Goal: Task Accomplishment & Management: Complete application form

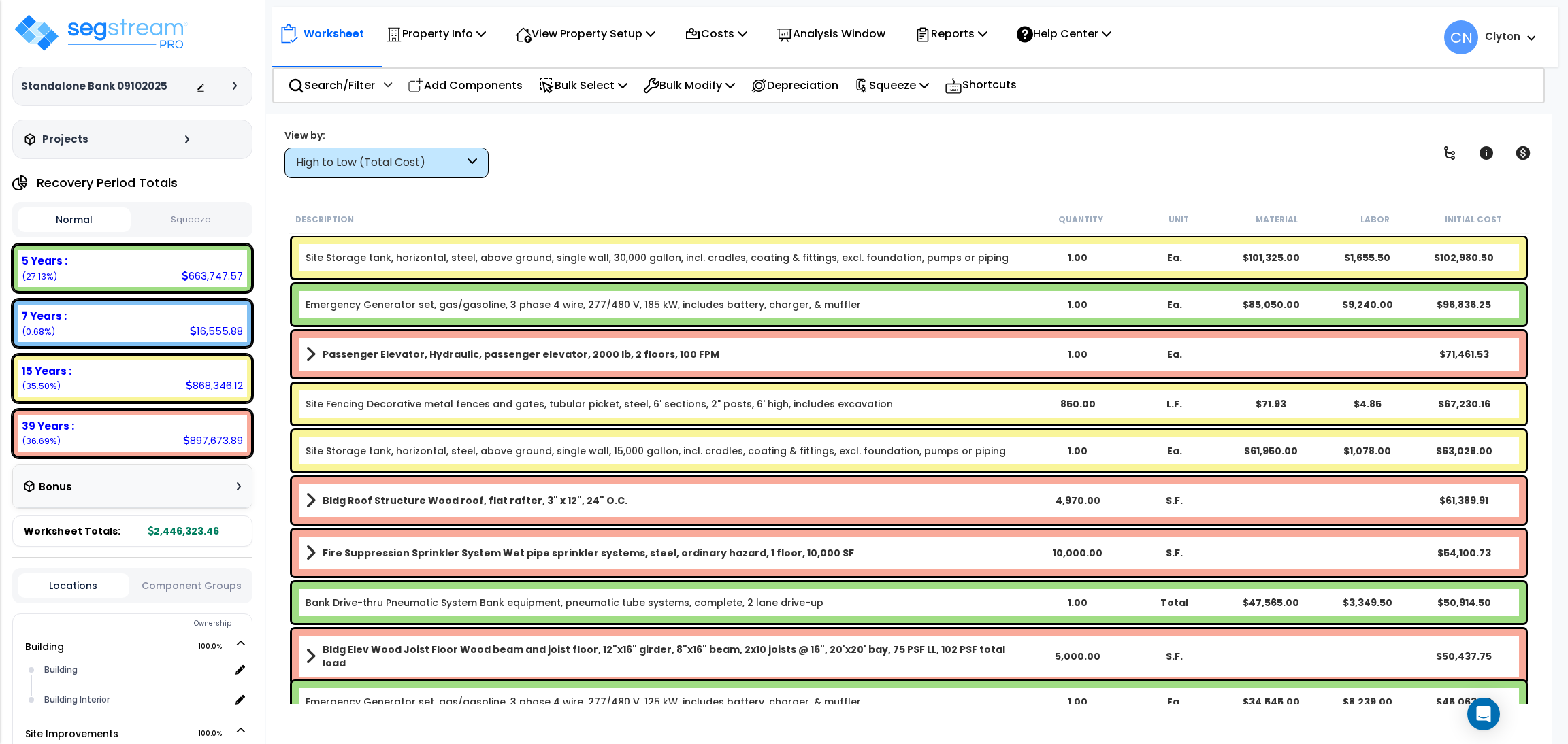
click at [378, 172] on div "High to Low (Total Cost)" at bounding box center [386, 163] width 204 height 31
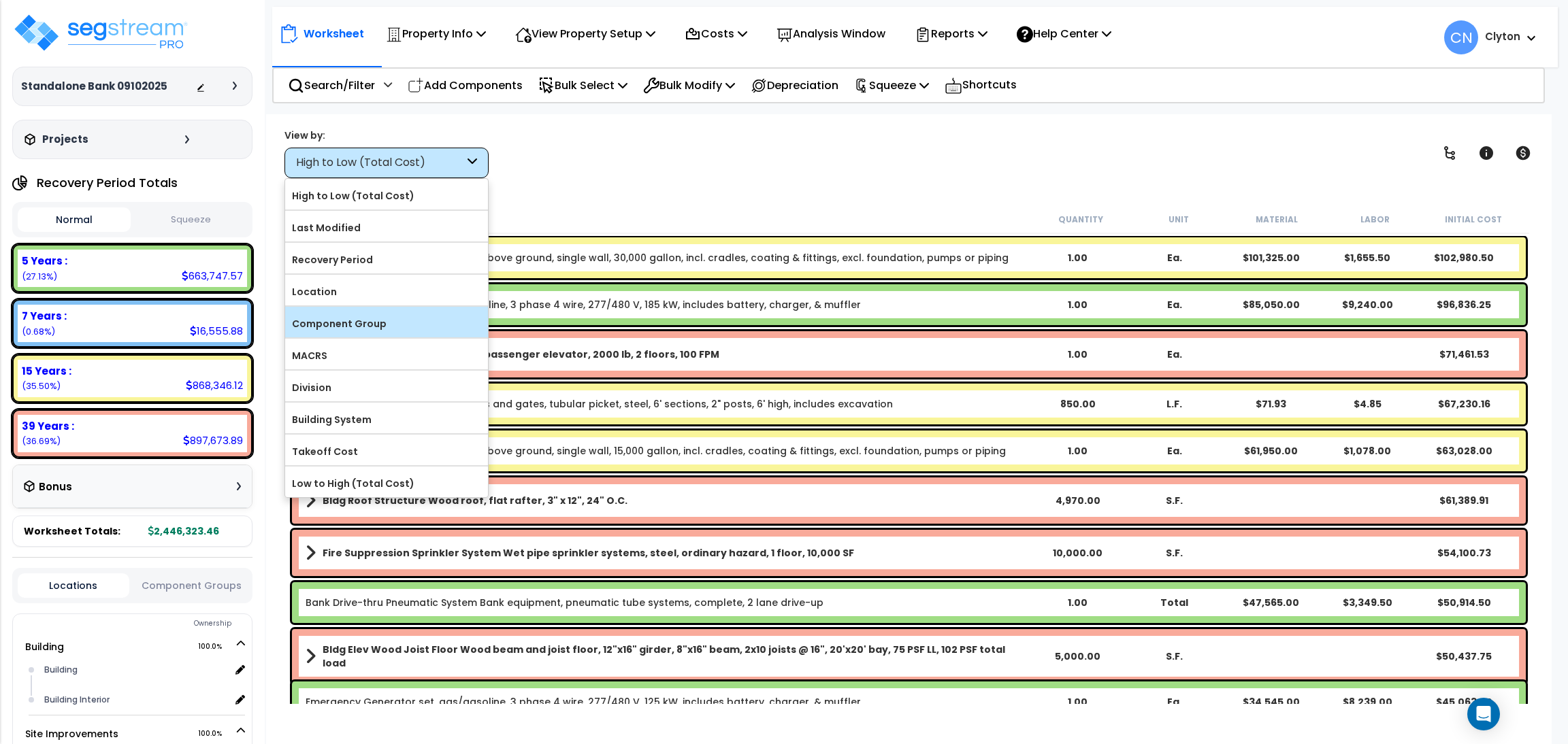
click at [344, 323] on label "Component Group" at bounding box center [386, 324] width 202 height 21
click at [0, 0] on input "Component Group" at bounding box center [0, 0] width 0 height 0
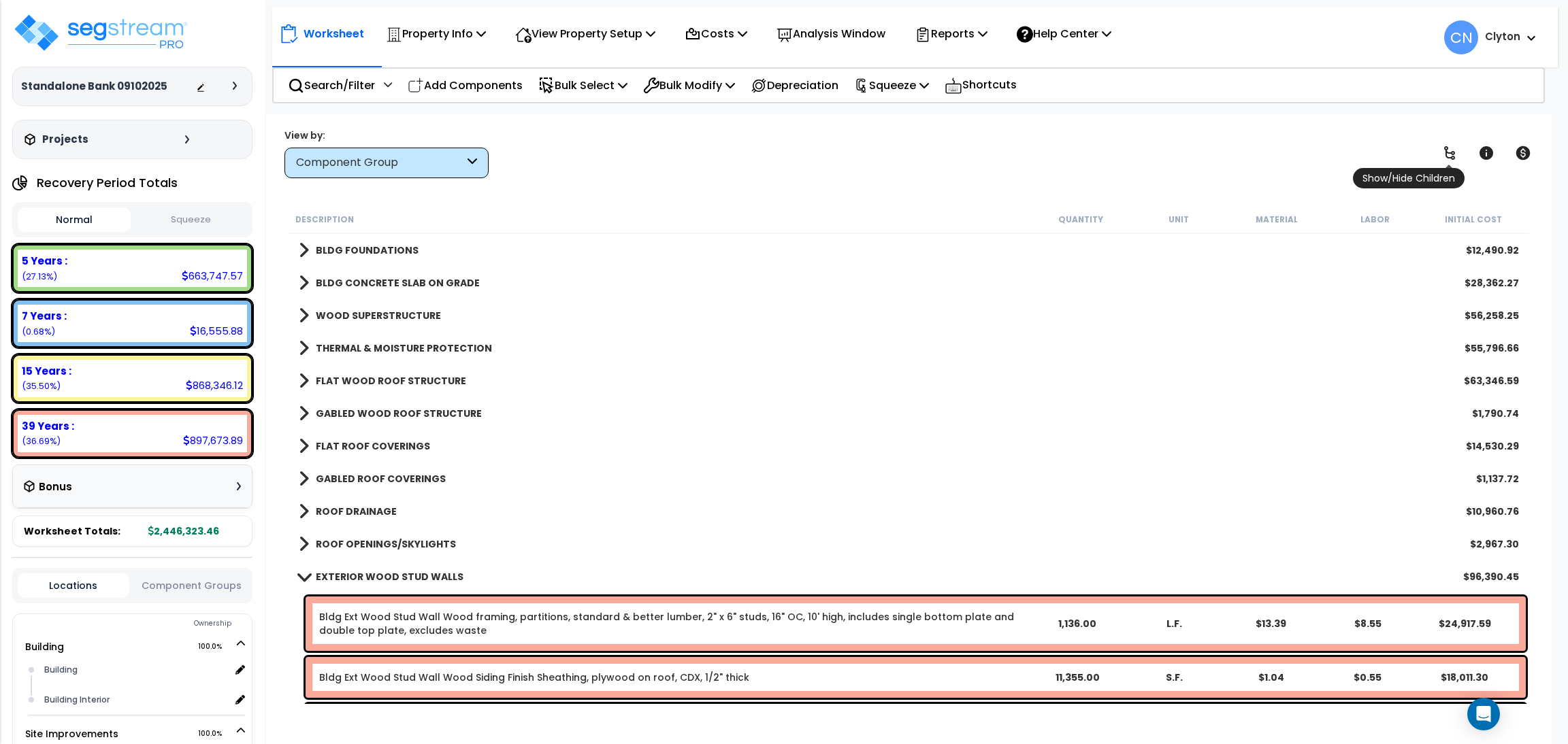
click at [1434, 155] on link at bounding box center [1449, 153] width 30 height 30
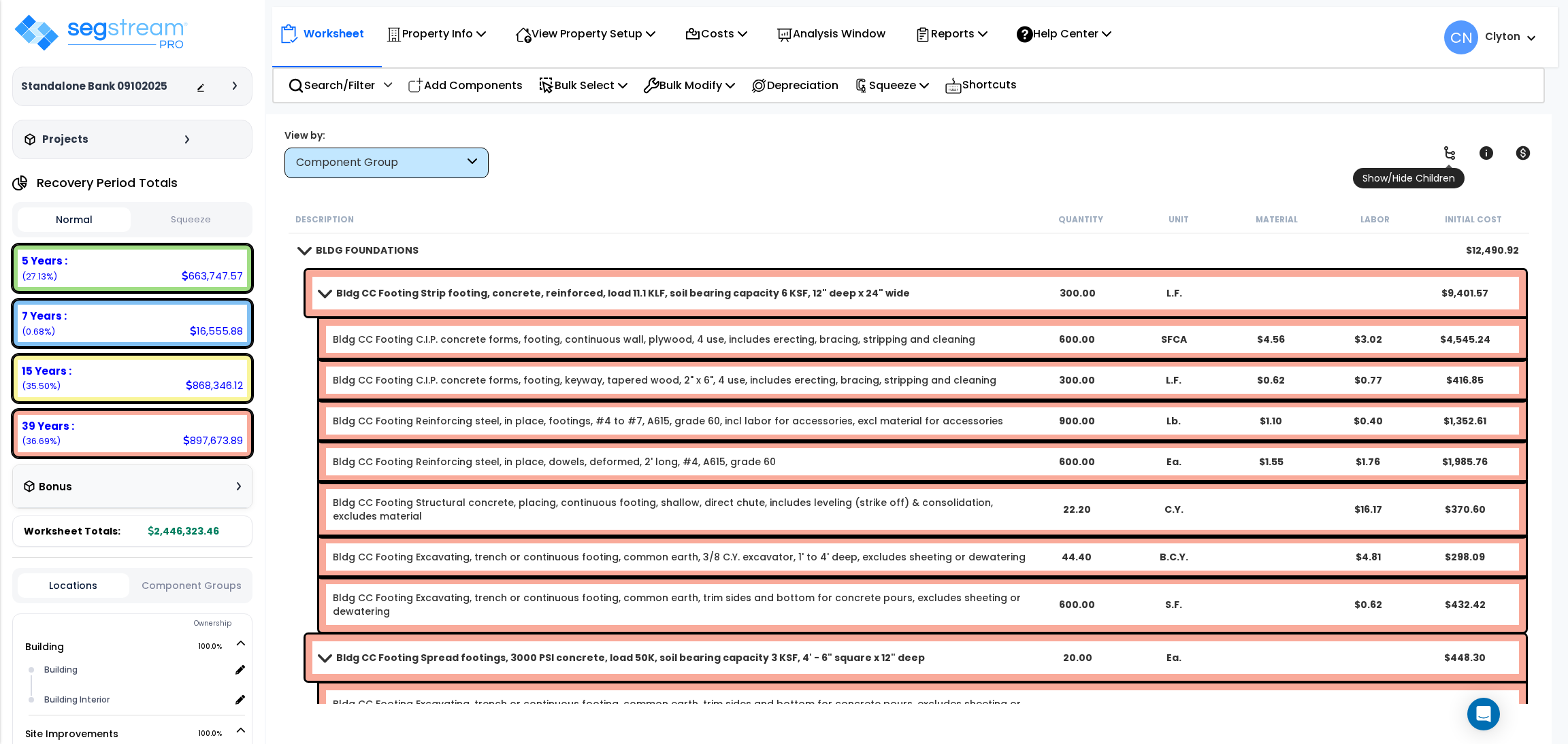
click at [1441, 152] on icon at bounding box center [1449, 153] width 17 height 17
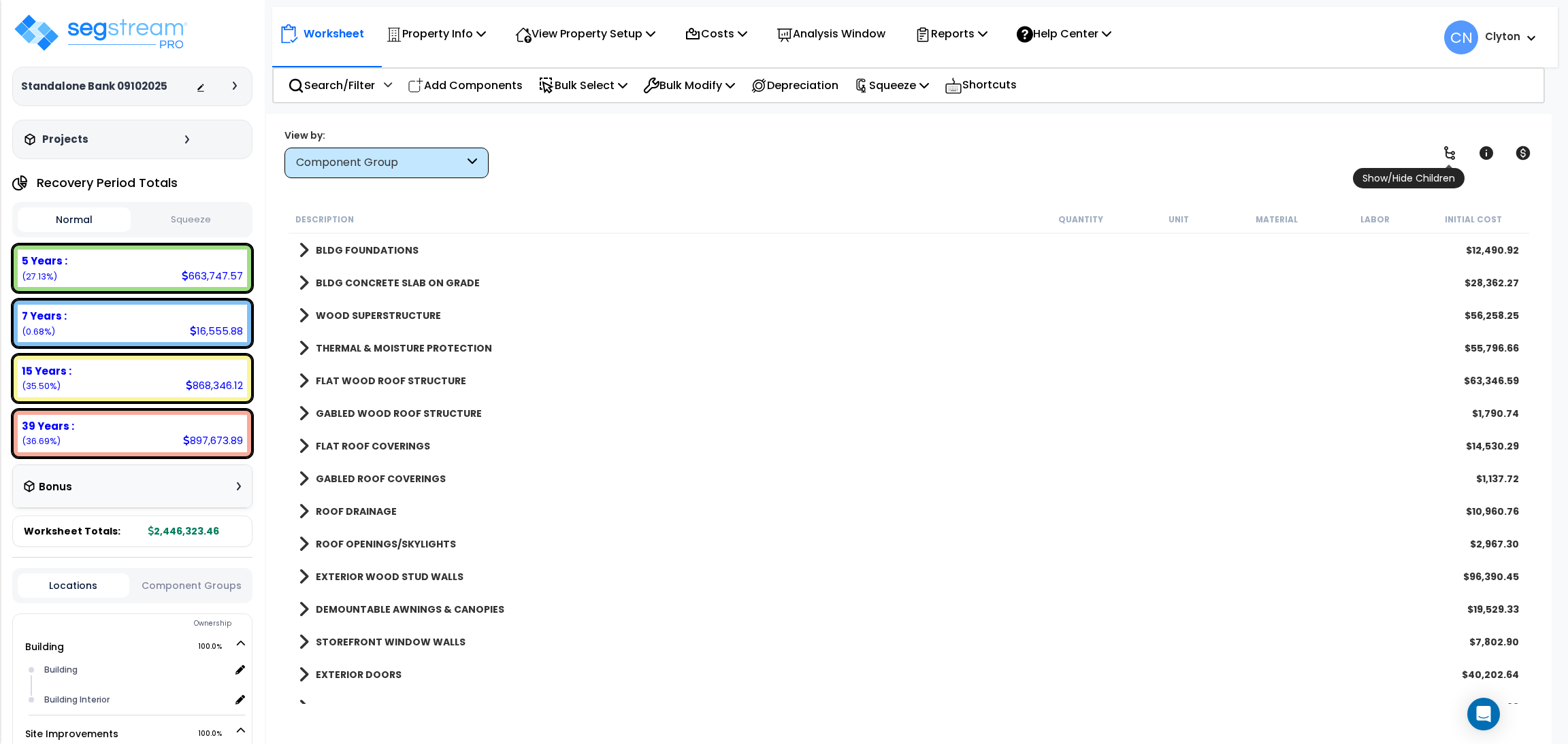
click at [1439, 152] on link at bounding box center [1449, 153] width 30 height 30
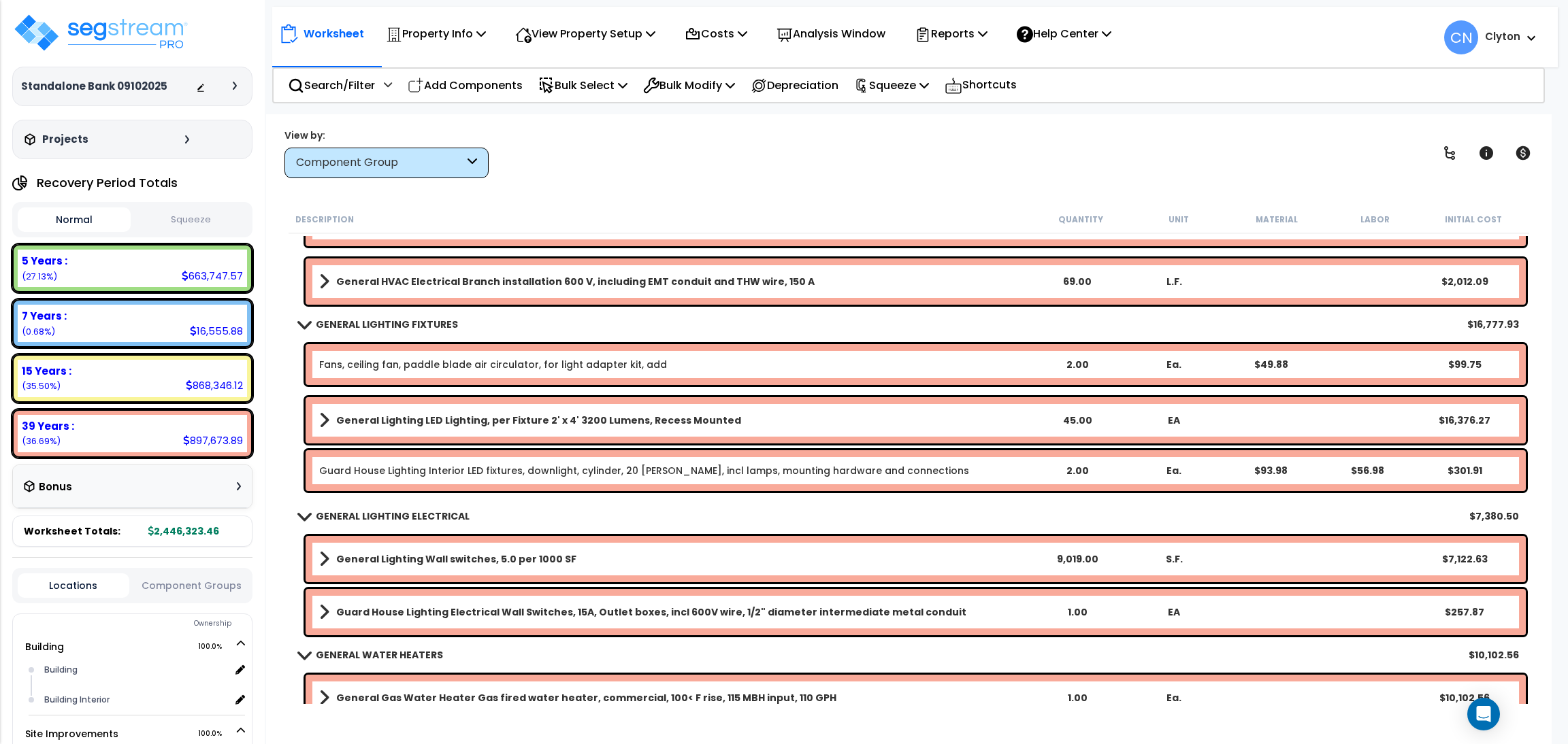
scroll to position [8776, 0]
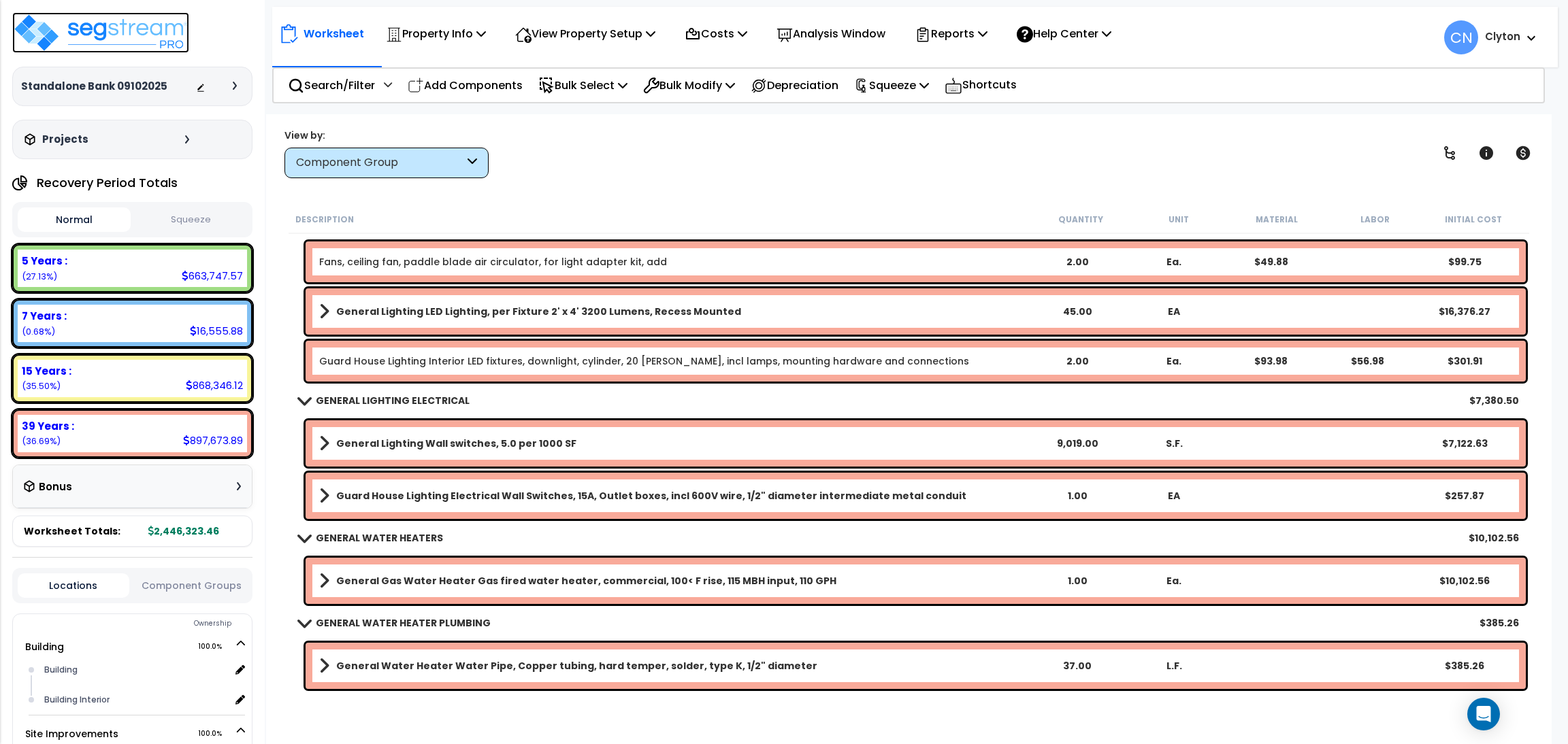
click at [91, 31] on img at bounding box center [100, 32] width 177 height 40
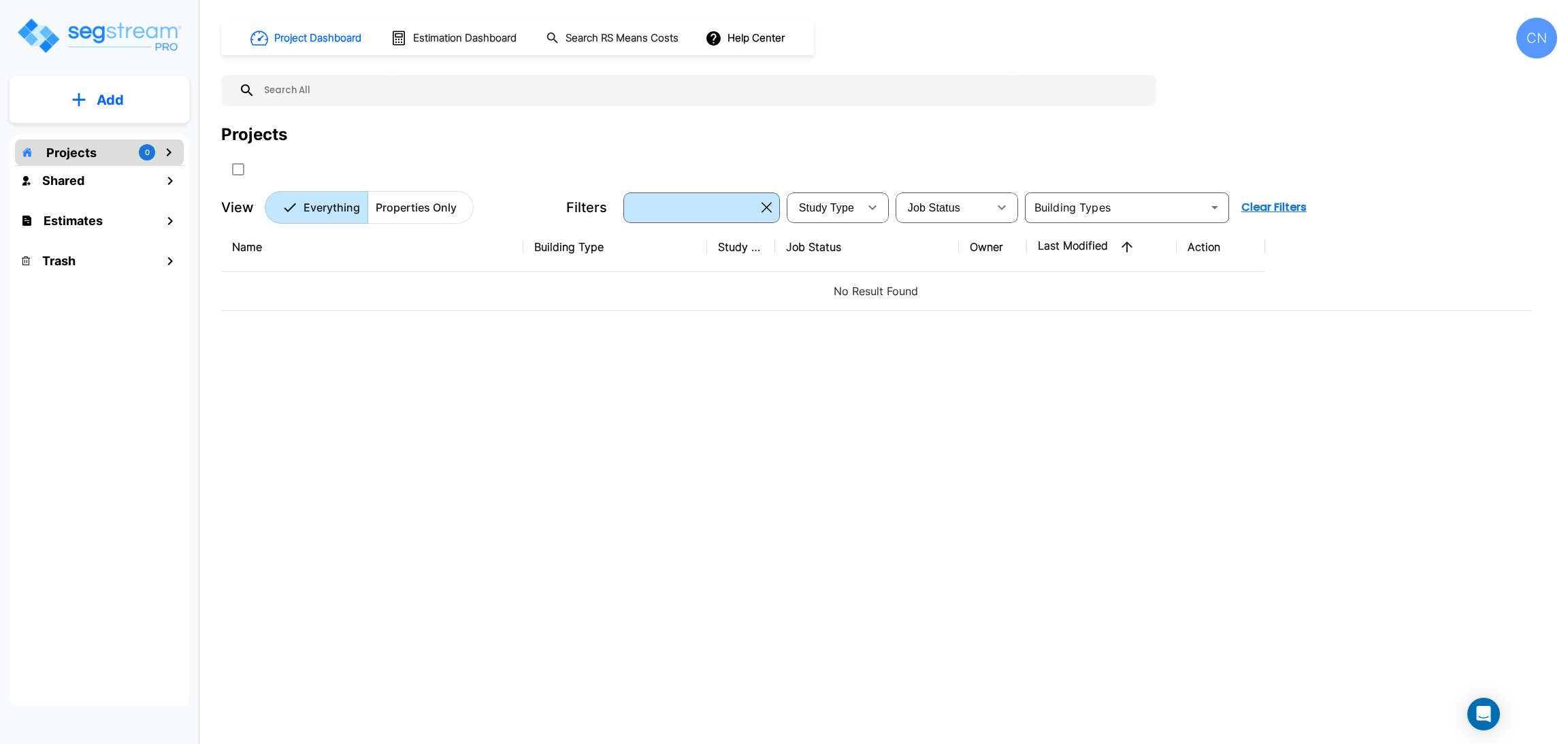
click at [493, 159] on div at bounding box center [486, 169] width 531 height 23
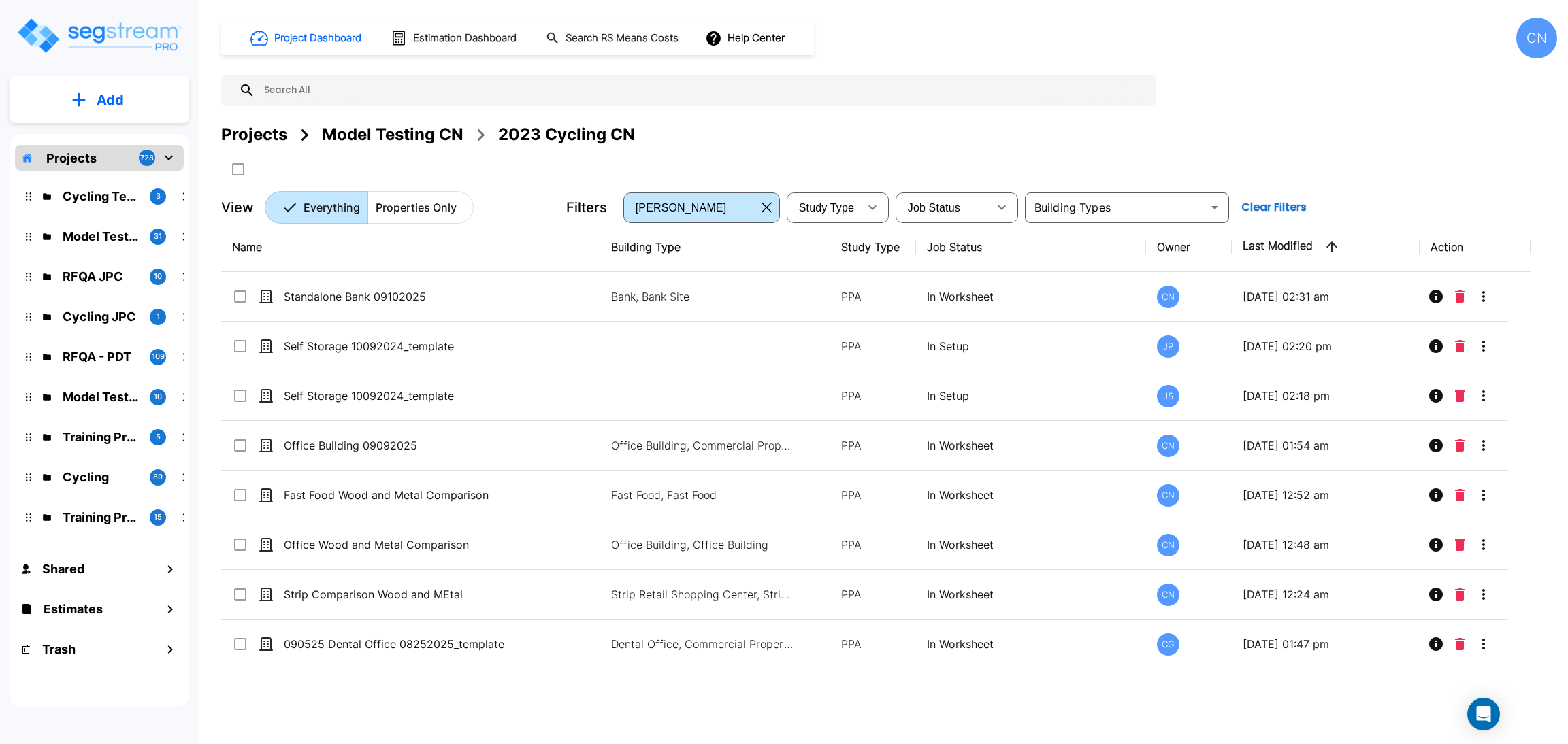
drag, startPoint x: 365, startPoint y: 139, endPoint x: 547, endPoint y: 168, distance: 184.3
click at [365, 139] on div "Model Testing CN" at bounding box center [392, 134] width 141 height 25
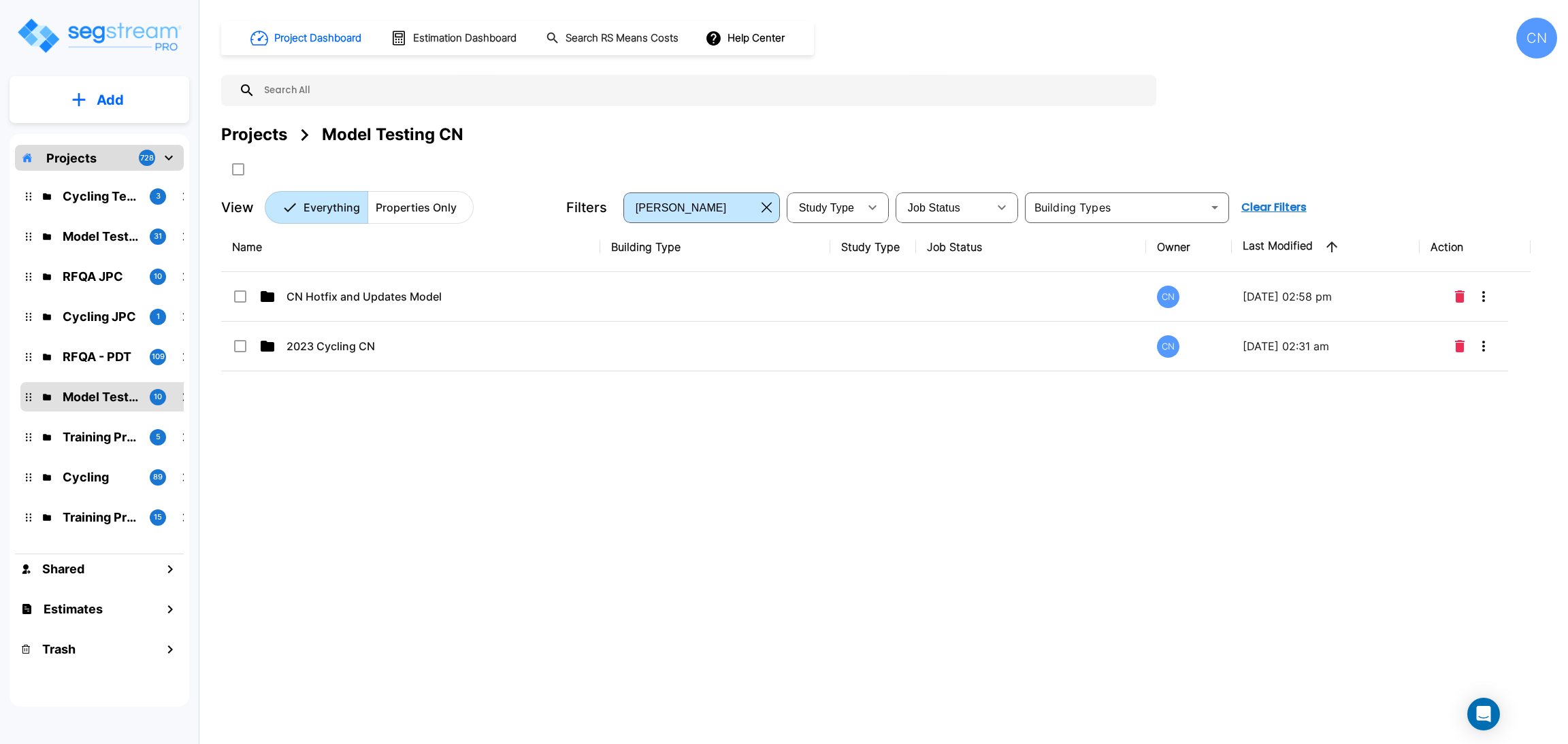
click at [363, 288] on p "CN Hotfix and Updates Model" at bounding box center [403, 296] width 234 height 17
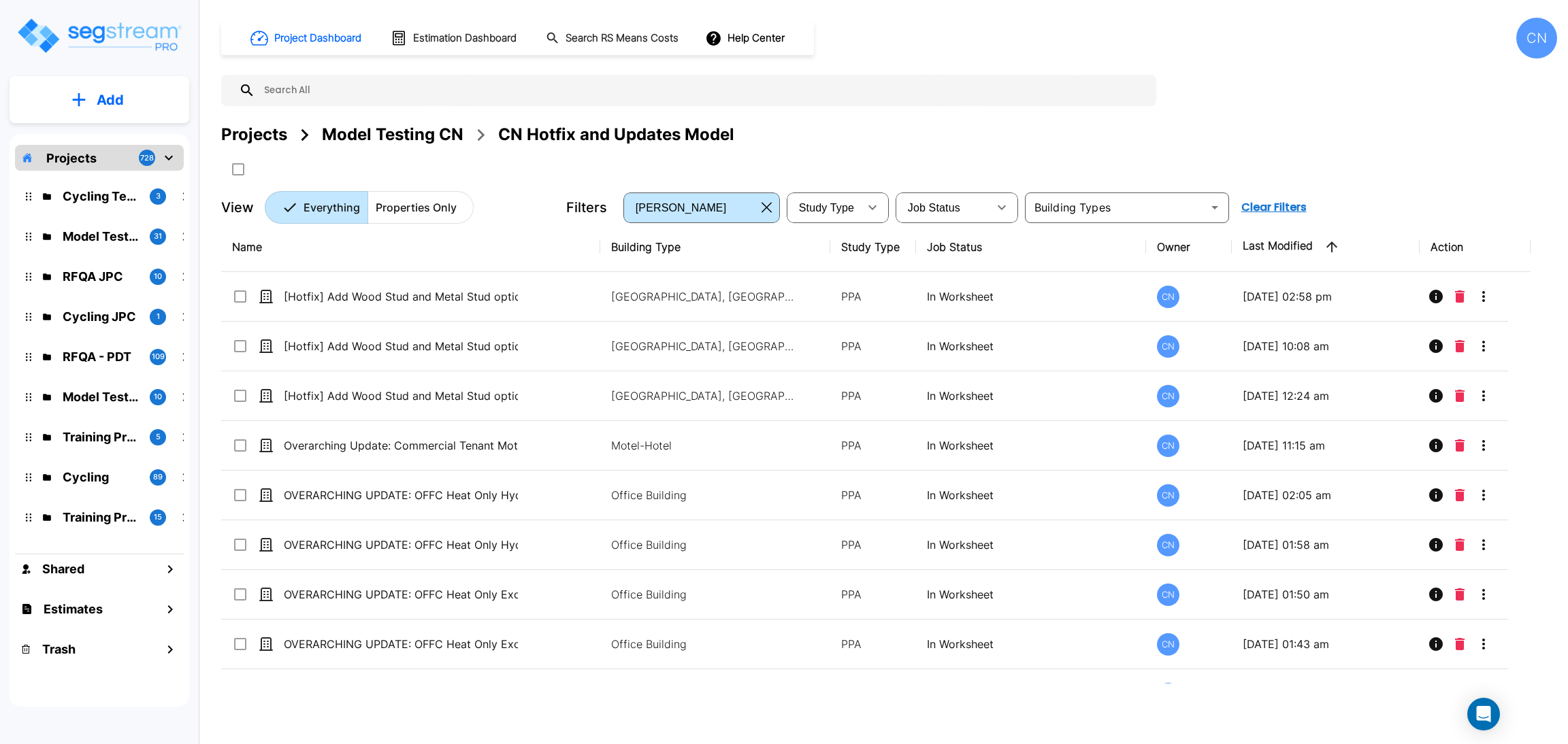
click at [121, 98] on p "Add" at bounding box center [111, 100] width 28 height 21
click at [92, 179] on p "Add Property" at bounding box center [108, 176] width 69 height 17
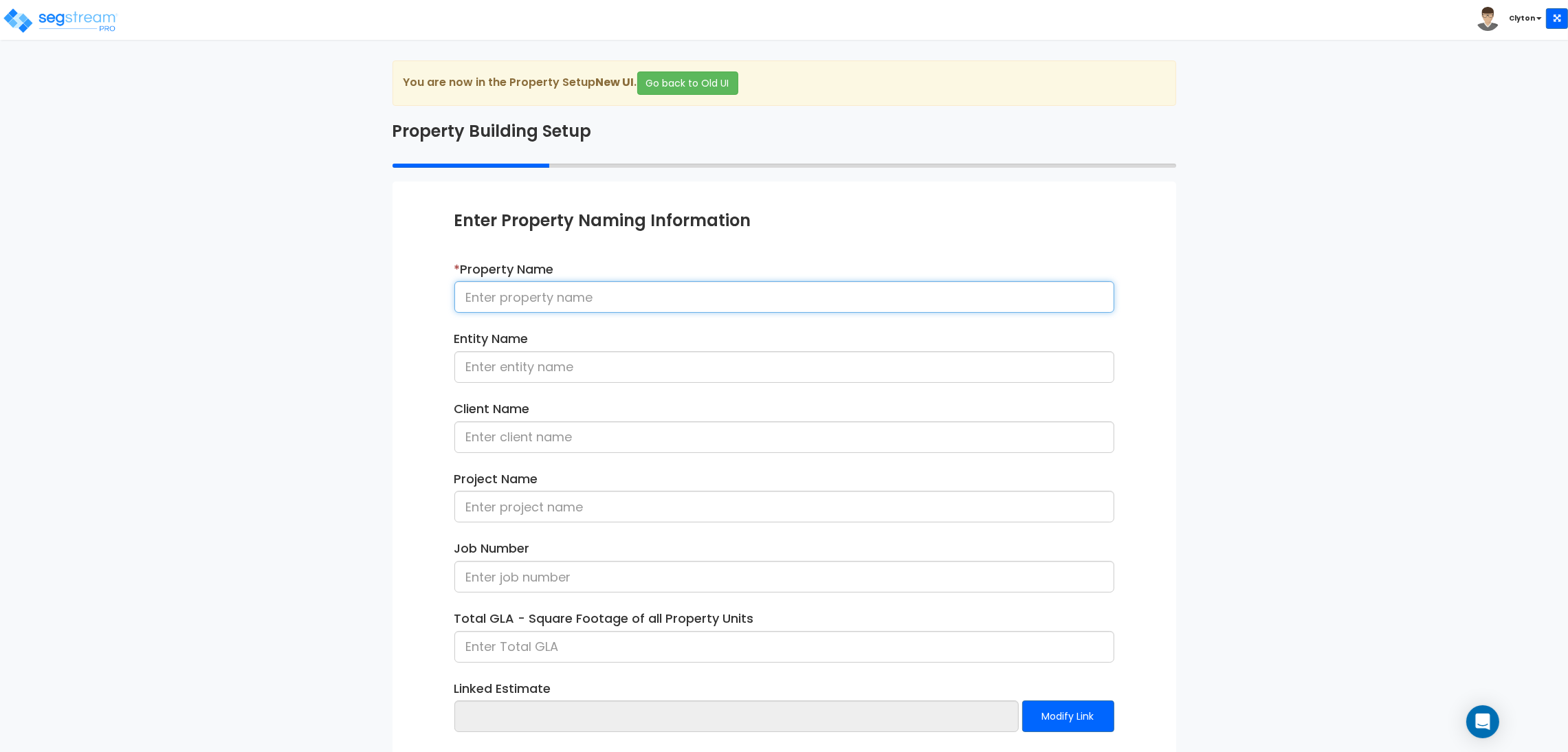
click at [541, 302] on input at bounding box center [784, 297] width 660 height 32
paste input "[Hotfix]: Trash Enclosure: Round the wood framing beam, joists & column to near…"
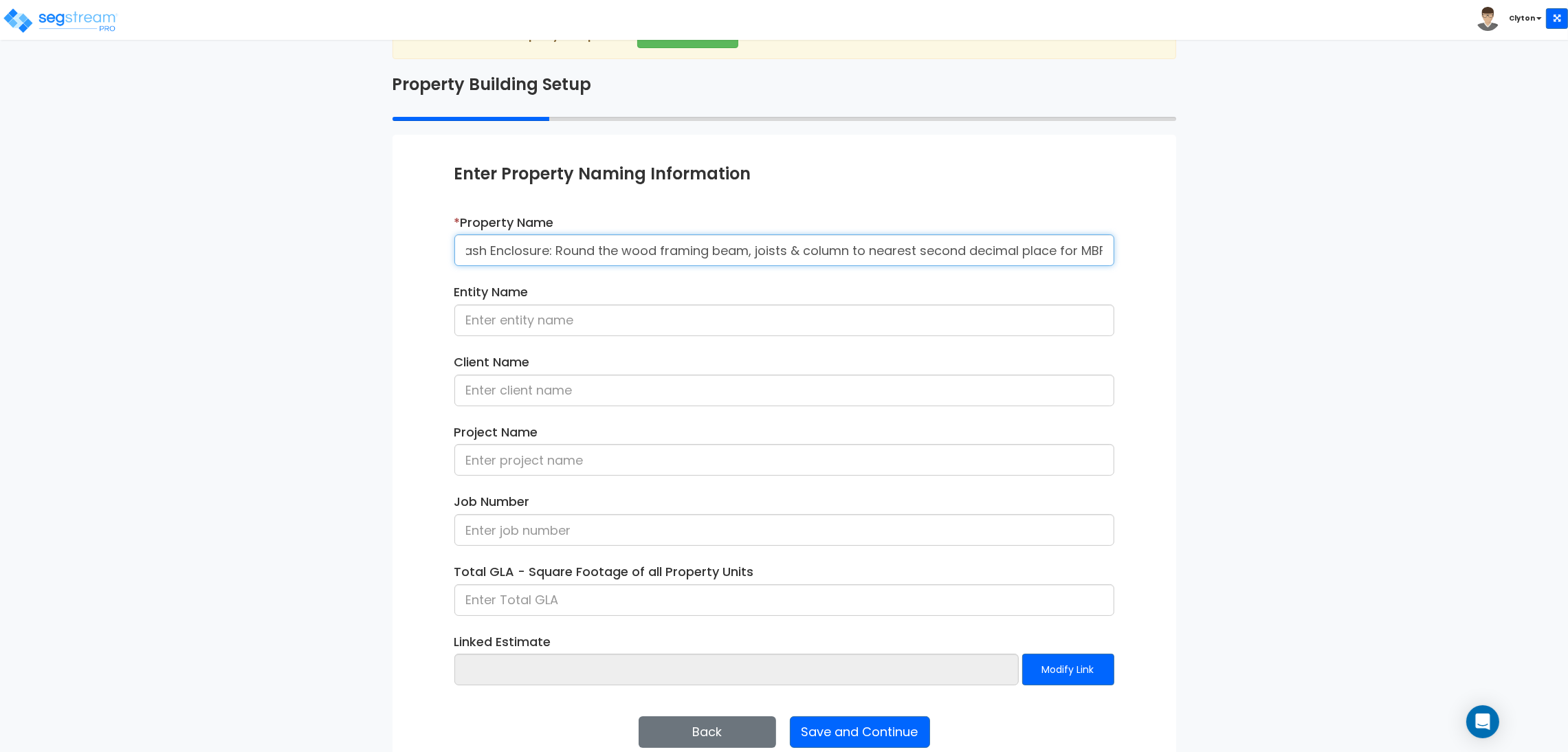
scroll to position [71, 0]
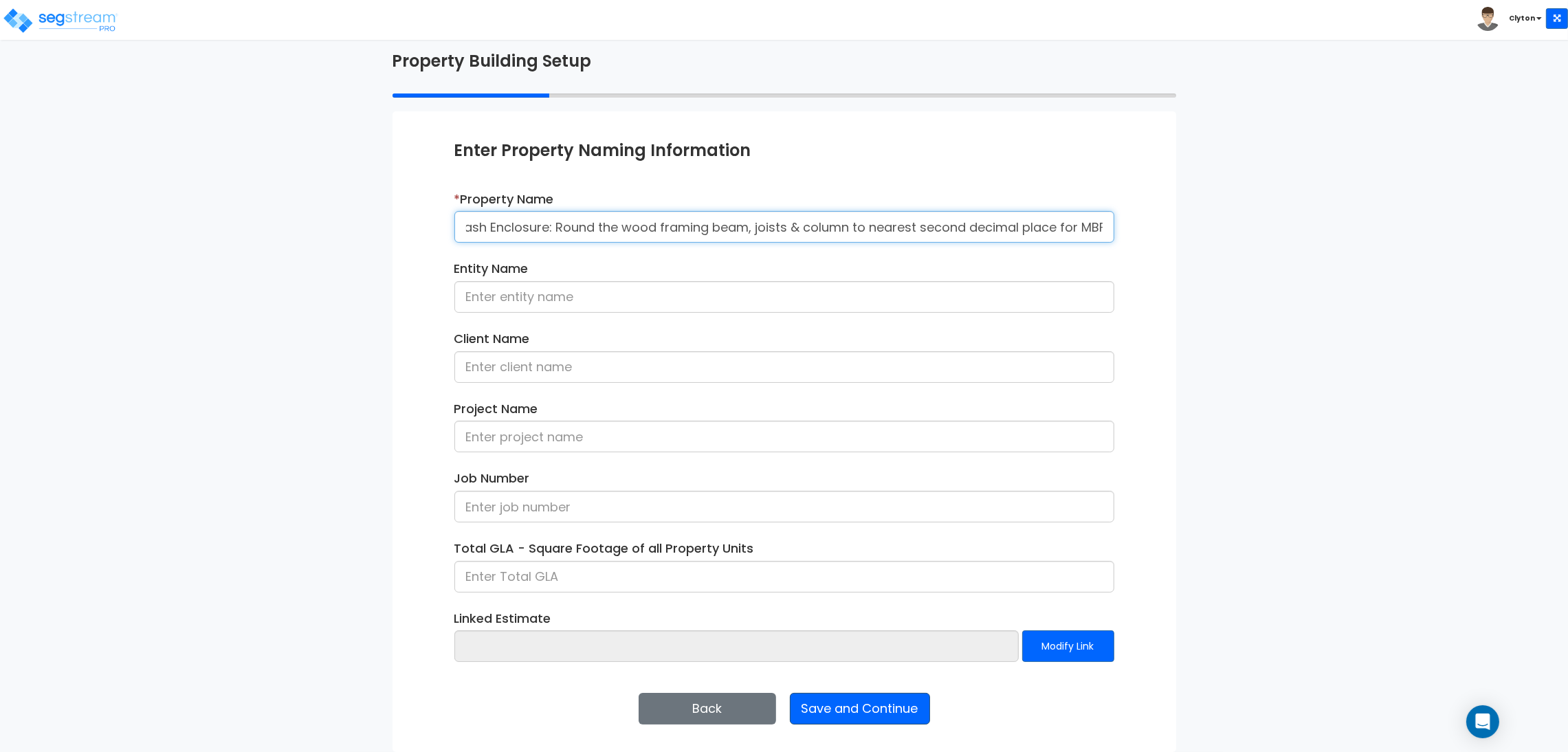
type input "[Hotfix]: Trash Enclosure: Round the wood framing beam, joists & column to near…"
click at [890, 713] on button "Save and Continue" at bounding box center [859, 709] width 141 height 32
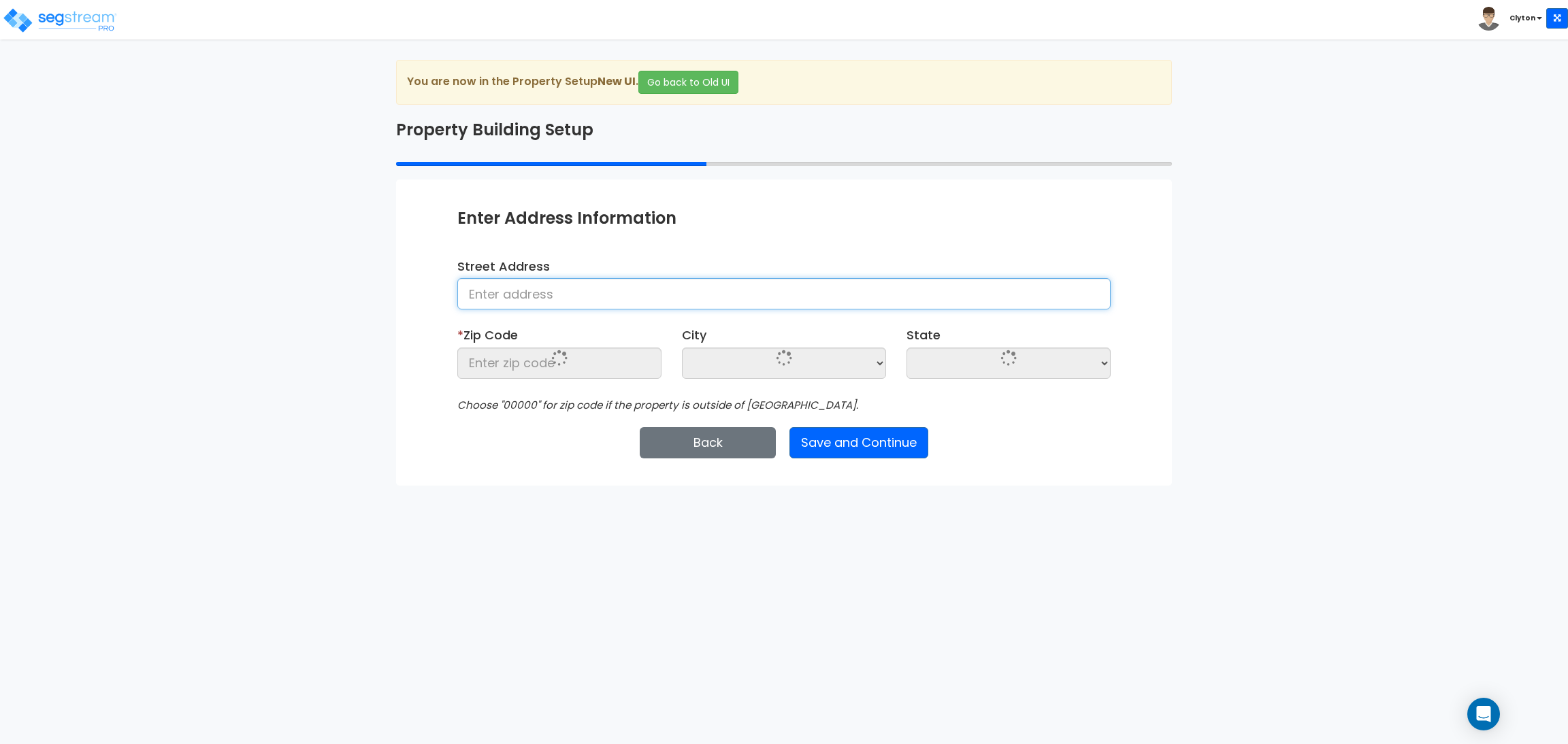
click at [619, 294] on input at bounding box center [784, 294] width 653 height 32
type input "Denver"
type input "80206"
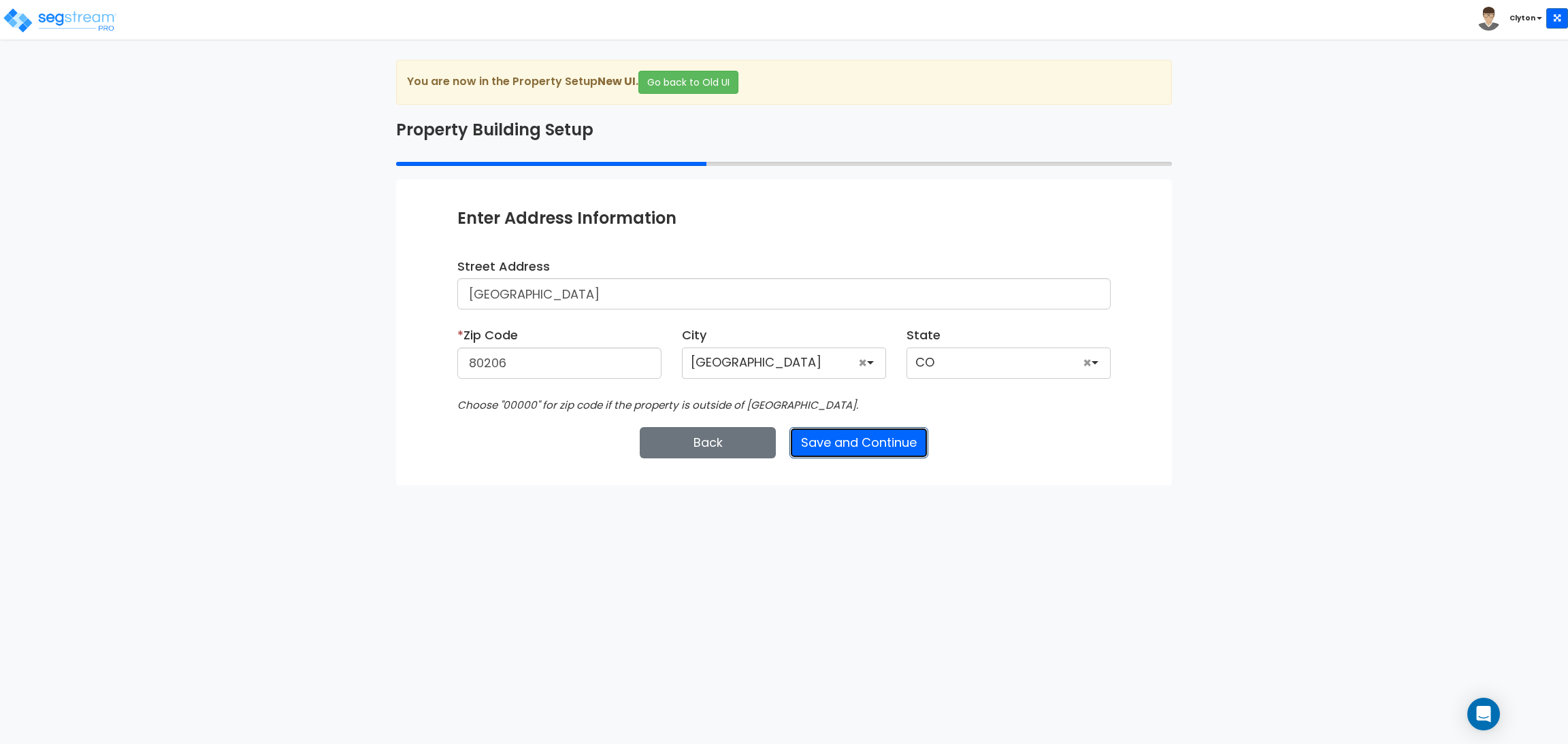
click at [843, 442] on button "Save and Continue" at bounding box center [859, 443] width 139 height 32
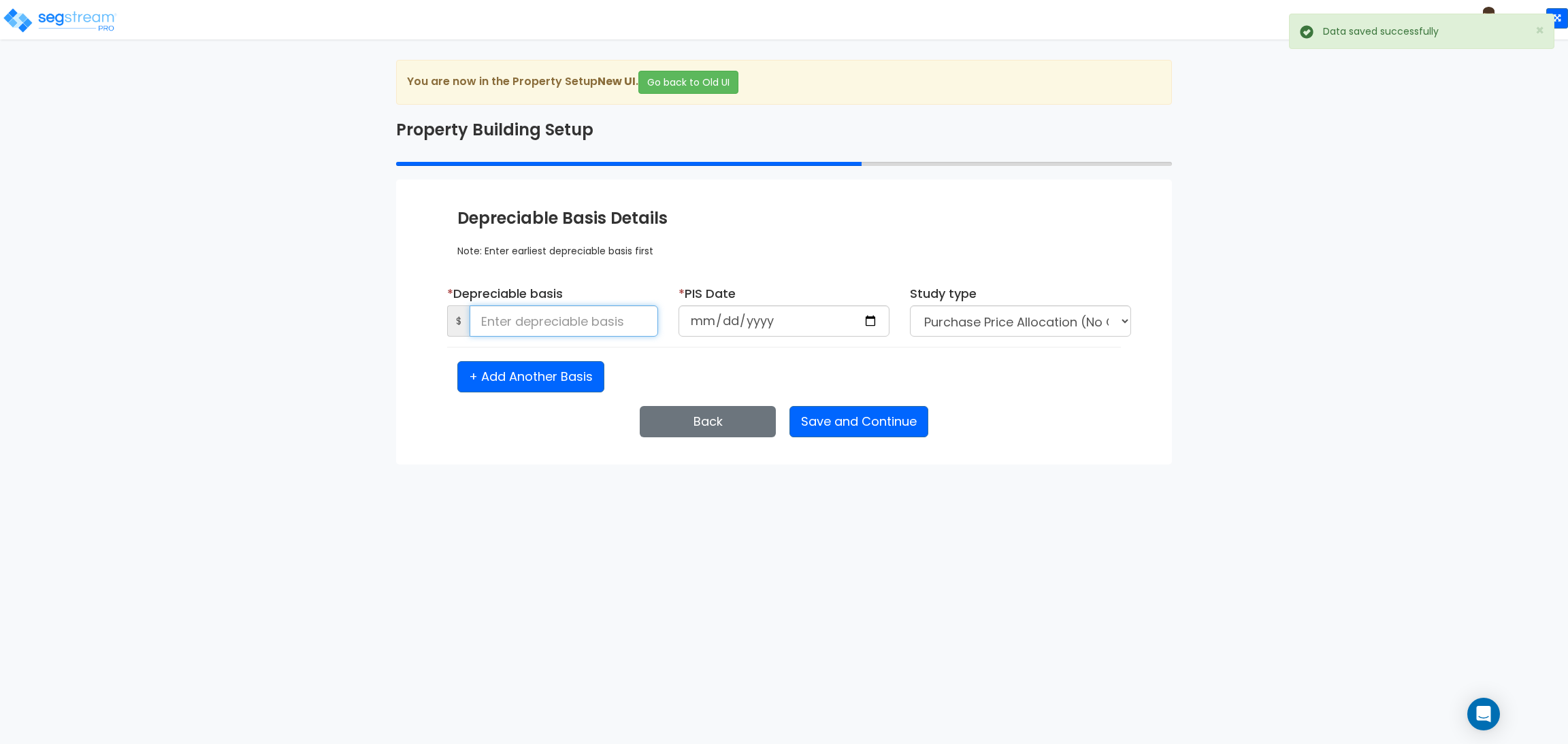
click at [544, 324] on input at bounding box center [563, 322] width 188 height 32
type input "1,500,000"
click at [875, 323] on input "date" at bounding box center [784, 322] width 211 height 32
type input "2025-09-10"
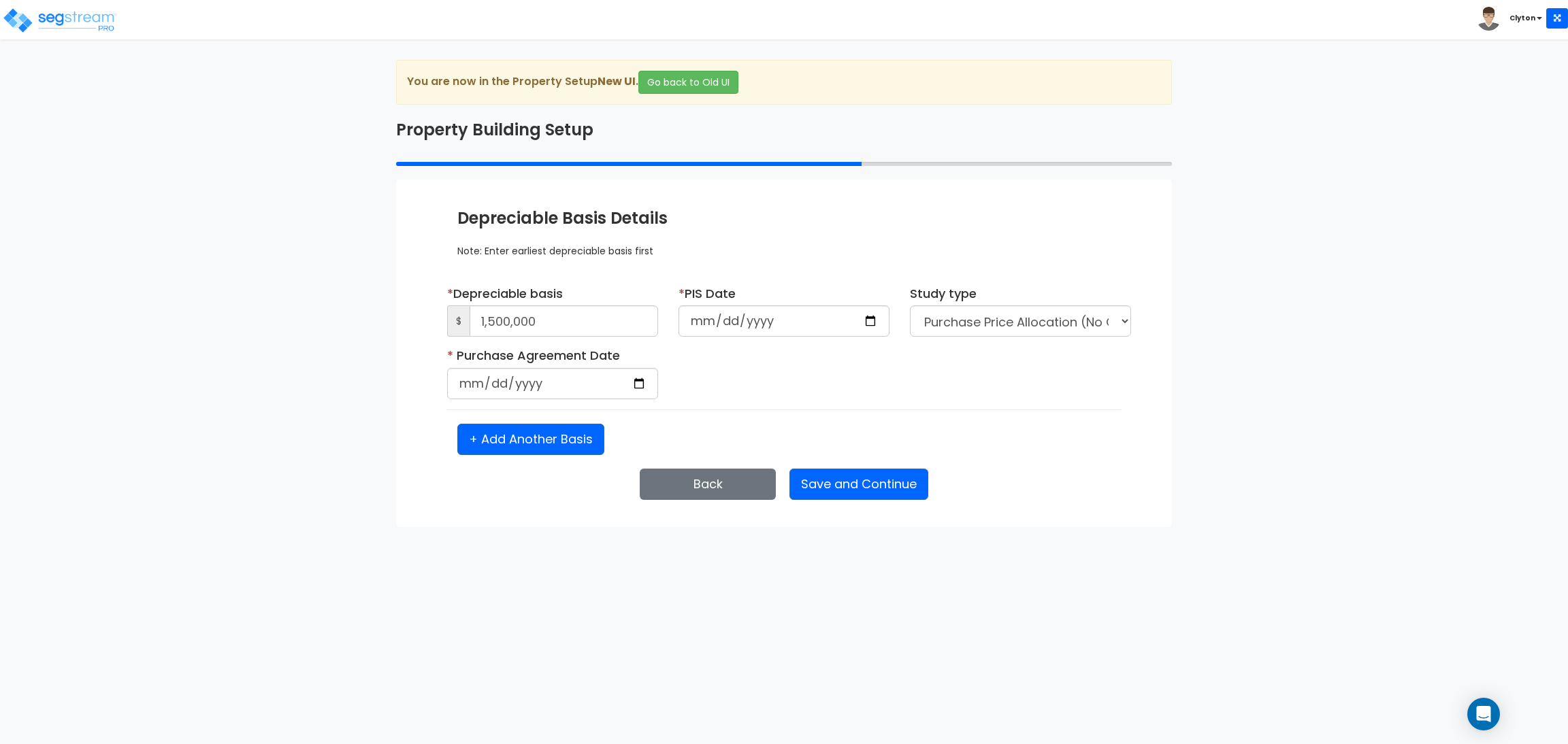
click at [1007, 385] on div "* Purchase Agreement Date Is it a renovation on an existing building?" at bounding box center [784, 378] width 694 height 62
select select "2025"
click at [637, 387] on input "date" at bounding box center [553, 384] width 211 height 32
type input "2025-09-10"
click at [1026, 385] on div "* Purchase Agreement Date 2025-09-10 Is it a renovation on an existing building?" at bounding box center [784, 378] width 694 height 62
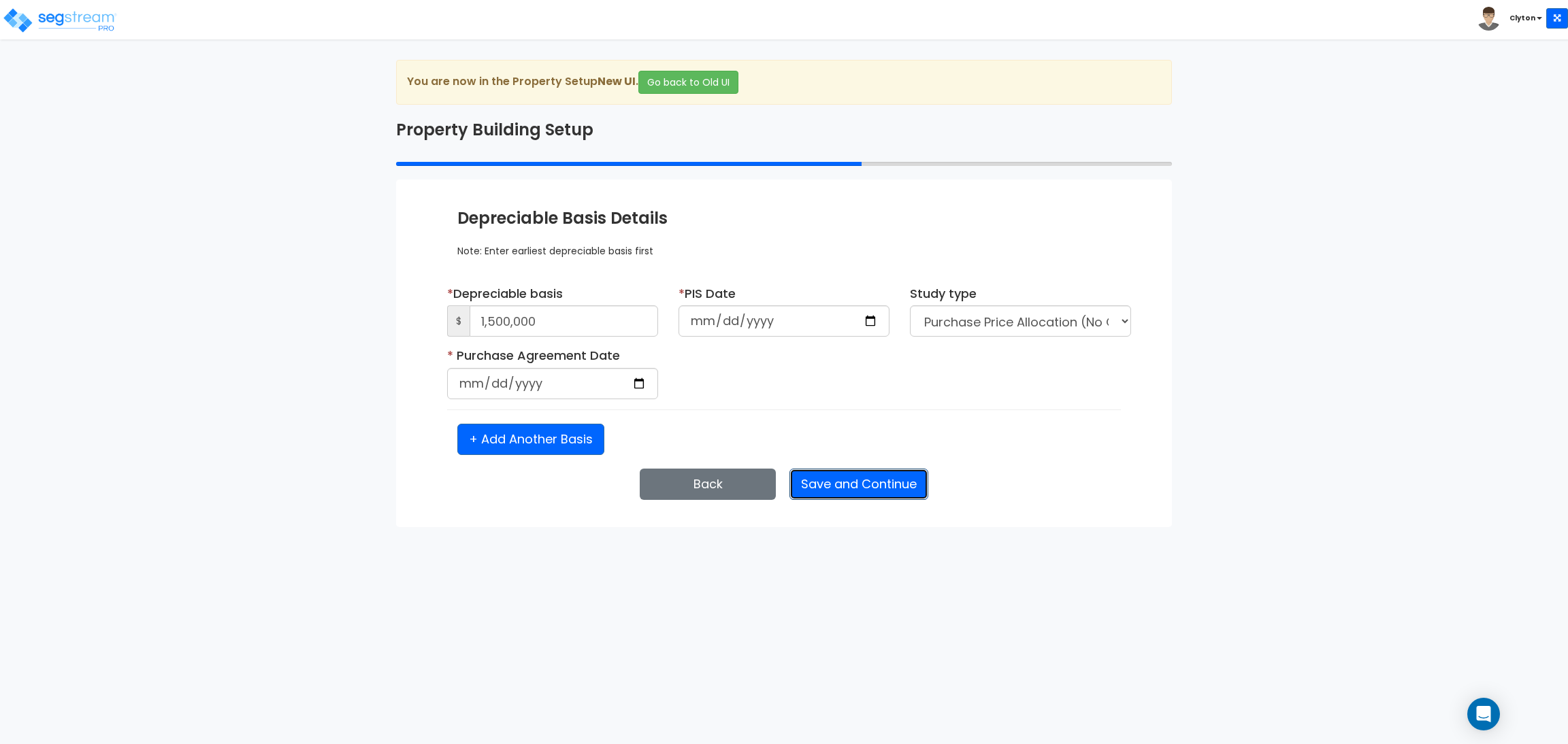
click at [836, 484] on button "Save and Continue" at bounding box center [859, 484] width 139 height 32
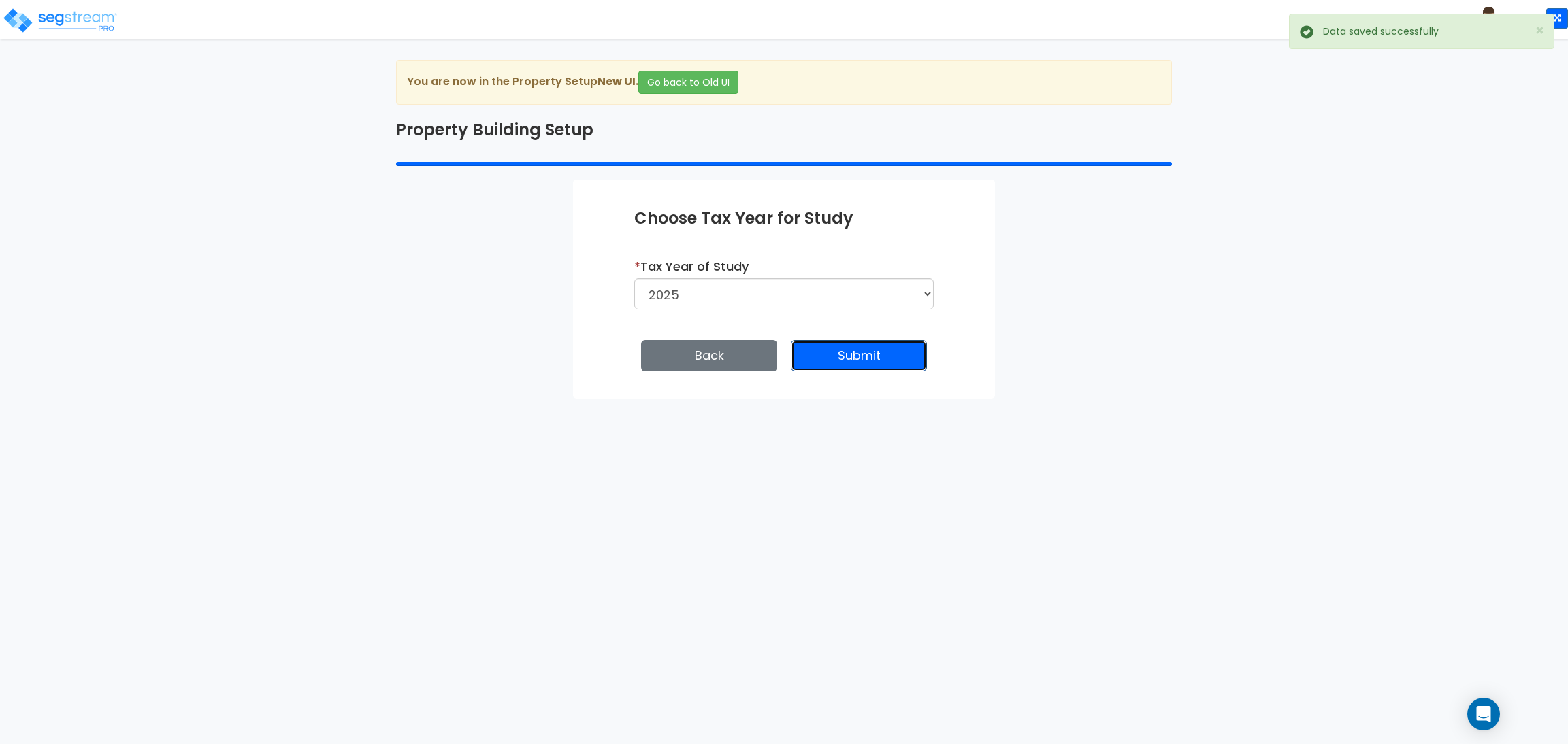
click at [913, 351] on button "Submit" at bounding box center [859, 356] width 136 height 32
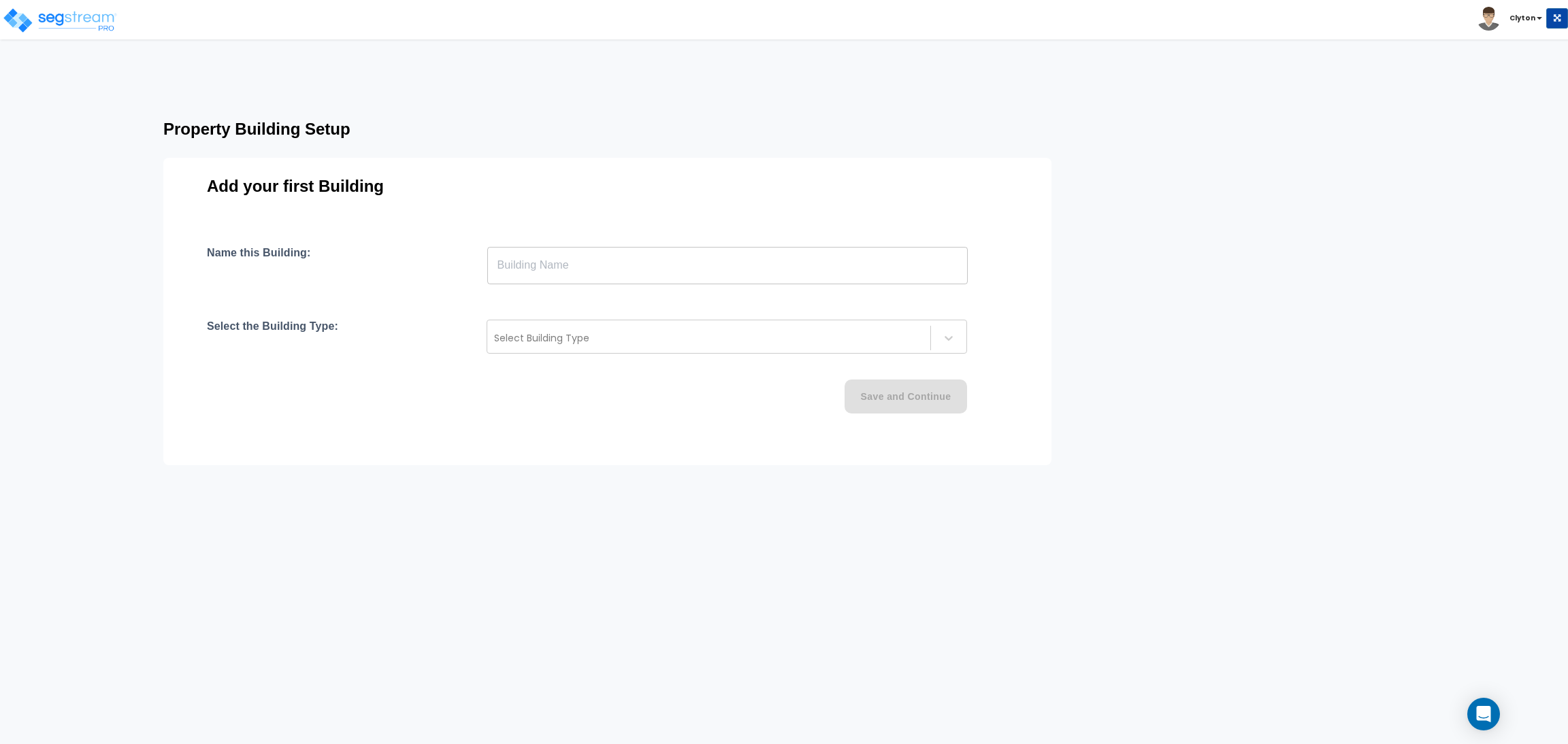
click at [649, 277] on input "text" at bounding box center [727, 265] width 481 height 38
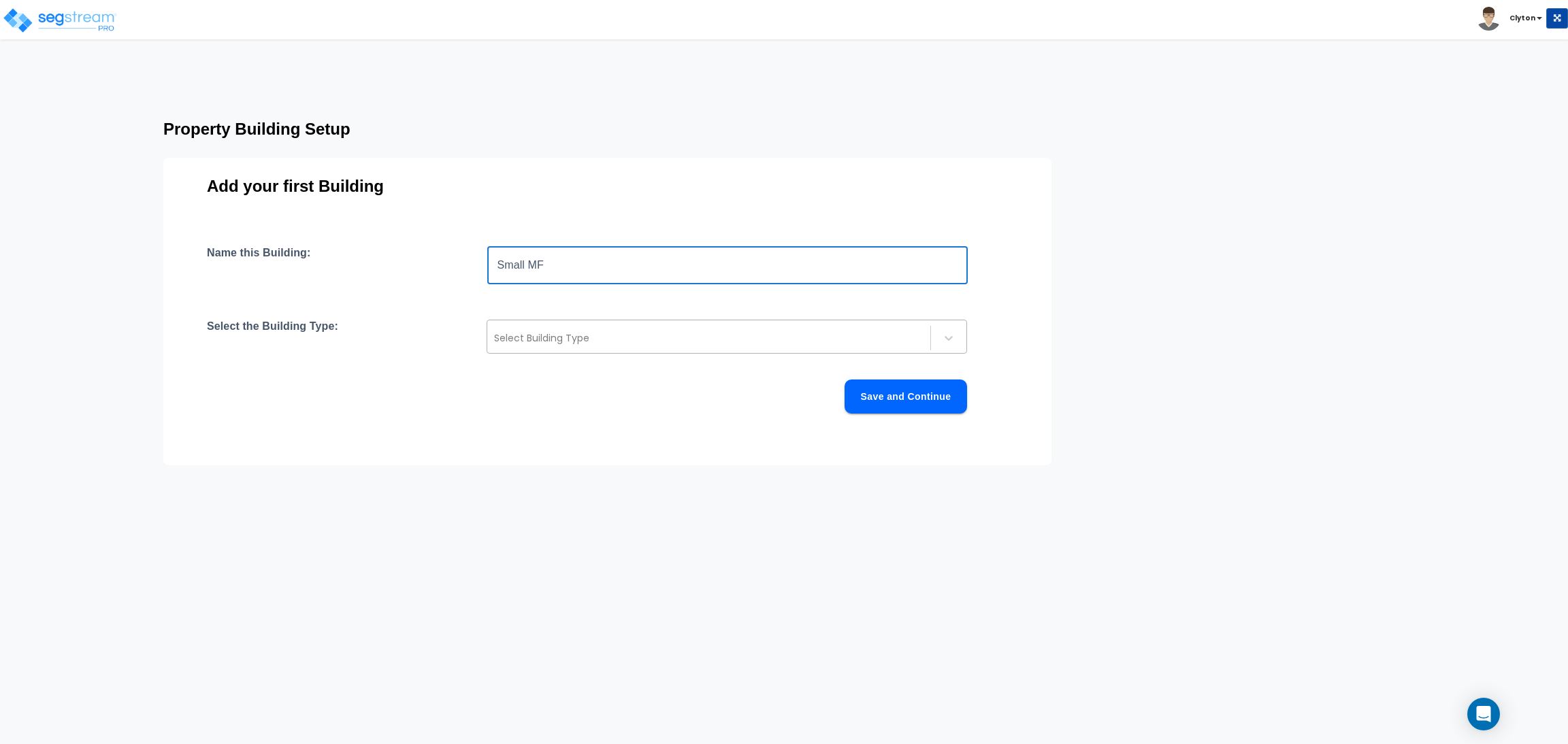
type input "Small MF"
click at [611, 345] on div at bounding box center [709, 337] width 429 height 17
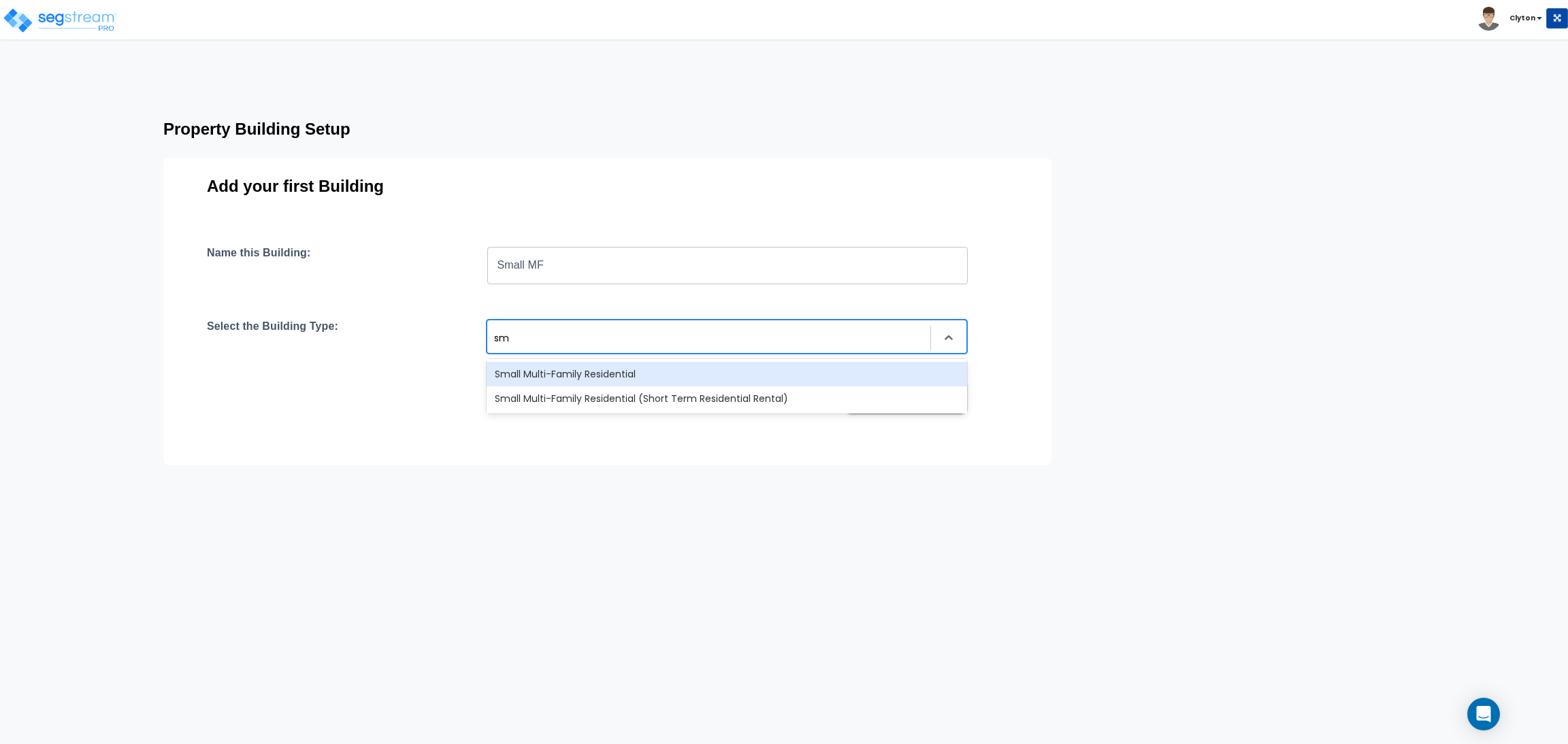
type input "sma"
click at [619, 369] on div "Small Multi-Family Residential" at bounding box center [726, 374] width 481 height 25
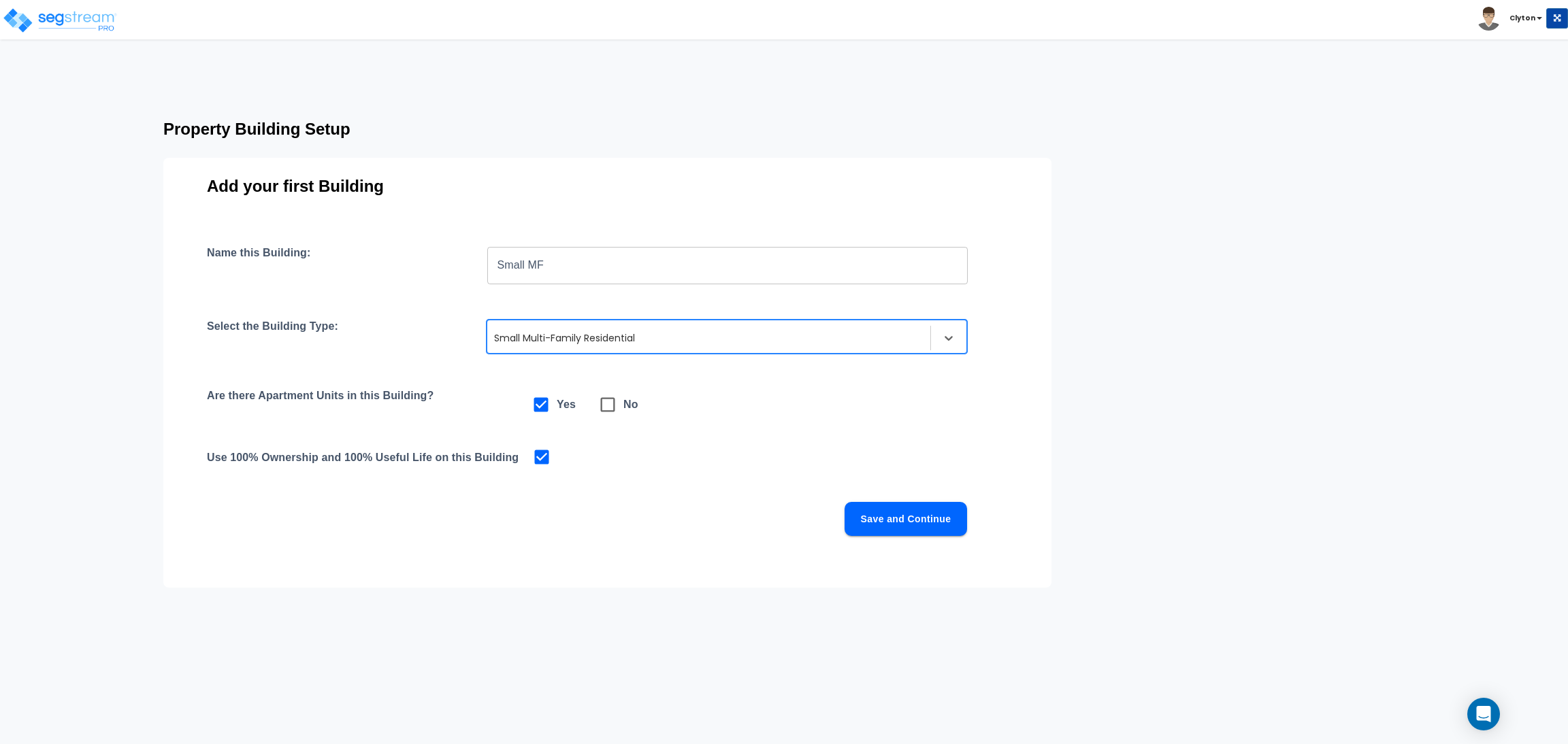
click at [616, 409] on icon at bounding box center [607, 405] width 19 height 19
checkbox input "false"
checkbox input "true"
click at [886, 516] on button "Save and Continue" at bounding box center [906, 519] width 122 height 34
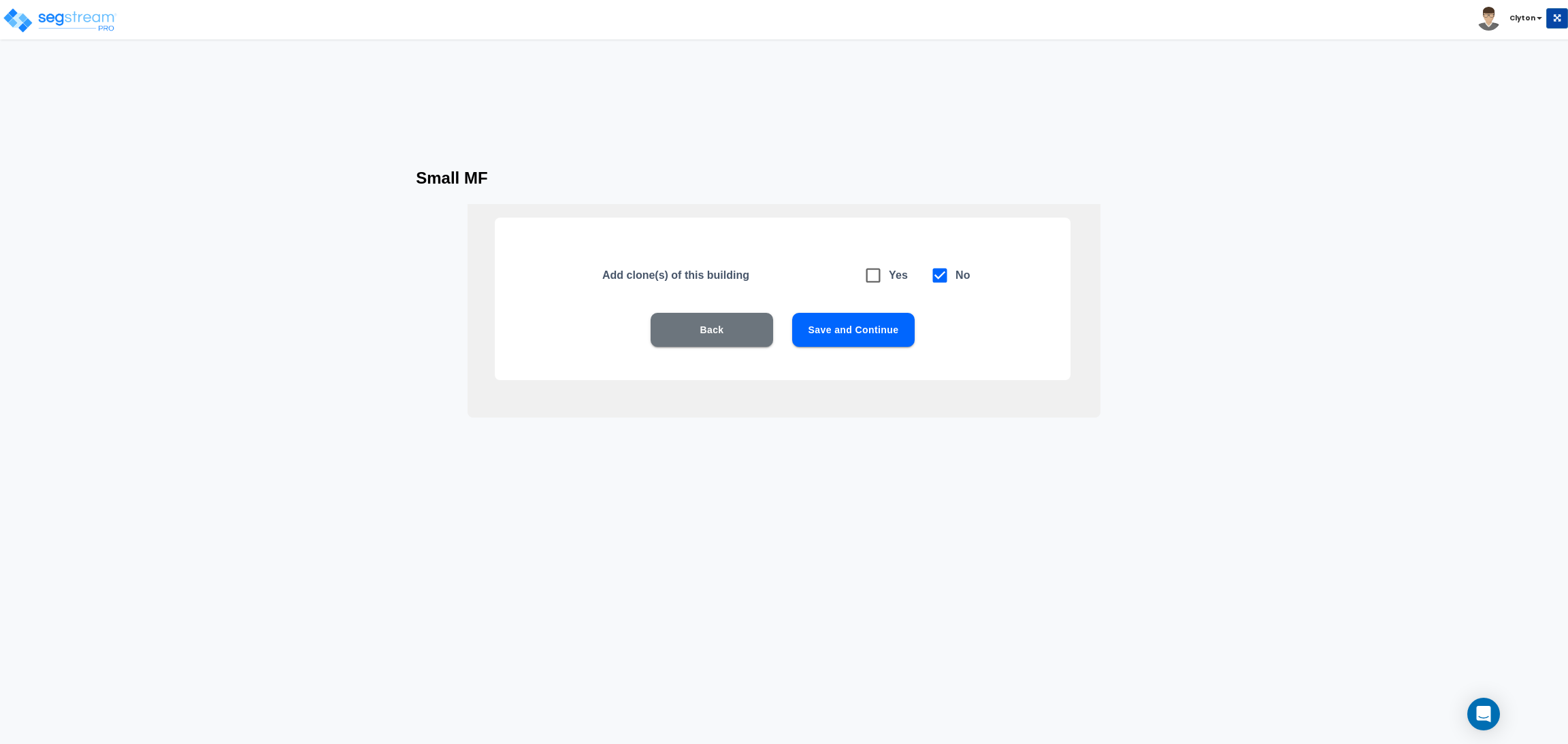
click at [853, 329] on button "Save and Continue" at bounding box center [854, 330] width 122 height 34
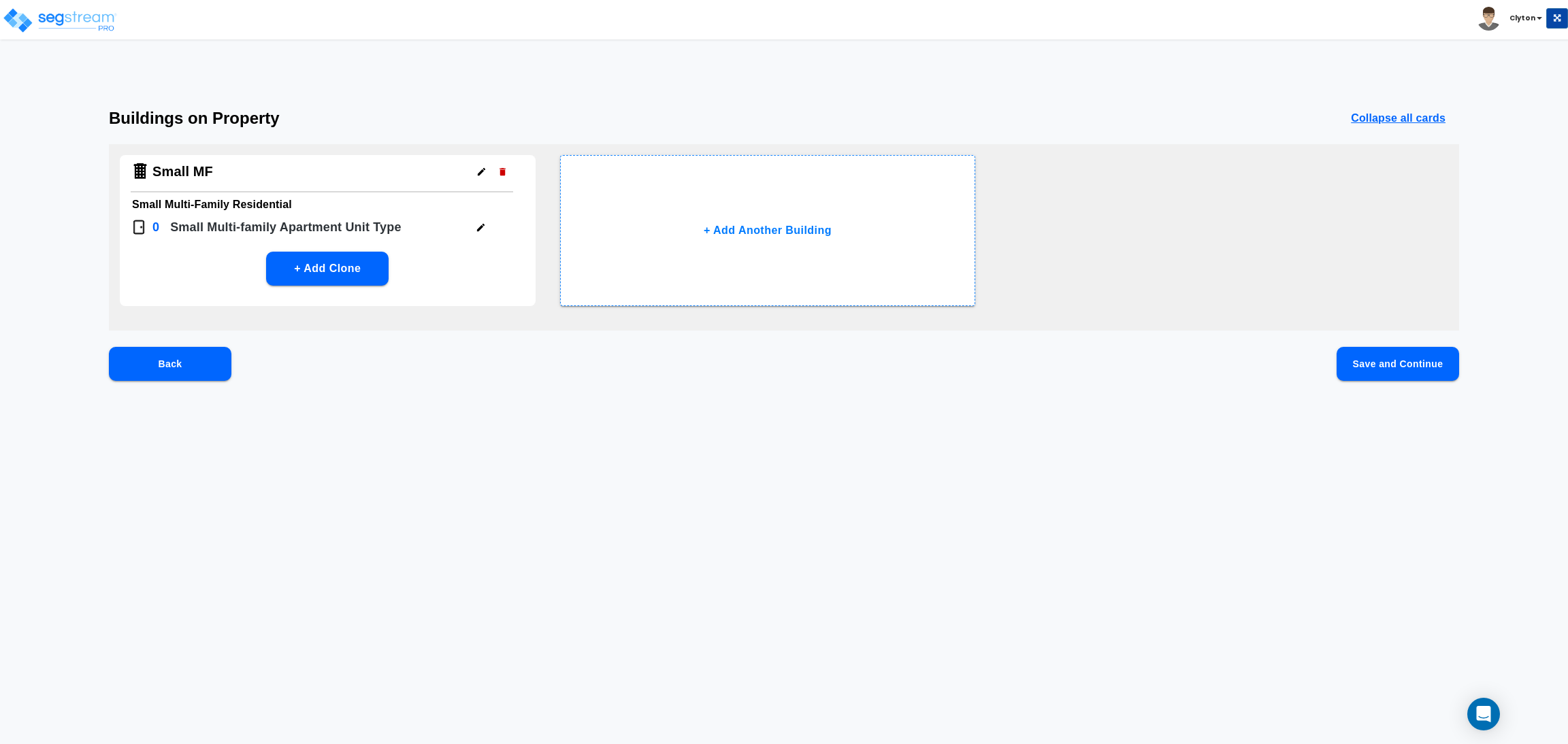
click at [1356, 355] on button "Save and Continue" at bounding box center [1397, 364] width 122 height 34
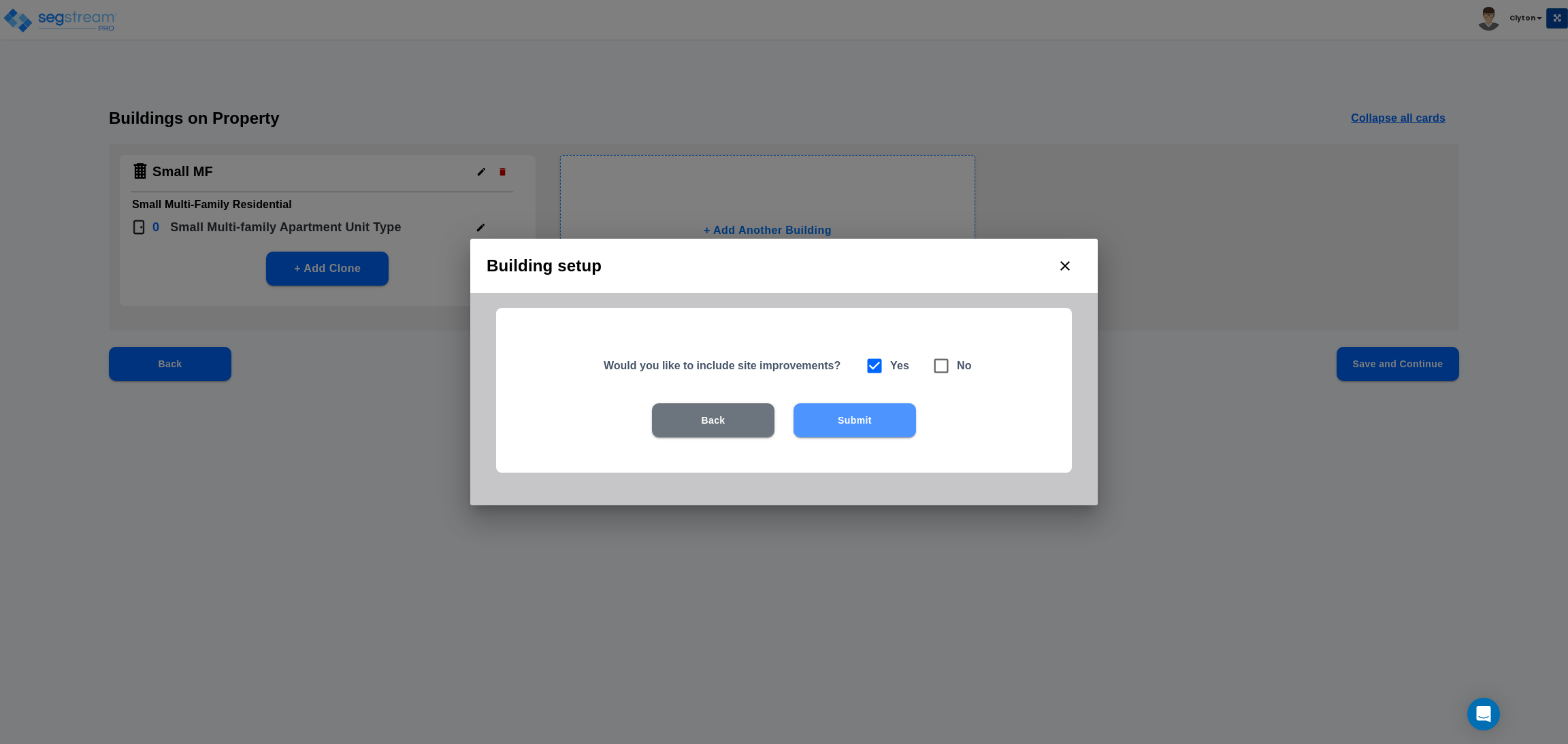
click at [881, 406] on button "Submit" at bounding box center [855, 420] width 122 height 34
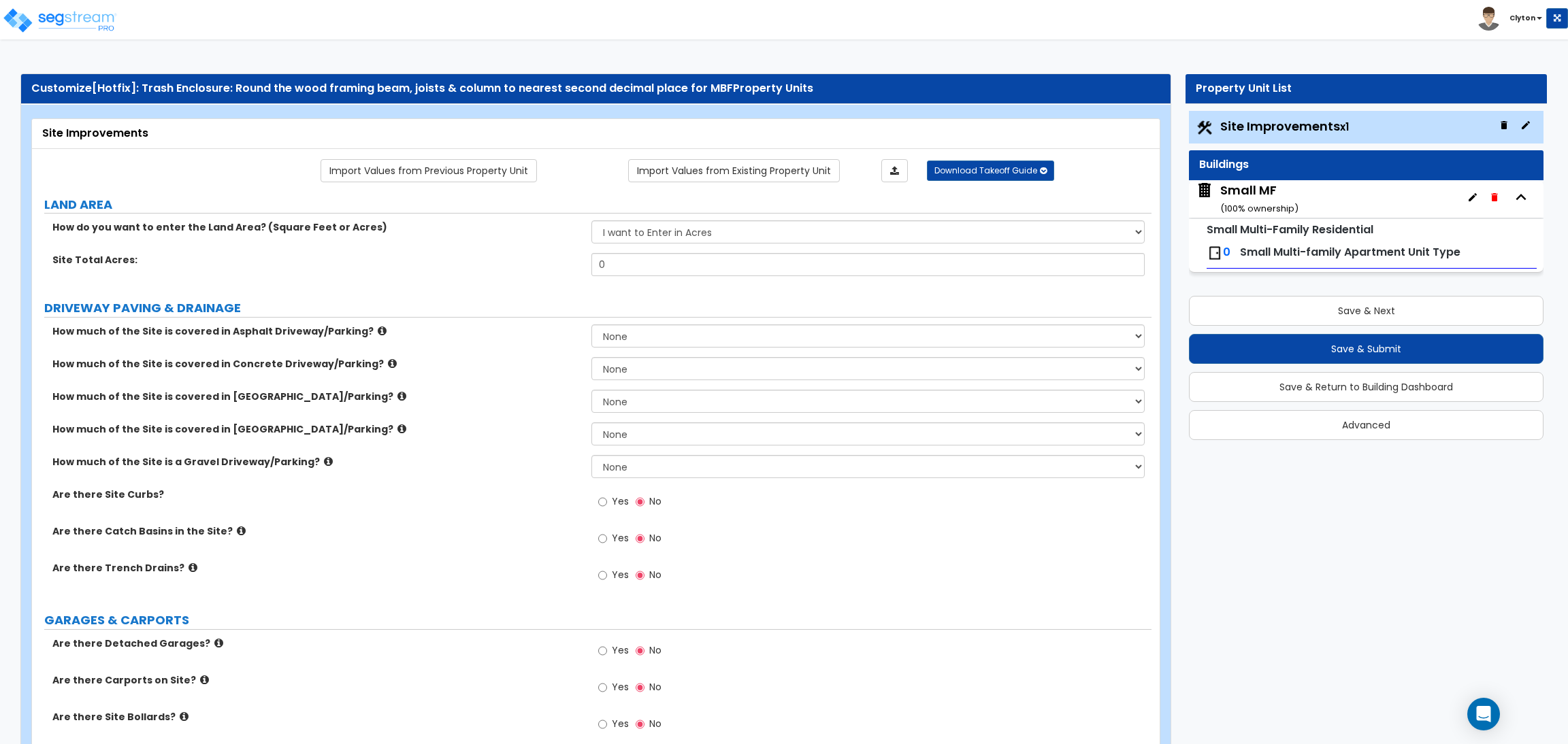
click at [1531, 127] on button "button" at bounding box center [1526, 125] width 22 height 22
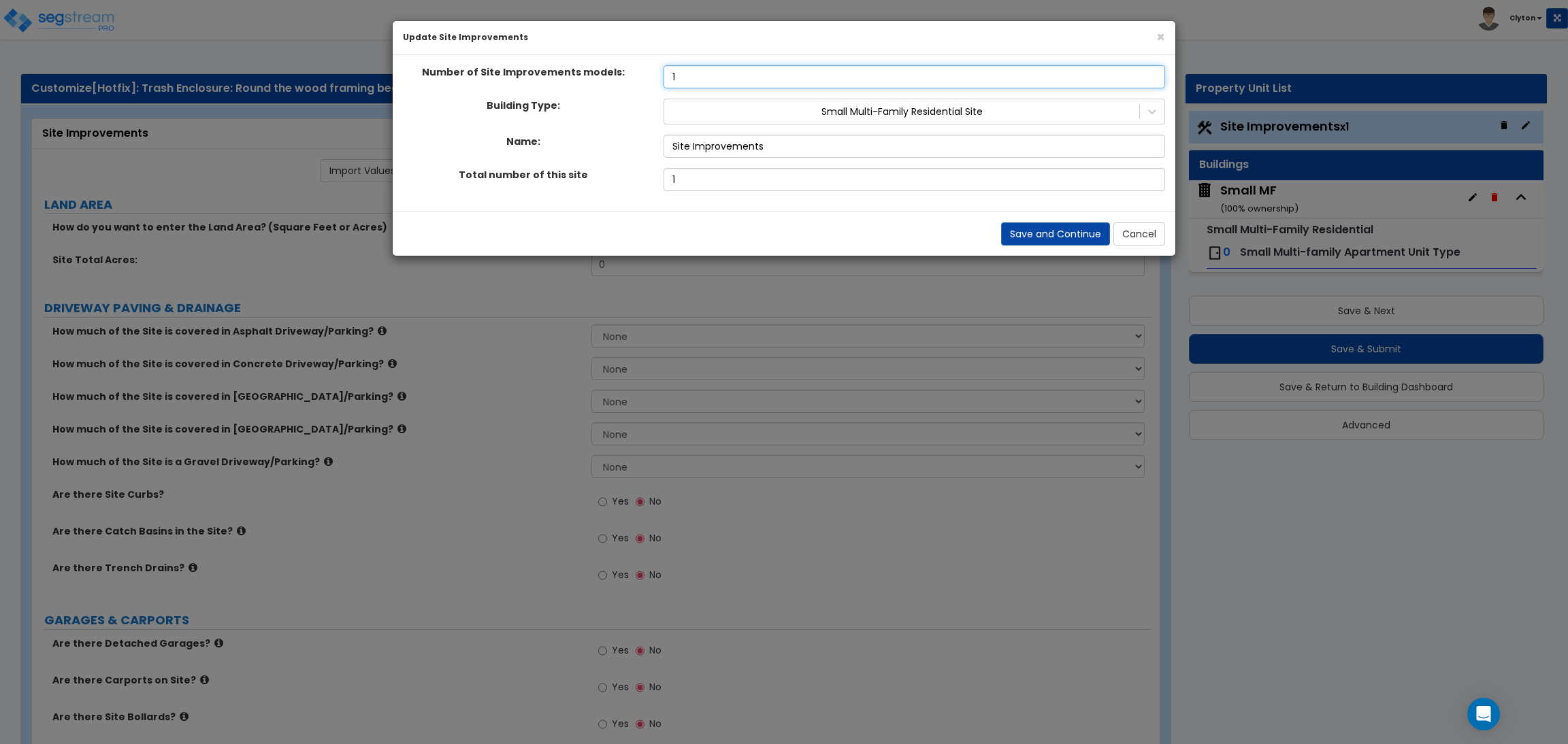
drag, startPoint x: 737, startPoint y: 70, endPoint x: 656, endPoint y: 78, distance: 81.4
click at [656, 78] on div "1" at bounding box center [914, 76] width 522 height 23
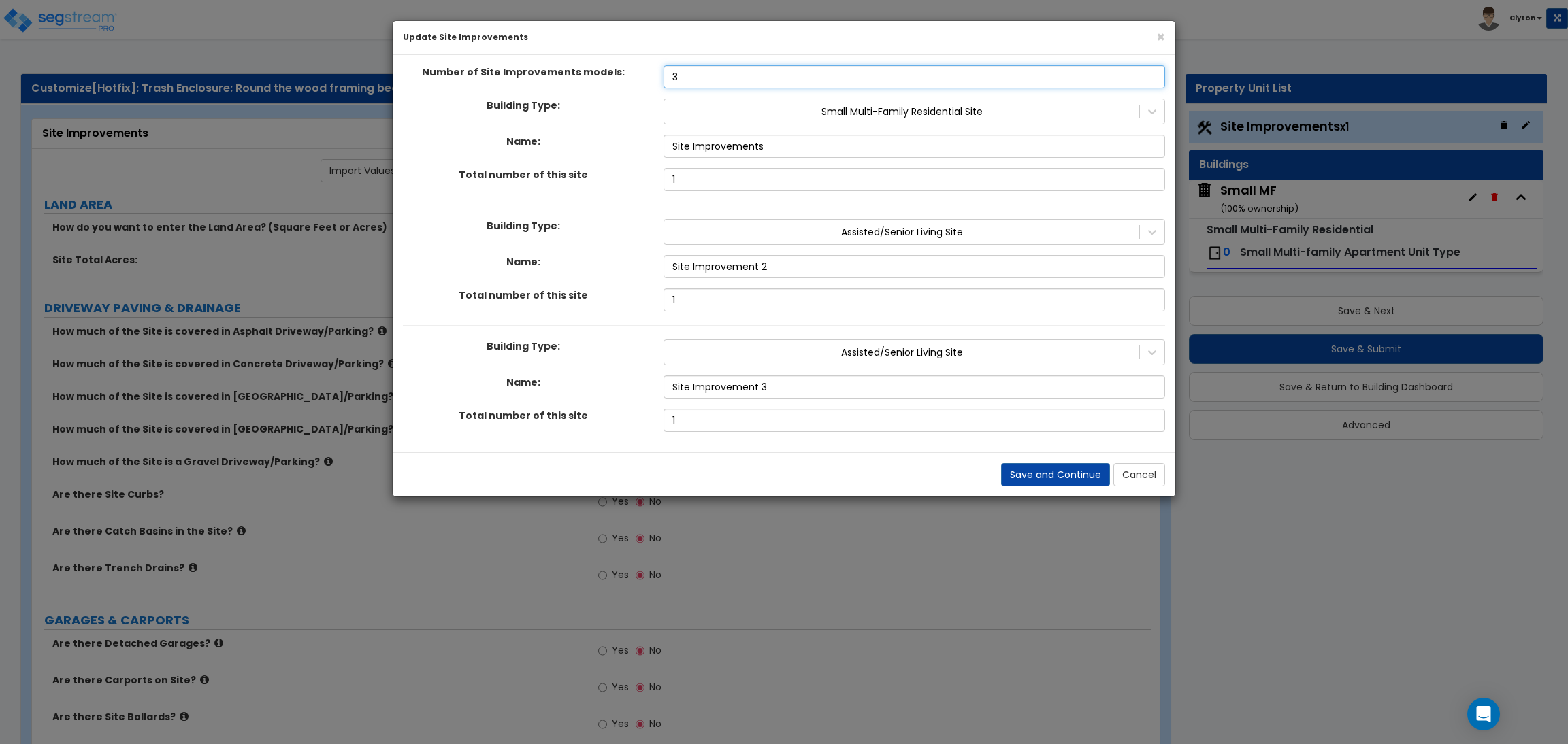
type input "3"
click at [583, 167] on div "Building Type: Small Multi-Family Residential Site Name: Site Improvements Tota…" at bounding box center [784, 145] width 762 height 93
drag, startPoint x: 809, startPoint y: 145, endPoint x: 602, endPoint y: 155, distance: 207.2
click at [602, 155] on div "Name: Site Improvements" at bounding box center [784, 146] width 783 height 23
type input "SMF Site"
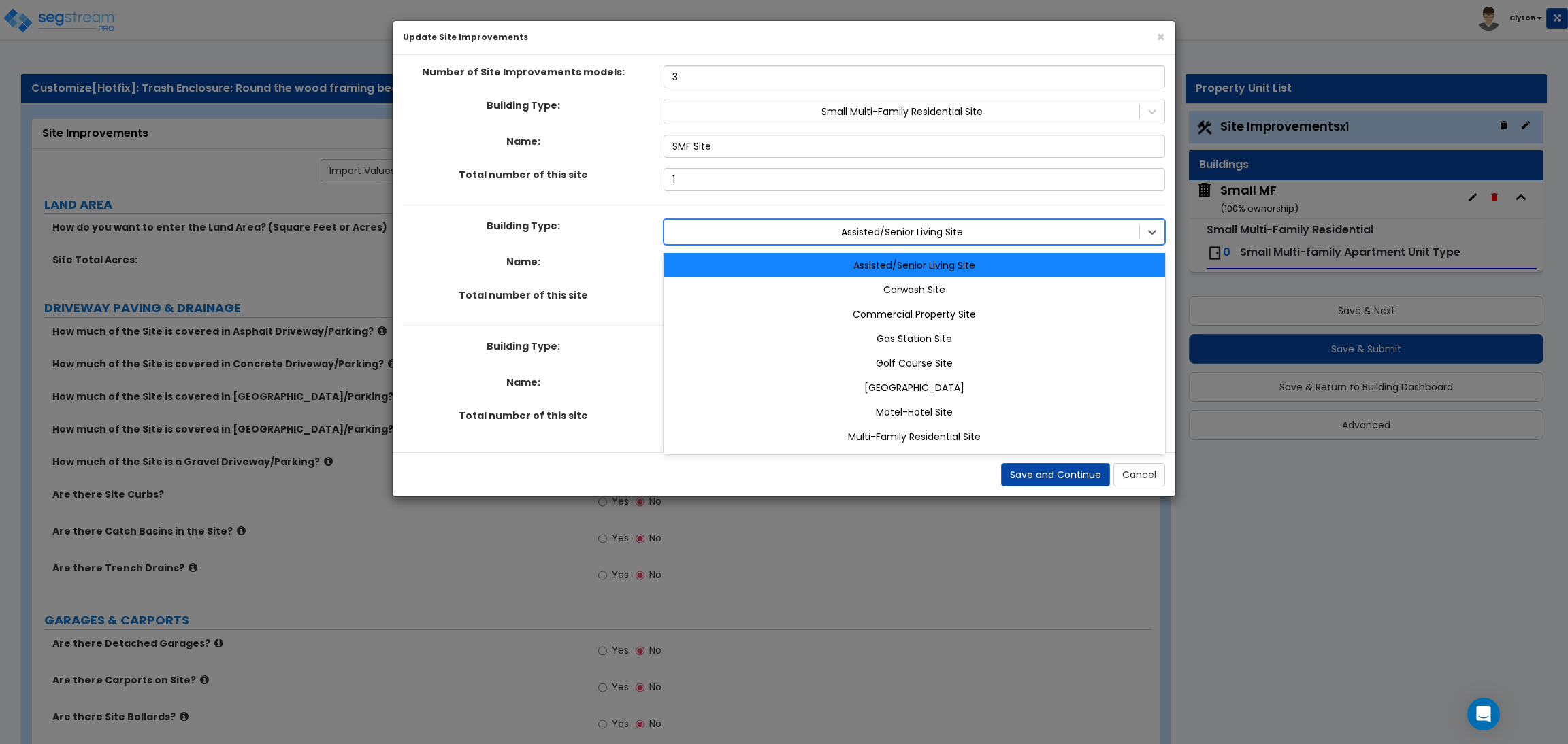
click at [946, 233] on div at bounding box center [901, 232] width 461 height 17
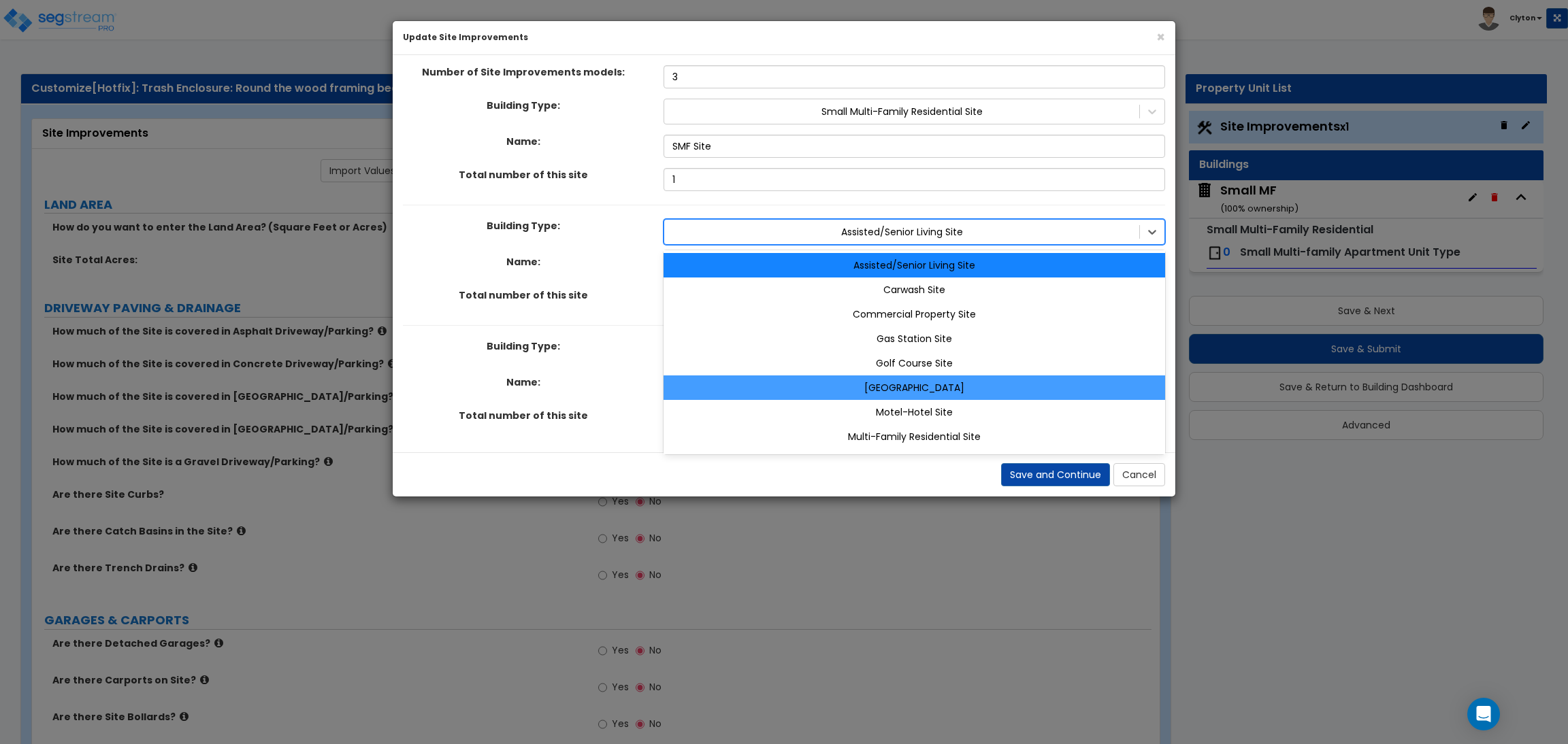
click at [933, 390] on div "Mobile Home Park Site" at bounding box center [914, 388] width 501 height 25
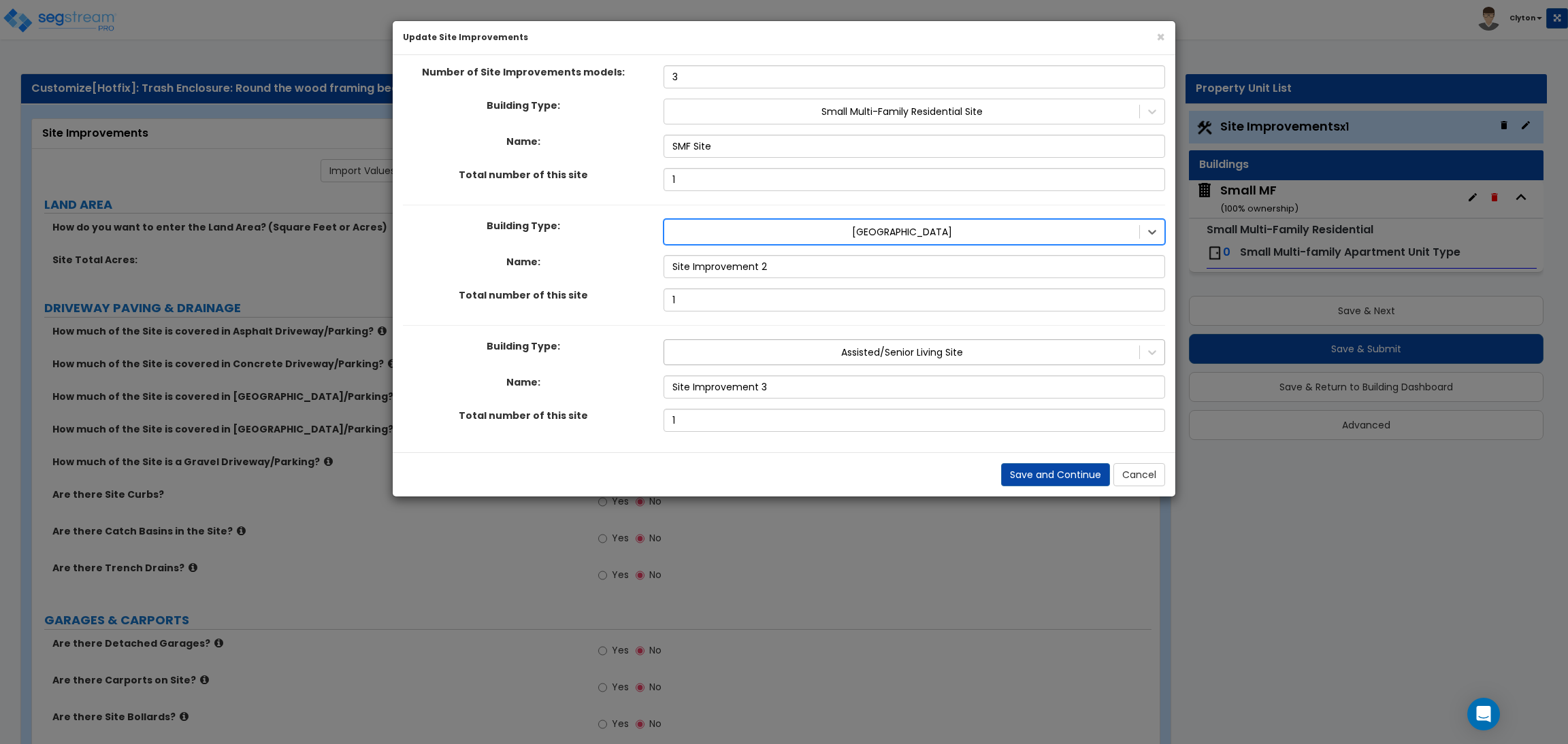
click at [889, 351] on div at bounding box center [901, 352] width 461 height 17
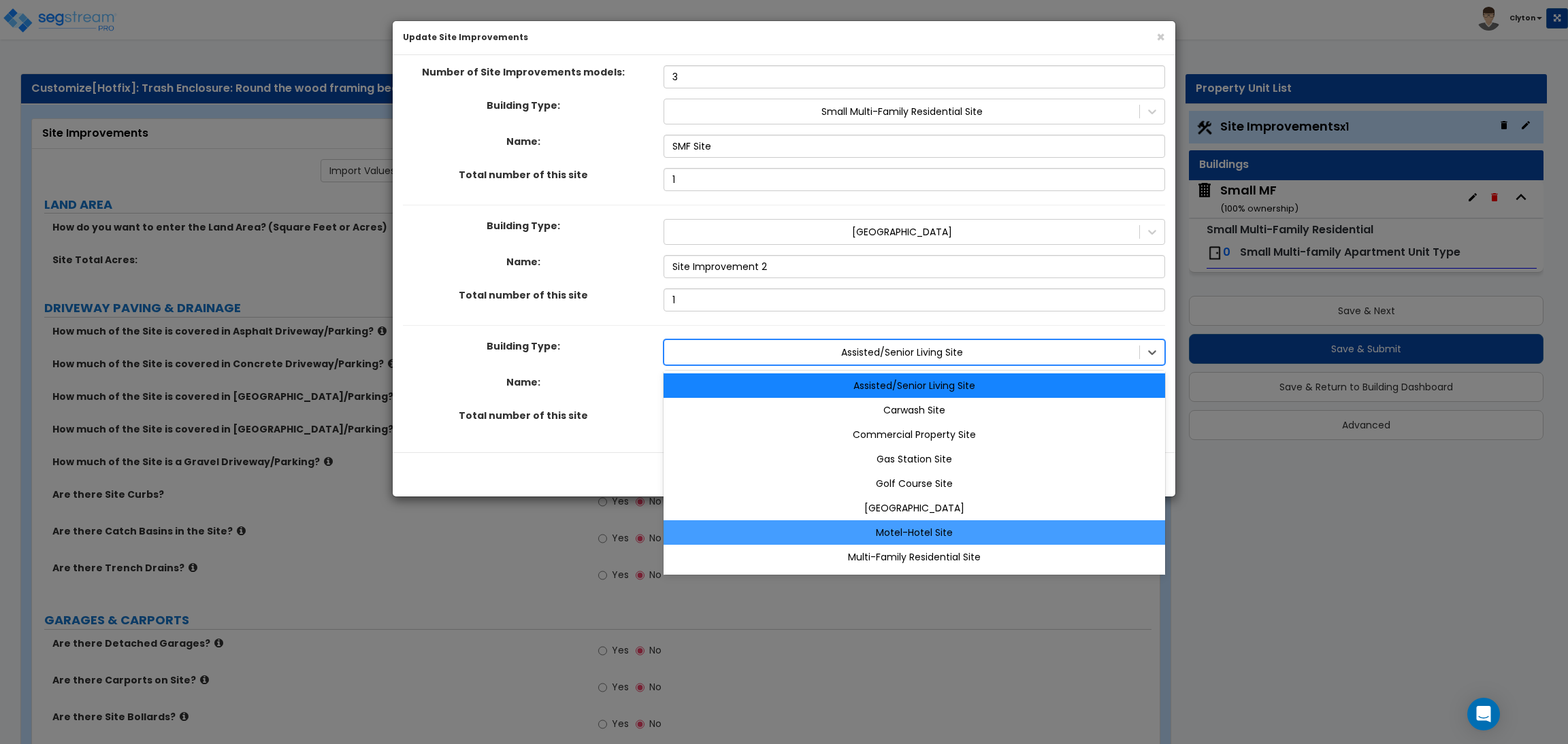
click at [910, 532] on div "Motel-Hotel Site" at bounding box center [914, 532] width 501 height 25
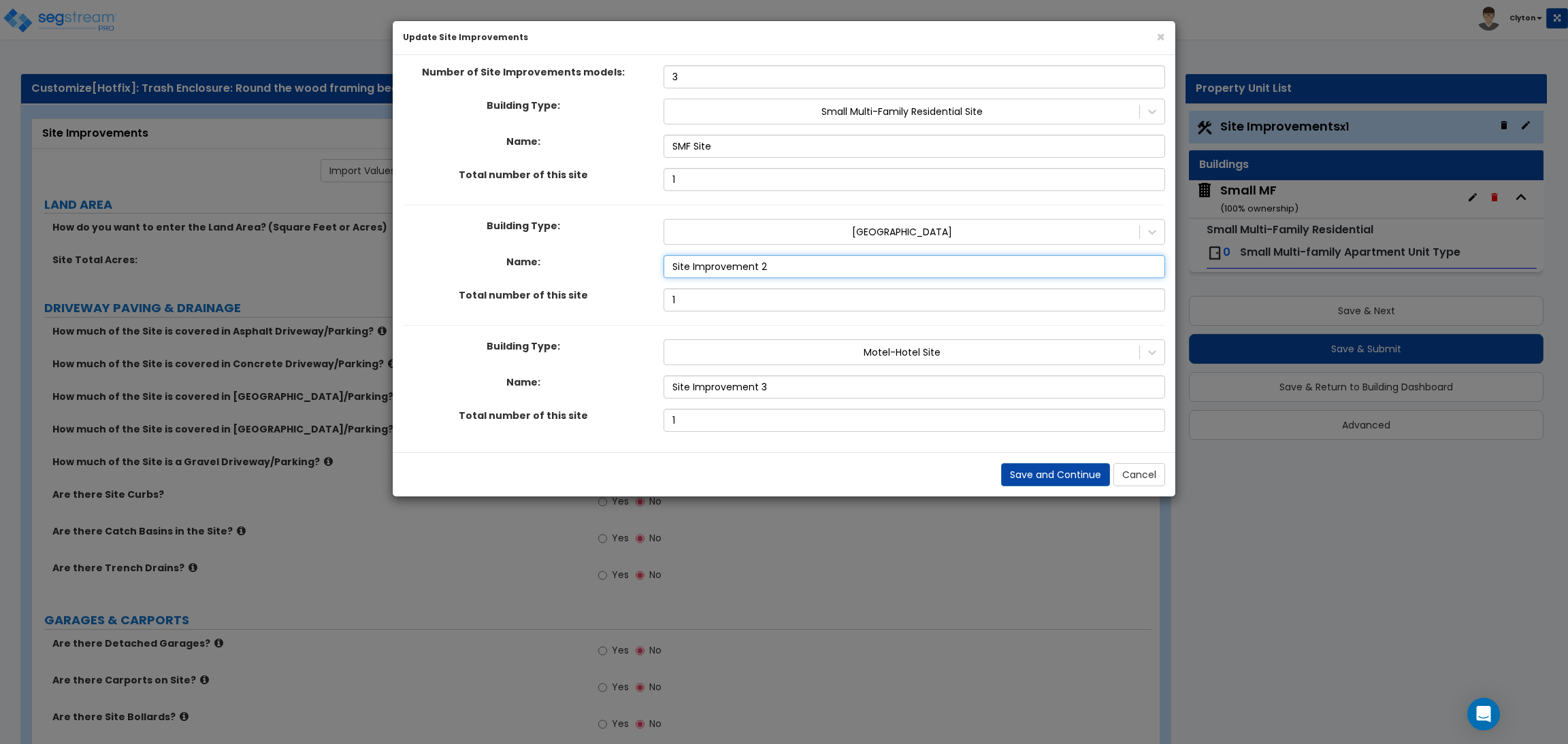
drag, startPoint x: 823, startPoint y: 266, endPoint x: 532, endPoint y: 279, distance: 291.3
click at [534, 279] on div "Building Type: Mobile Home Park Site Name: Site Improvement 2 Total number of t…" at bounding box center [784, 259] width 762 height 107
type input "Mobile Home Site"
drag, startPoint x: 830, startPoint y: 394, endPoint x: 602, endPoint y: 377, distance: 228.6
click at [602, 377] on div "Name: Site Improvement 3" at bounding box center [784, 387] width 783 height 23
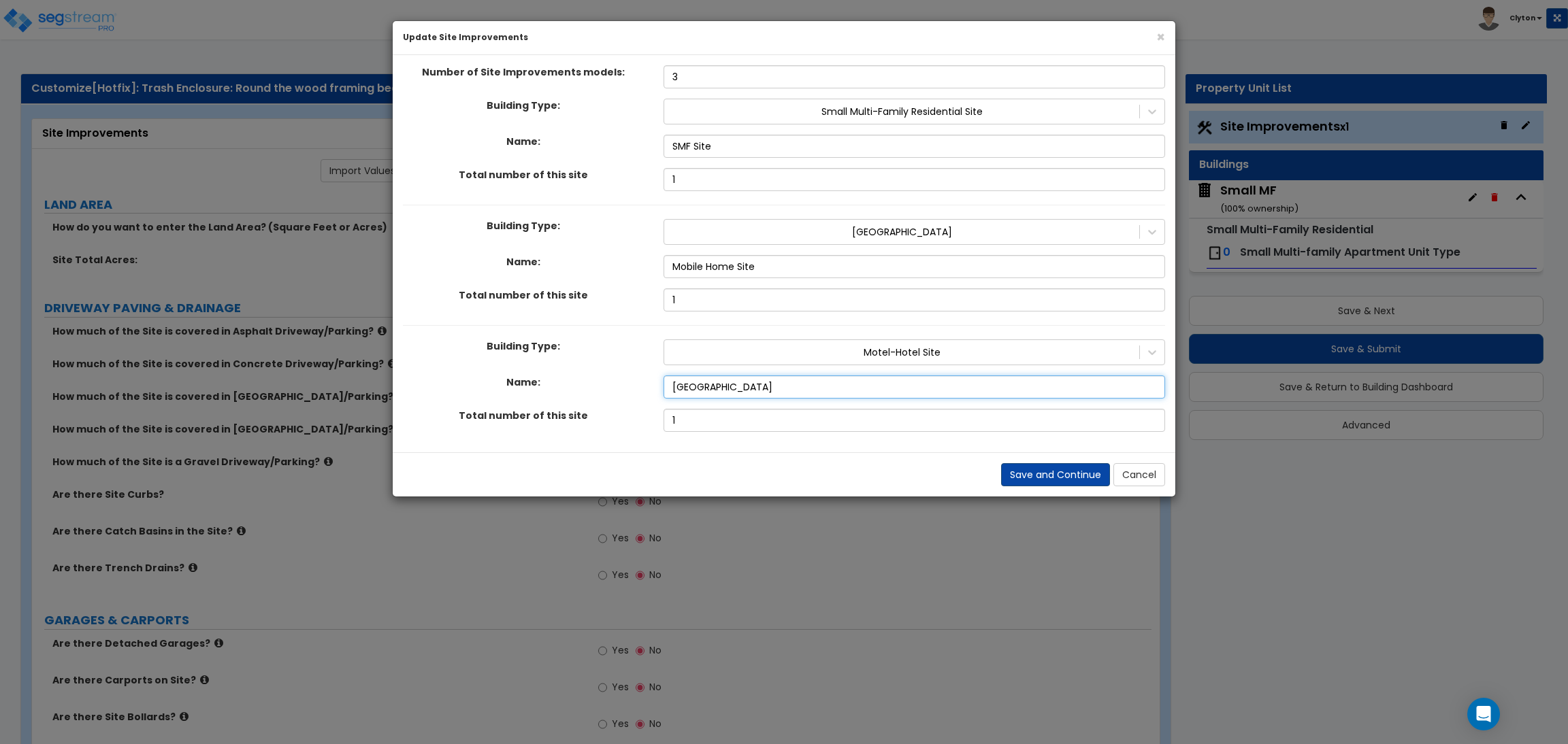
type input "[GEOGRAPHIC_DATA]"
click at [1052, 474] on button "Save and Continue" at bounding box center [1055, 475] width 109 height 23
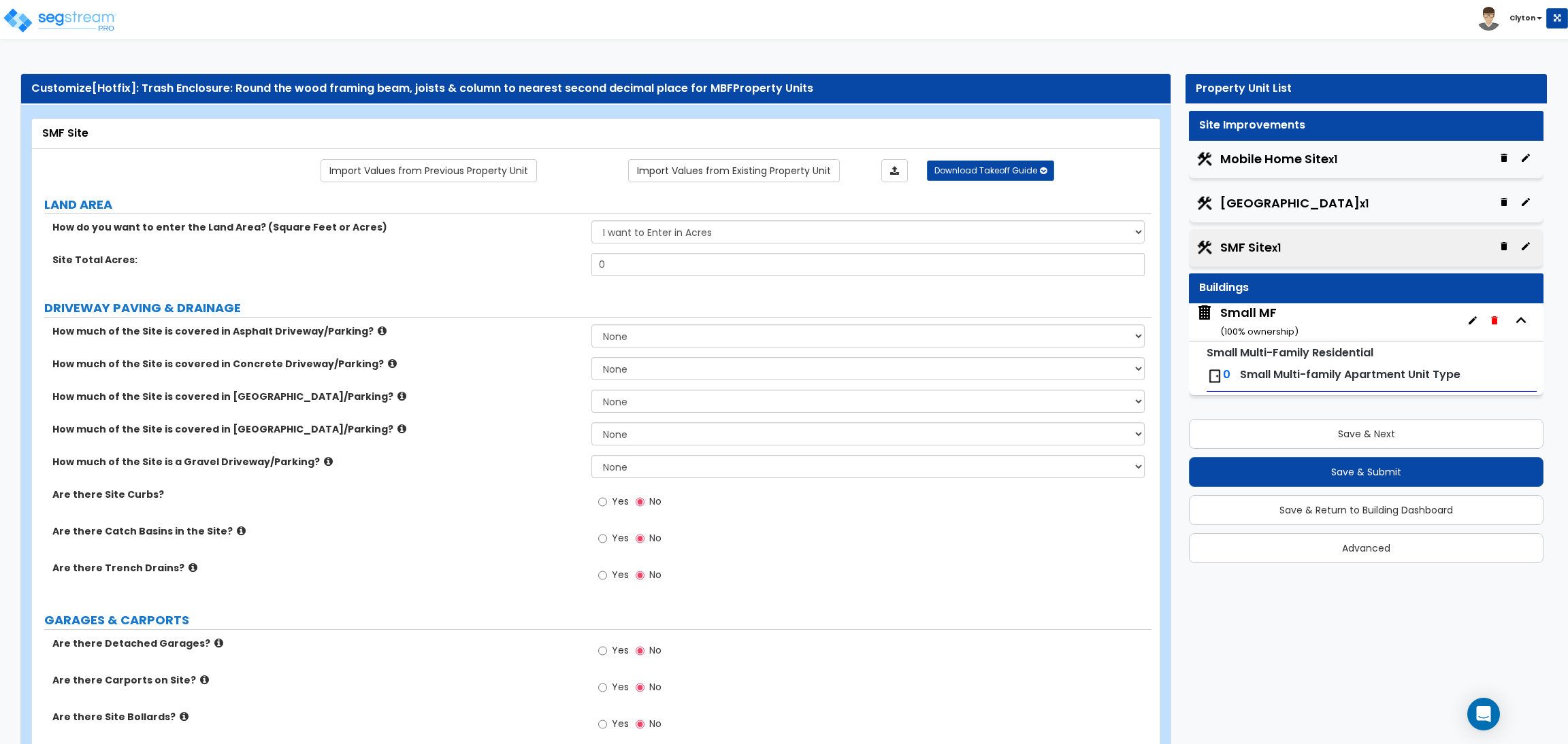
click at [411, 441] on div "How much of the Site is covered in Stone Driveway/Parking? None I want to Enter…" at bounding box center [591, 438] width 1119 height 33
drag, startPoint x: 651, startPoint y: 269, endPoint x: 507, endPoint y: 270, distance: 144.0
click at [507, 270] on div "Site Total Acres: 0" at bounding box center [591, 268] width 1119 height 33
type input "1"
click at [500, 507] on div "Are there Site Curbs? Yes No" at bounding box center [591, 505] width 1119 height 37
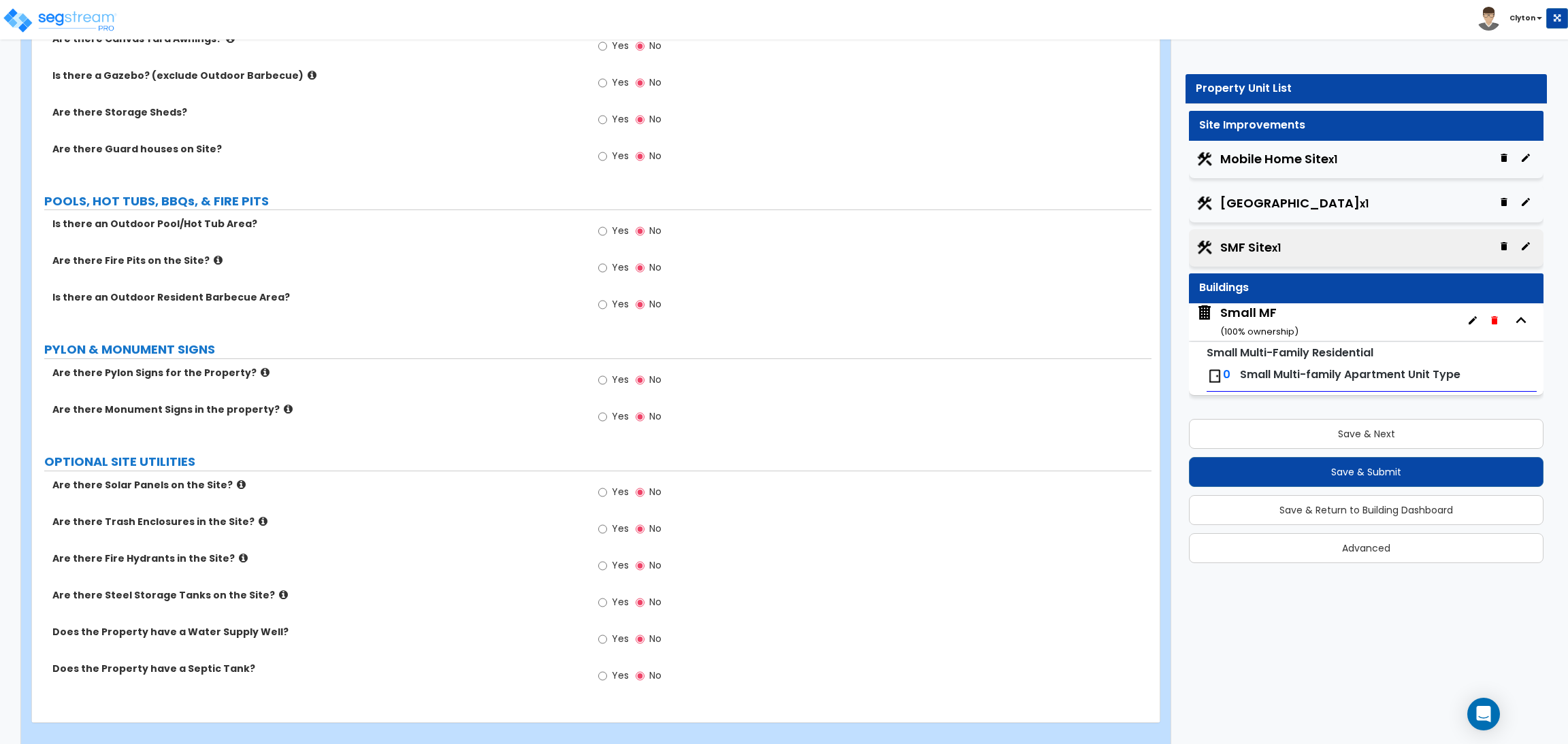
scroll to position [1581, 0]
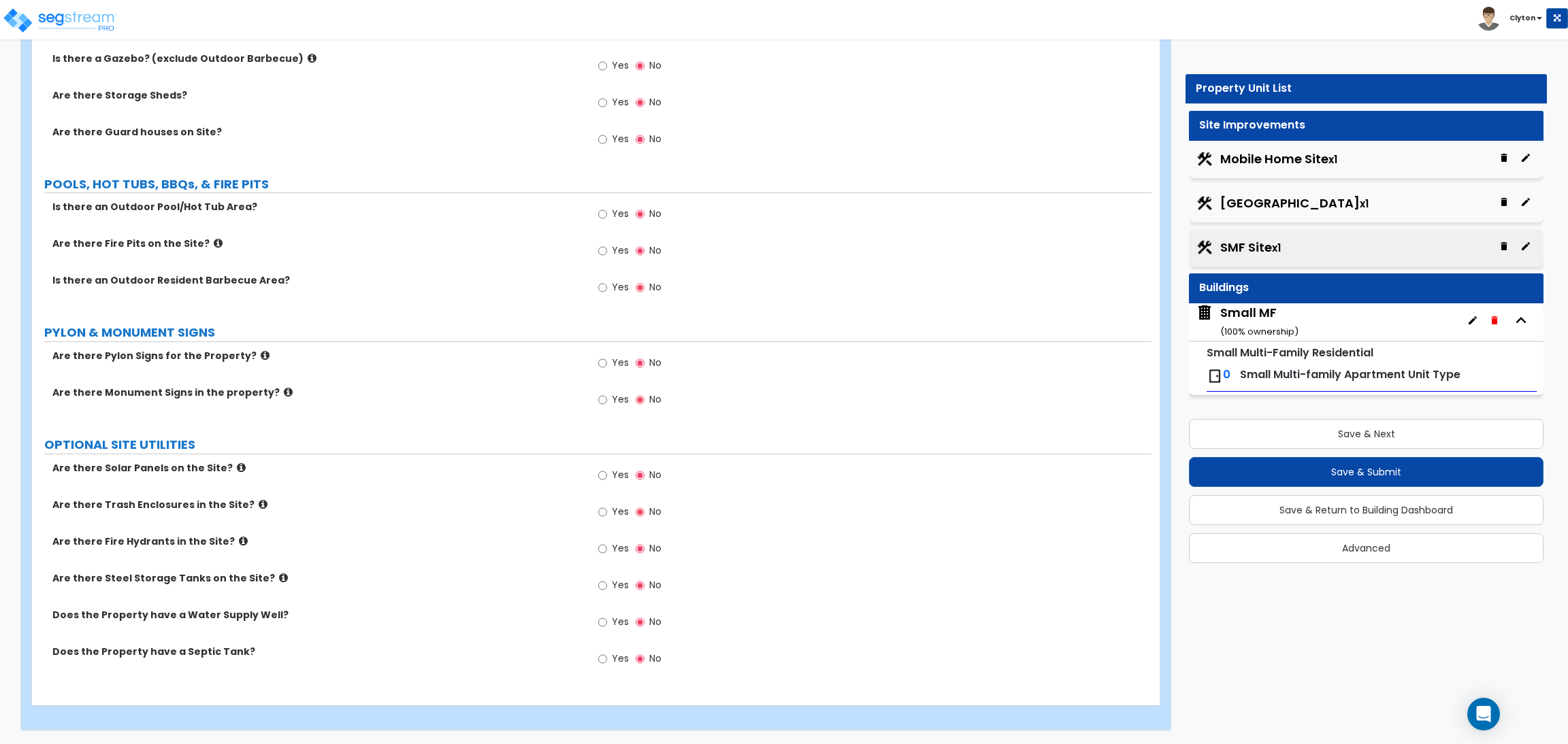
click at [505, 519] on div "Are there Trash Enclosures in the Site? Yes No" at bounding box center [591, 516] width 1119 height 37
click at [601, 514] on input "Yes" at bounding box center [602, 512] width 9 height 15
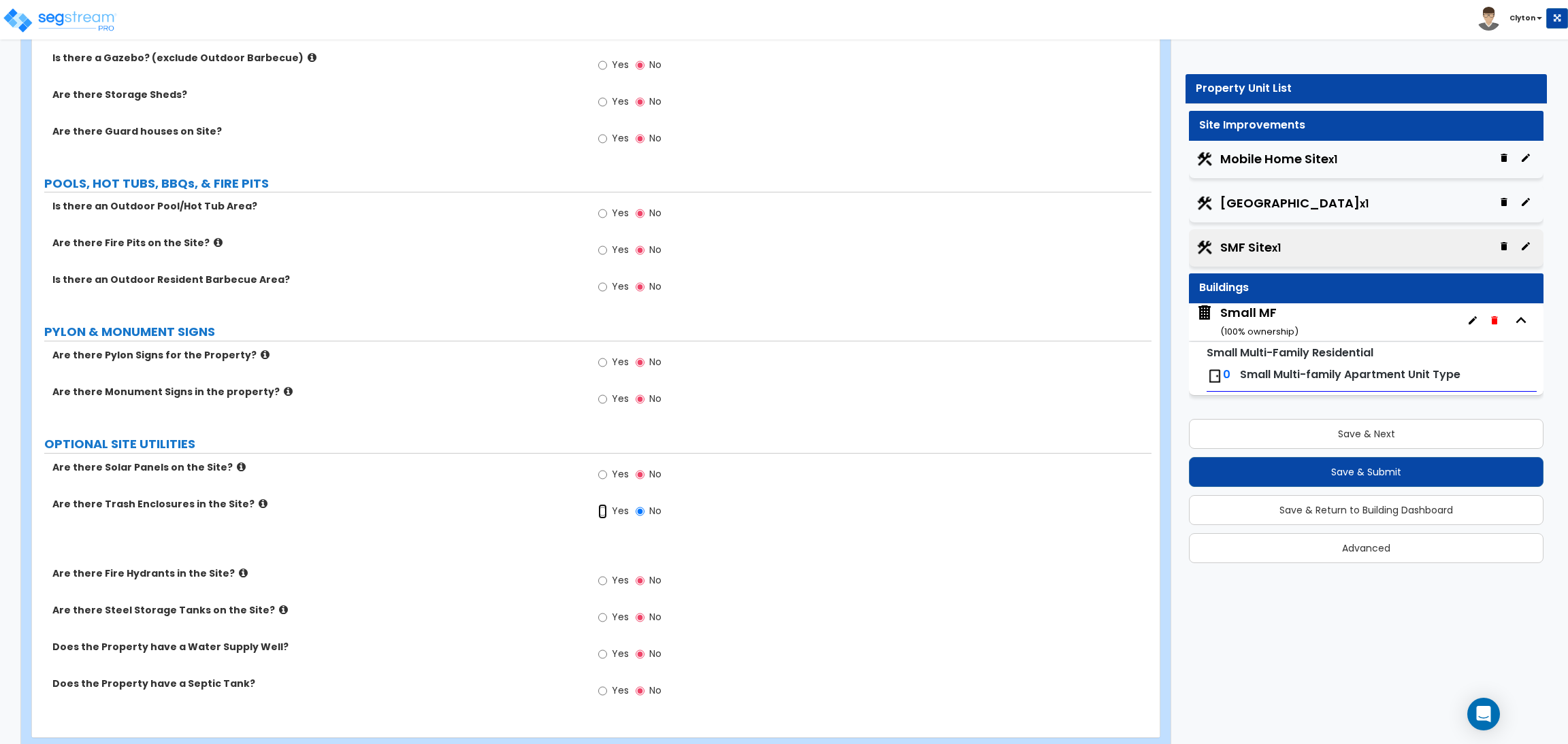
radio input "true"
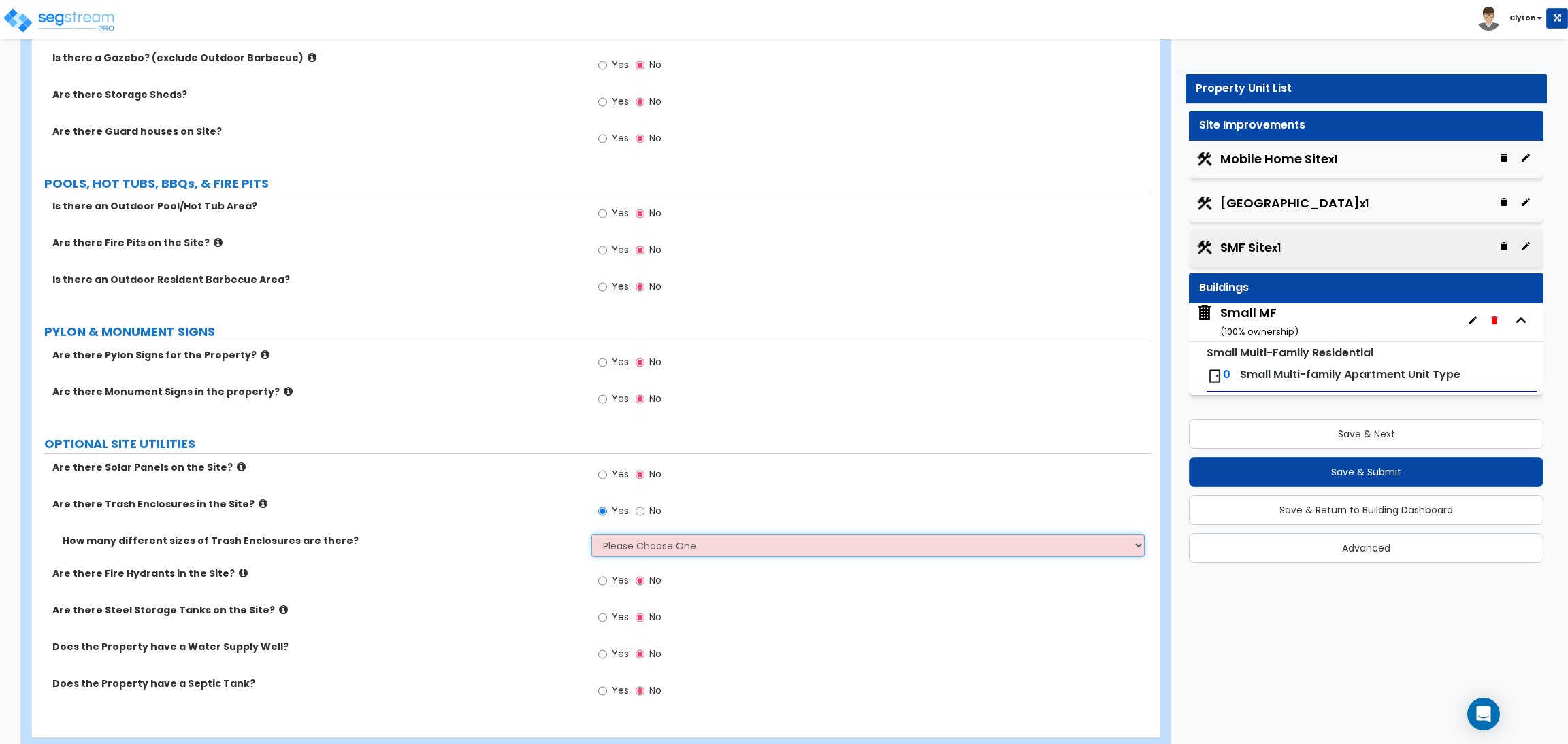
click at [618, 547] on select "Please Choose One 1 2 3" at bounding box center [867, 545] width 553 height 23
click at [591, 535] on select "Please Choose One 1 2 3" at bounding box center [867, 545] width 553 height 23
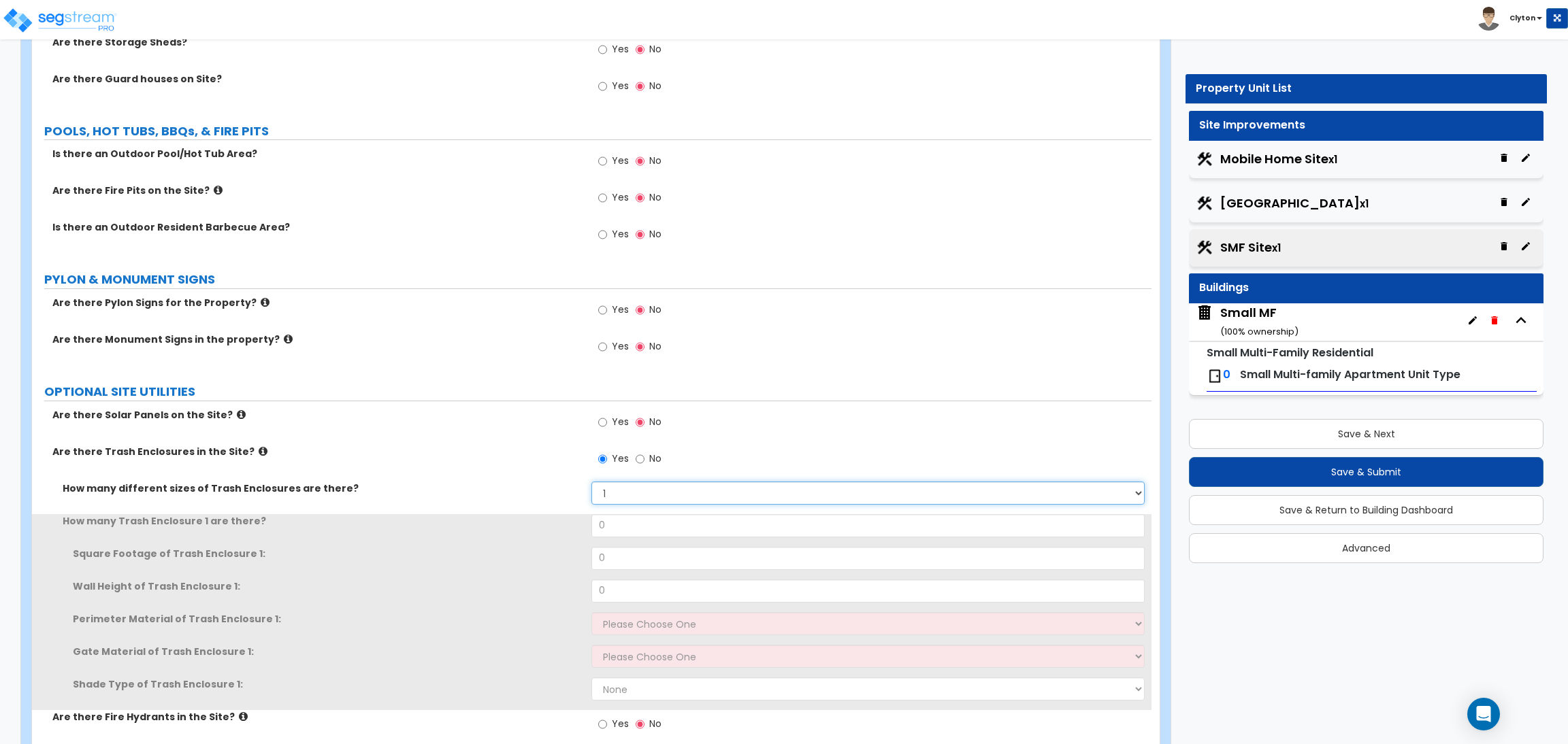
scroll to position [1683, 0]
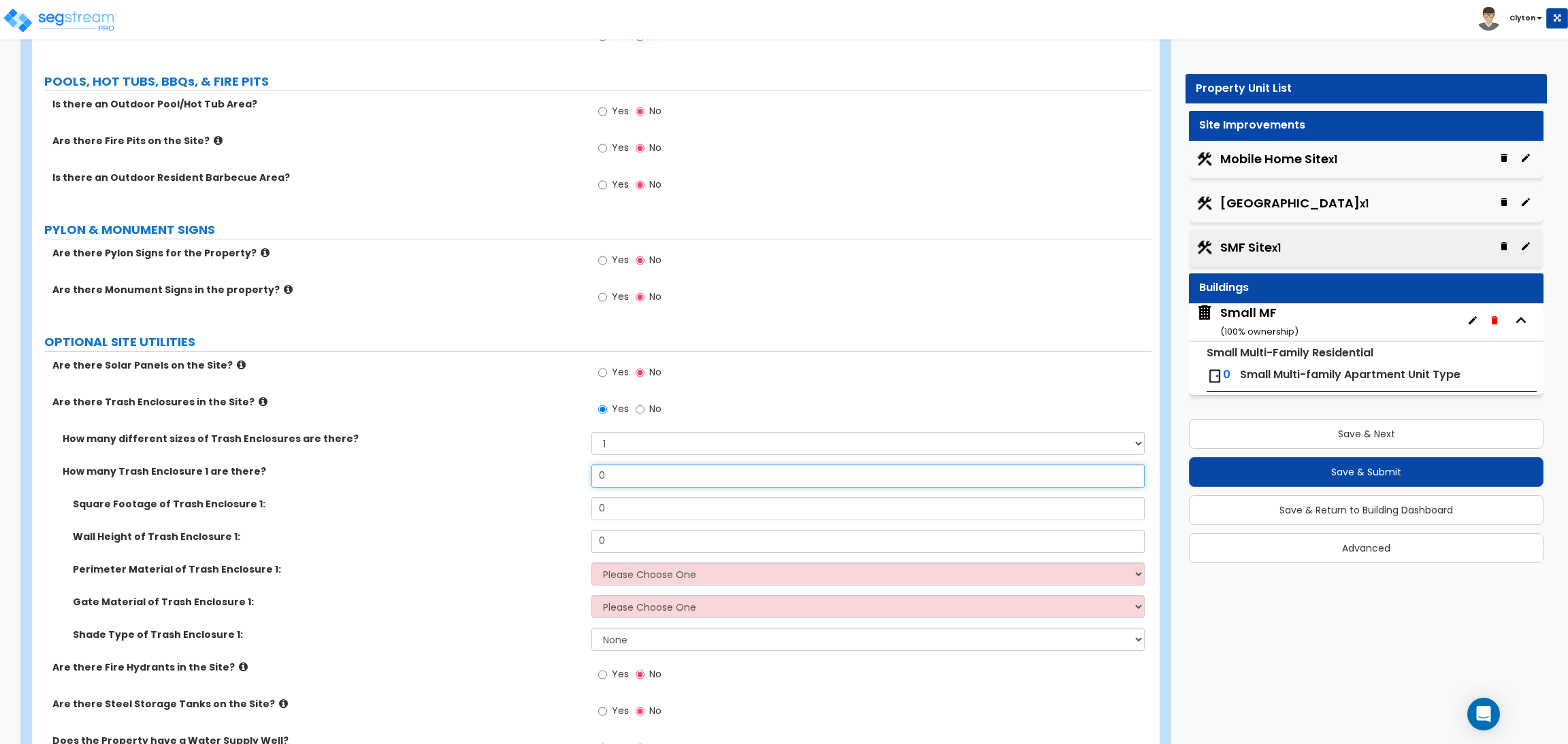
drag, startPoint x: 647, startPoint y: 477, endPoint x: 568, endPoint y: 471, distance: 79.2
click at [568, 471] on div "How many Trash Enclosure 1 are there? 0" at bounding box center [591, 481] width 1119 height 33
click at [626, 448] on select "Please Choose One 1 2 3" at bounding box center [867, 443] width 553 height 23
click at [591, 433] on select "Please Choose One 1 2 3" at bounding box center [867, 443] width 553 height 23
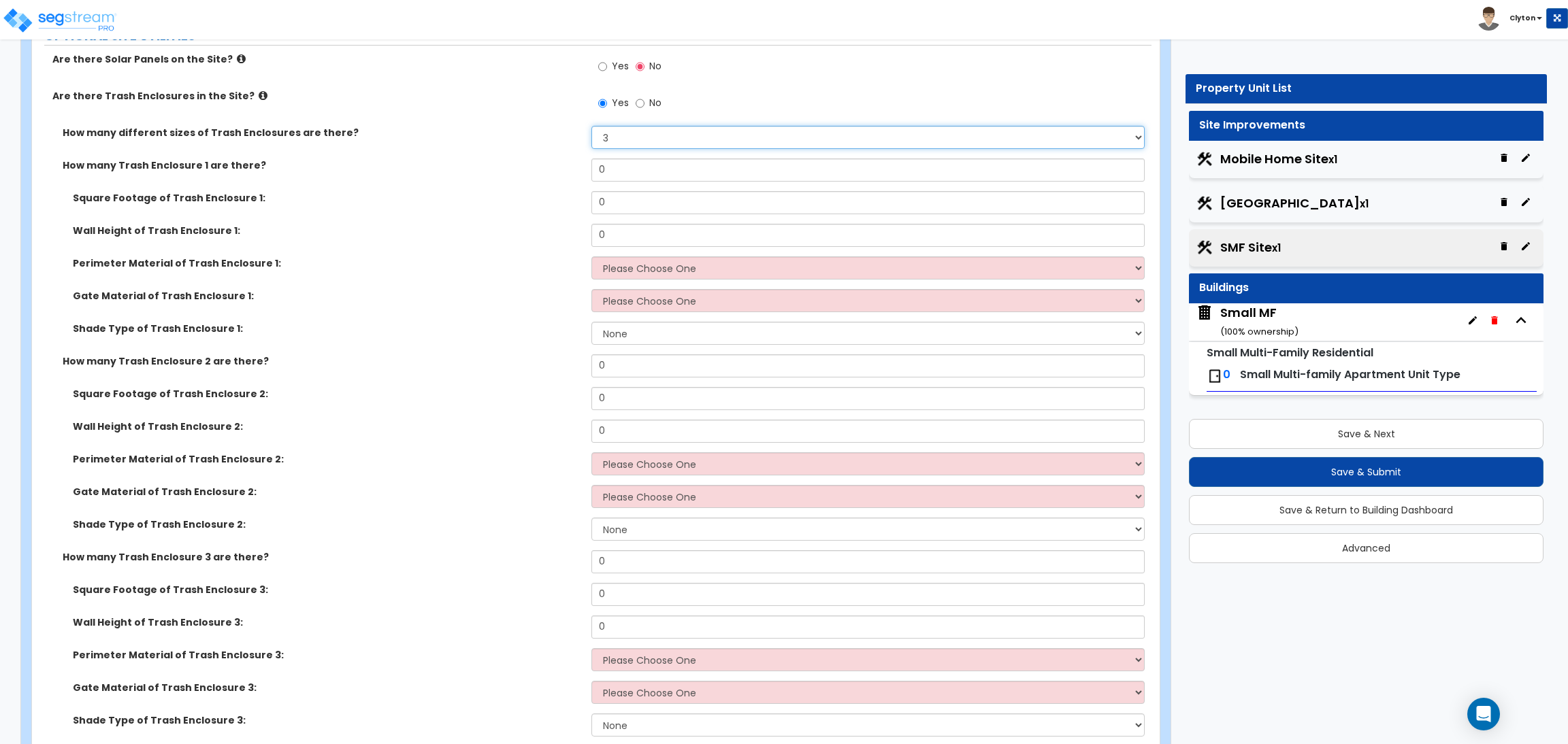
scroll to position [1888, 0]
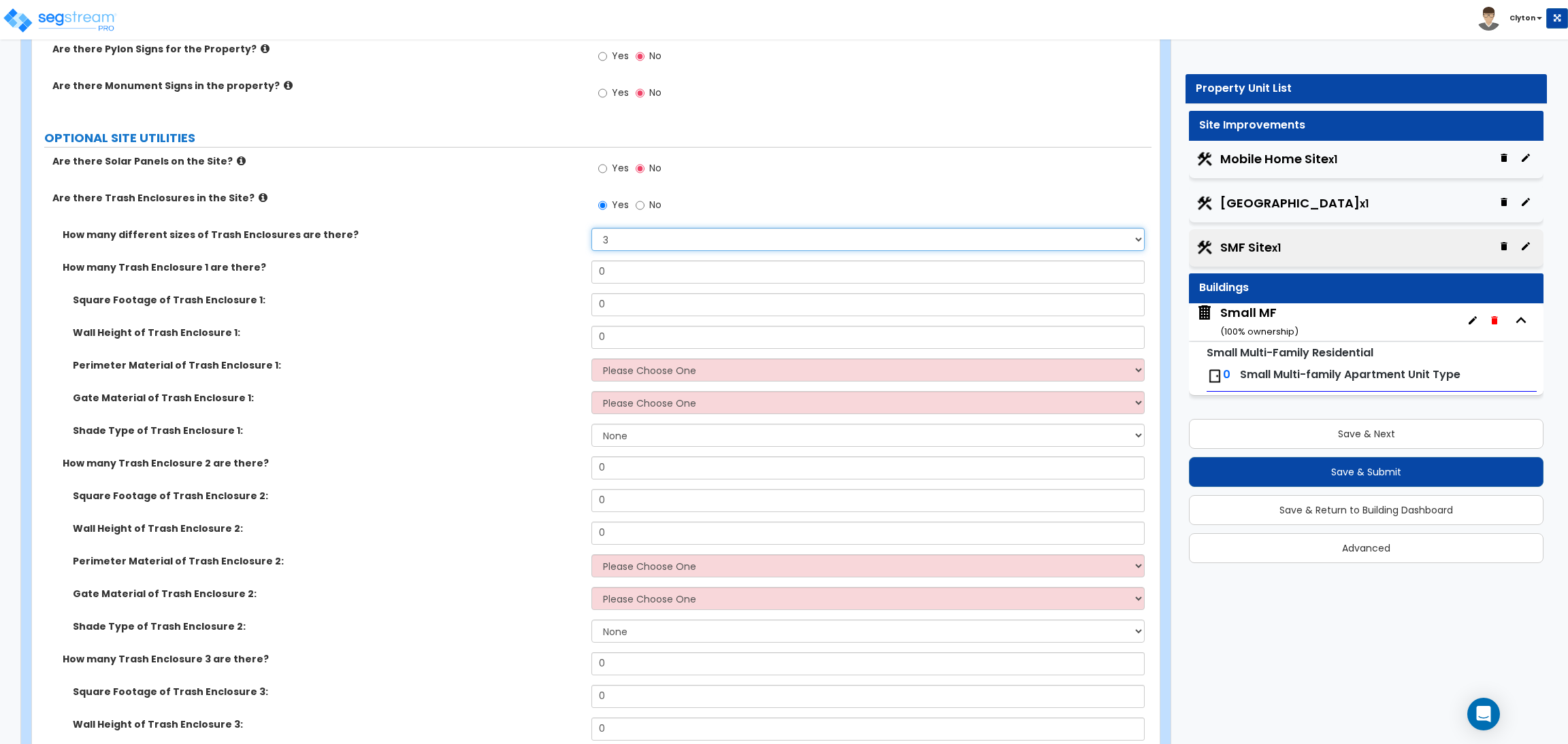
click at [616, 243] on select "Please Choose One 1 2 3" at bounding box center [867, 239] width 553 height 23
click at [591, 229] on select "Please Choose One 1 2 3" at bounding box center [867, 239] width 553 height 23
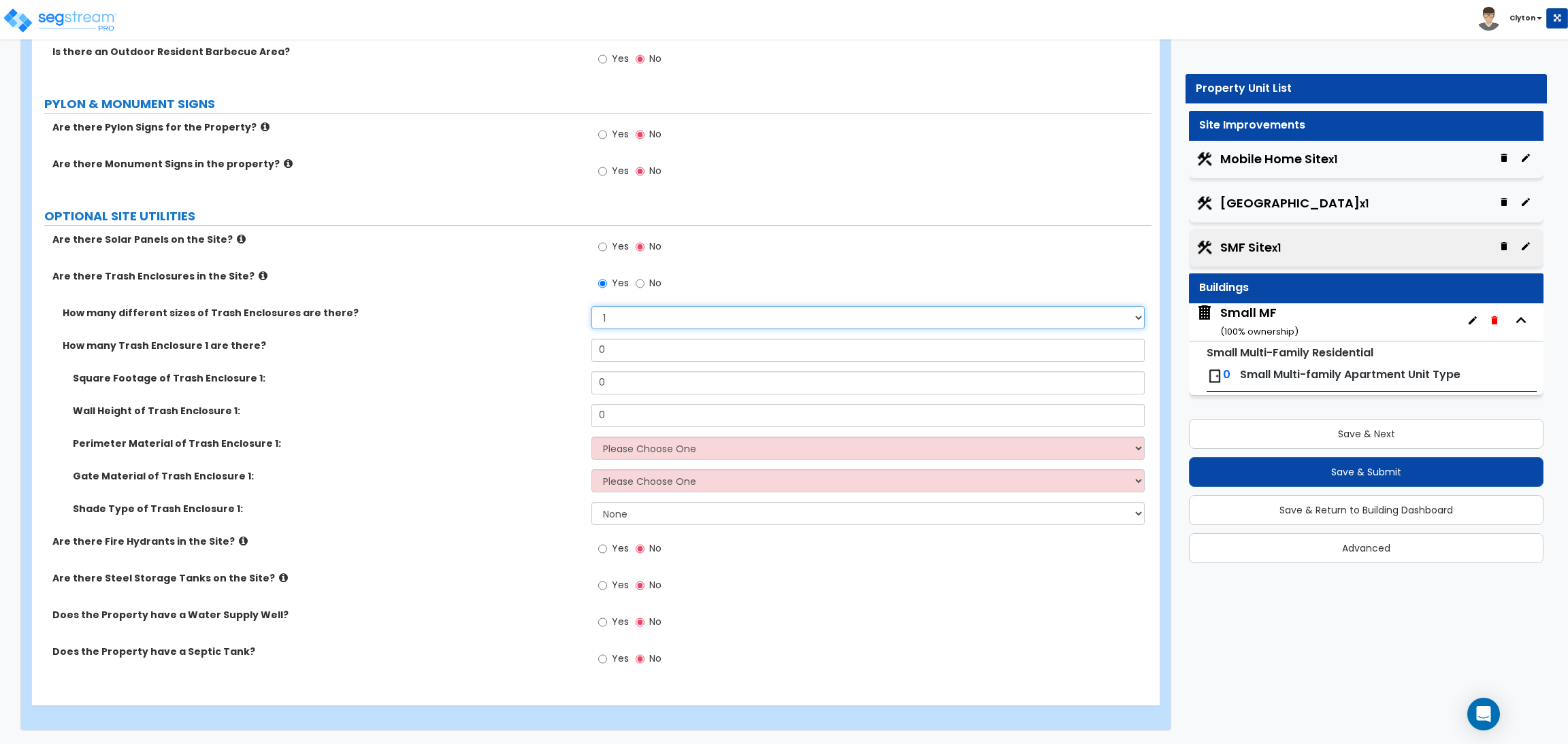
click at [633, 320] on select "Please Choose One 1 2 3" at bounding box center [867, 317] width 553 height 23
click at [591, 306] on select "Please Choose One 1 2 3" at bounding box center [867, 317] width 553 height 23
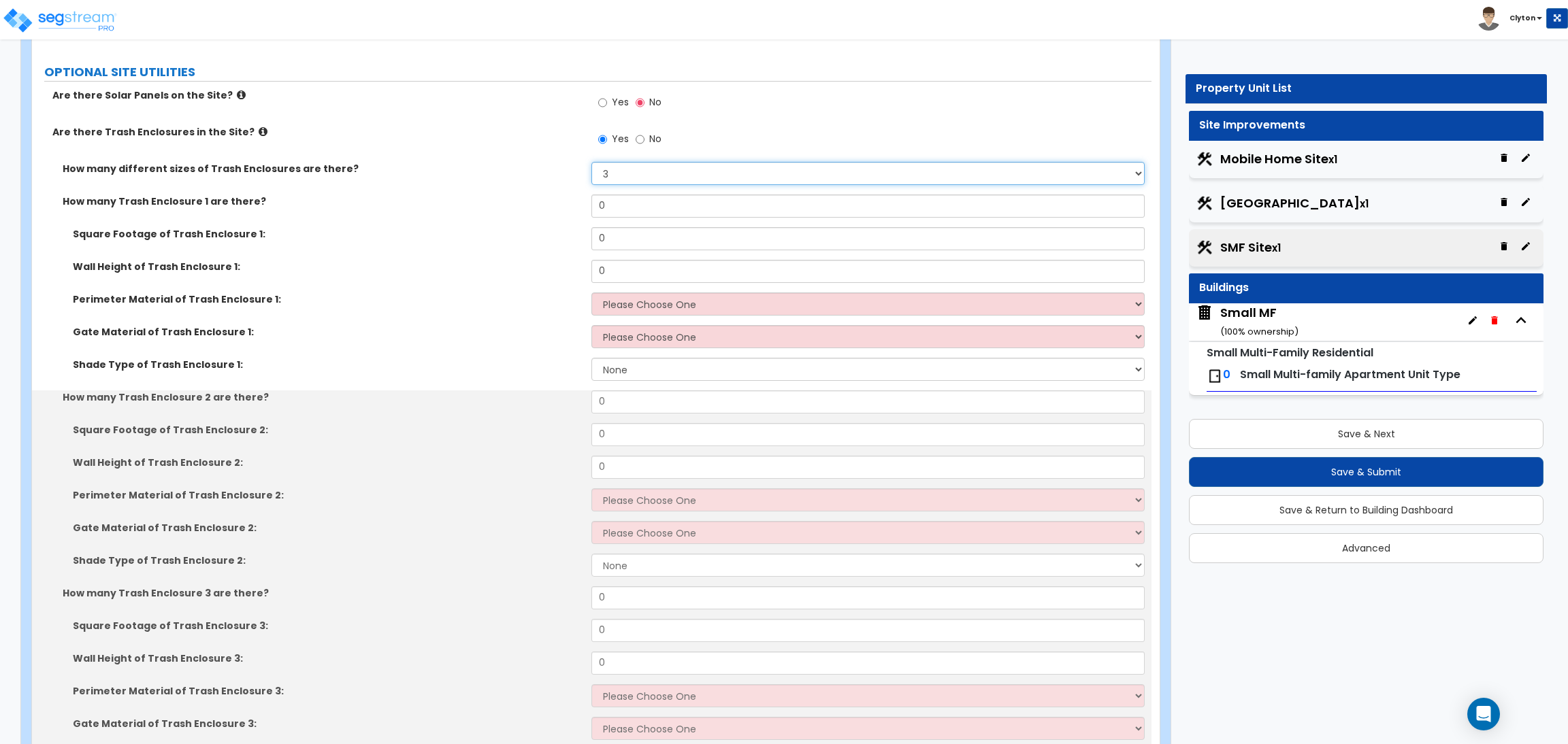
scroll to position [1989, 0]
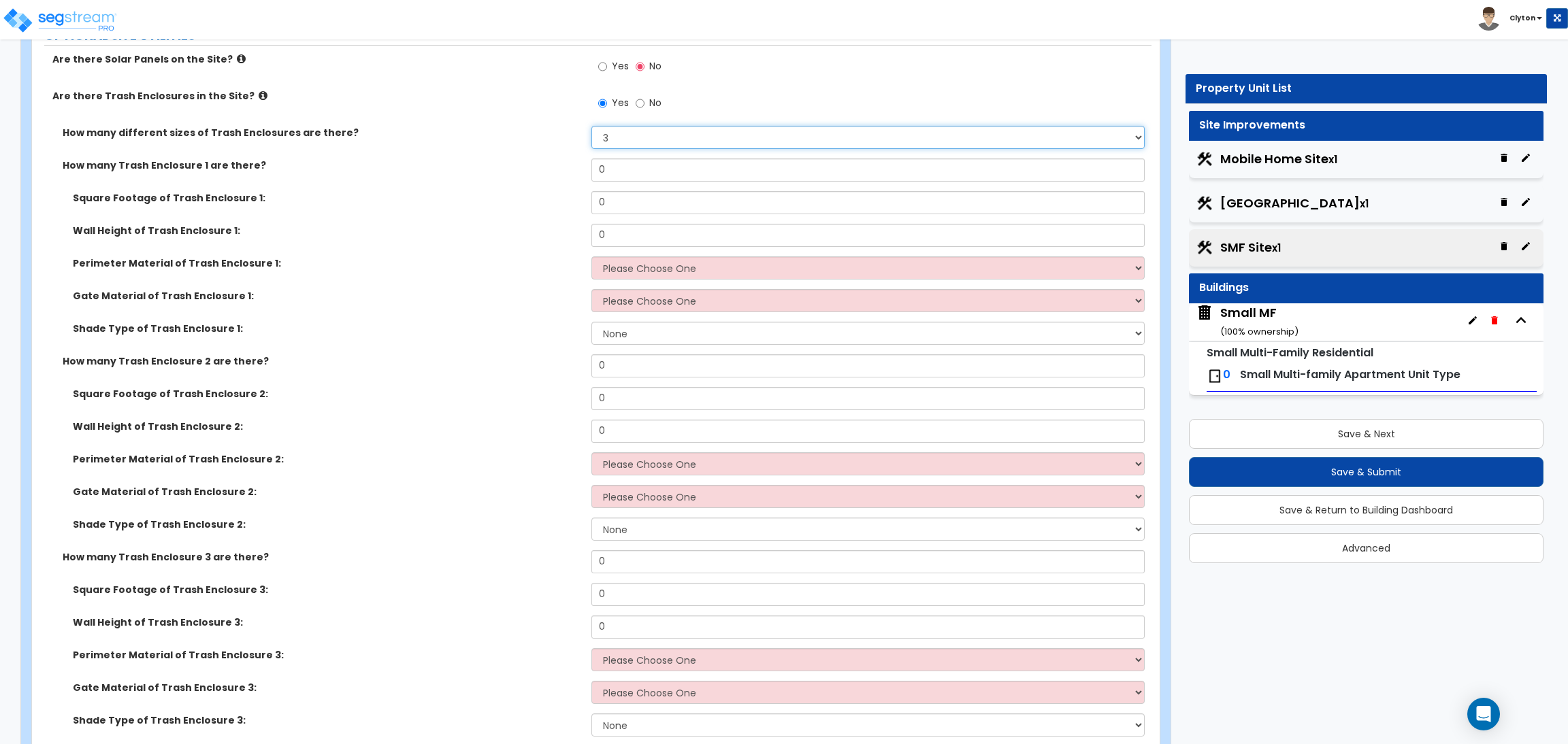
drag, startPoint x: 656, startPoint y: 137, endPoint x: 652, endPoint y: 148, distance: 11.7
click at [656, 137] on select "Please Choose One 1 2 3" at bounding box center [867, 137] width 553 height 23
select select "1"
click at [591, 126] on select "Please Choose One 1 2 3" at bounding box center [867, 137] width 553 height 23
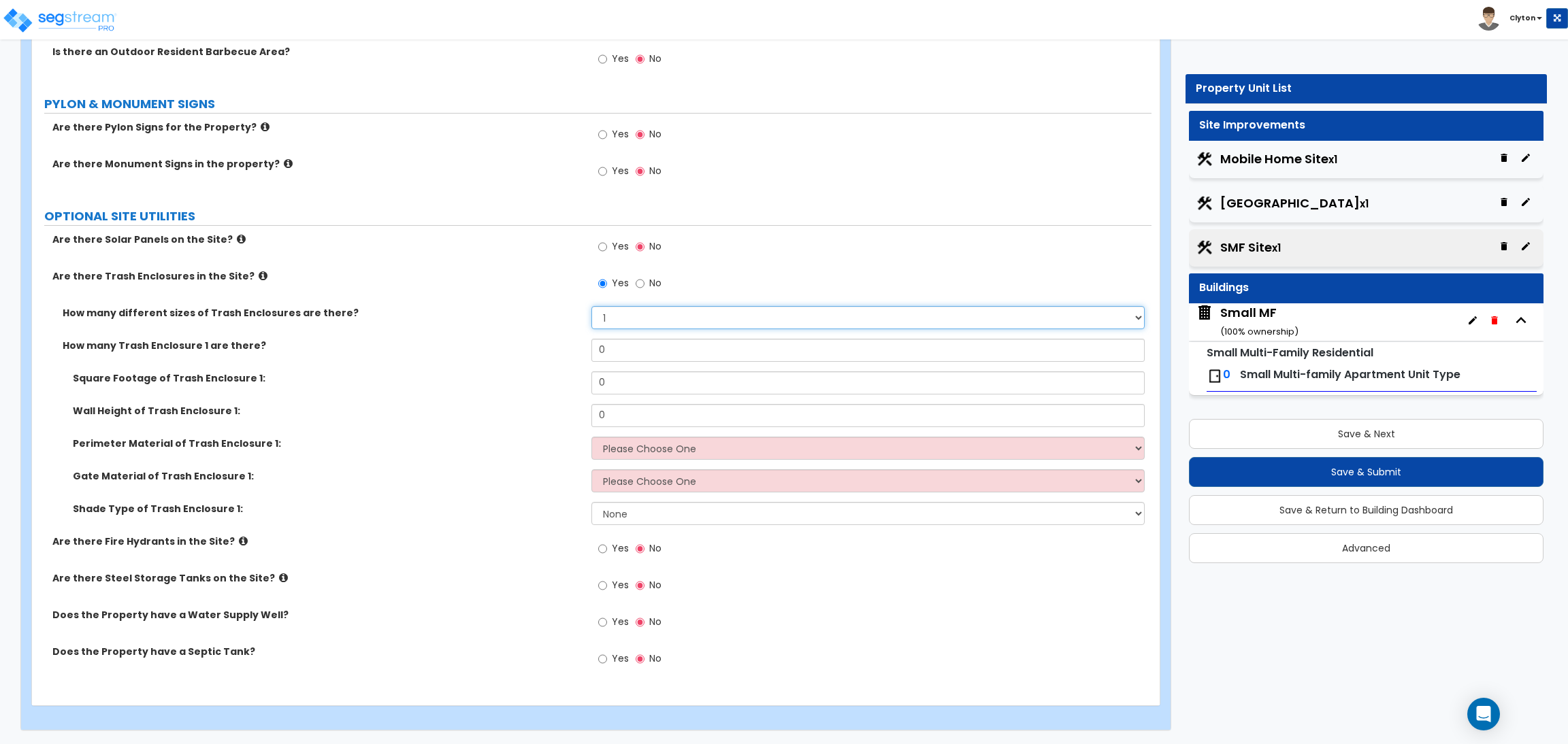
scroll to position [1810, 0]
type input "1"
drag, startPoint x: 626, startPoint y: 382, endPoint x: 568, endPoint y: 389, distance: 58.4
click at [568, 389] on div "Square Footage of Trash Enclosure 1: 0" at bounding box center [591, 387] width 1119 height 33
type input "100"
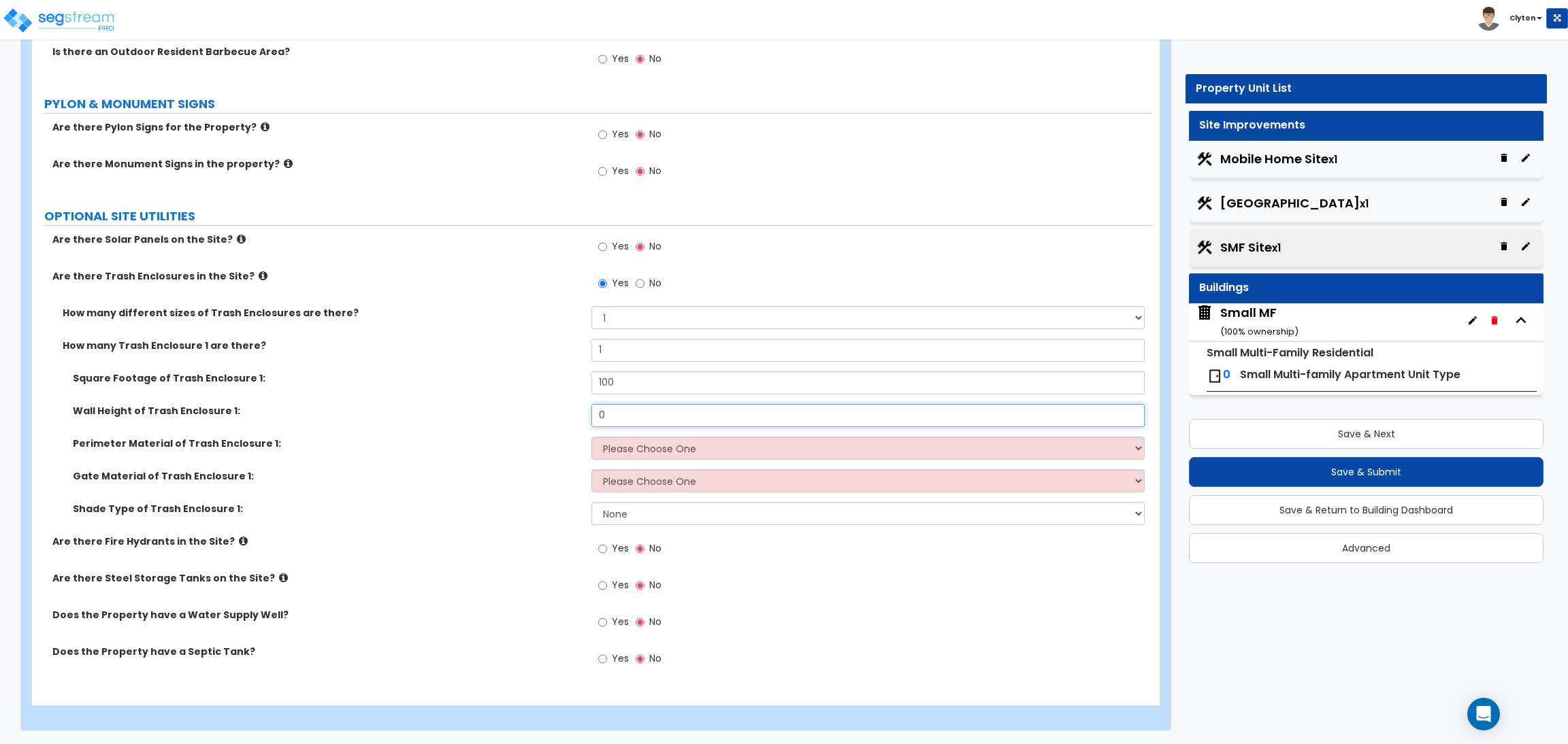
drag, startPoint x: 635, startPoint y: 421, endPoint x: 525, endPoint y: 414, distance: 110.2
click at [525, 414] on div "Wall Height of Trash Enclosure 1: 0" at bounding box center [591, 420] width 1119 height 33
click at [525, 409] on label "Wall Height of Trash Enclosure 1:" at bounding box center [327, 411] width 508 height 14
drag, startPoint x: 643, startPoint y: 417, endPoint x: 558, endPoint y: 415, distance: 85.0
click at [558, 415] on div "Wall Height of Trash Enclosure 1: 0" at bounding box center [591, 420] width 1119 height 33
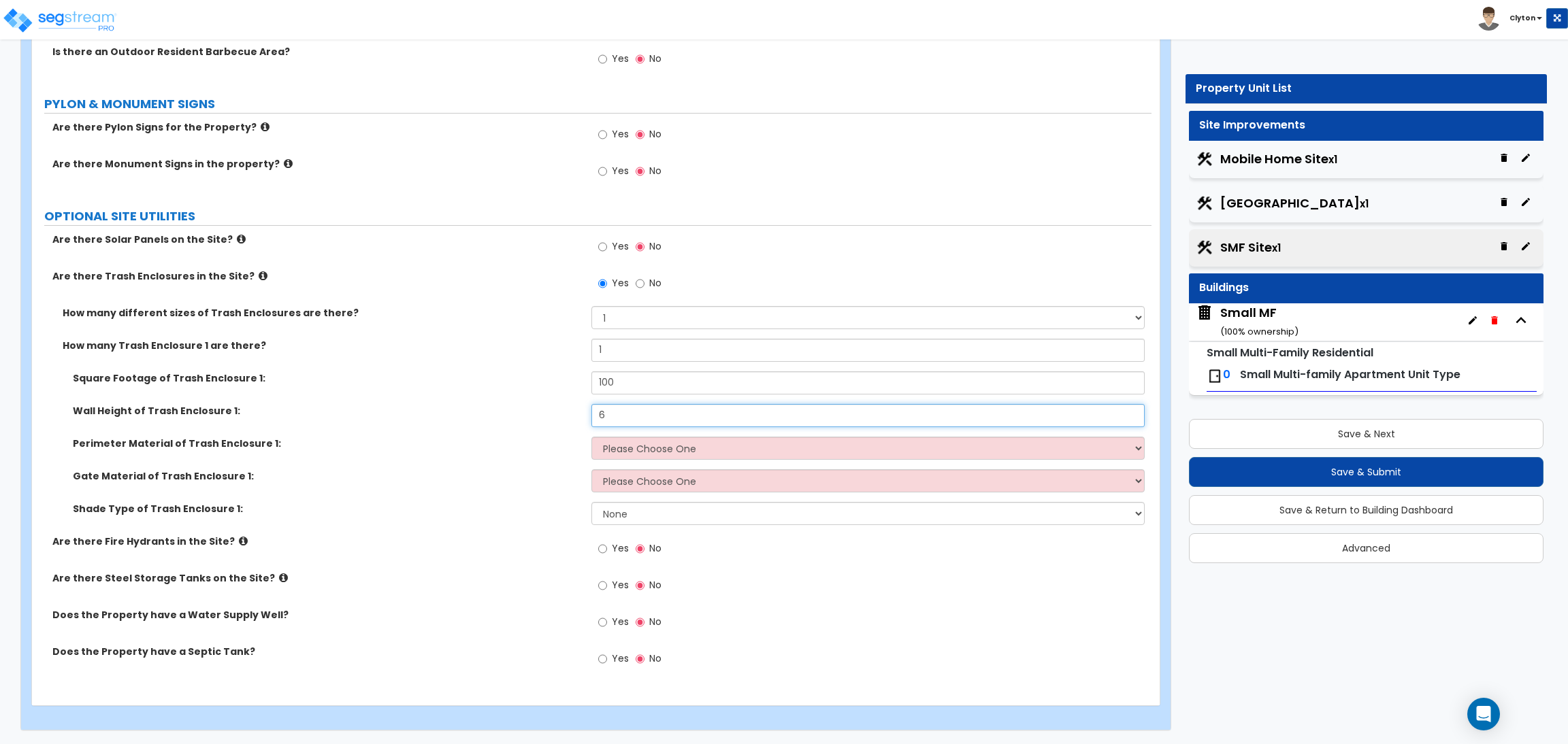
type input "6"
click at [640, 459] on select "Please Choose One Chain Link Wood Metal CMU" at bounding box center [867, 448] width 553 height 23
select select "2"
click at [591, 437] on select "Please Choose One Chain Link Wood Metal CMU" at bounding box center [867, 448] width 553 height 23
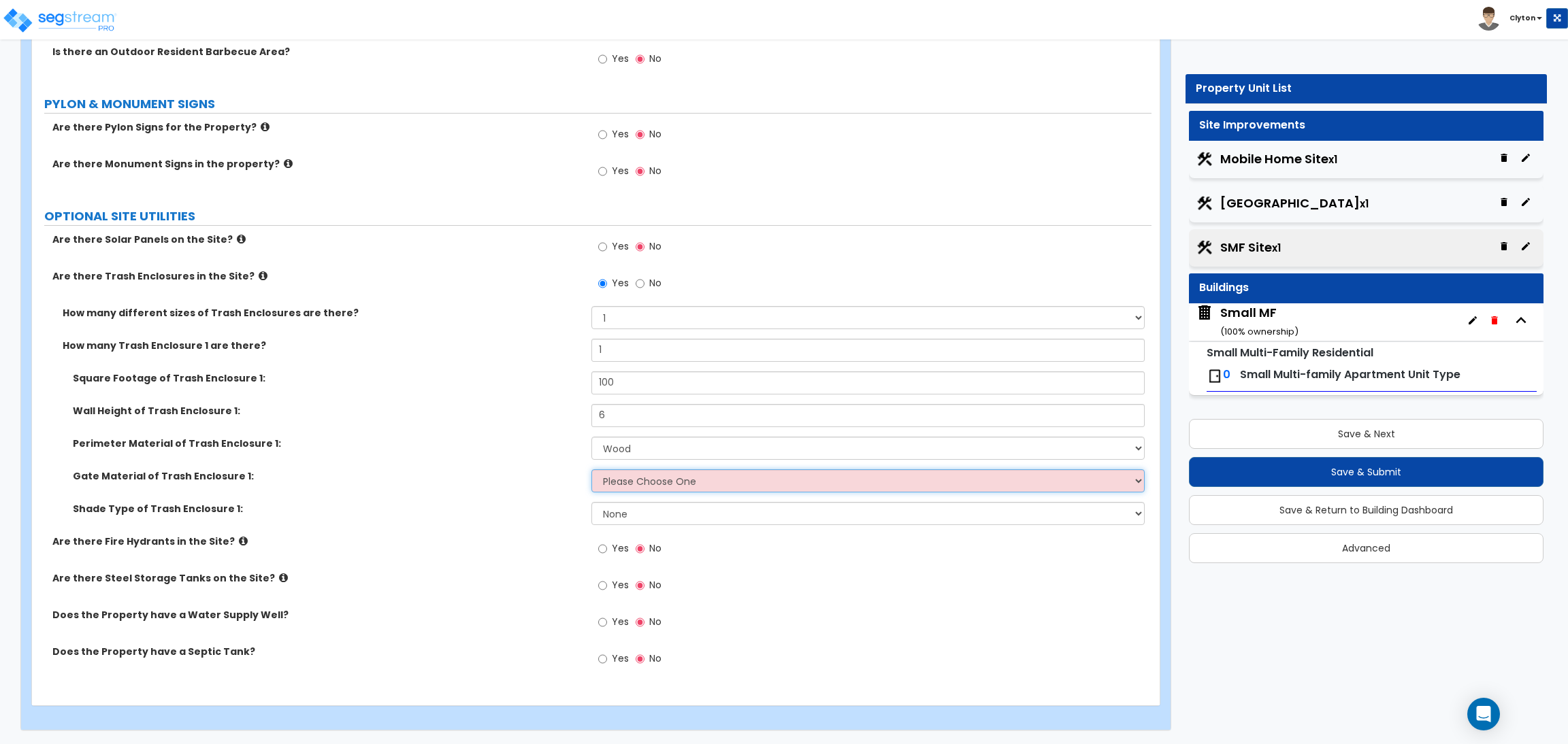
click at [630, 487] on select "Please Choose One Wood Metal" at bounding box center [867, 481] width 553 height 23
select select "1"
click at [591, 470] on select "Please Choose One Wood Metal" at bounding box center [867, 481] width 553 height 23
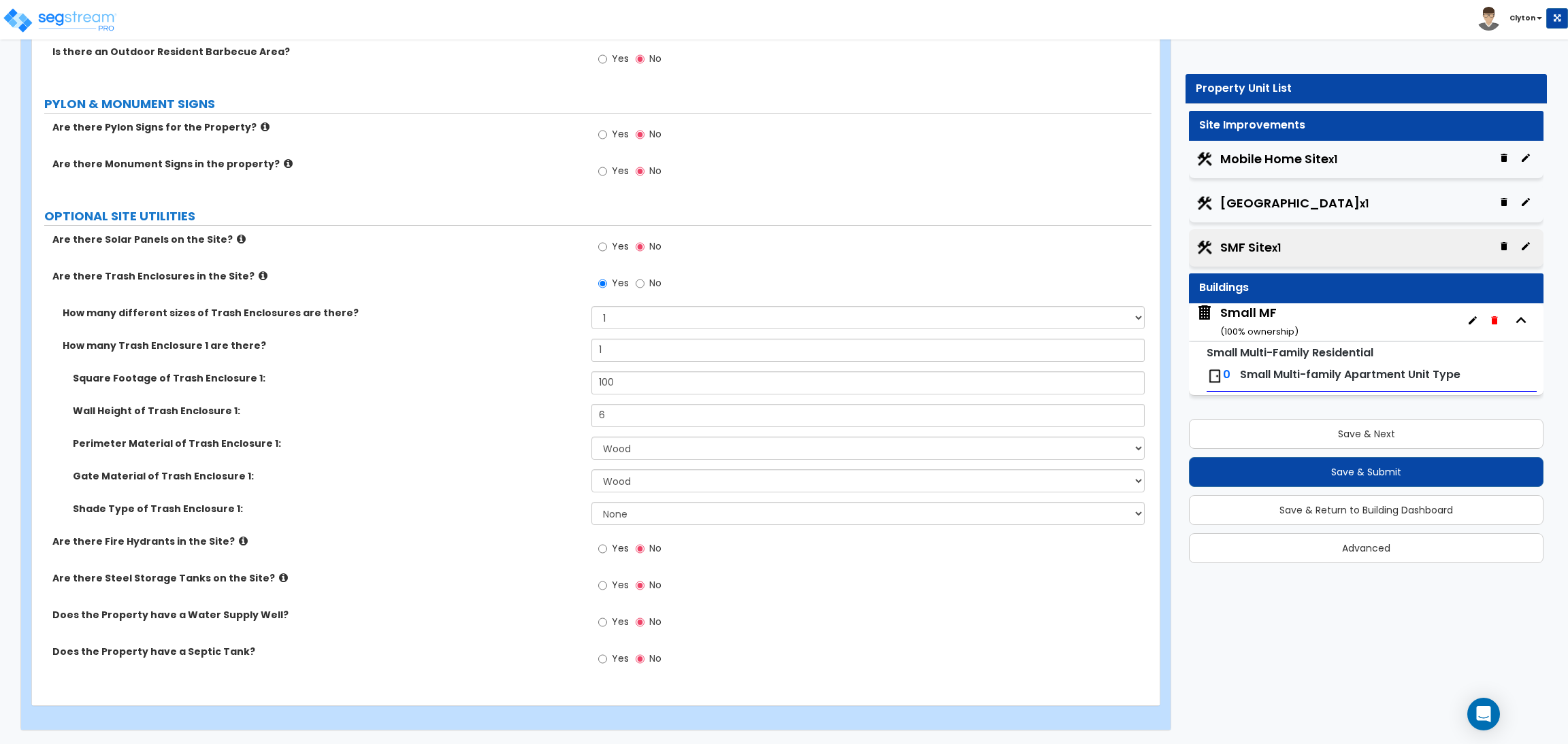
drag, startPoint x: 491, startPoint y: 516, endPoint x: 547, endPoint y: 516, distance: 56.0
click at [492, 516] on div "Shade Type of Trash Enclosure 1: None Roof Pergola" at bounding box center [591, 518] width 1119 height 33
click at [705, 516] on select "None Roof Pergola" at bounding box center [867, 513] width 553 height 23
select select "1"
click at [591, 502] on select "None Roof Pergola" at bounding box center [867, 513] width 553 height 23
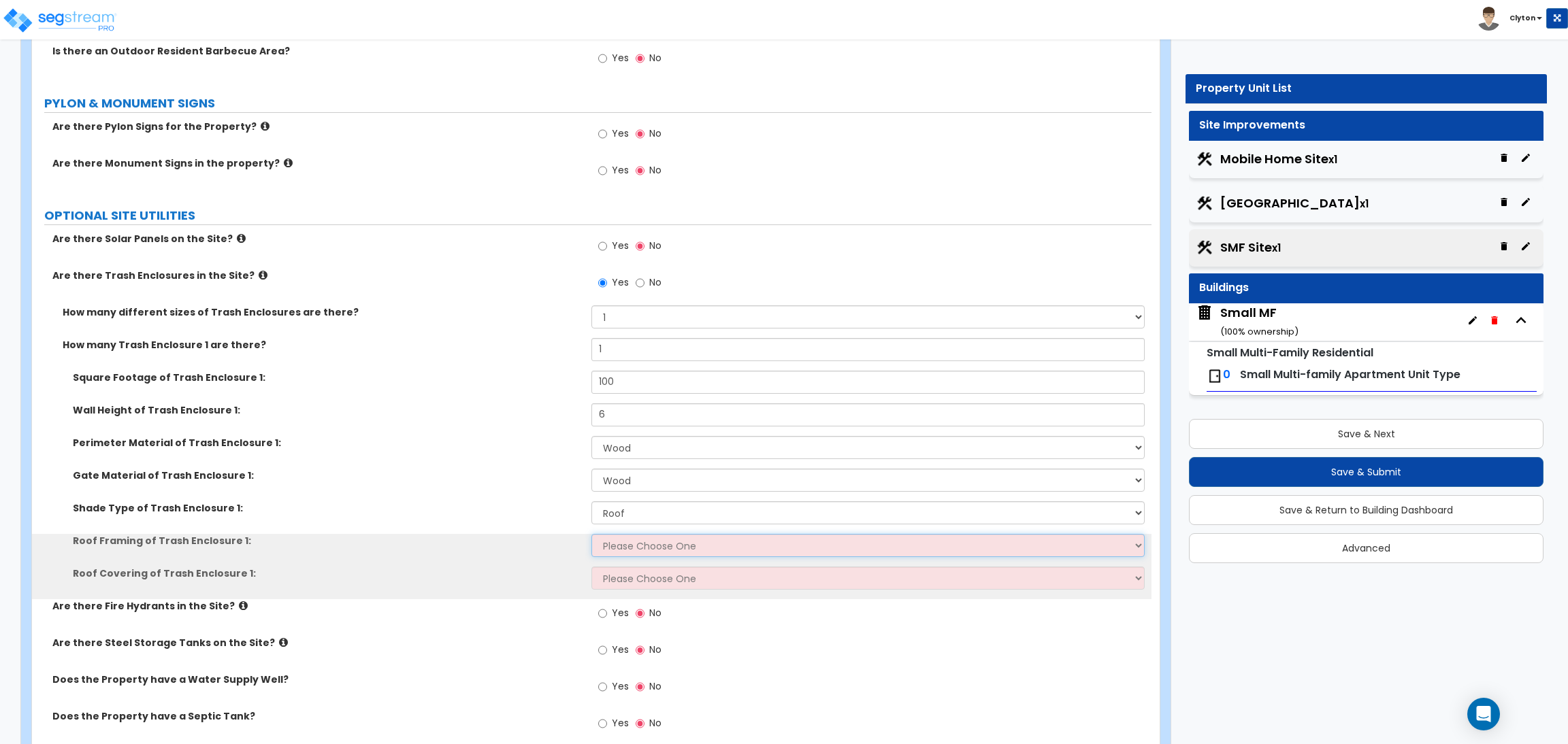
click at [618, 551] on select "Please Choose One Wood Framing Metal Framing" at bounding box center [867, 545] width 553 height 23
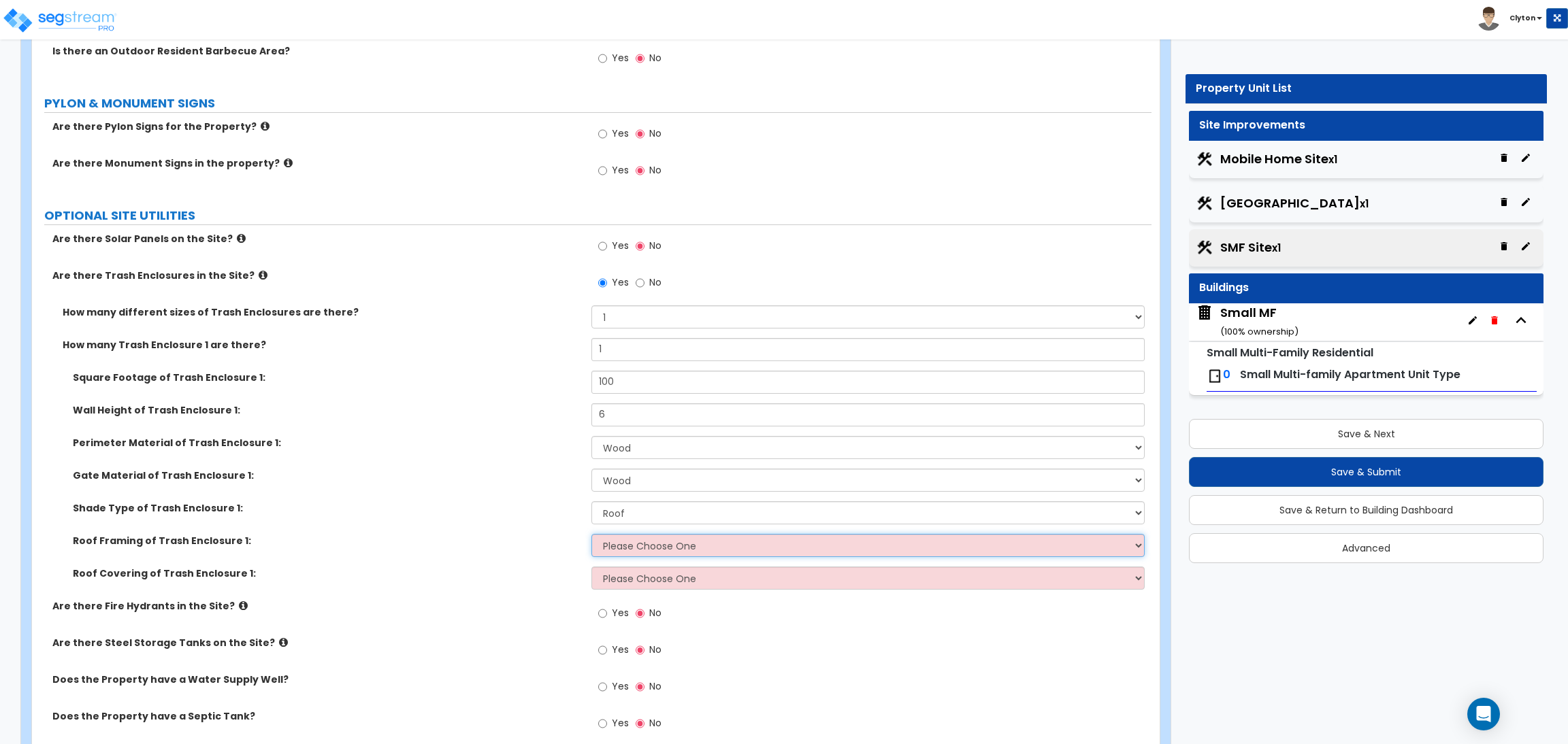
select select "1"
click at [591, 535] on select "Please Choose One Wood Framing Metal Framing" at bounding box center [867, 545] width 553 height 23
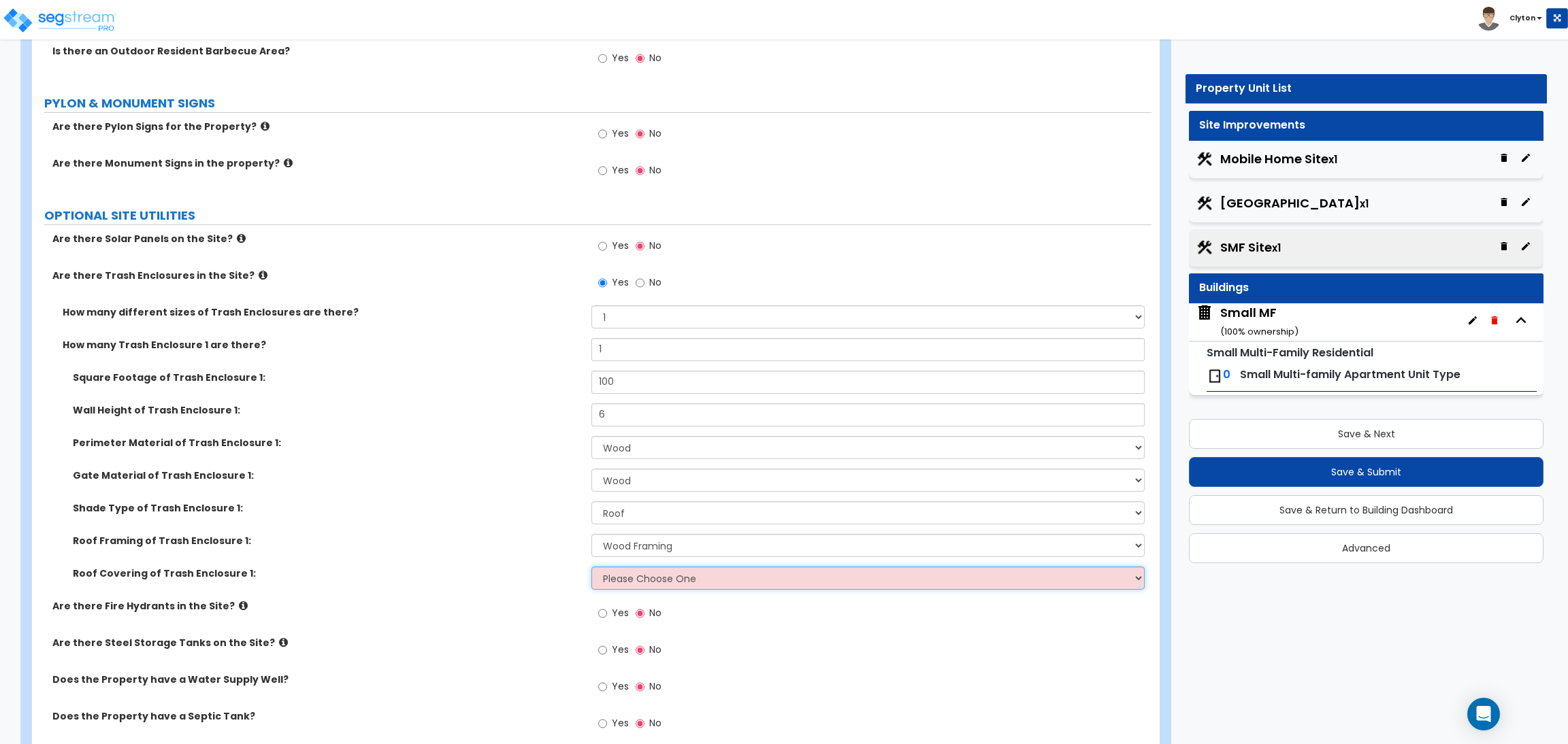
click at [624, 579] on select "Please Choose One Metal Roof Asphalt Shingles Clay Tiles Corrugated Fiberglass" at bounding box center [867, 577] width 553 height 23
select select "2"
click at [591, 567] on select "Please Choose One Metal Roof Asphalt Shingles Clay Tiles Corrugated Fiberglass" at bounding box center [867, 577] width 553 height 23
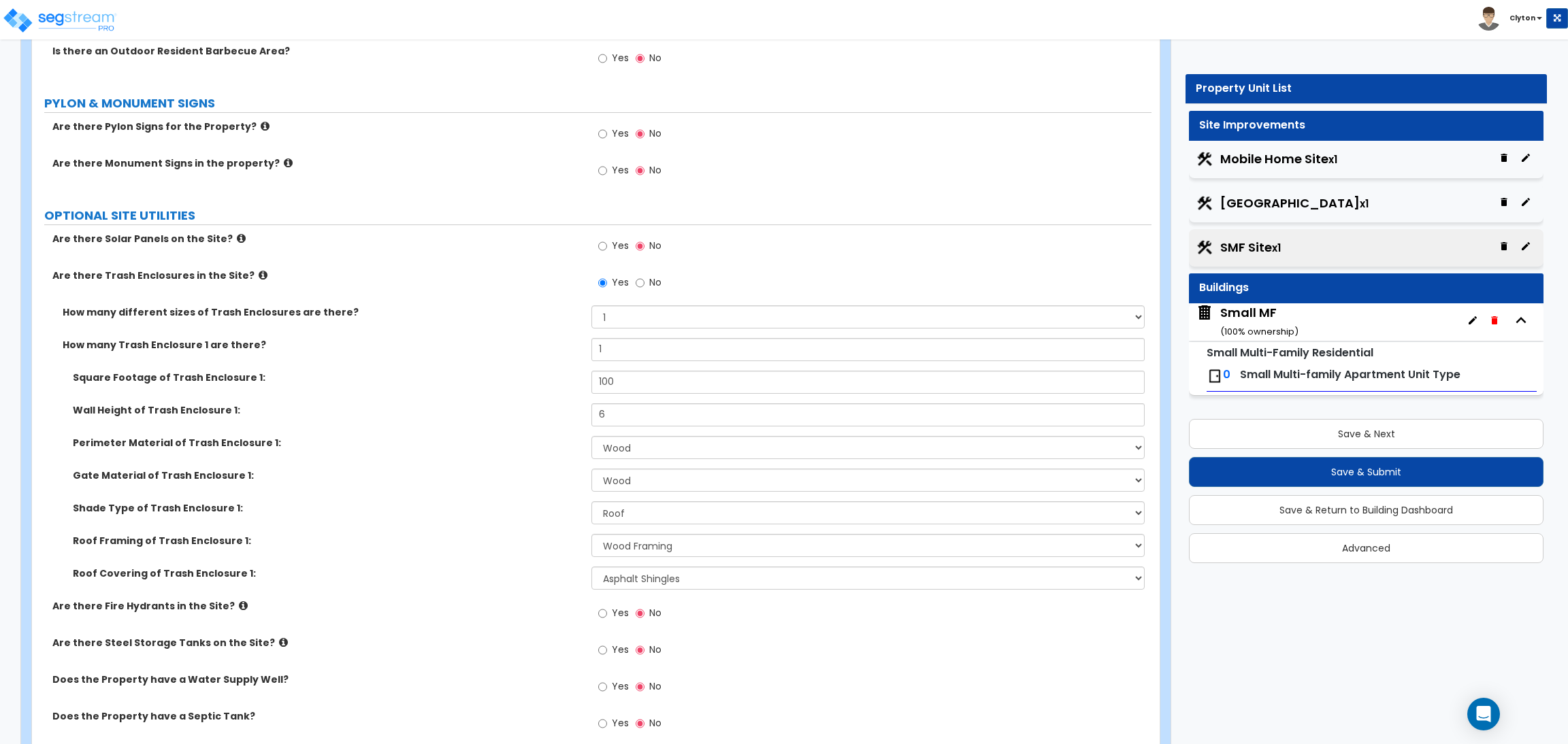
click at [452, 604] on label "Are there Fire Hydrants in the Site?" at bounding box center [317, 606] width 529 height 14
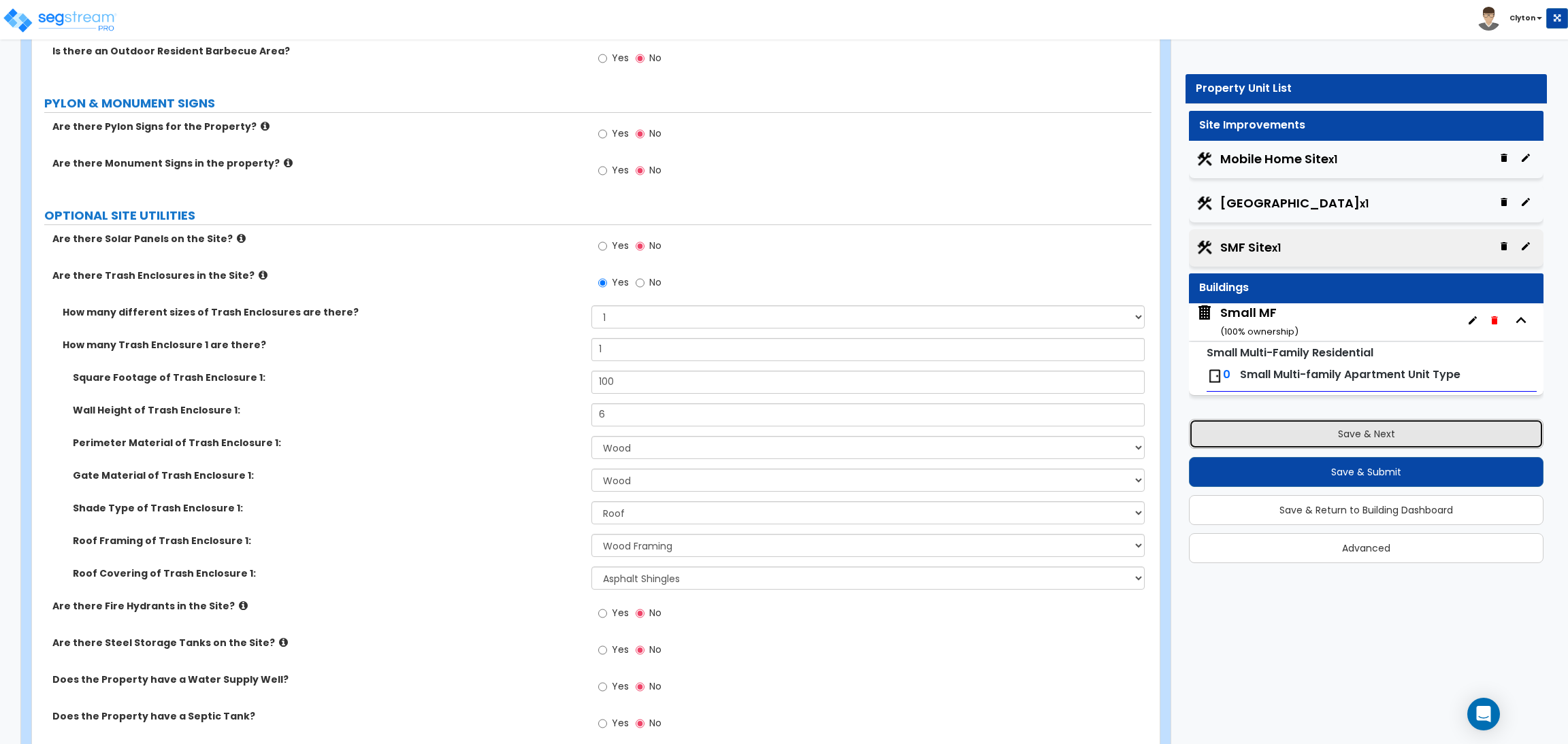
click at [1279, 438] on button "Save & Next" at bounding box center [1366, 434] width 354 height 30
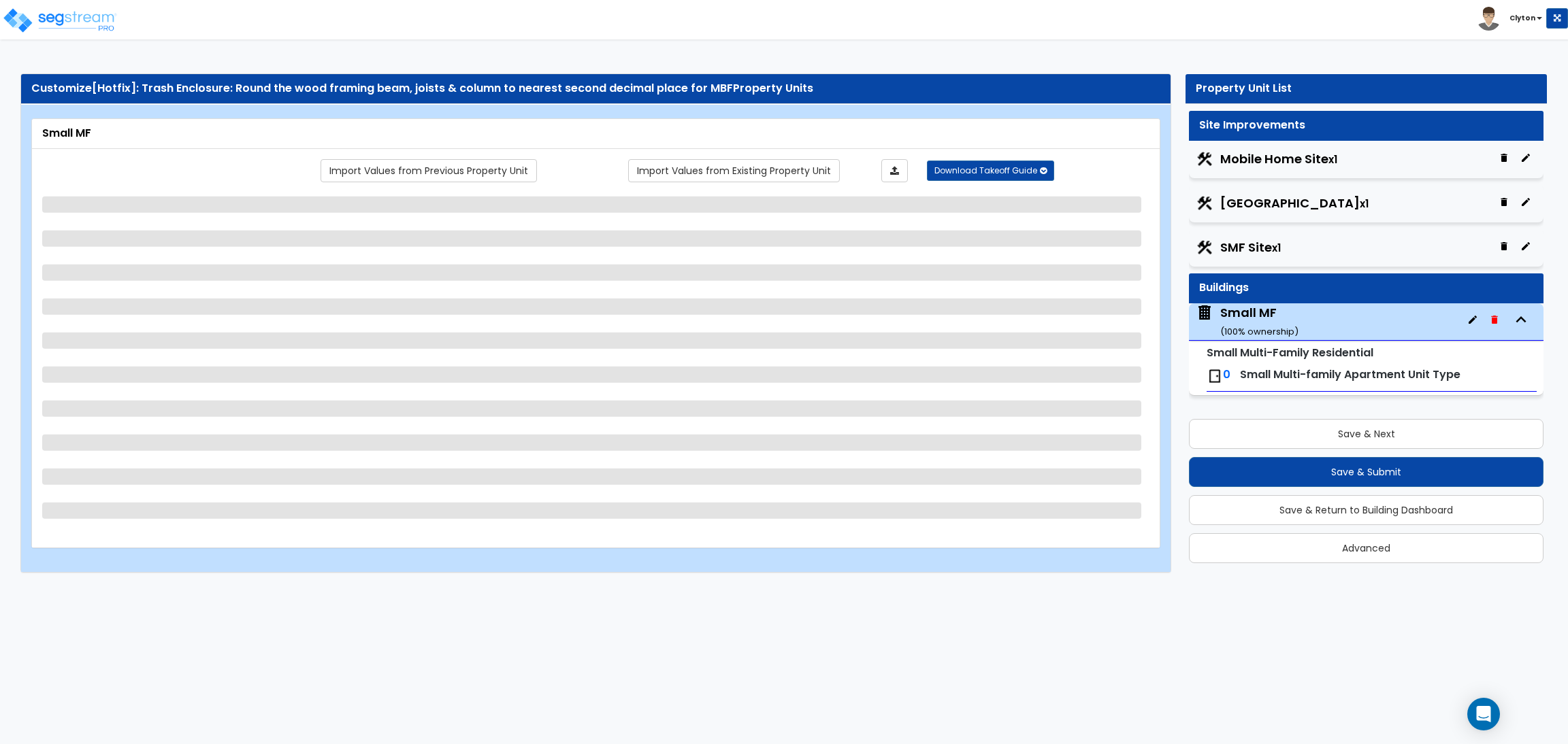
click at [1257, 161] on span "Mobile Home Site x1" at bounding box center [1278, 159] width 117 height 18
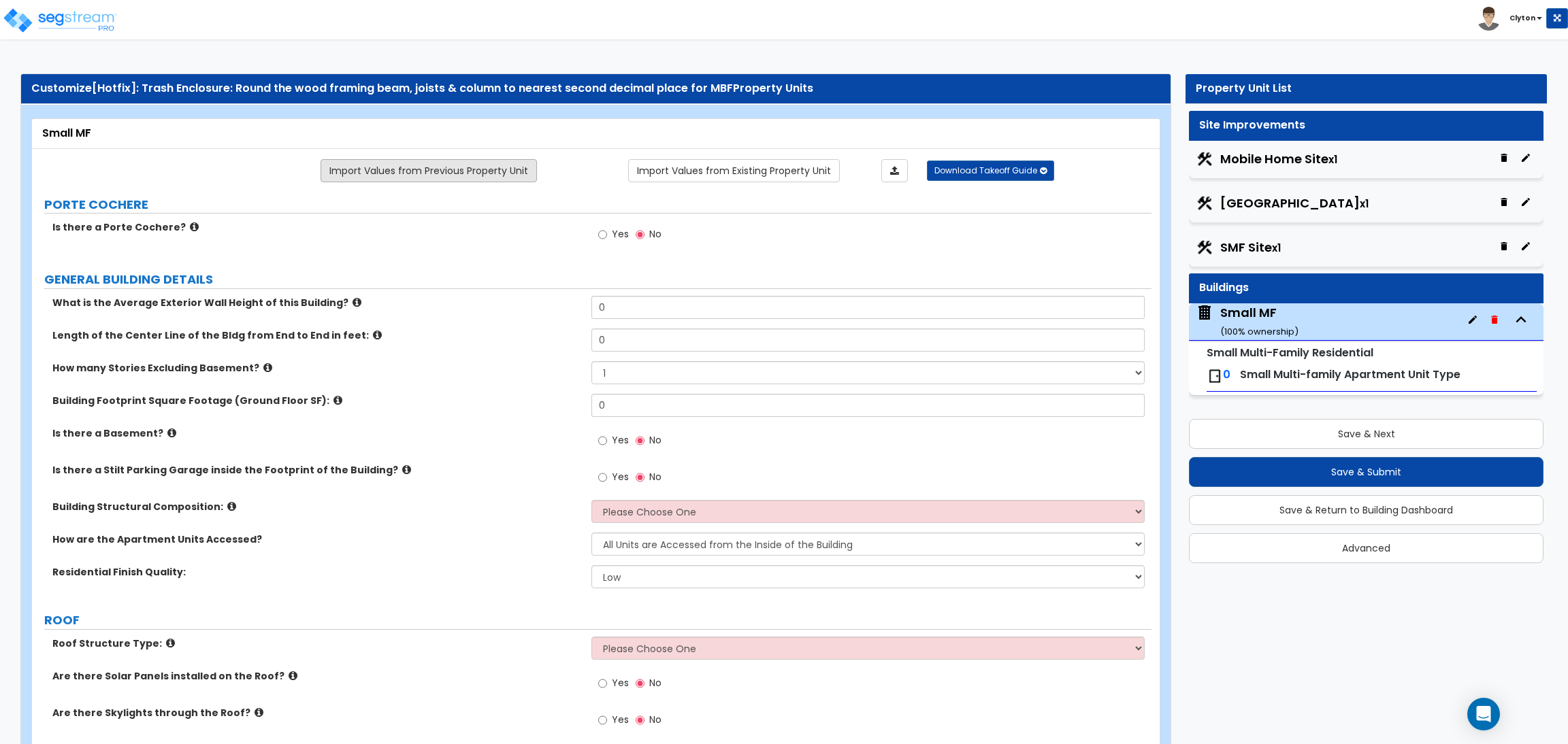
click at [358, 173] on link "Import Values from Previous Property Unit" at bounding box center [428, 170] width 216 height 23
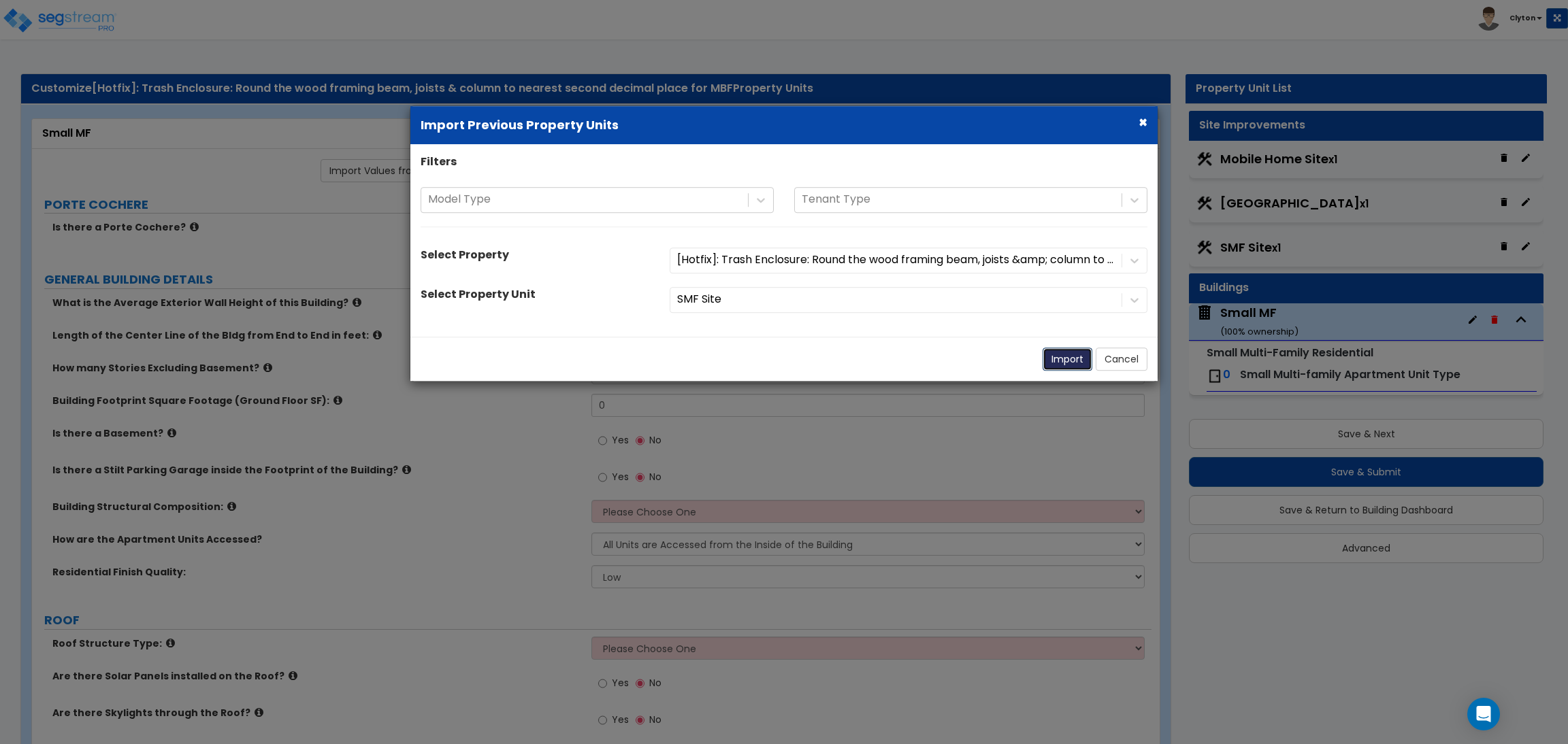
click at [1069, 359] on button "Import" at bounding box center [1067, 358] width 49 height 23
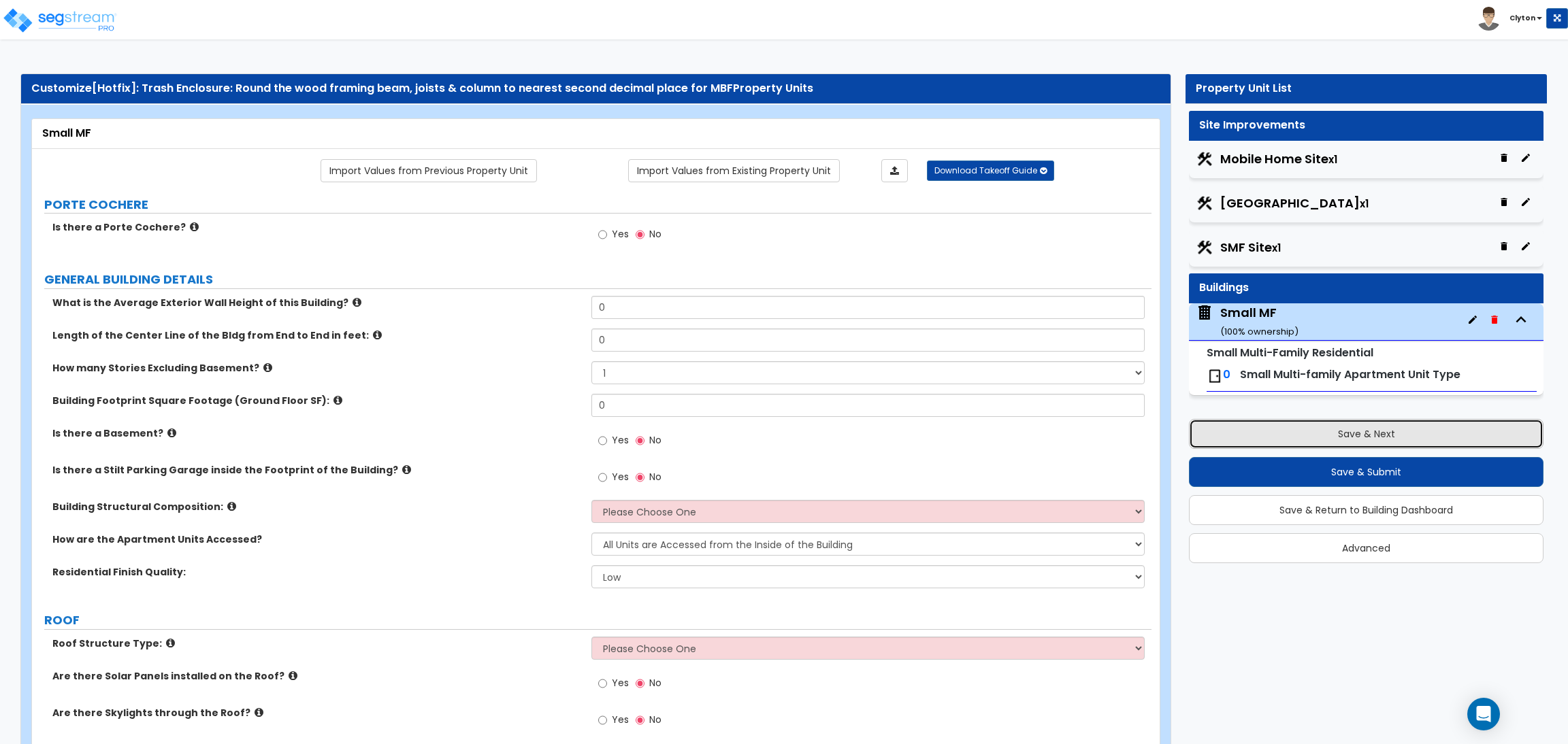
click at [1283, 437] on button "Save & Next" at bounding box center [1366, 434] width 354 height 30
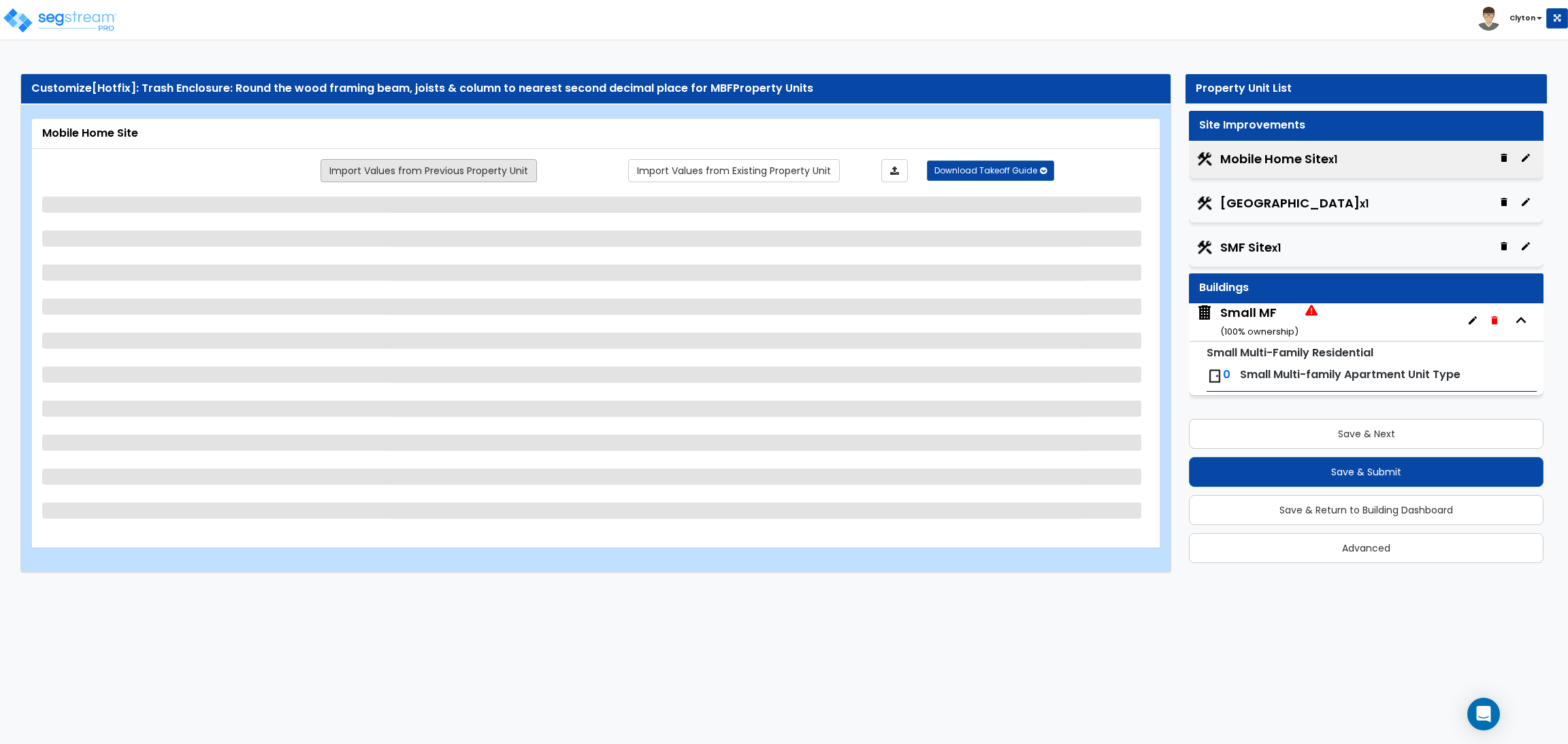
click at [430, 173] on link "Import Values from Previous Property Unit" at bounding box center [428, 170] width 216 height 23
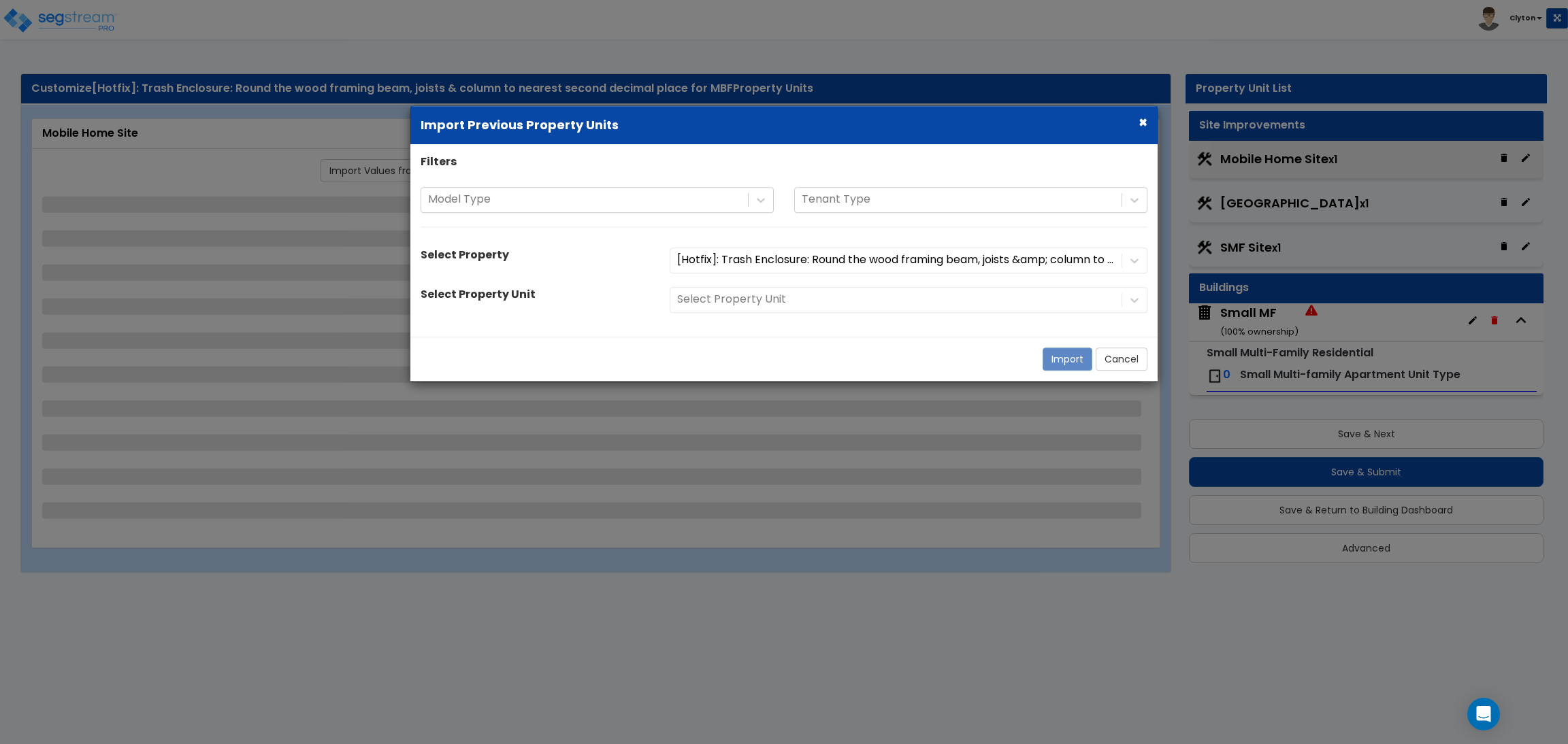
click at [779, 308] on div "Select Property Unit" at bounding box center [908, 300] width 498 height 26
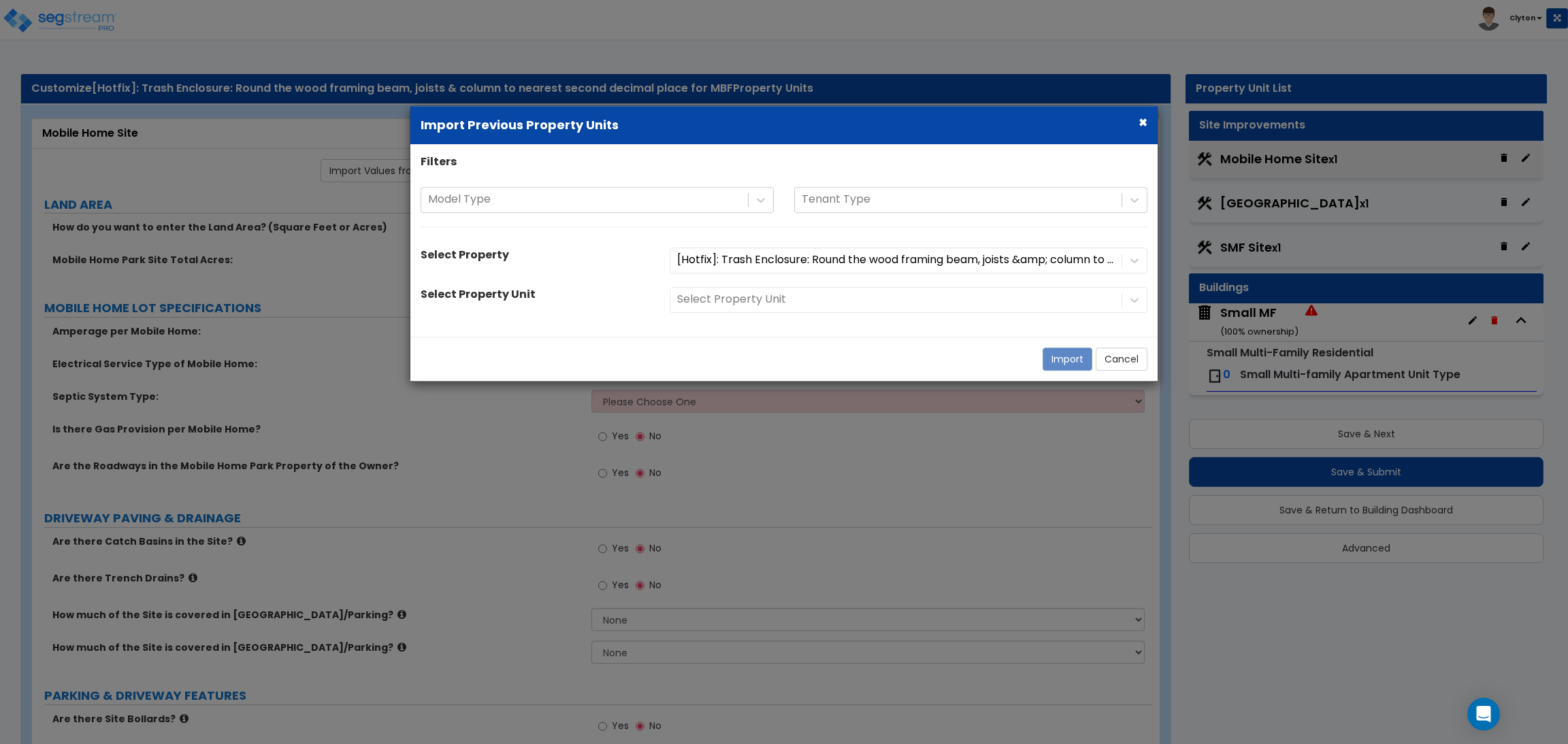
click at [945, 326] on div "Filters Model Type Tenant Type Select Property [Hotfix]: Trash Enclosure: Round…" at bounding box center [784, 241] width 747 height 172
click at [875, 300] on div "Select Property Unit" at bounding box center [908, 300] width 498 height 26
click at [1130, 363] on button "Cancel" at bounding box center [1121, 358] width 51 height 23
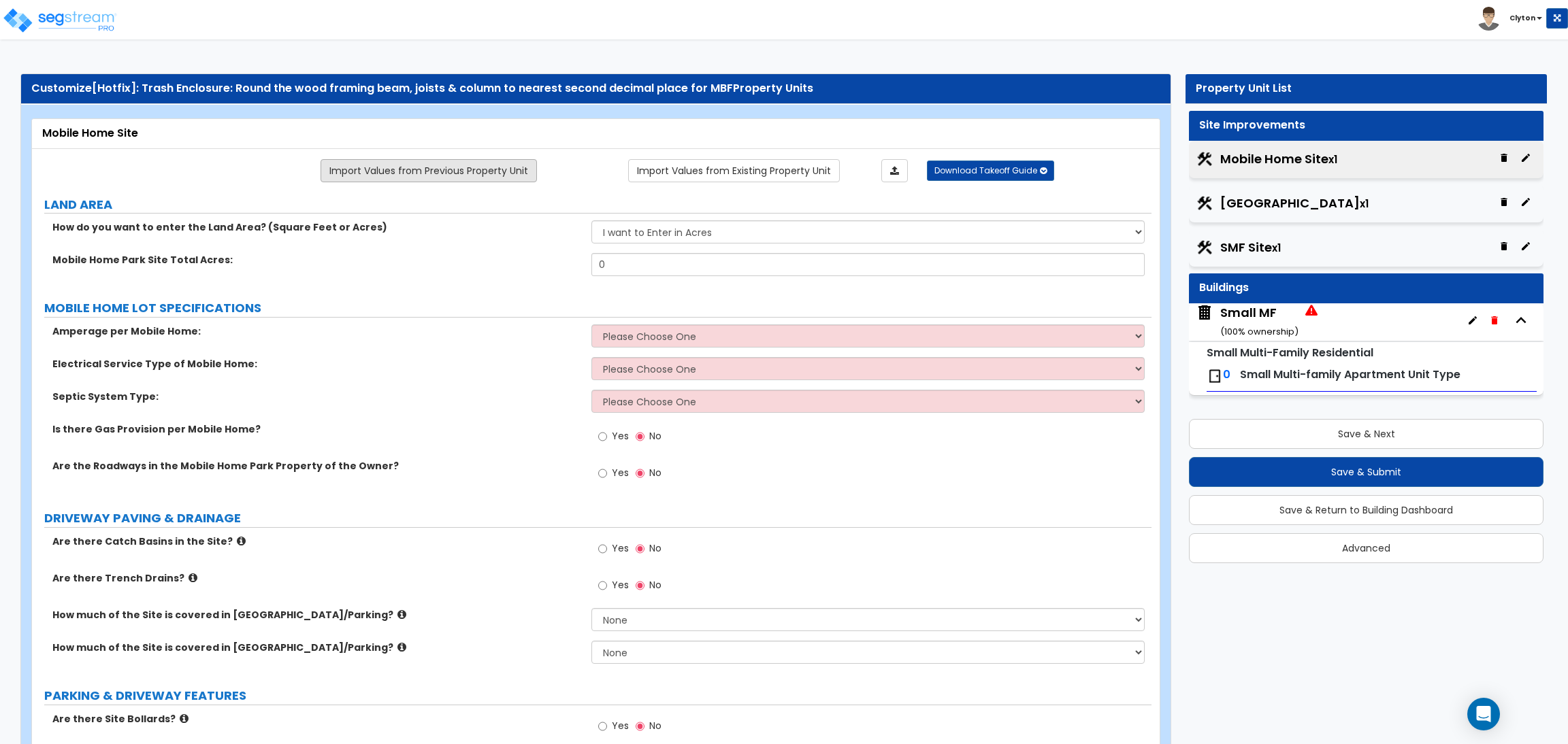
click at [503, 172] on link "Import Values from Previous Property Unit" at bounding box center [428, 170] width 216 height 23
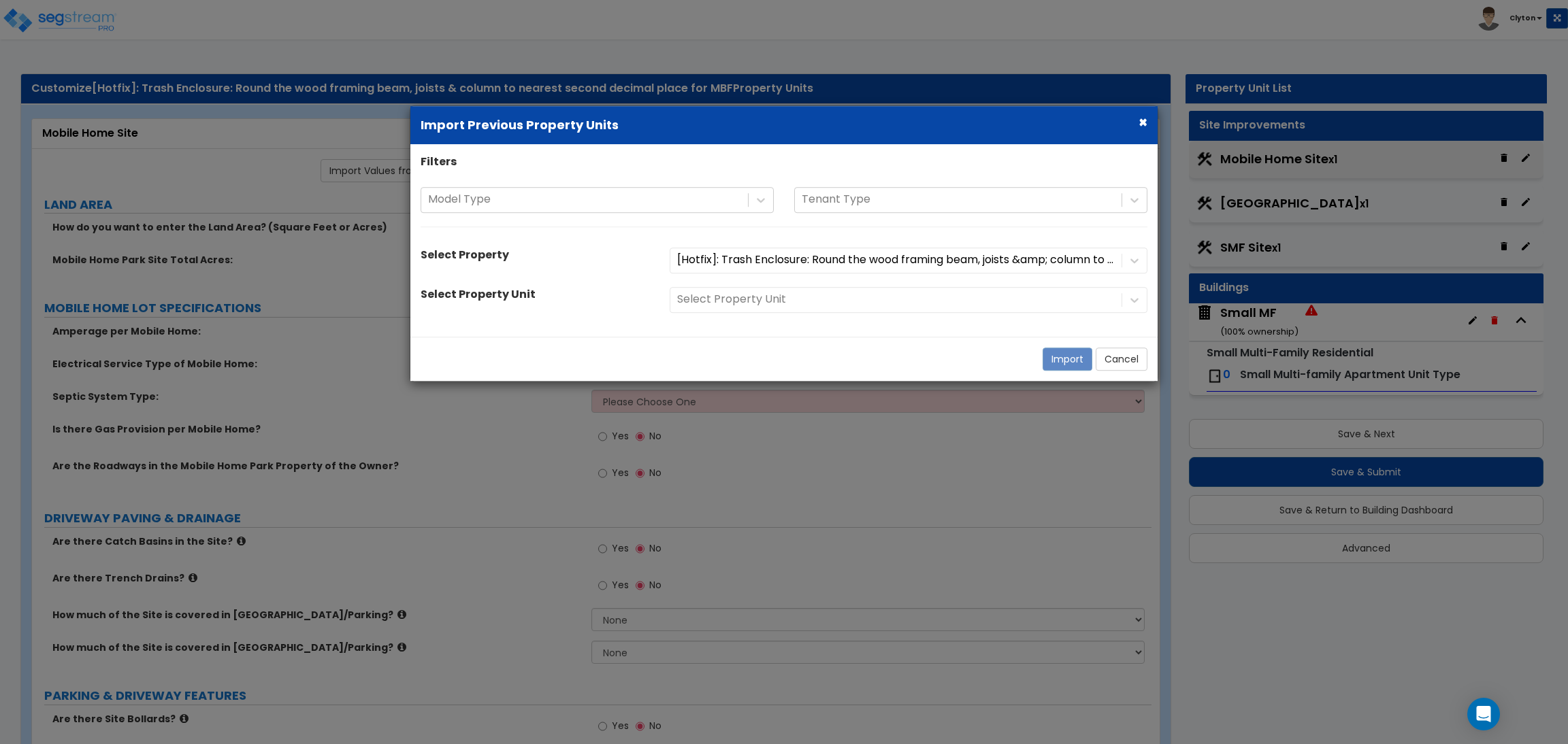
click at [869, 293] on div "Select Property Unit" at bounding box center [908, 300] width 498 height 26
click at [1117, 355] on button "Cancel" at bounding box center [1121, 358] width 51 height 23
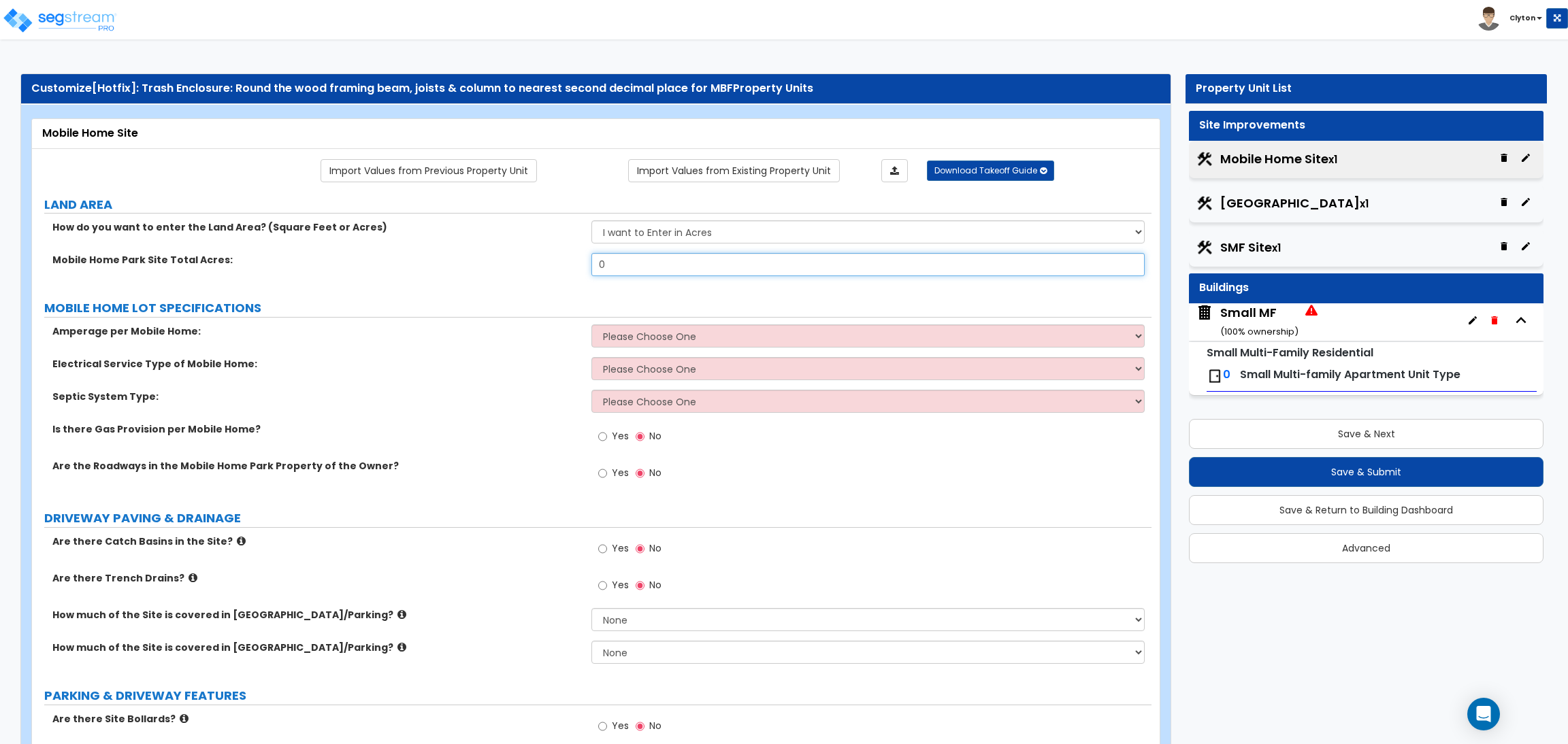
drag, startPoint x: 624, startPoint y: 261, endPoint x: 579, endPoint y: 266, distance: 45.3
click at [579, 266] on div "Mobile Home Park Site Total Acres: 0" at bounding box center [591, 268] width 1119 height 33
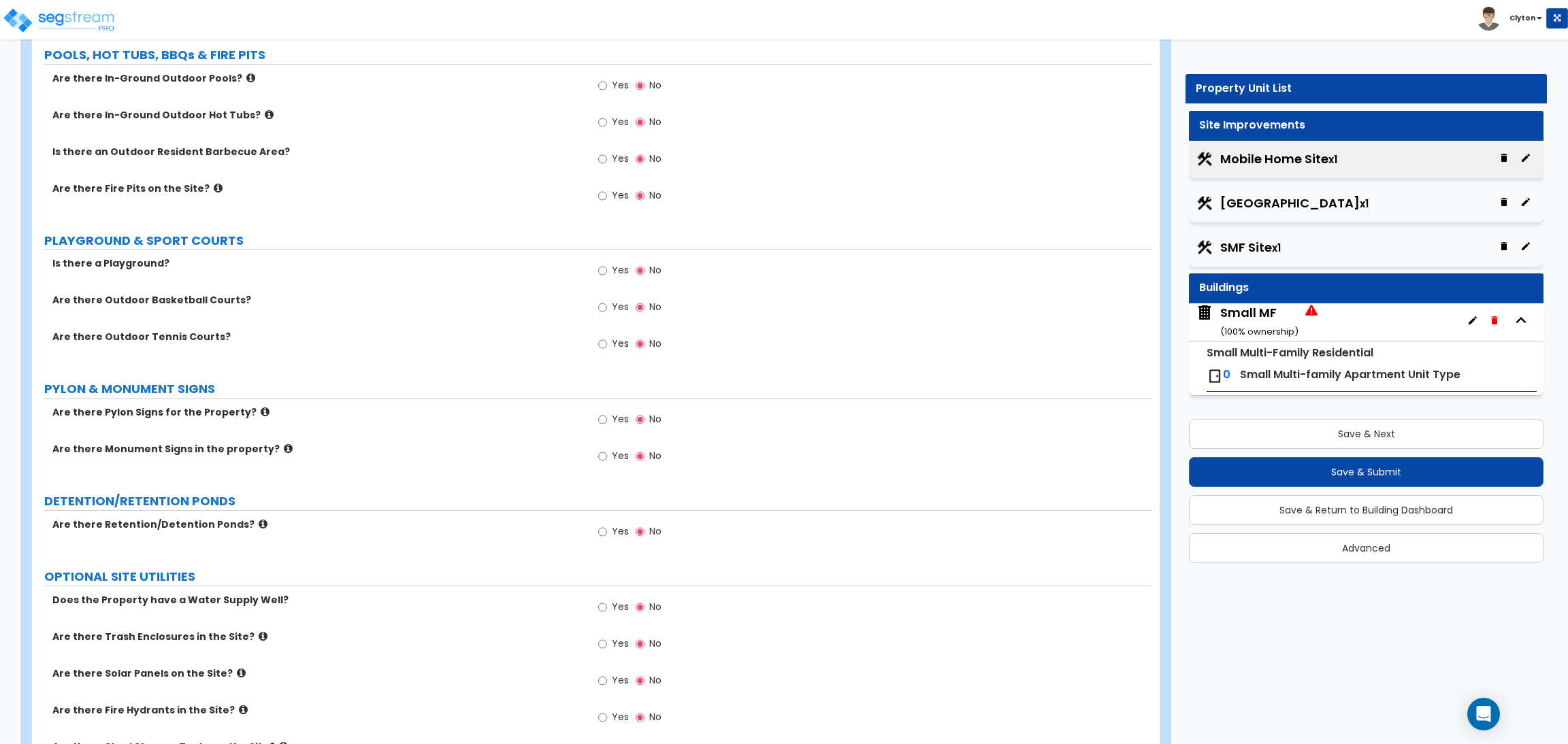
scroll to position [1957, 0]
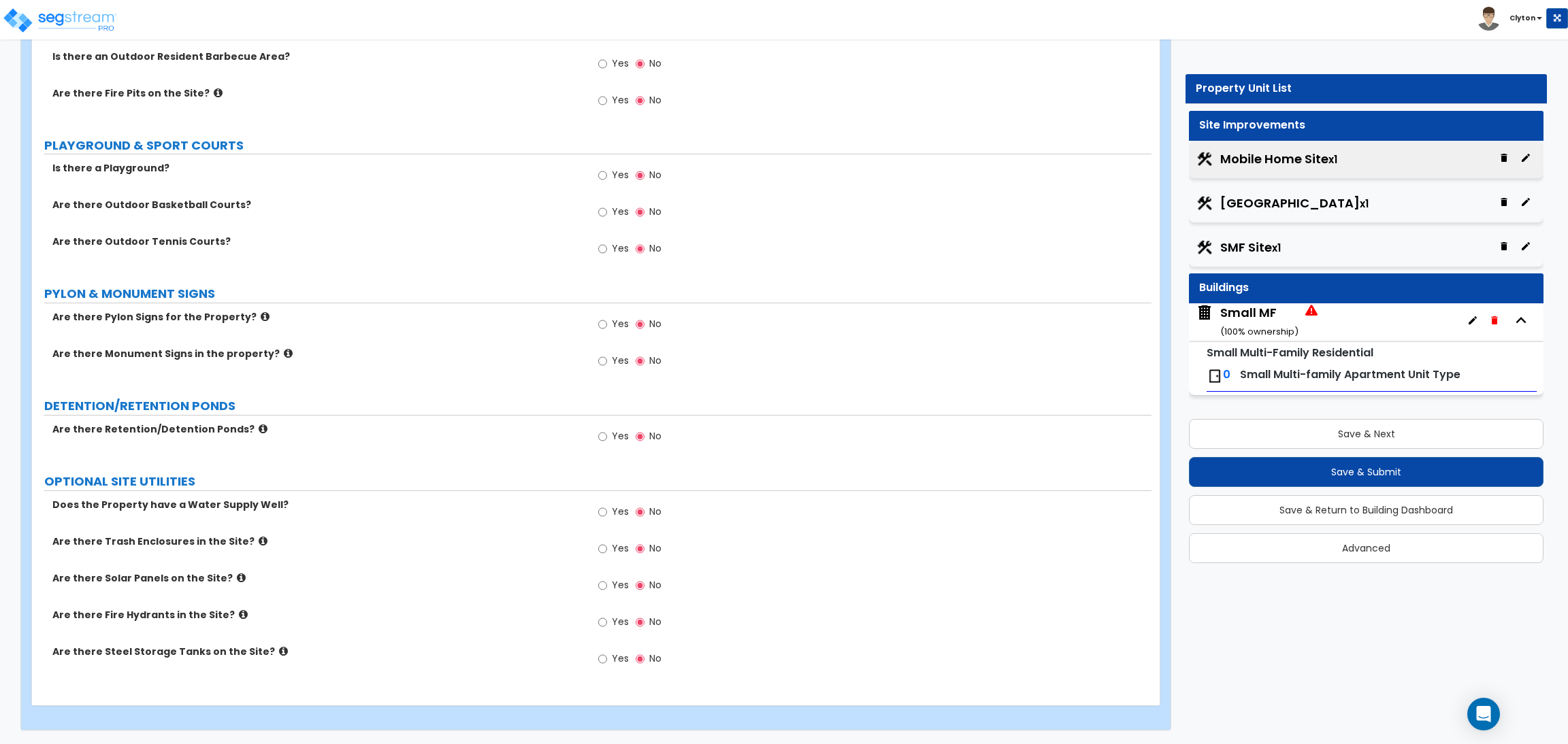
type input "1"
click at [602, 547] on input "Yes" at bounding box center [602, 549] width 9 height 15
radio input "true"
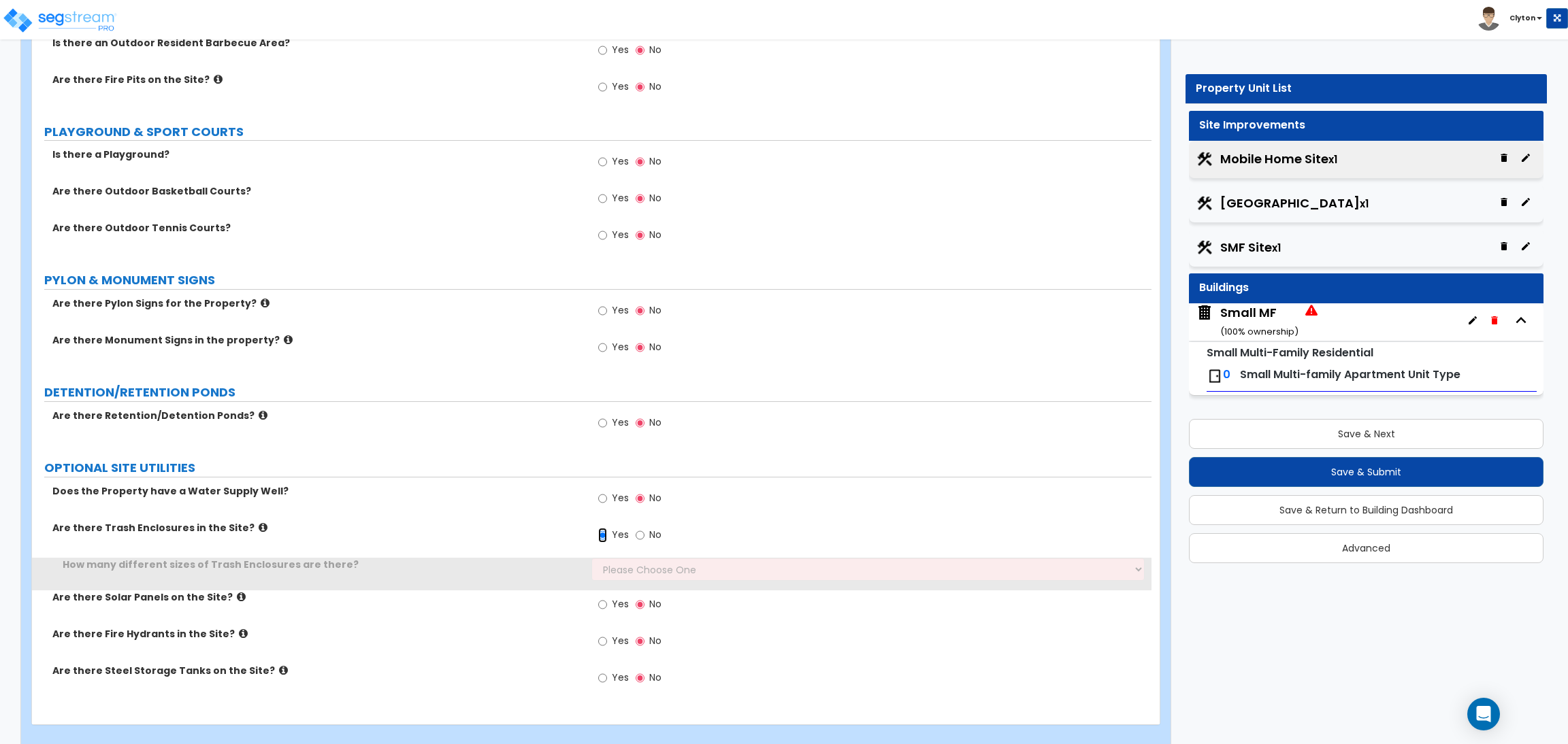
scroll to position [1989, 0]
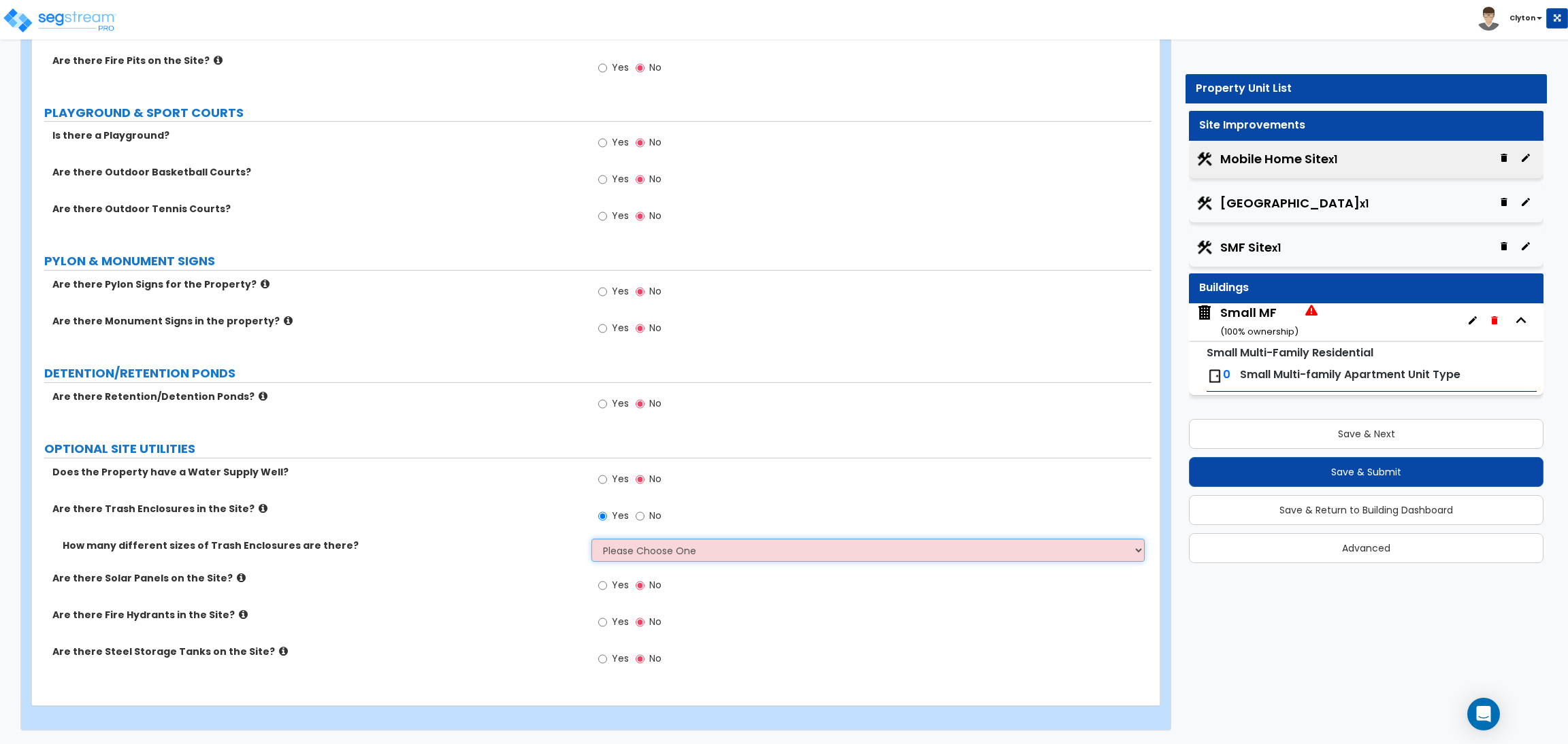
click at [630, 551] on select "Please Choose One 1 2 3" at bounding box center [867, 550] width 553 height 23
click at [591, 539] on select "Please Choose One 1 2 3" at bounding box center [867, 550] width 553 height 23
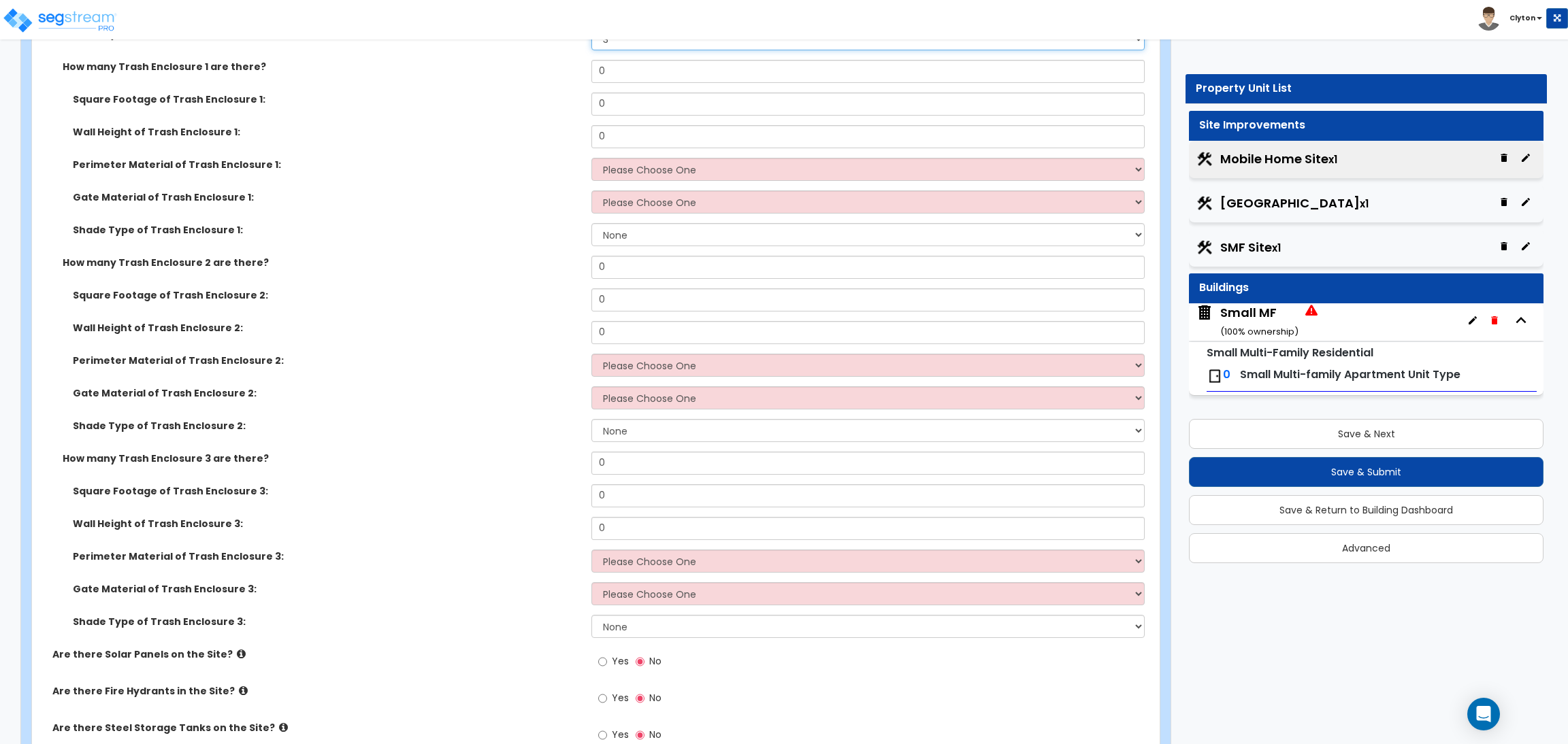
scroll to position [2295, 0]
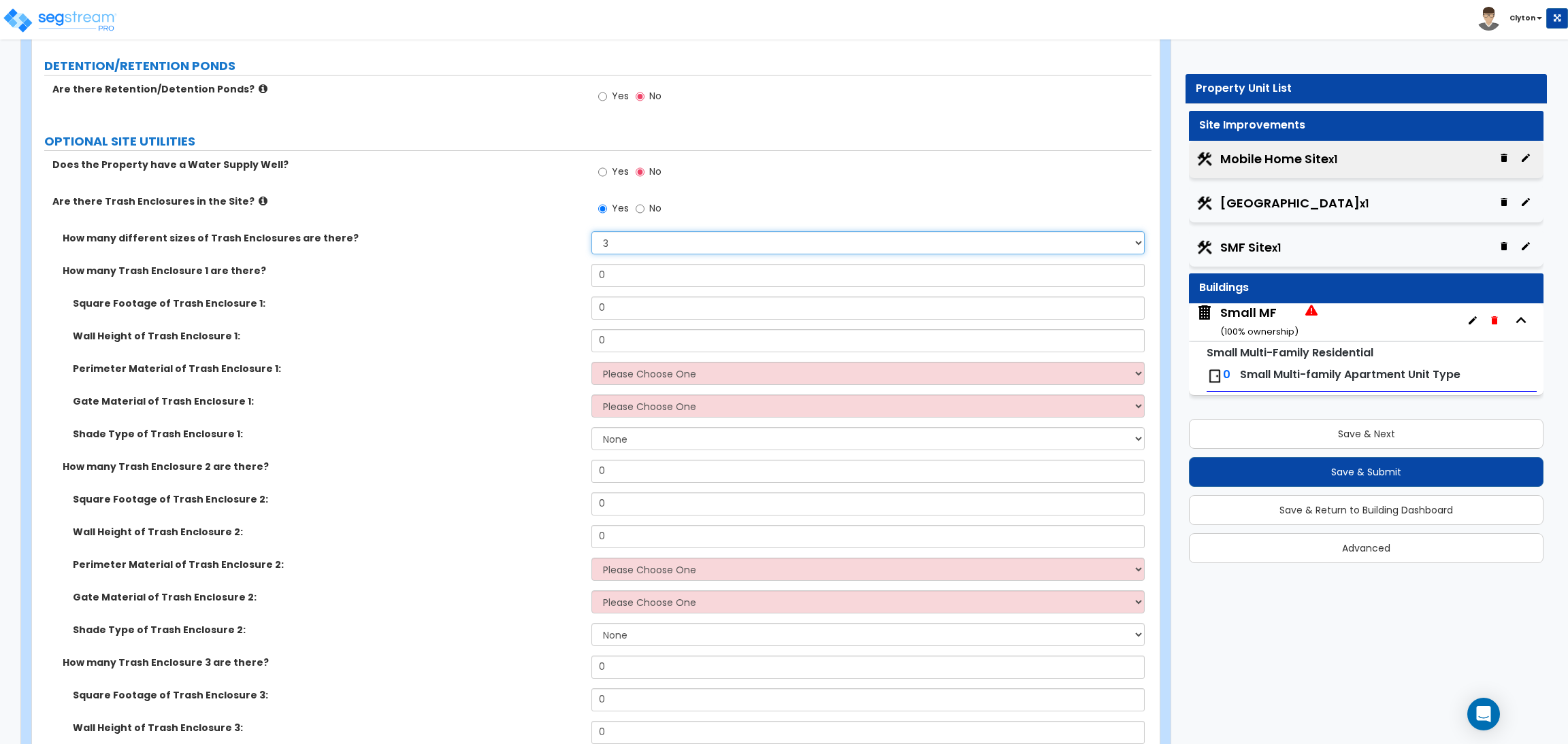
click at [606, 242] on select "Please Choose One 1 2 3" at bounding box center [867, 242] width 553 height 23
select select "1"
click at [591, 233] on select "Please Choose One 1 2 3" at bounding box center [867, 242] width 553 height 23
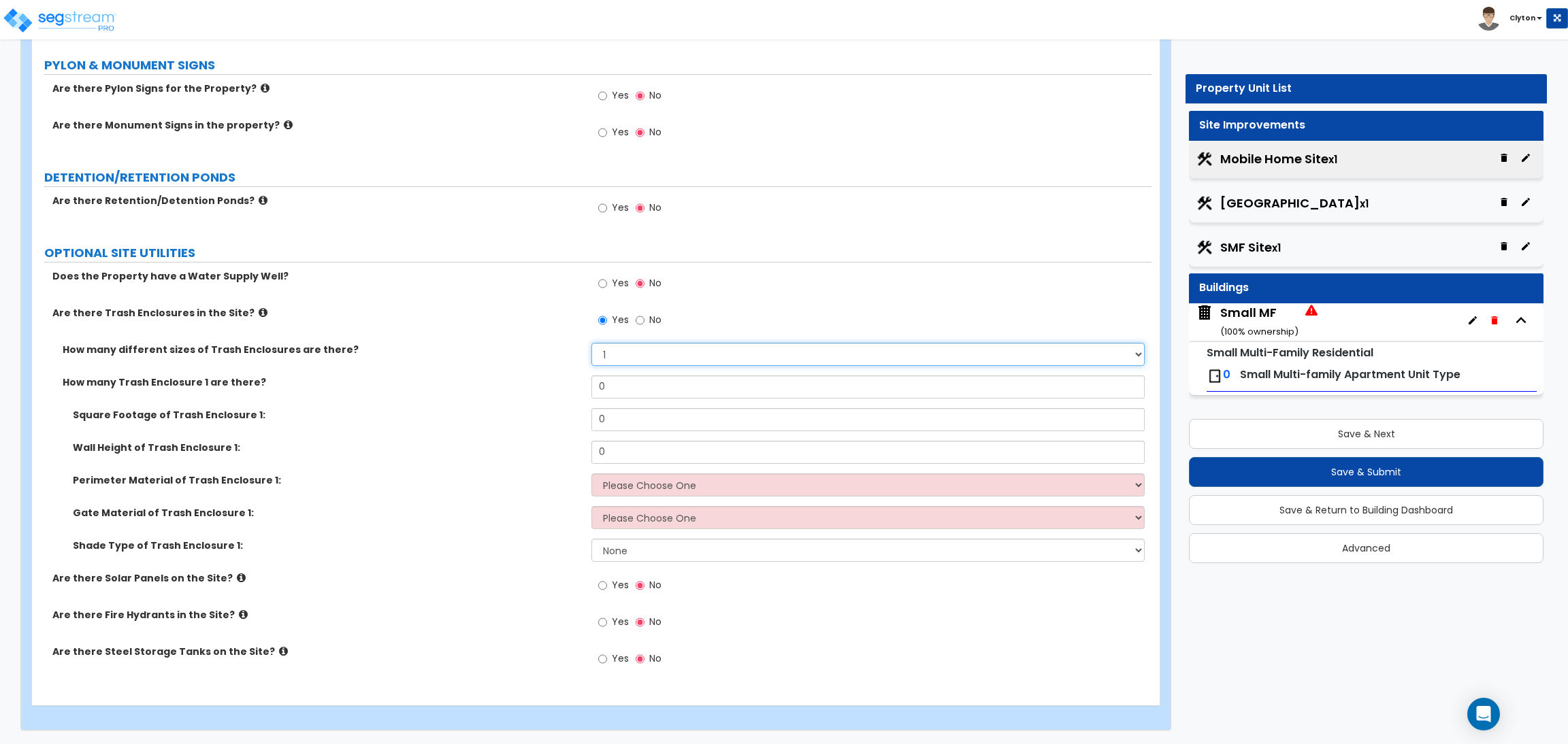
scroll to position [2186, 0]
drag, startPoint x: 626, startPoint y: 385, endPoint x: 532, endPoint y: 386, distance: 94.0
click at [532, 386] on div "How many Trash Enclosure 1 are there? 0" at bounding box center [591, 392] width 1119 height 33
type input "1"
drag, startPoint x: 623, startPoint y: 419, endPoint x: 564, endPoint y: 420, distance: 59.0
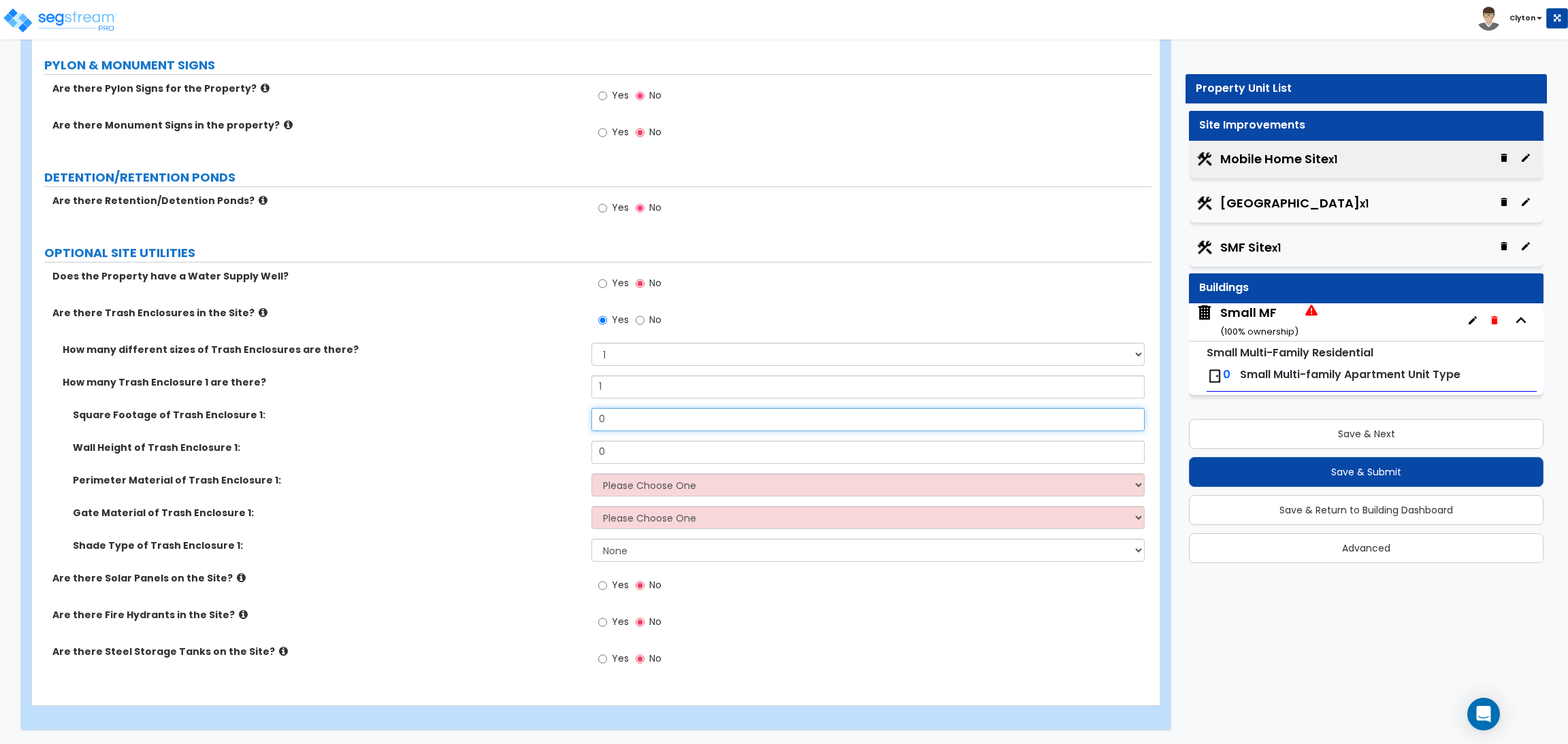
click at [564, 420] on div "Square Footage of Trash Enclosure 1: 0" at bounding box center [591, 424] width 1119 height 33
type input "100"
drag, startPoint x: 654, startPoint y: 455, endPoint x: 570, endPoint y: 438, distance: 85.7
click at [570, 438] on div "Square Footage of Trash Enclosure 1: 100 Wall Height of Trash Enclosure 1: 0 Pe…" at bounding box center [592, 489] width 1099 height 163
type input "6"
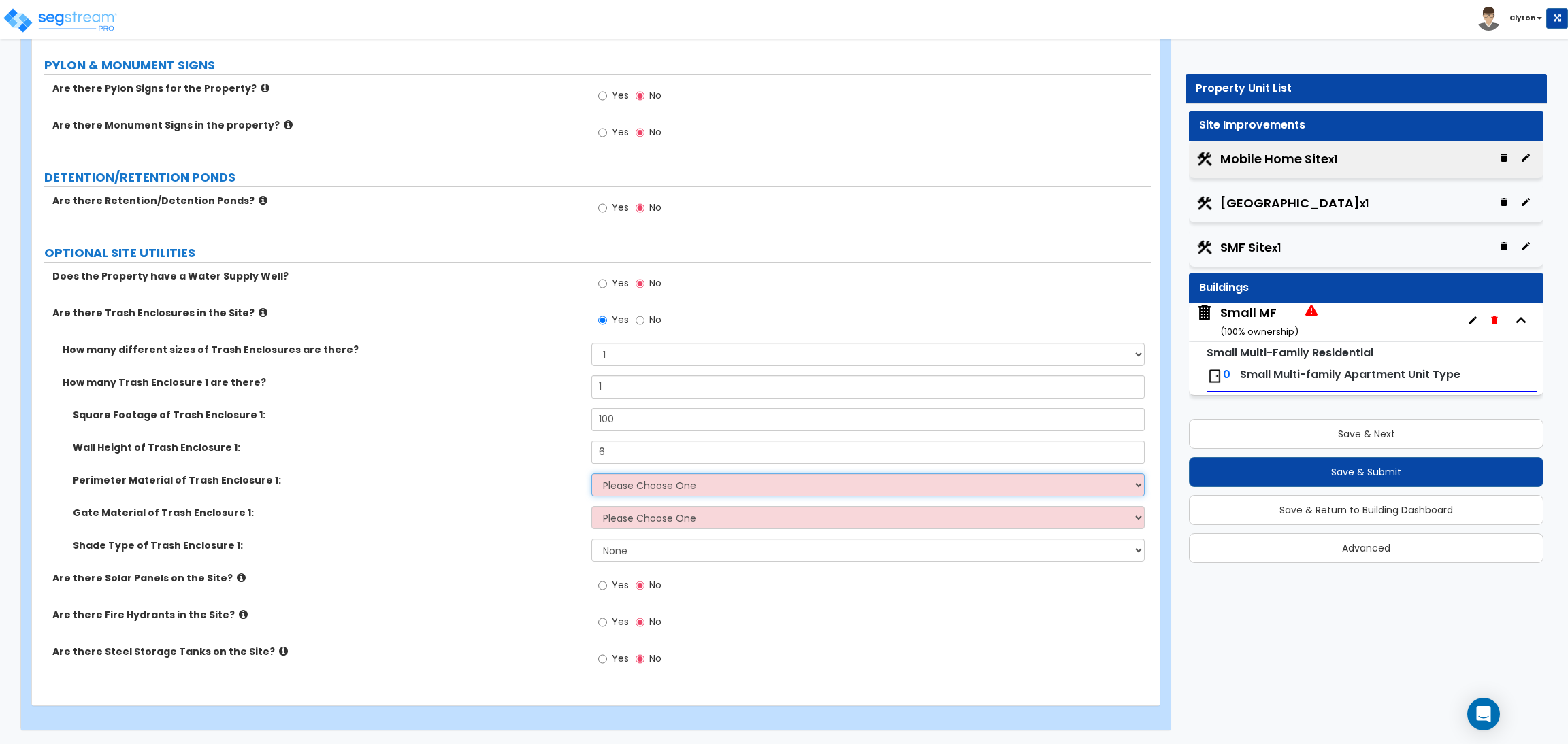
click at [634, 481] on select "Please Choose One Chain Link Wood Metal CMU" at bounding box center [867, 484] width 553 height 23
select select "3"
click at [591, 474] on select "Please Choose One Chain Link Wood Metal CMU" at bounding box center [867, 484] width 553 height 23
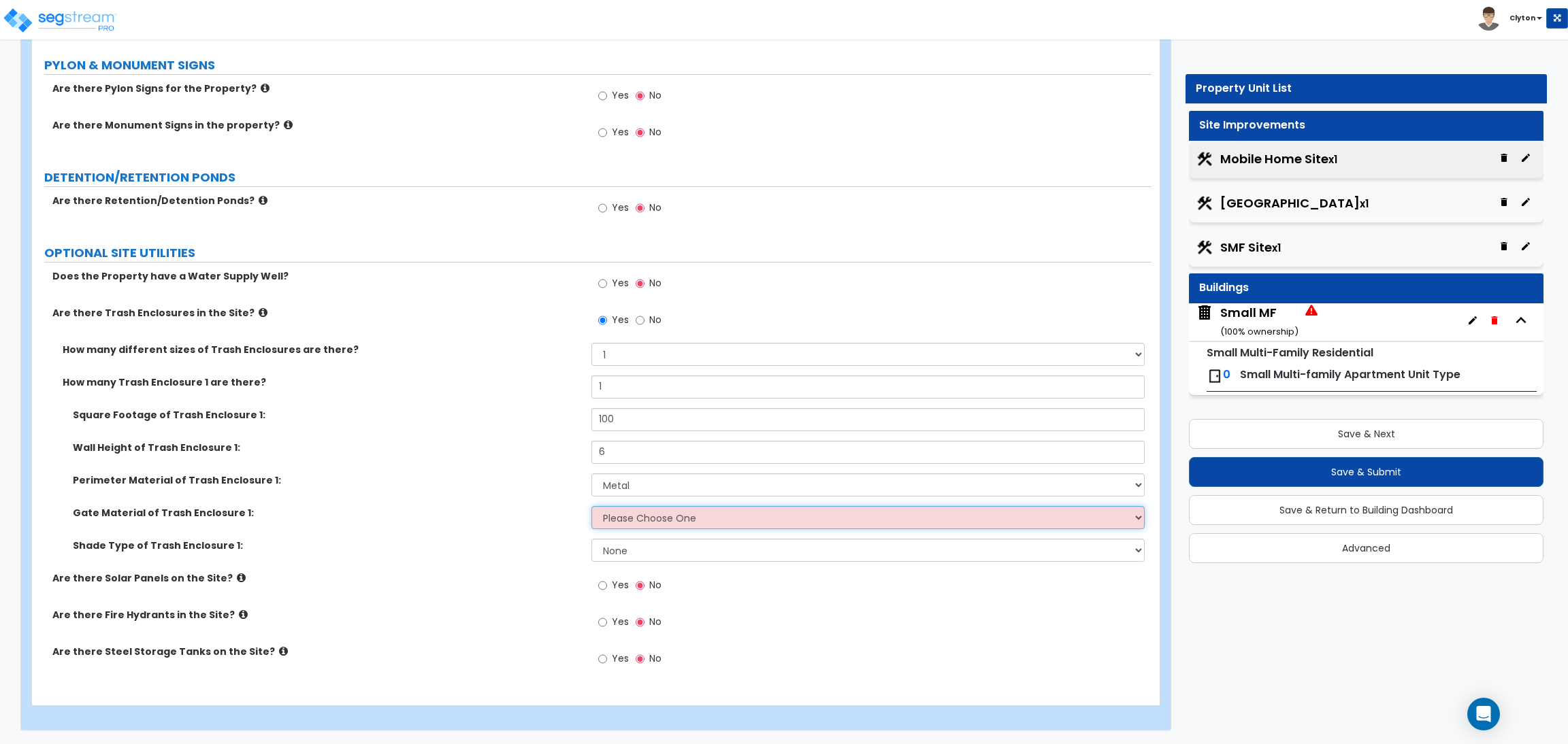
click at [618, 516] on select "Please Choose One Wood Metal" at bounding box center [867, 517] width 553 height 23
select select "2"
click at [591, 506] on select "Please Choose One Wood Metal" at bounding box center [867, 517] width 553 height 23
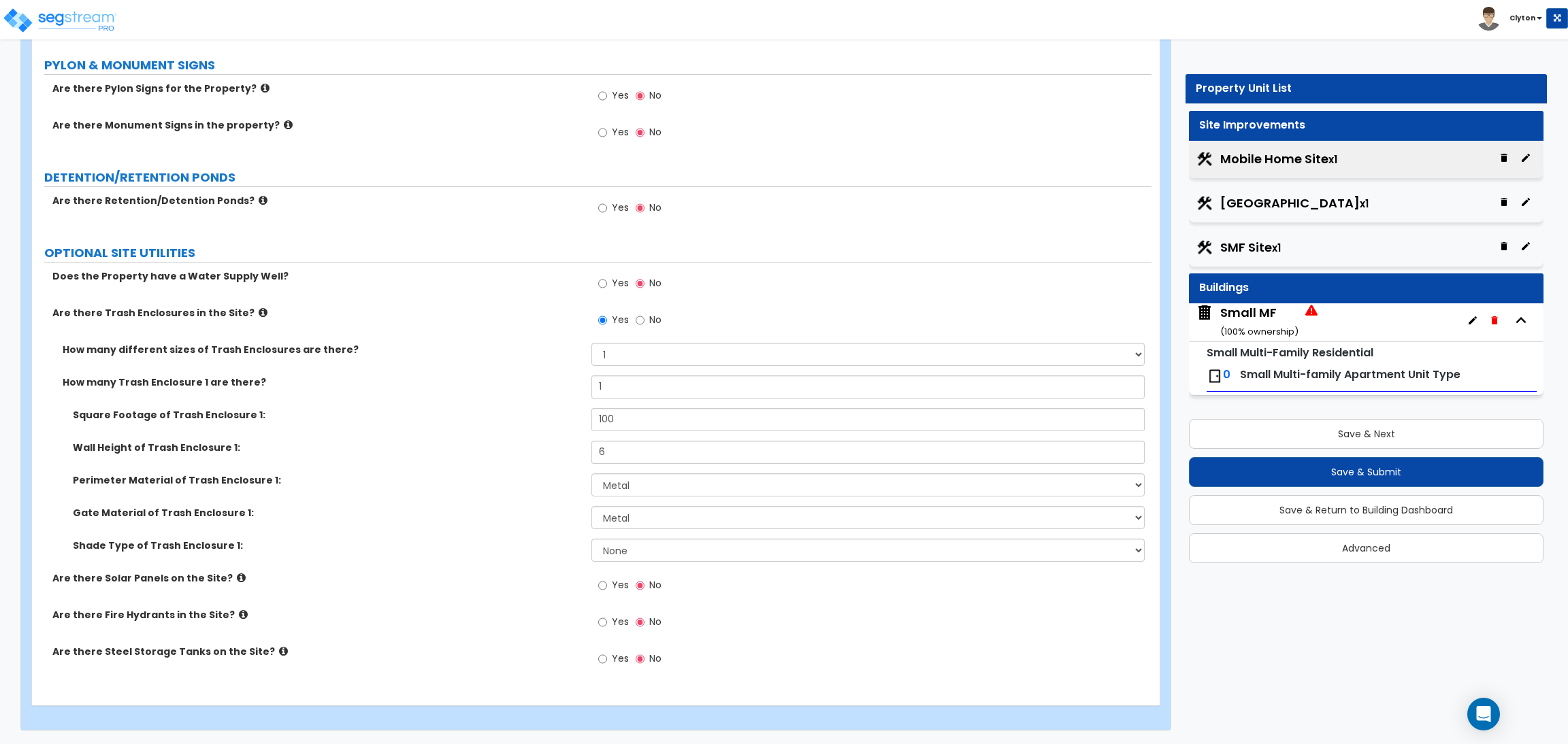
click at [633, 537] on div "Gate Material of Trash Enclosure 1: Please Choose One Wood Metal" at bounding box center [591, 522] width 1119 height 33
click at [624, 544] on select "None Roof Pergola" at bounding box center [867, 550] width 553 height 23
select select "1"
click at [591, 539] on select "None Roof Pergola" at bounding box center [867, 550] width 553 height 23
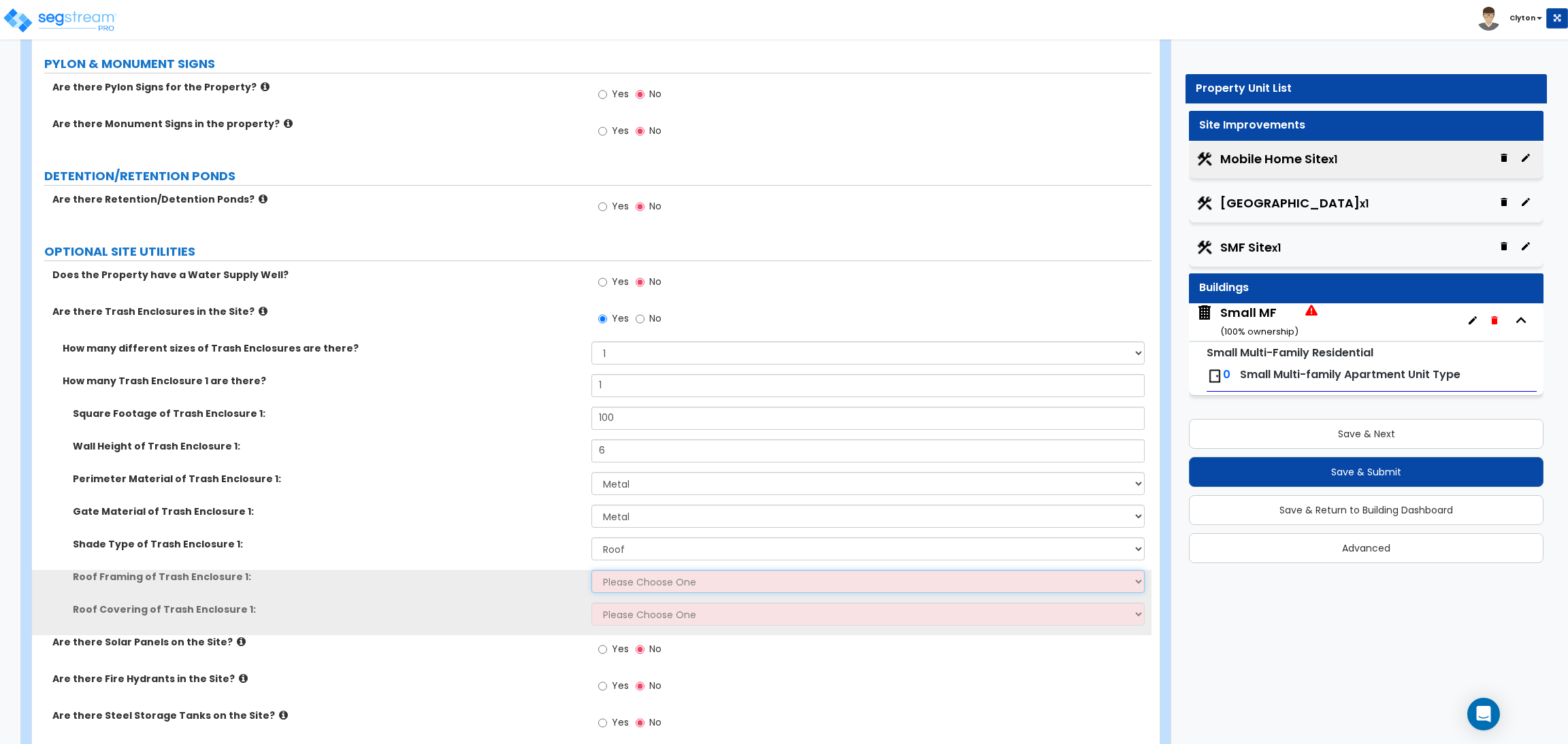
click at [633, 580] on select "Please Choose One Wood Framing Metal Framing" at bounding box center [867, 581] width 553 height 23
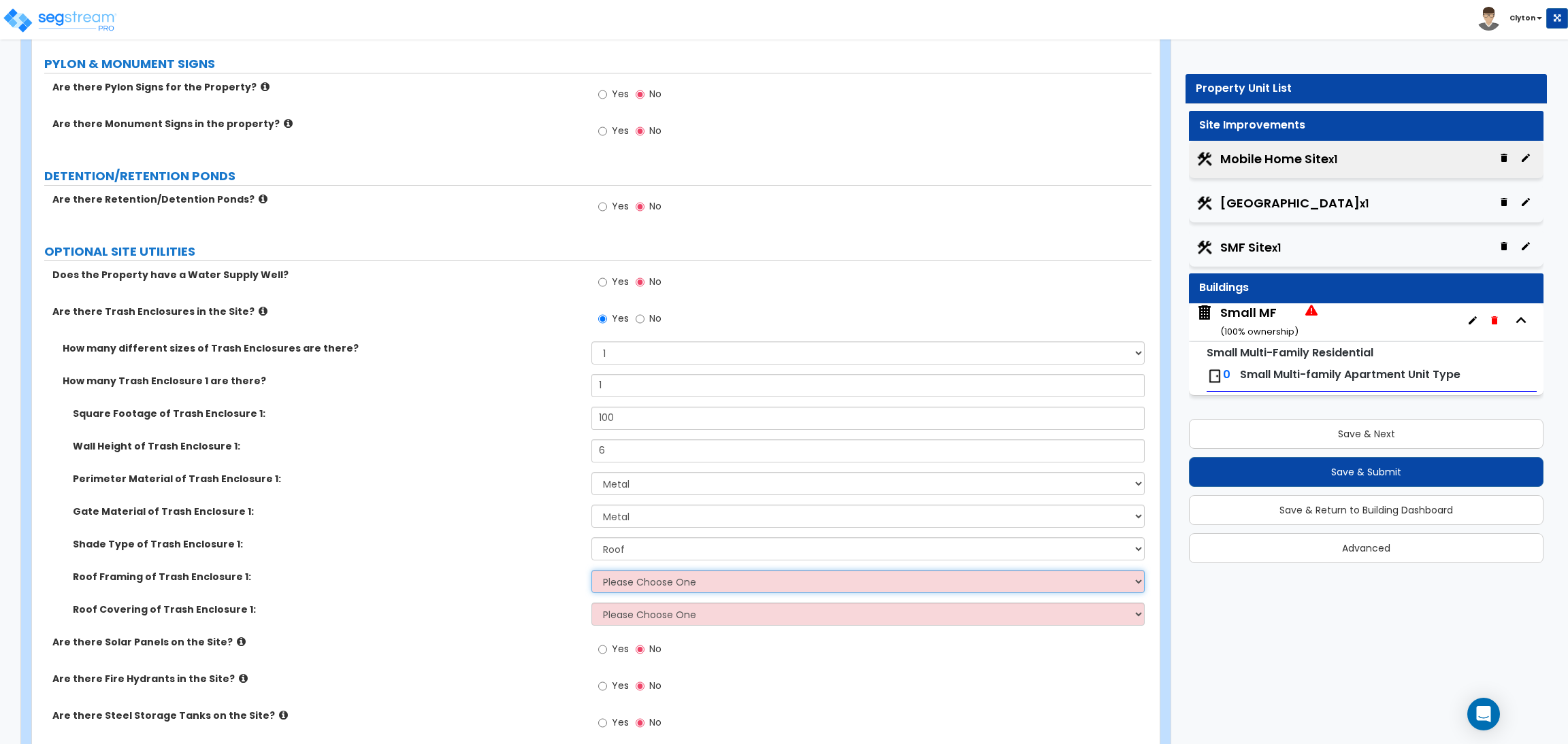
select select "2"
click at [591, 571] on select "Please Choose One Wood Framing Metal Framing" at bounding box center [867, 581] width 553 height 23
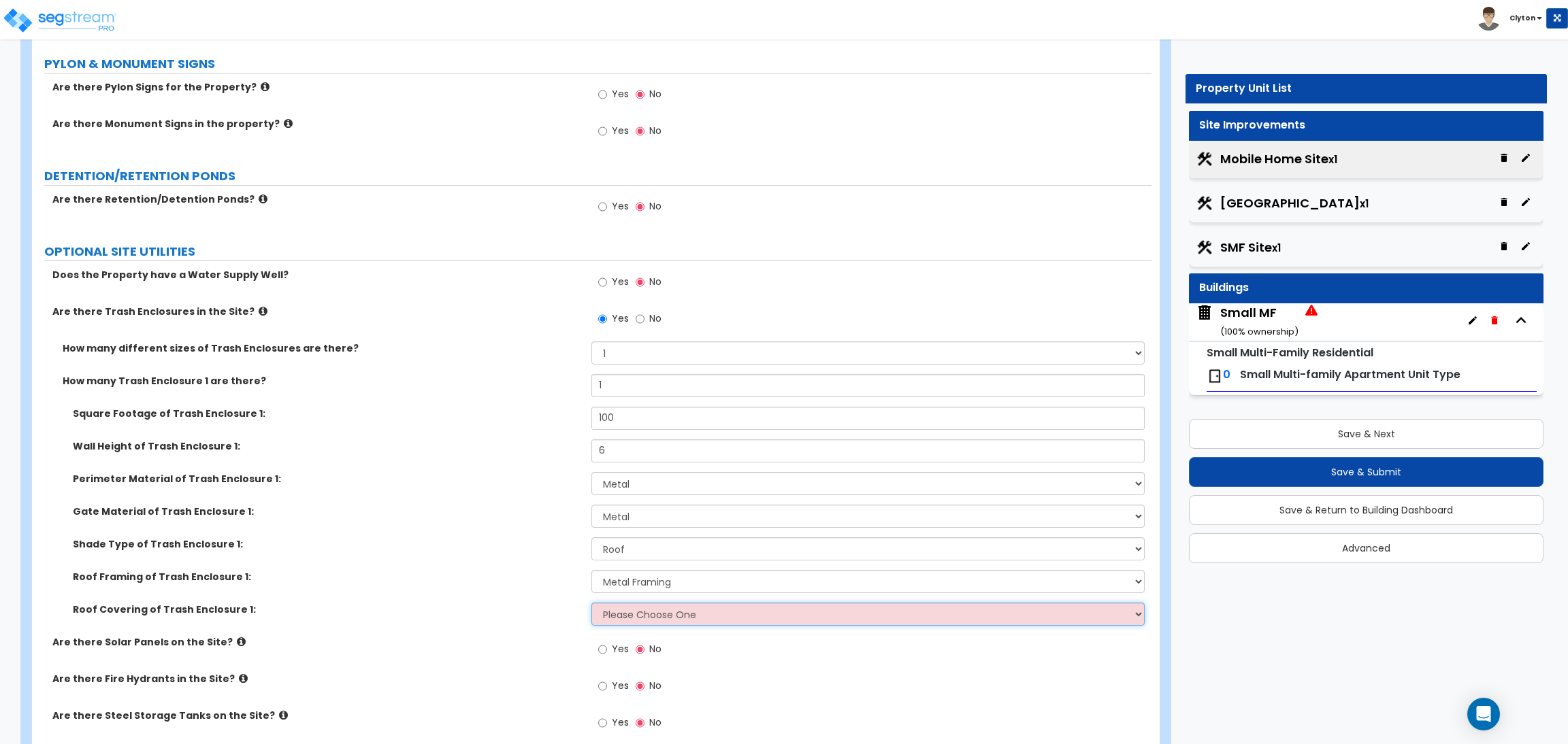
click at [632, 623] on select "Please Choose One Metal Roof Asphalt Shingles Clay Tiles Corrugated Fiberglass" at bounding box center [867, 614] width 553 height 23
select select "3"
click at [591, 604] on select "Please Choose One Metal Roof Asphalt Shingles Clay Tiles Corrugated Fiberglass" at bounding box center [867, 614] width 553 height 23
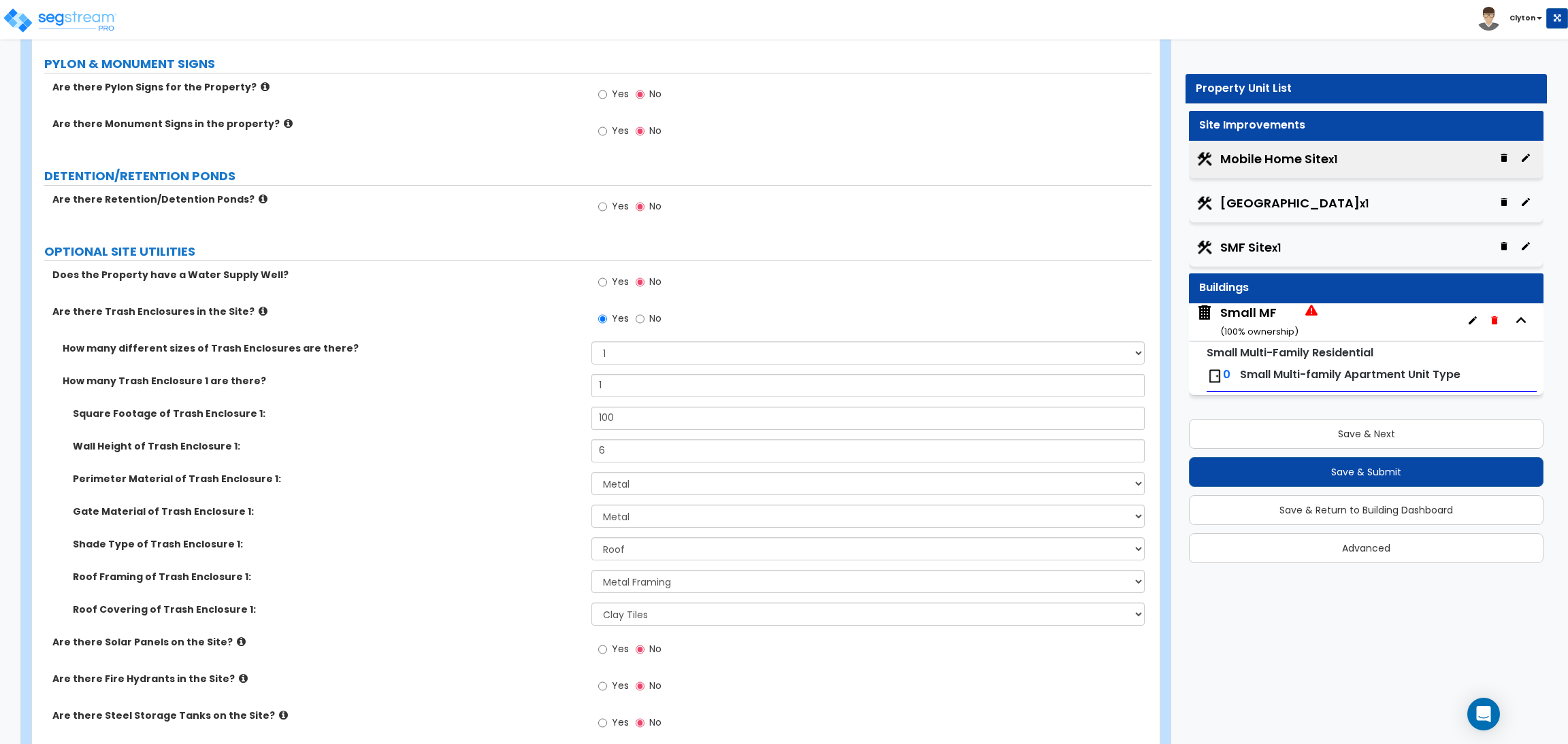
click at [473, 568] on div "Shade Type of Trash Enclosure 1: None Roof Pergola" at bounding box center [591, 554] width 1119 height 33
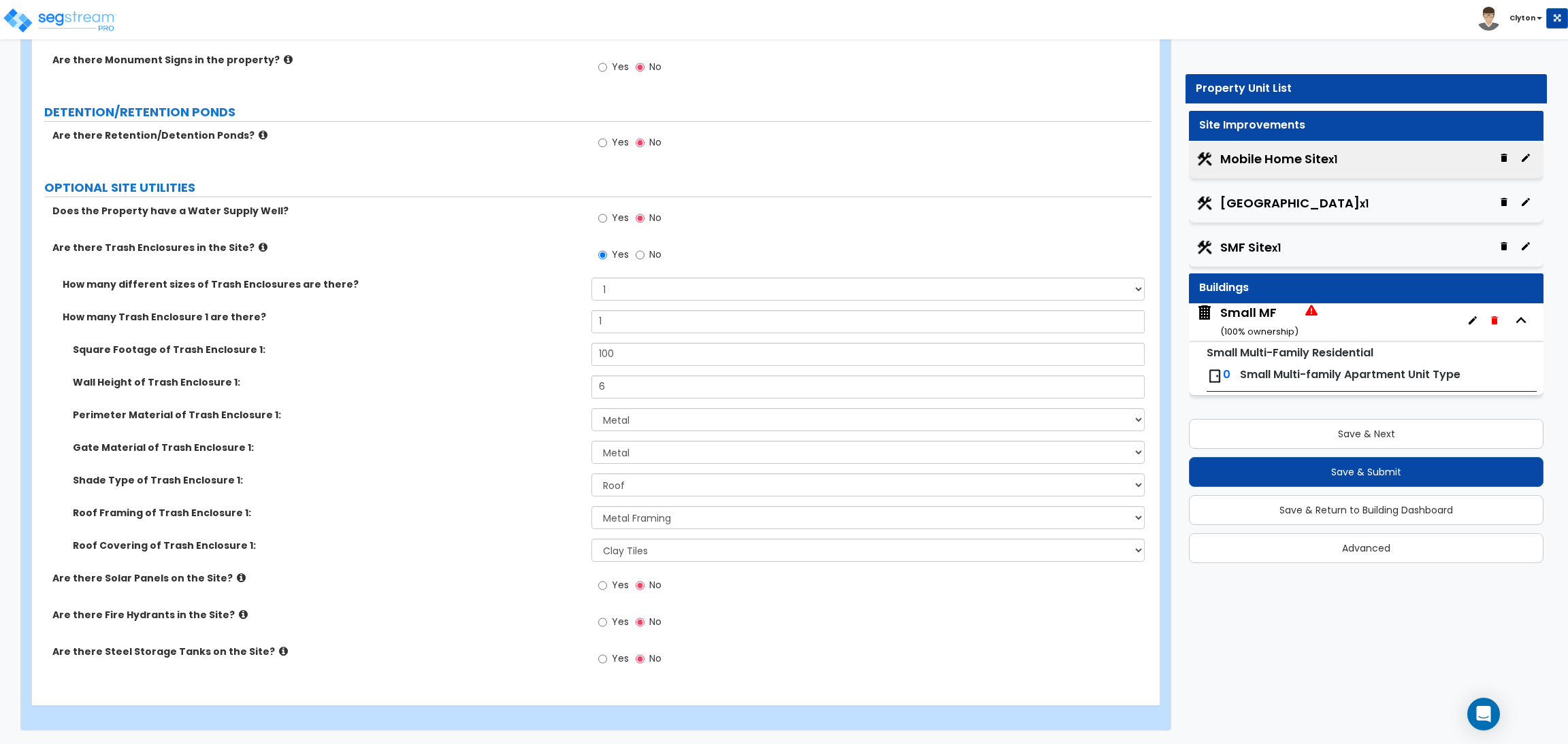
scroll to position [2251, 0]
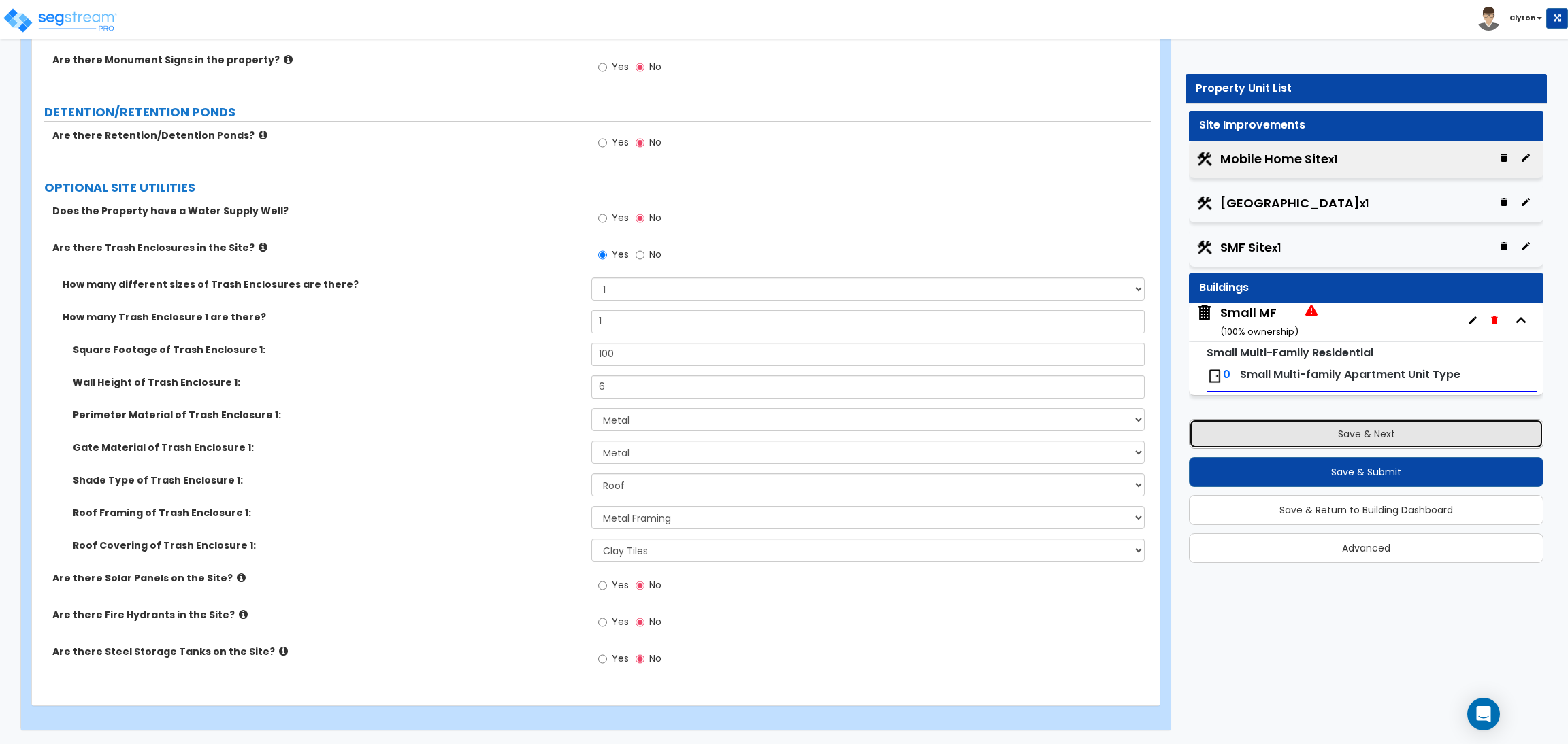
click at [1263, 433] on button "Save & Next" at bounding box center [1366, 434] width 354 height 30
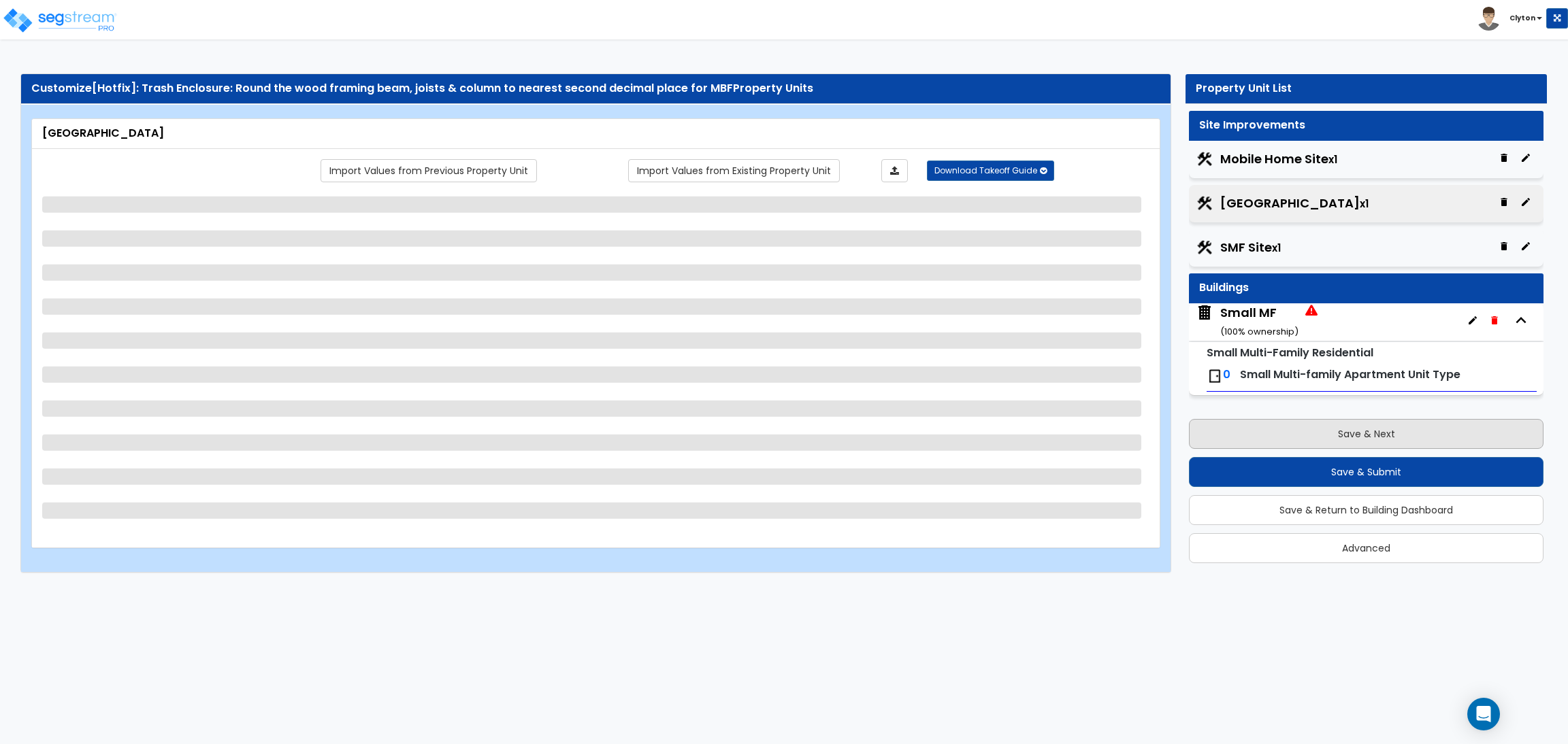
scroll to position [0, 0]
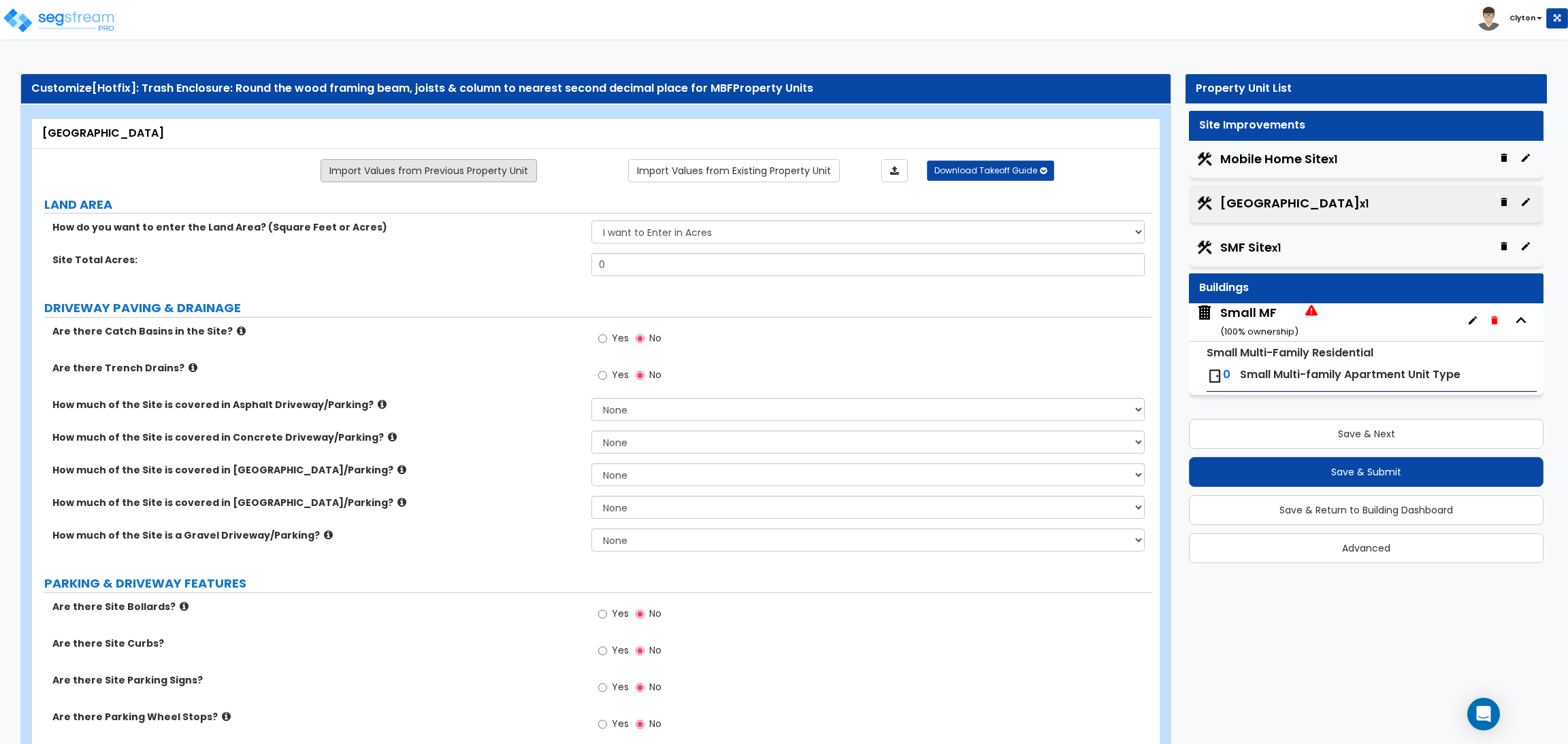
click at [479, 171] on link "Import Values from Previous Property Unit" at bounding box center [428, 170] width 216 height 23
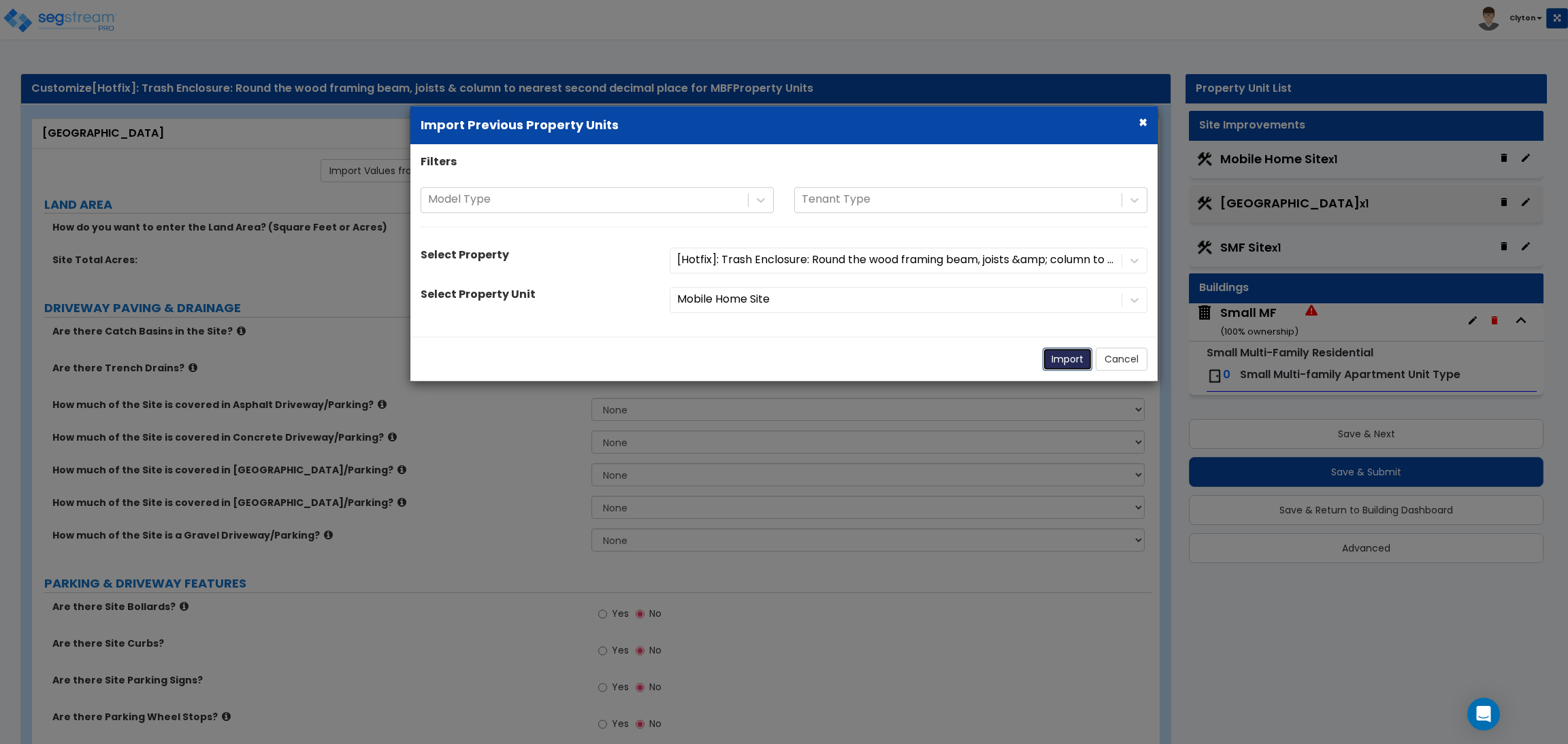
click at [1054, 358] on button "Import" at bounding box center [1067, 358] width 49 height 23
type input "1"
radio input "true"
select select "1"
select select "3"
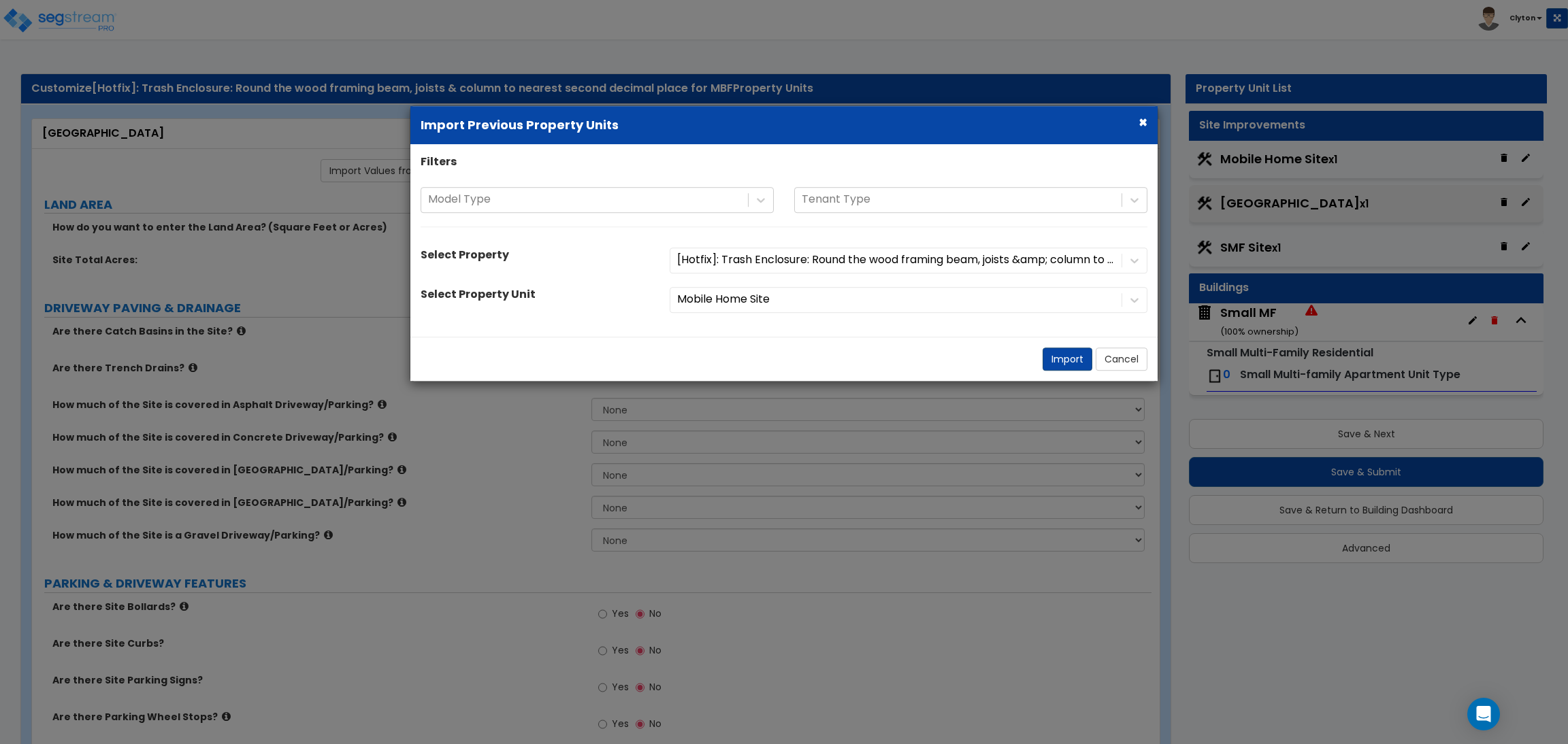
select select "2"
select select "1"
select select "2"
select select "3"
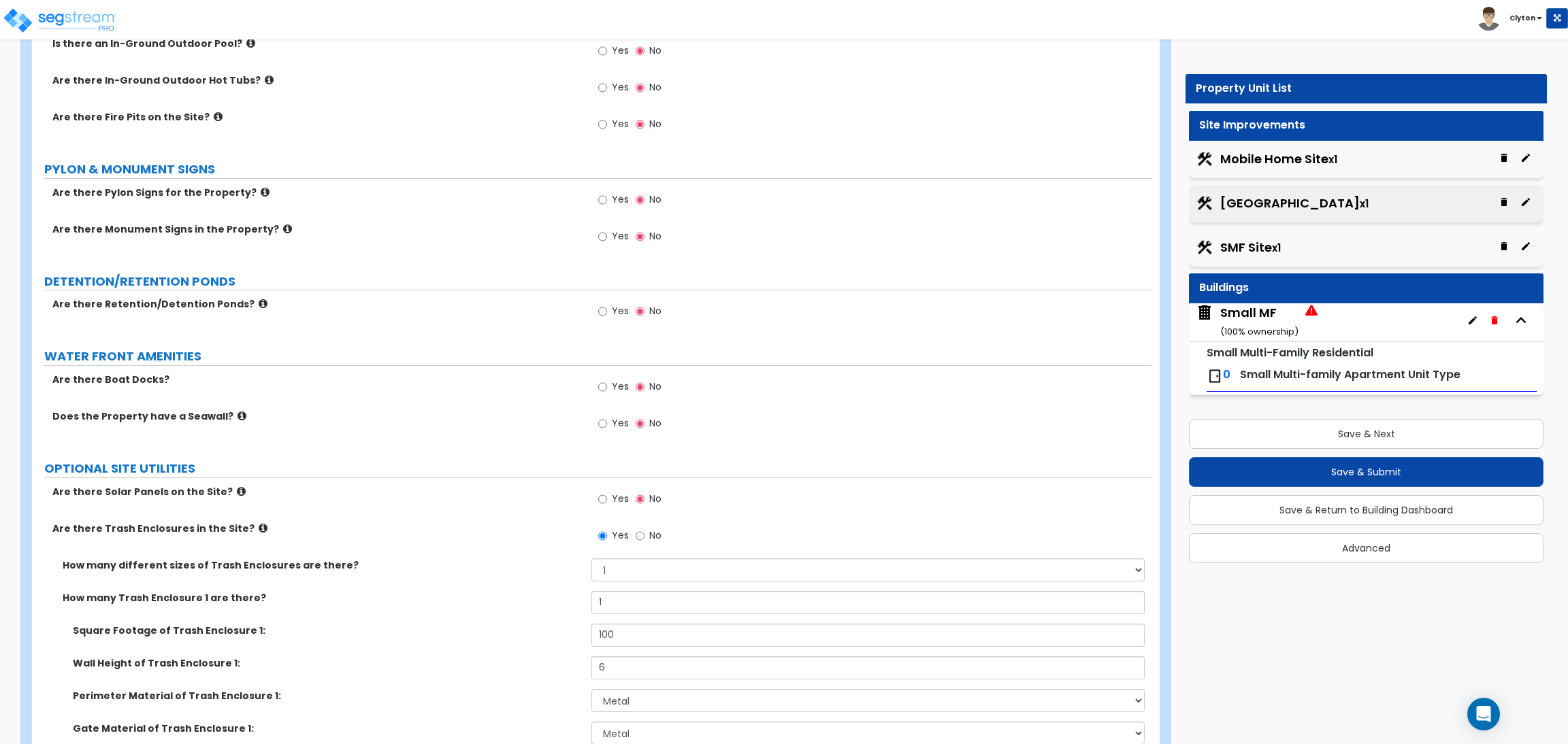
scroll to position [2138, 0]
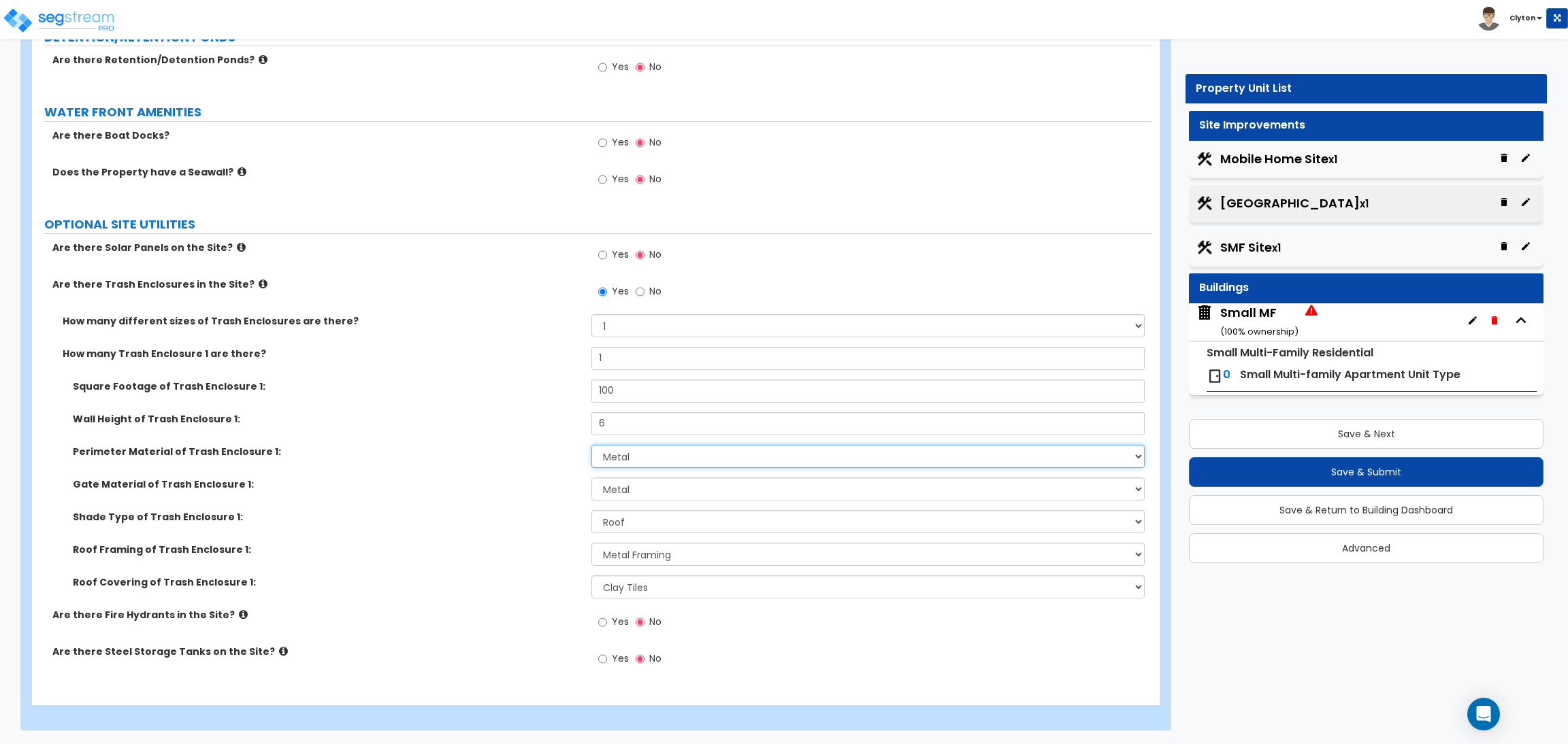
click at [624, 457] on select "Please Choose One Chain Link Wood Metal CMU" at bounding box center [867, 456] width 553 height 23
select select "1"
click at [591, 445] on select "Please Choose One Chain Link Wood Metal CMU" at bounding box center [867, 456] width 553 height 23
click at [622, 486] on select "Please Choose One Wood Metal" at bounding box center [867, 488] width 553 height 23
select select "1"
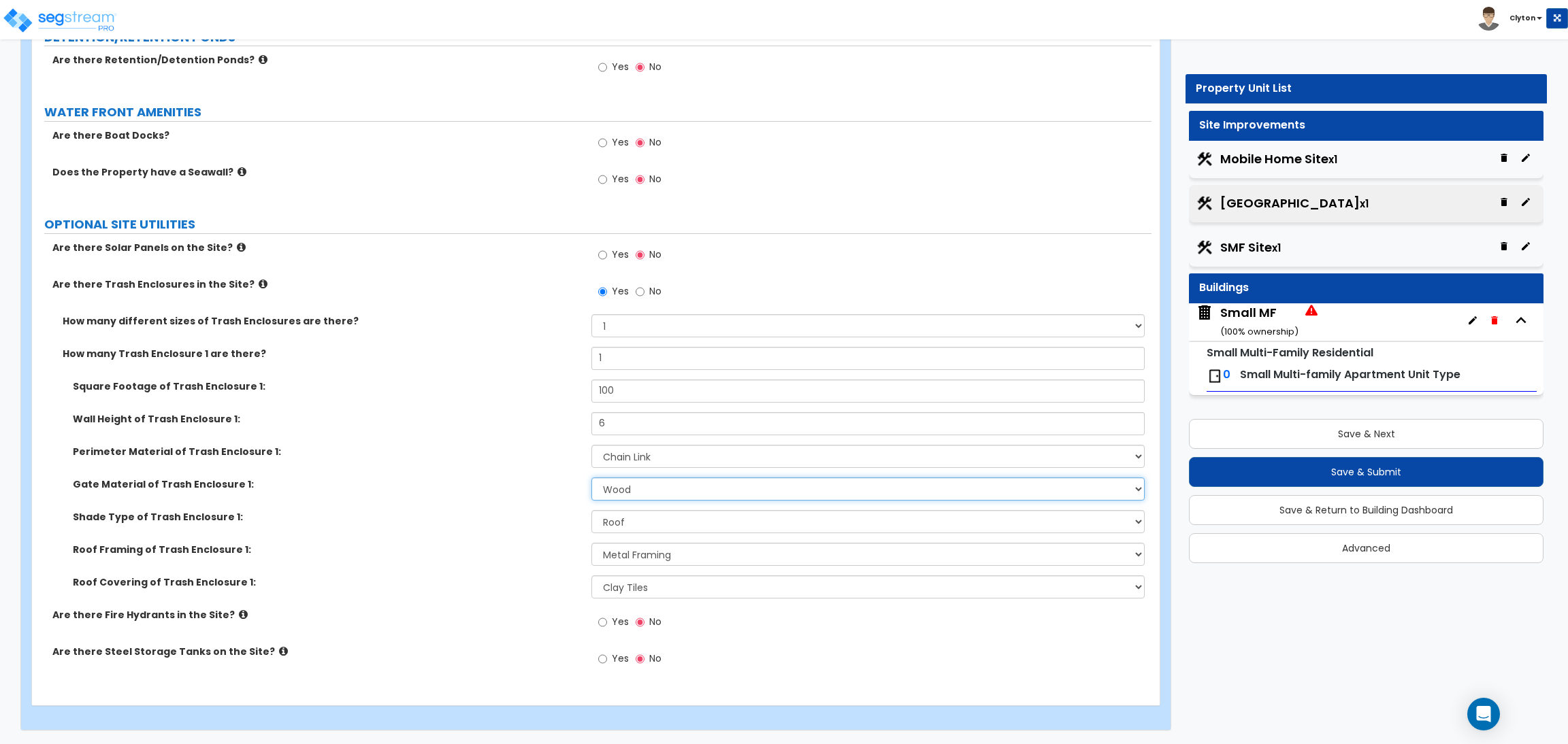
click at [591, 478] on select "Please Choose One Wood Metal" at bounding box center [867, 488] width 553 height 23
click at [626, 520] on select "None Roof Pergola" at bounding box center [867, 521] width 553 height 23
click at [591, 510] on select "None Roof Pergola" at bounding box center [867, 521] width 553 height 23
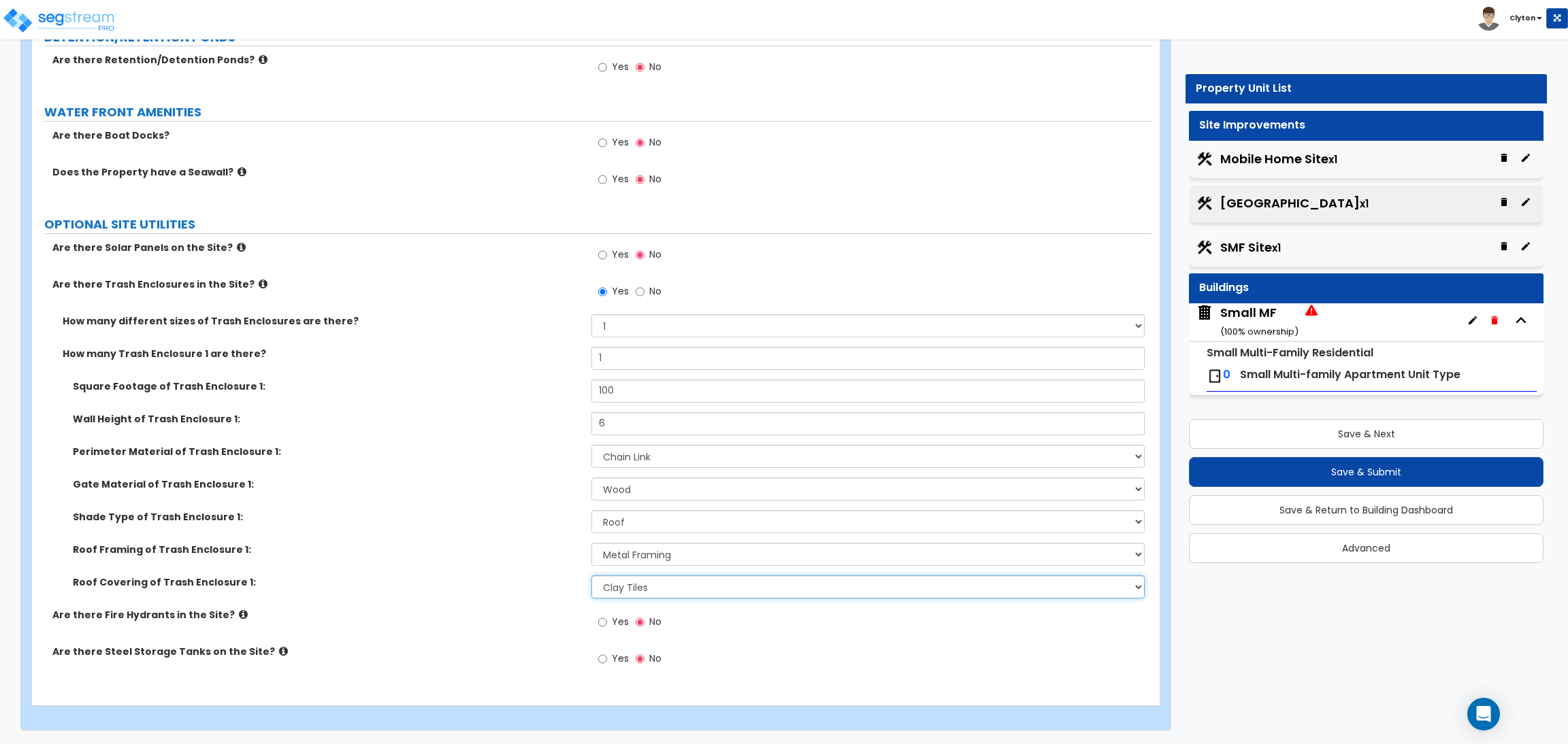
click at [620, 582] on select "Please Choose One Metal Roof Asphalt Shingles Clay Tiles Corrugated Fiberglass" at bounding box center [867, 586] width 553 height 23
click at [628, 532] on select "None Roof Pergola" at bounding box center [867, 521] width 553 height 23
select select "2"
click at [591, 510] on select "None Roof Pergola" at bounding box center [867, 521] width 553 height 23
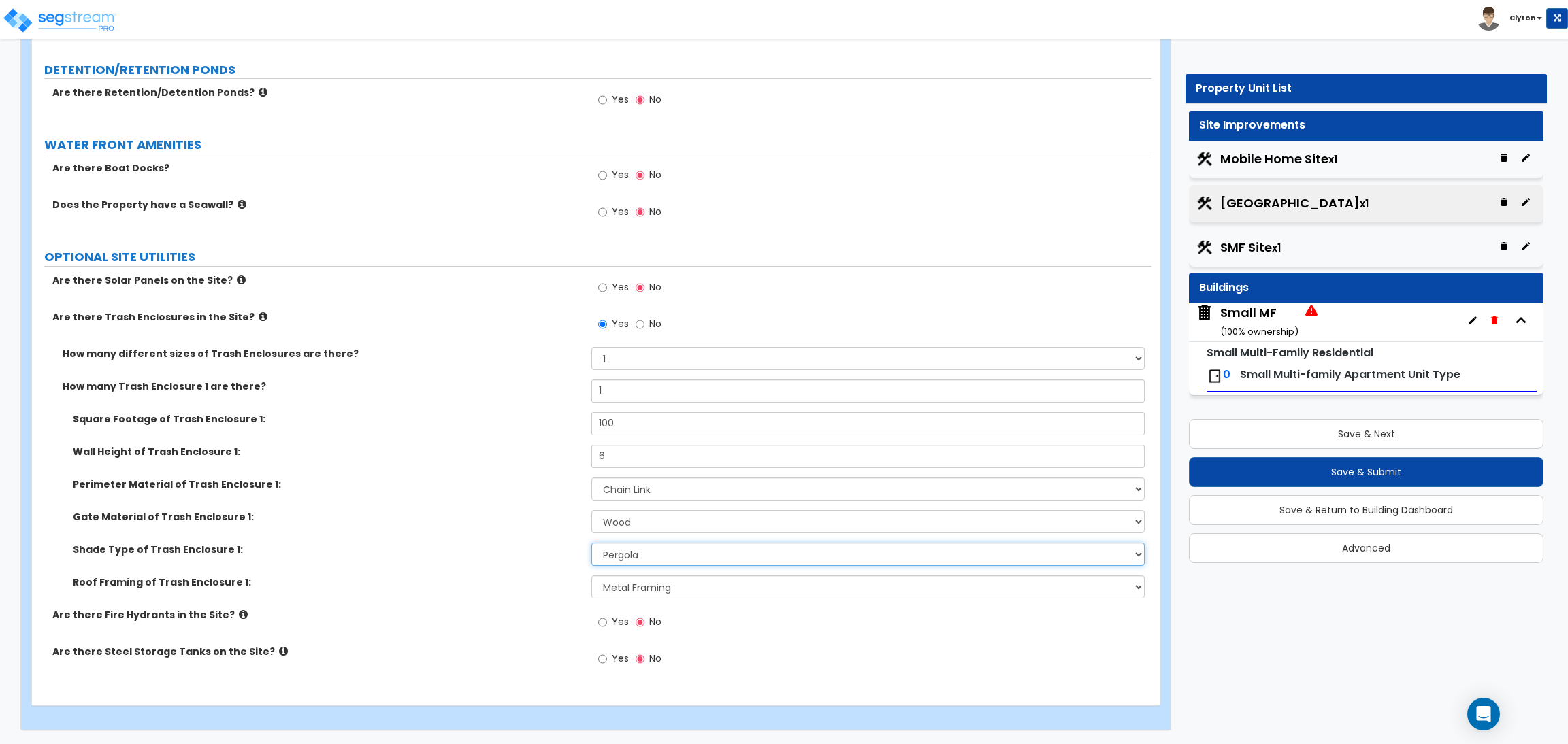
scroll to position [2106, 0]
click at [497, 554] on label "Shade Type of Trash Enclosure 1:" at bounding box center [327, 550] width 508 height 14
click at [632, 586] on select "Please Choose One Wood Framing Metal Framing" at bounding box center [867, 586] width 553 height 23
drag, startPoint x: 632, startPoint y: 586, endPoint x: 587, endPoint y: 586, distance: 45.0
click at [632, 586] on select "Please Choose One Wood Framing Metal Framing" at bounding box center [867, 586] width 553 height 23
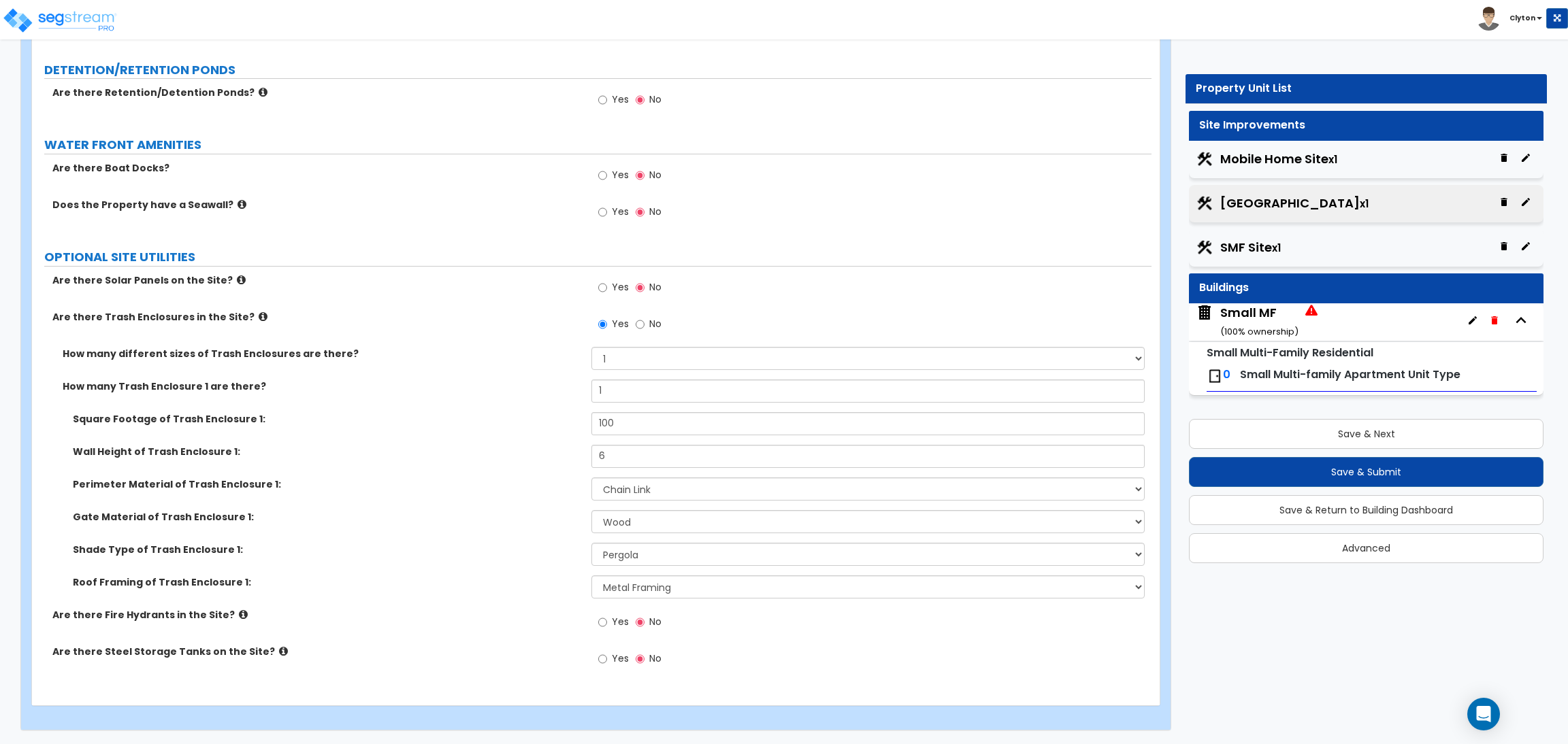
click at [464, 577] on label "Roof Framing of Trash Enclosure 1:" at bounding box center [327, 582] width 508 height 14
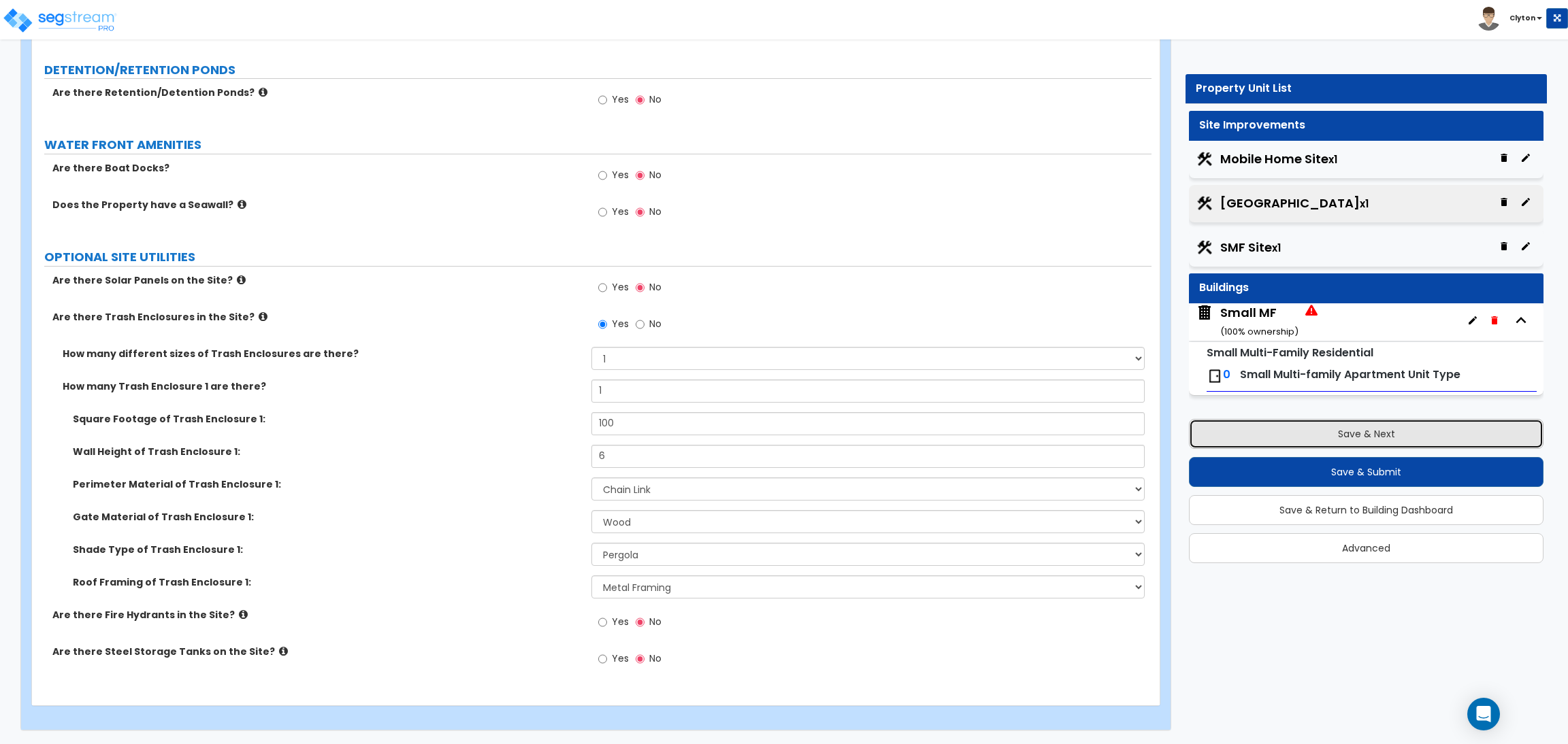
click at [1336, 438] on button "Save & Next" at bounding box center [1366, 434] width 354 height 30
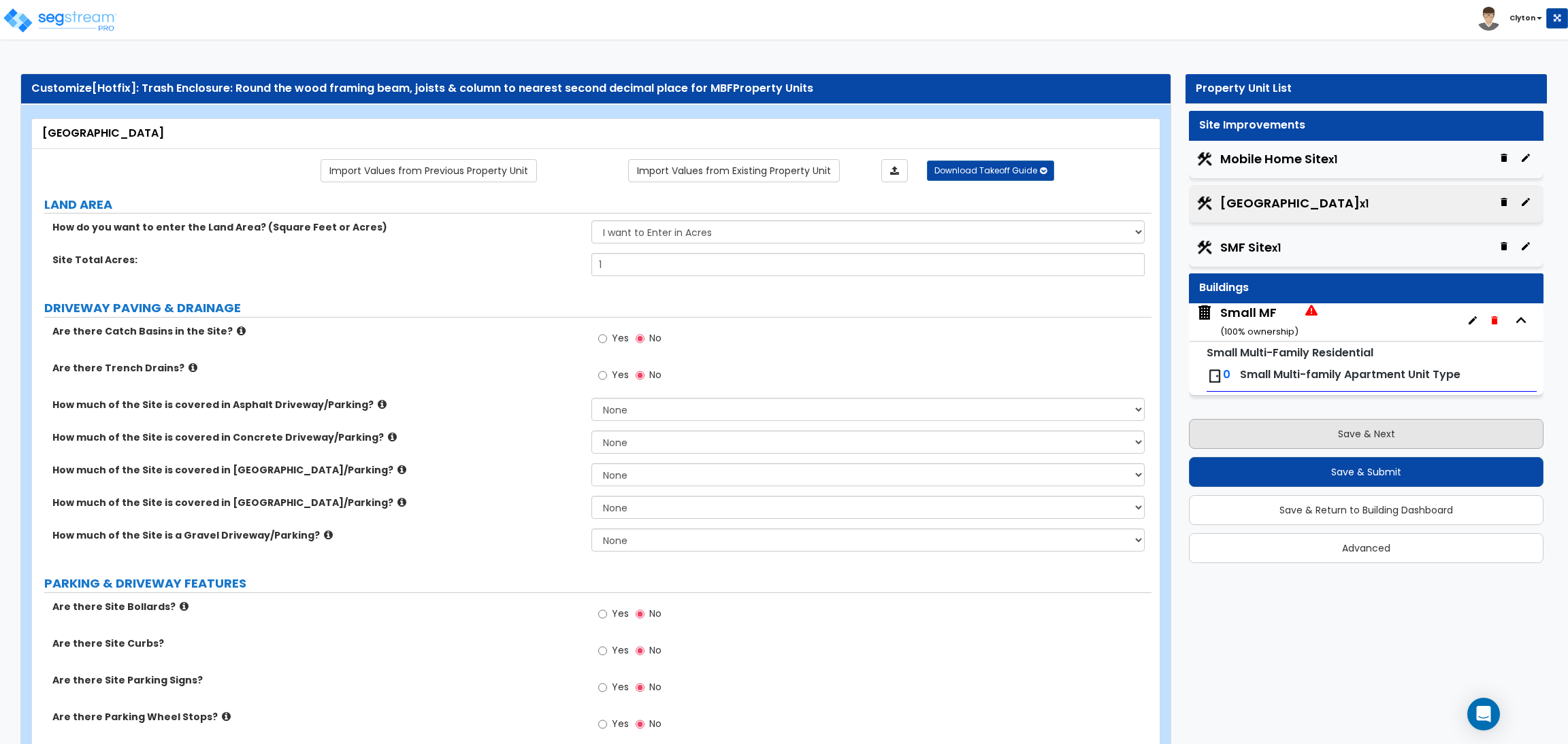
select select "1"
select select "2"
select select "1"
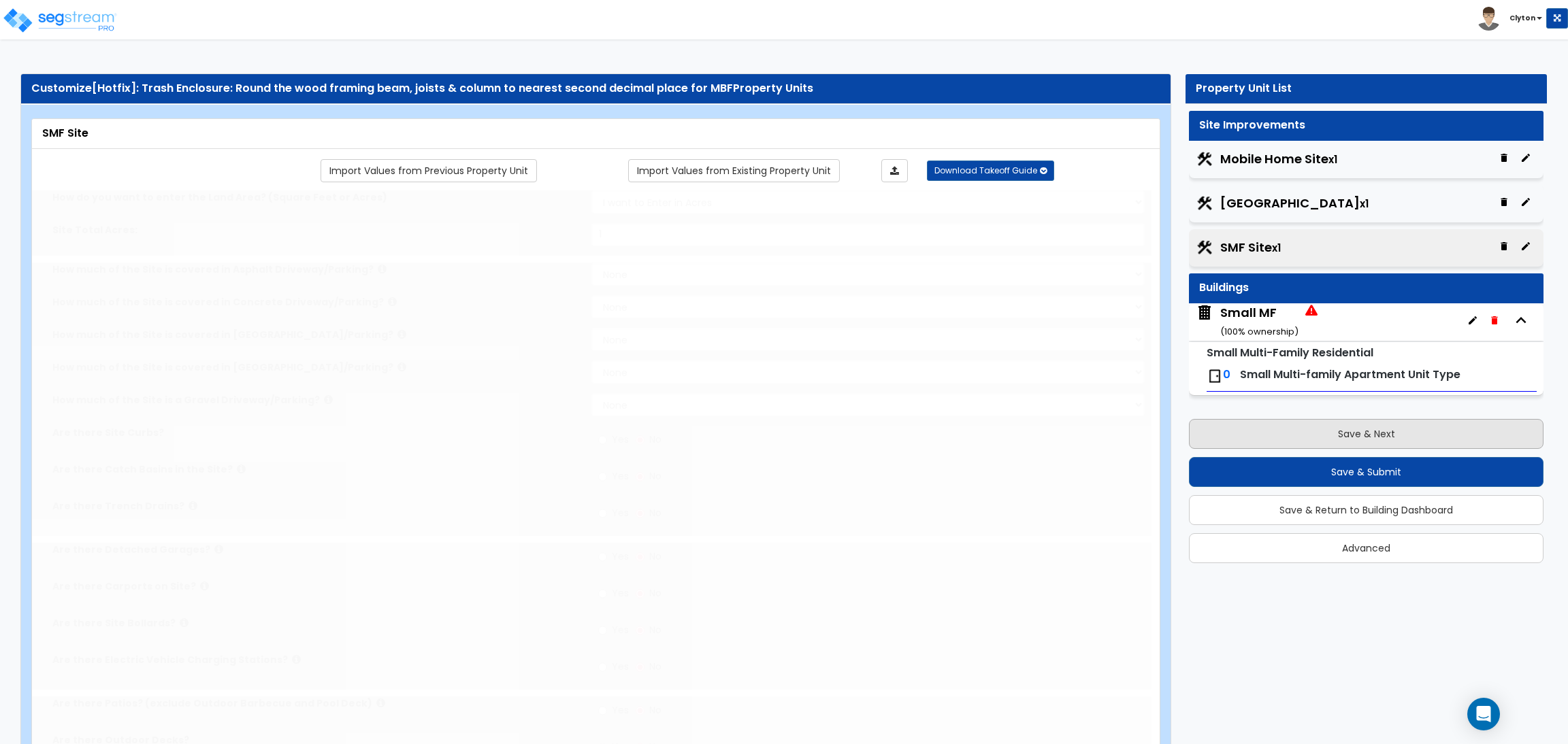
select select "2"
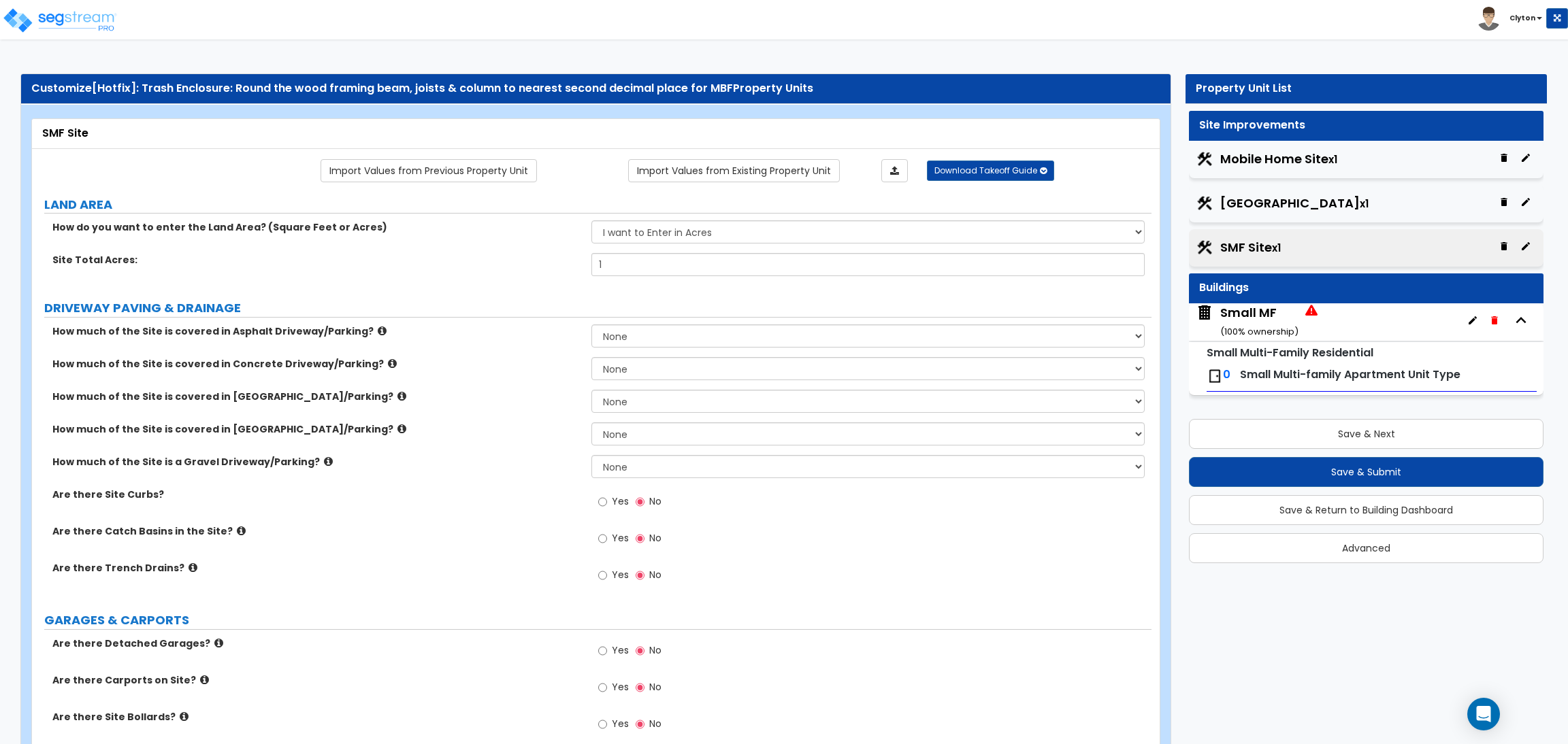
click at [1246, 315] on div "Small MF ( 100 % ownership)" at bounding box center [1258, 321] width 78 height 35
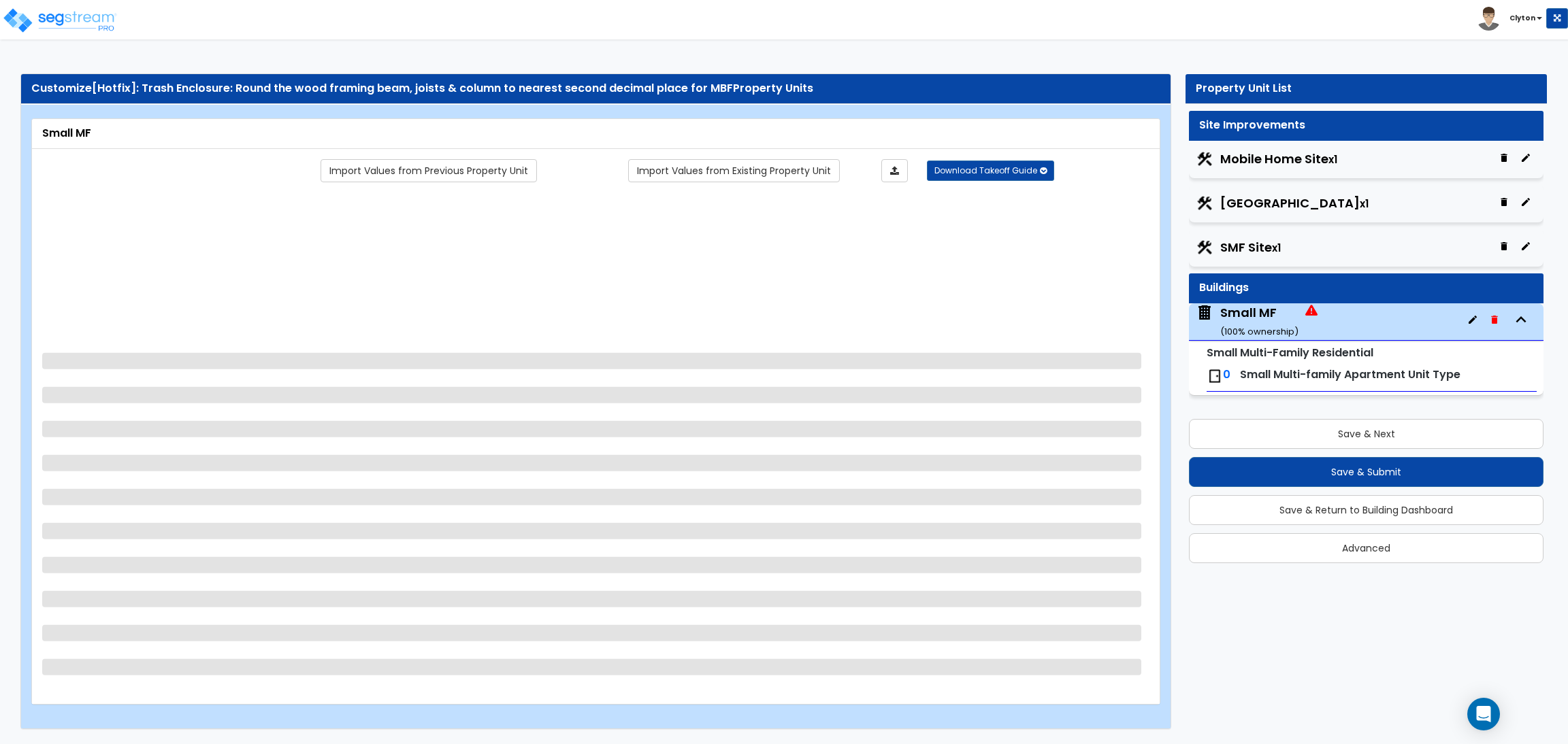
select select "1"
select select "2"
select select "1"
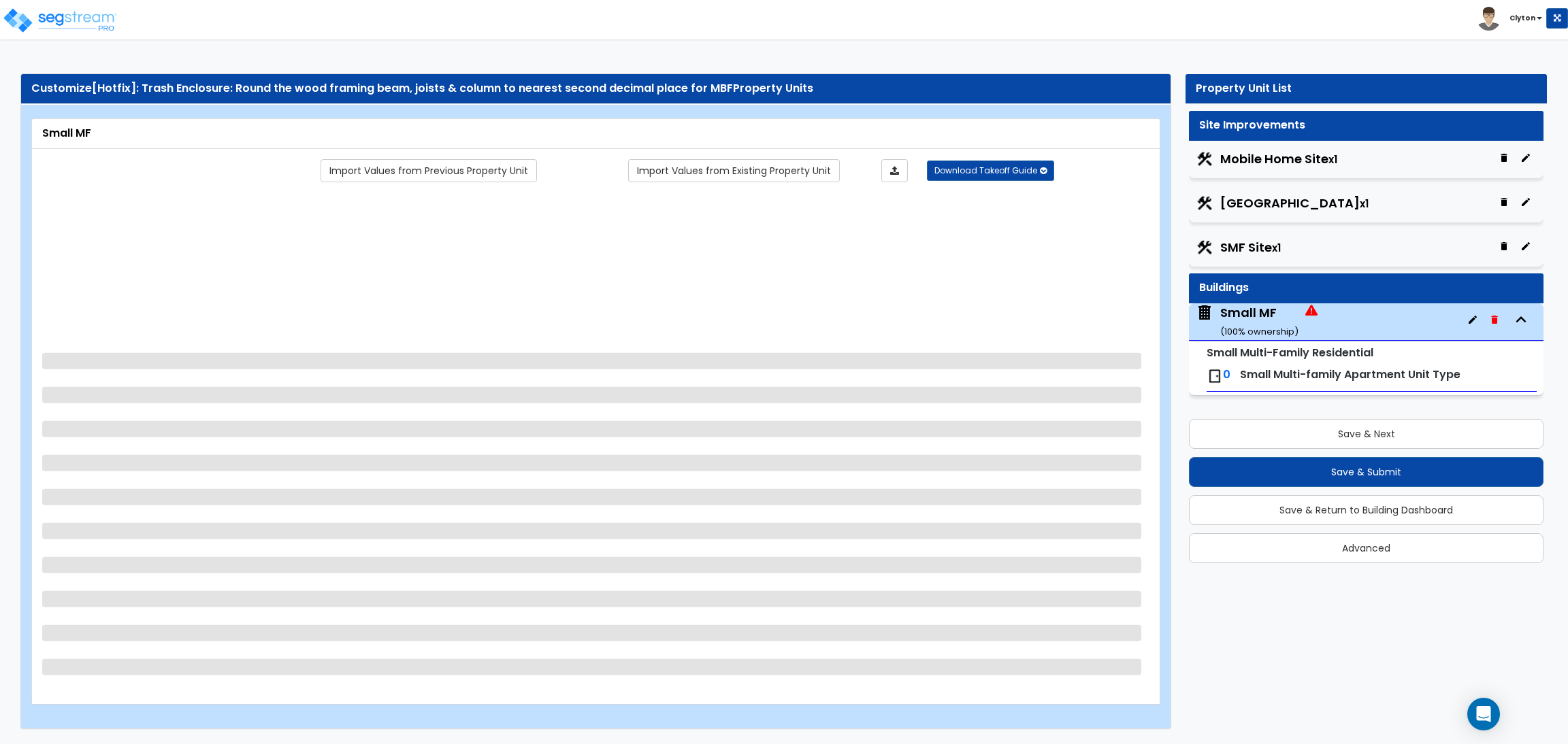
select select "2"
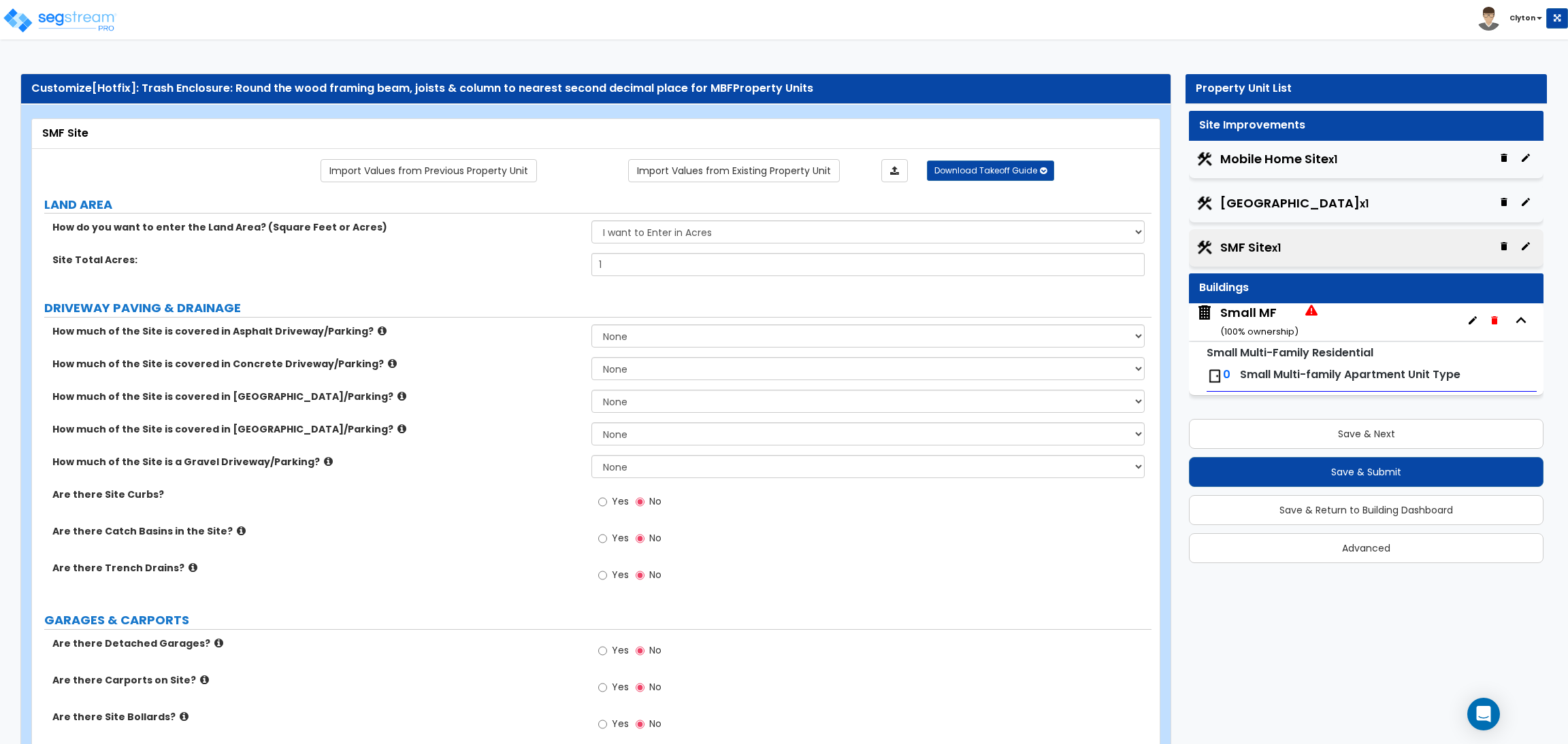
click at [1214, 312] on span "Small MF ( 100 % ownership)" at bounding box center [1255, 321] width 121 height 35
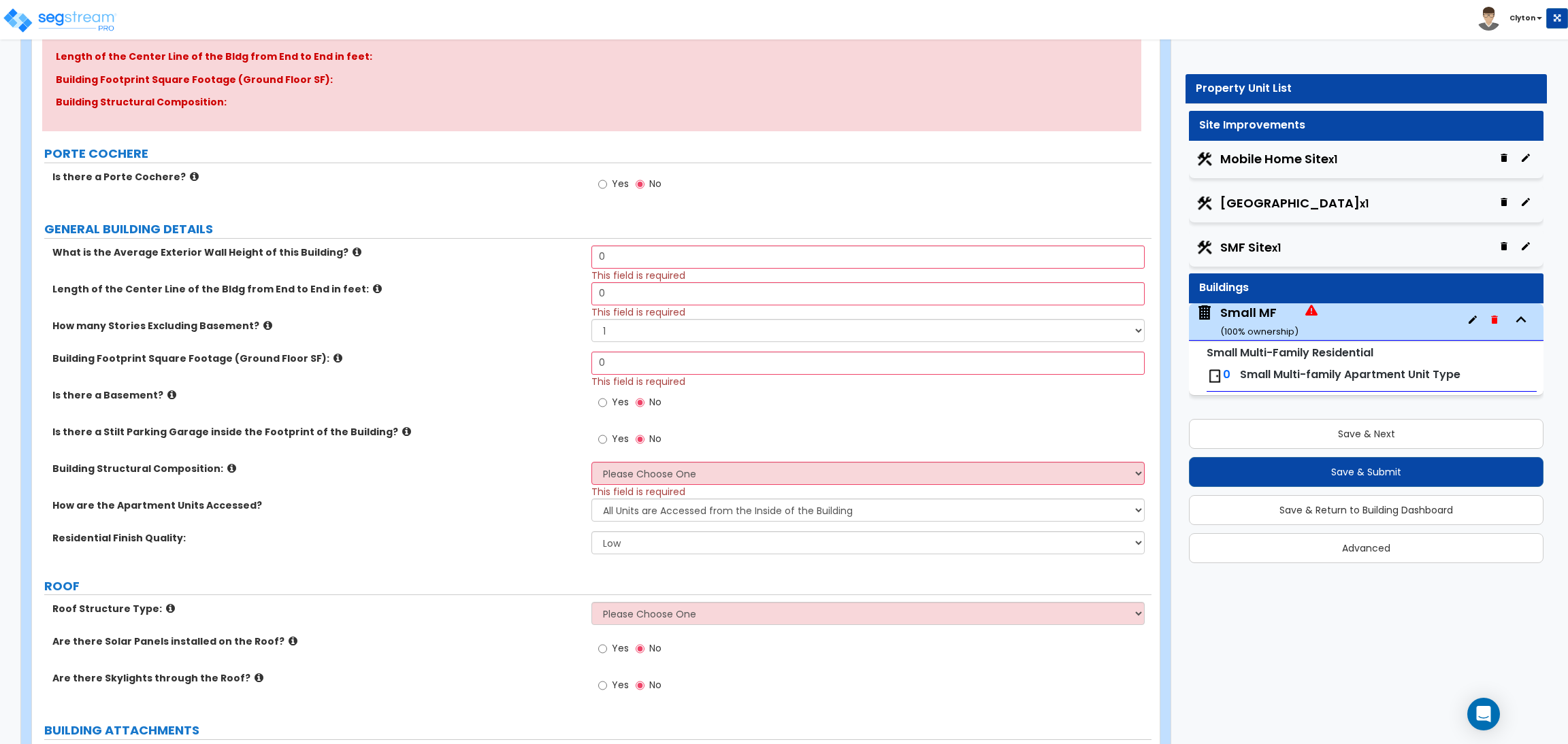
scroll to position [204, 0]
drag, startPoint x: 645, startPoint y: 258, endPoint x: 532, endPoint y: 245, distance: 113.7
click at [532, 245] on div "What is the Average Exterior Wall Height of this Building? 0 This field is requ…" at bounding box center [591, 261] width 1119 height 37
type input "15"
drag, startPoint x: 626, startPoint y: 297, endPoint x: 475, endPoint y: 287, distance: 151.3
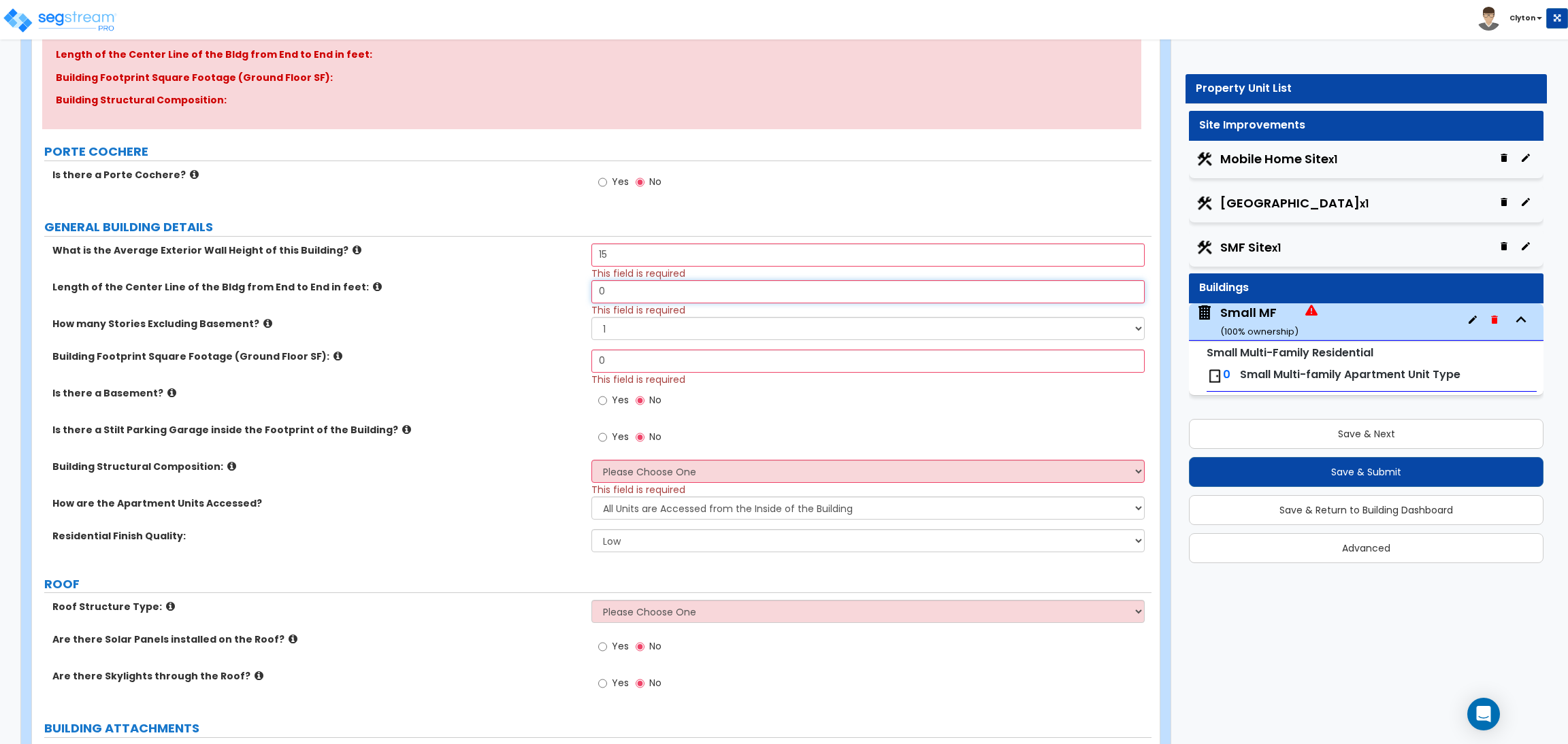
click at [475, 287] on div "Length of the Center Line of the Bldg from End to End in feet: 0 This field is …" at bounding box center [591, 298] width 1119 height 37
type input "100"
drag, startPoint x: 610, startPoint y: 361, endPoint x: 578, endPoint y: 357, distance: 32.2
click at [578, 357] on div "Building Footprint Square Footage (Ground Floor SF): 0 This field is required" at bounding box center [591, 367] width 1119 height 37
type input "1,000"
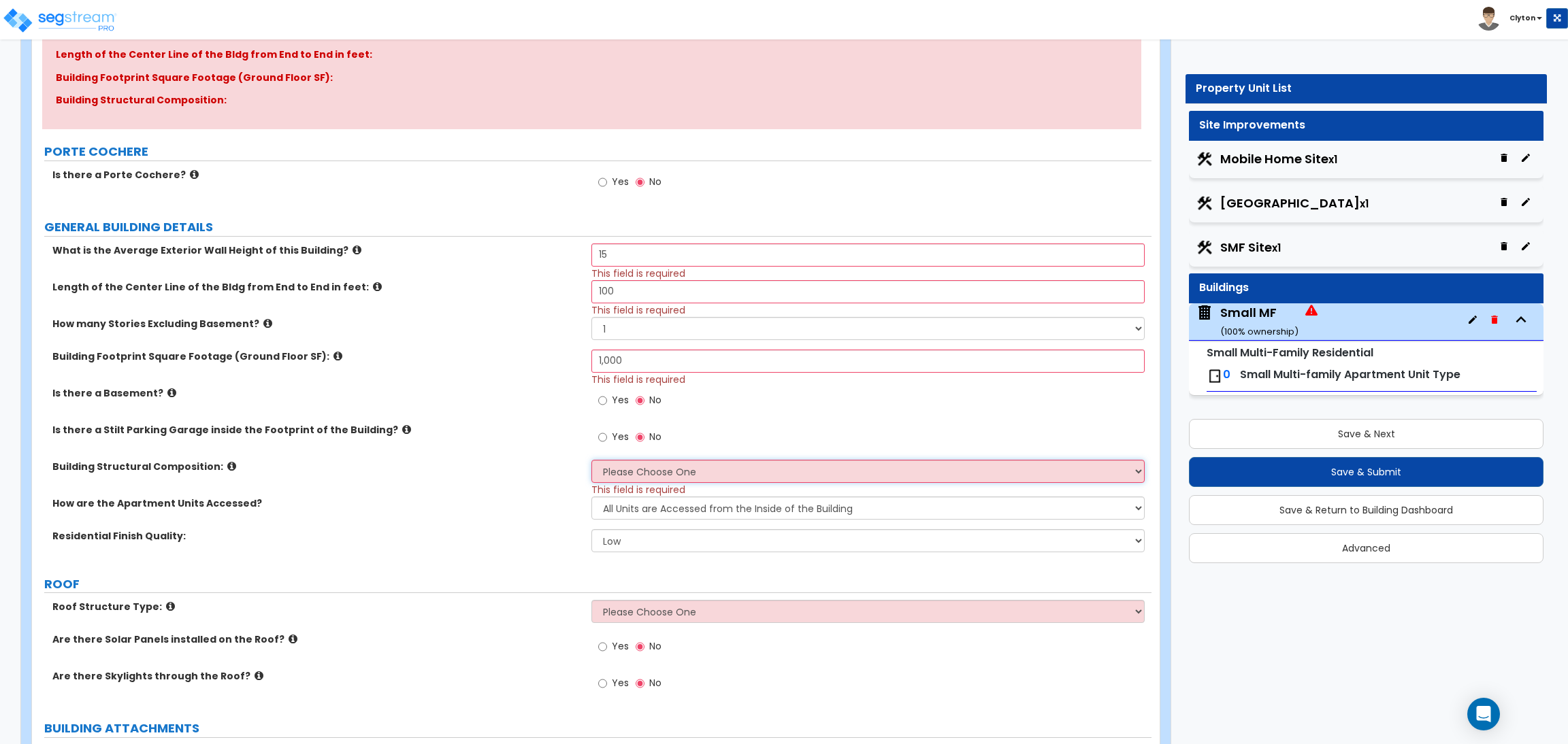
click at [630, 469] on select "Please Choose One Reinforced Concrete Structural Steel Brick Masonry CMU Masonr…" at bounding box center [867, 471] width 553 height 23
select select "7"
click at [591, 461] on select "Please Choose One Reinforced Concrete Structural Steel Brick Masonry CMU Masonr…" at bounding box center [867, 471] width 553 height 23
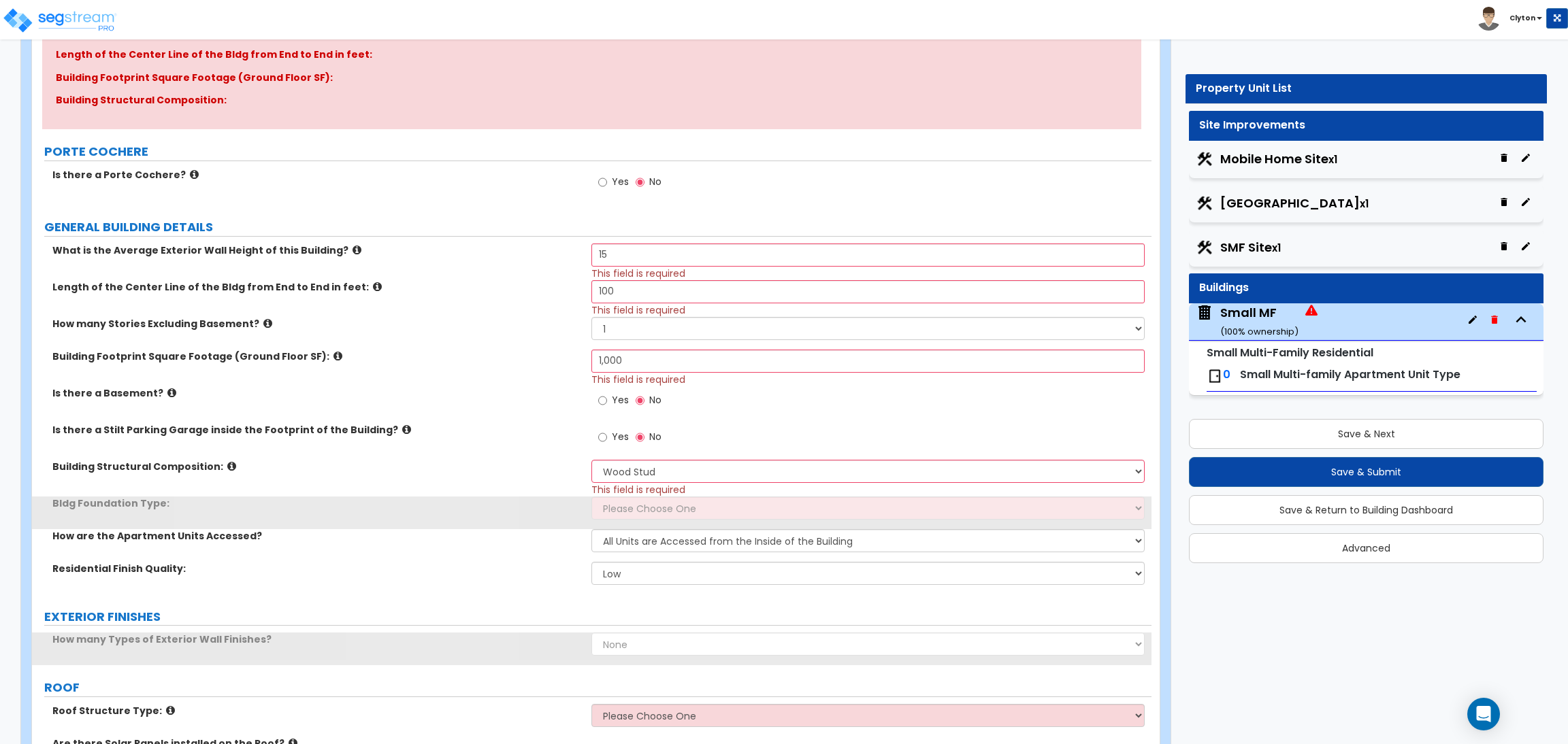
click at [542, 532] on label "How are the Apartment Units Accessed?" at bounding box center [317, 536] width 529 height 14
click at [628, 507] on select "Please Choose One Spread Ftg, Col, & Beam FDN Slab on Grade" at bounding box center [867, 507] width 553 height 23
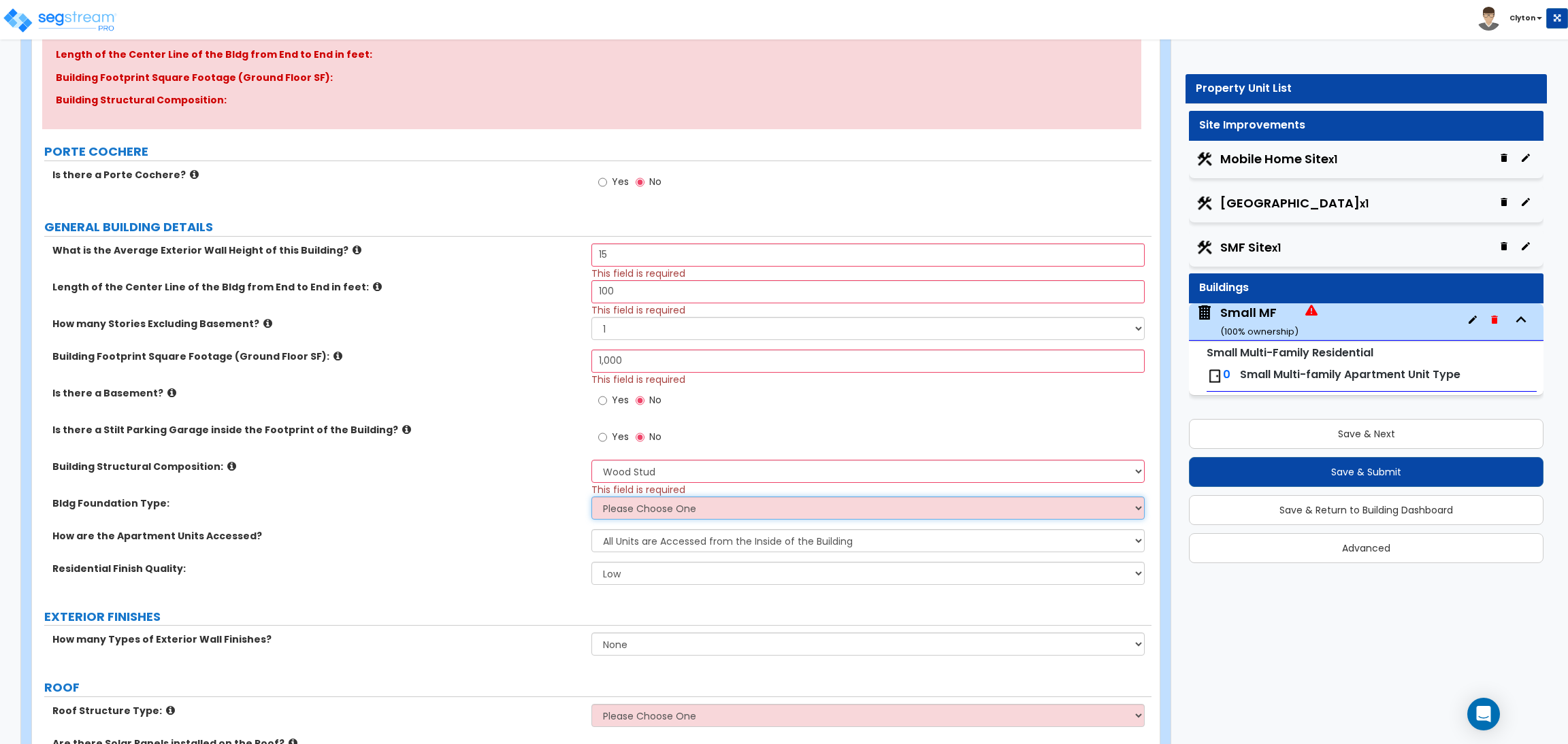
select select "2"
click at [591, 497] on select "Please Choose One Spread Ftg, Col, & Beam FDN Slab on Grade" at bounding box center [867, 507] width 553 height 23
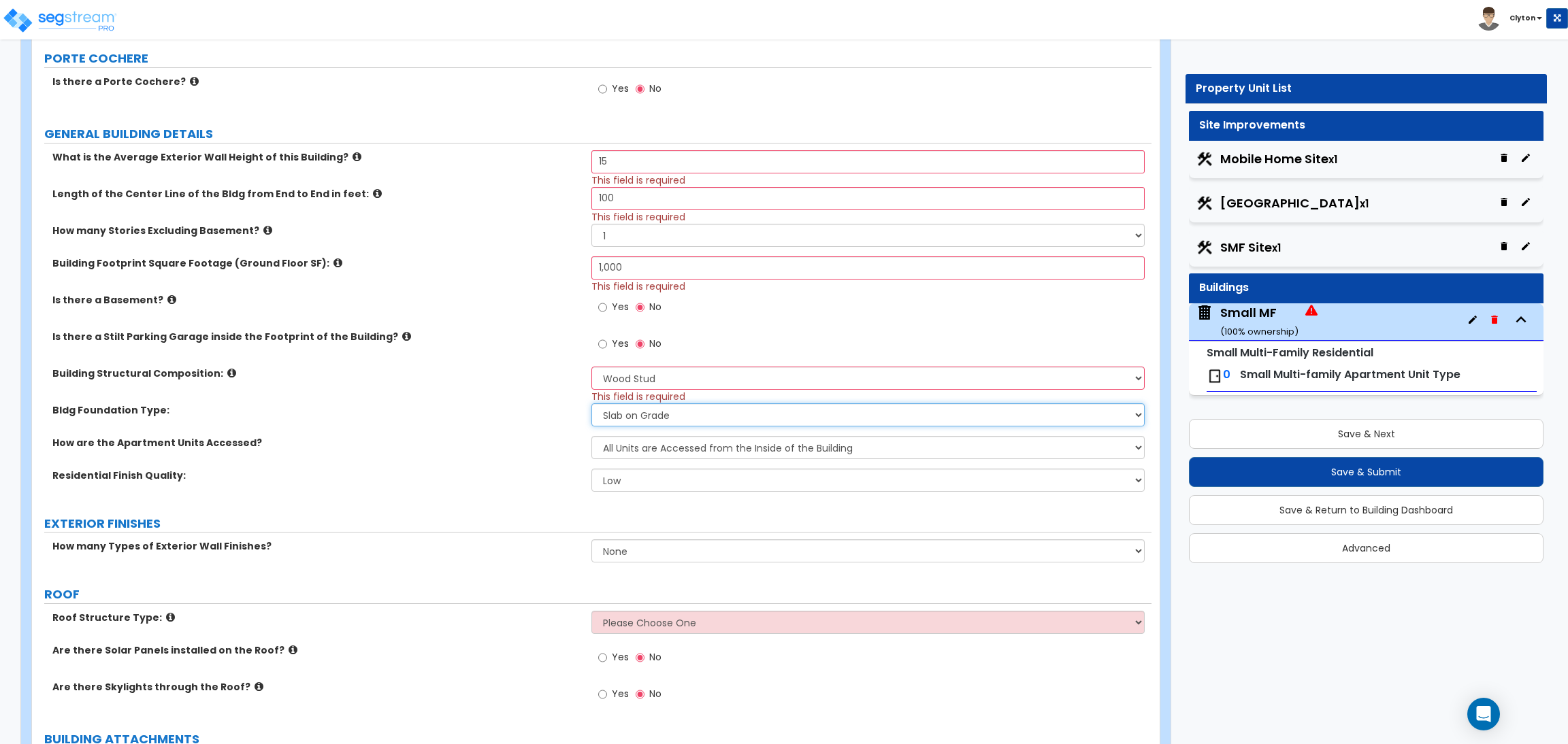
scroll to position [409, 0]
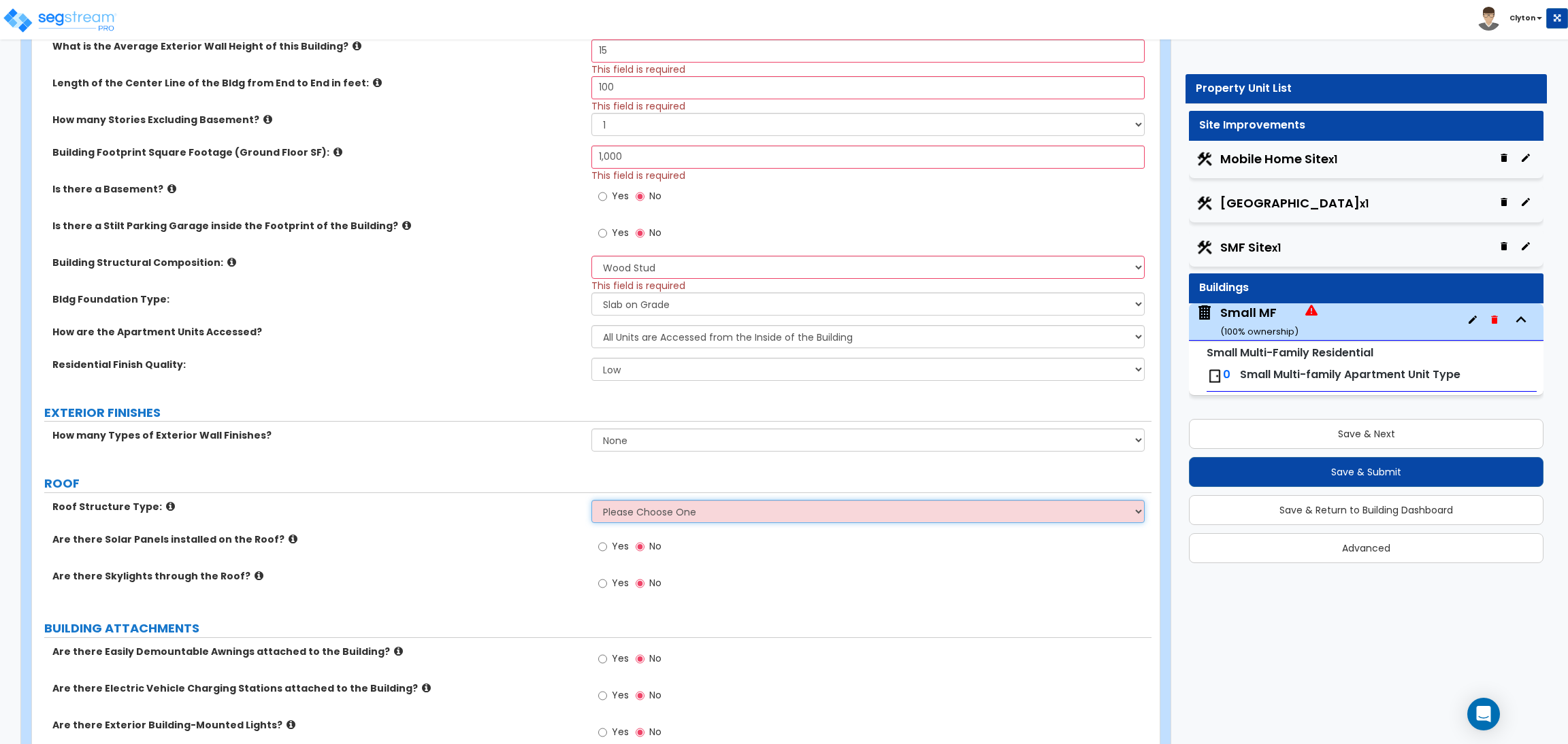
click at [605, 512] on select "Please Choose One Gabled Roof Flat Roof Hybrid Gable & Flat Roof" at bounding box center [867, 511] width 553 height 23
select select "2"
click at [591, 500] on select "Please Choose One Gabled Roof Flat Roof Hybrid Gable & Flat Roof" at bounding box center [867, 511] width 553 height 23
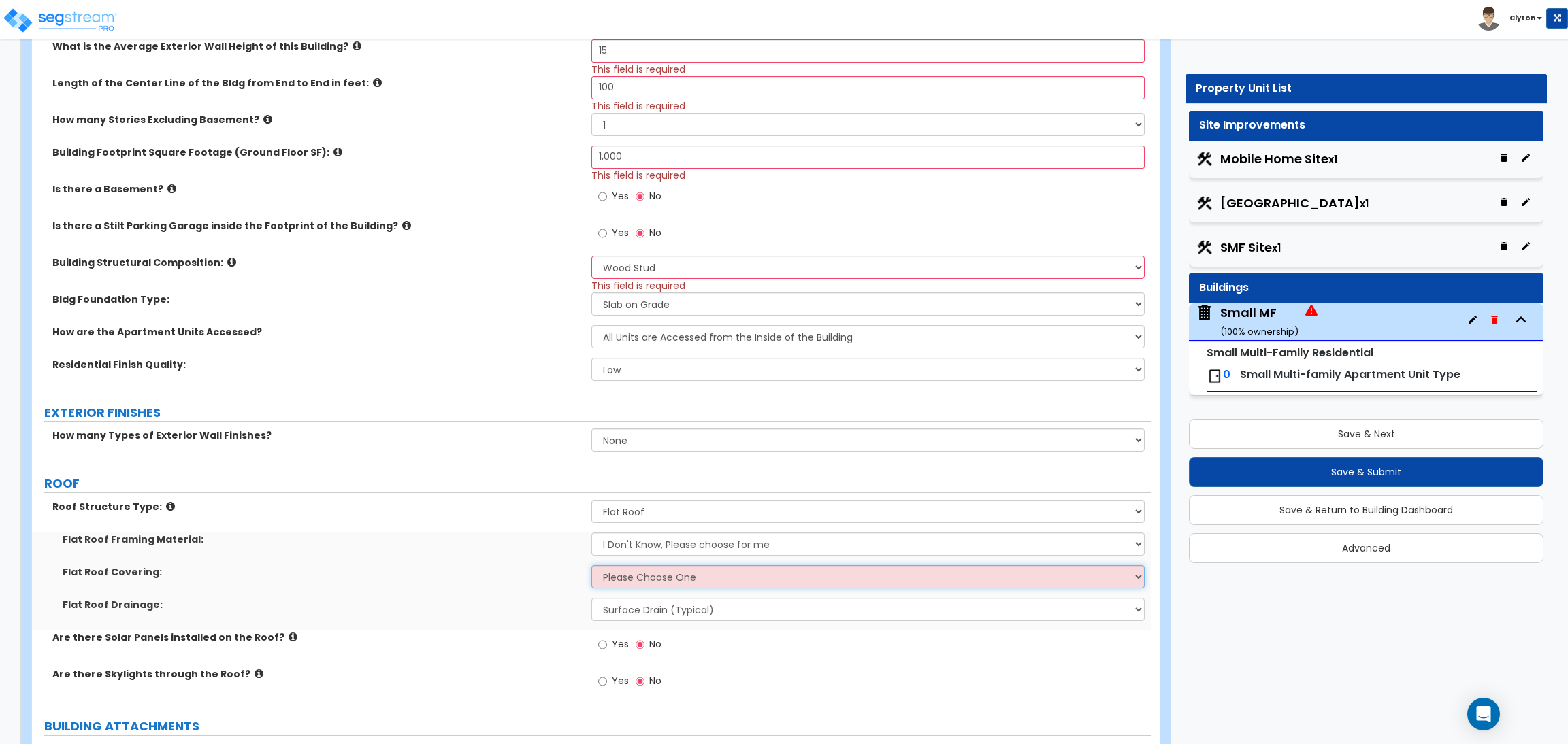
click at [623, 581] on select "Please Choose One Rolled Asphalt PVC Membrane Plastic (EPDM) Membrane Asphalt F…" at bounding box center [867, 576] width 553 height 23
select select "1"
click at [591, 566] on select "Please Choose One Rolled Asphalt PVC Membrane Plastic (EPDM) Membrane Asphalt F…" at bounding box center [867, 576] width 553 height 23
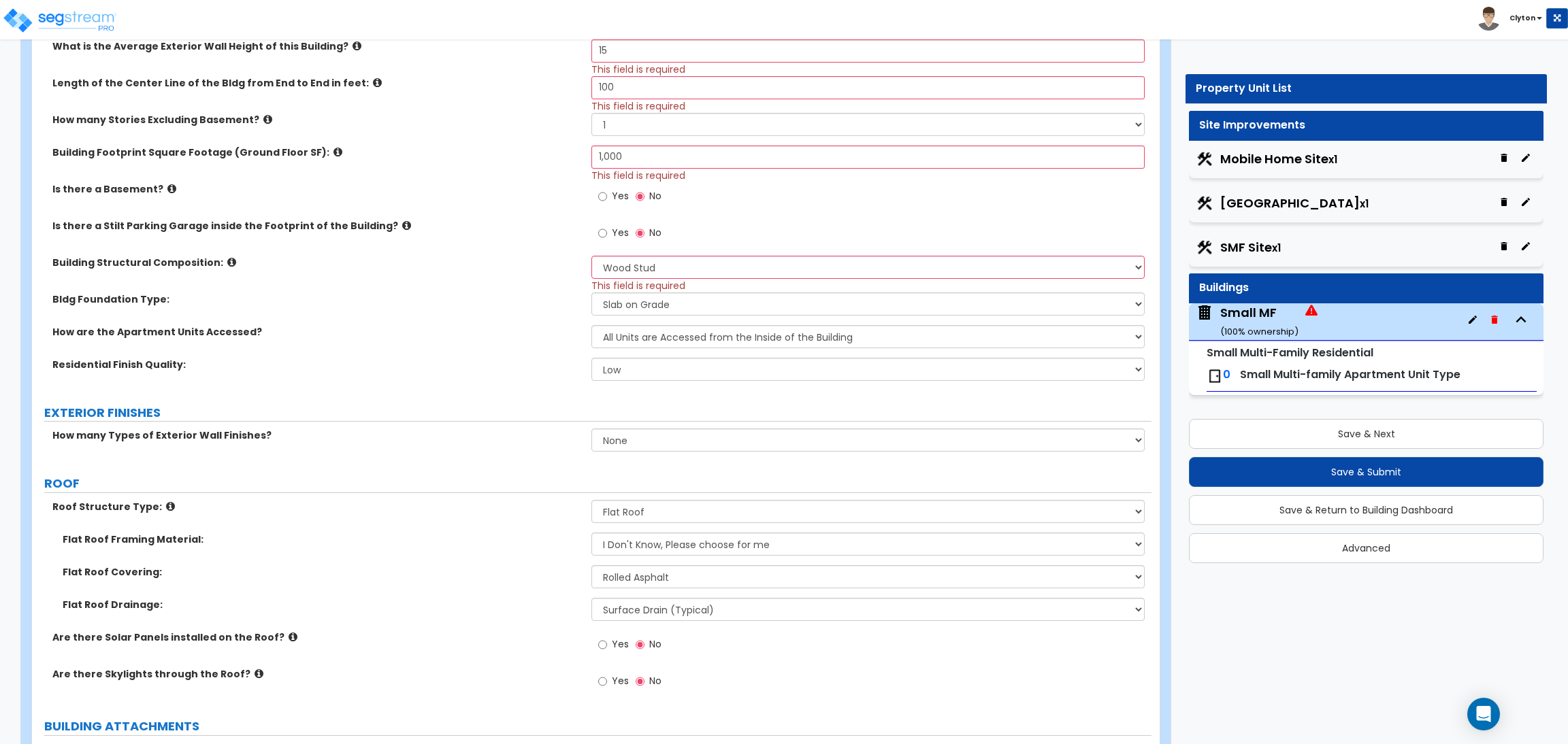
click at [455, 565] on label "Flat Roof Covering:" at bounding box center [321, 572] width 518 height 14
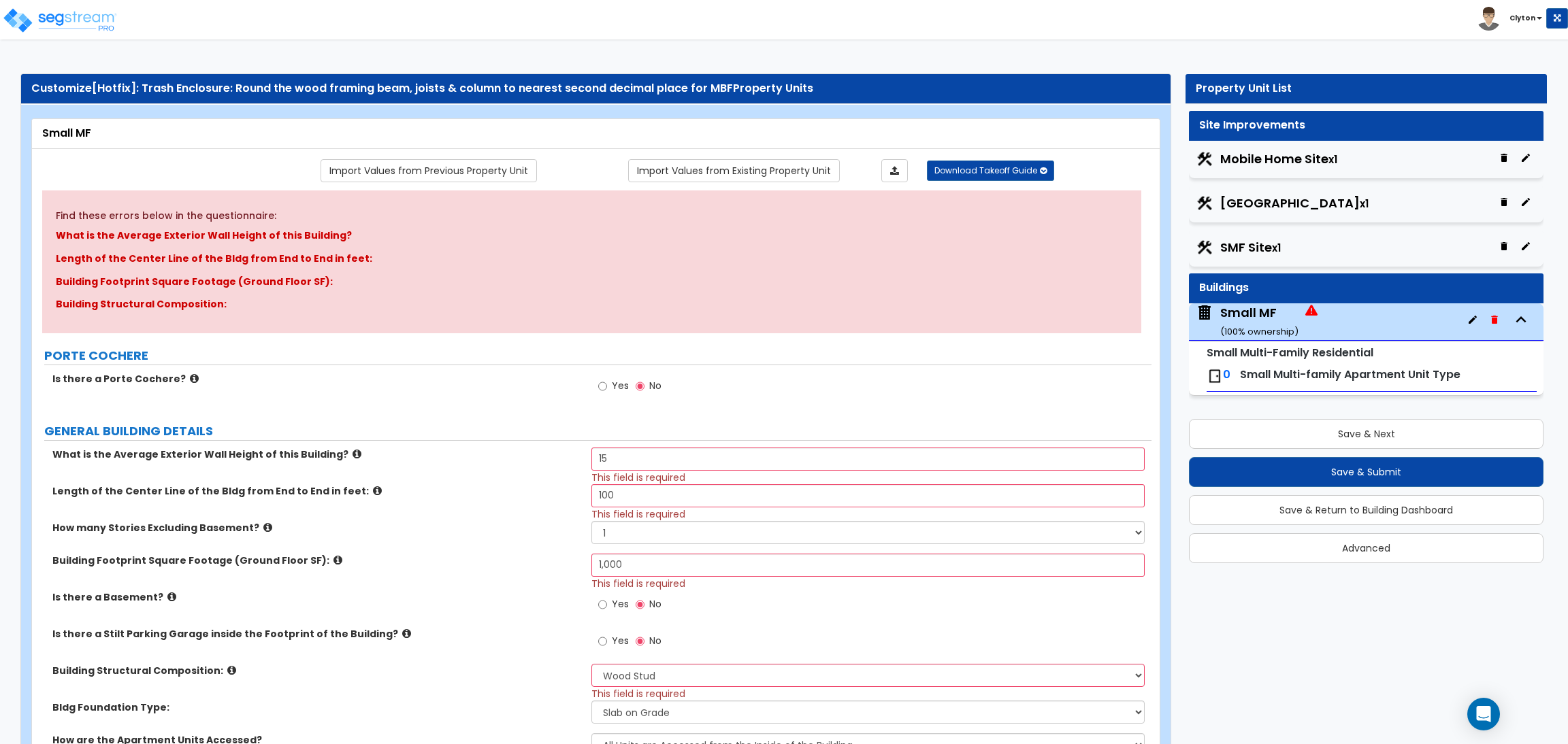
scroll to position [204, 0]
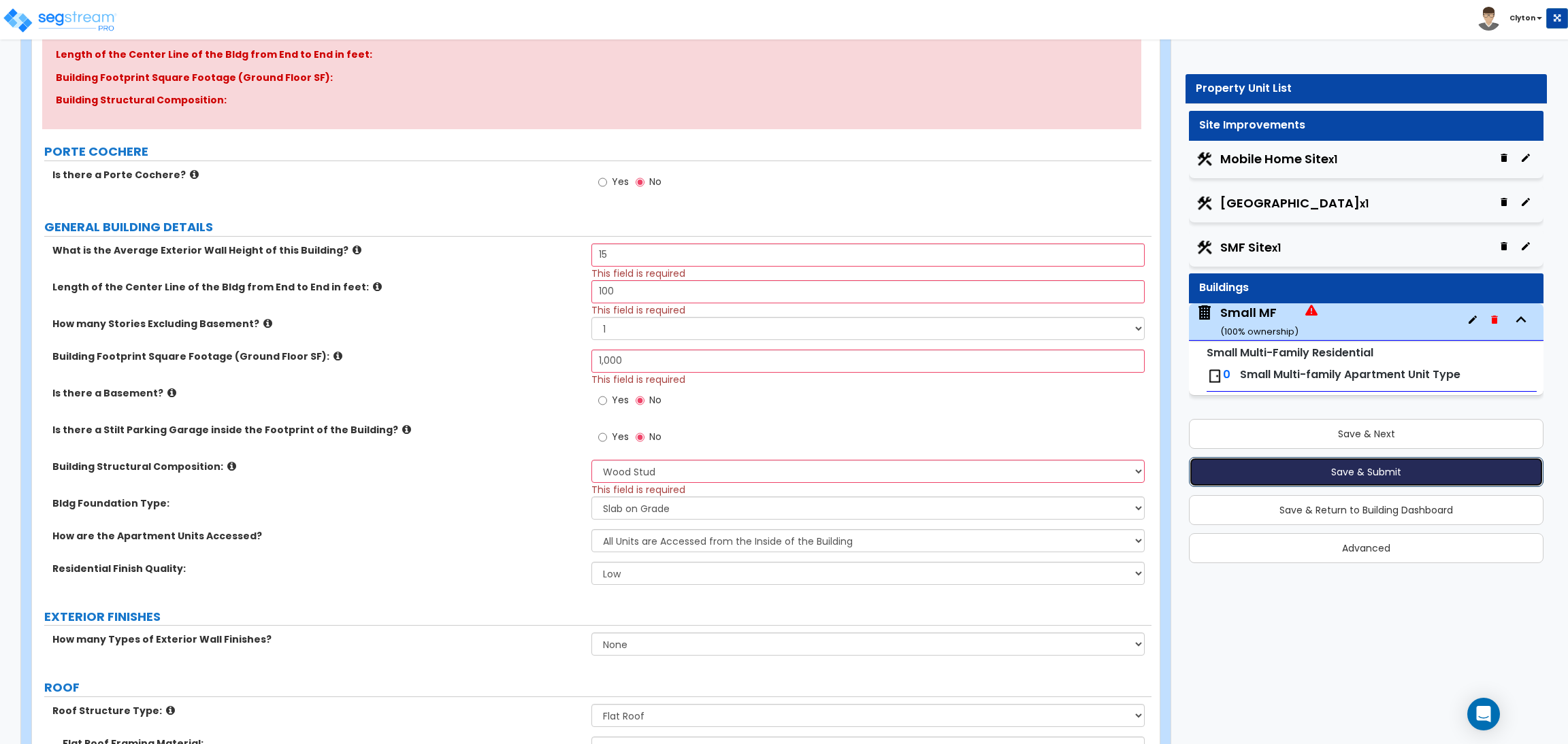
click at [1326, 479] on button "Save & Submit" at bounding box center [1366, 472] width 354 height 30
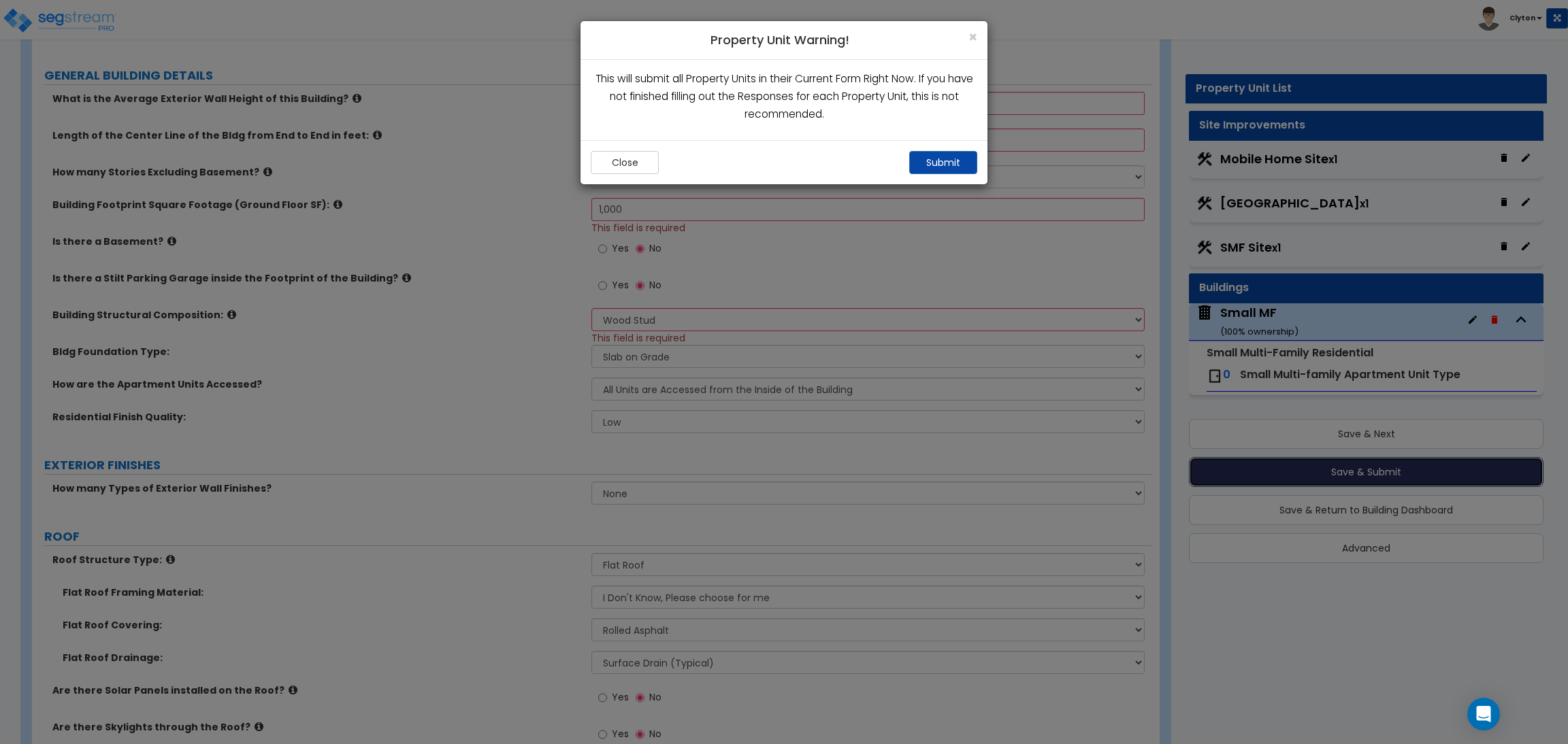
scroll to position [53, 0]
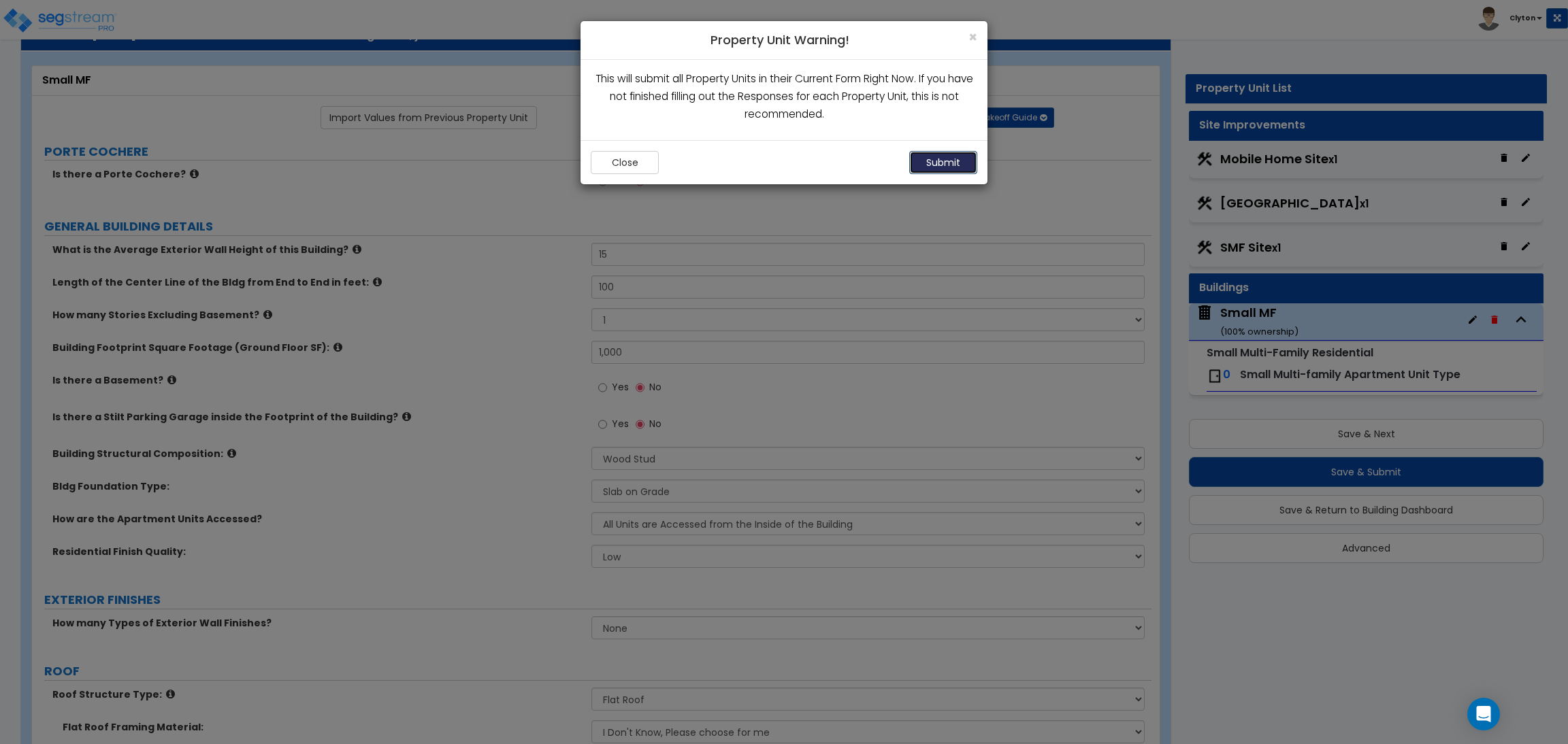
click at [924, 164] on button "Submit" at bounding box center [942, 162] width 68 height 23
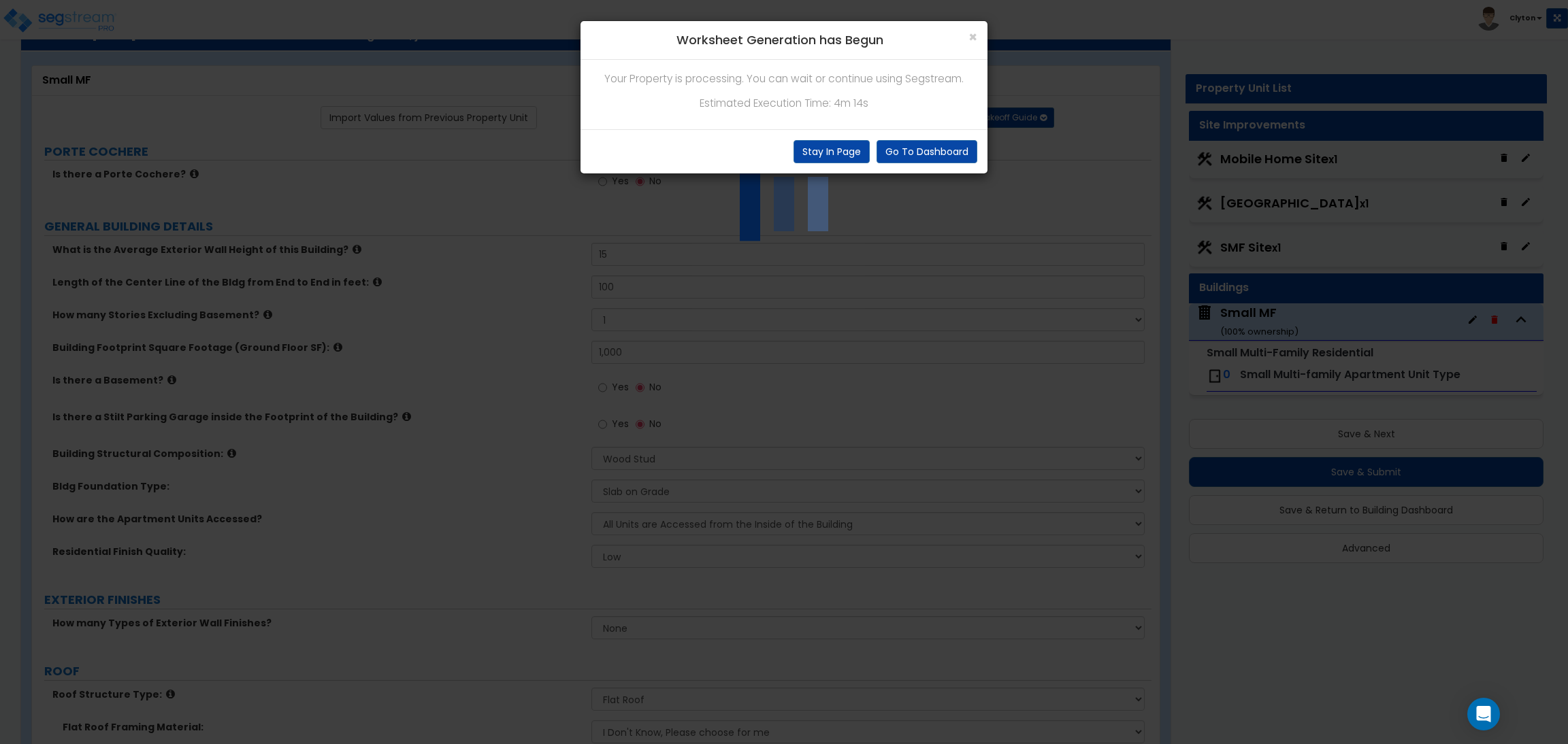
click at [667, 319] on div "× Worksheet Generation has Begun Your Property is processing. You can wait or c…" at bounding box center [784, 372] width 1568 height 744
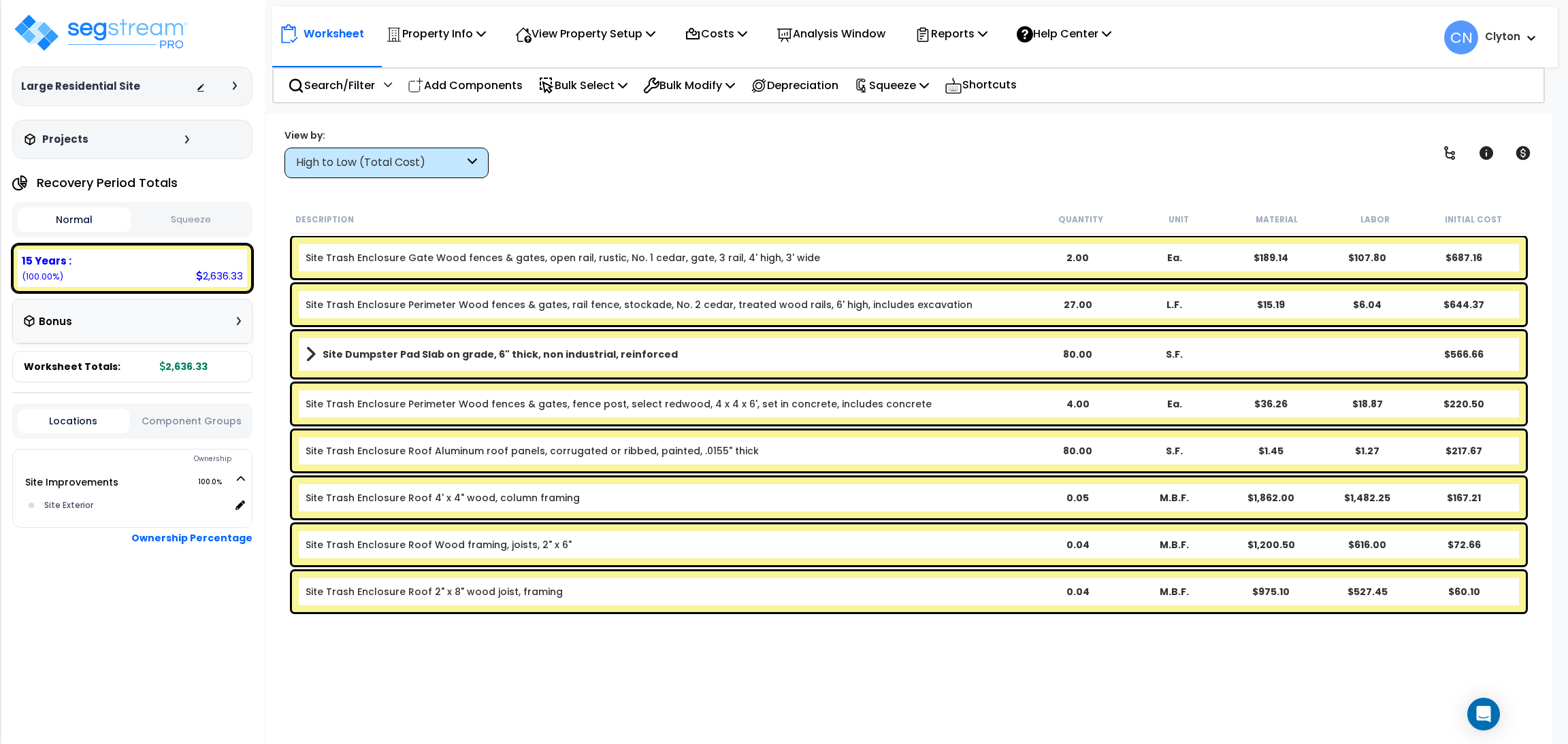
scroll to position [59, 0]
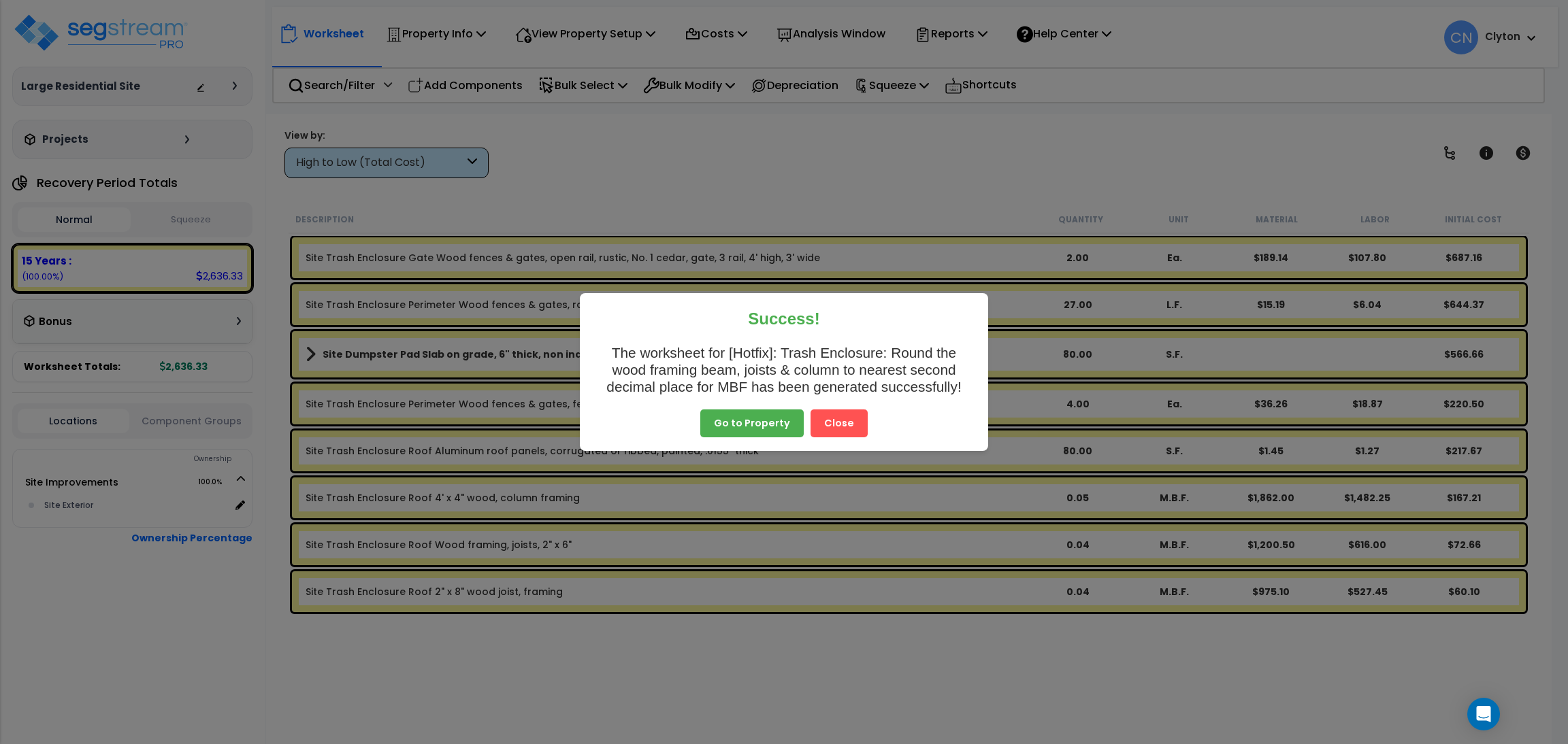
click at [843, 430] on button "Close" at bounding box center [839, 423] width 57 height 29
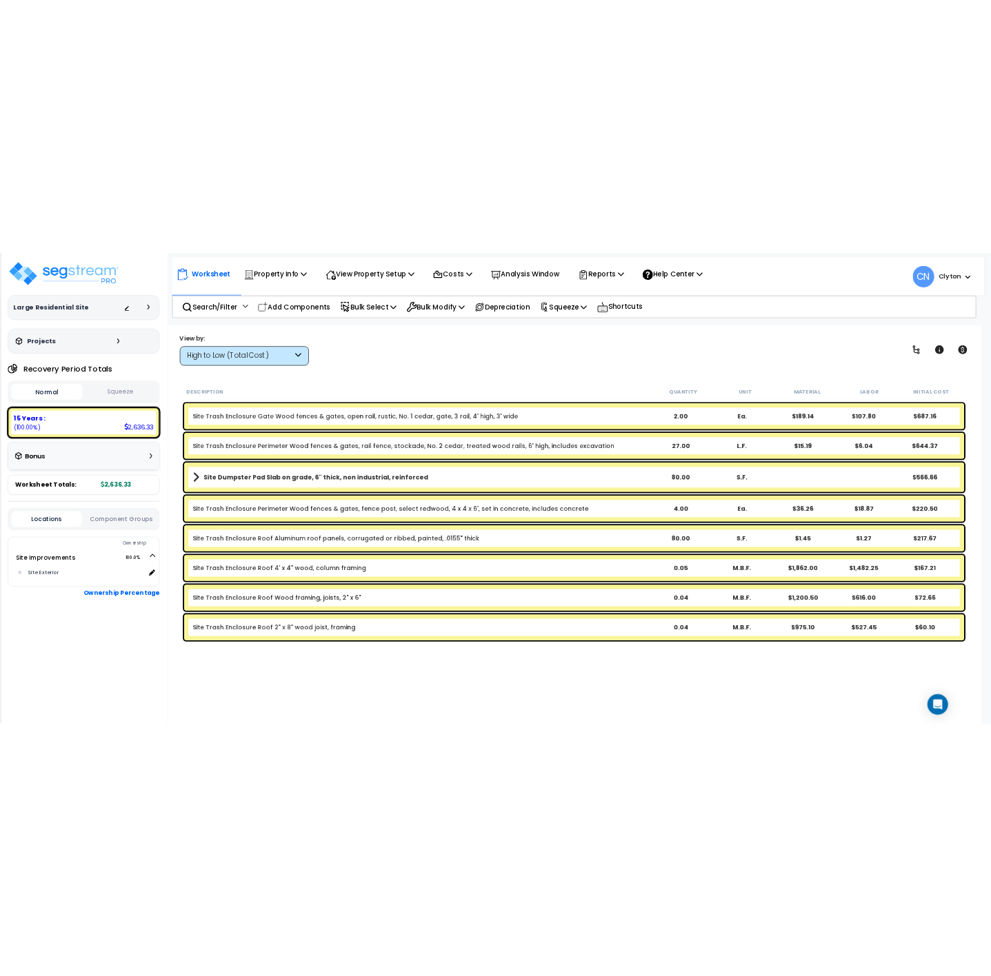
scroll to position [46, 0]
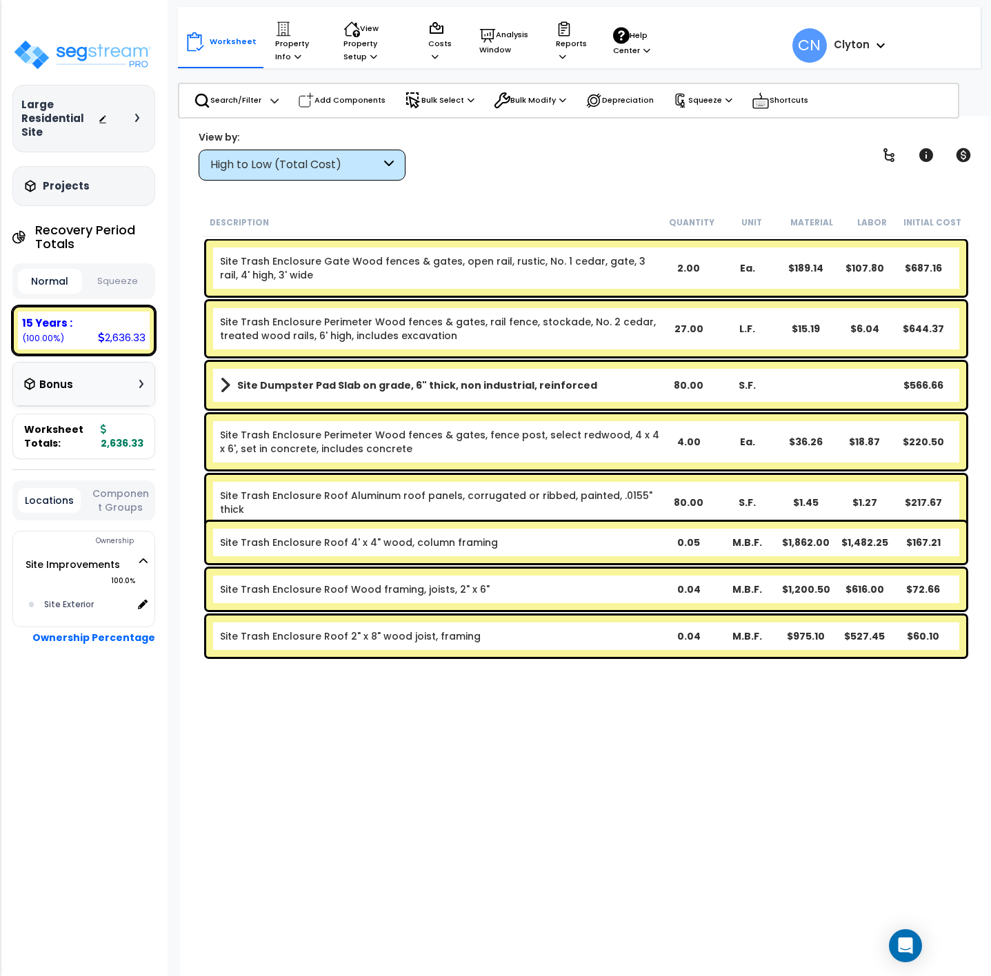
click at [352, 753] on div "Description Quantity Unit Material Labor Initial Cost Site Trash Enclosure Gate…" at bounding box center [586, 535] width 771 height 654
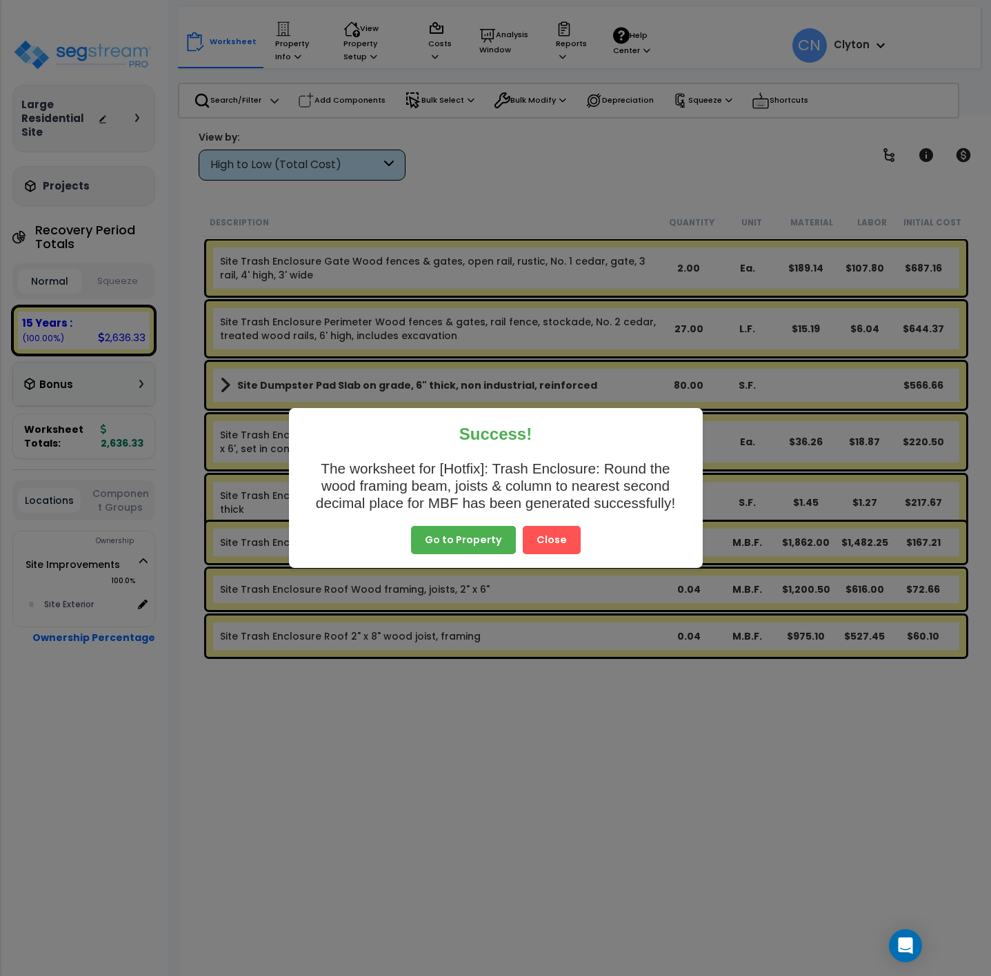
click at [532, 544] on button "Close" at bounding box center [552, 540] width 58 height 29
click at [567, 546] on button "Close" at bounding box center [552, 540] width 58 height 29
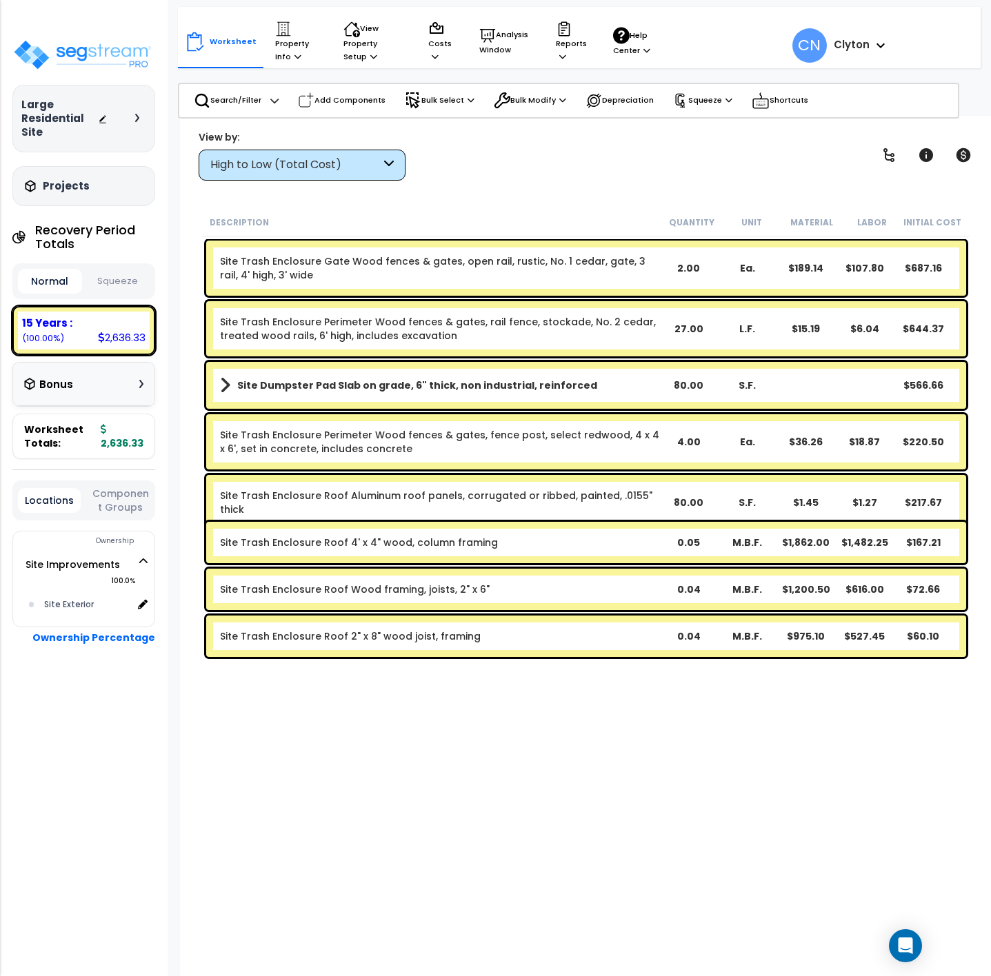
click at [515, 754] on div "Description Quantity Unit Material Labor Initial Cost Site Trash Enclosure Gate…" at bounding box center [586, 535] width 771 height 654
click at [356, 35] on p "View Property Setup" at bounding box center [372, 42] width 59 height 42
click at [376, 110] on link "View Questionnaire" at bounding box center [404, 113] width 137 height 28
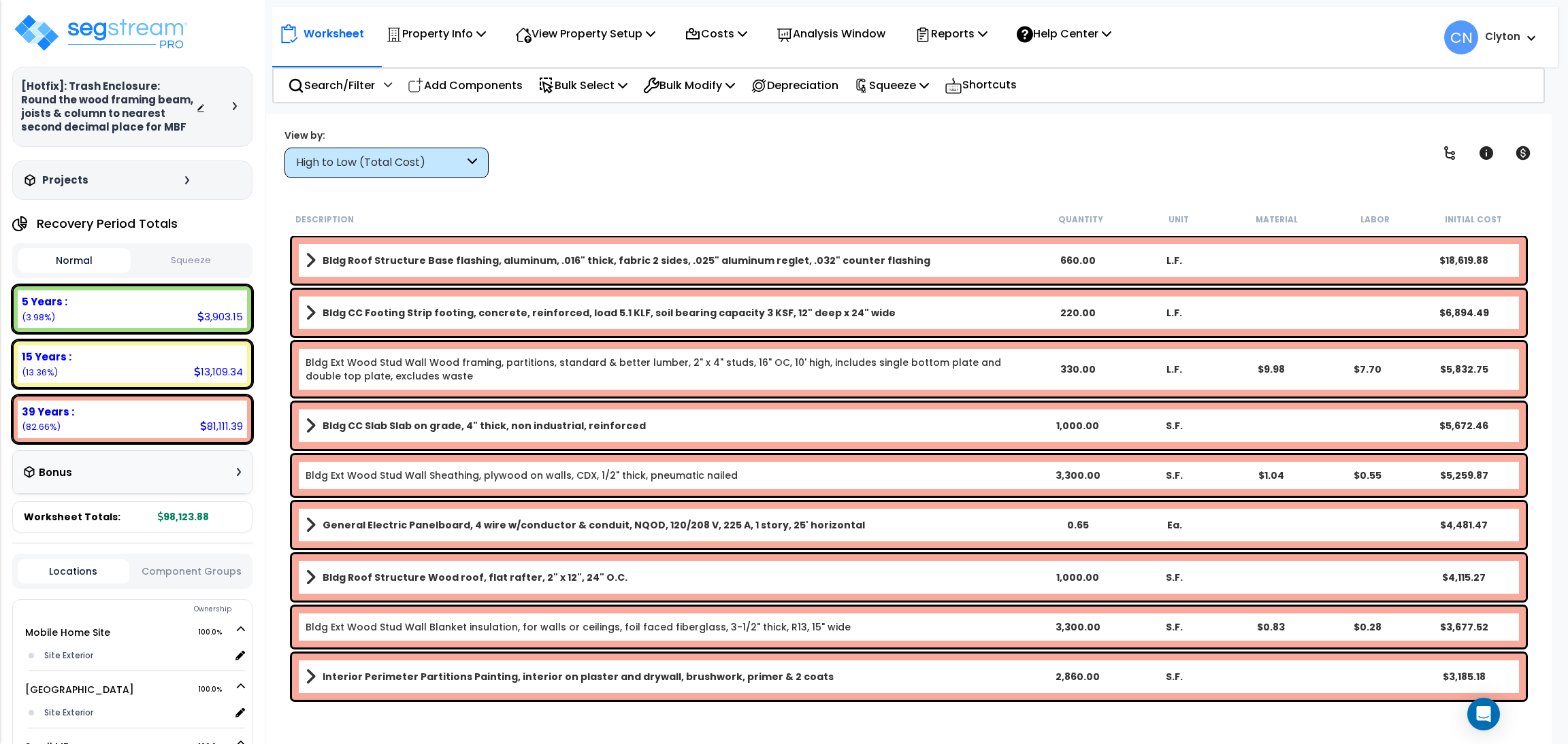
click at [394, 167] on div "High to Low (Total Cost)" at bounding box center [380, 163] width 168 height 16
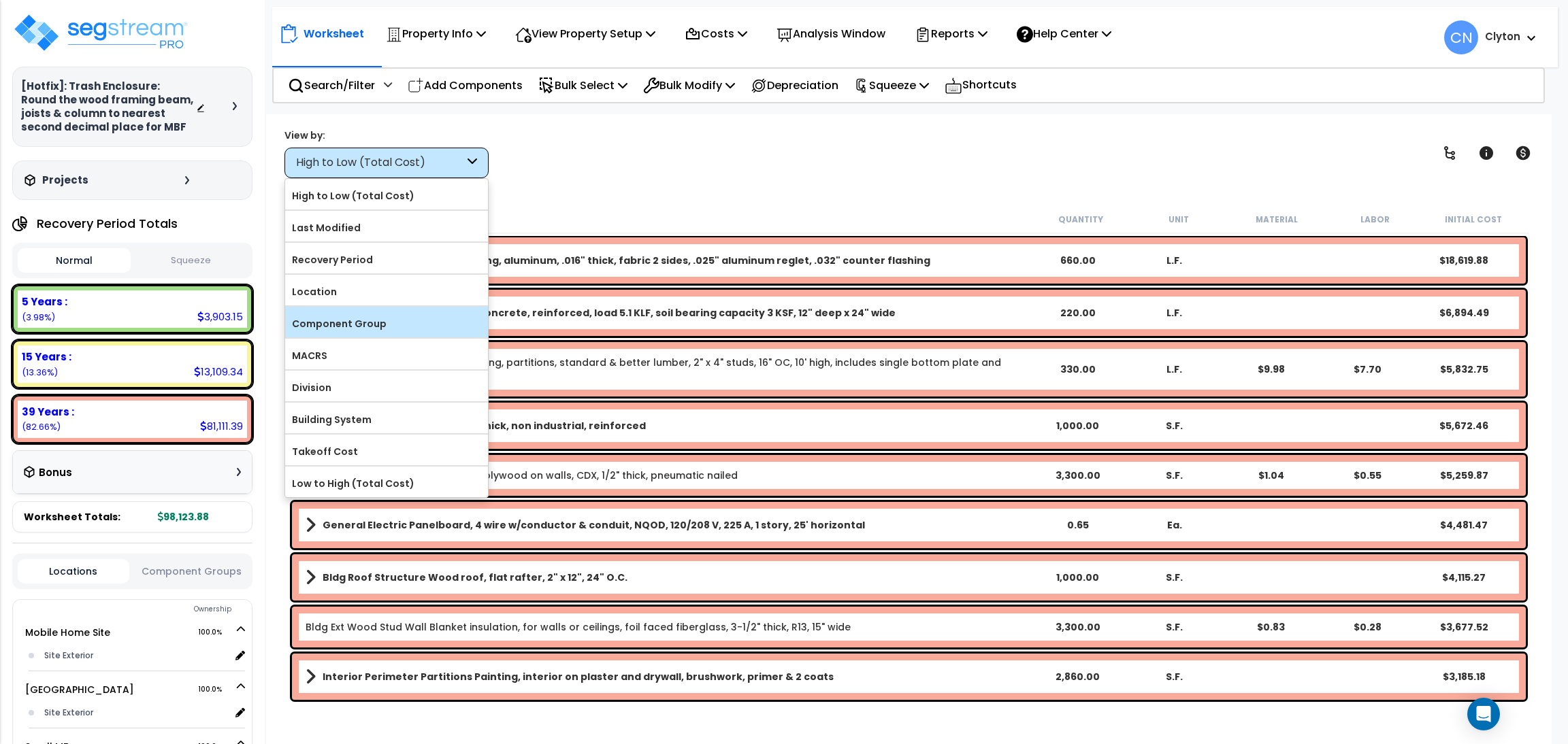
click at [356, 328] on label "Component Group" at bounding box center [386, 324] width 202 height 21
click at [0, 0] on input "Component Group" at bounding box center [0, 0] width 0 height 0
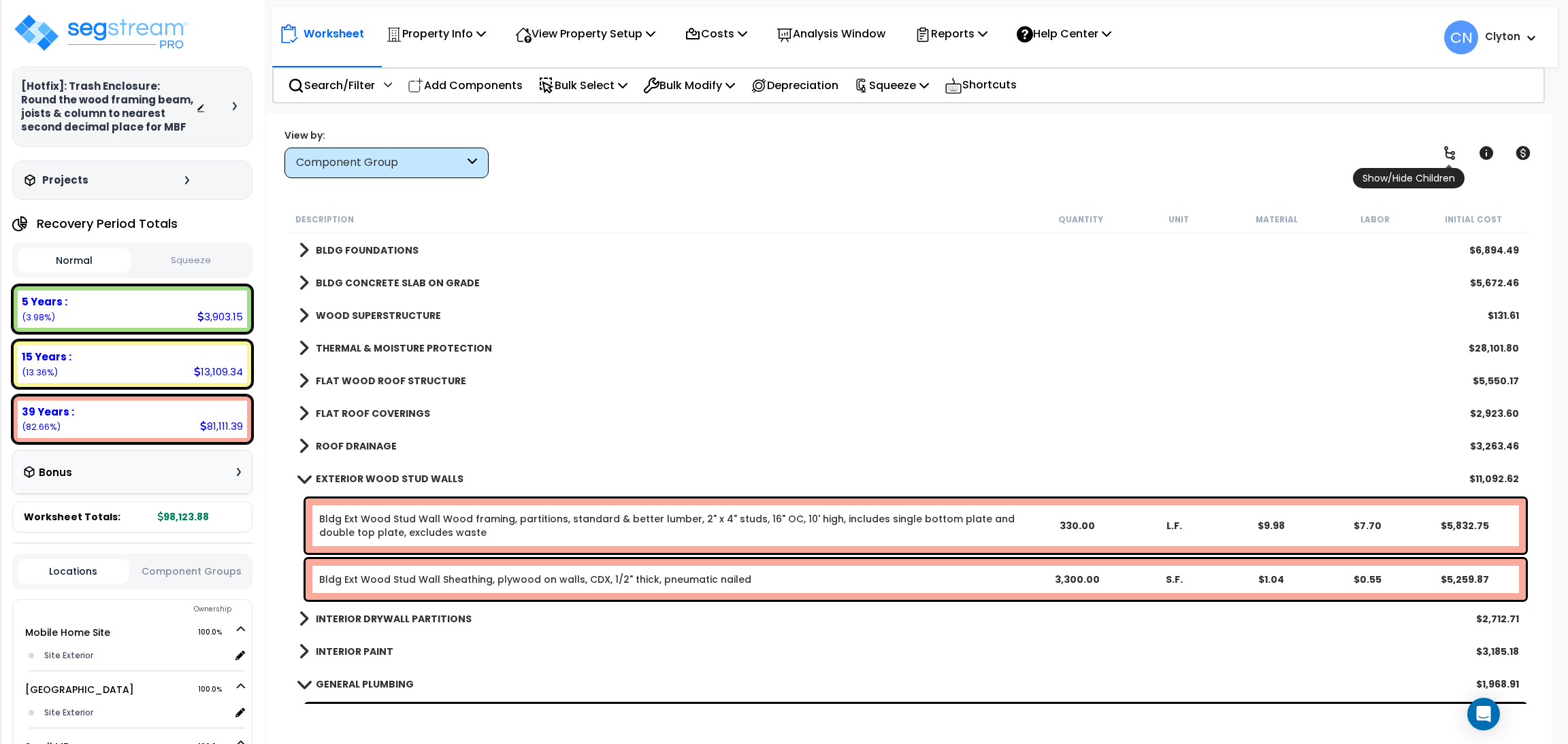
click at [1456, 150] on link at bounding box center [1449, 153] width 30 height 30
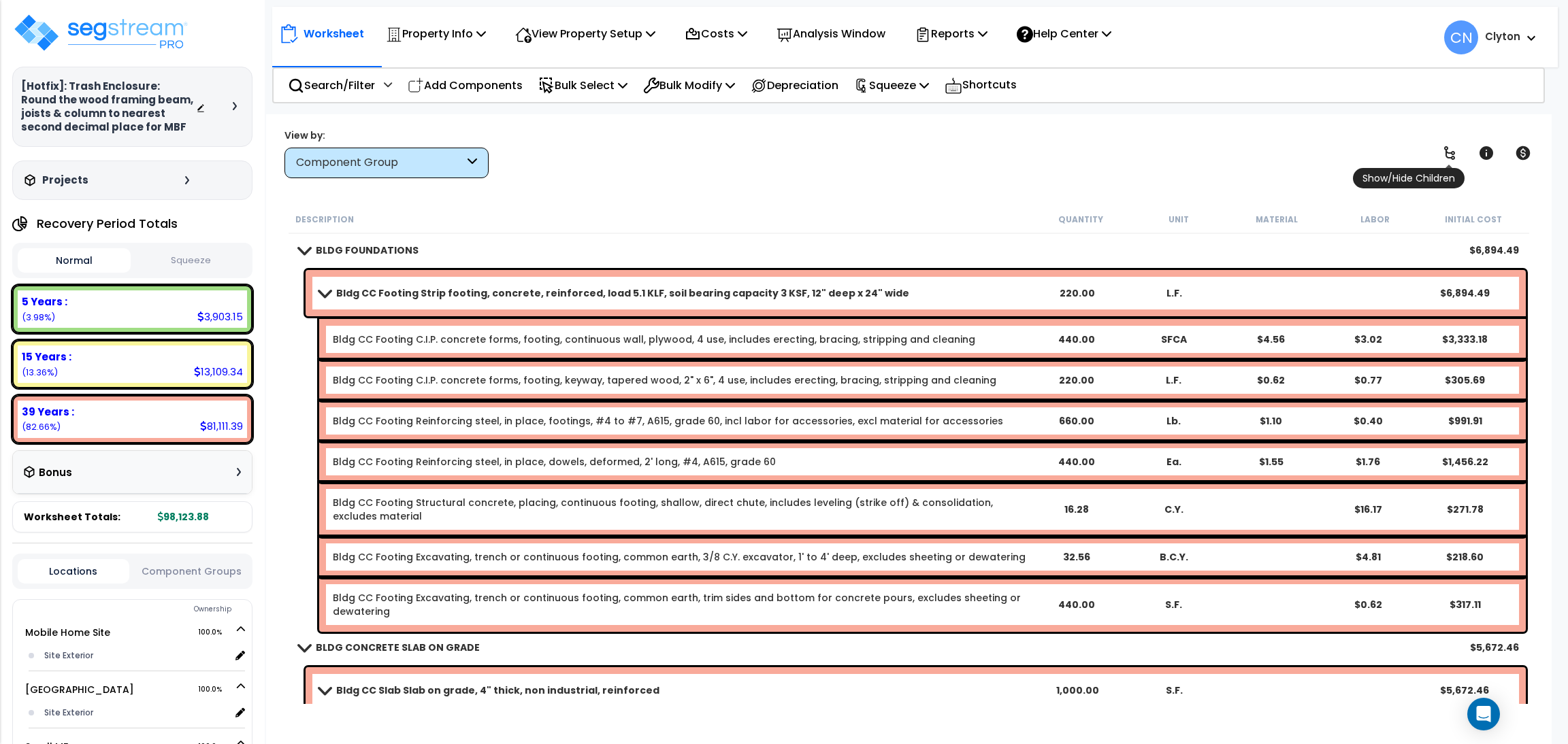
click at [1456, 150] on link at bounding box center [1449, 153] width 30 height 30
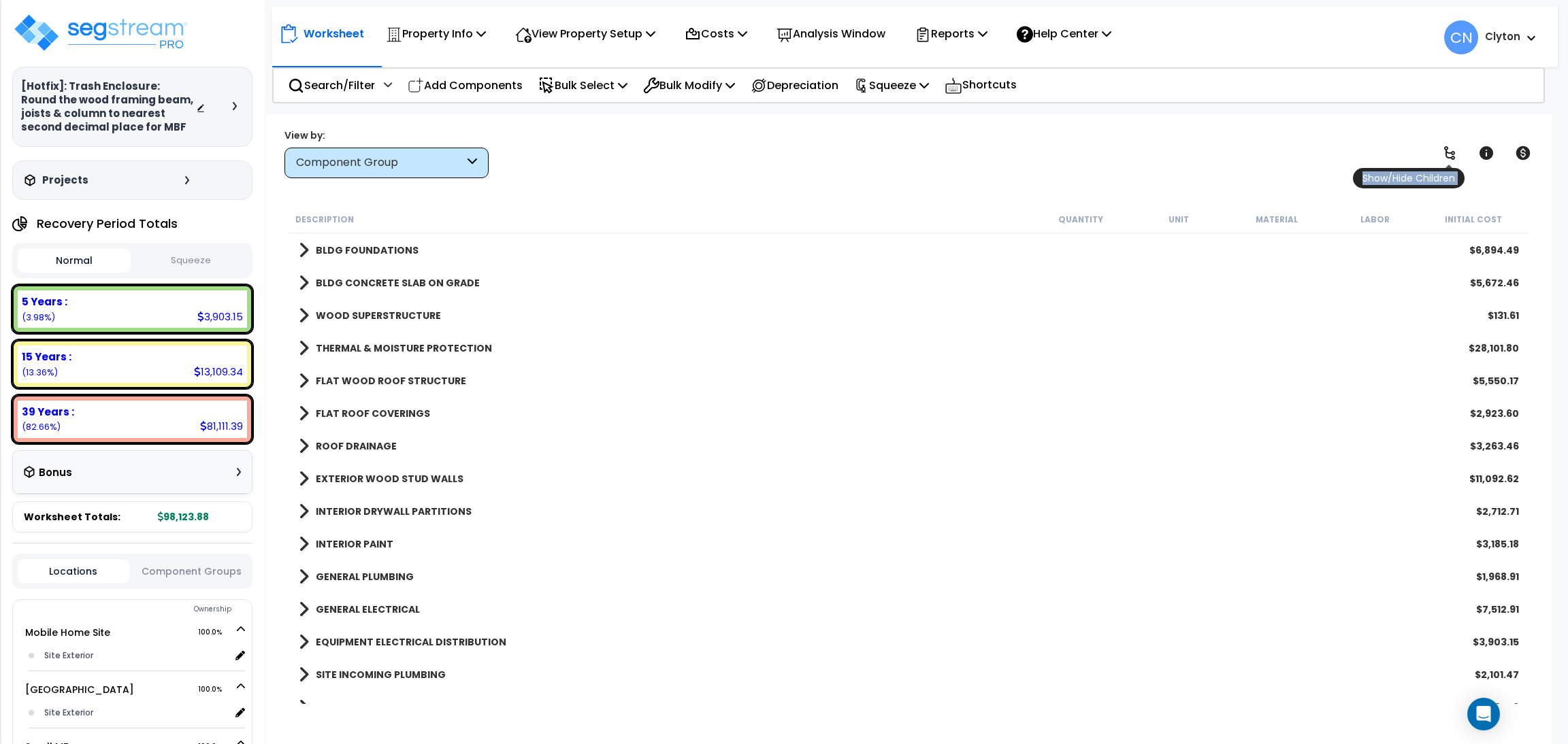
click at [1456, 150] on link at bounding box center [1449, 153] width 30 height 30
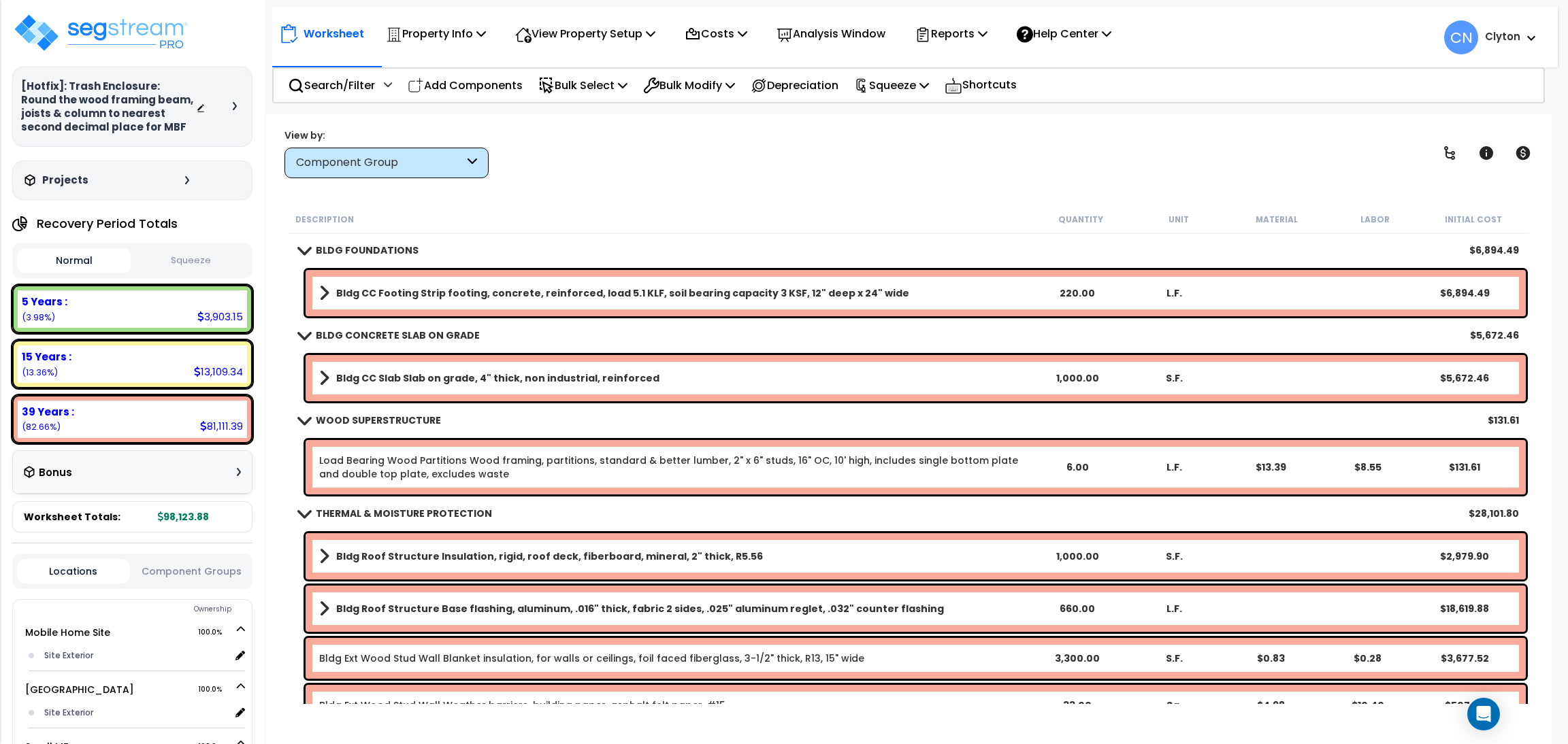
click at [1391, 148] on div "View by: Component Group High to Low (Total Cost)" at bounding box center [908, 153] width 1258 height 50
click at [354, 89] on p "Search/Filter" at bounding box center [332, 85] width 87 height 19
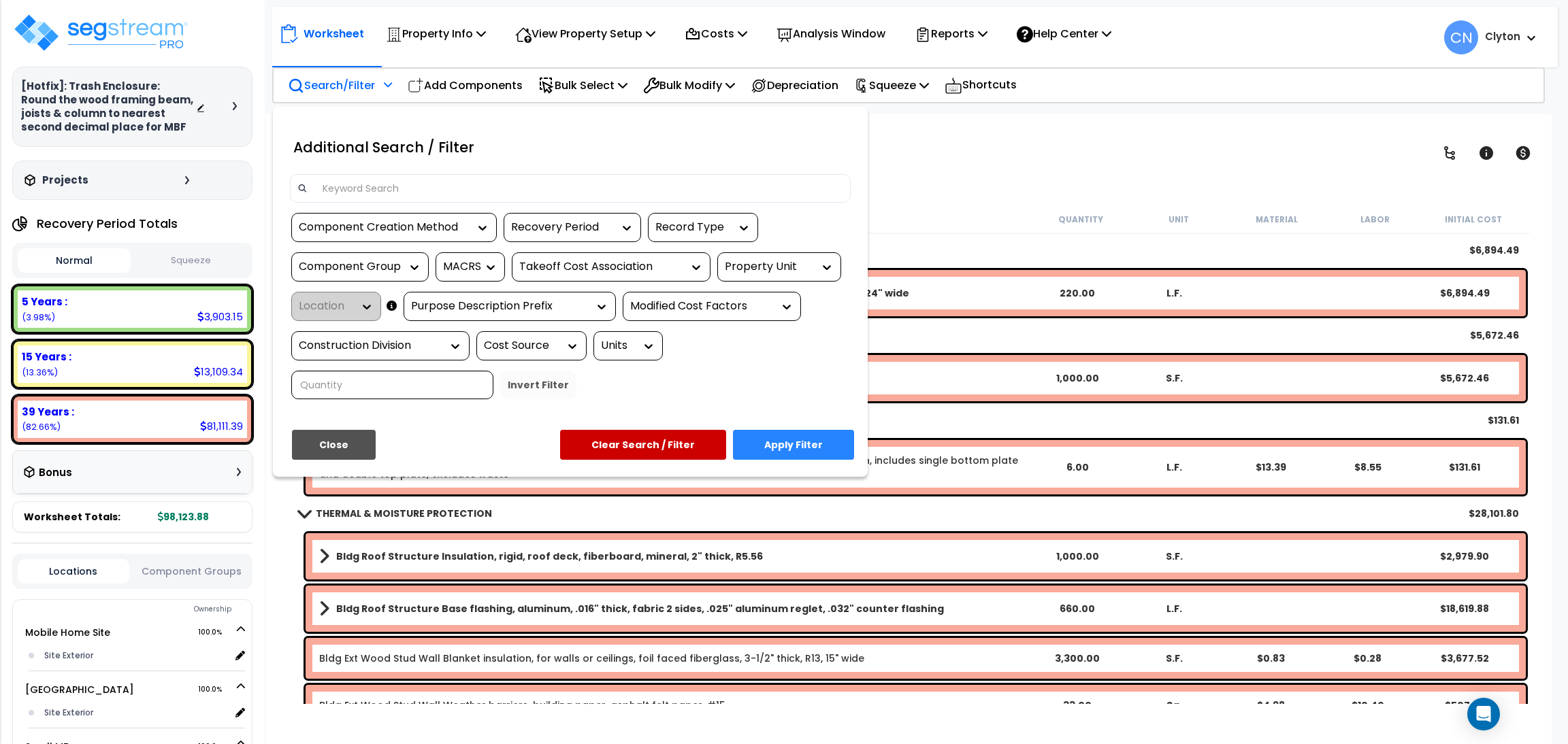
click at [782, 269] on div "Property Unit" at bounding box center [769, 267] width 89 height 16
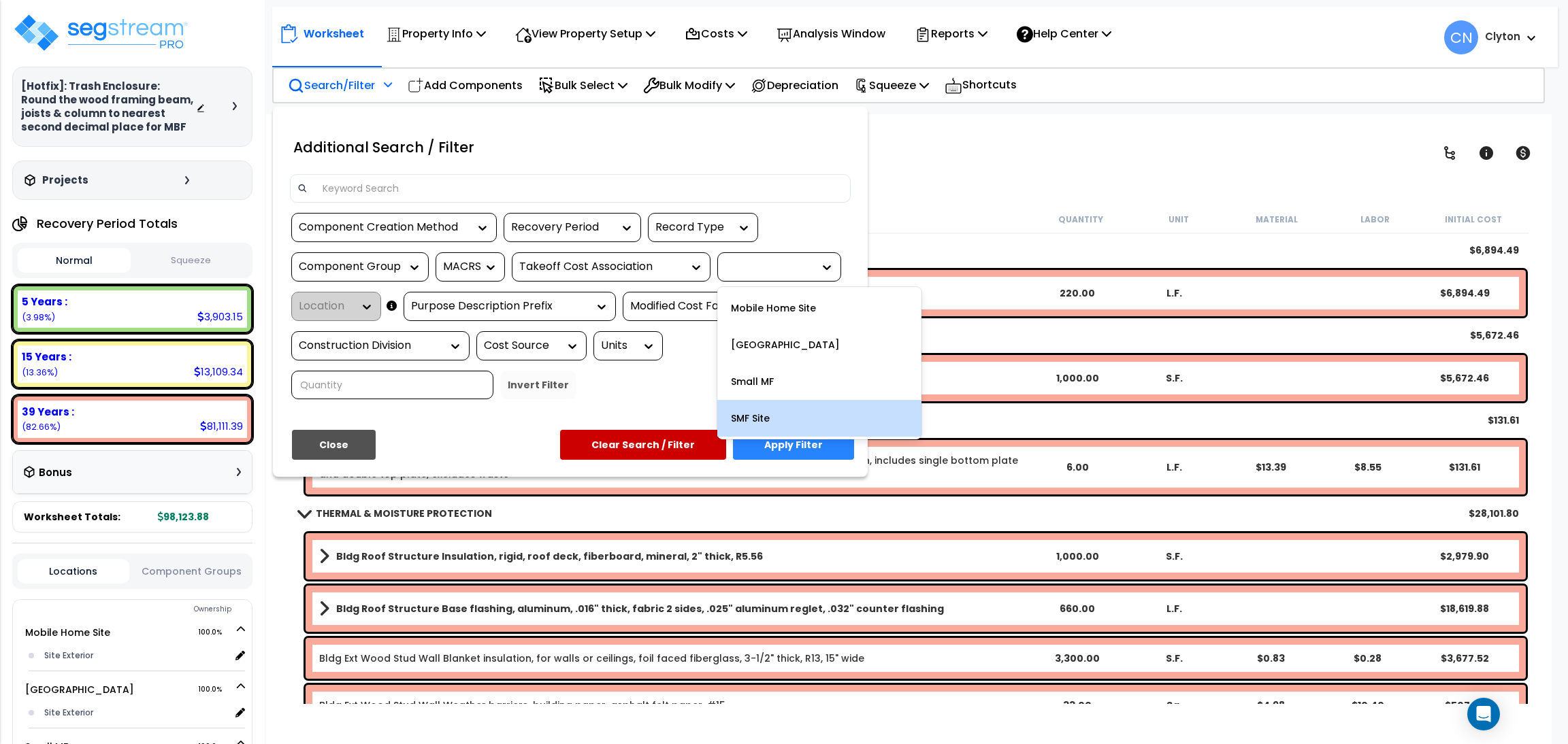
click at [782, 415] on div "SMF Site" at bounding box center [819, 417] width 204 height 37
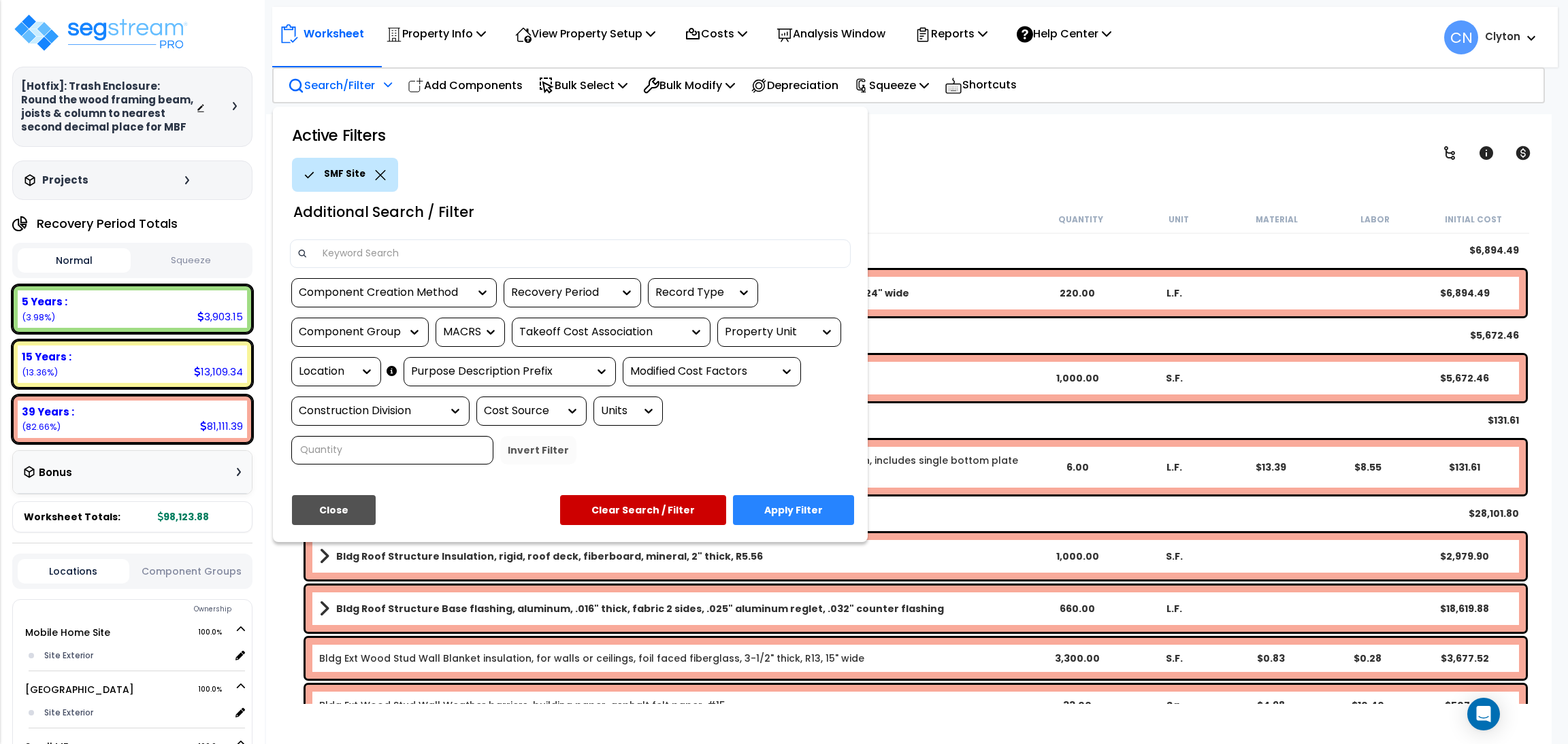
click at [756, 504] on button "Apply Filter" at bounding box center [793, 510] width 121 height 30
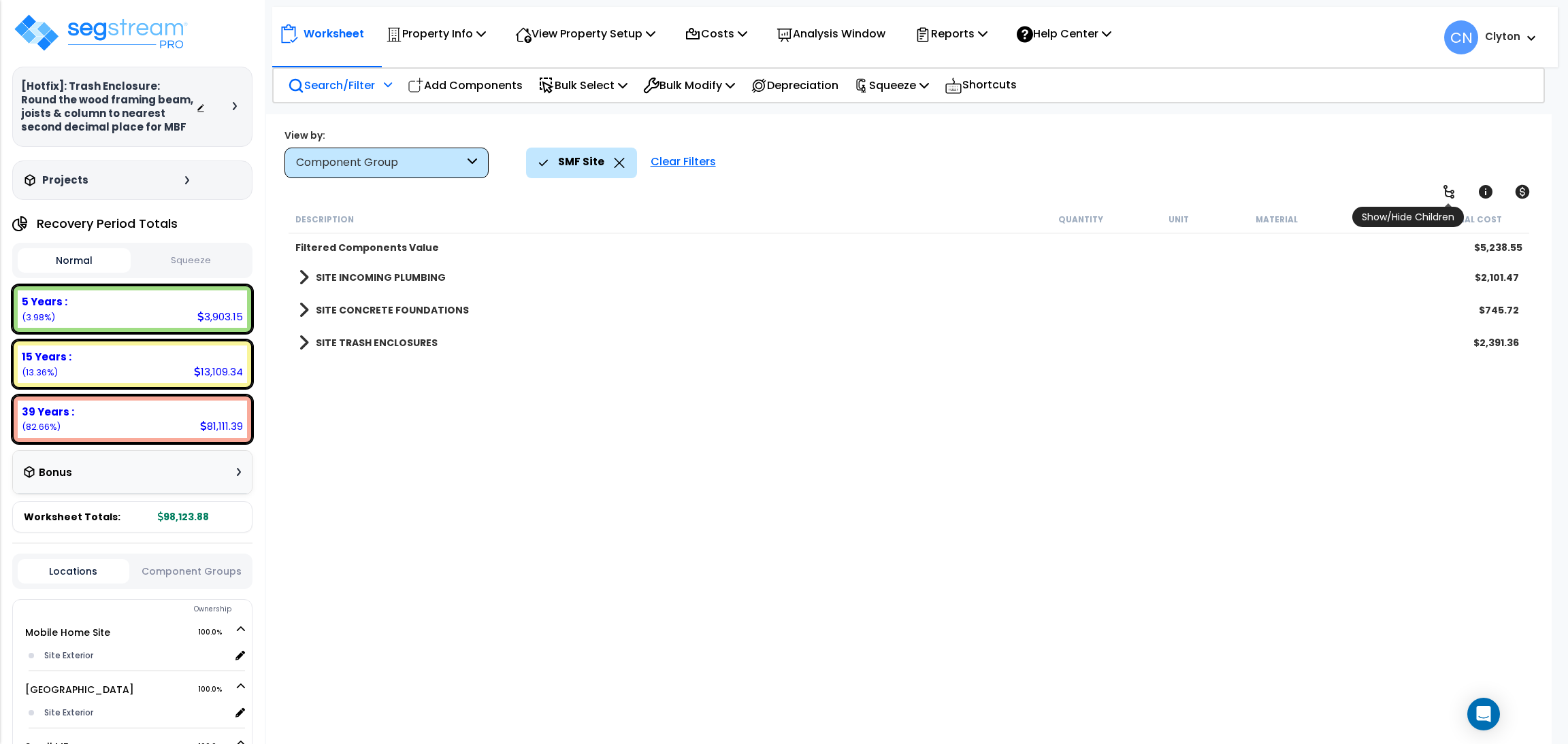
click at [1450, 196] on icon at bounding box center [1448, 192] width 11 height 14
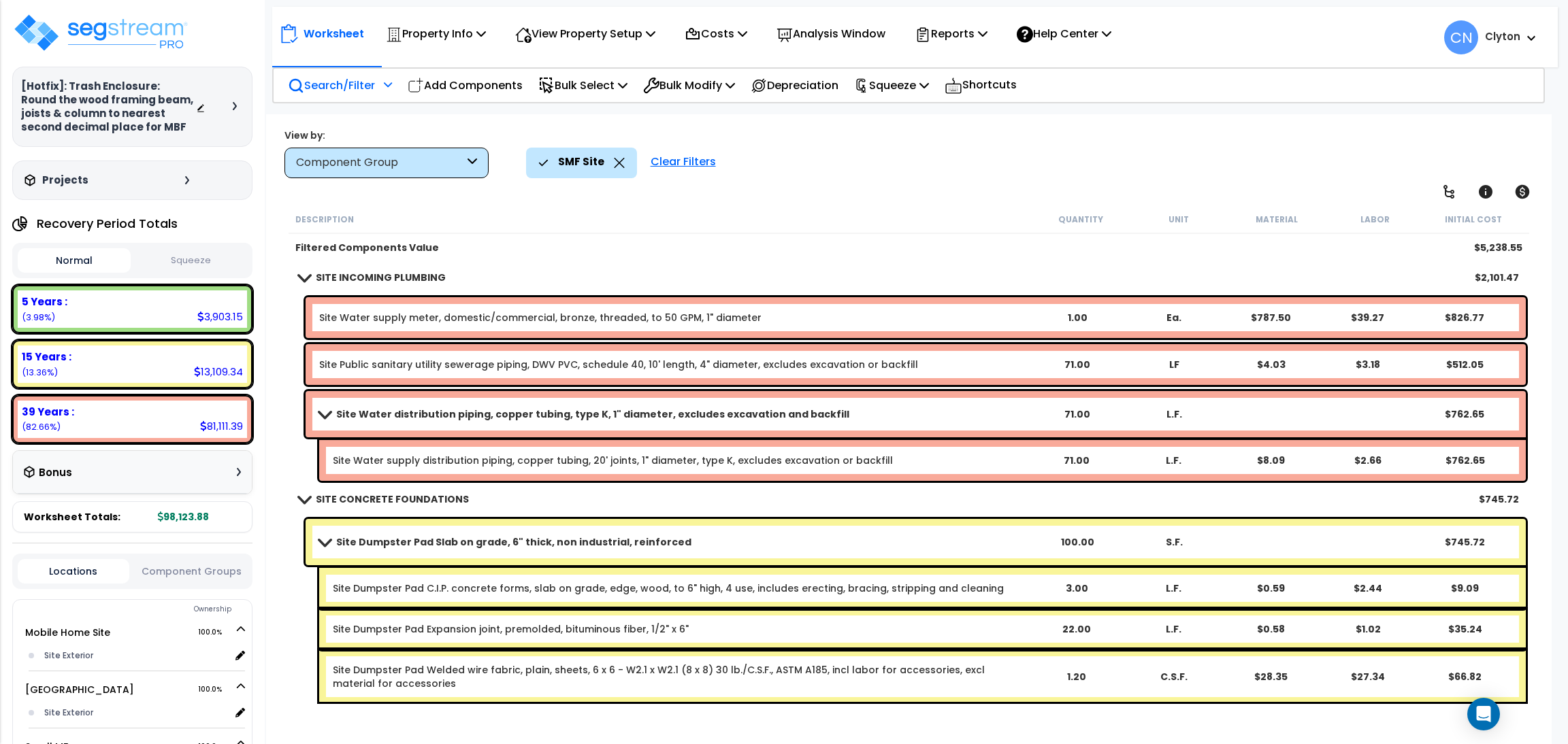
click at [409, 275] on b "SITE INCOMING PLUMBING" at bounding box center [381, 277] width 130 height 14
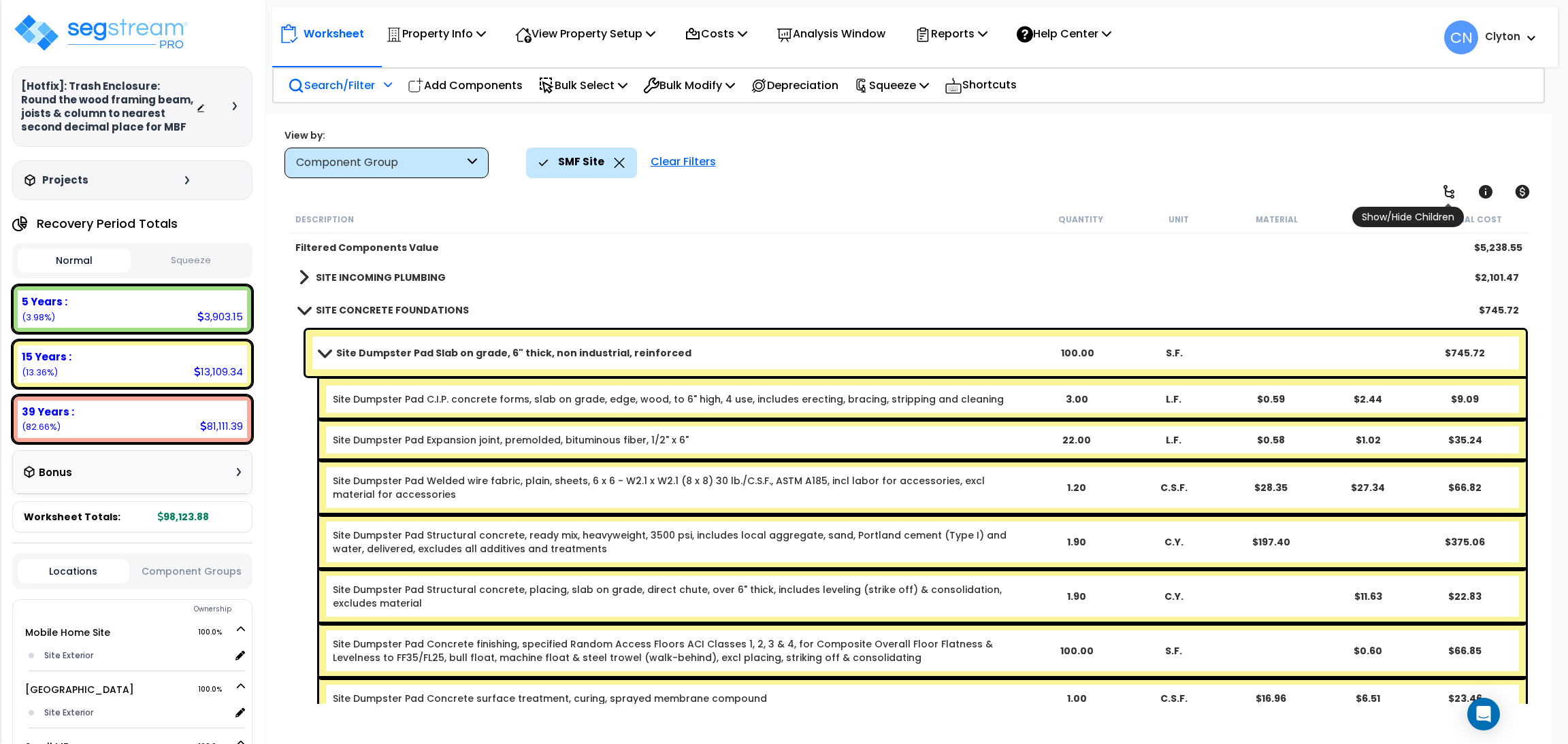
click at [1449, 178] on link at bounding box center [1449, 191] width 30 height 30
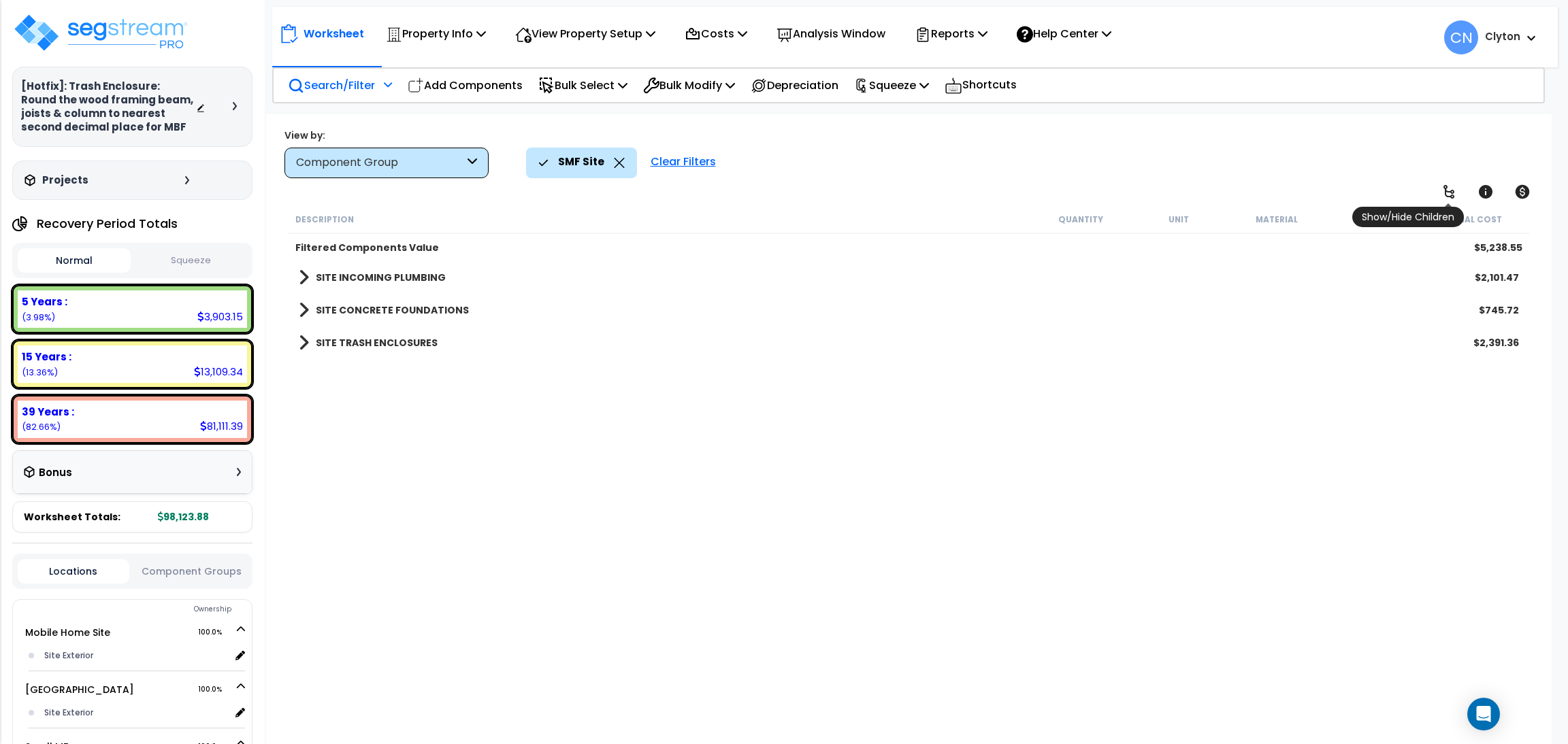
click at [1448, 184] on icon at bounding box center [1449, 191] width 17 height 17
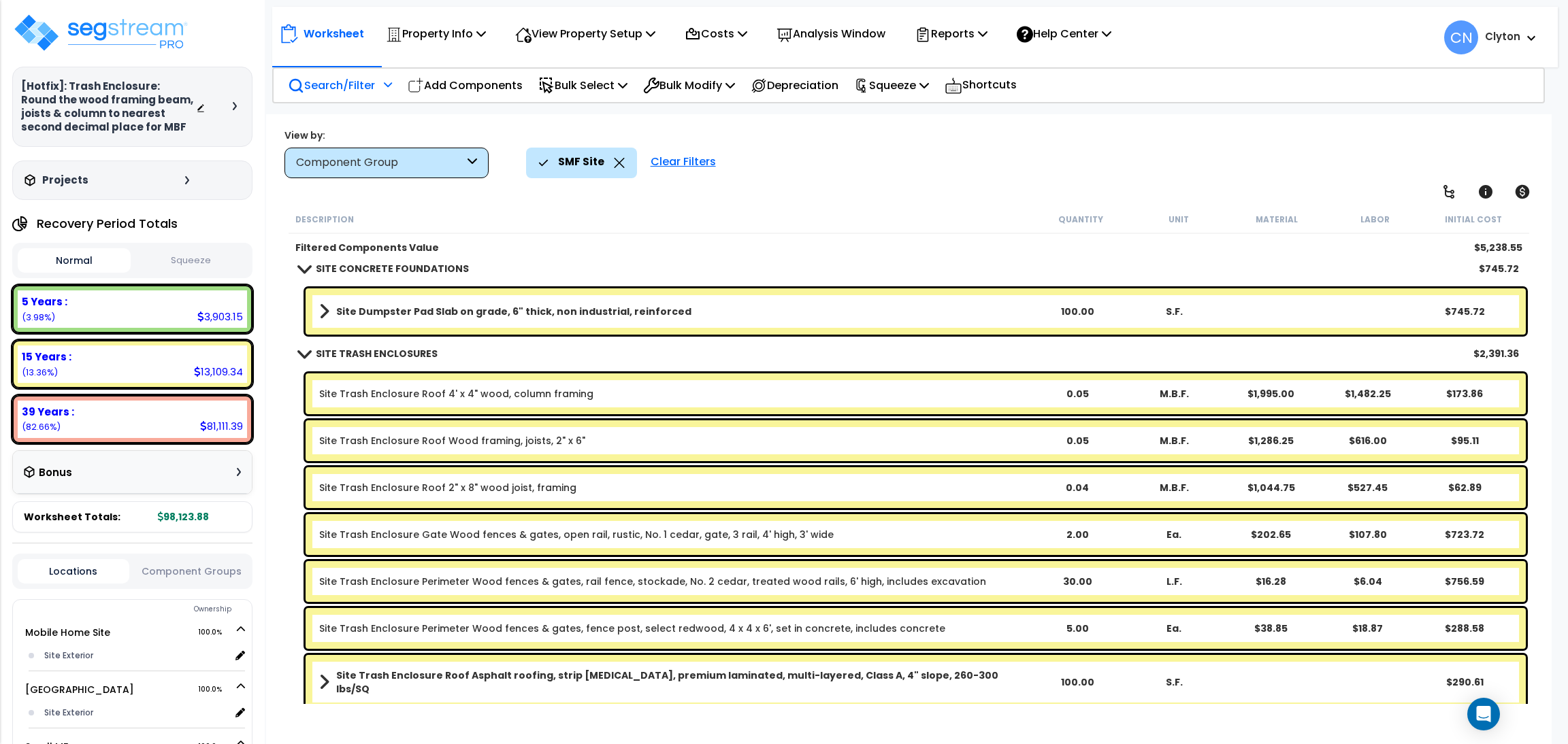
scroll to position [59, 0]
click at [347, 76] on p "Search/Filter" at bounding box center [332, 85] width 87 height 19
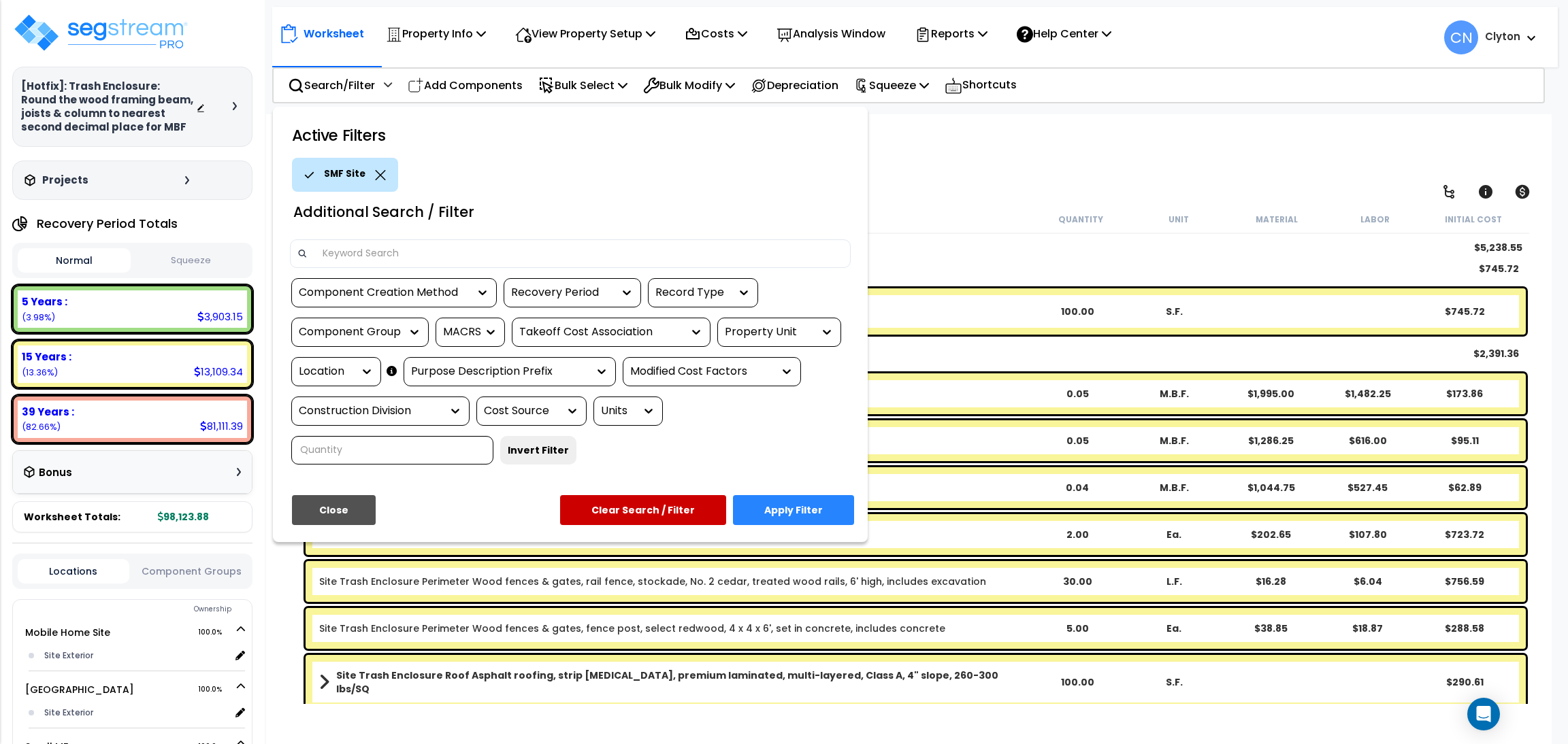
click at [784, 351] on div "Component Creation Method Recovery Period Record Type Component Group MACRS Tak…" at bounding box center [569, 376] width 581 height 196
click at [789, 328] on div "Property Unit" at bounding box center [769, 333] width 89 height 16
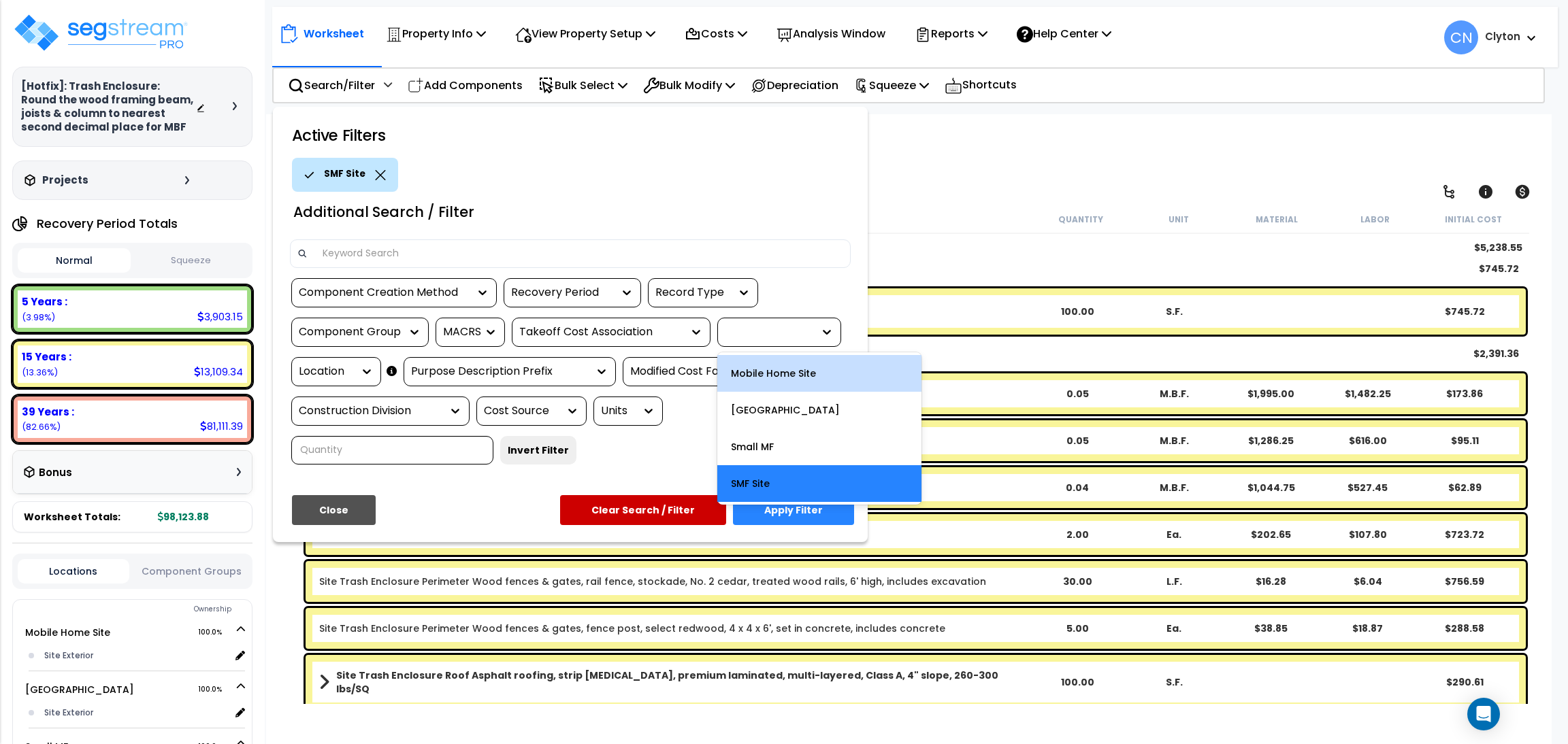
click at [798, 387] on div "Mobile Home Site" at bounding box center [819, 373] width 204 height 37
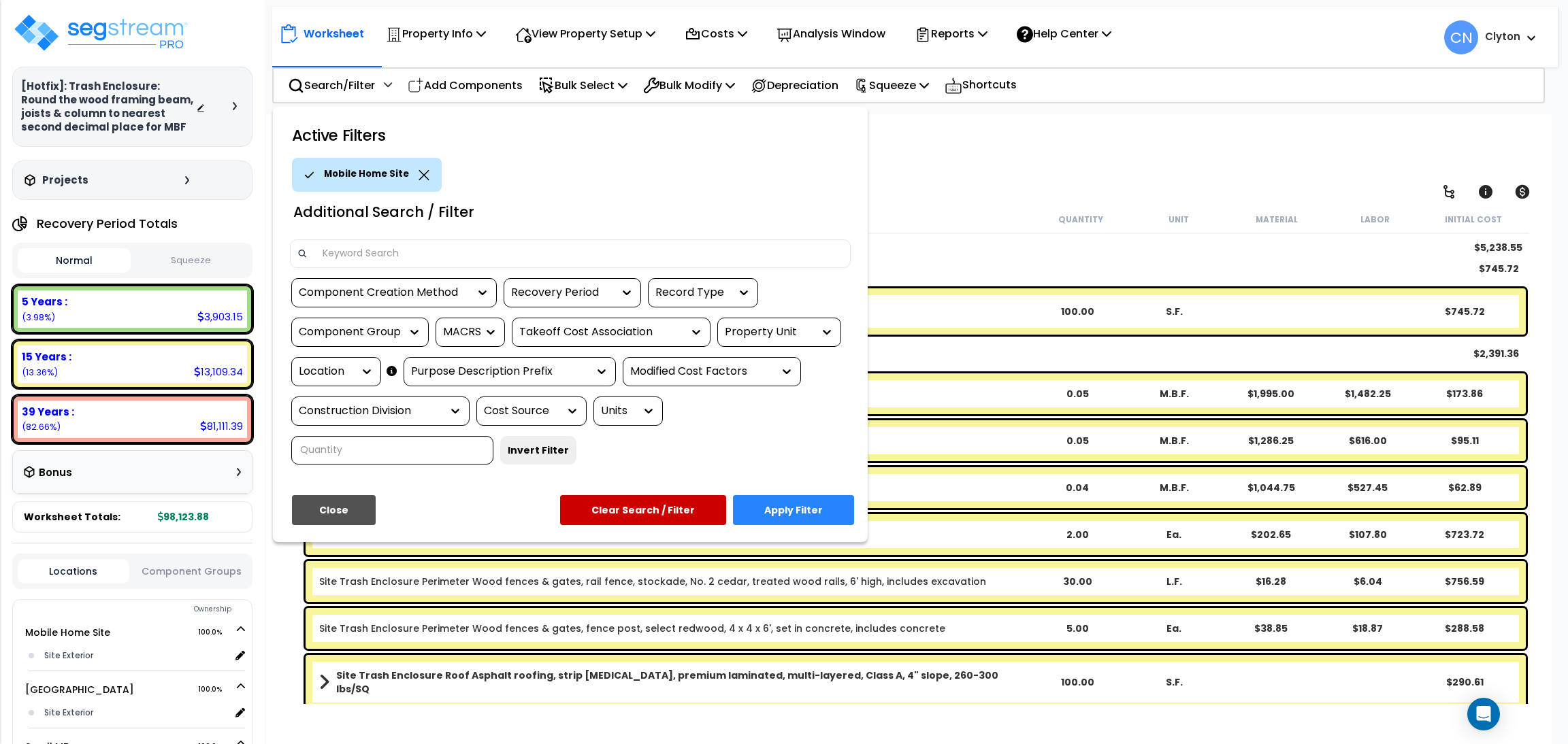
click at [779, 508] on button "Apply Filter" at bounding box center [793, 510] width 121 height 30
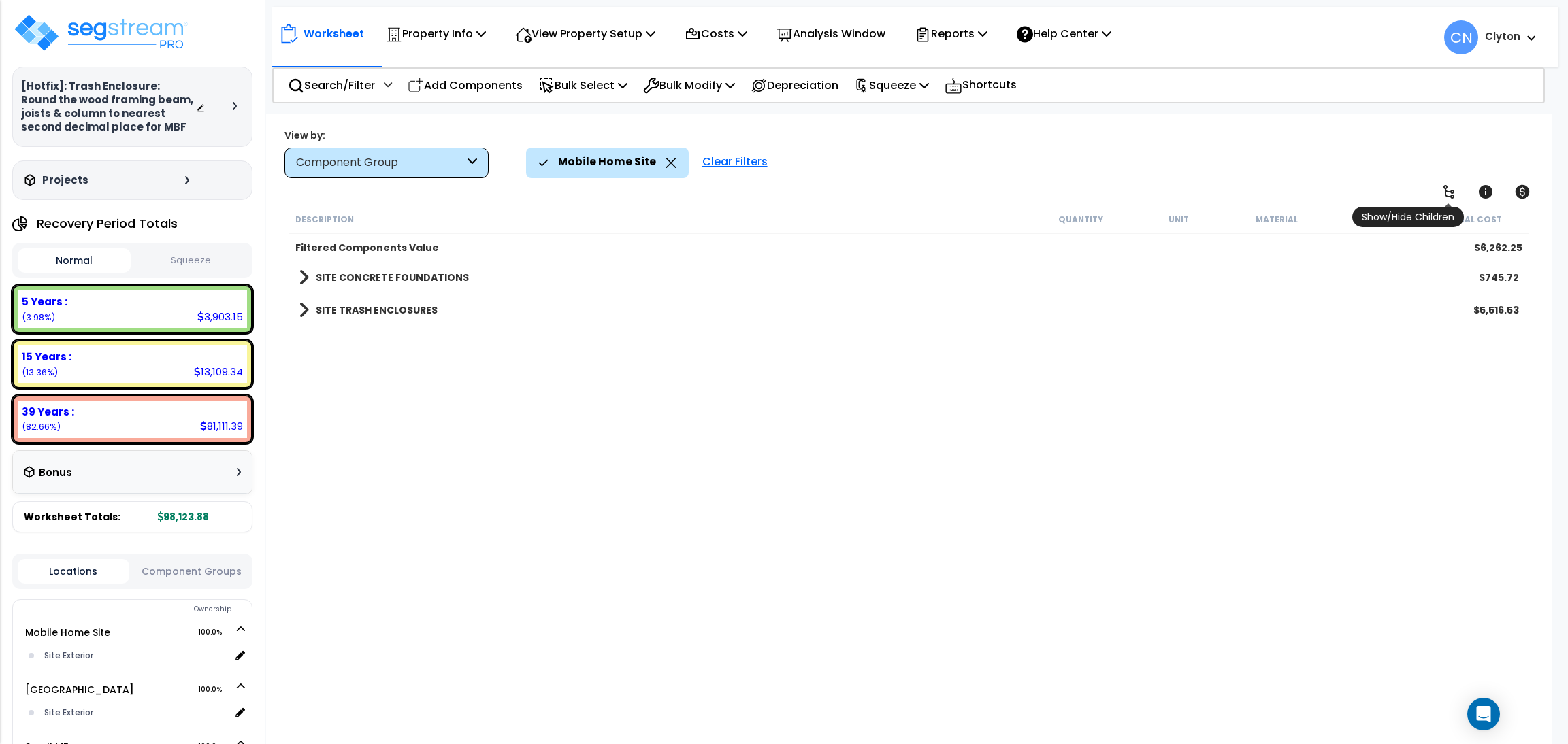
click at [1452, 187] on icon at bounding box center [1449, 191] width 17 height 17
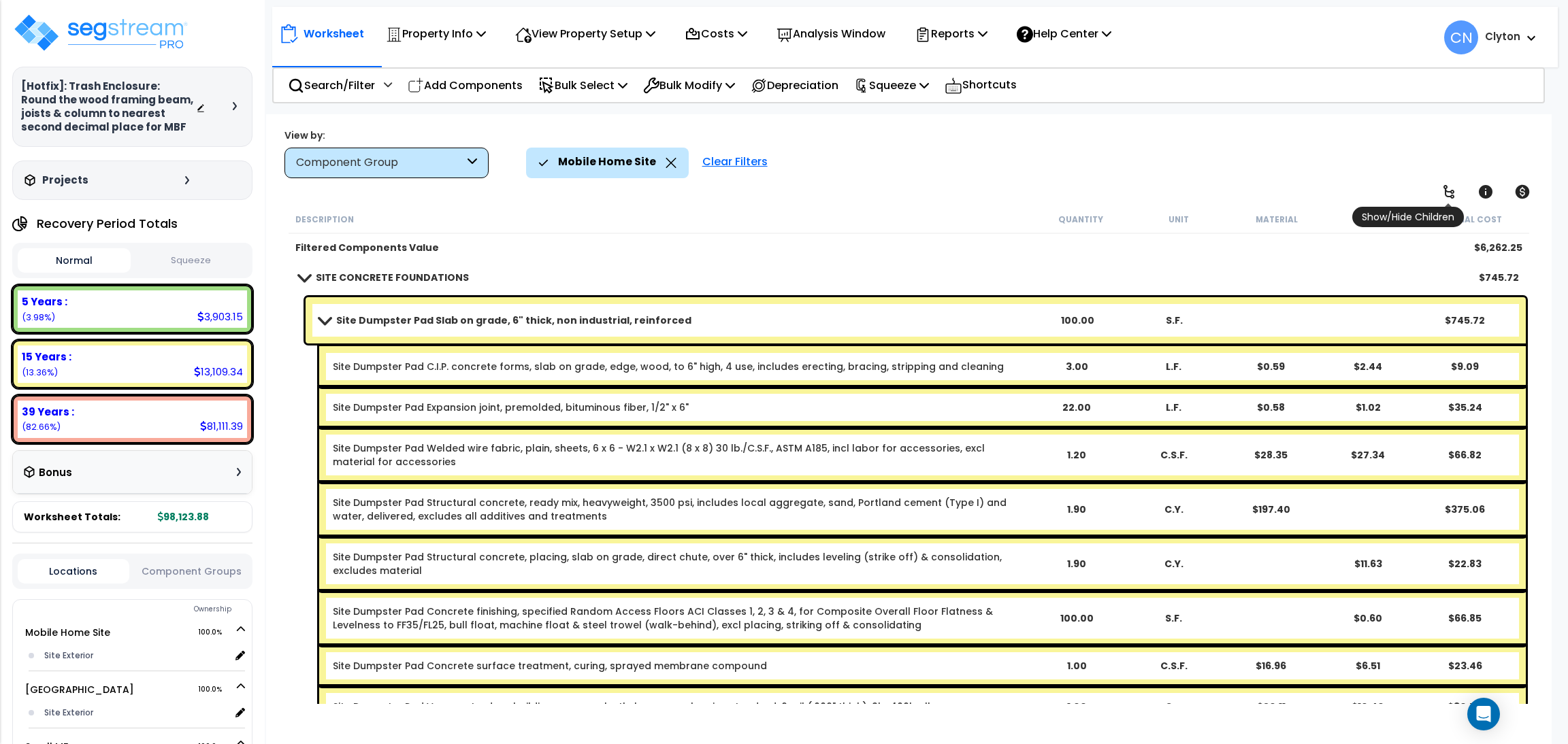
click at [1452, 187] on icon at bounding box center [1449, 191] width 17 height 17
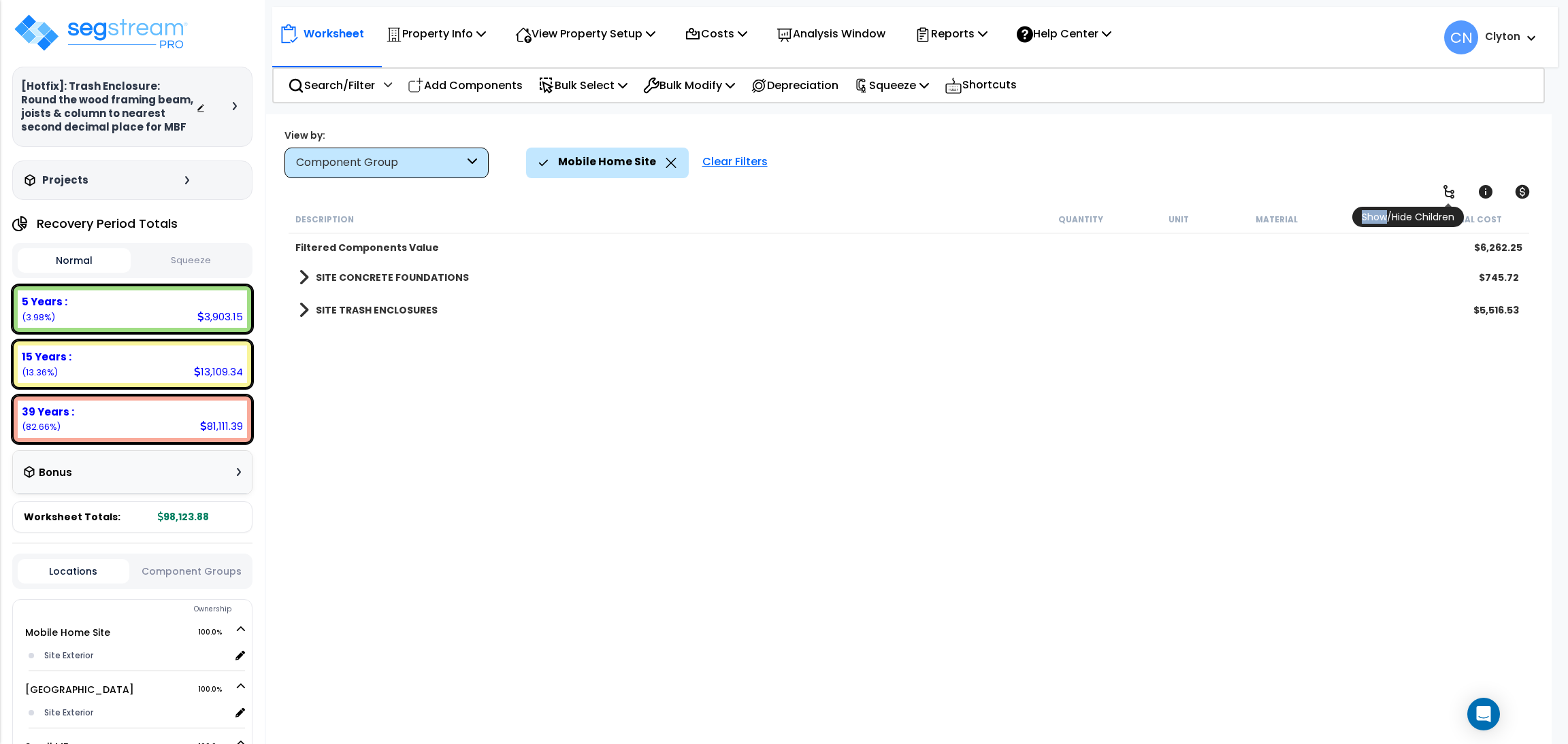
click at [1452, 187] on icon at bounding box center [1449, 191] width 17 height 17
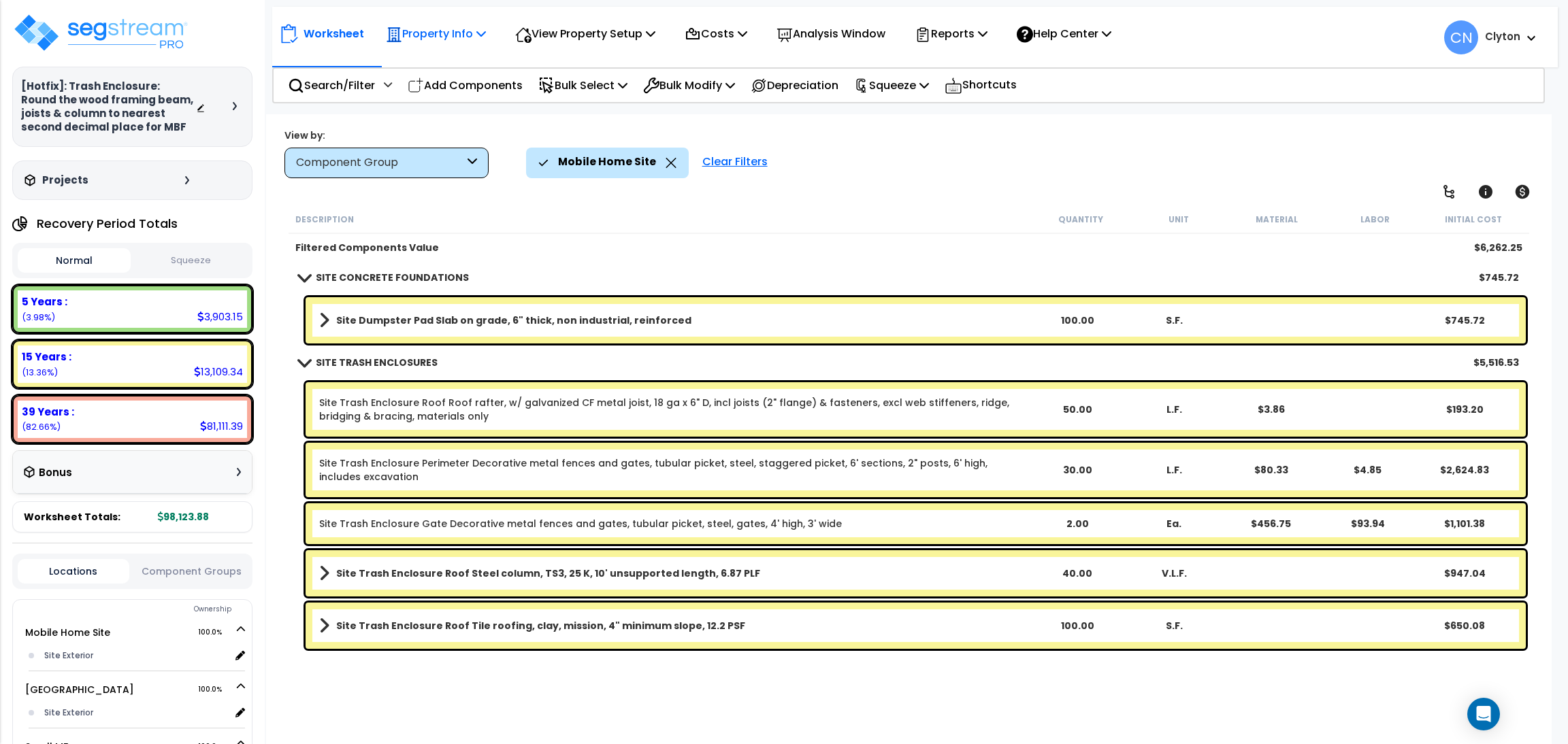
click at [440, 37] on p "Property Info" at bounding box center [435, 34] width 100 height 19
click at [821, 168] on div "Mobile Home Site Clear Filters" at bounding box center [1029, 163] width 1007 height 30
click at [580, 37] on p "View Property Setup" at bounding box center [585, 34] width 140 height 19
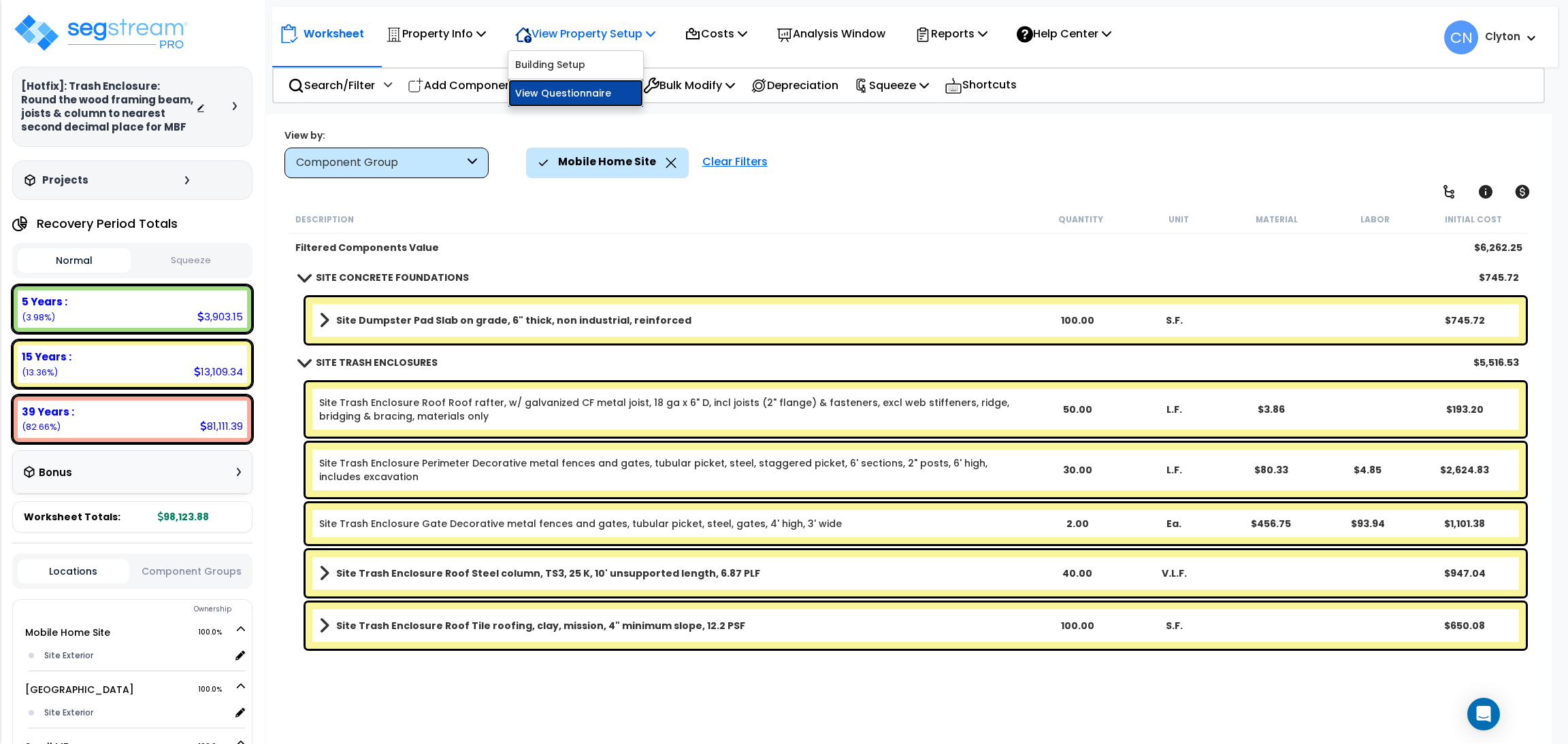
click at [586, 104] on link "View Questionnaire" at bounding box center [575, 94] width 135 height 28
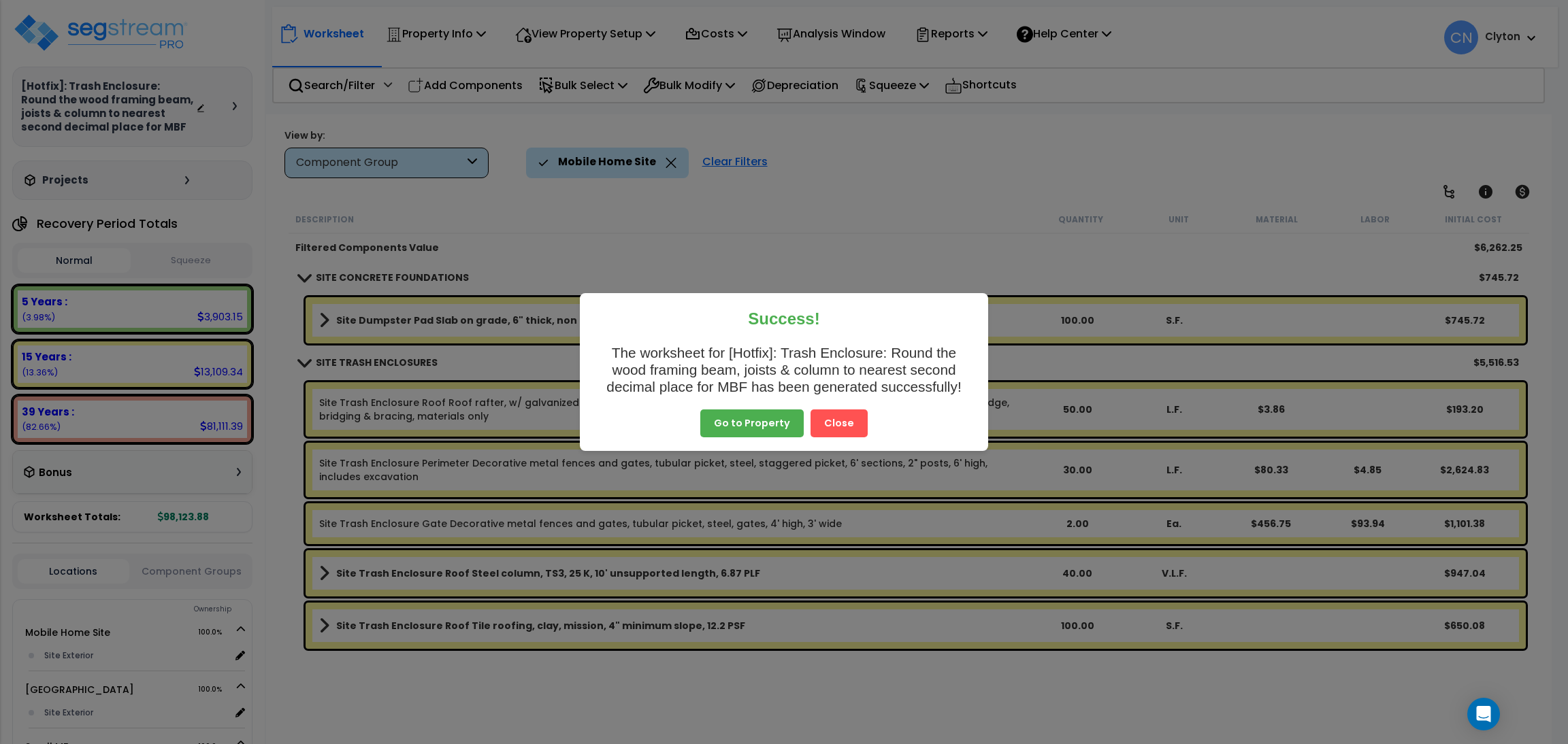
click at [838, 418] on button "Close" at bounding box center [839, 423] width 57 height 29
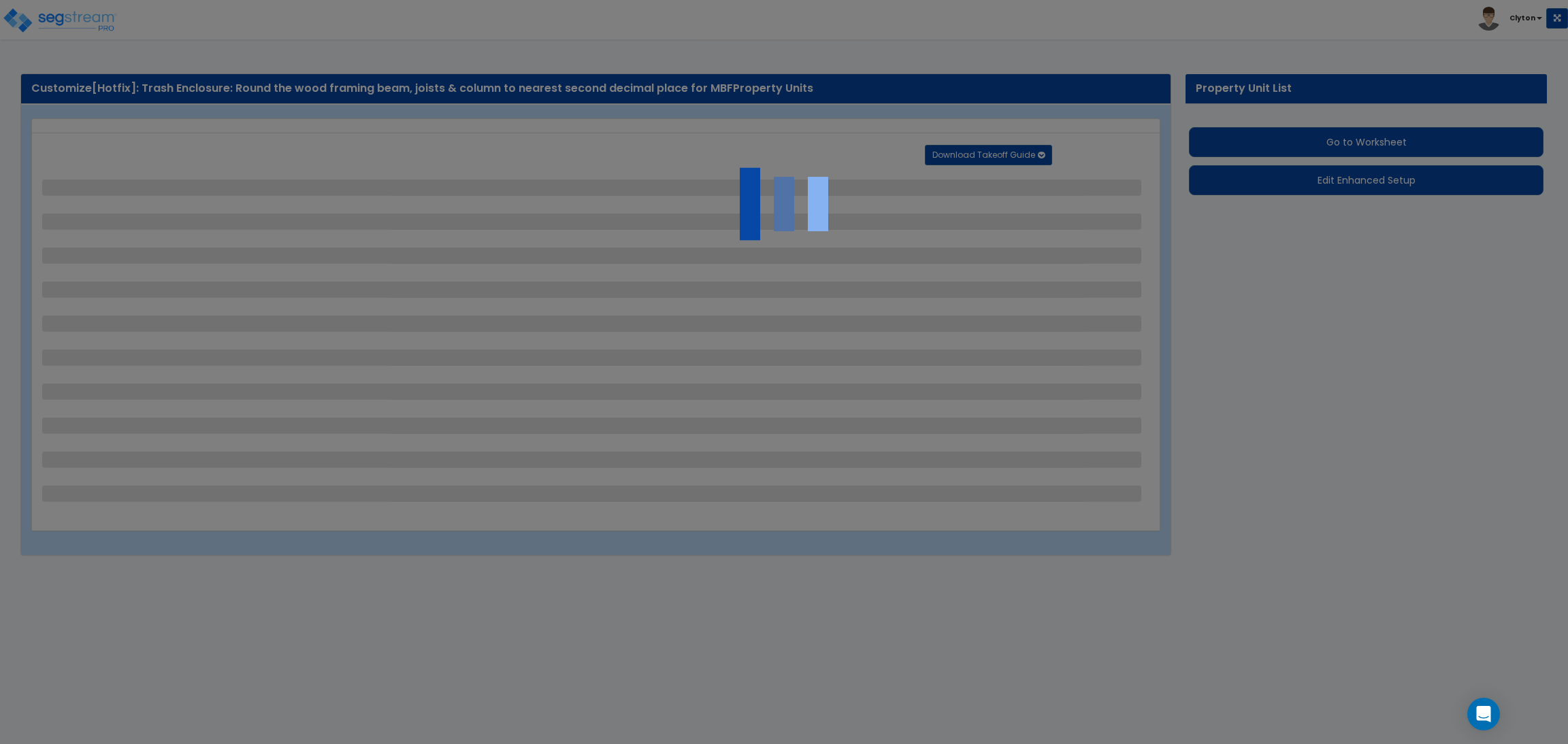
select select "1"
select select "3"
select select "2"
select select "1"
select select "2"
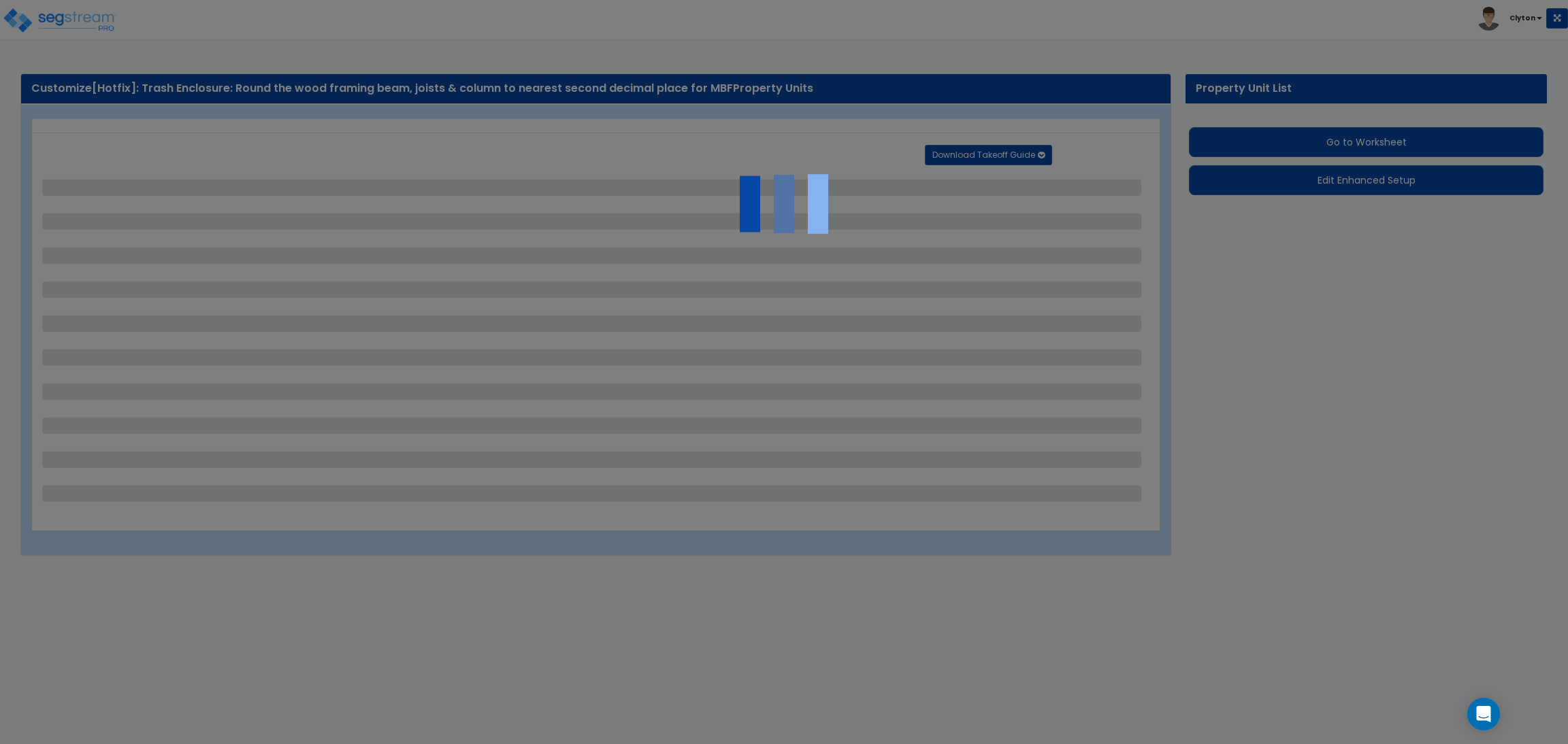
select select "3"
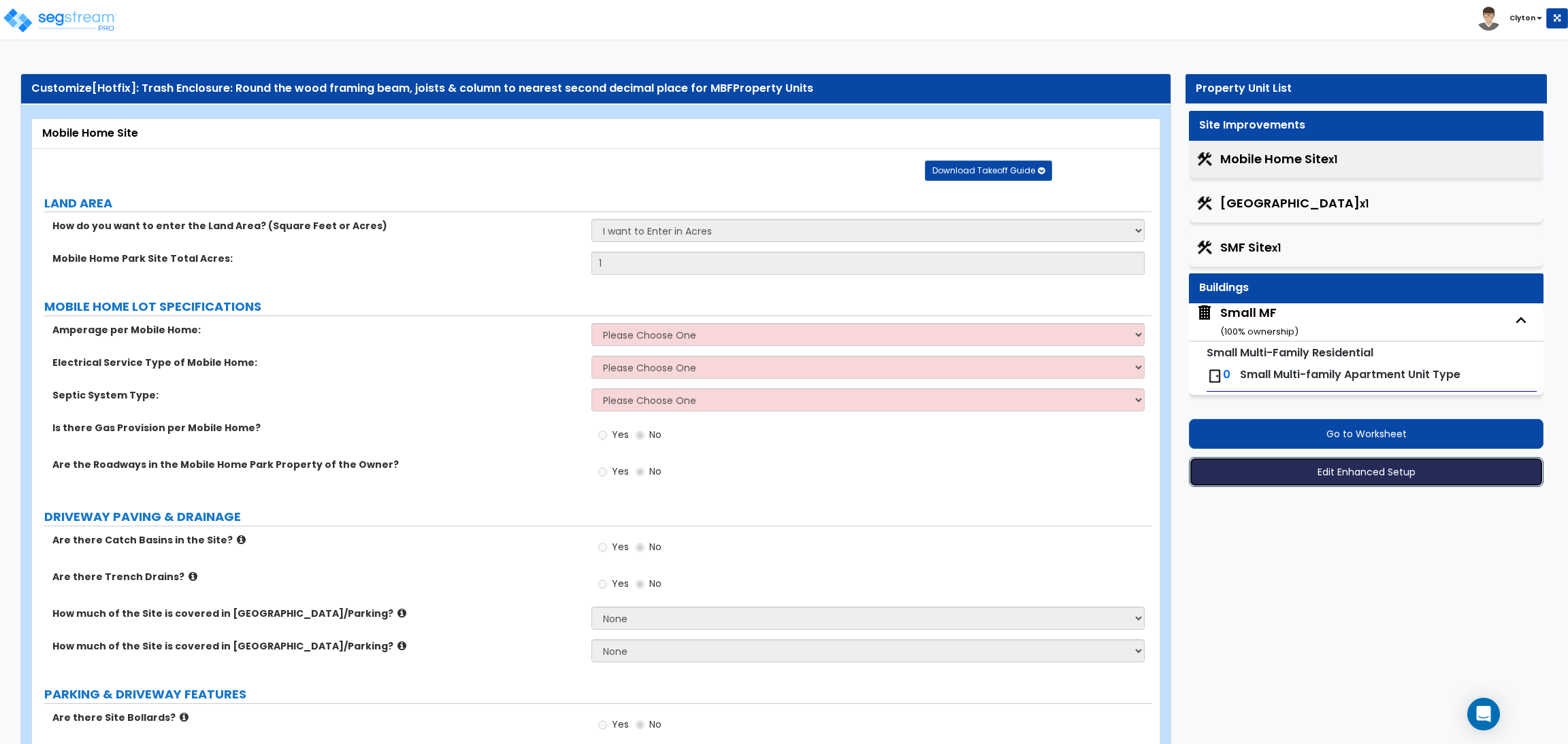
click at [1306, 461] on button "Edit Enhanced Setup" at bounding box center [1366, 472] width 354 height 30
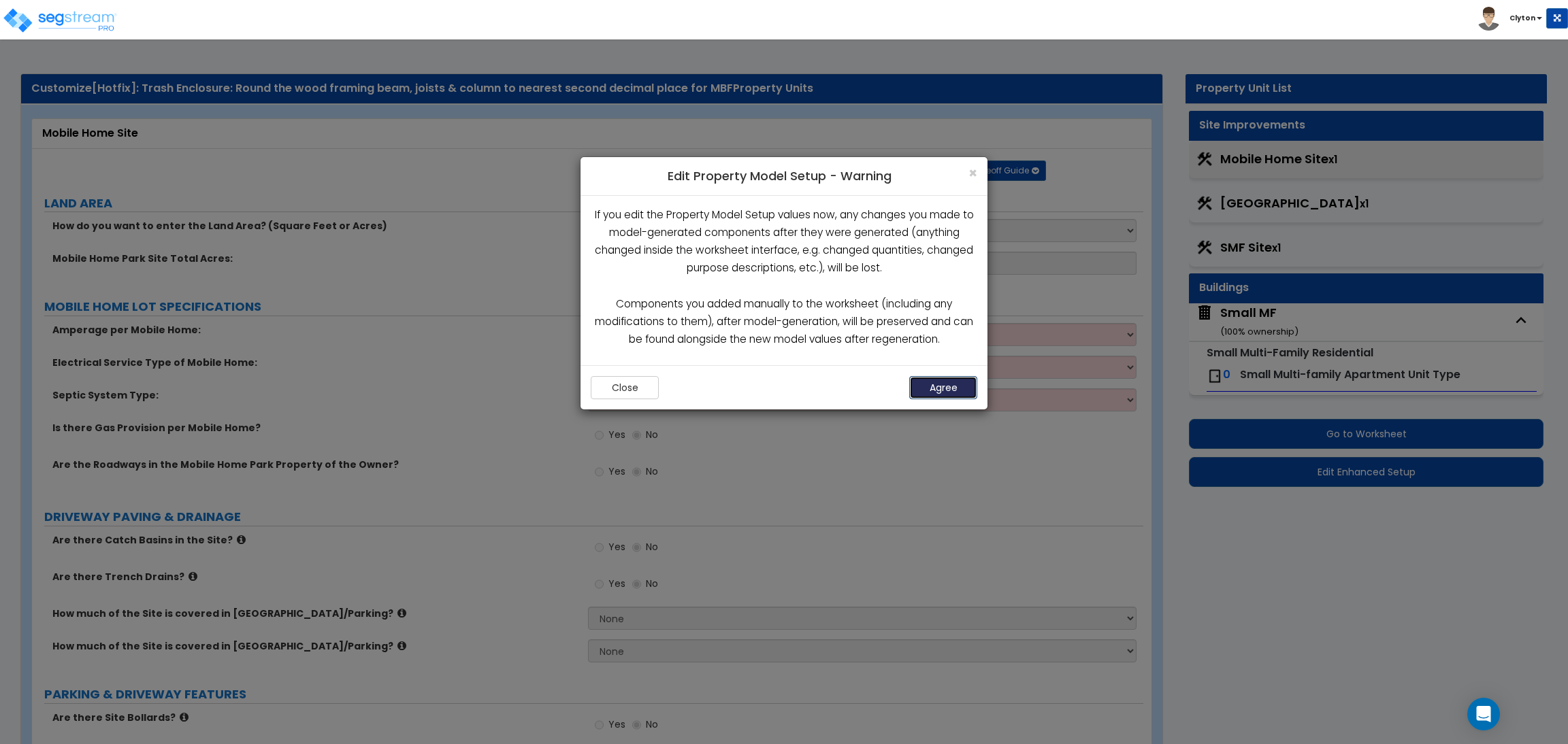
click at [933, 378] on button "Agree" at bounding box center [942, 387] width 68 height 23
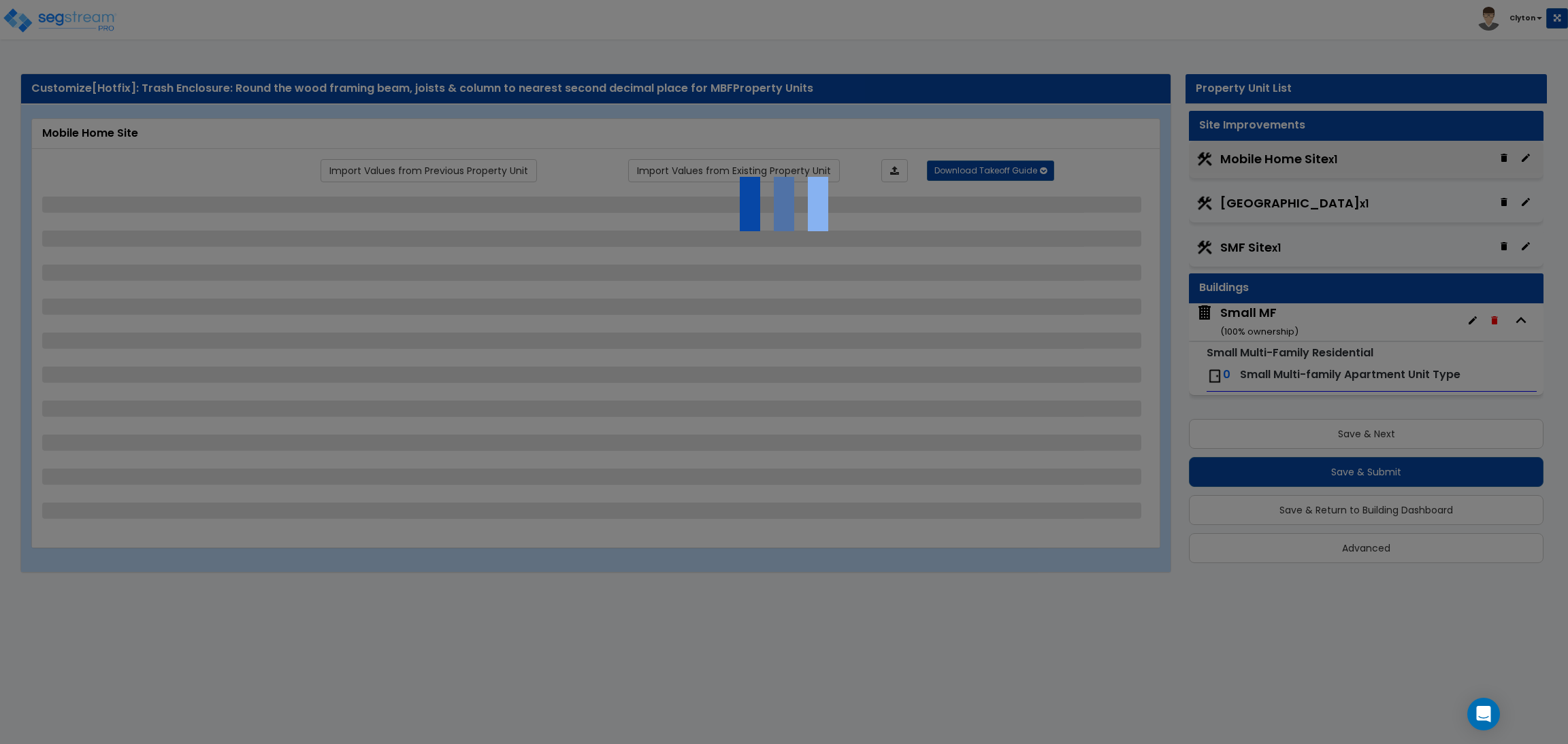
select select "1"
select select "3"
select select "2"
select select "1"
select select "2"
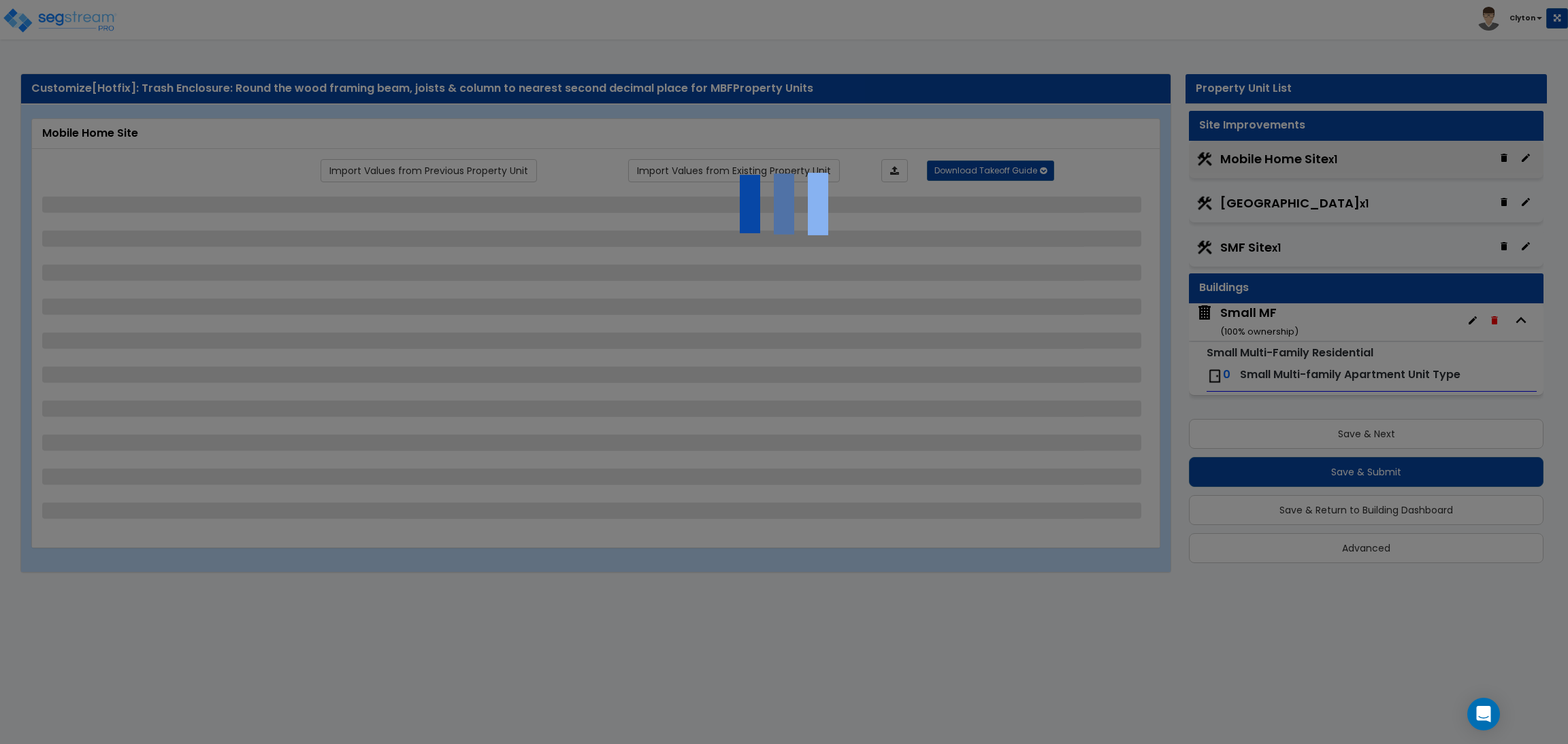
select select "3"
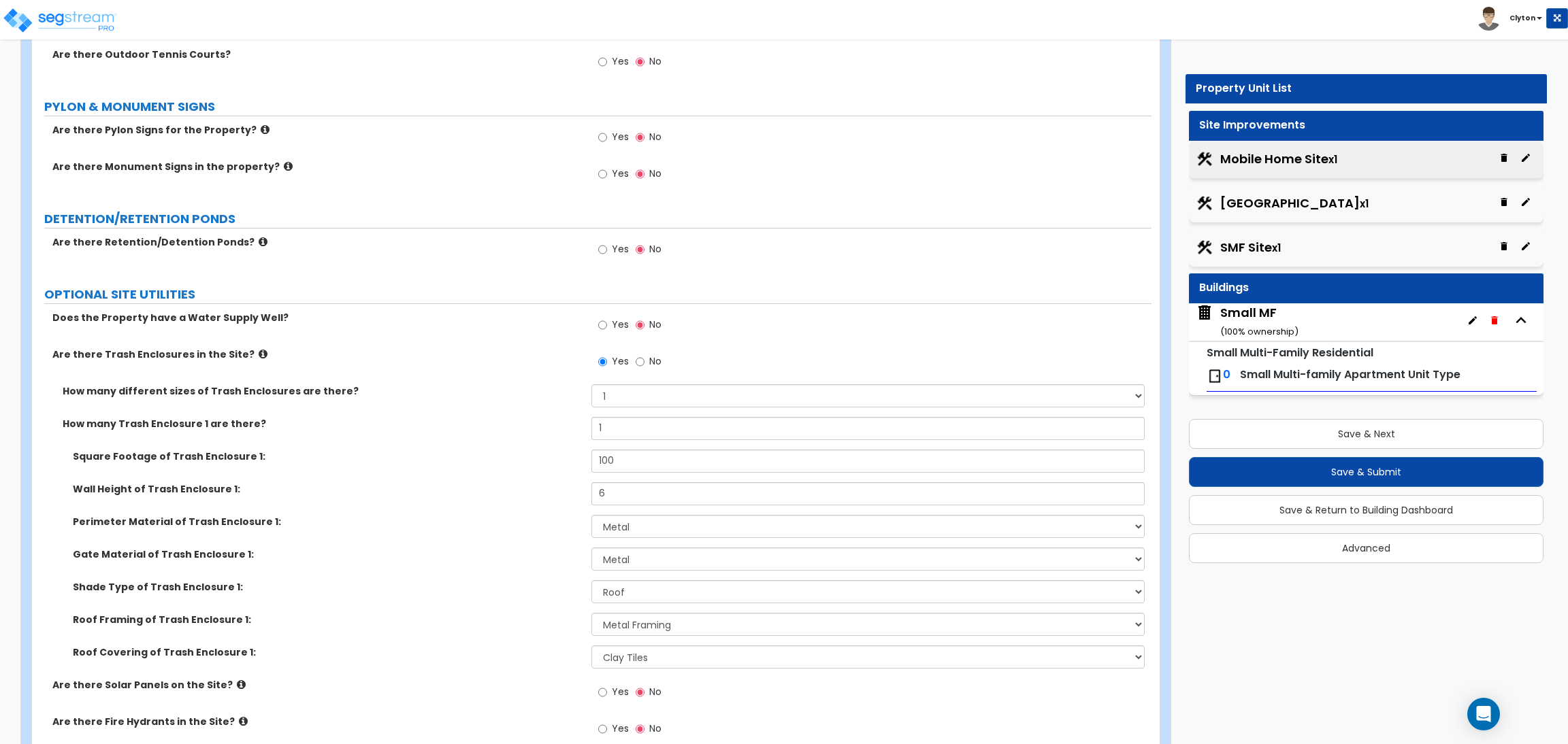
scroll to position [2251, 0]
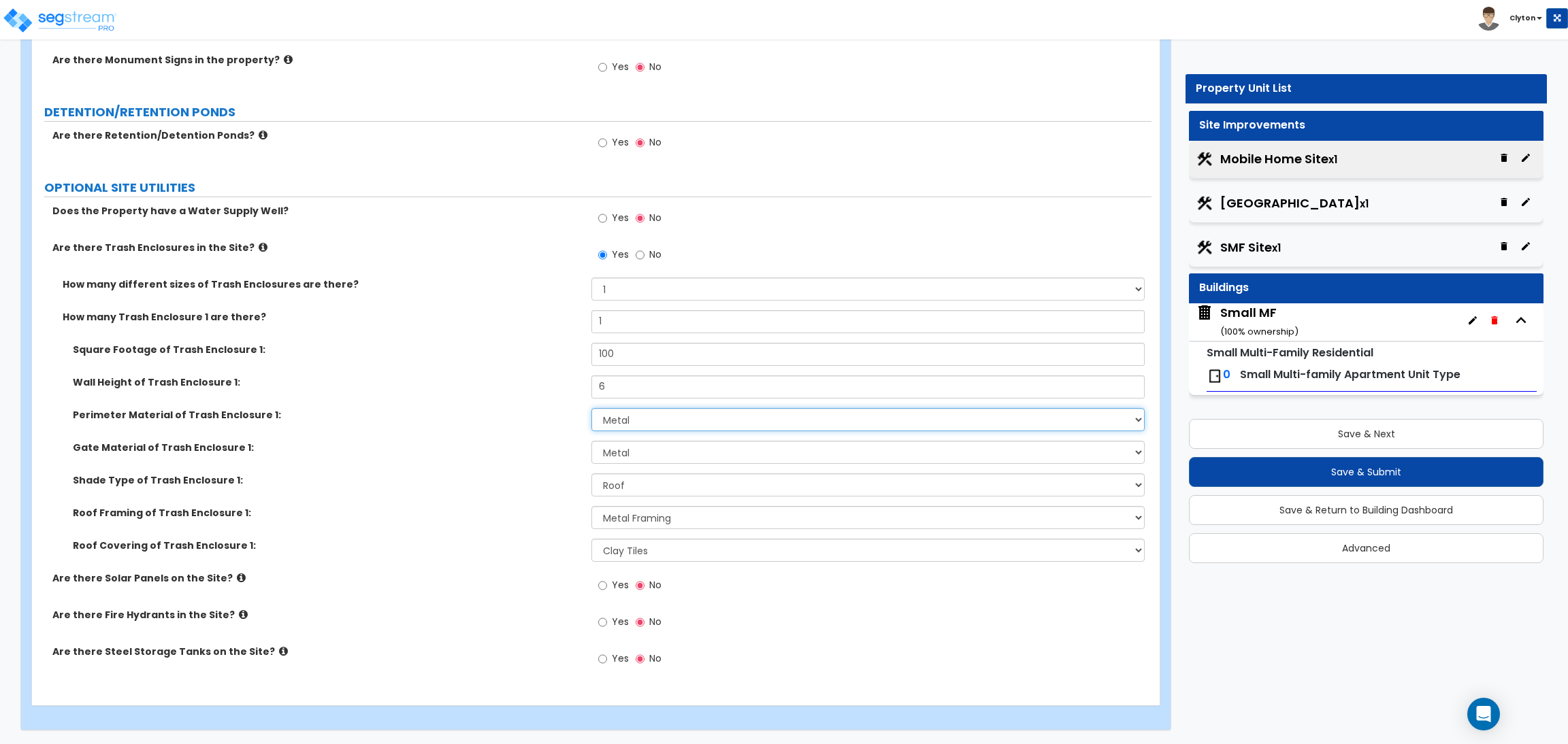
click at [663, 418] on select "Please Choose One Chain Link Wood Metal CMU" at bounding box center [867, 419] width 553 height 23
select select "2"
click at [591, 409] on select "Please Choose One Chain Link Wood Metal CMU" at bounding box center [867, 419] width 553 height 23
click at [638, 457] on select "Please Choose One Wood Metal" at bounding box center [867, 452] width 553 height 23
select select "1"
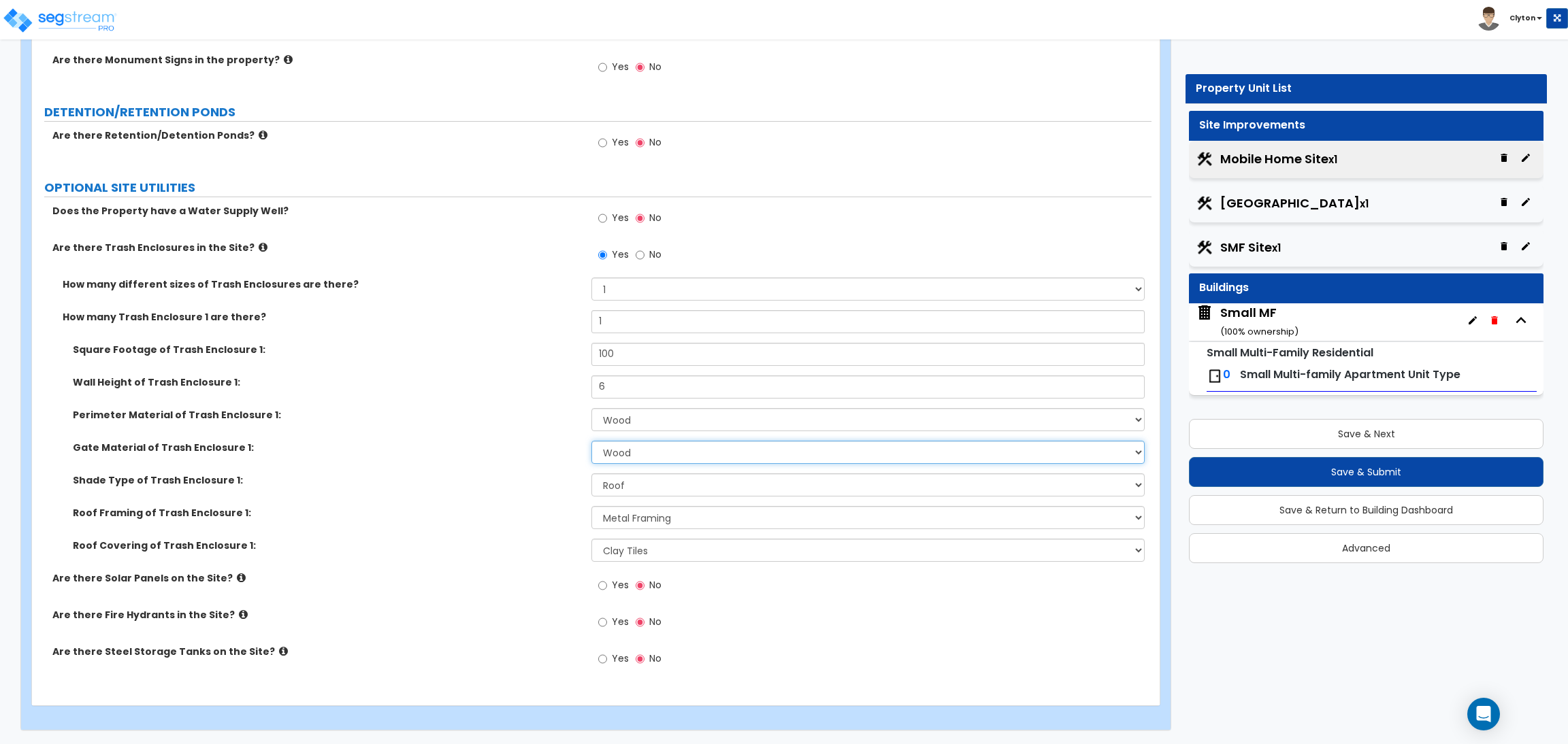
click at [591, 441] on select "Please Choose One Wood Metal" at bounding box center [867, 452] width 553 height 23
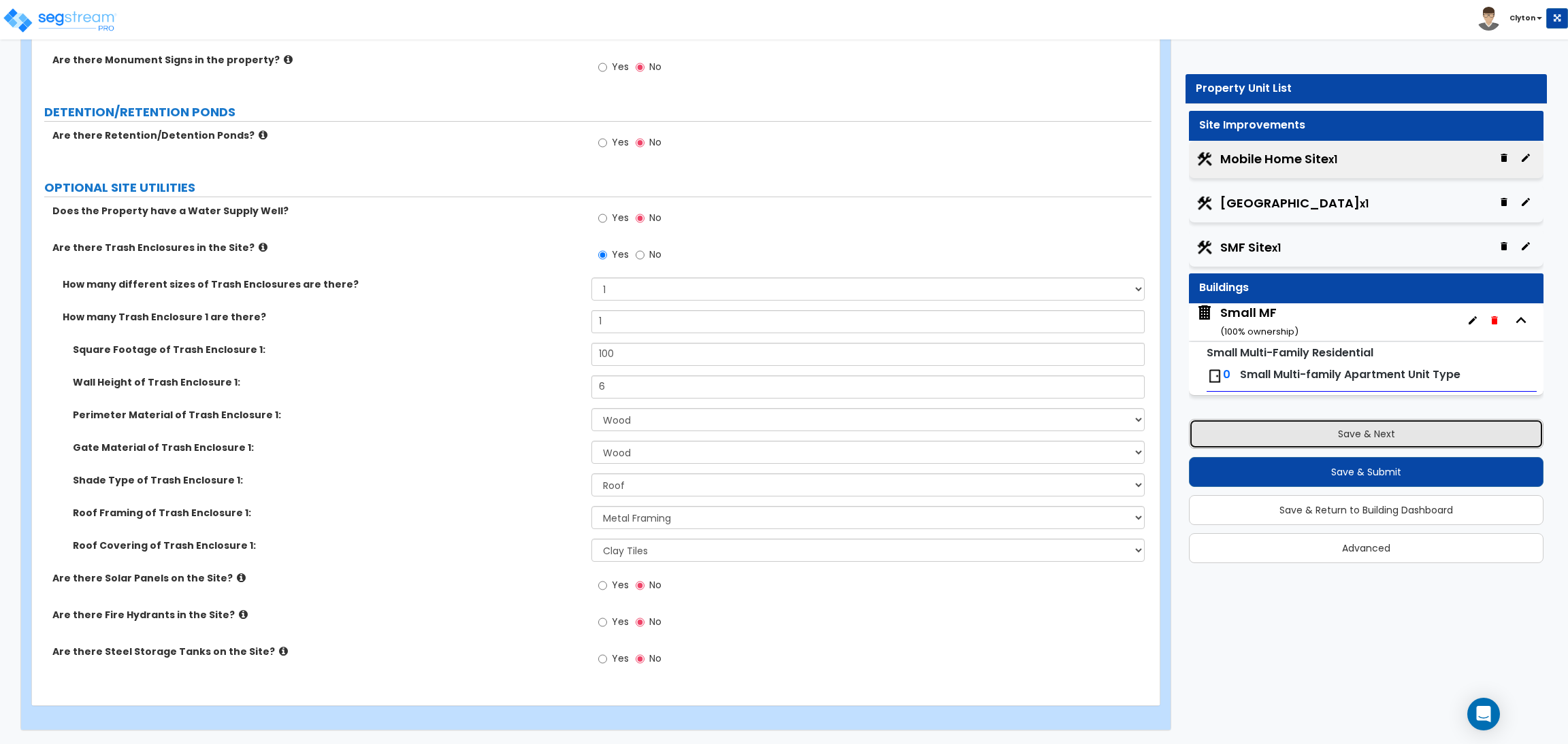
click at [1303, 441] on button "Save & Next" at bounding box center [1366, 434] width 354 height 30
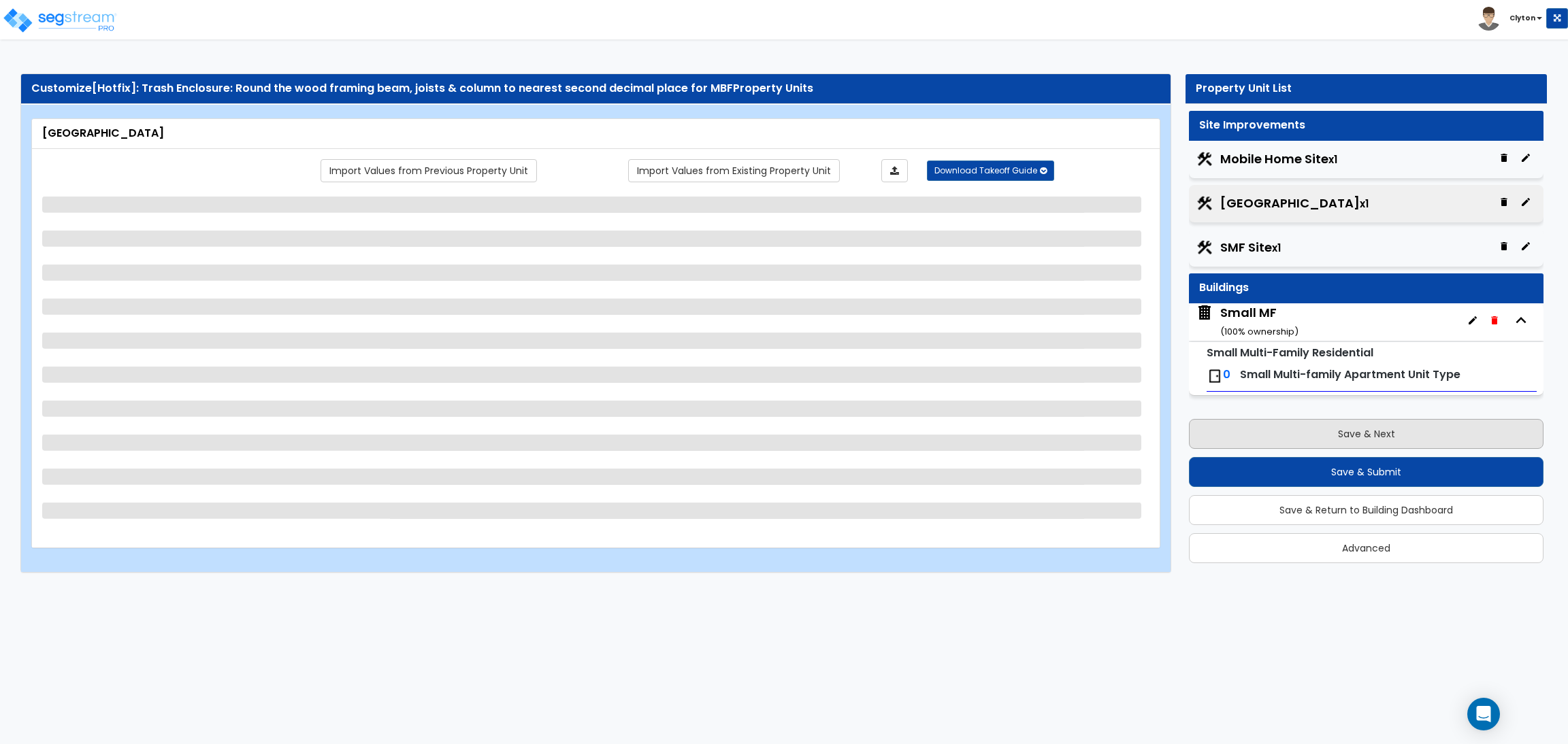
scroll to position [0, 0]
select select "1"
select select "2"
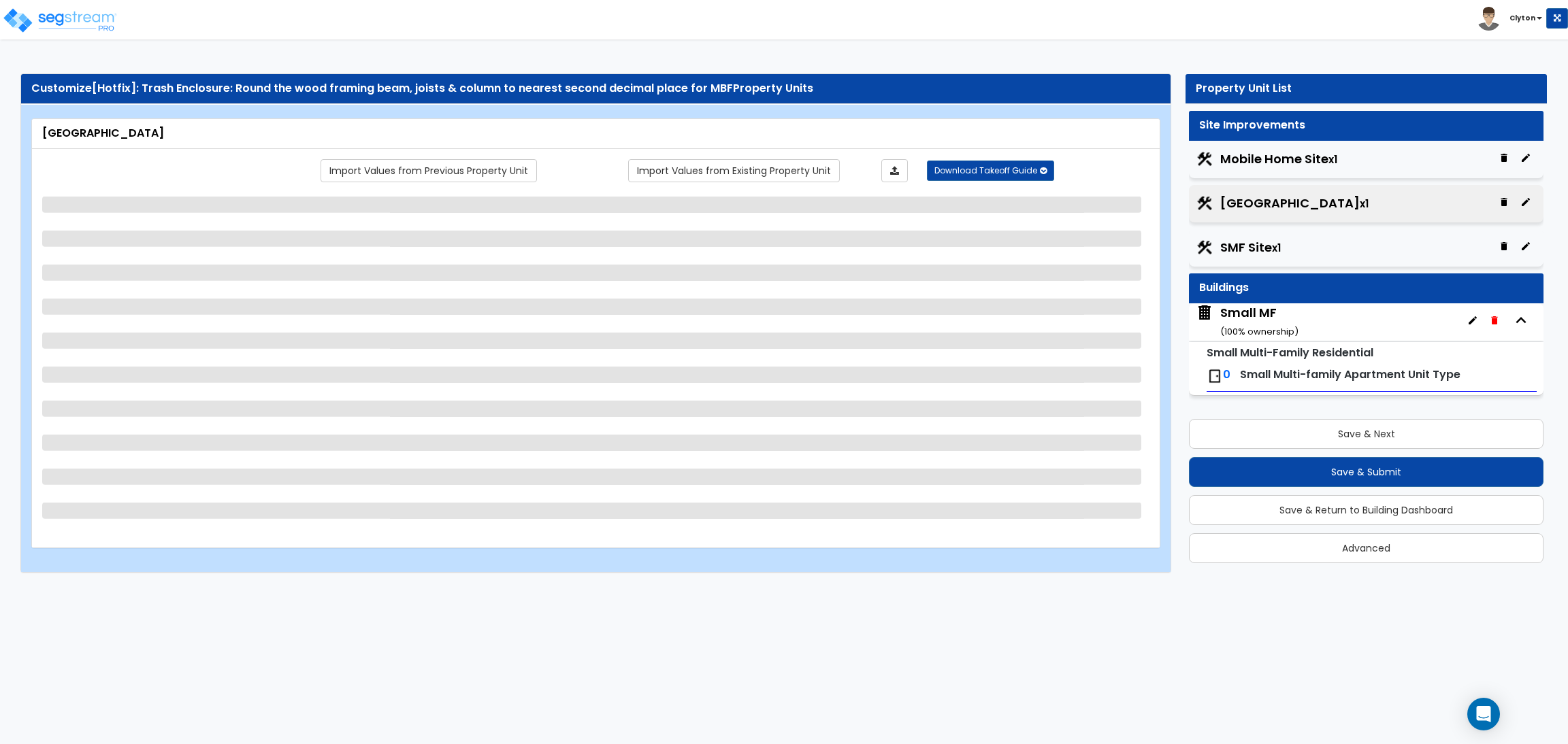
select select "2"
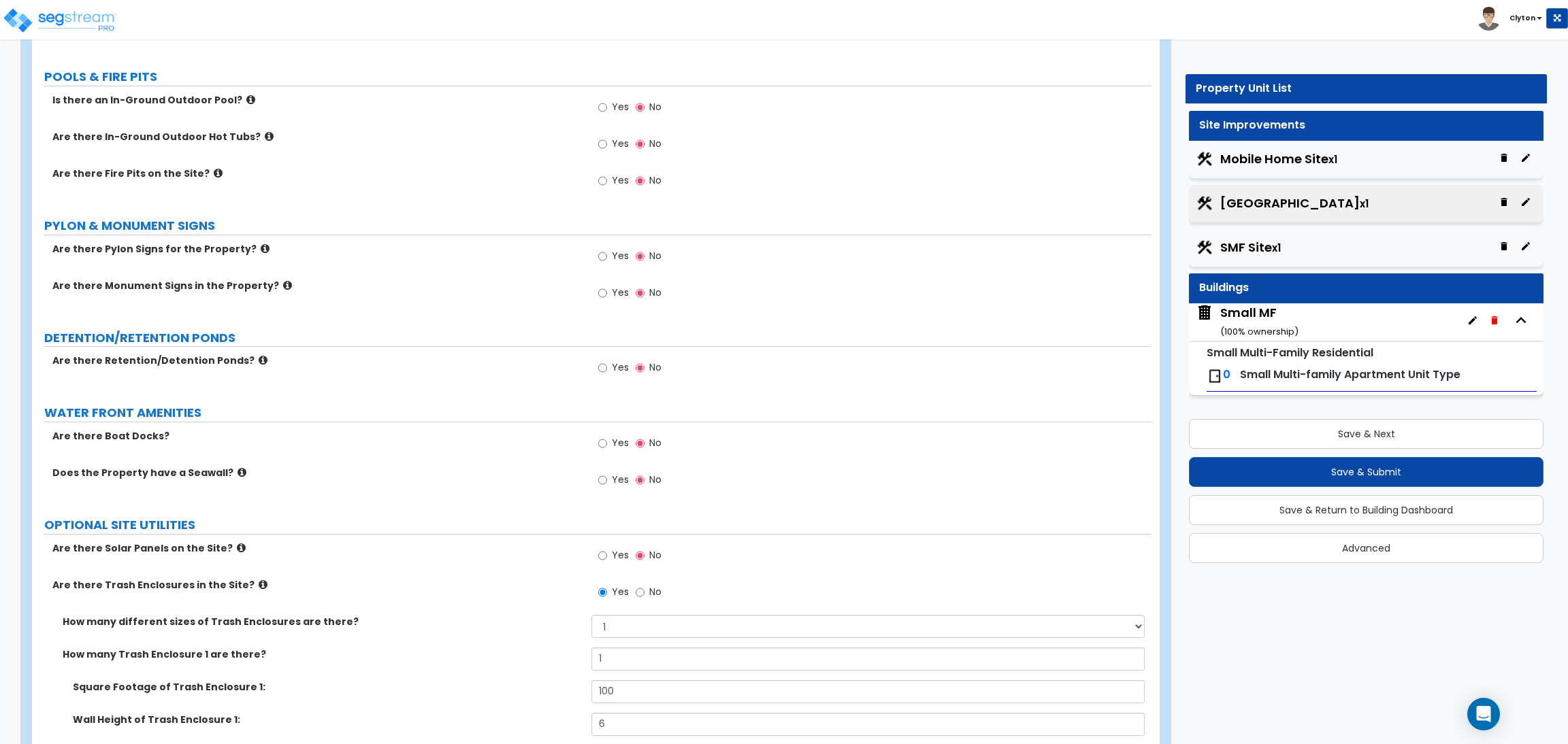
scroll to position [2106, 0]
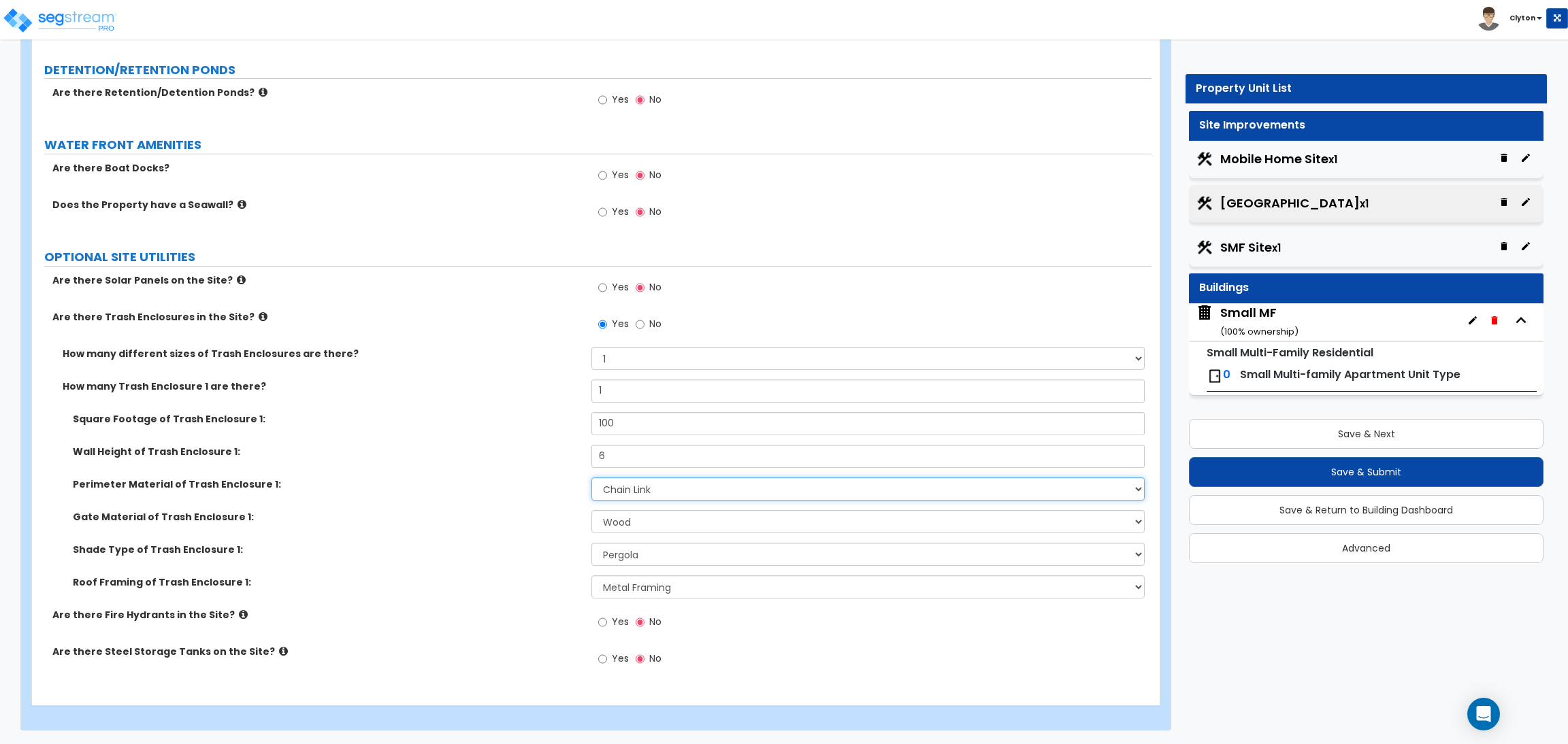
click at [648, 481] on select "Please Choose One Chain Link Wood Metal CMU" at bounding box center [867, 488] width 553 height 23
select select "2"
click at [591, 478] on select "Please Choose One Chain Link Wood Metal CMU" at bounding box center [867, 488] width 553 height 23
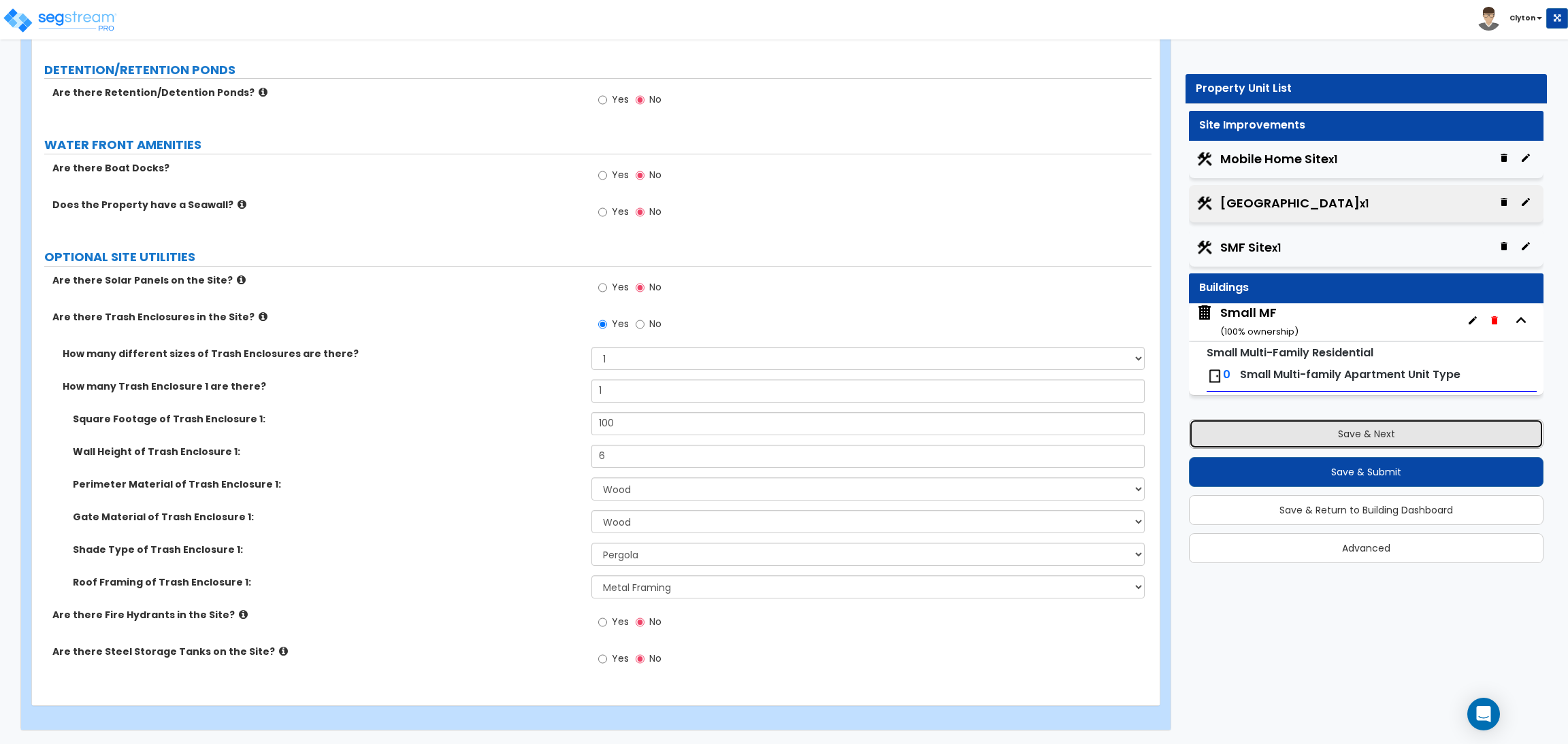
click at [1301, 437] on button "Save & Next" at bounding box center [1366, 434] width 354 height 30
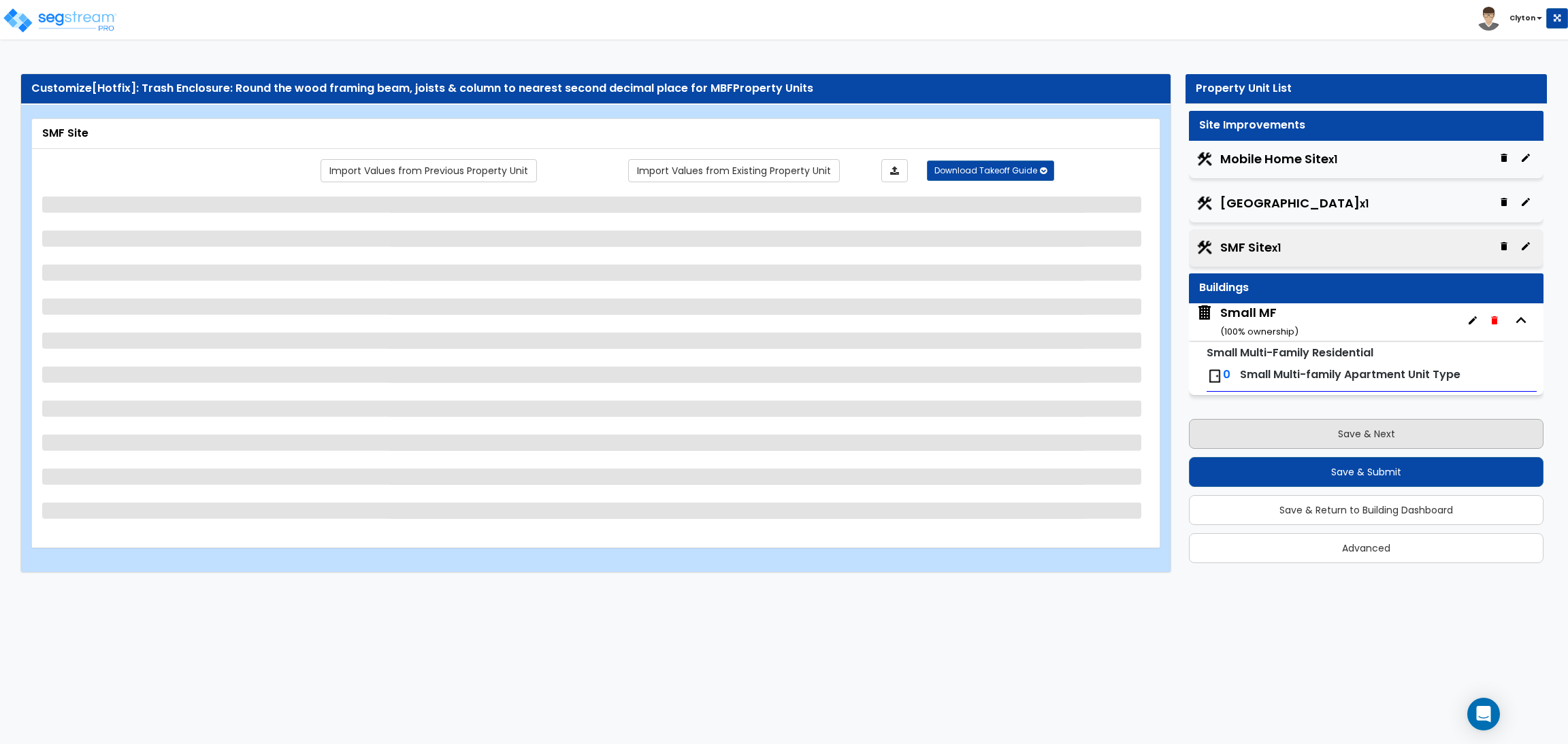
scroll to position [0, 0]
select select "1"
select select "2"
select select "1"
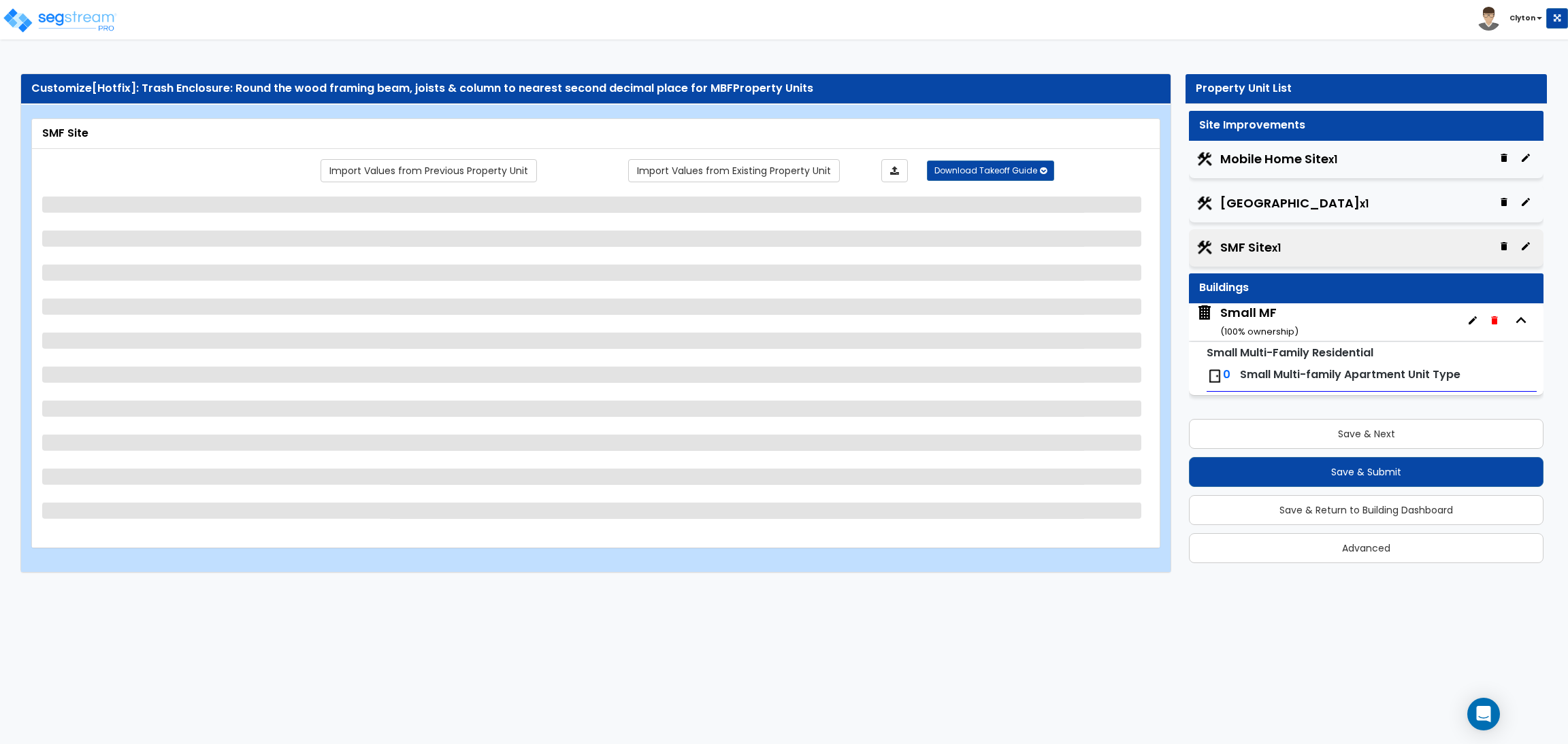
select select "1"
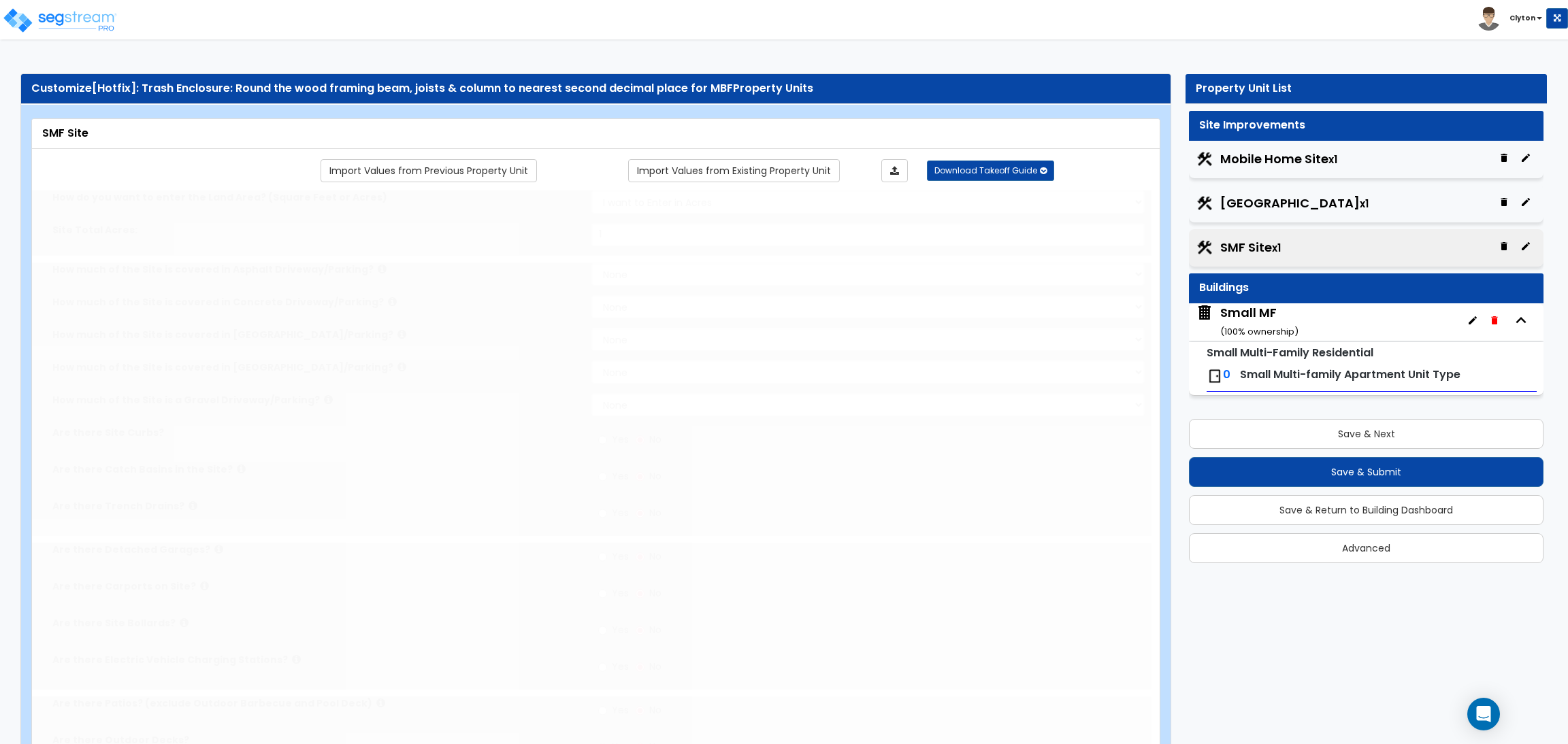
select select "2"
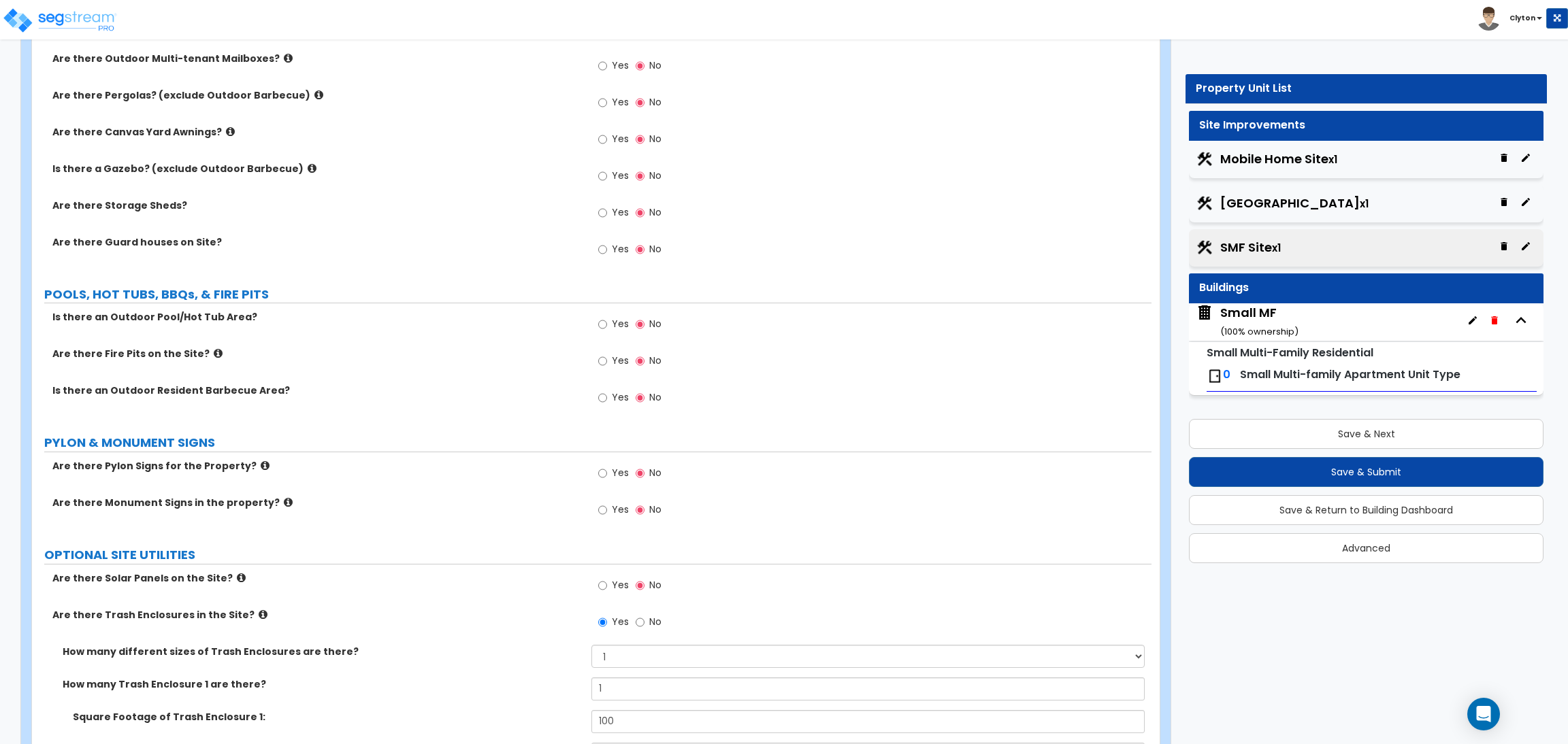
scroll to position [1875, 0]
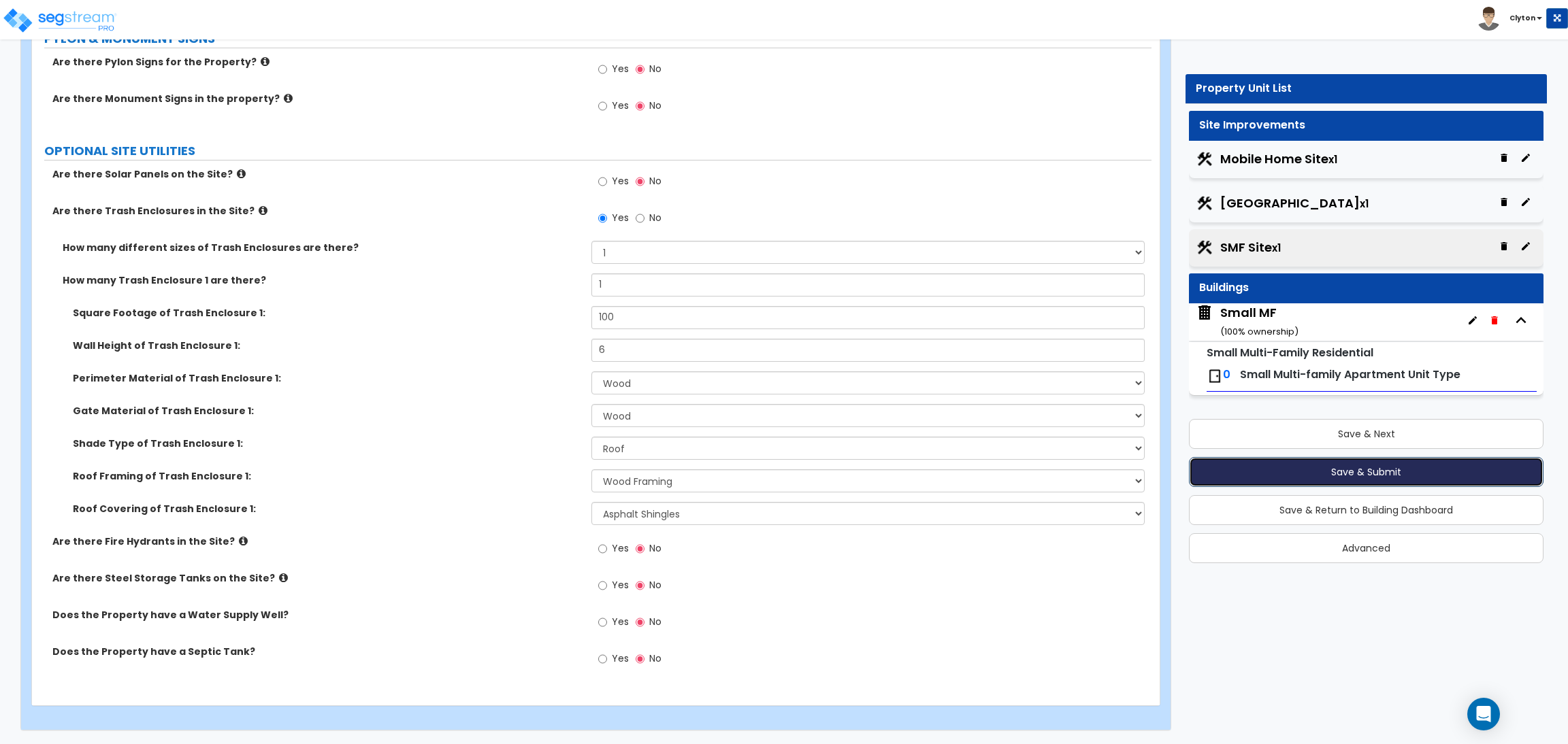
click at [1338, 478] on button "Save & Submit" at bounding box center [1366, 472] width 354 height 30
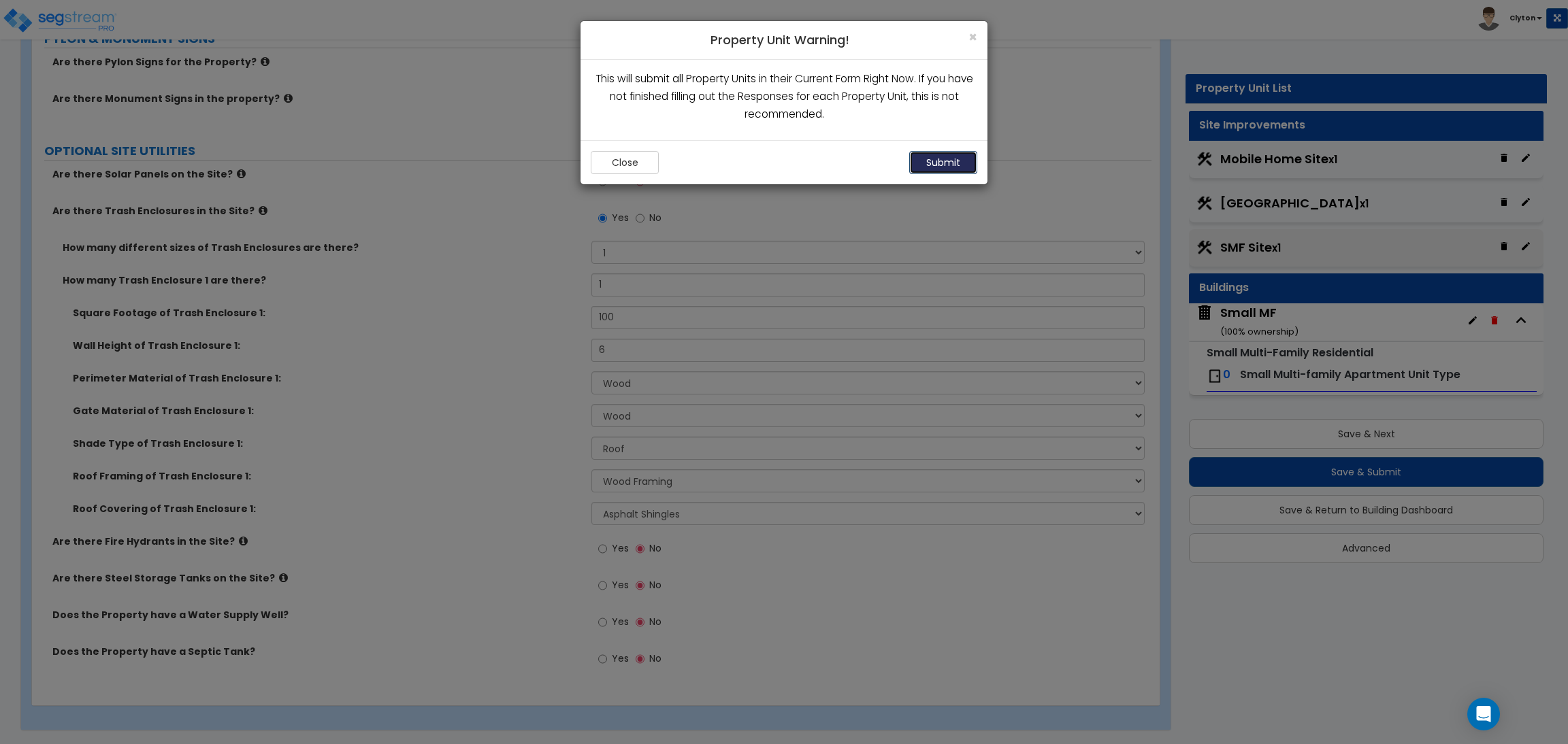
click at [959, 160] on button "Submit" at bounding box center [942, 162] width 68 height 23
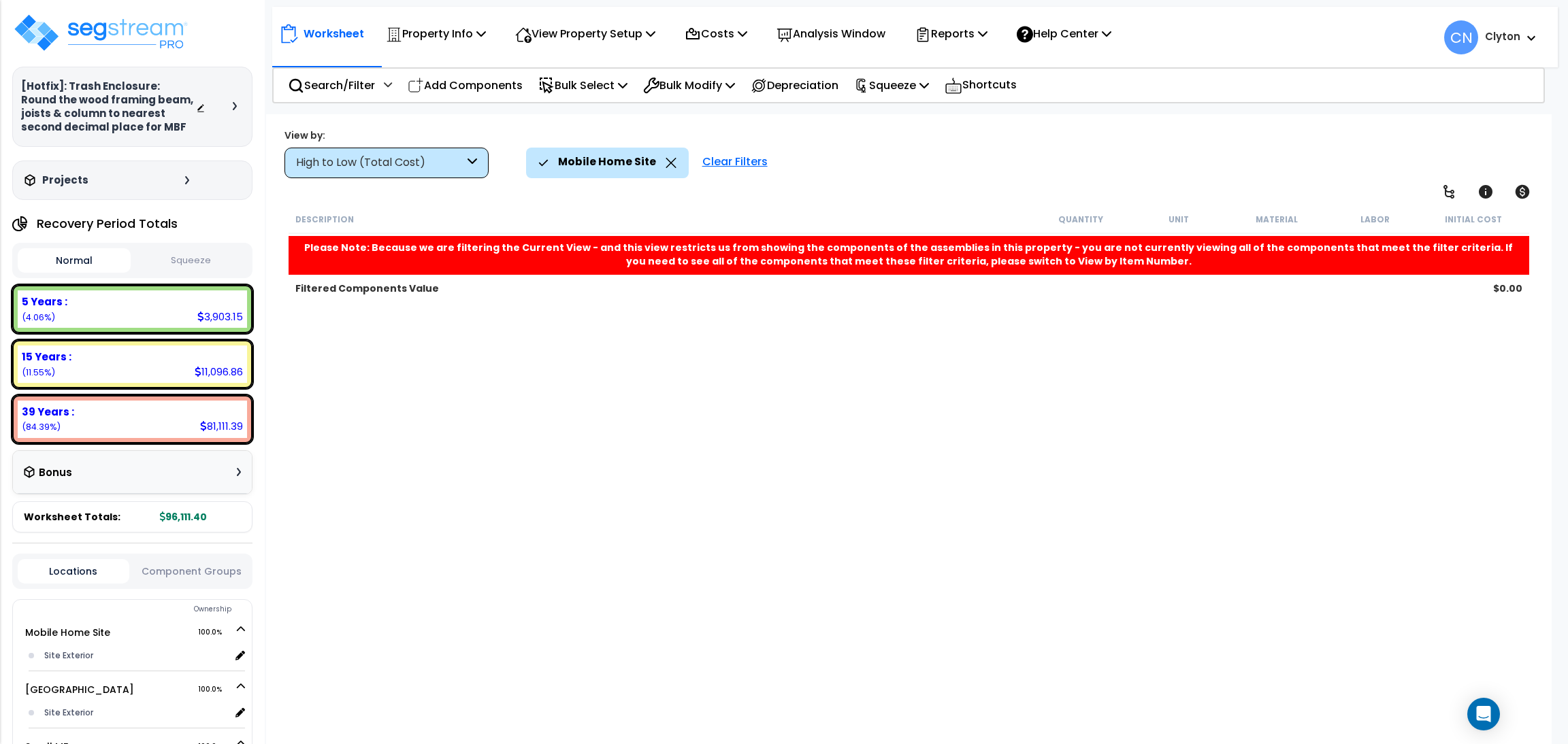
click at [665, 164] on icon at bounding box center [670, 163] width 11 height 10
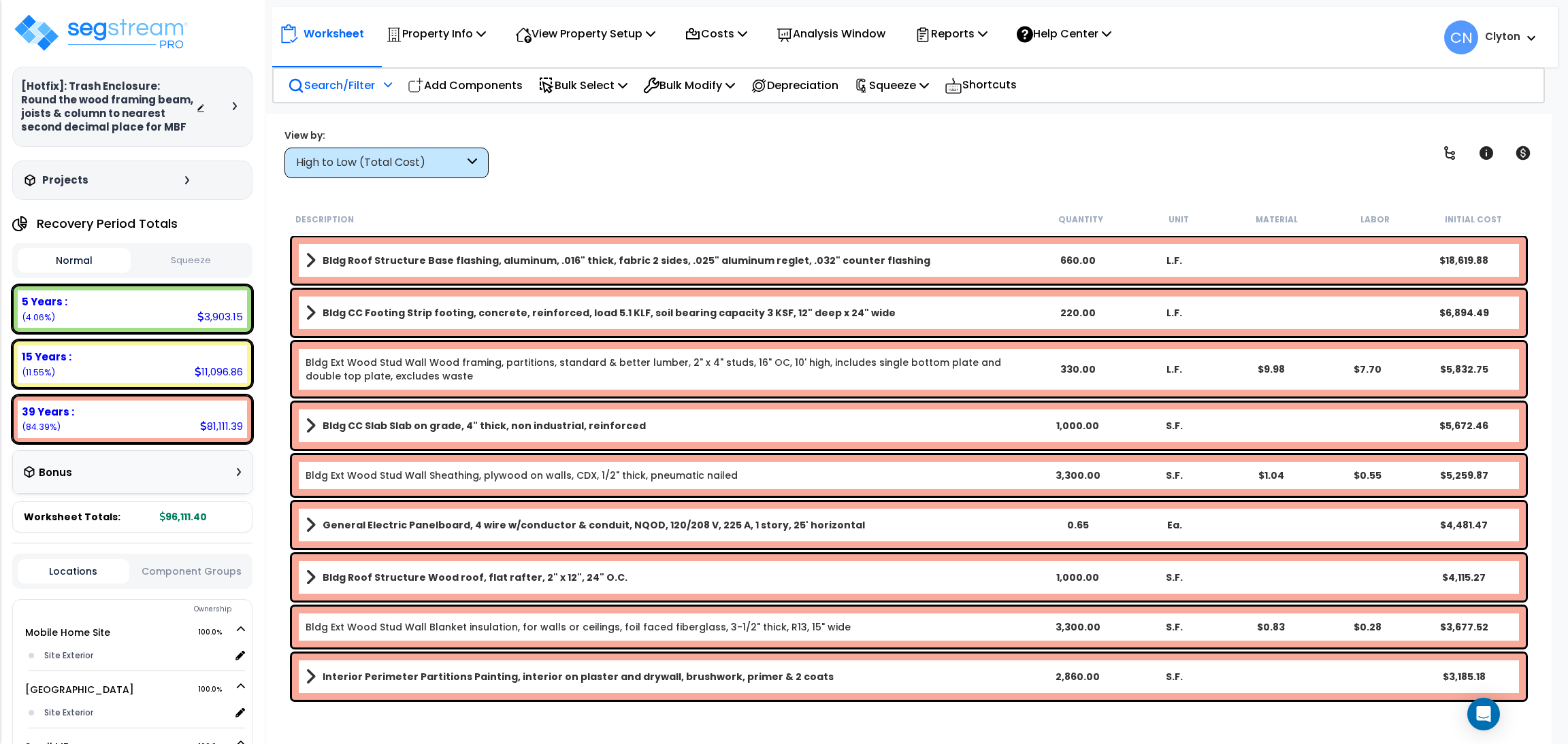
click at [344, 90] on p "Search/Filter" at bounding box center [332, 85] width 87 height 19
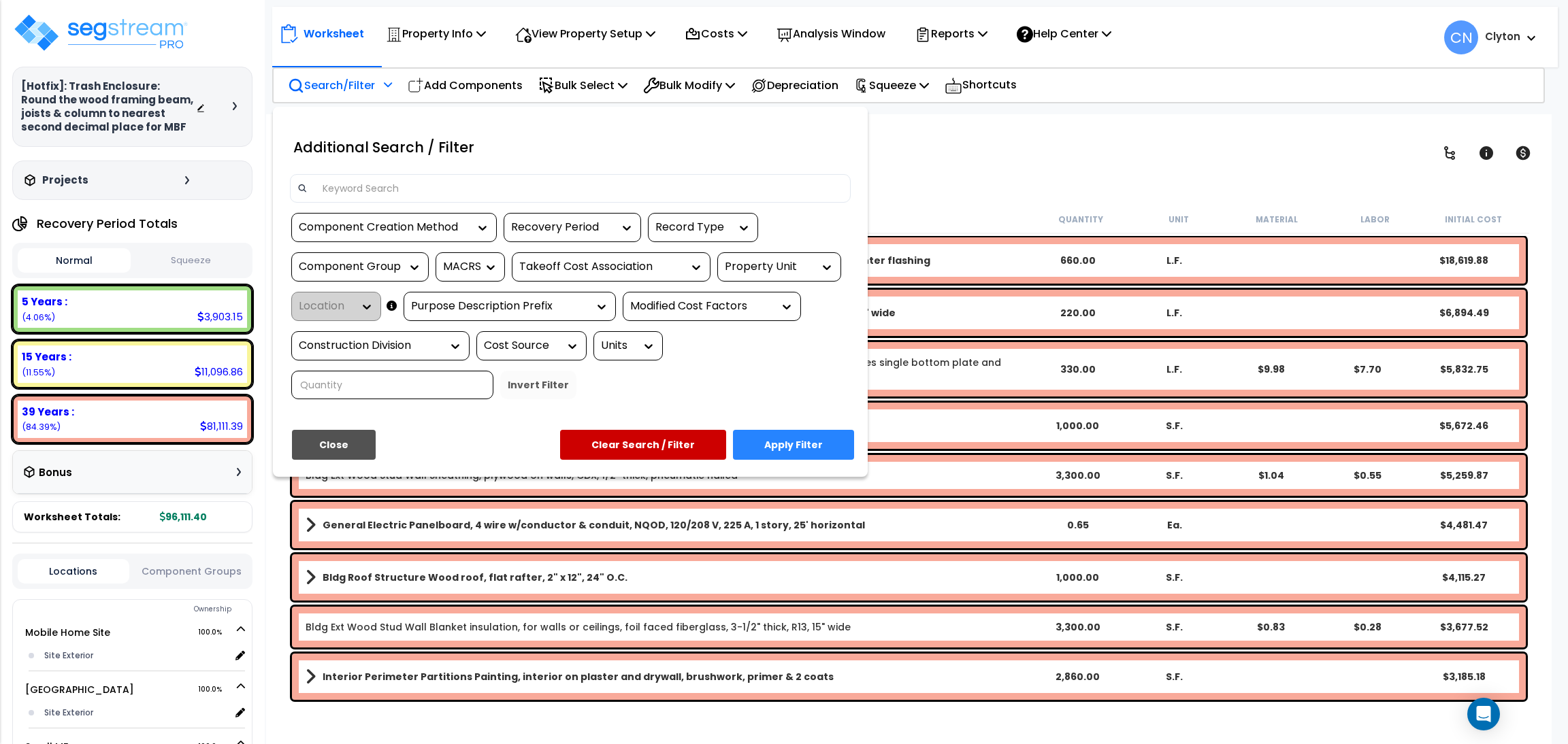
click at [729, 264] on div "Property Unit" at bounding box center [769, 267] width 89 height 16
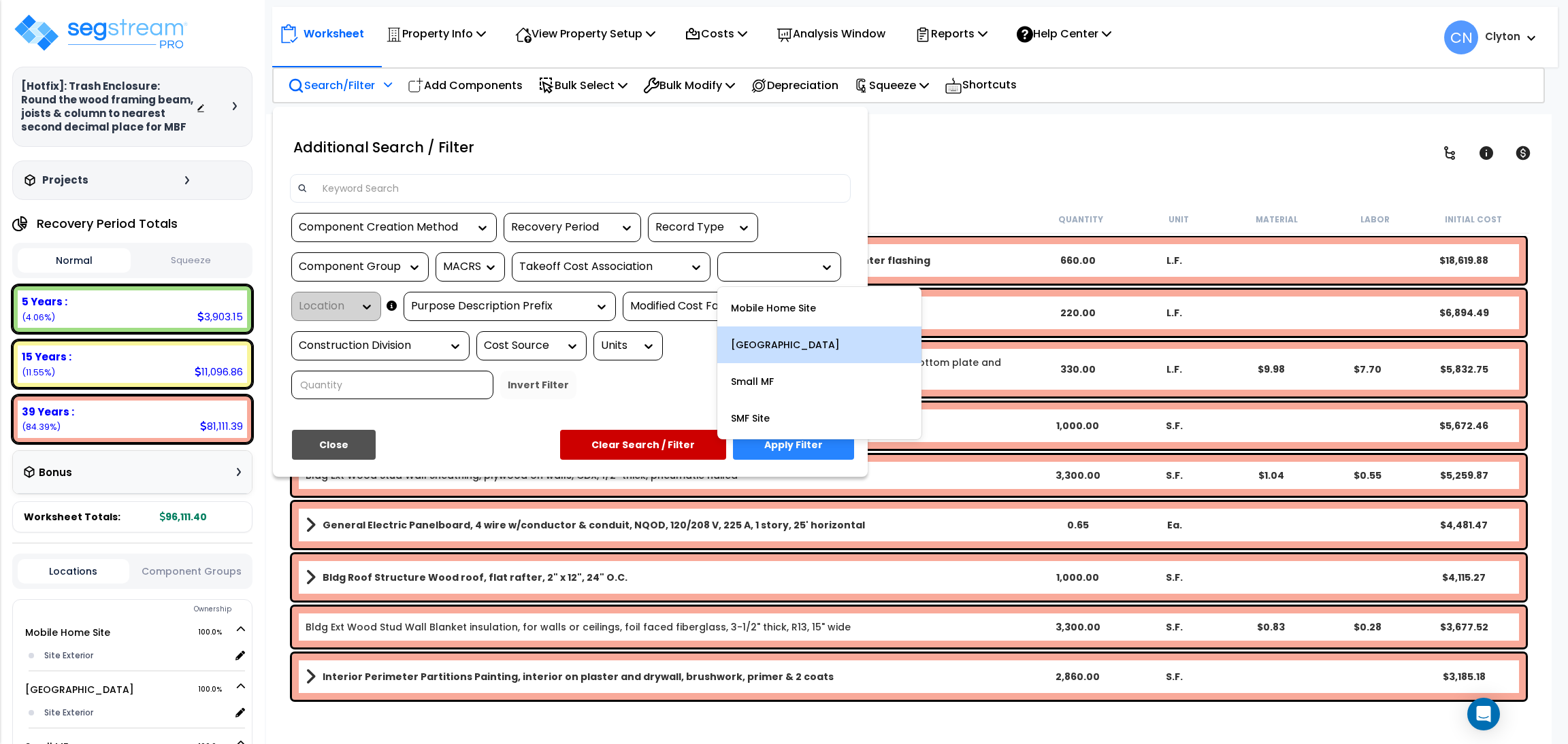
click at [753, 349] on div "[GEOGRAPHIC_DATA]" at bounding box center [819, 344] width 204 height 37
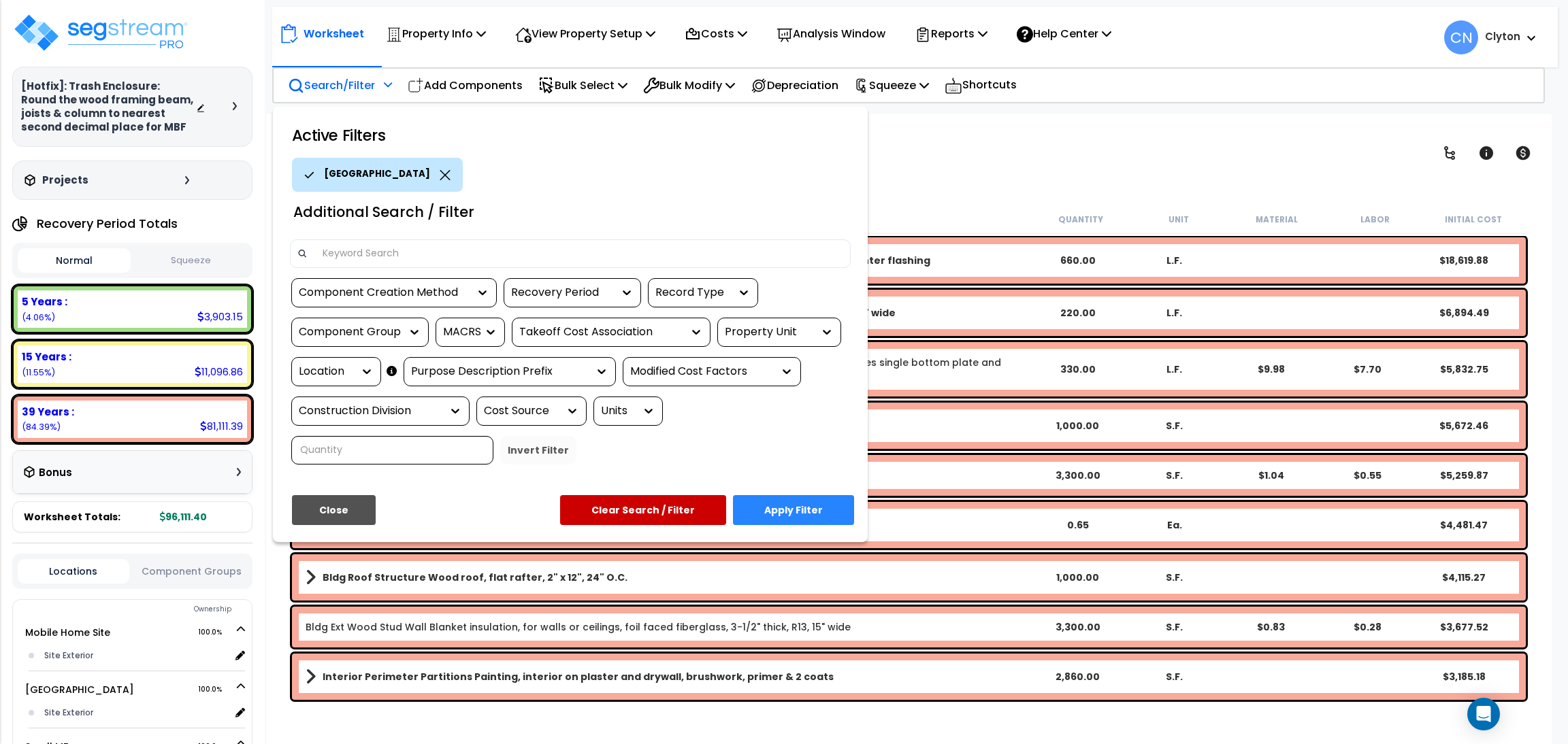
click at [774, 507] on button "Apply Filter" at bounding box center [793, 510] width 121 height 30
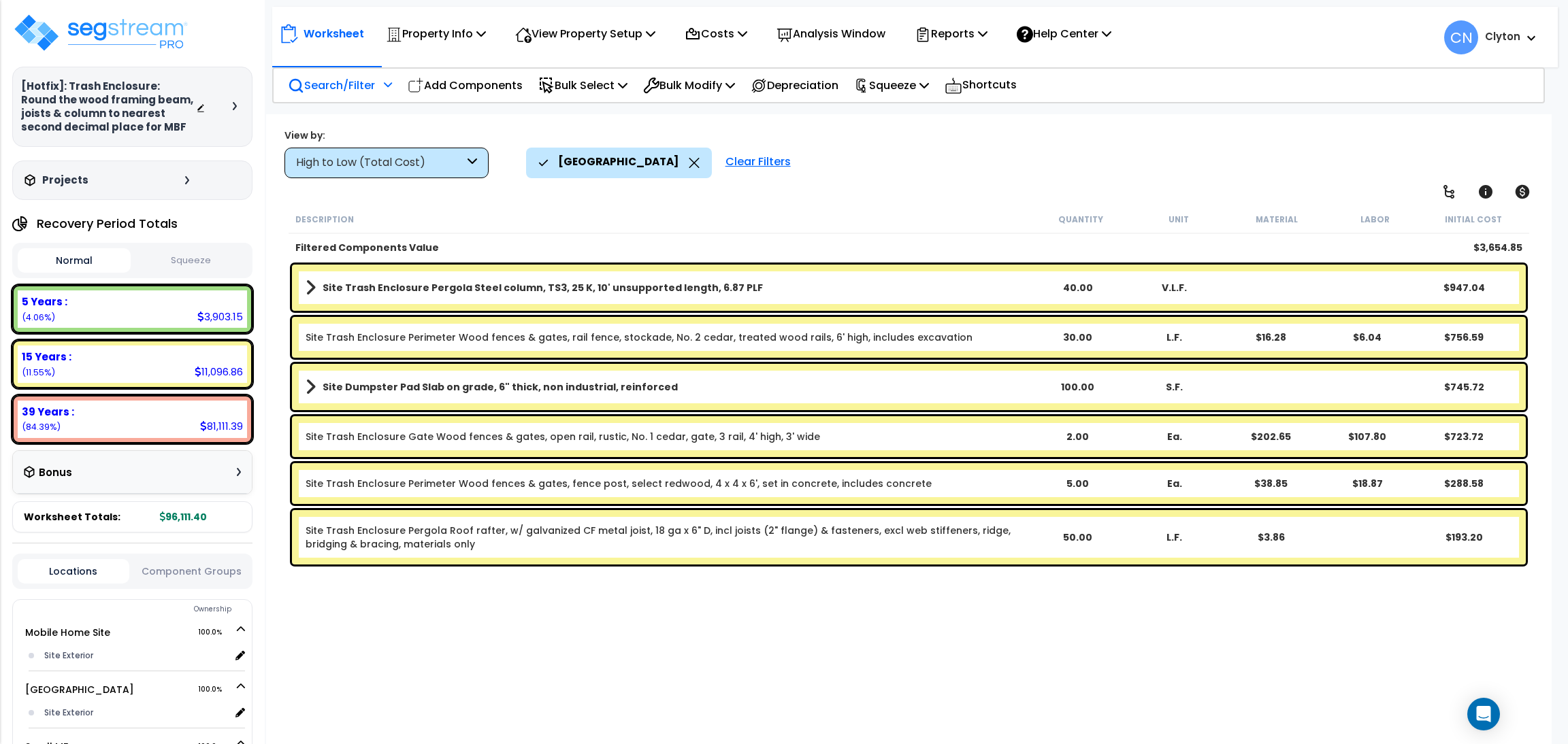
click at [352, 94] on div "Search/Filter Additional Search / Filter" at bounding box center [339, 85] width 104 height 32
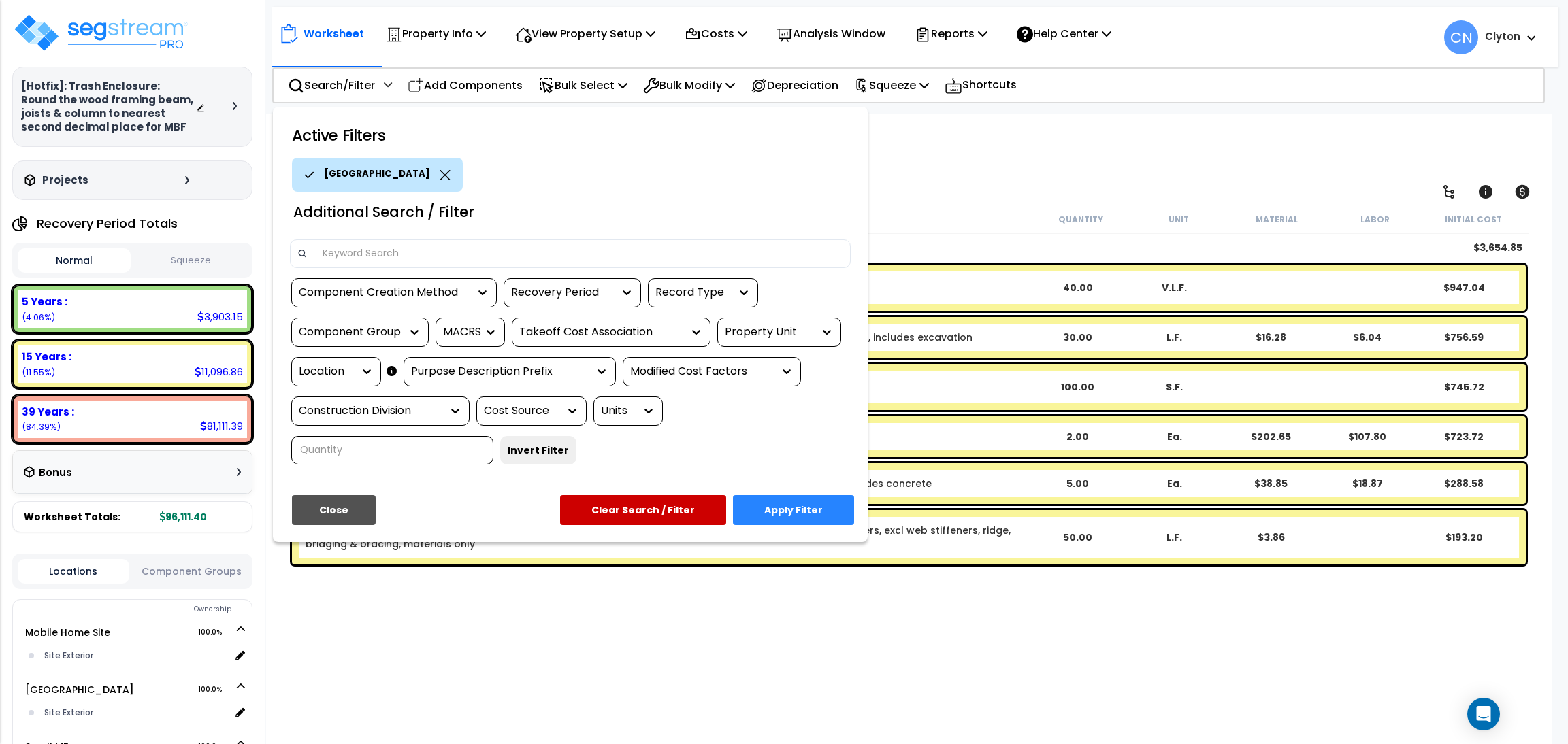
click at [766, 325] on div "Property Unit" at bounding box center [769, 333] width 89 height 16
click at [746, 332] on div "Property Unit" at bounding box center [769, 333] width 89 height 16
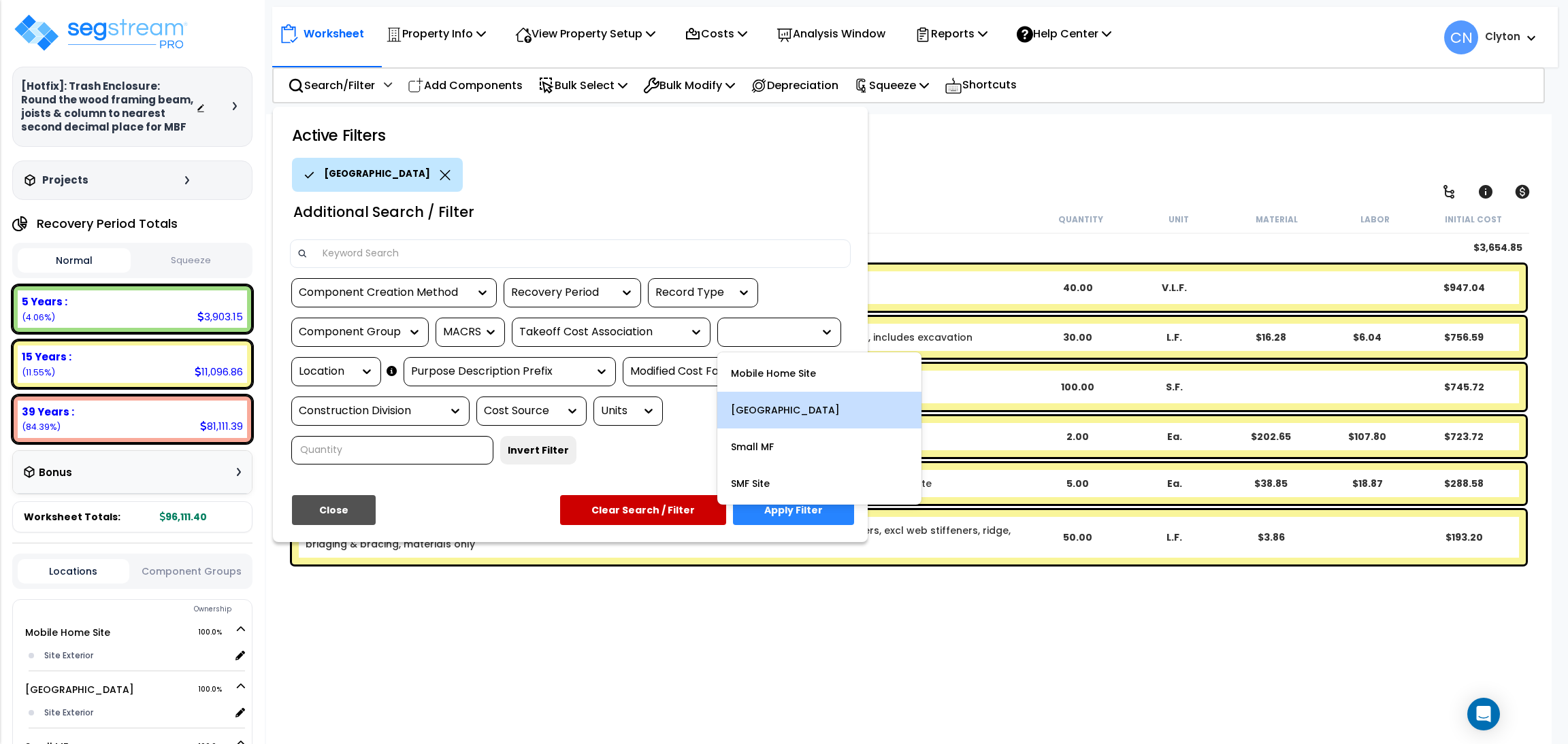
click at [798, 412] on div "[GEOGRAPHIC_DATA]" at bounding box center [819, 409] width 204 height 37
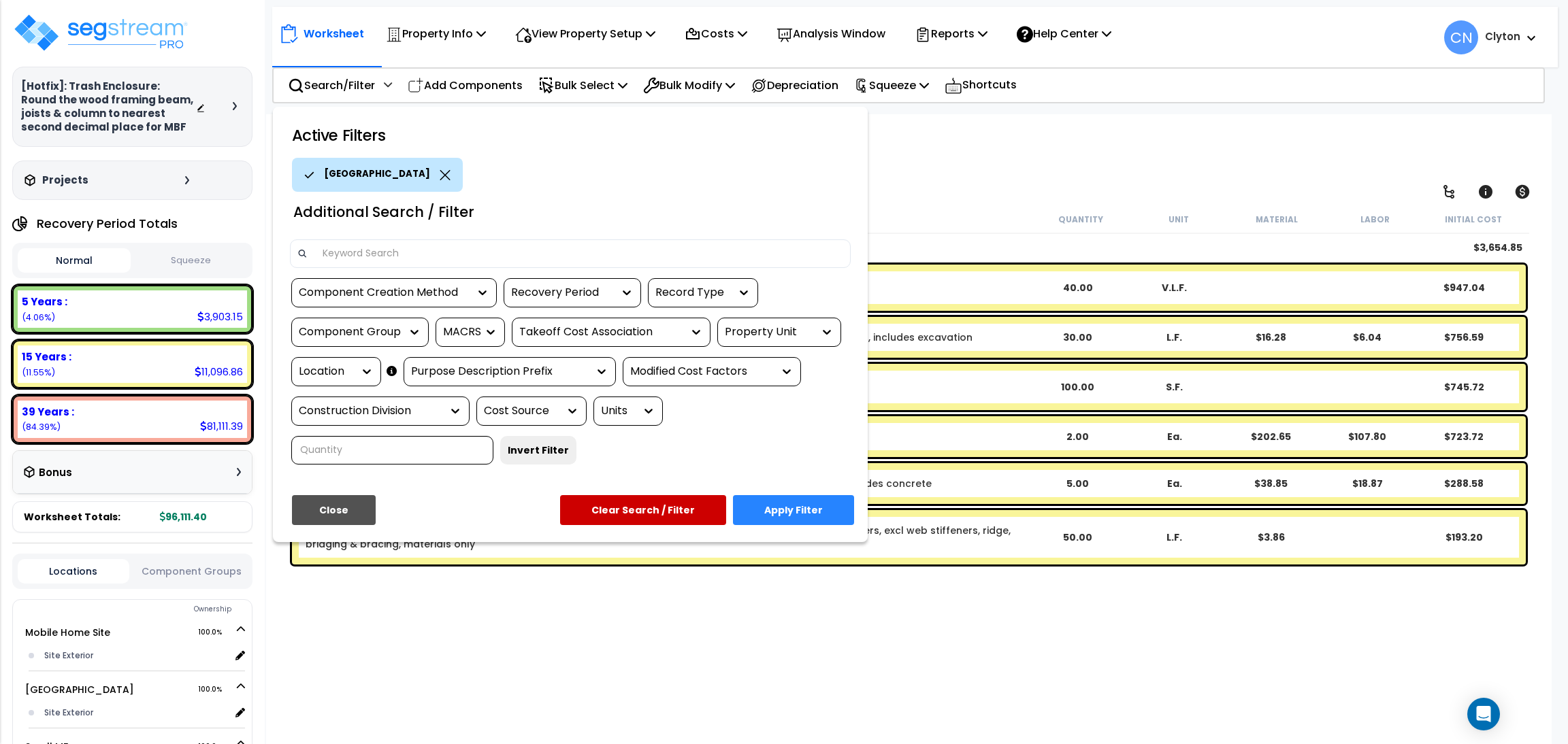
click at [791, 496] on button "Apply Filter" at bounding box center [793, 510] width 121 height 30
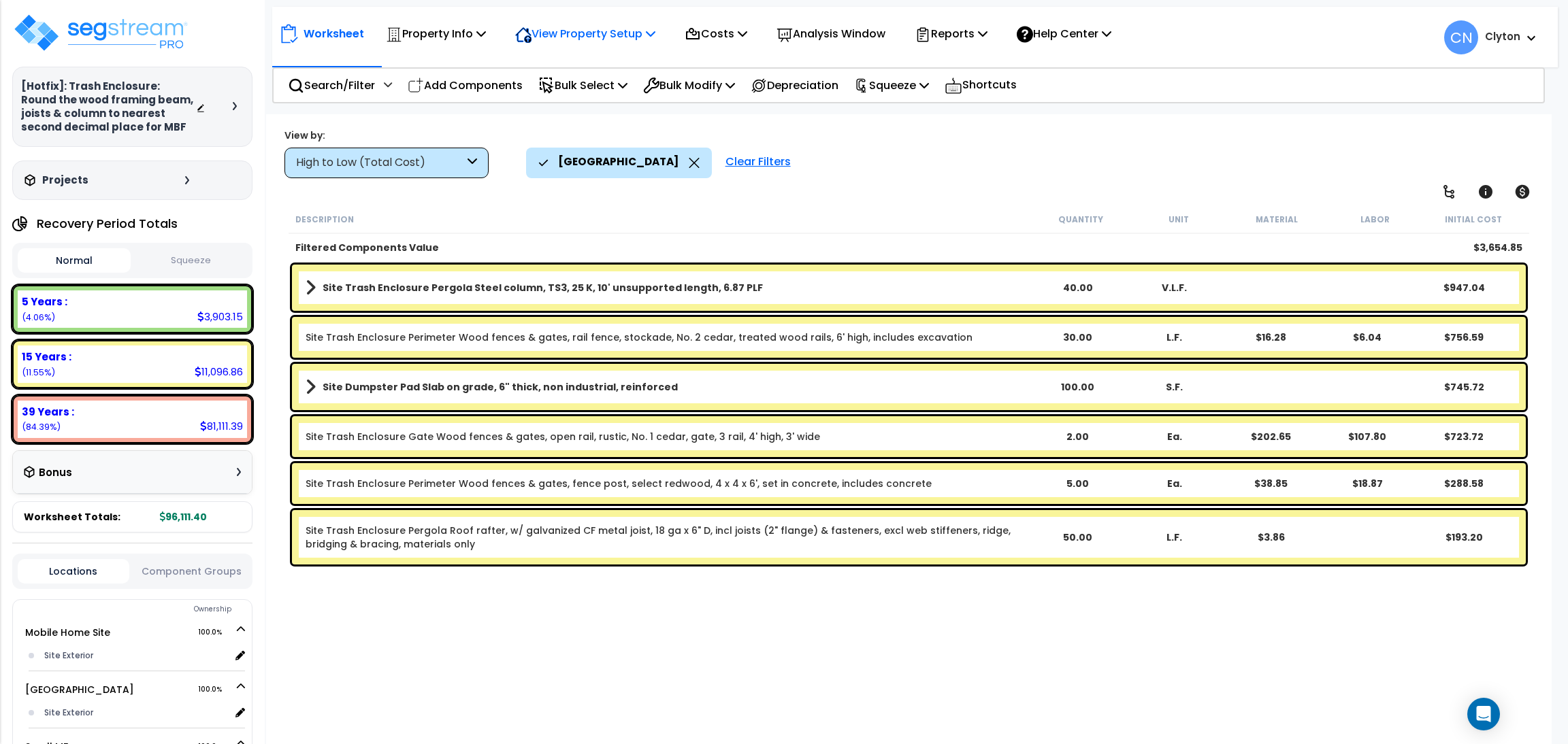
click at [559, 34] on p "View Property Setup" at bounding box center [585, 34] width 140 height 19
click at [582, 94] on link "View Questionnaire" at bounding box center [575, 94] width 135 height 28
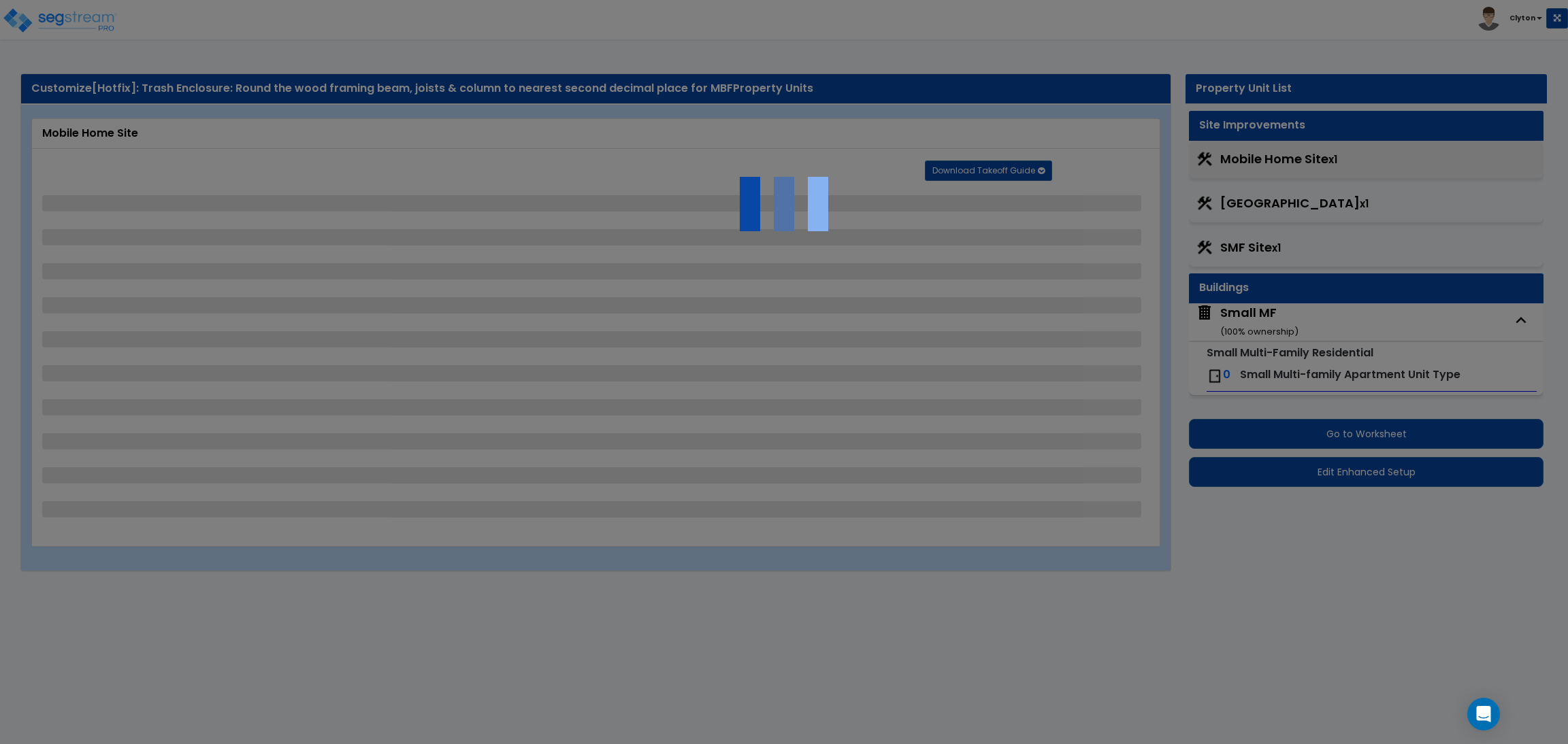
select select "1"
select select "2"
select select "1"
select select "2"
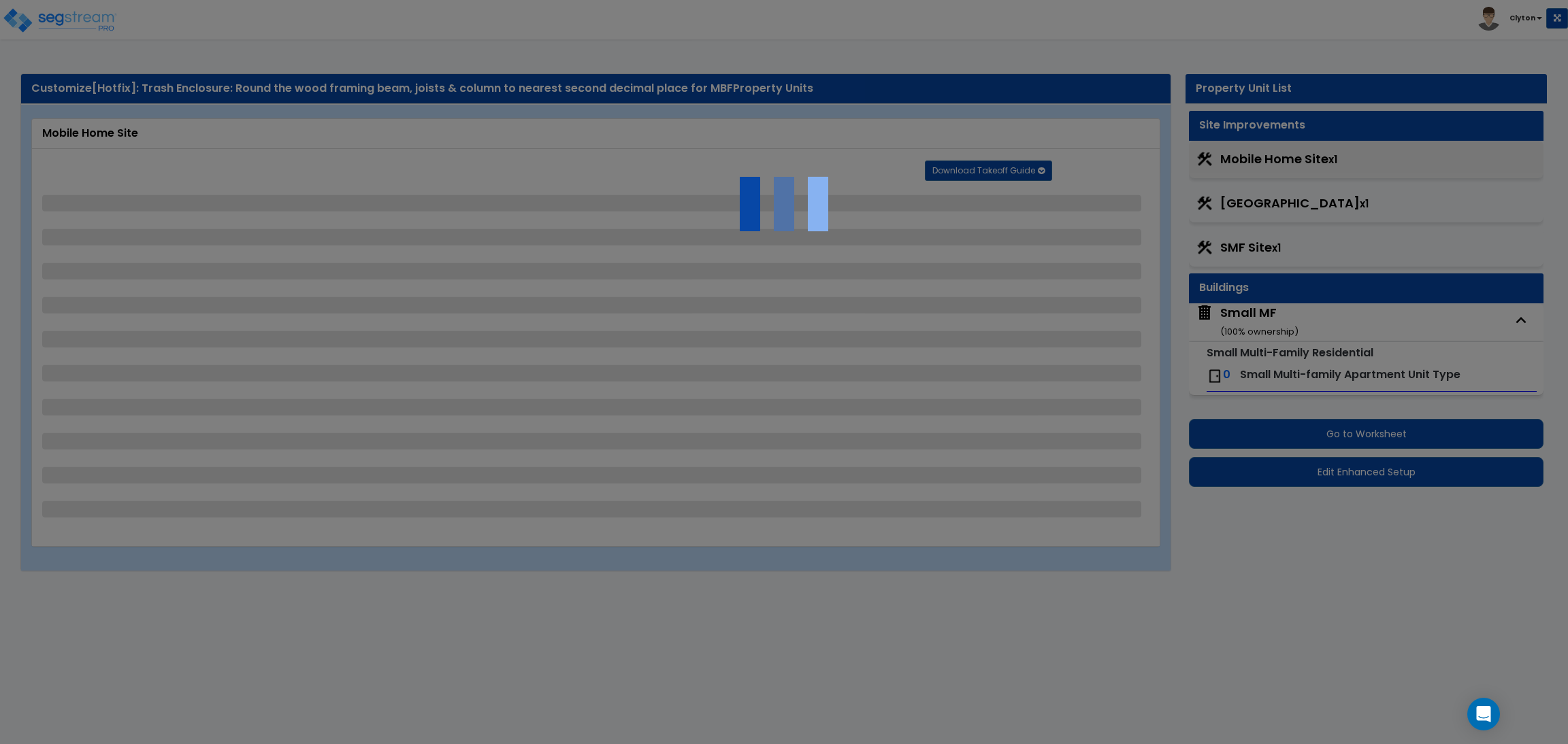
select select "3"
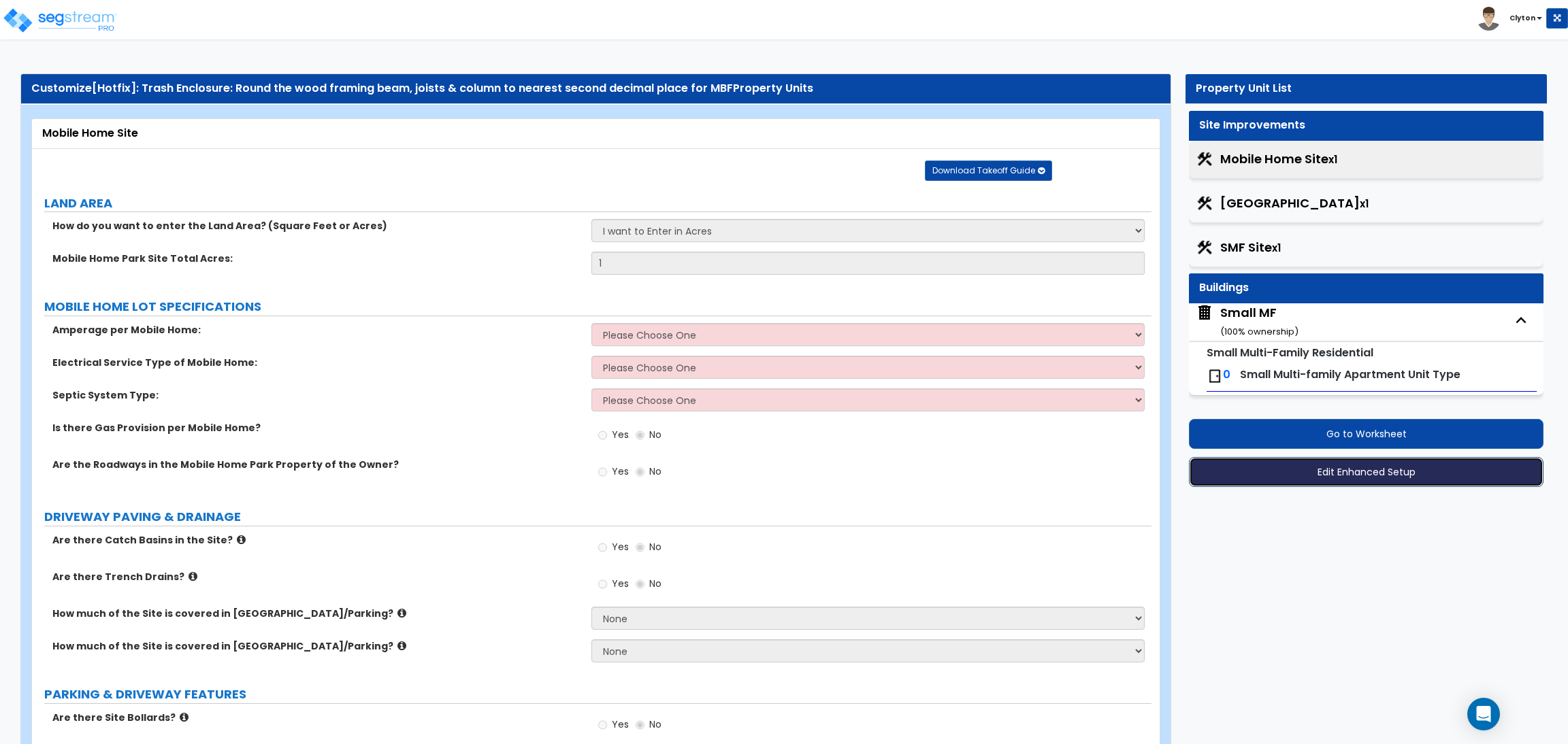
click at [1324, 483] on button "Edit Enhanced Setup" at bounding box center [1366, 472] width 354 height 30
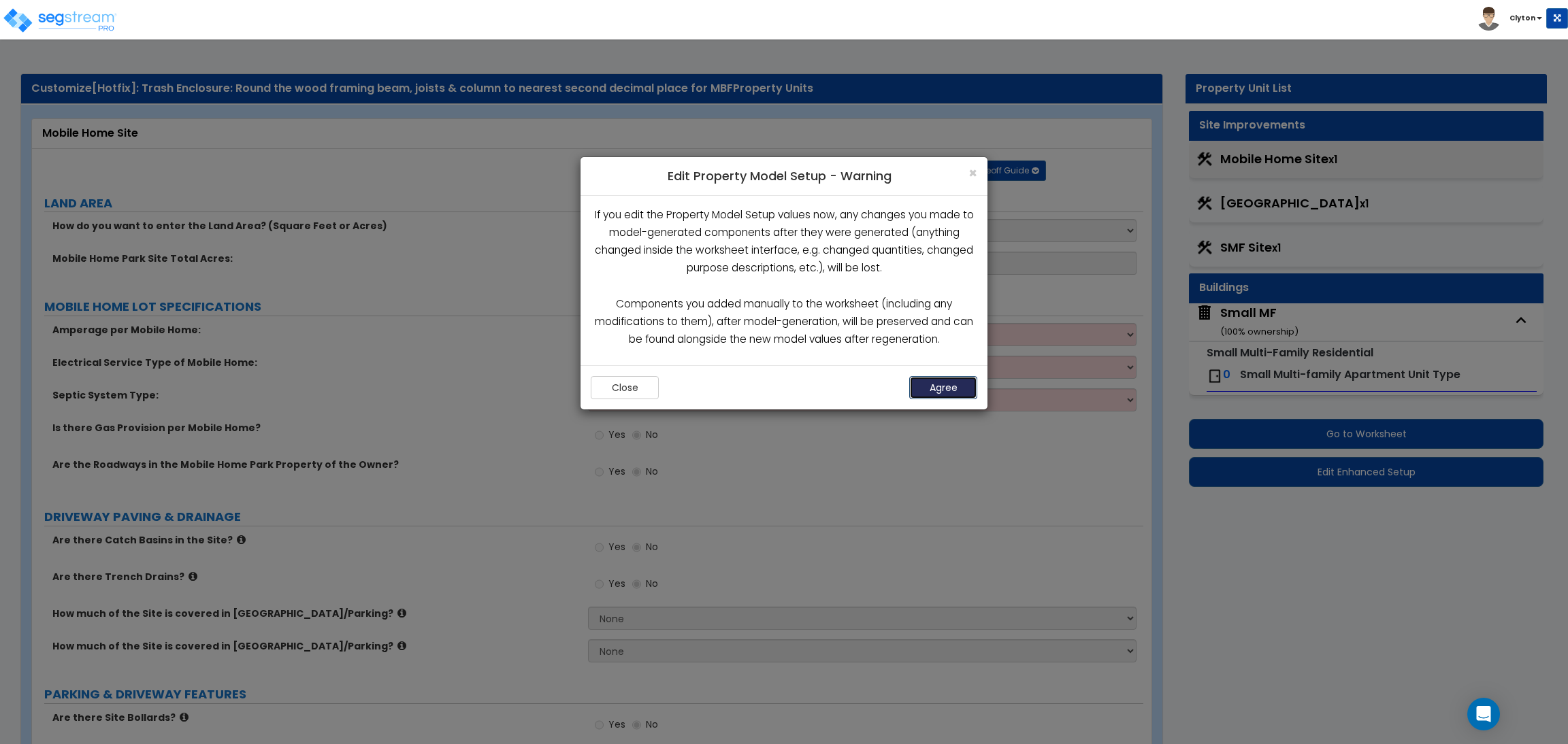
click at [954, 382] on button "Agree" at bounding box center [942, 387] width 68 height 23
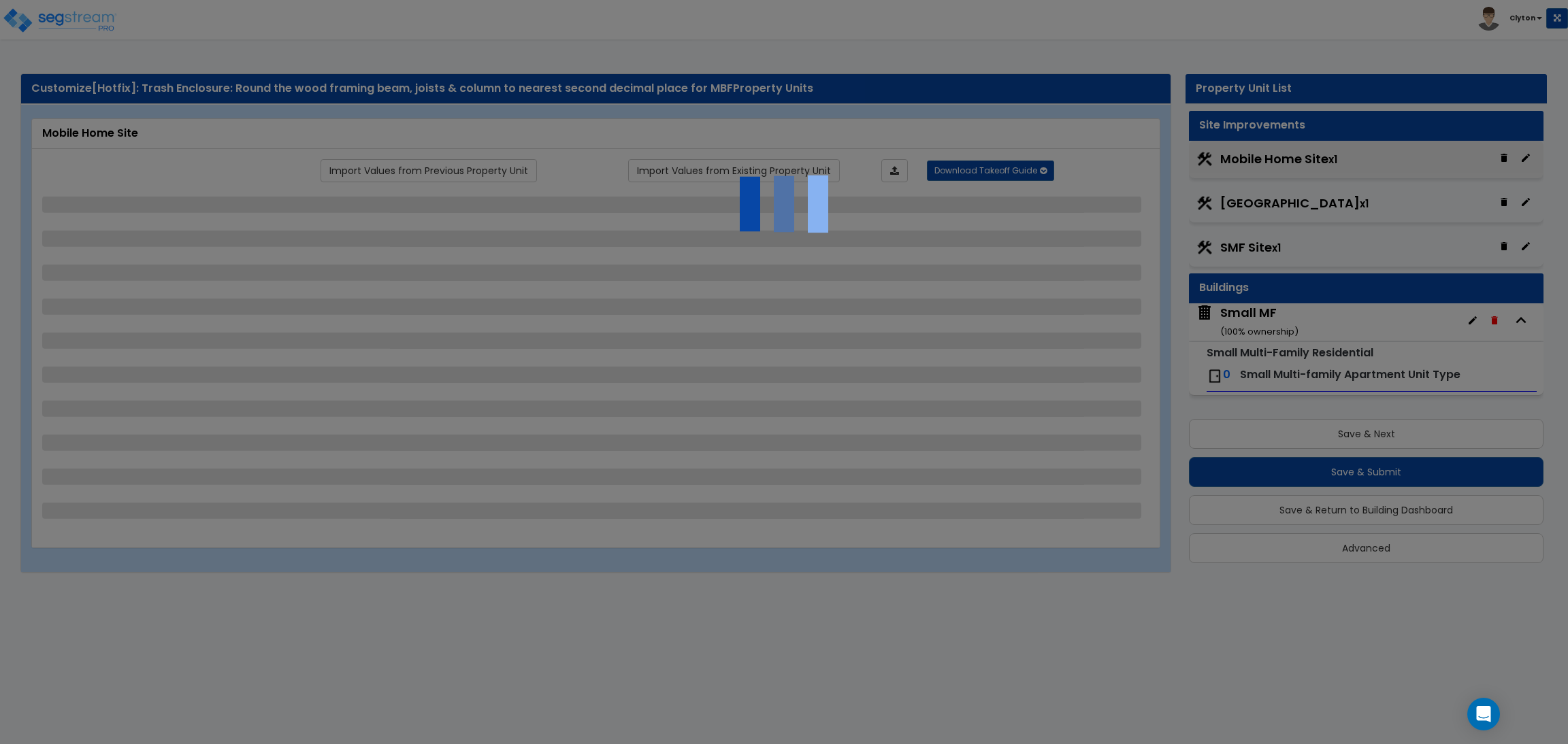
select select "1"
select select "2"
select select "1"
select select "2"
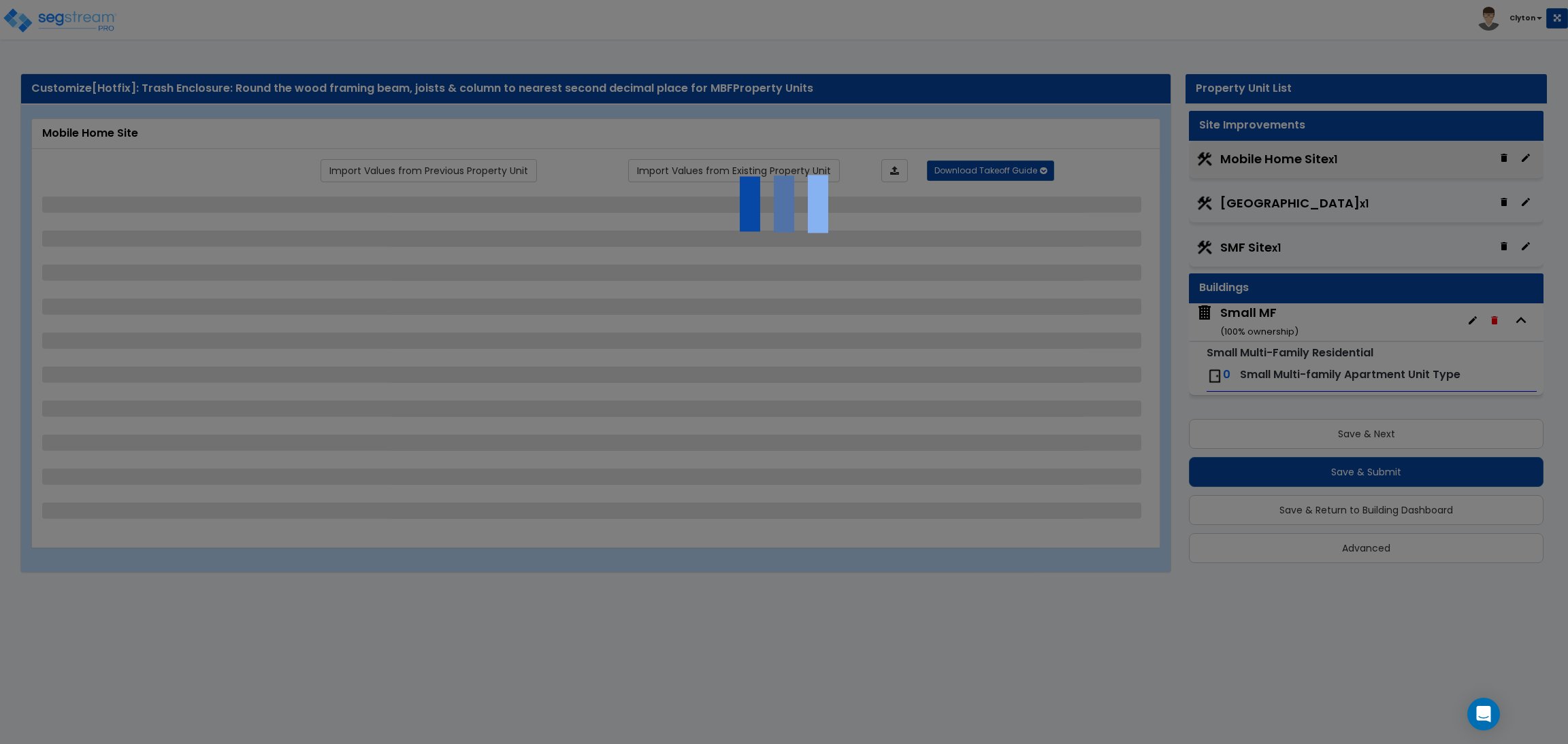
select select "3"
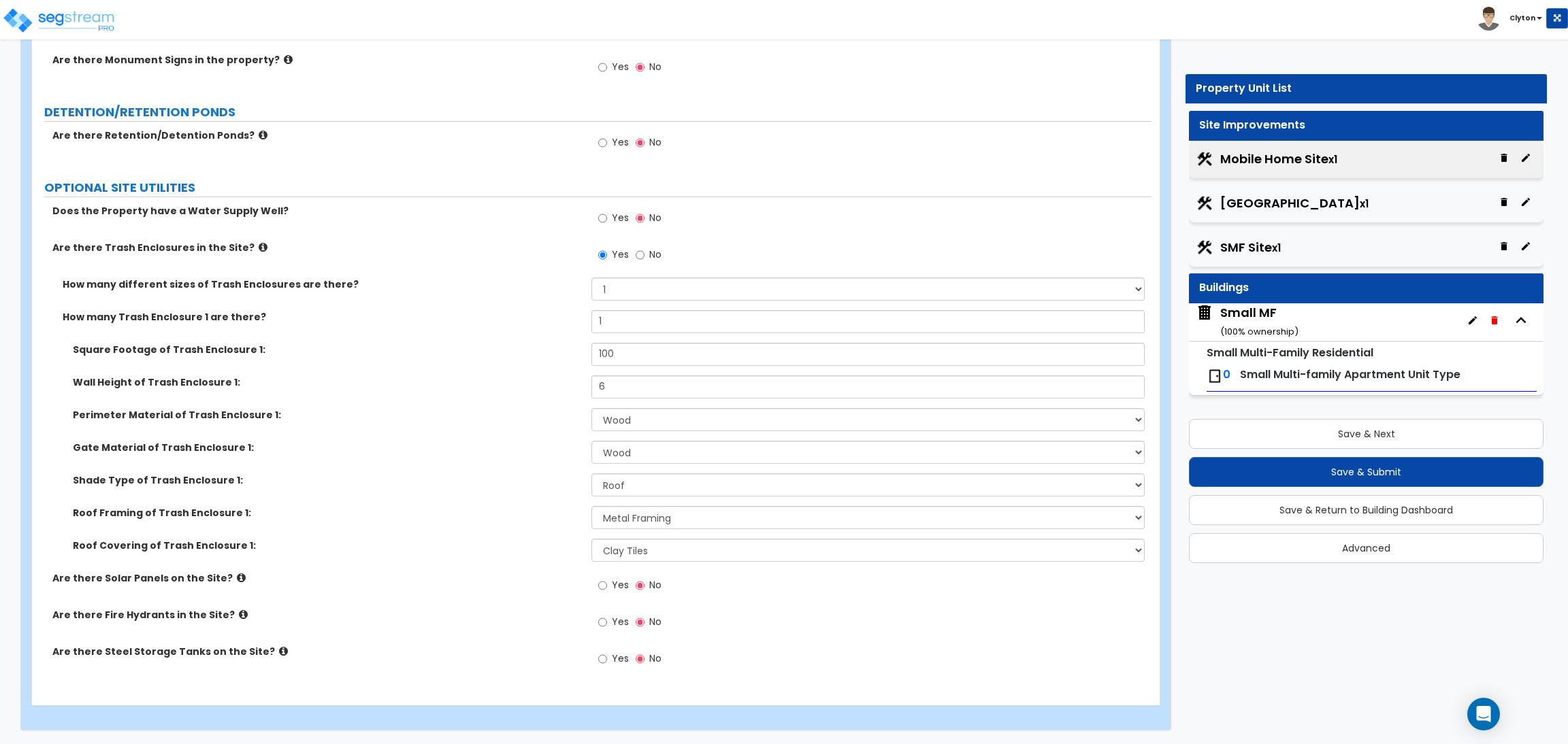
scroll to position [2251, 0]
click at [647, 512] on select "Please Choose One Wood Framing Metal Framing" at bounding box center [867, 517] width 553 height 23
select select "1"
click at [591, 506] on select "Please Choose One Wood Framing Metal Framing" at bounding box center [867, 517] width 553 height 23
click at [488, 518] on label "Roof Framing of Trash Enclosure 1:" at bounding box center [327, 513] width 508 height 14
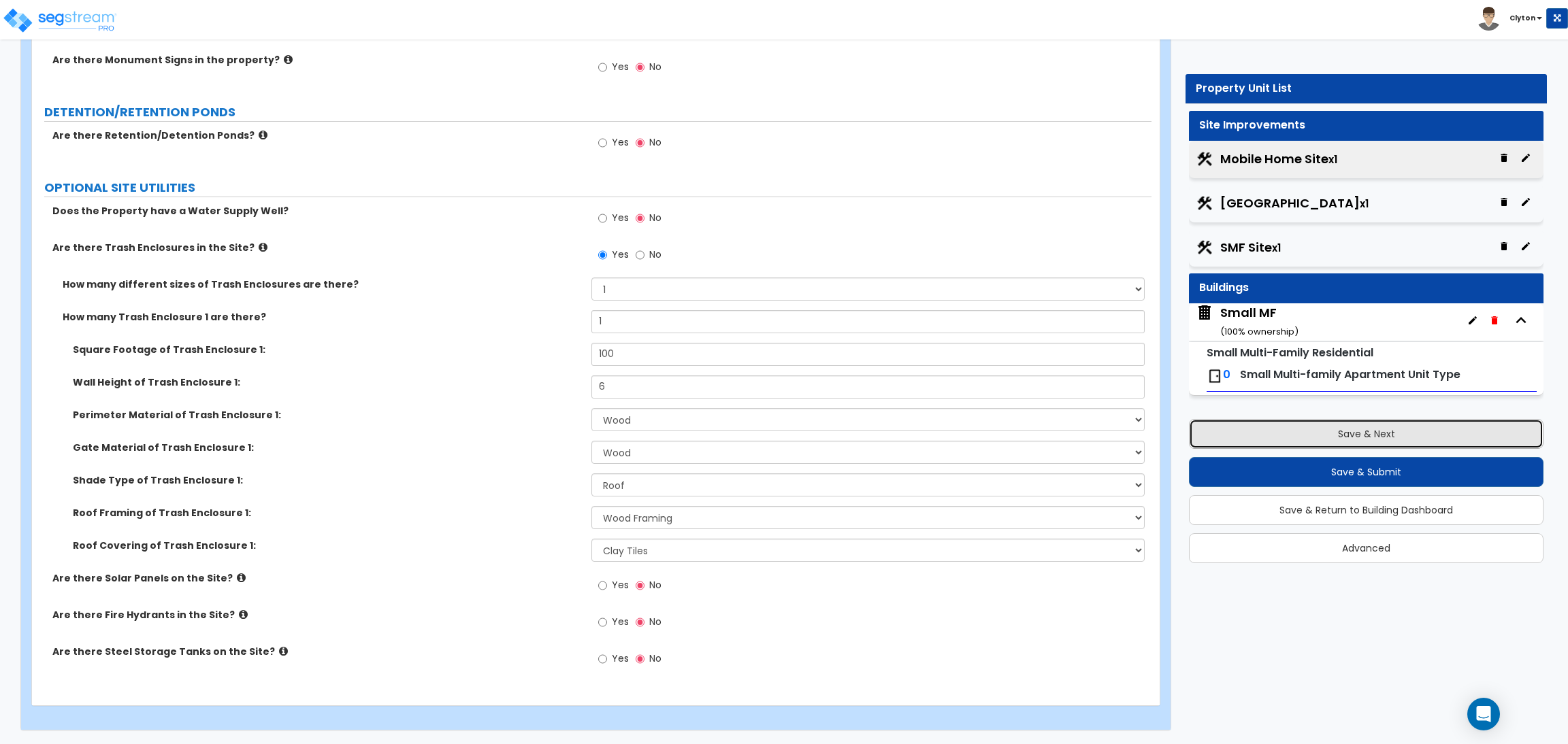
click at [1412, 434] on button "Save & Next" at bounding box center [1366, 434] width 354 height 30
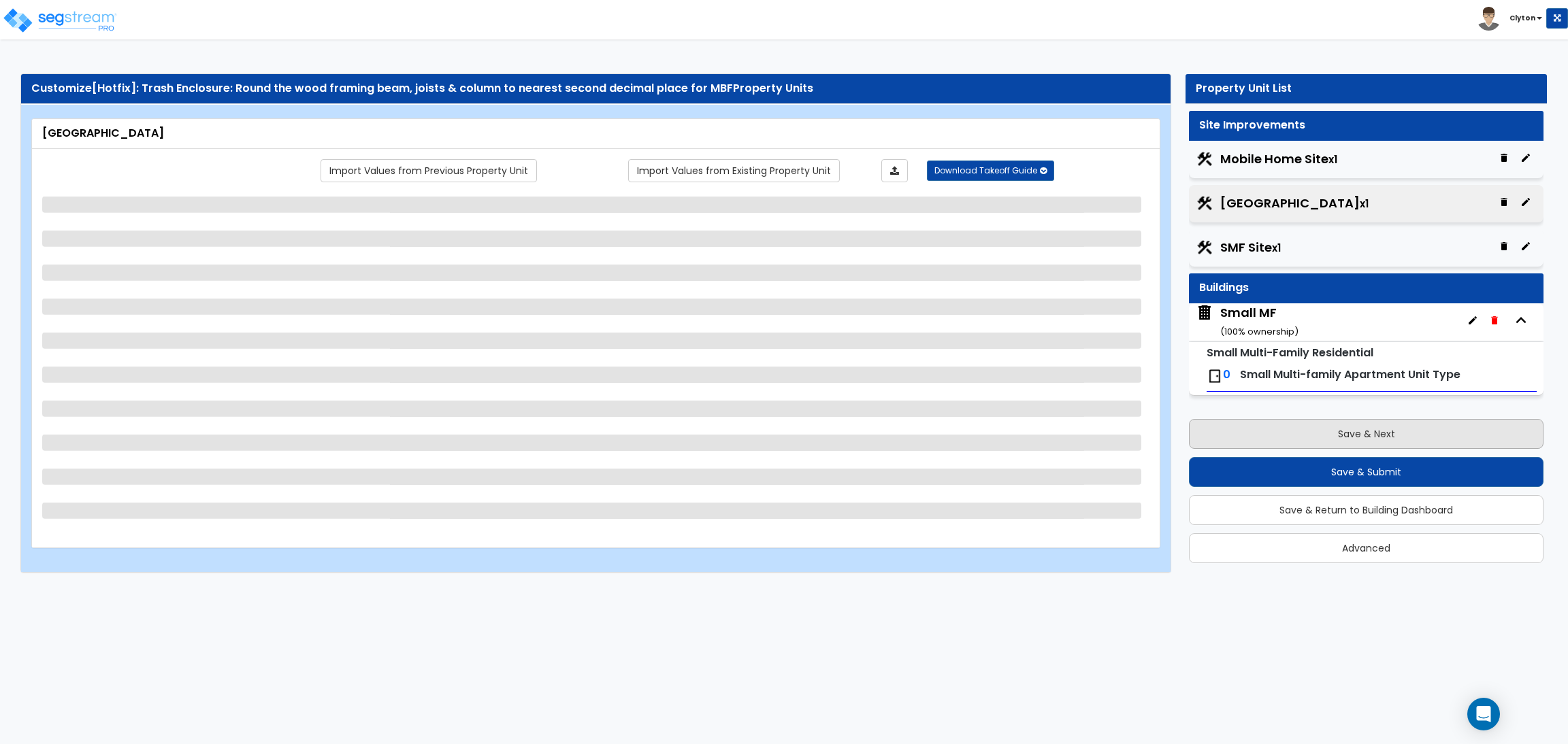
scroll to position [0, 0]
select select "1"
select select "2"
select select "1"
select select "2"
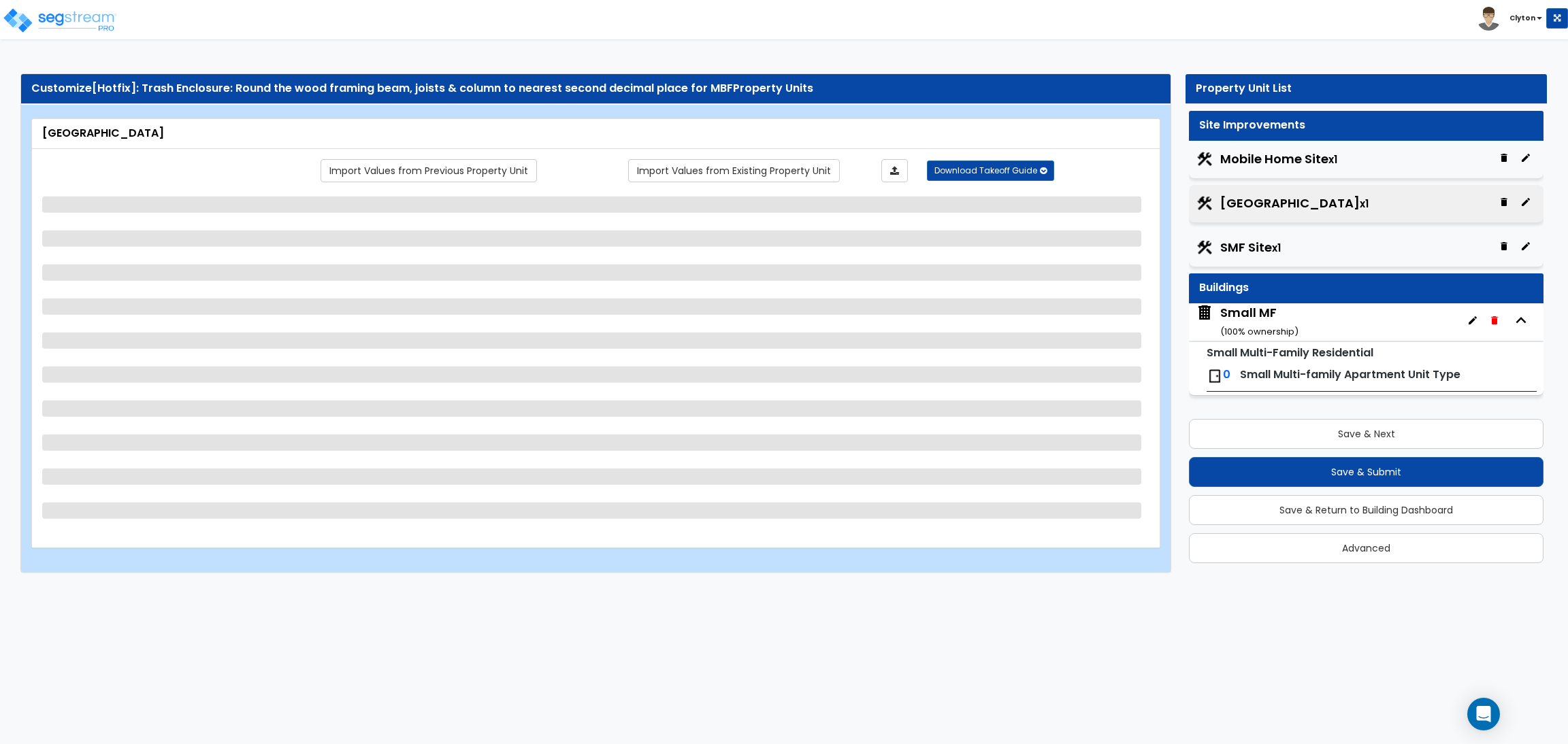
select select "2"
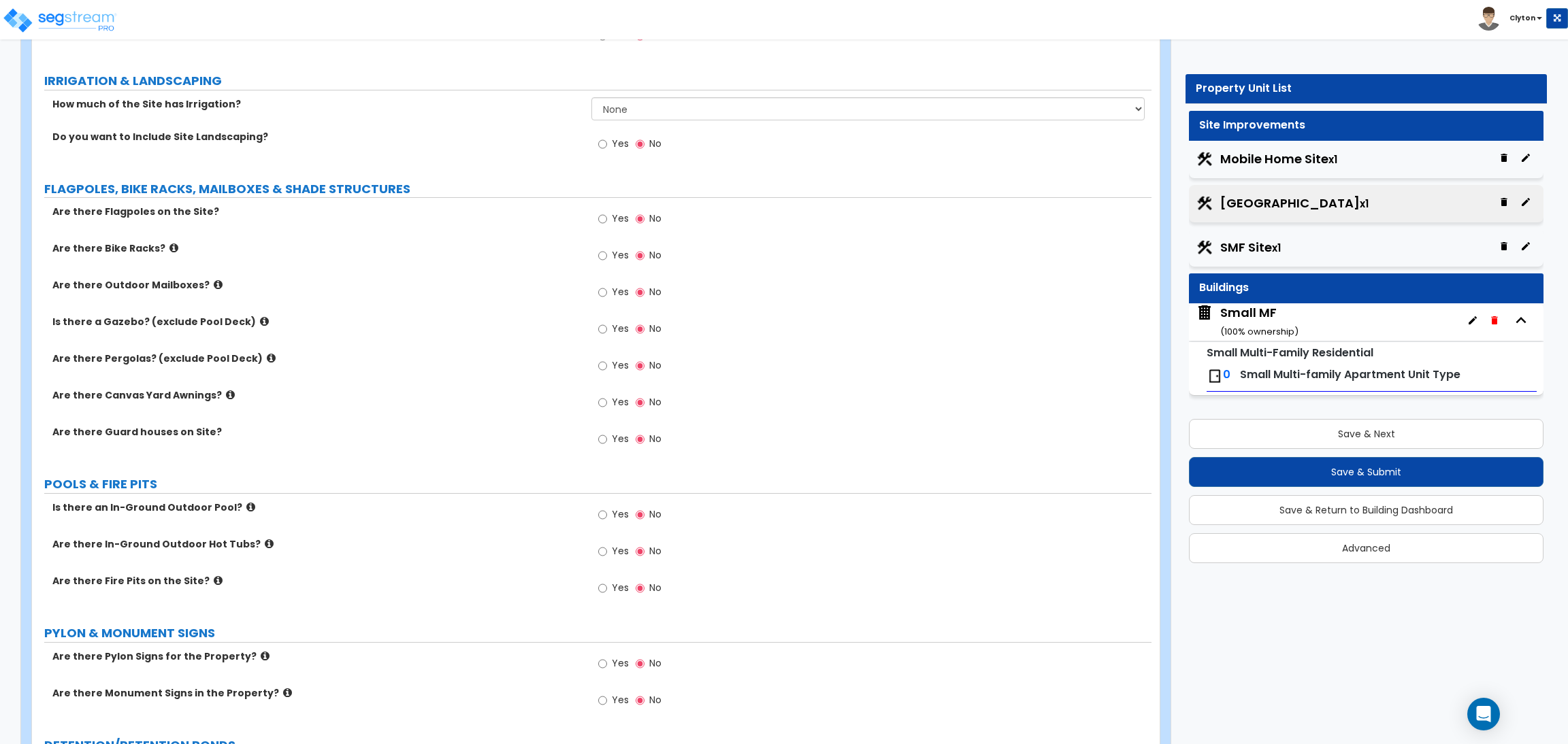
scroll to position [2106, 0]
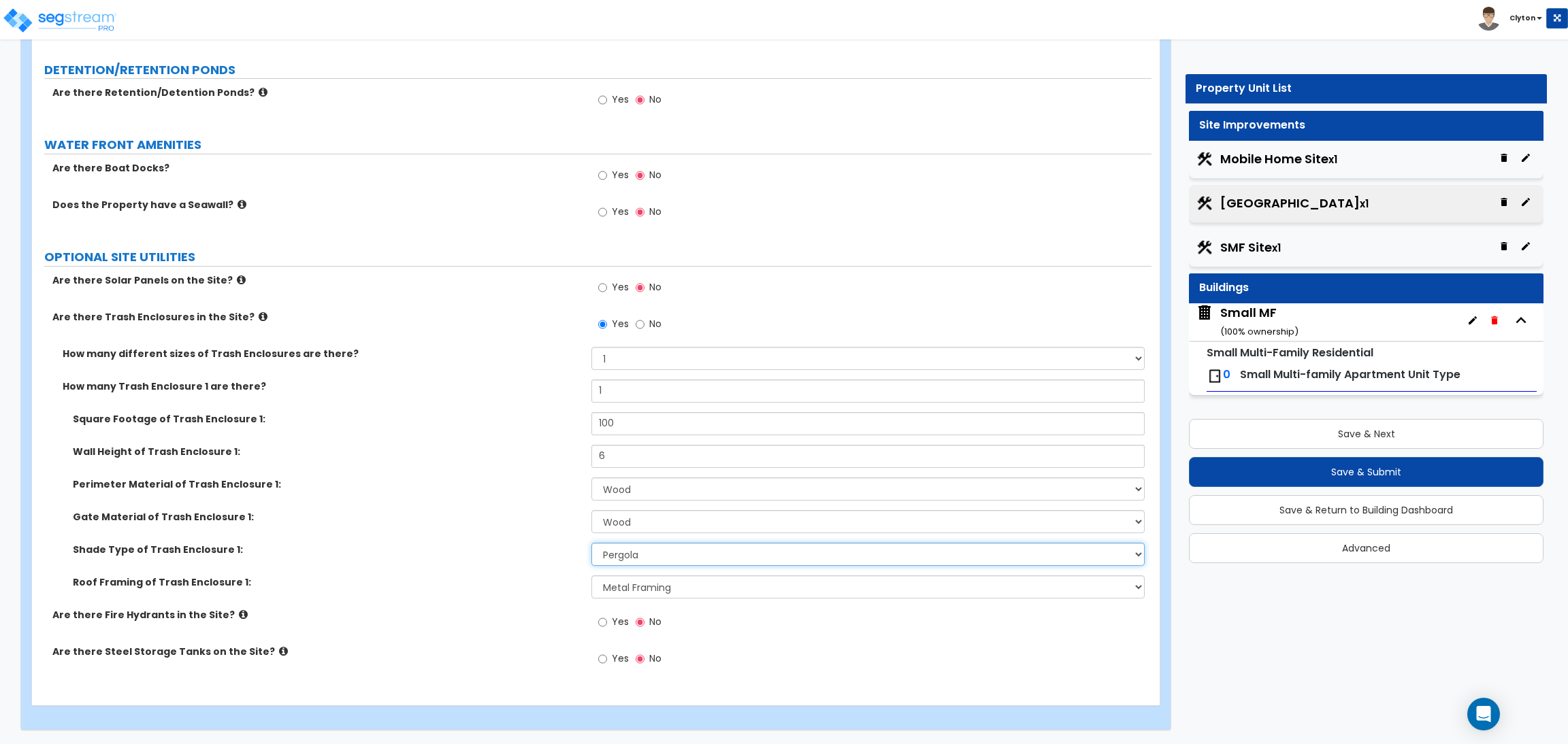
click at [633, 557] on select "None Roof Pergola" at bounding box center [867, 554] width 553 height 23
select select "1"
click at [591, 543] on select "None Roof Pergola" at bounding box center [867, 554] width 553 height 23
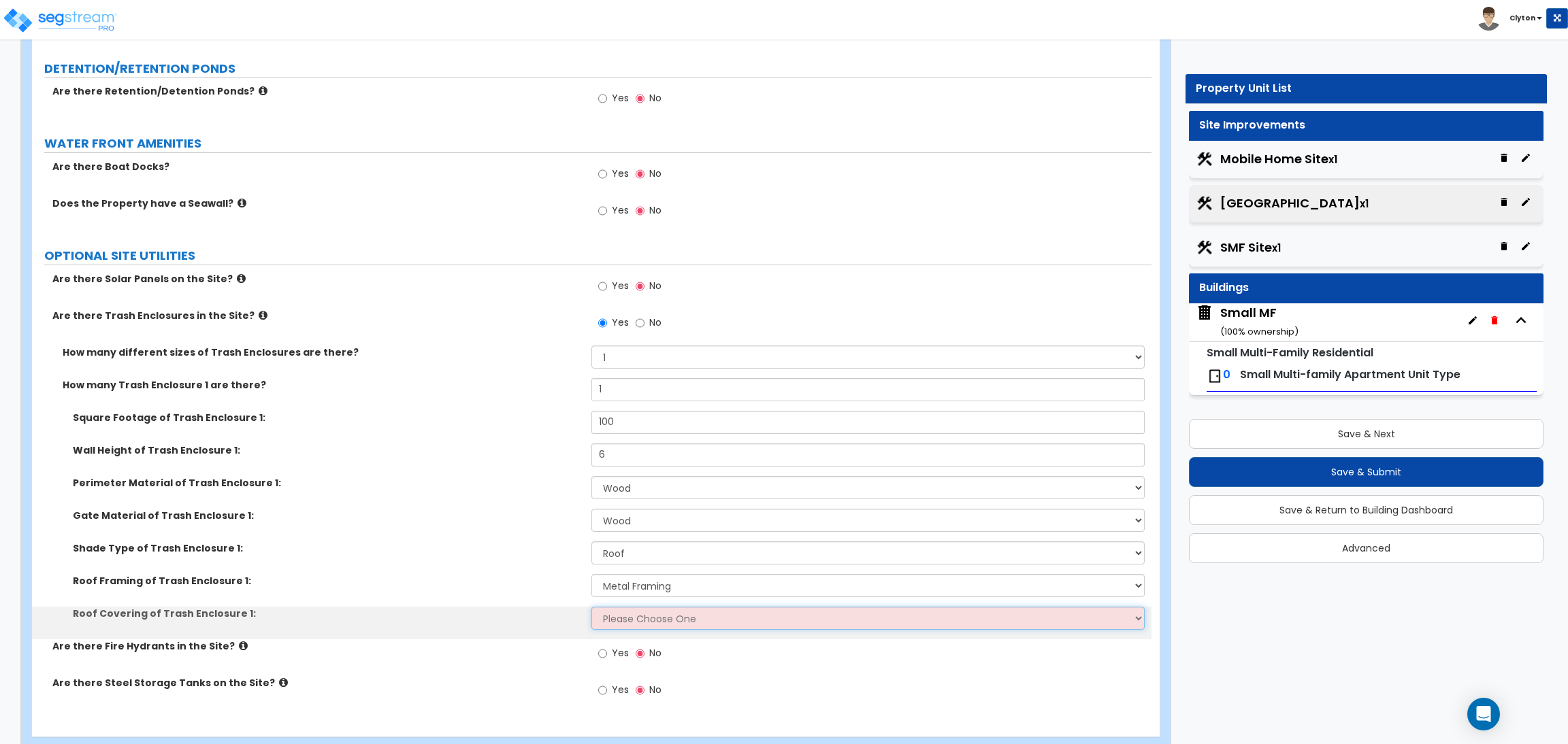
click at [638, 608] on select "Please Choose One Metal Roof Asphalt Shingles Clay Tiles Corrugated Fiberglass" at bounding box center [867, 618] width 553 height 23
select select "3"
click at [591, 608] on select "Please Choose One Metal Roof Asphalt Shingles Clay Tiles Corrugated Fiberglass" at bounding box center [867, 618] width 553 height 23
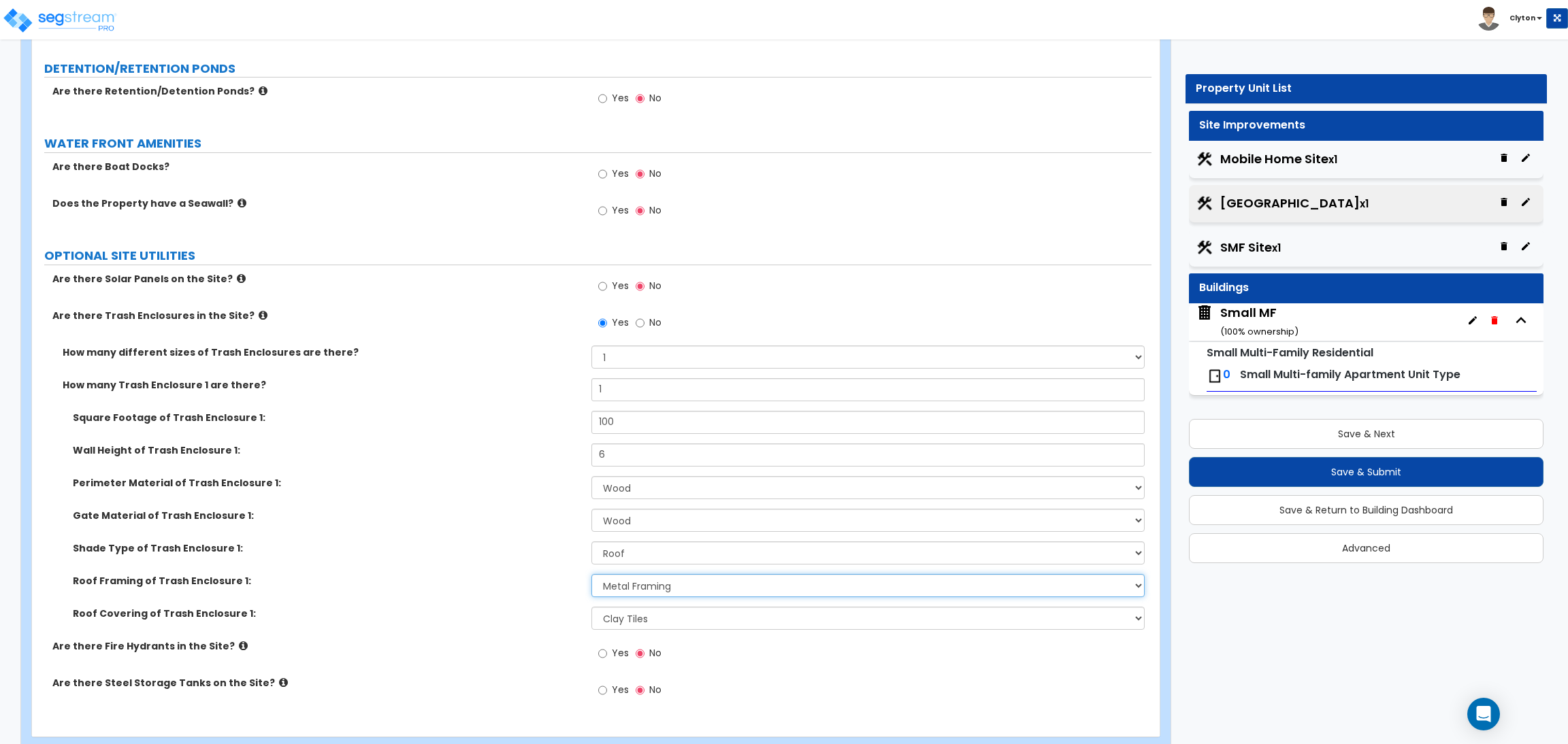
click at [602, 586] on select "Please Choose One Wood Framing Metal Framing" at bounding box center [867, 585] width 553 height 23
select select "1"
click at [591, 575] on select "Please Choose One Wood Framing Metal Framing" at bounding box center [867, 585] width 553 height 23
click at [516, 570] on div "Shade Type of Trash Enclosure 1: None Roof Pergola" at bounding box center [591, 558] width 1119 height 33
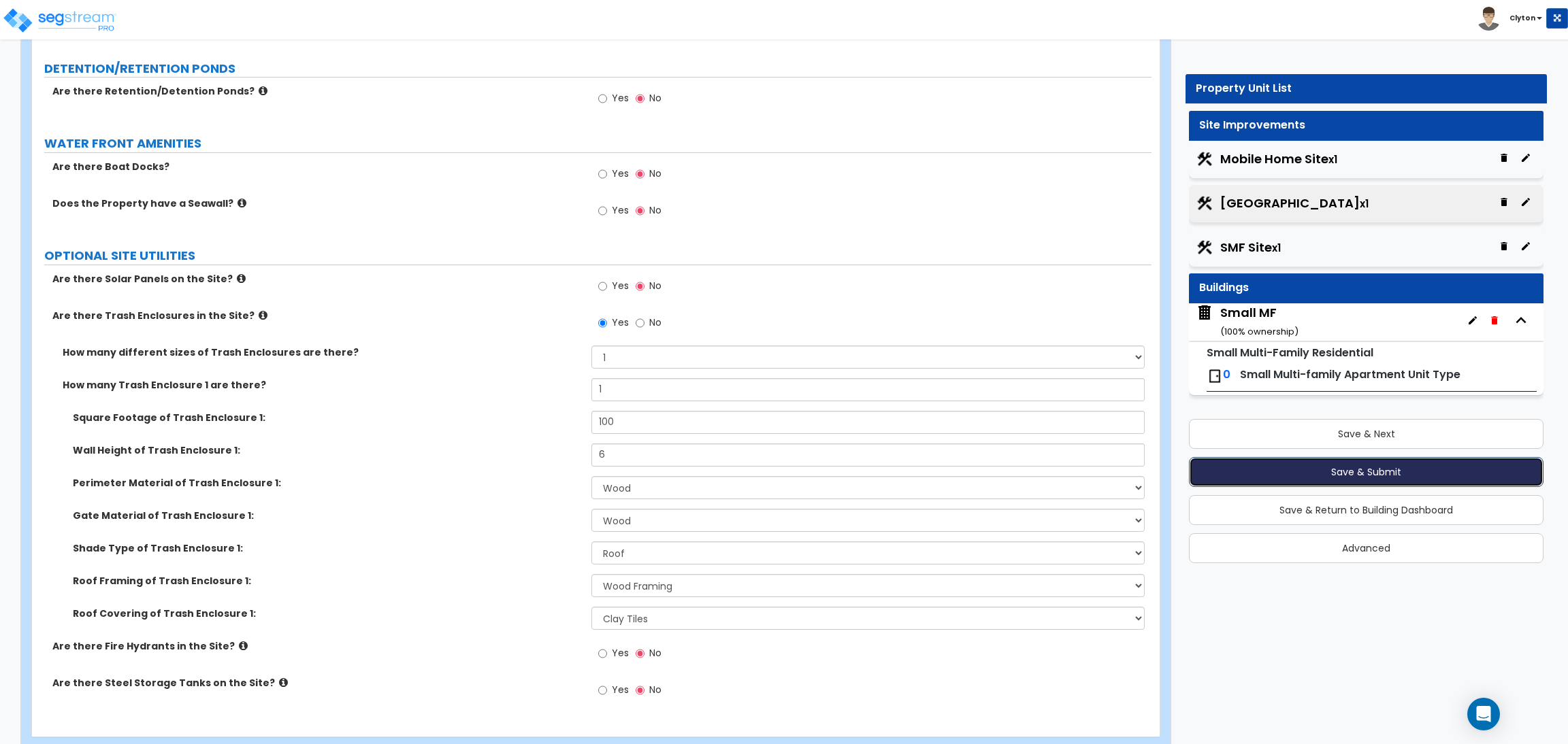
click at [1334, 470] on button "Save & Submit" at bounding box center [1366, 472] width 354 height 30
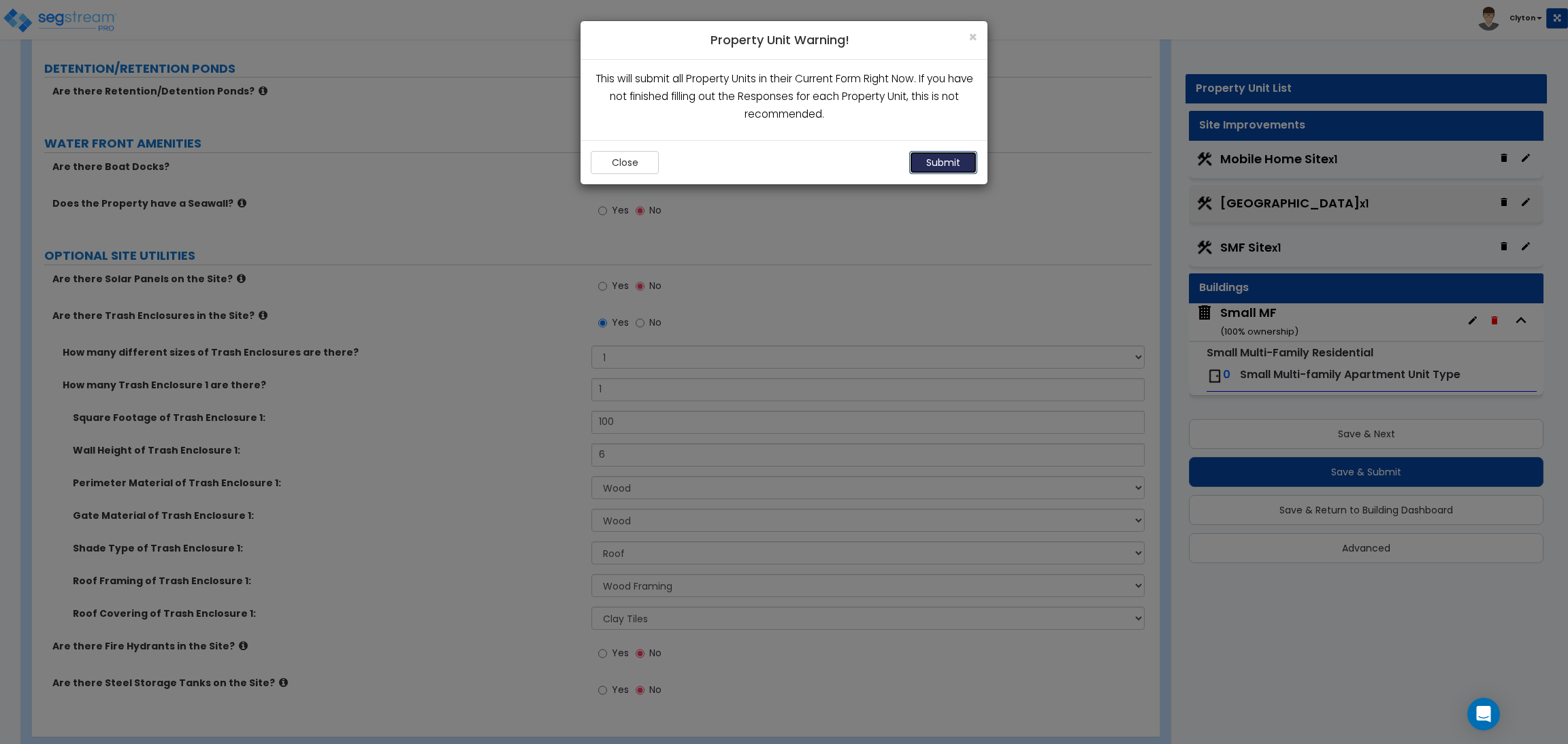
click at [920, 168] on button "Submit" at bounding box center [942, 162] width 68 height 23
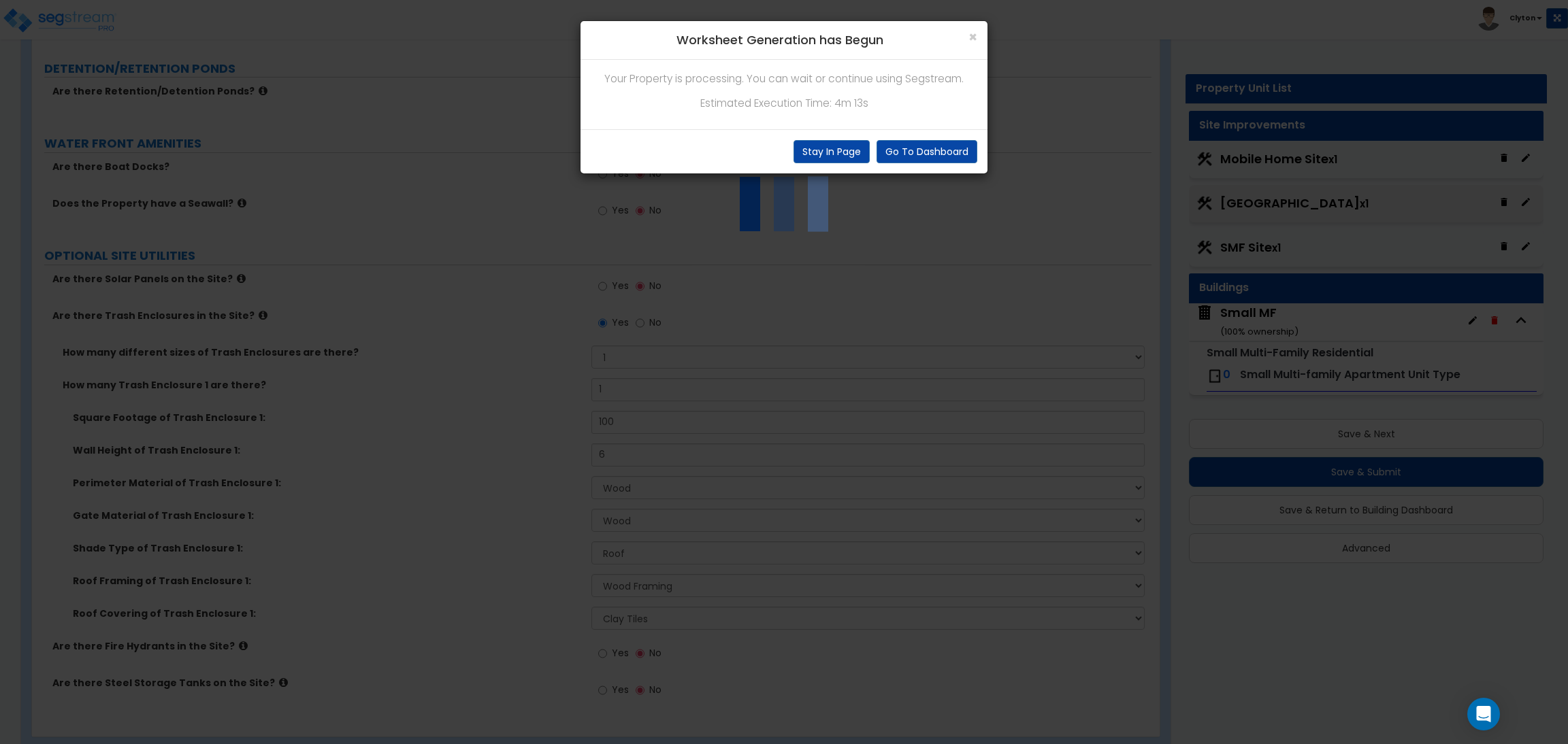
click at [715, 67] on div "Your Property is processing. You can wait or continue using Segstream. Estimate…" at bounding box center [784, 95] width 407 height 69
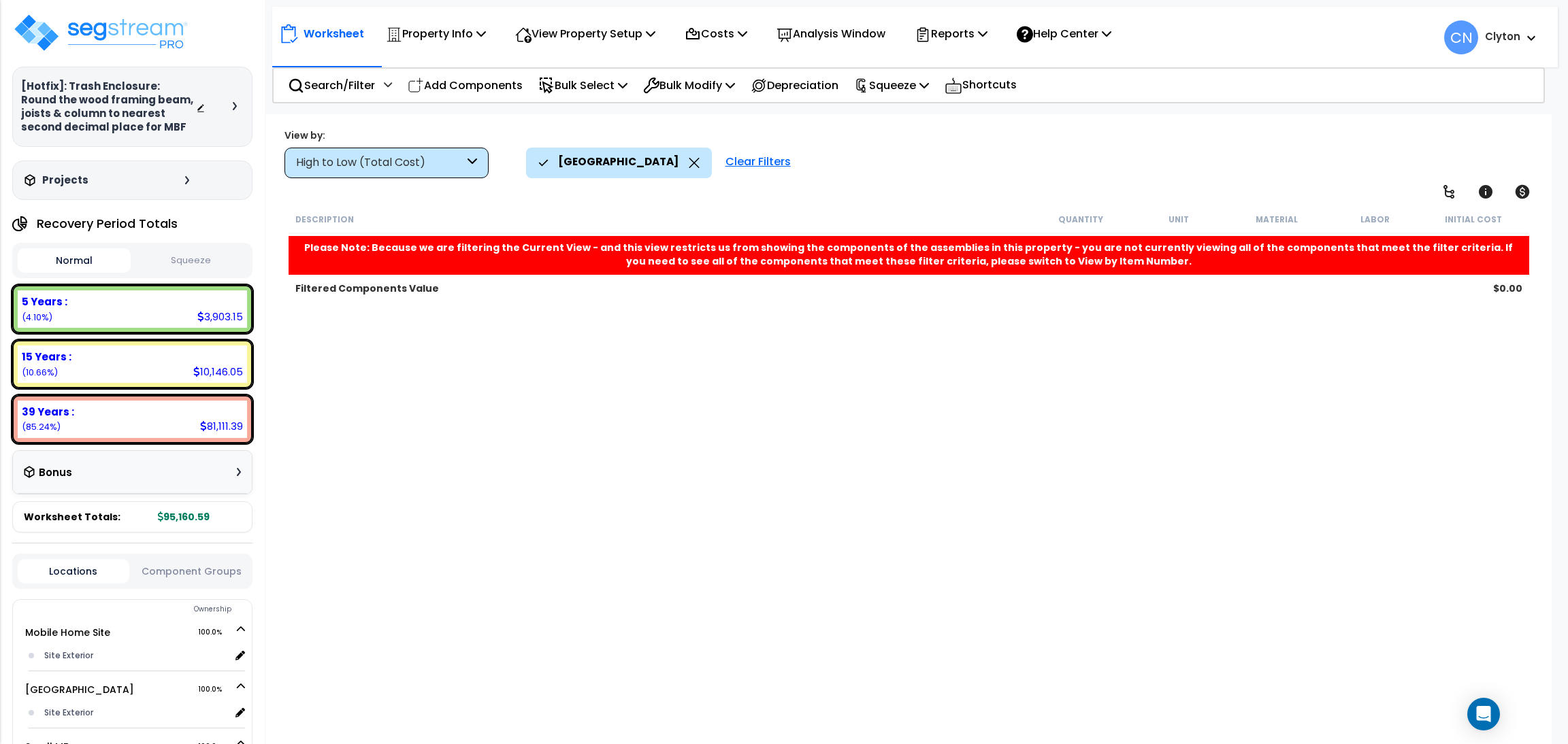
click at [689, 167] on icon at bounding box center [694, 163] width 10 height 10
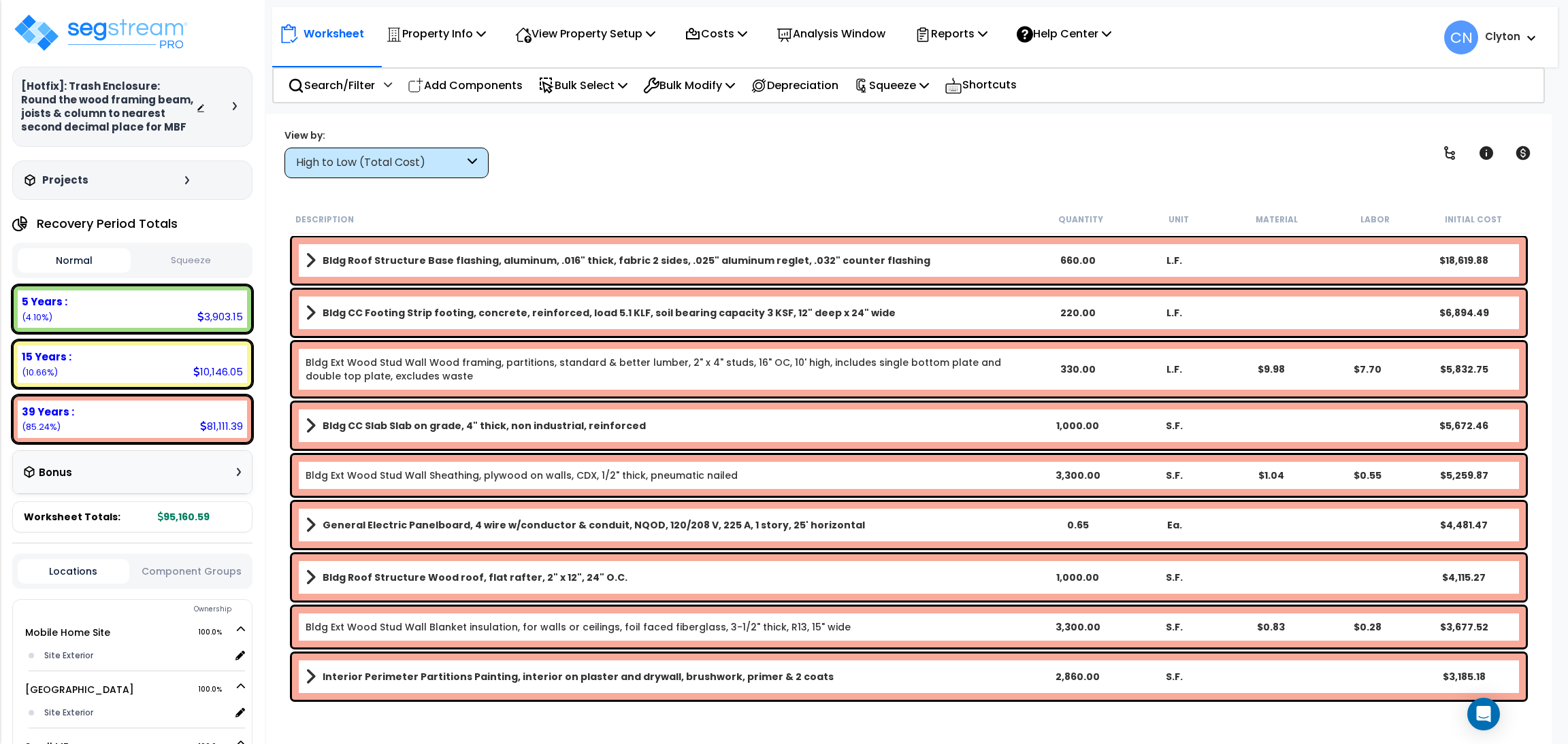
click at [387, 161] on div "High to Low (Total Cost)" at bounding box center [380, 163] width 168 height 16
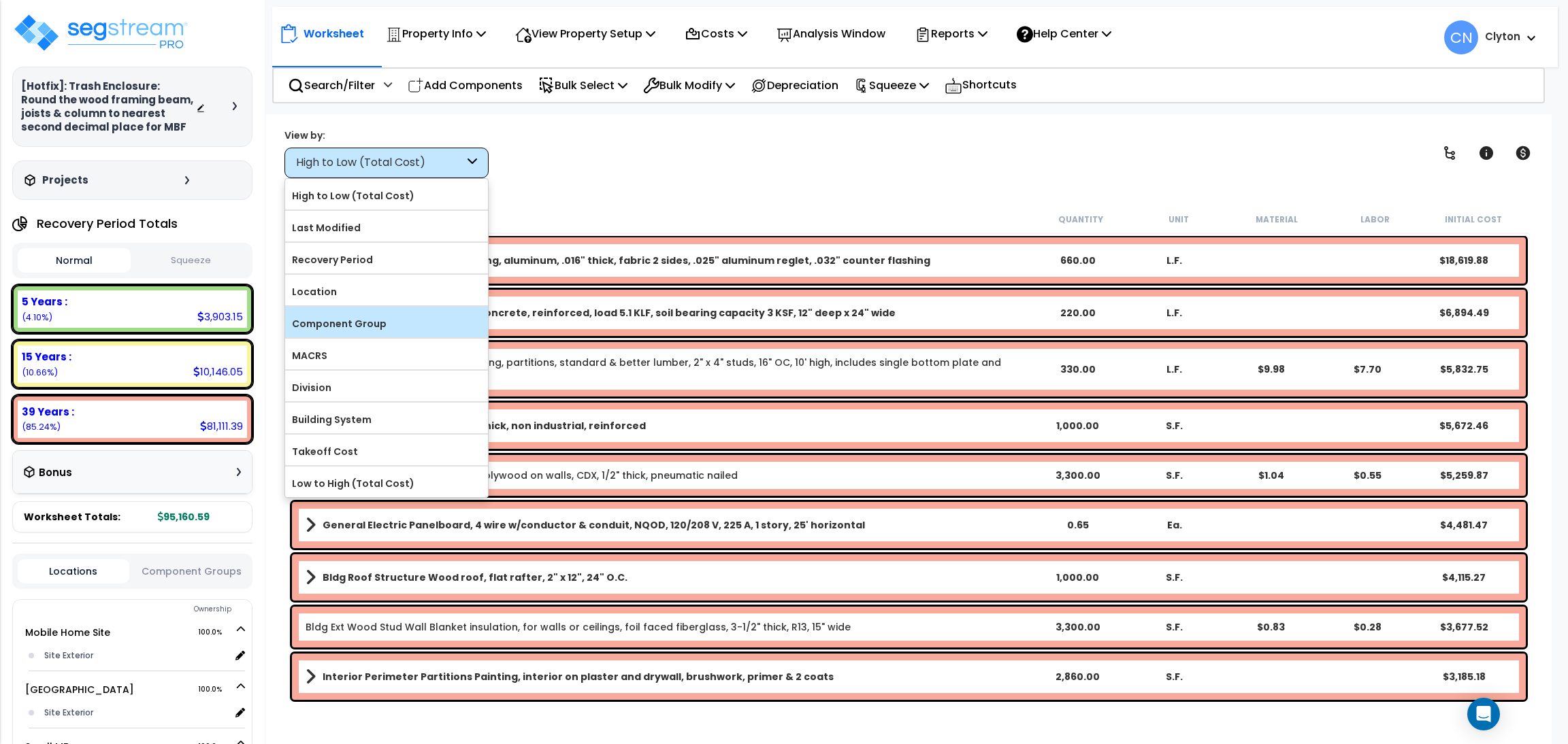
click at [356, 314] on div "Component Group" at bounding box center [386, 322] width 202 height 31
click at [389, 328] on label "Component Group" at bounding box center [386, 324] width 202 height 21
click at [0, 0] on input "Component Group" at bounding box center [0, 0] width 0 height 0
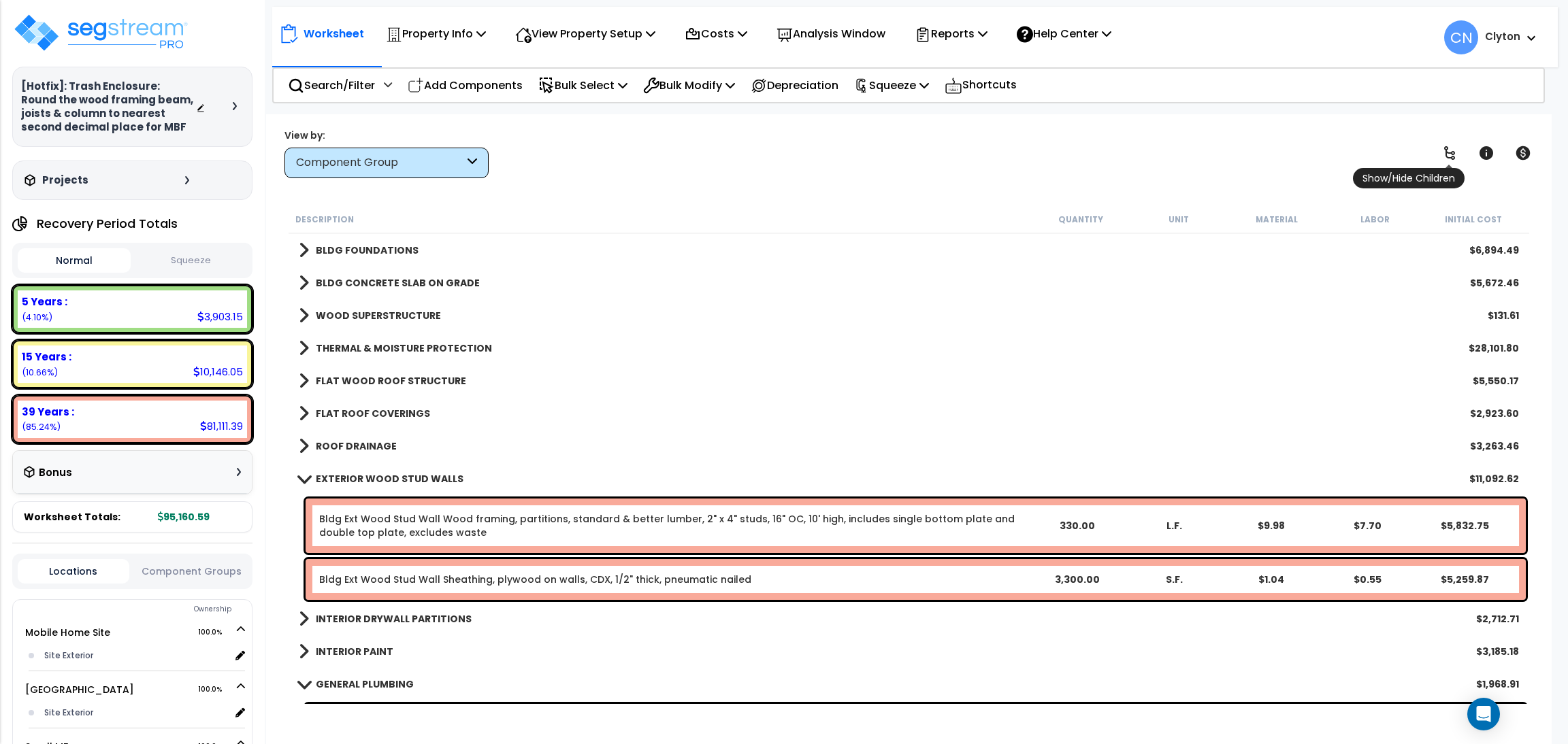
click at [1450, 155] on icon at bounding box center [1449, 153] width 17 height 17
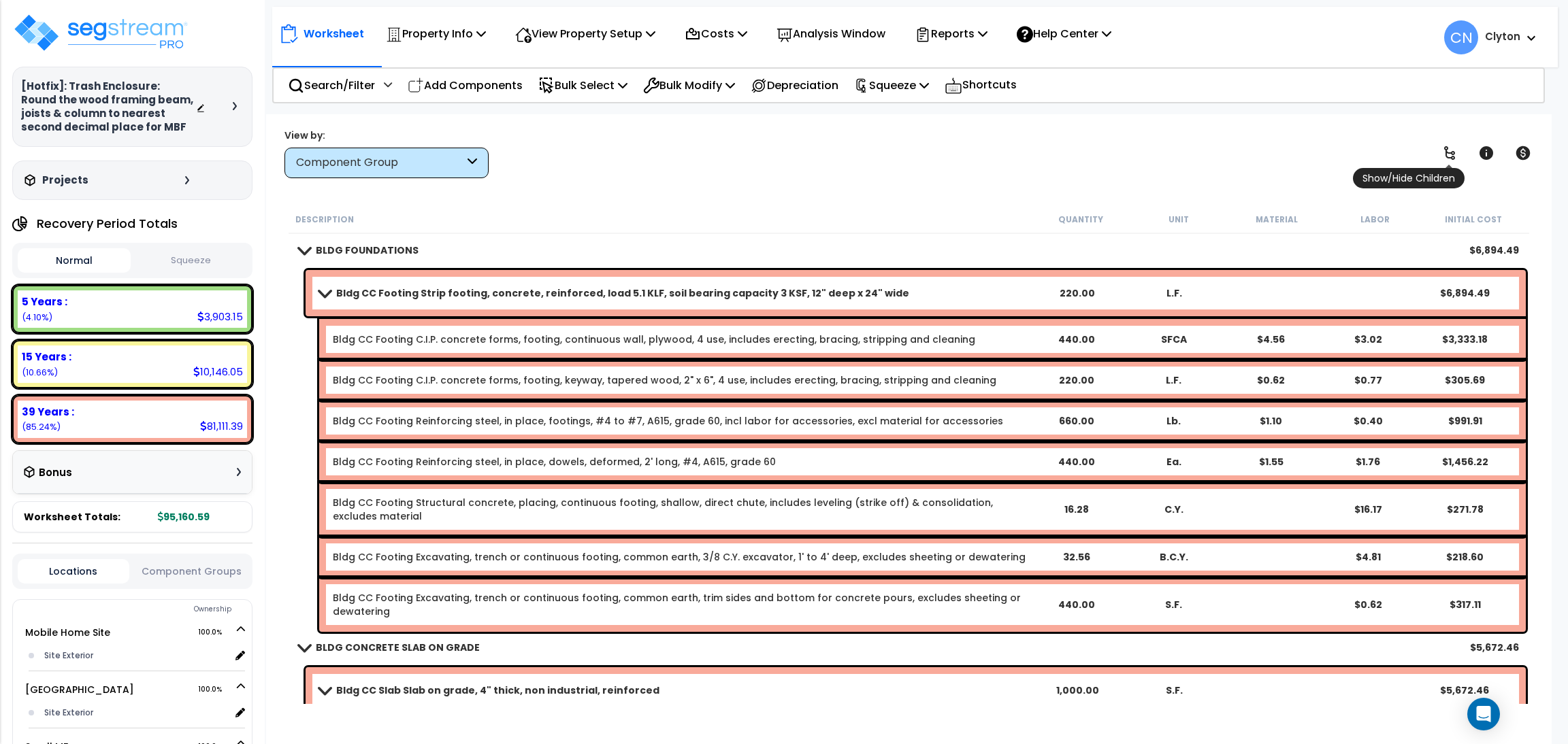
click at [1450, 155] on icon at bounding box center [1449, 153] width 17 height 17
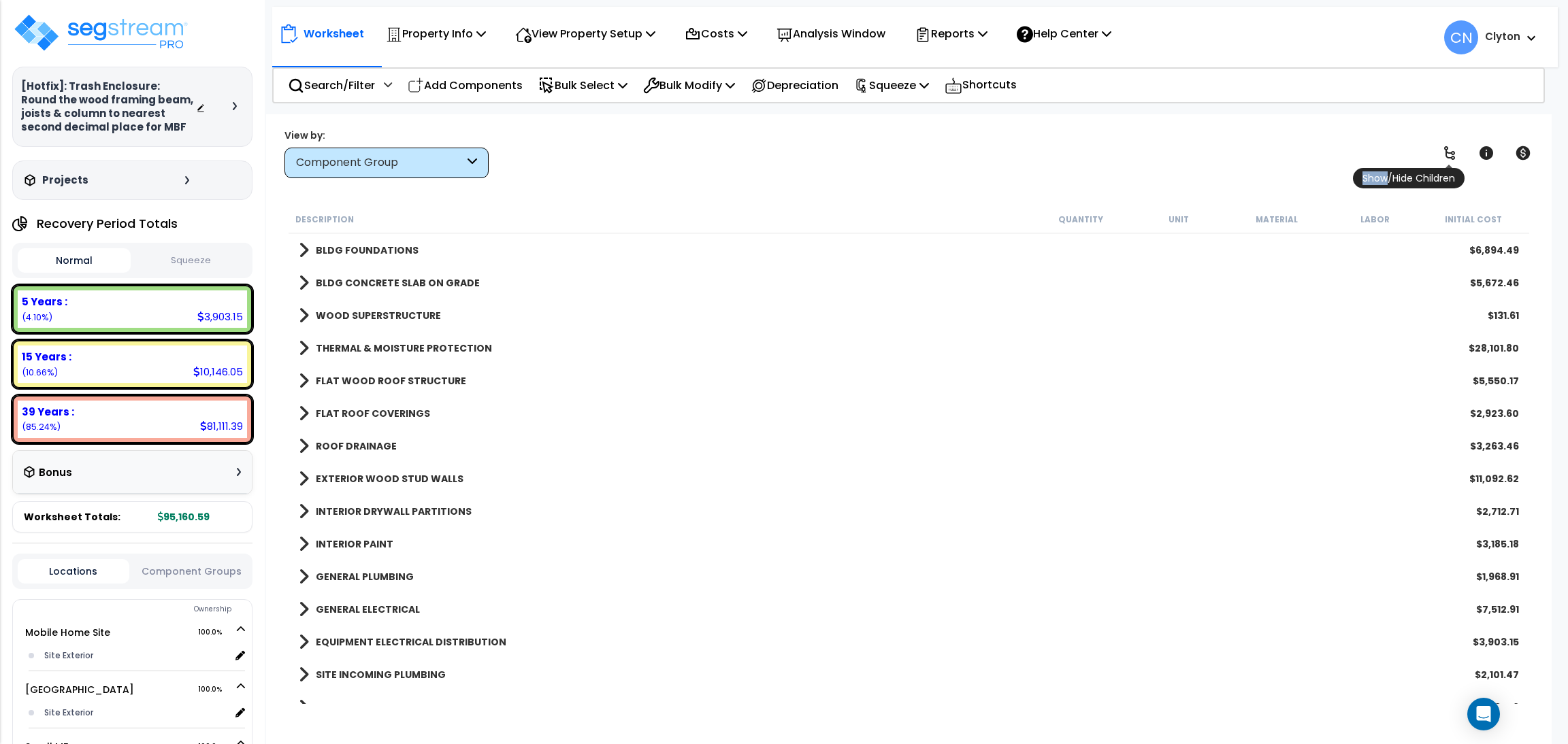
click at [1451, 155] on icon at bounding box center [1449, 153] width 17 height 17
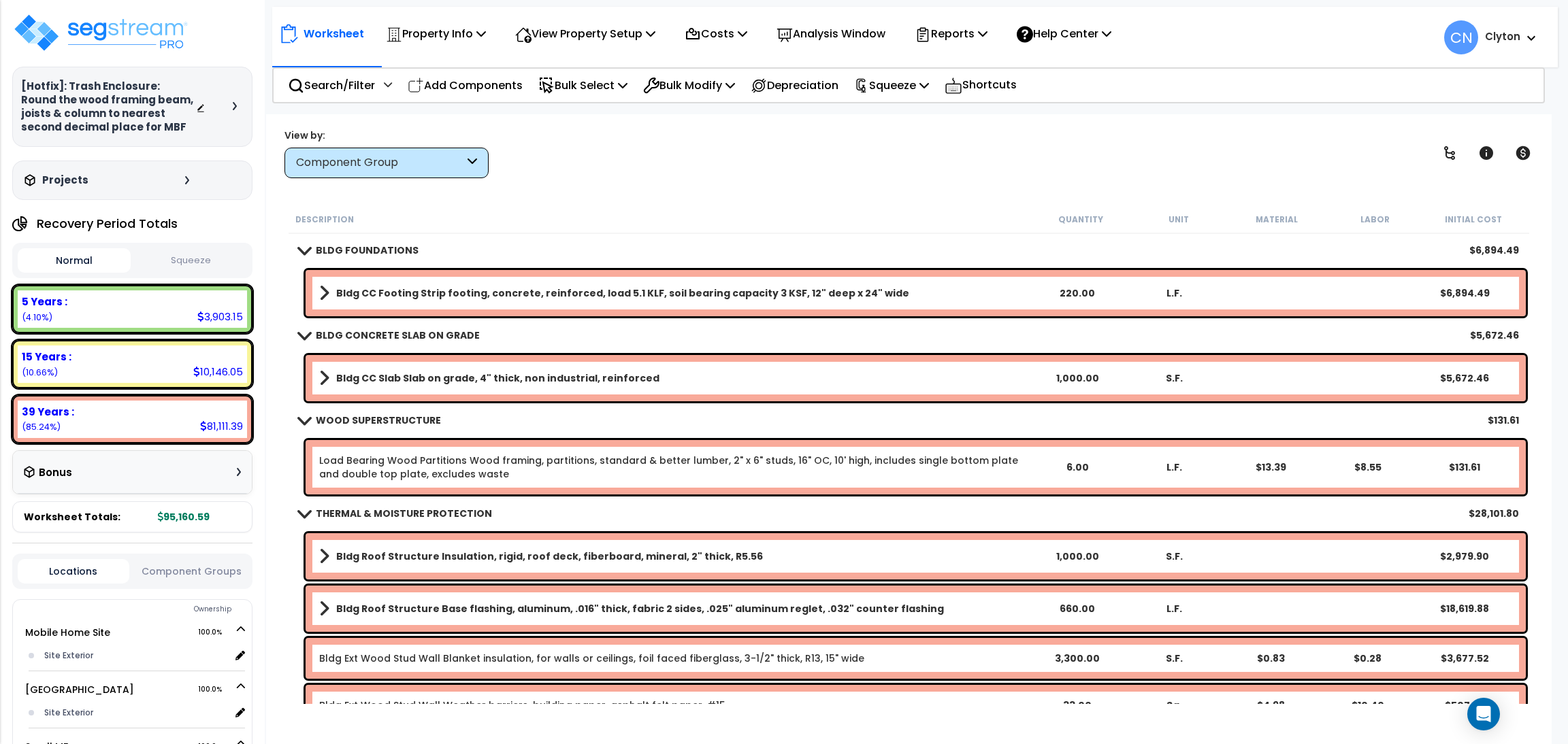
click at [350, 170] on div "Component Group" at bounding box center [380, 163] width 168 height 16
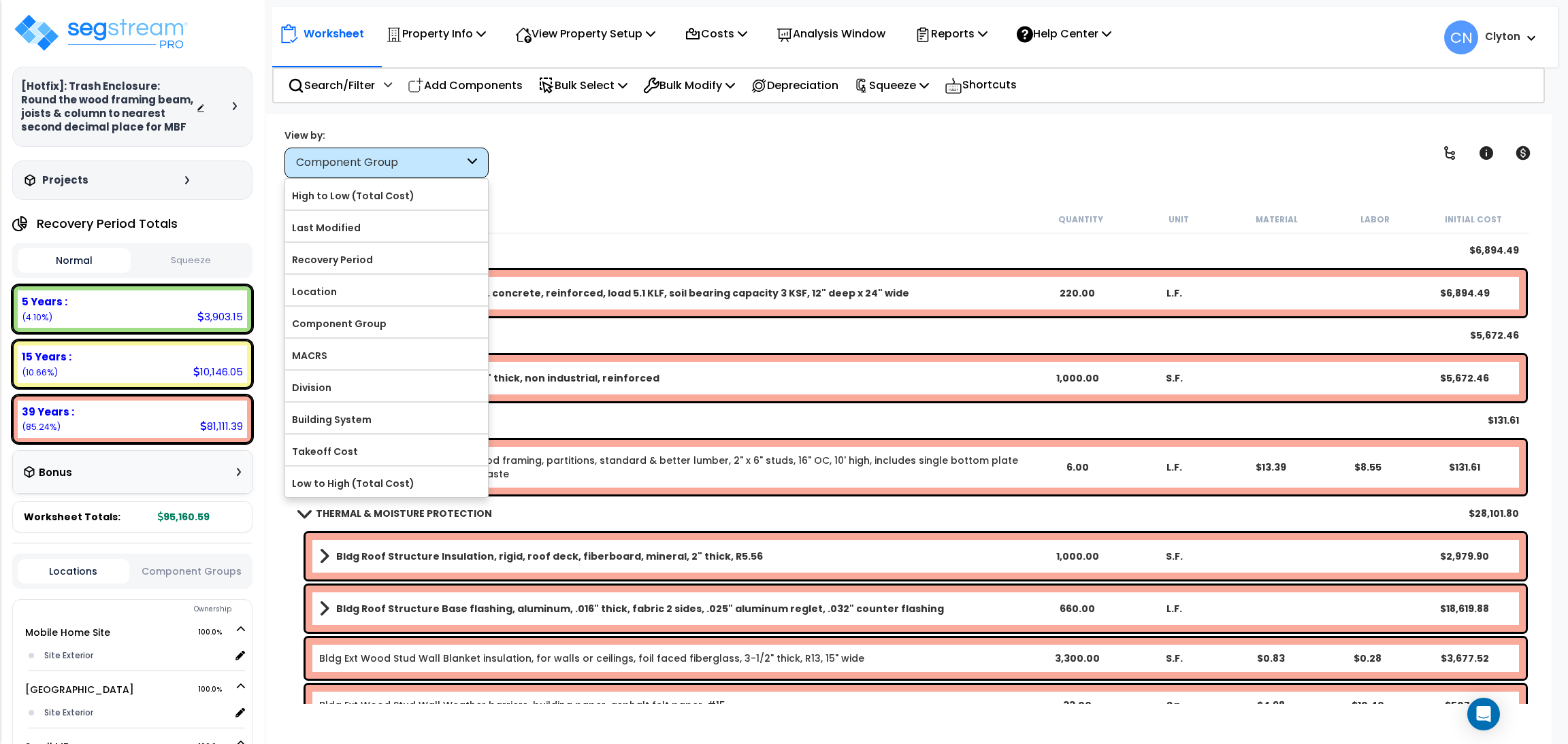
click at [345, 49] on div "Worksheet" at bounding box center [322, 34] width 85 height 32
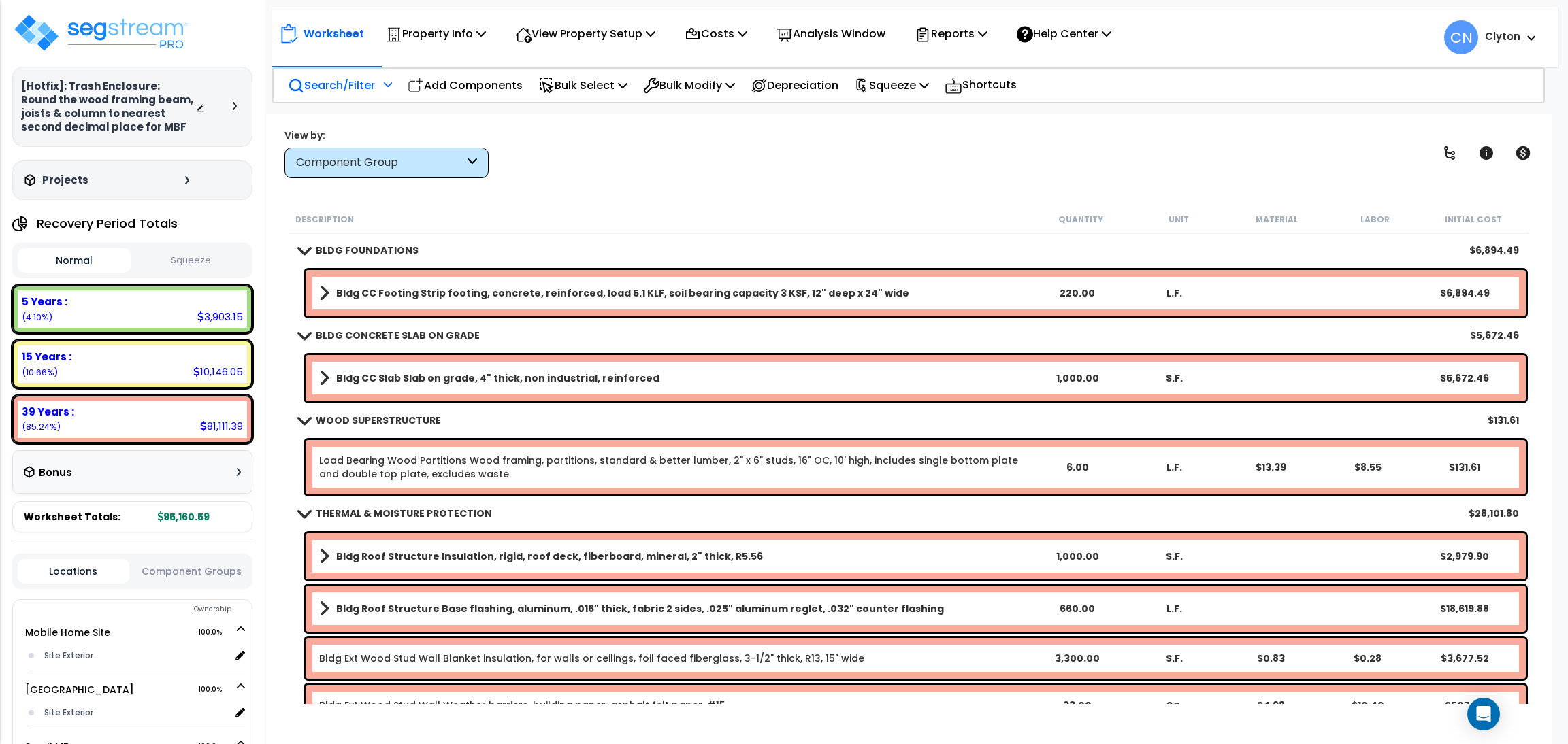
click at [326, 82] on p "Search/Filter" at bounding box center [332, 85] width 87 height 19
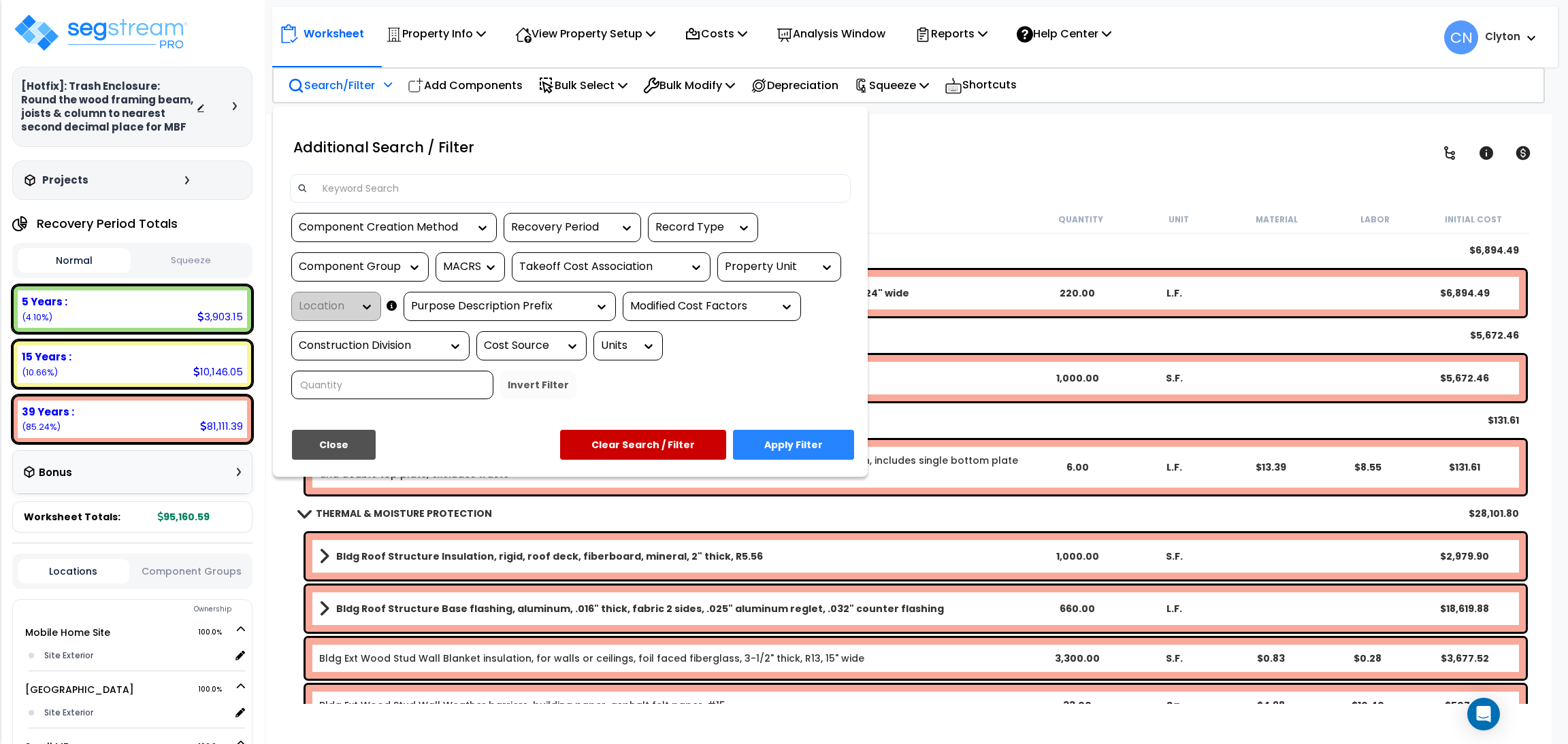
click at [779, 278] on div "Property Unit" at bounding box center [779, 267] width 123 height 30
click at [784, 271] on div "Property Unit" at bounding box center [769, 267] width 89 height 16
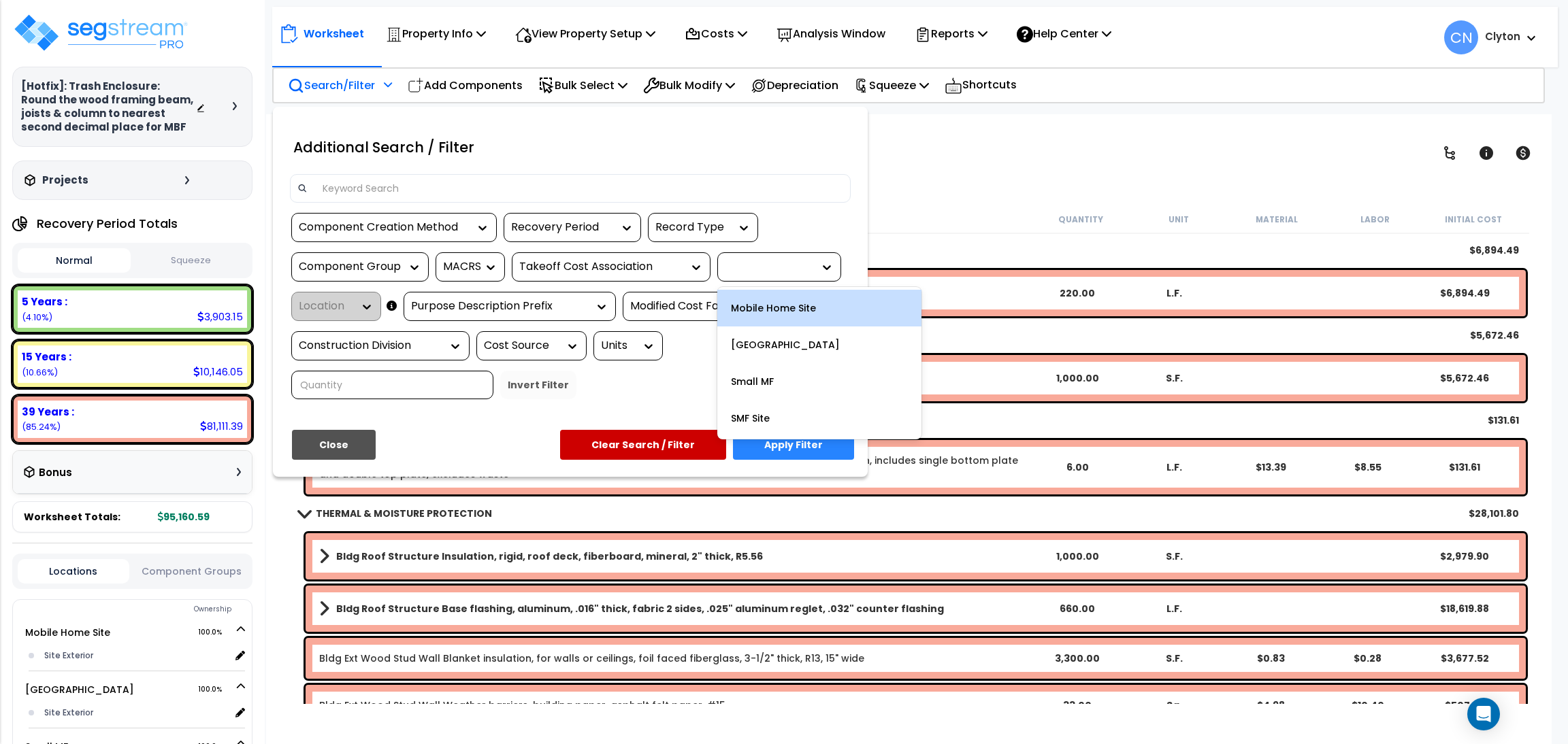
click at [777, 319] on div "Mobile Home Site" at bounding box center [819, 308] width 204 height 37
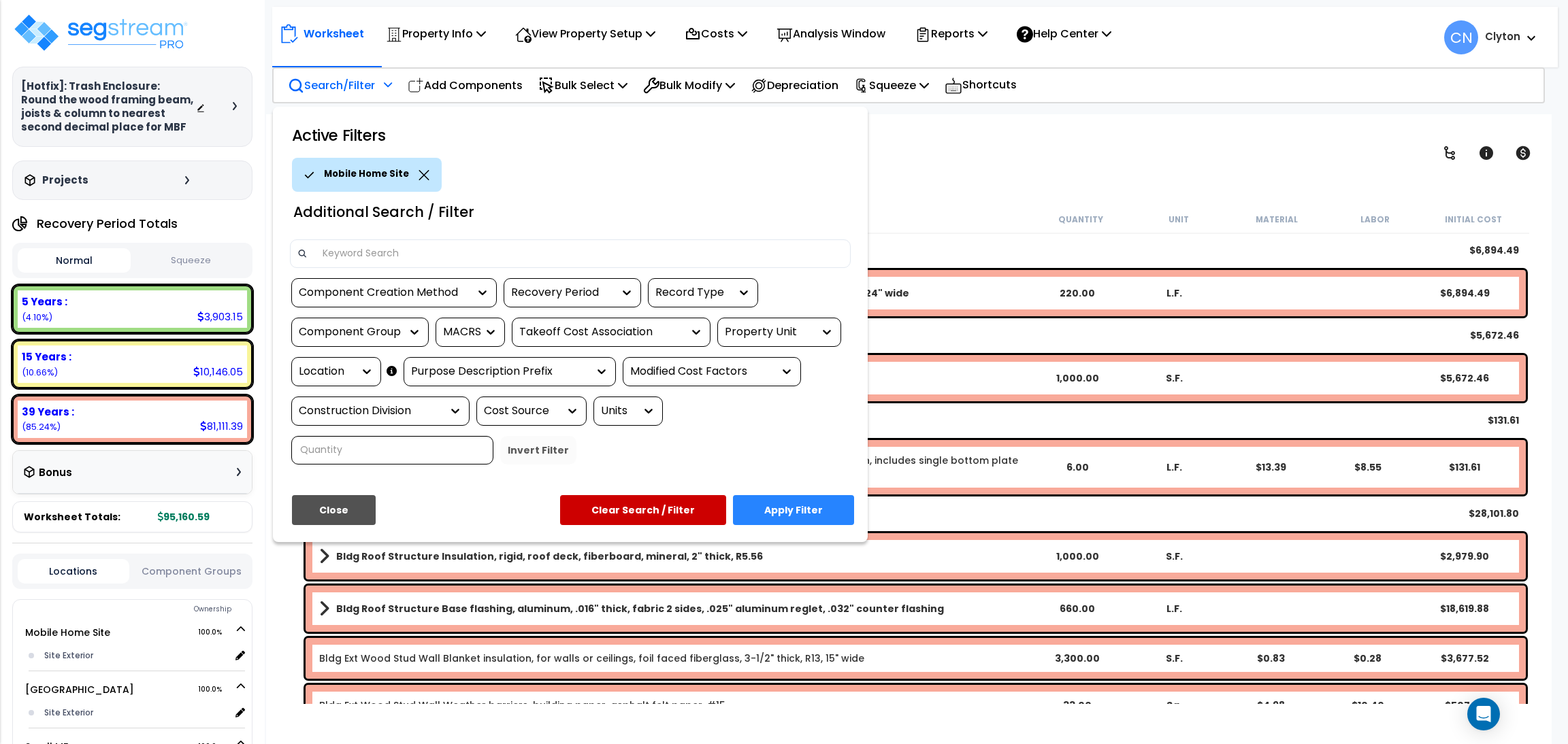
click at [798, 516] on button "Apply Filter" at bounding box center [793, 510] width 121 height 30
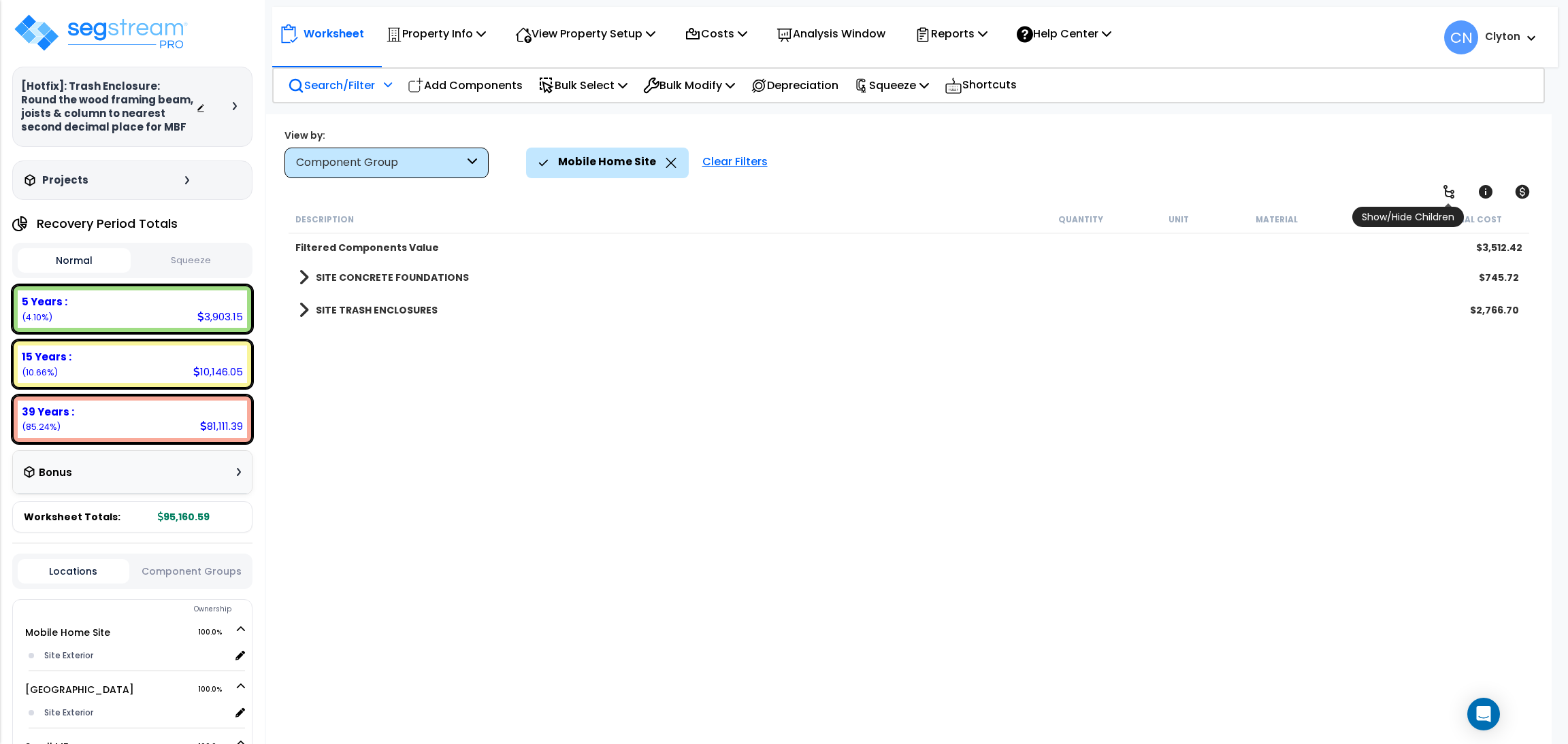
click at [1441, 187] on icon at bounding box center [1449, 191] width 17 height 17
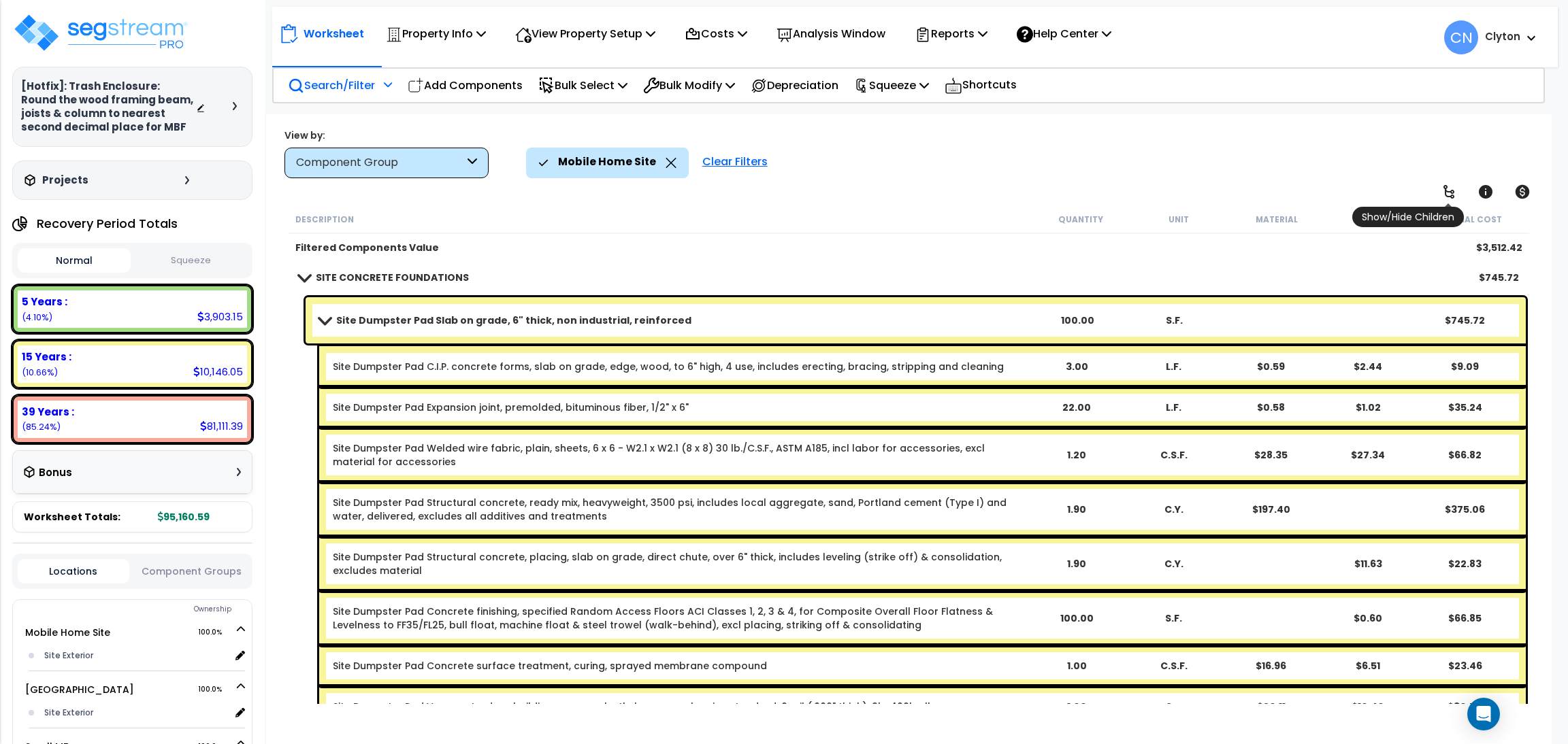
click at [1441, 187] on icon at bounding box center [1449, 191] width 17 height 17
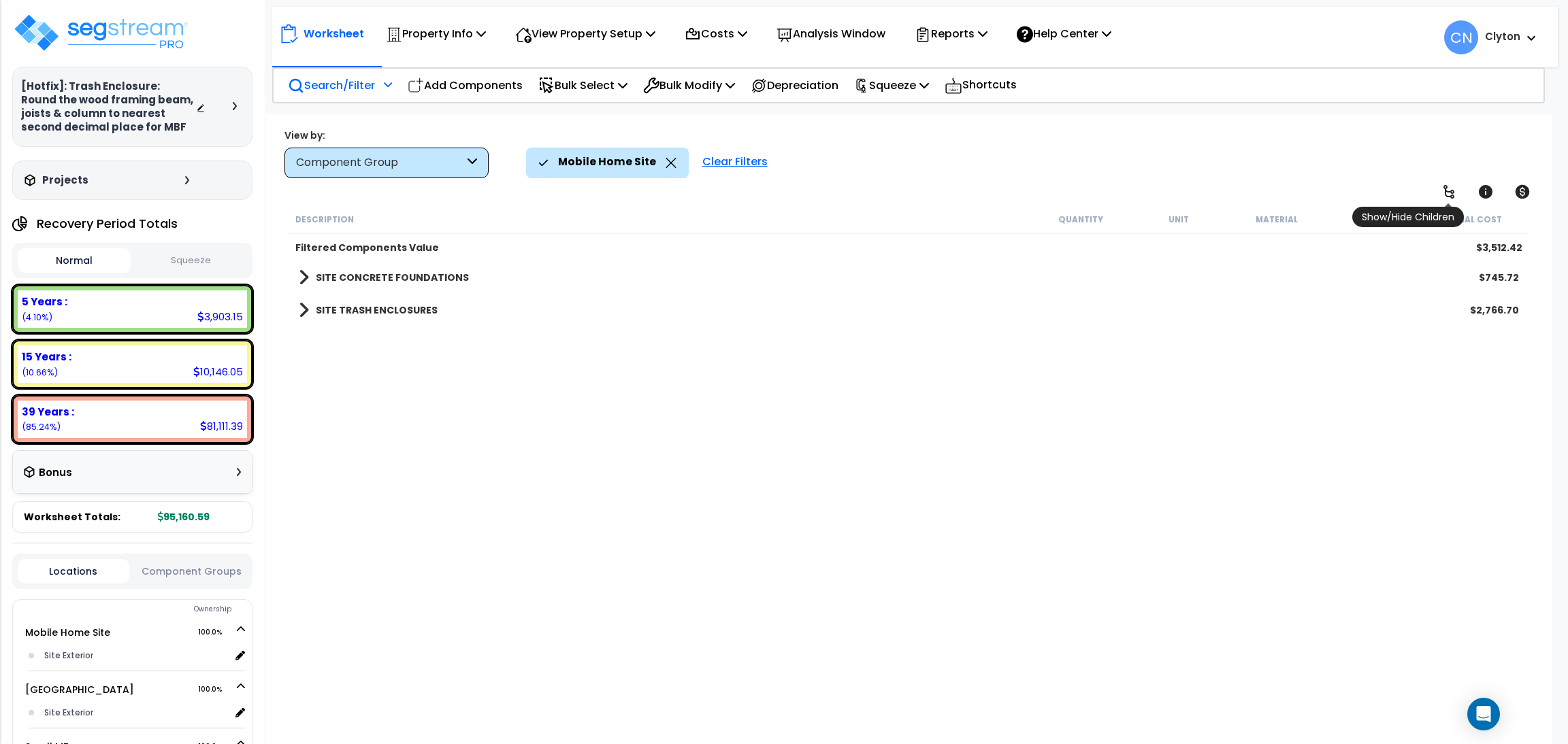
click at [1441, 187] on icon at bounding box center [1449, 191] width 17 height 17
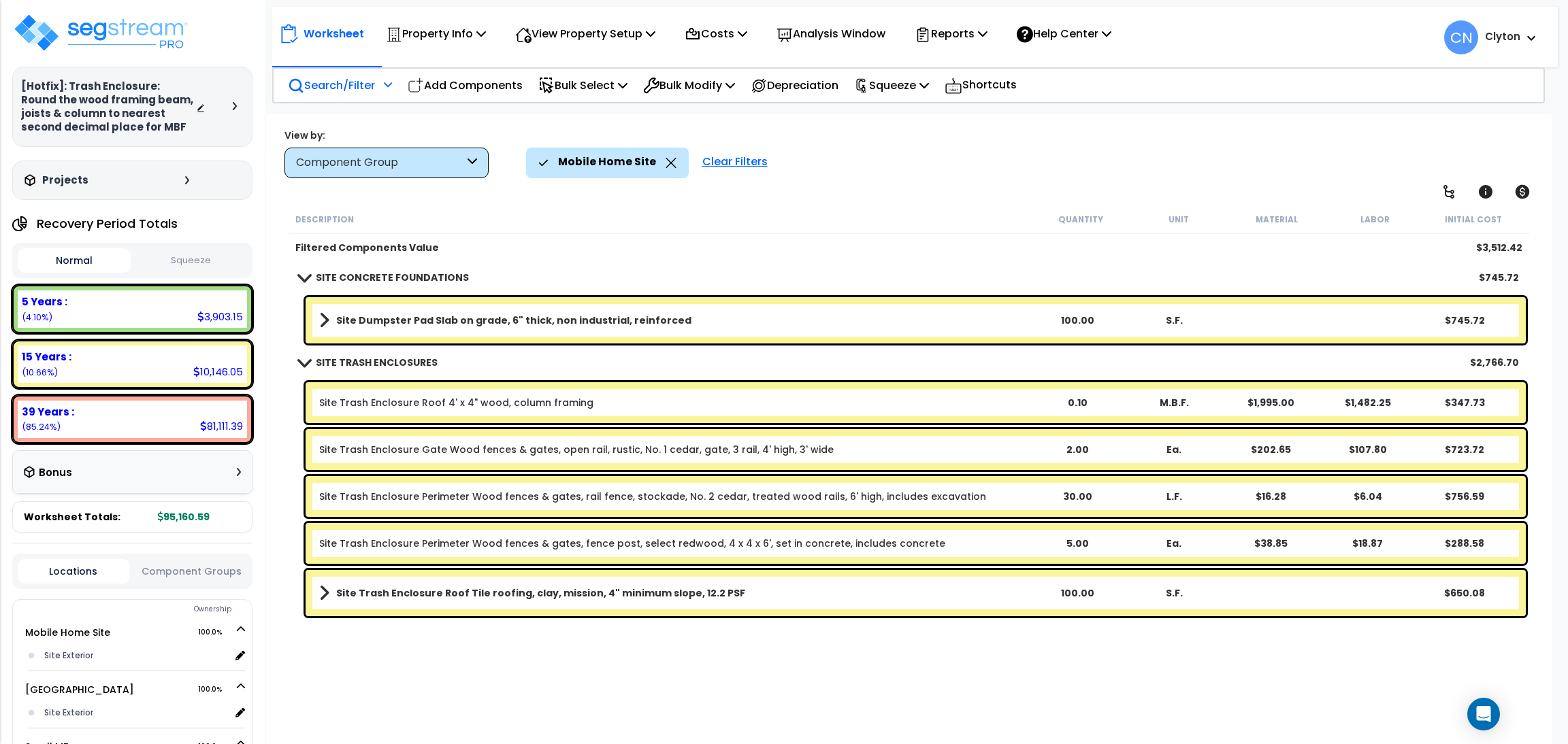
click at [348, 85] on p "Search/Filter" at bounding box center [332, 85] width 87 height 19
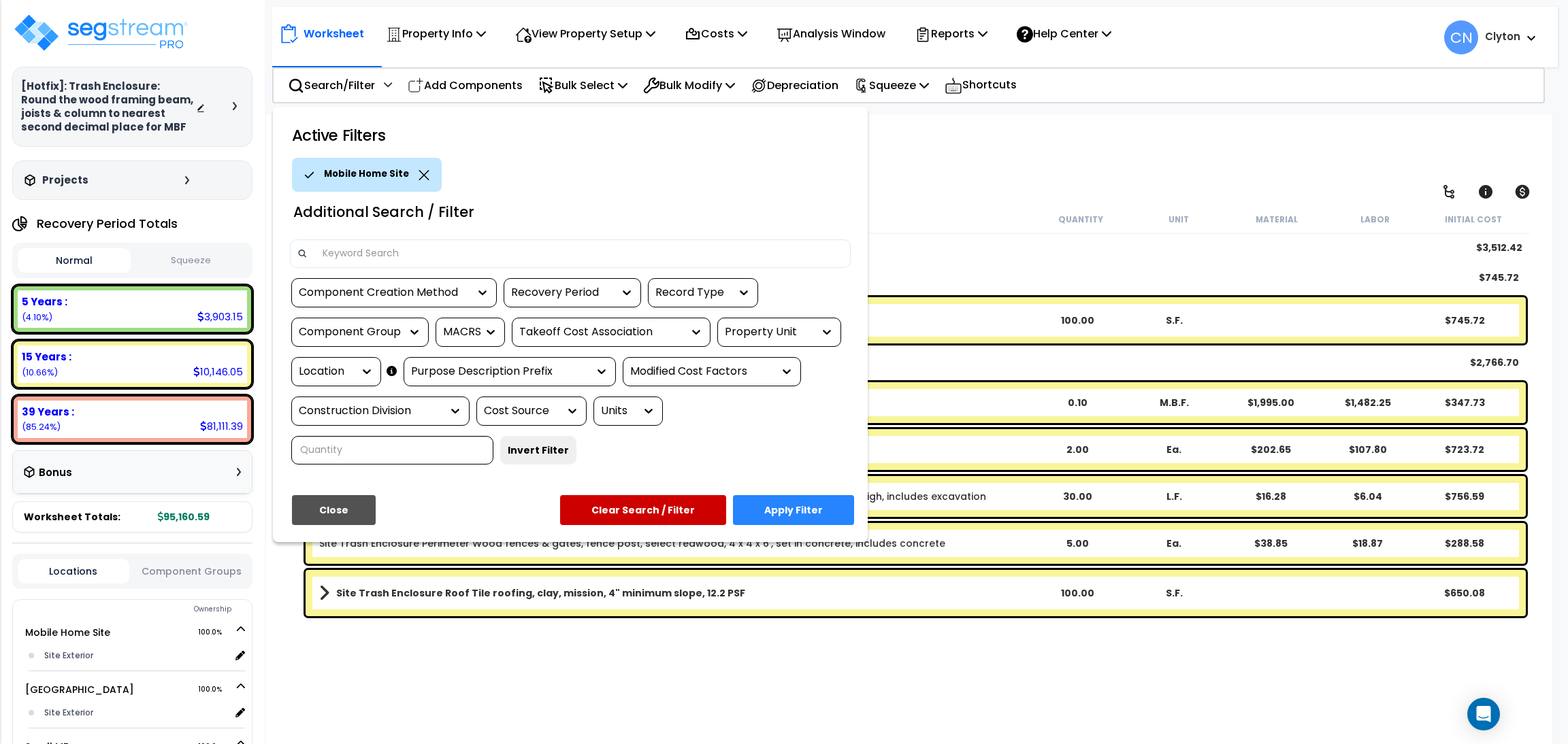
click at [770, 330] on div "Property Unit" at bounding box center [769, 333] width 89 height 16
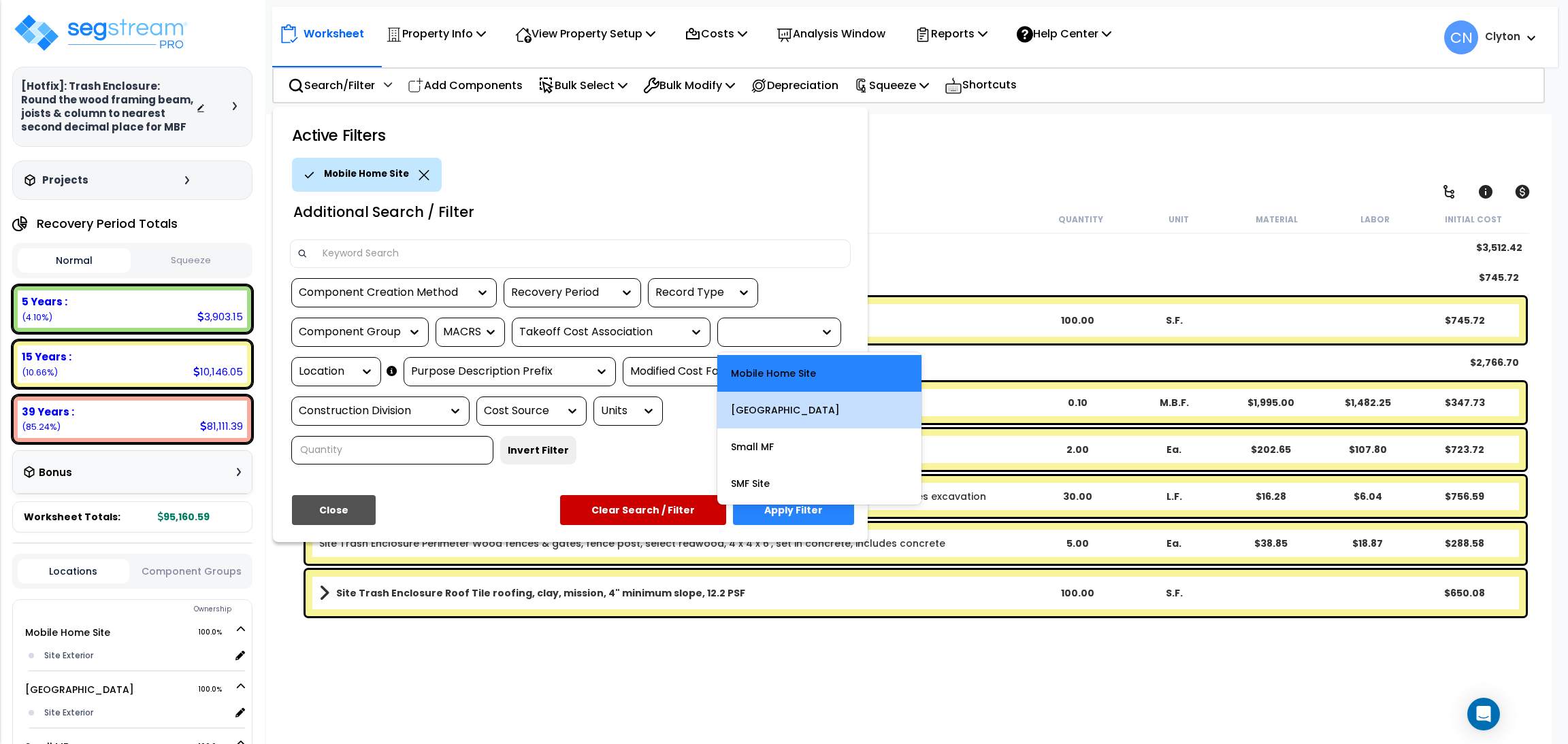
click at [794, 417] on div "[GEOGRAPHIC_DATA]" at bounding box center [819, 409] width 204 height 37
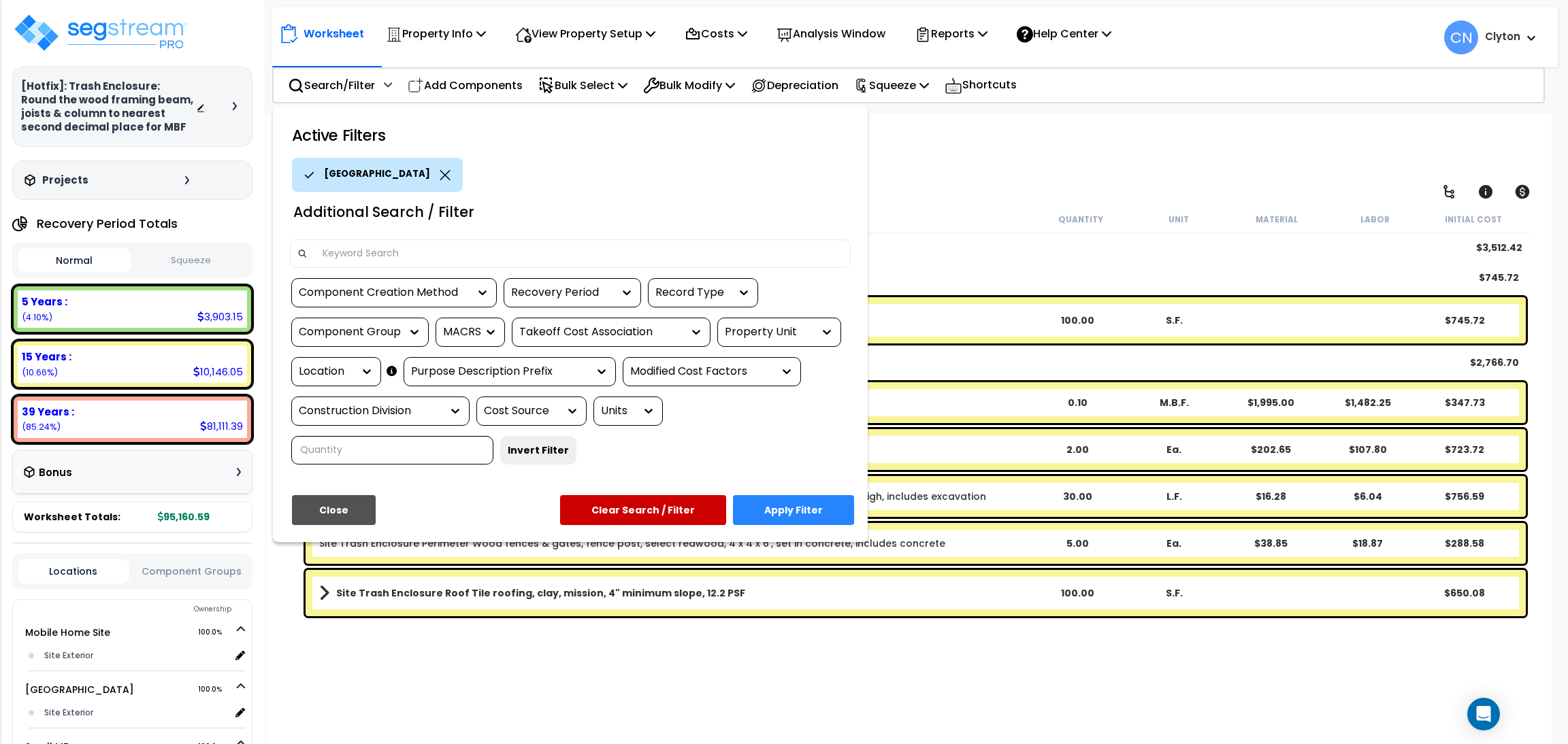
click at [790, 501] on button "Apply Filter" at bounding box center [793, 510] width 121 height 30
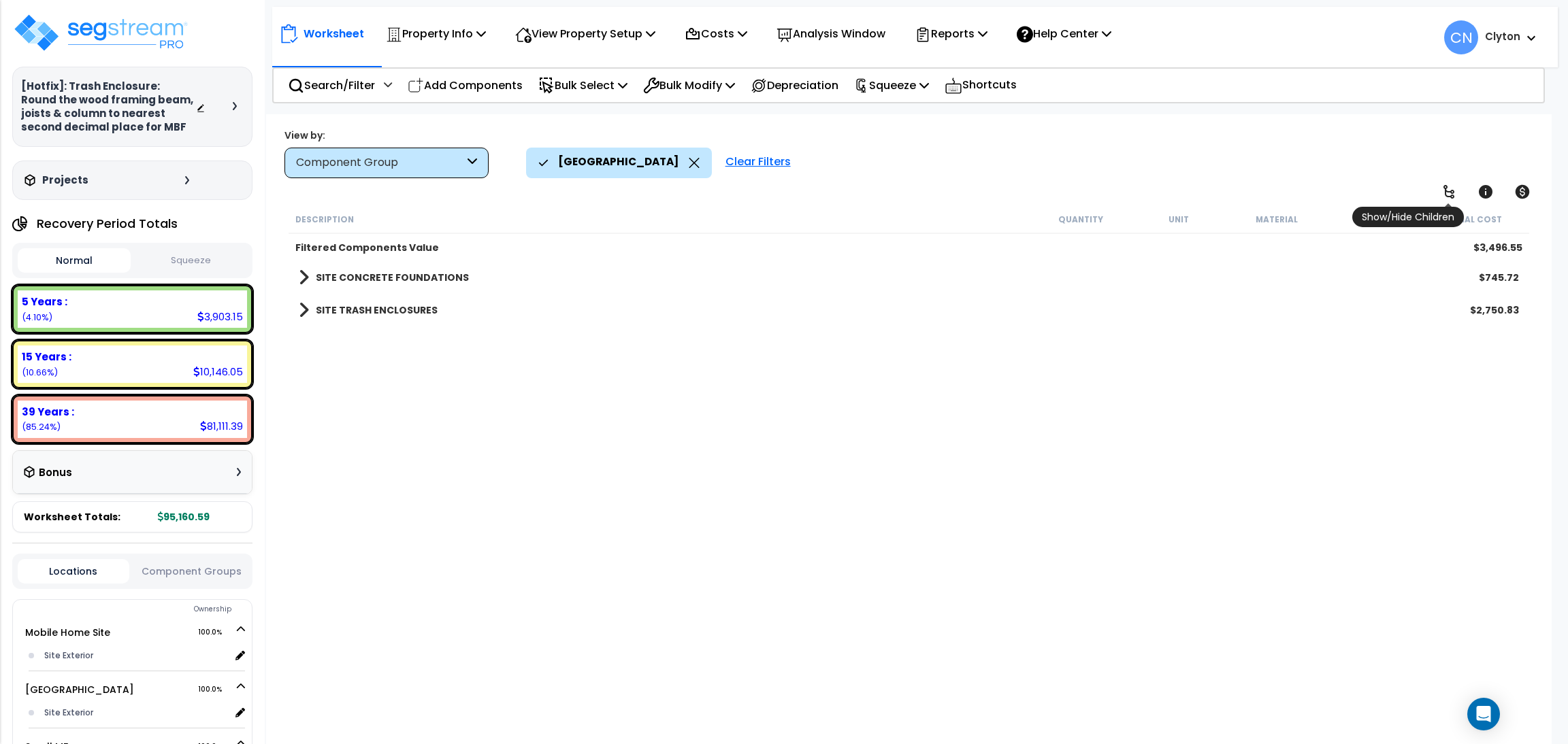
click at [1441, 191] on icon at bounding box center [1449, 191] width 17 height 17
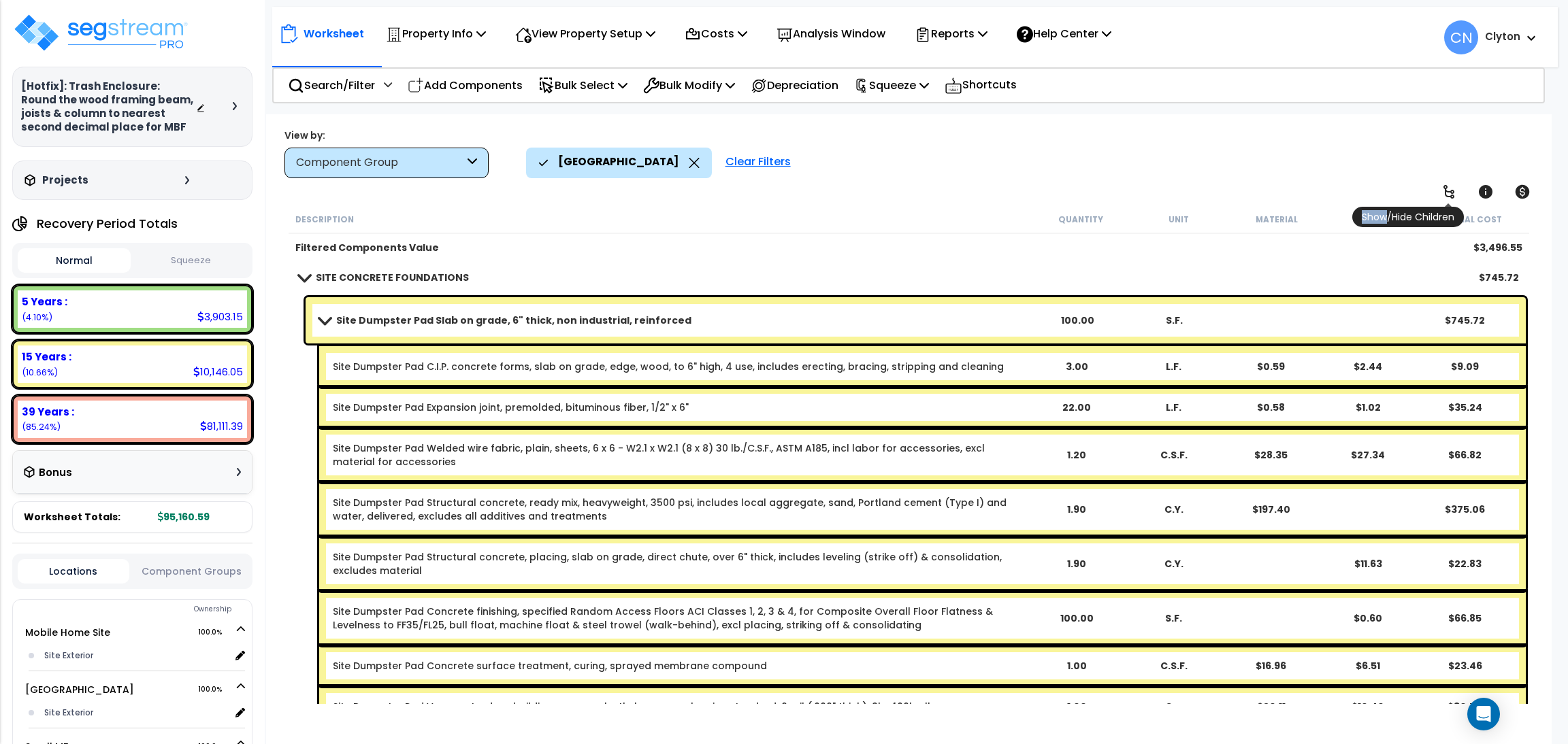
click at [1441, 191] on icon at bounding box center [1449, 191] width 17 height 17
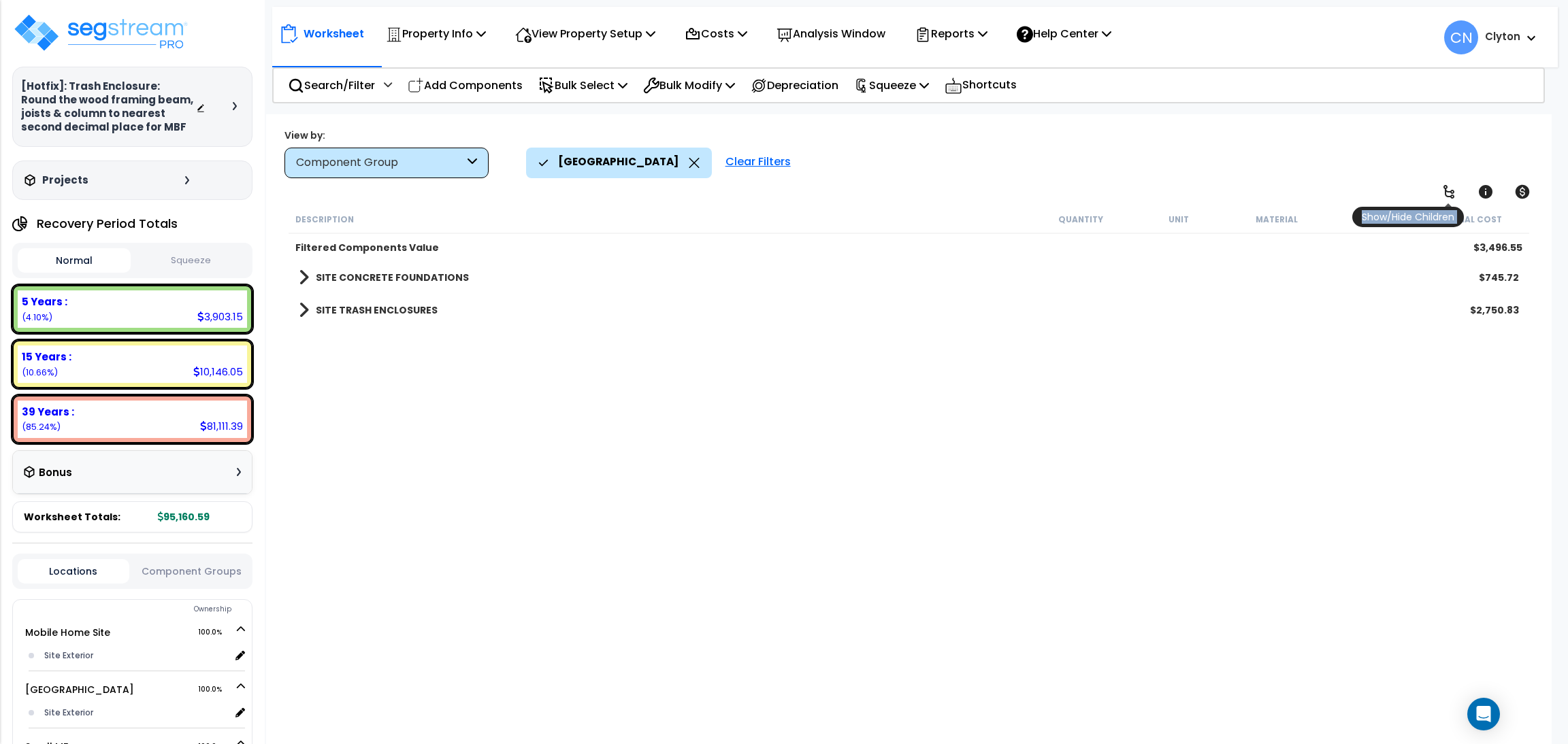
click at [1441, 191] on icon at bounding box center [1449, 191] width 17 height 17
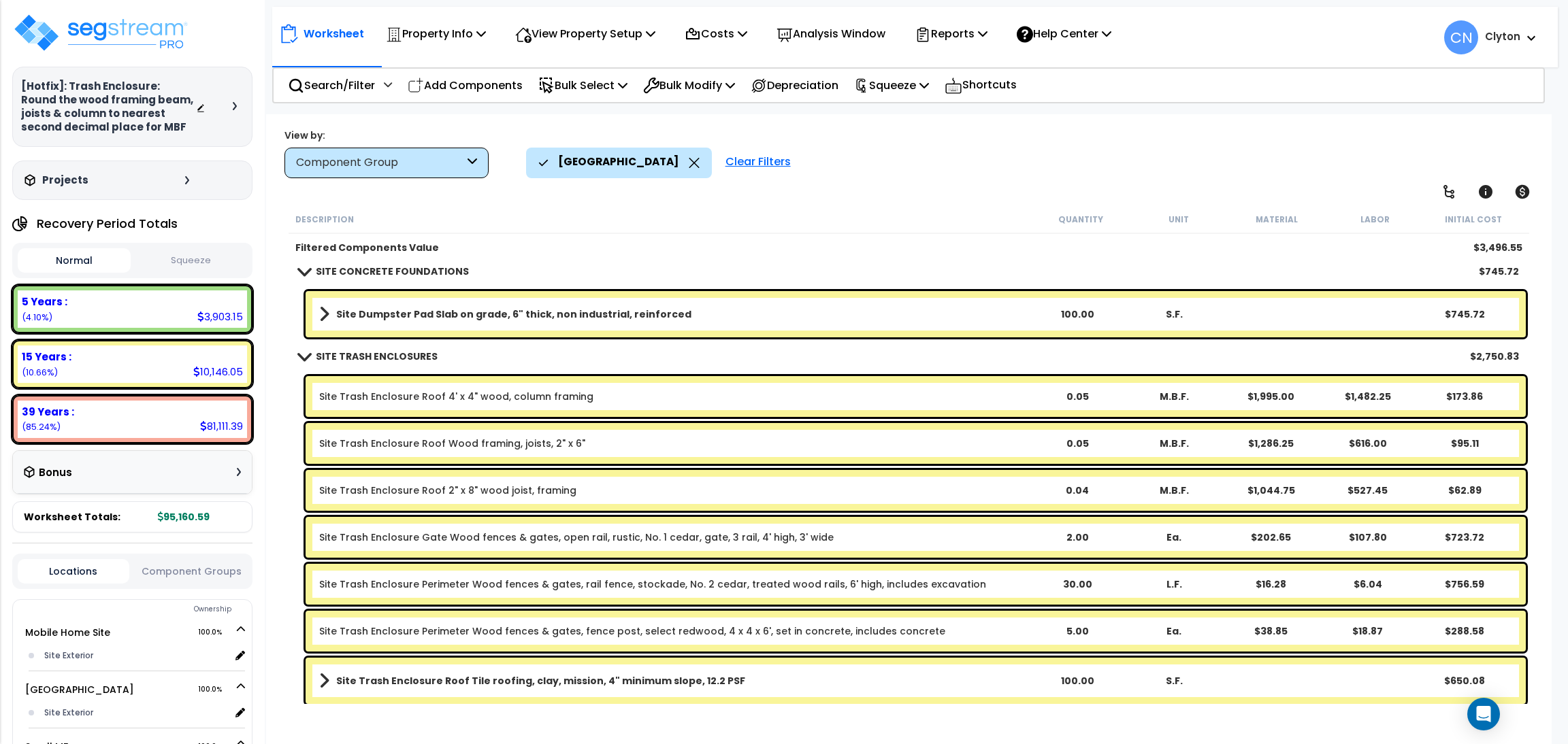
scroll to position [8, 0]
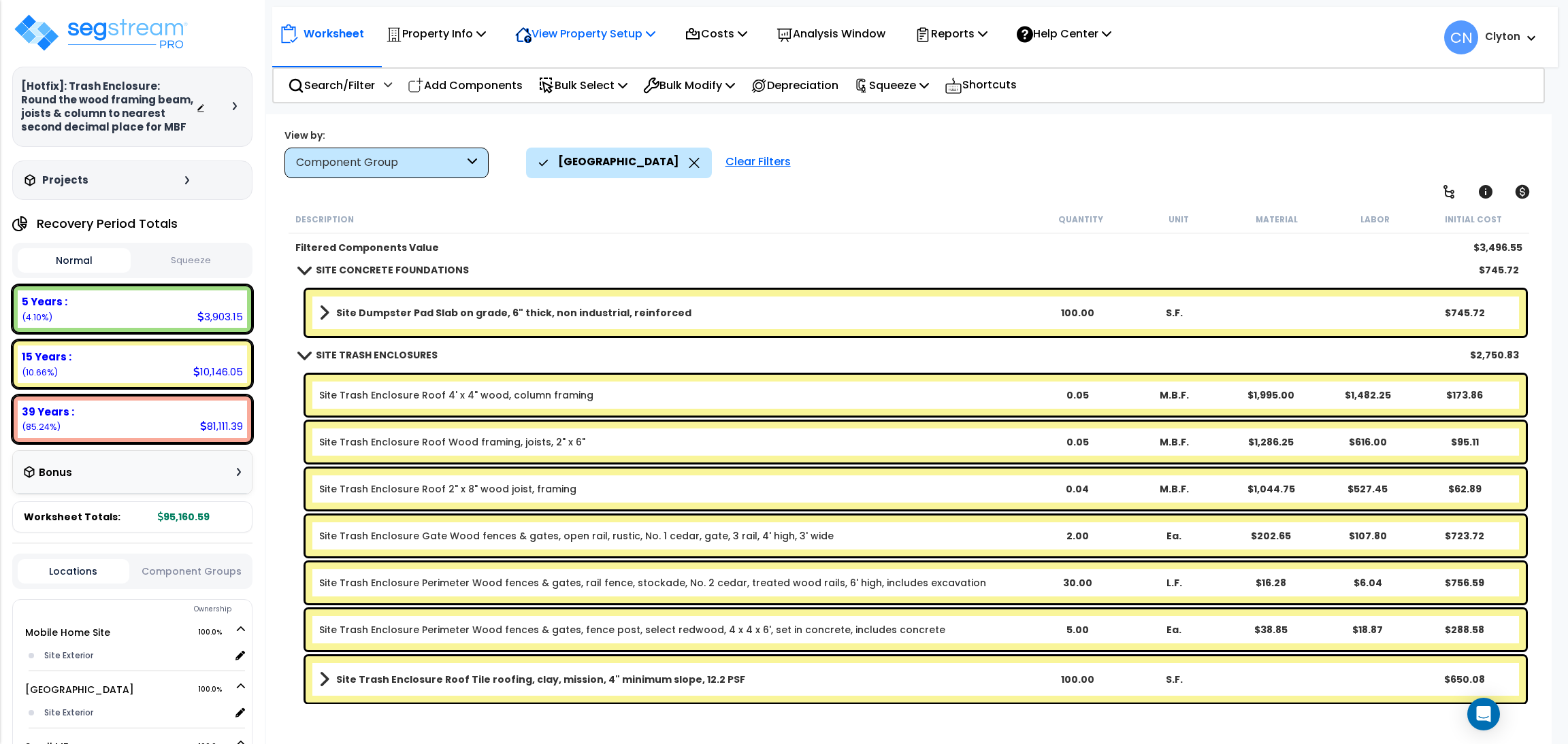
click at [558, 34] on p "View Property Setup" at bounding box center [585, 34] width 140 height 19
click at [561, 103] on link "View Questionnaire" at bounding box center [575, 94] width 135 height 28
click at [334, 86] on p "Search/Filter" at bounding box center [332, 85] width 87 height 19
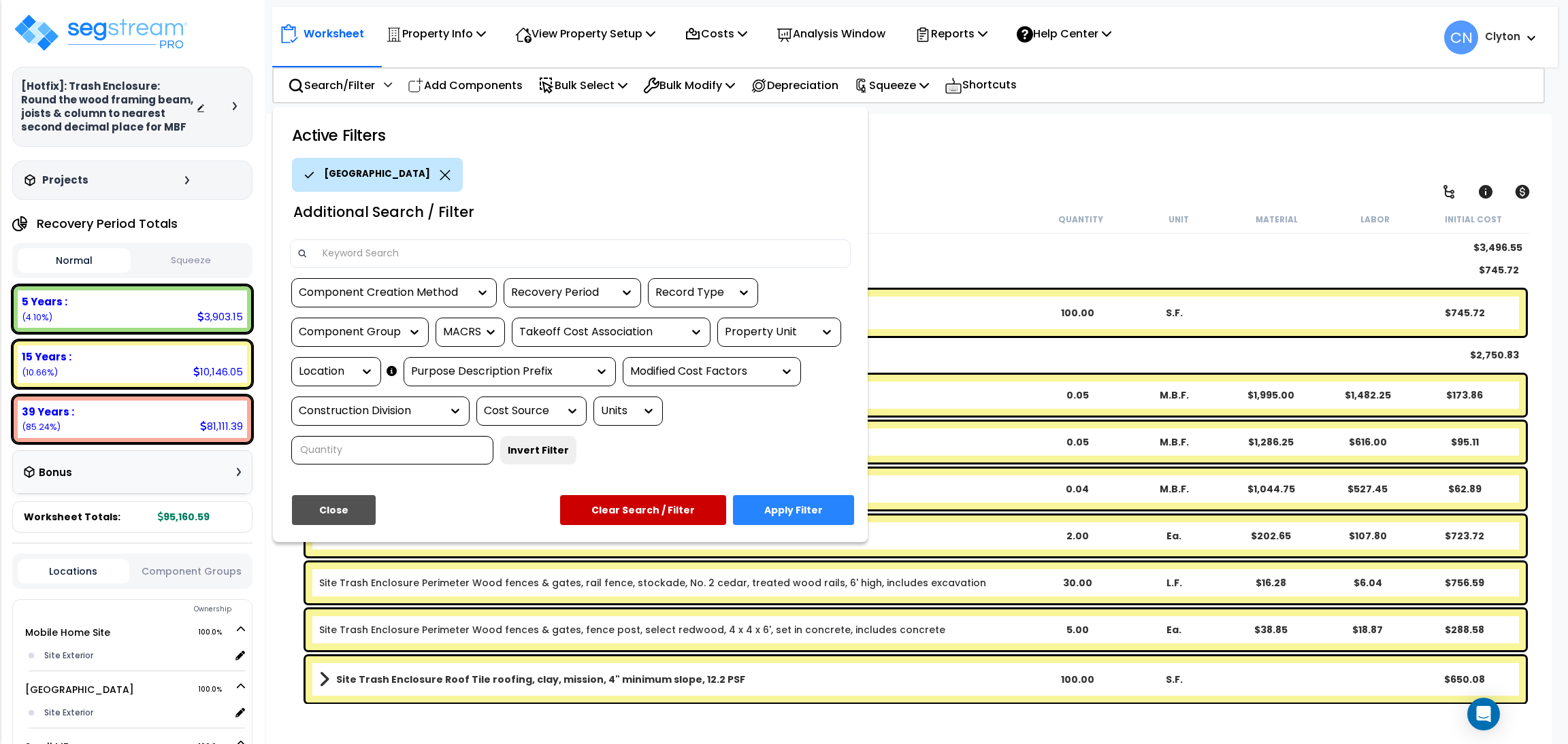
click at [778, 325] on div "Property Unit" at bounding box center [769, 333] width 89 height 16
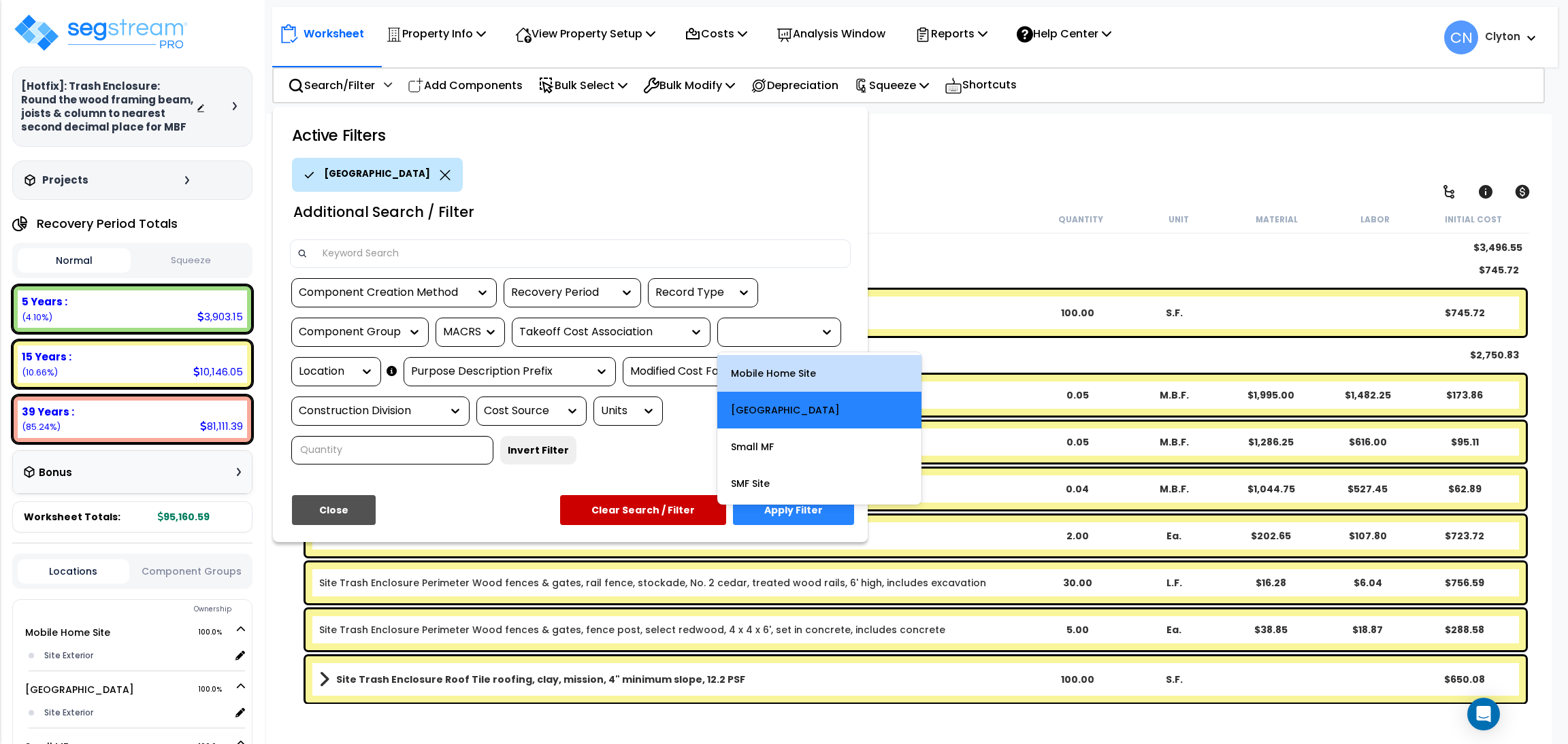
click at [809, 371] on div "Mobile Home Site" at bounding box center [819, 373] width 204 height 37
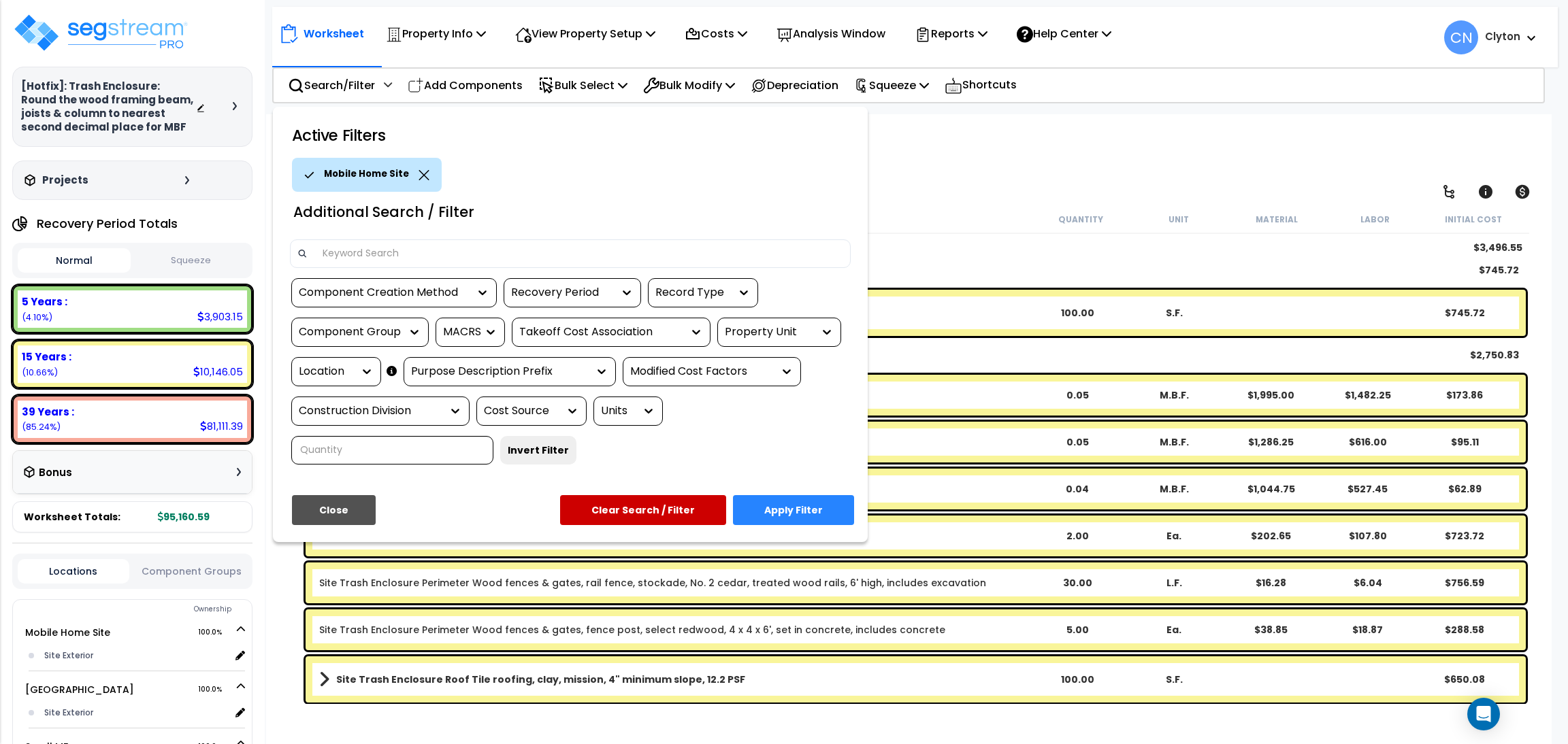
click at [799, 512] on button "Apply Filter" at bounding box center [793, 510] width 121 height 30
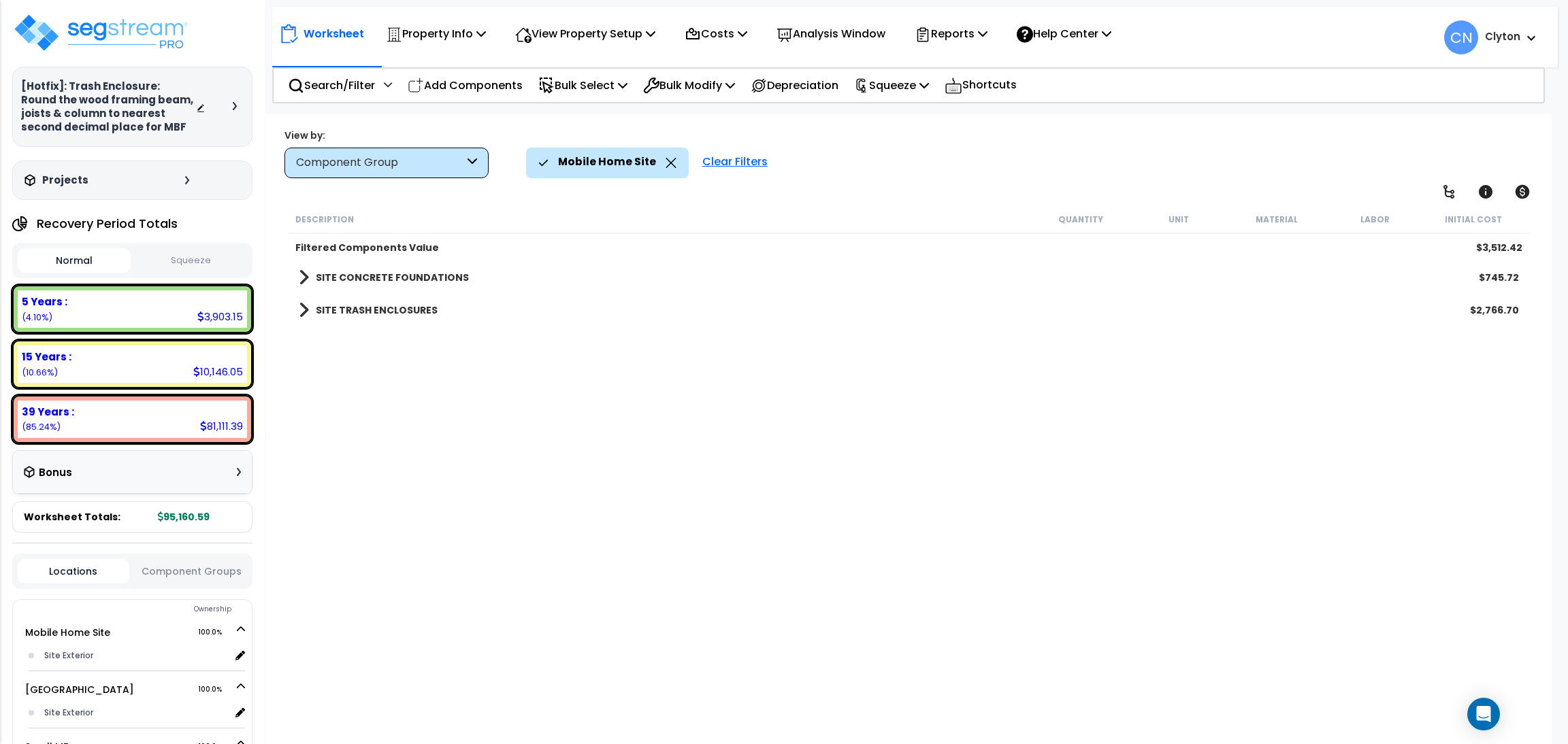
scroll to position [0, 0]
click at [1443, 189] on icon at bounding box center [1449, 191] width 17 height 17
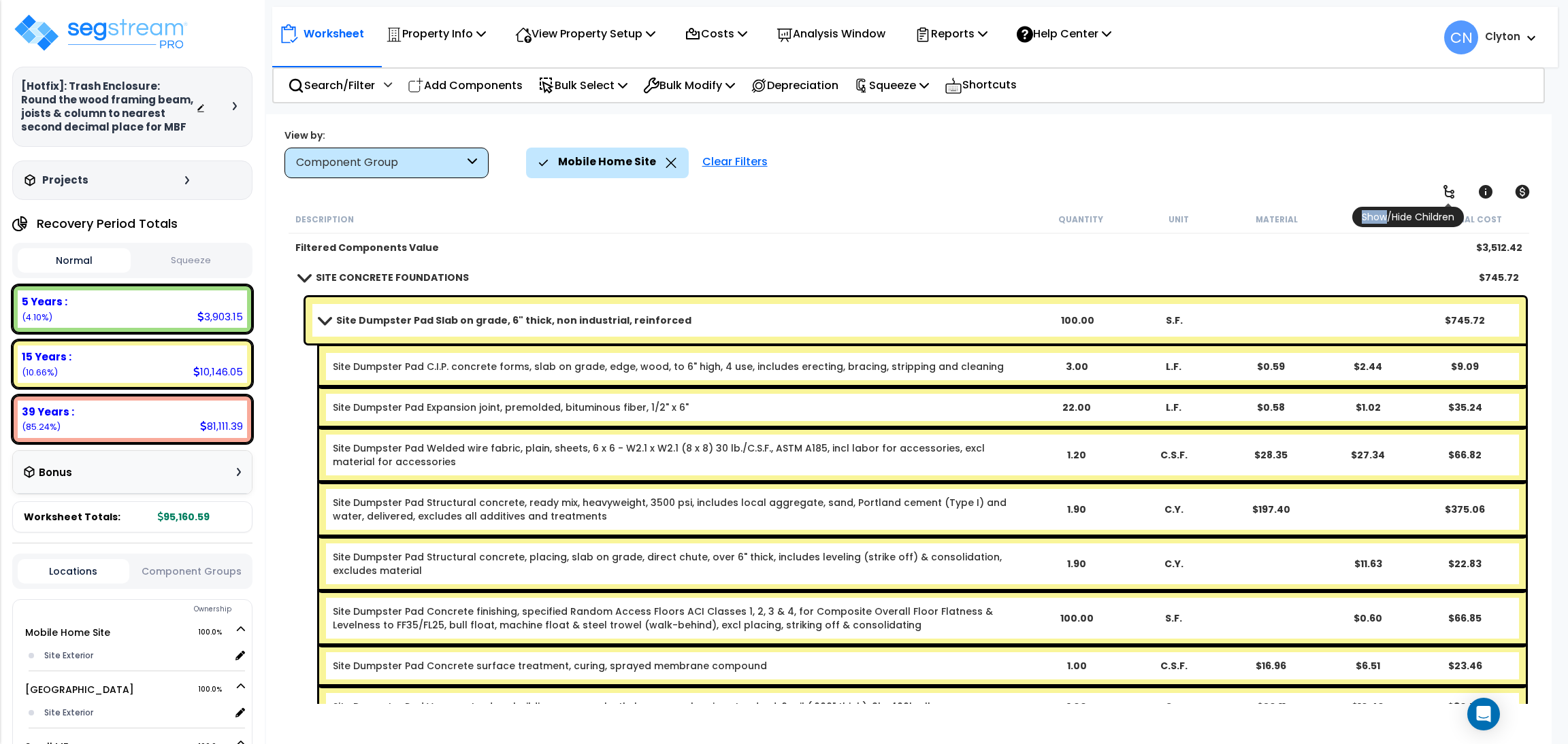
click at [1443, 189] on icon at bounding box center [1449, 191] width 17 height 17
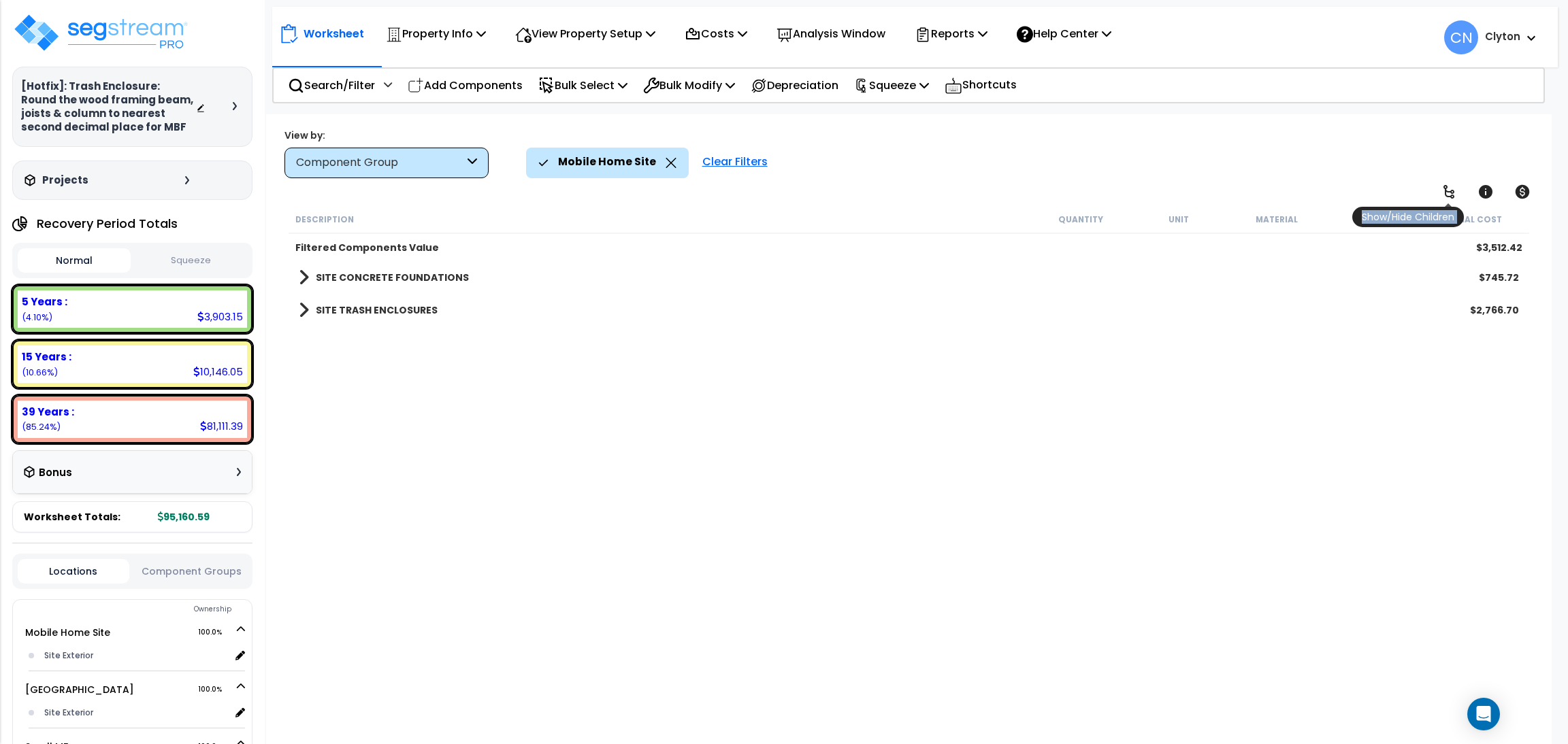
click at [1443, 189] on icon at bounding box center [1449, 191] width 17 height 17
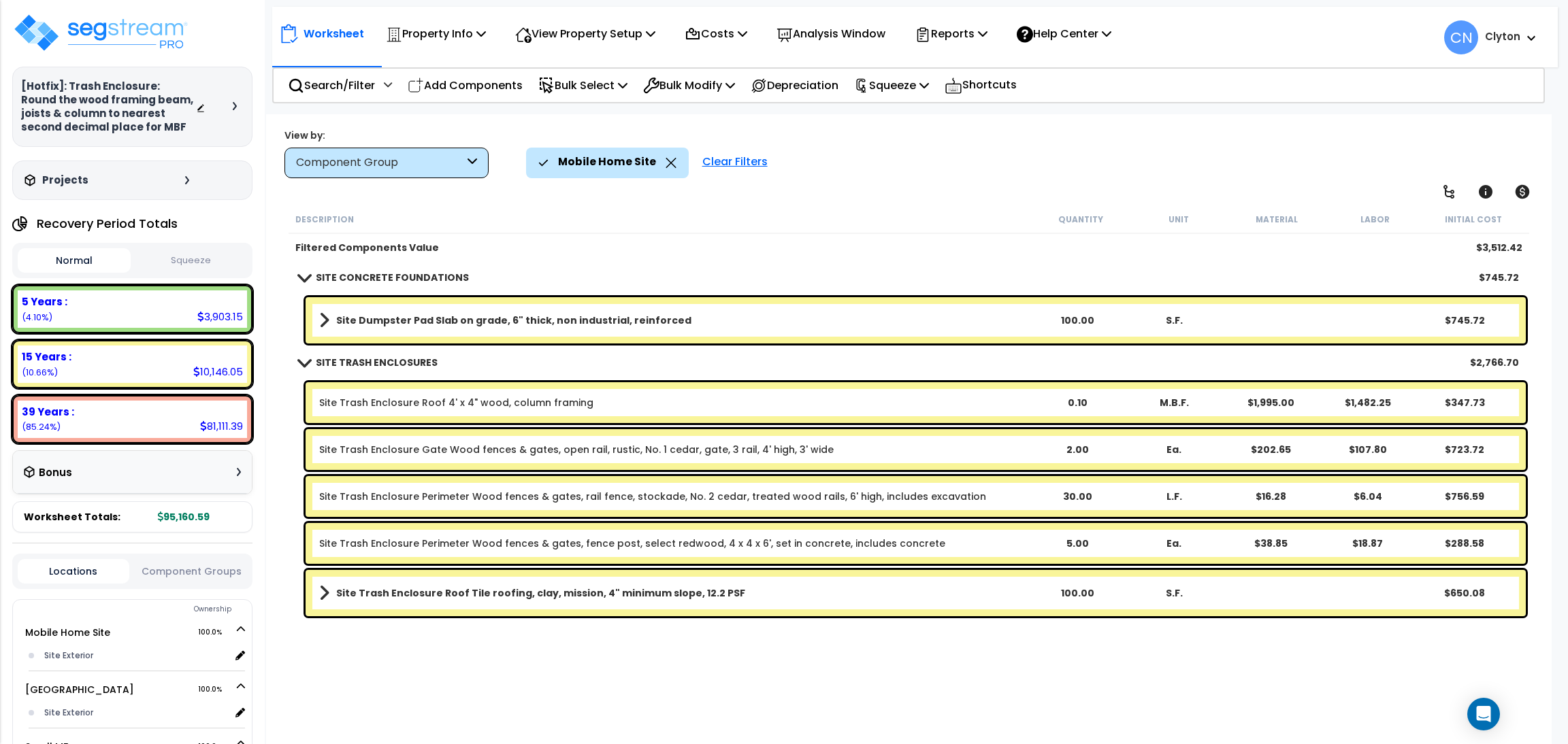
click at [775, 674] on div "Description Quantity Unit Material Labor Initial Cost Filtered Components Value…" at bounding box center [908, 454] width 1244 height 498
click at [788, 658] on div "Description Quantity Unit Material Labor Initial Cost Filtered Components Value…" at bounding box center [908, 454] width 1244 height 498
click at [130, 31] on img at bounding box center [100, 32] width 177 height 40
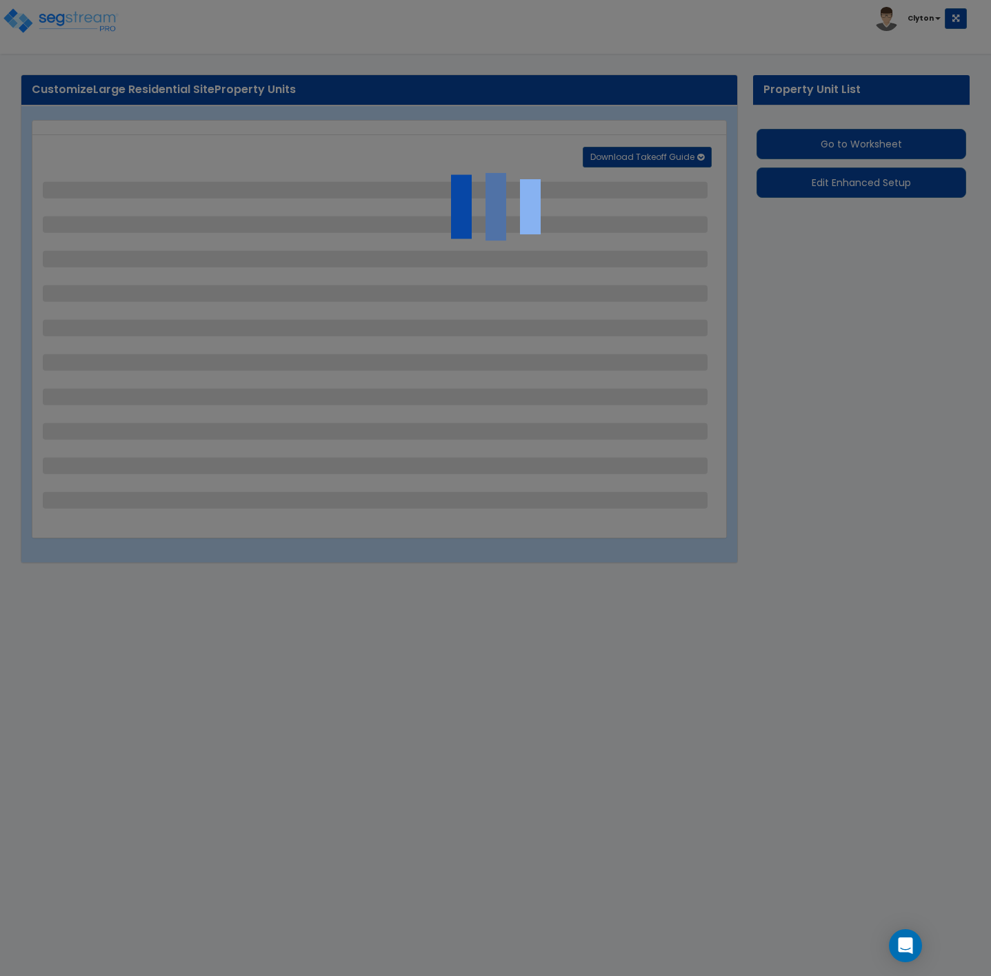
select select "2"
select select "1"
select select "2"
select select "1"
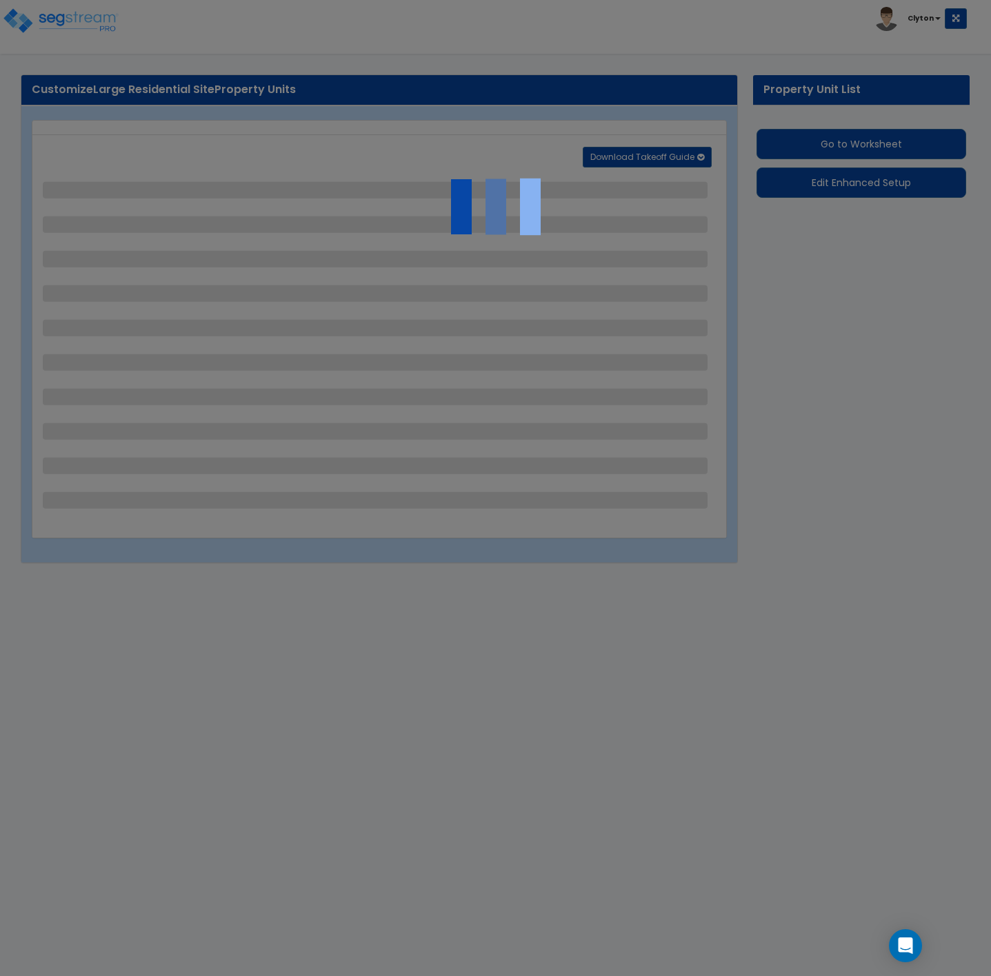
select select "1"
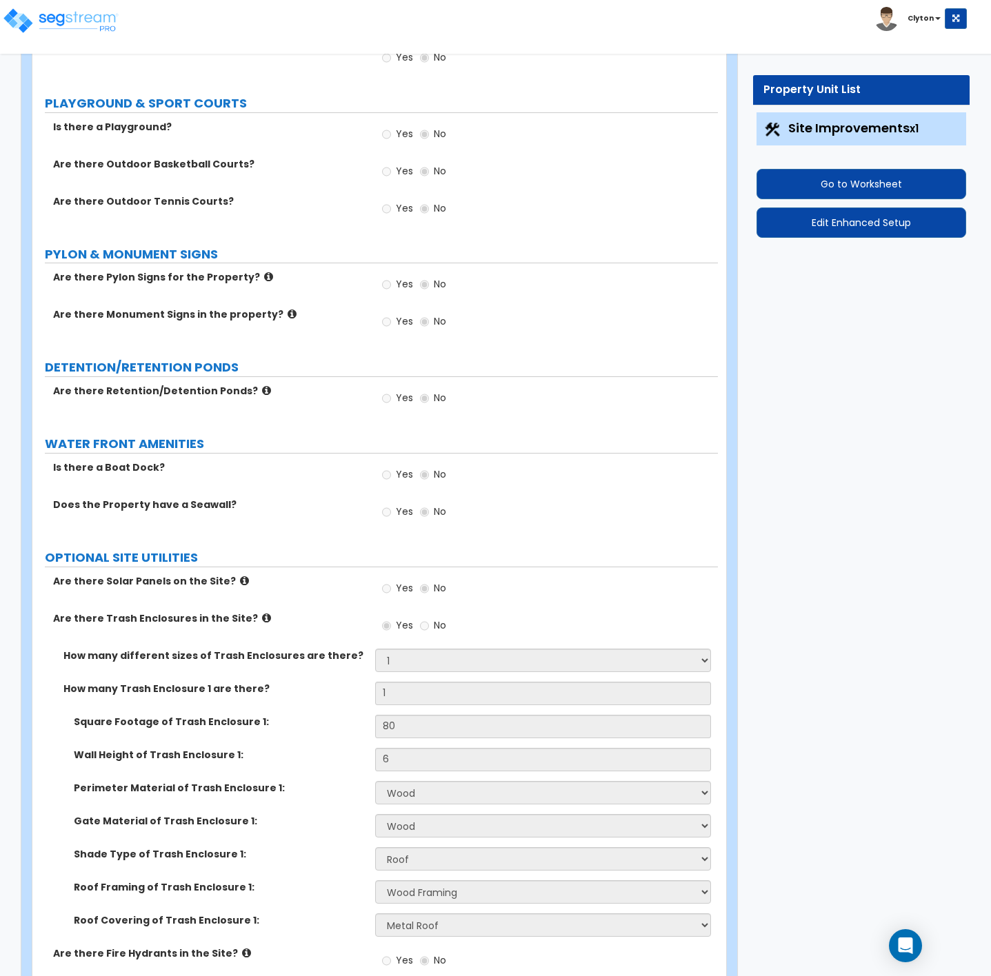
scroll to position [2332, 0]
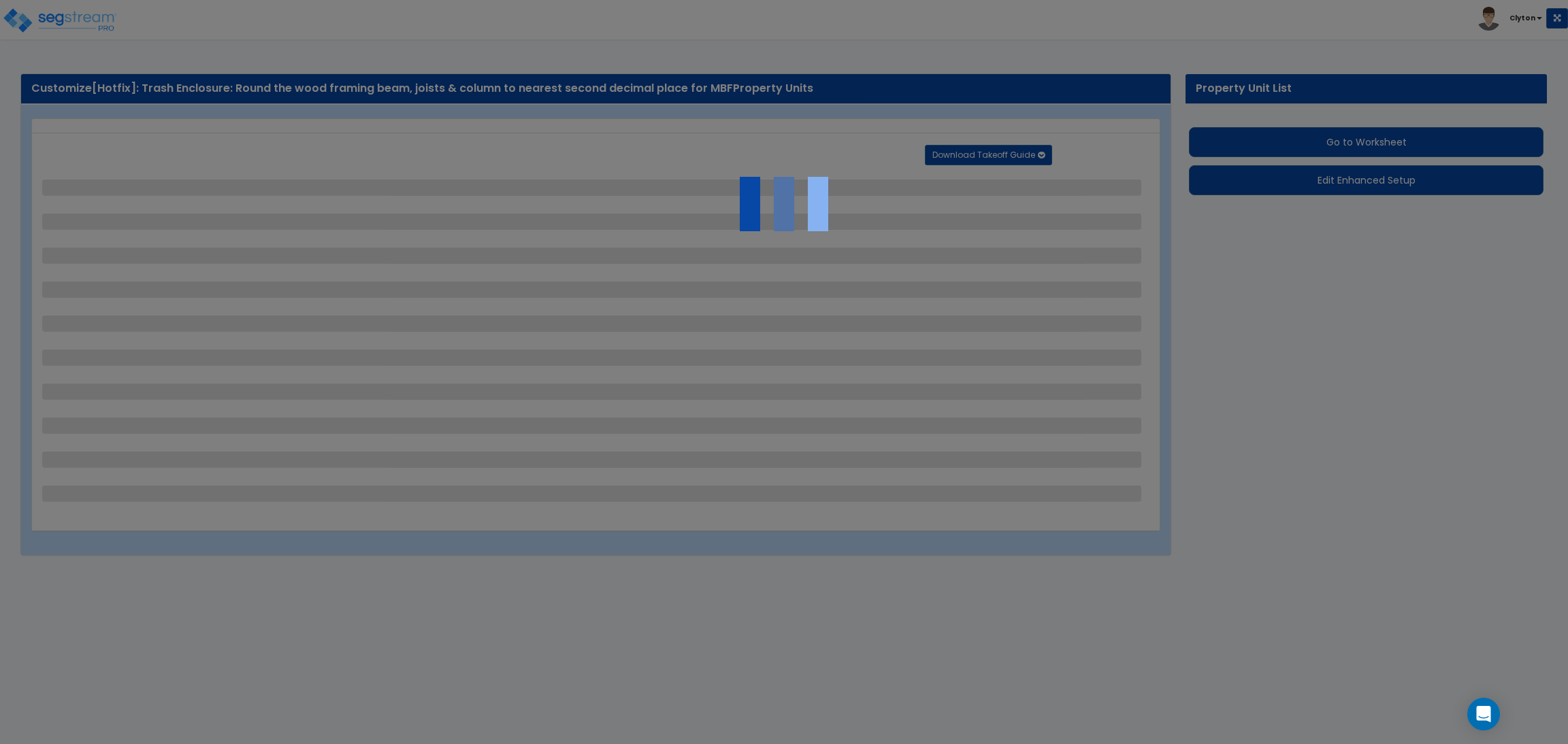
select select "1"
select select "2"
select select "1"
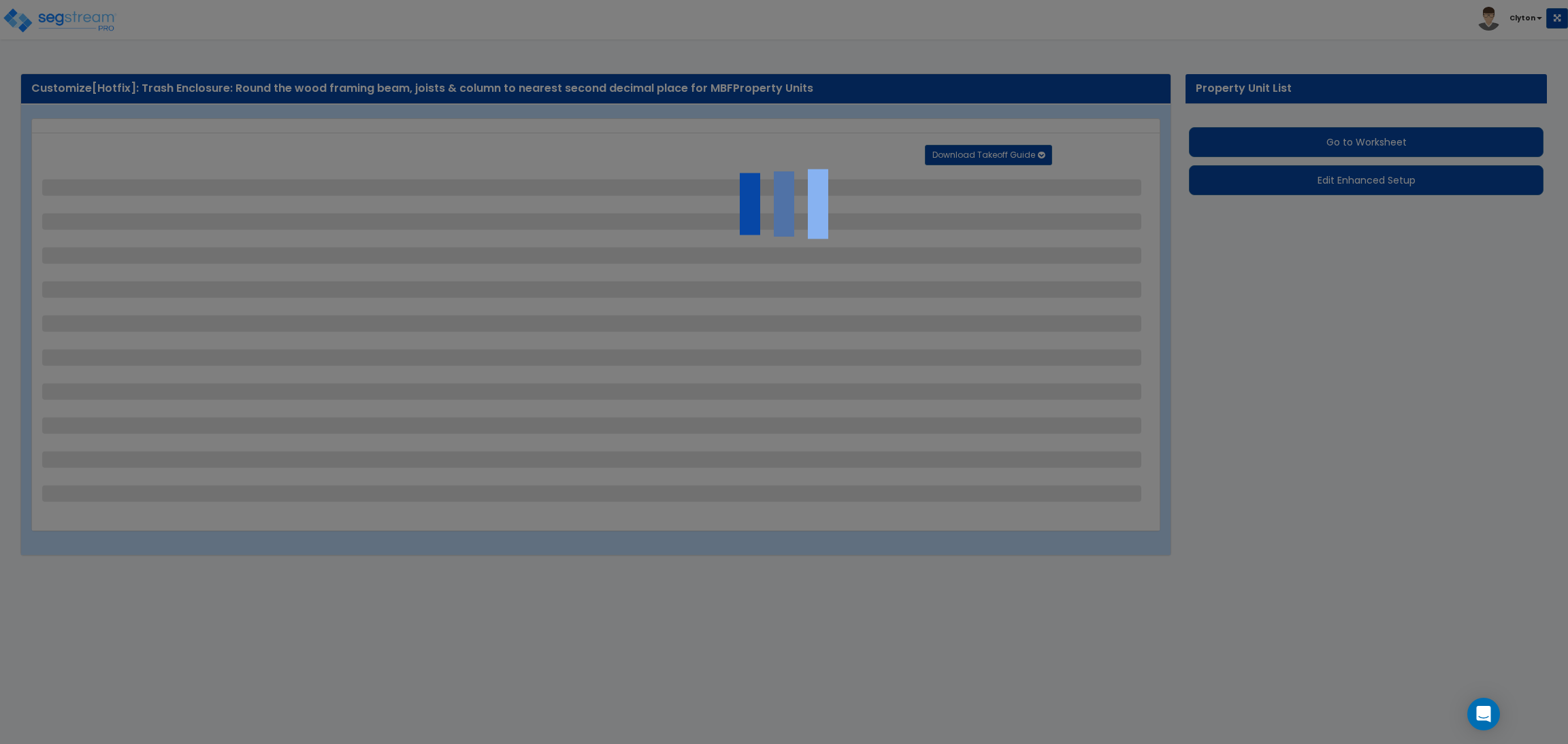
select select "3"
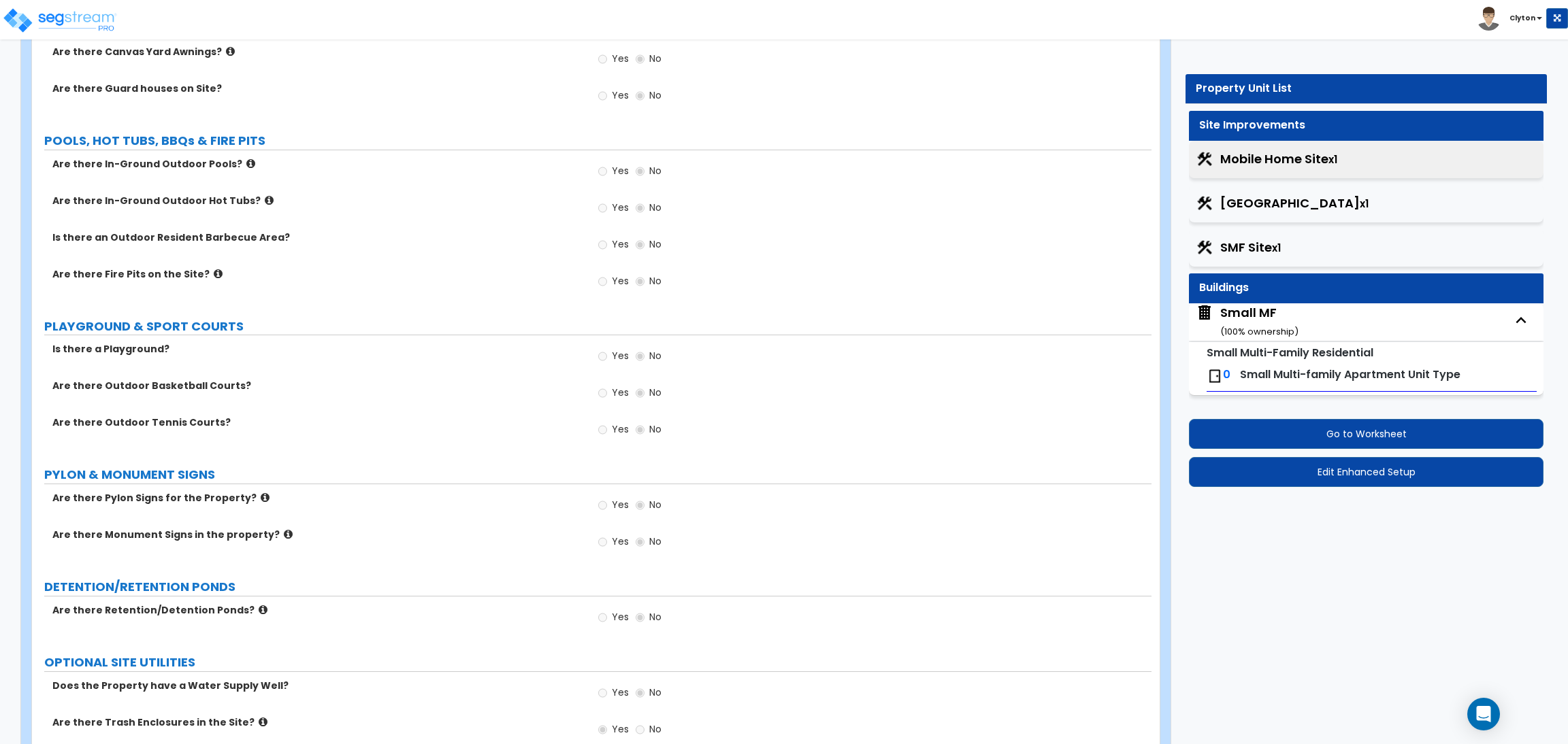
scroll to position [2041, 0]
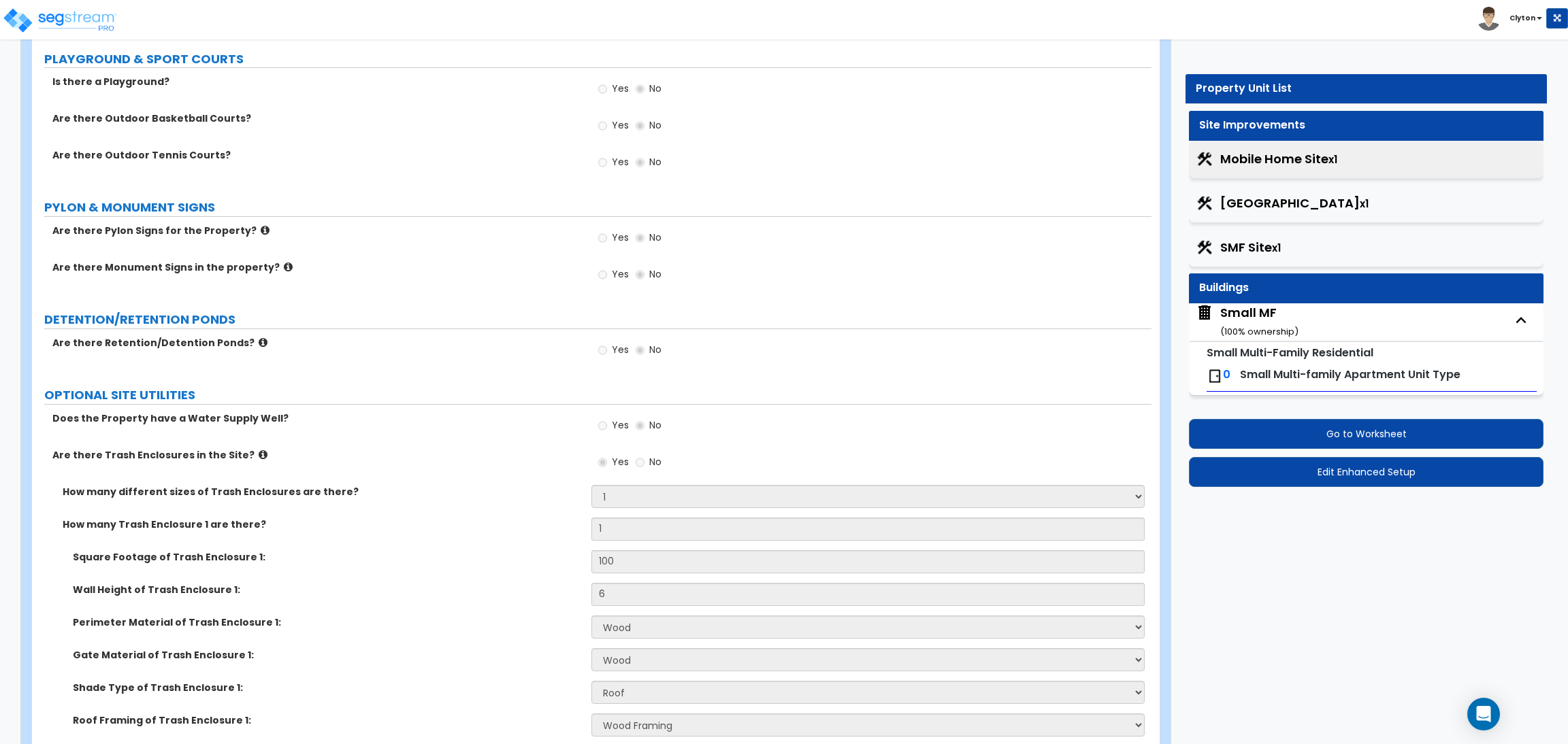
click at [1263, 155] on span "Mobile Home Site x1" at bounding box center [1278, 159] width 117 height 18
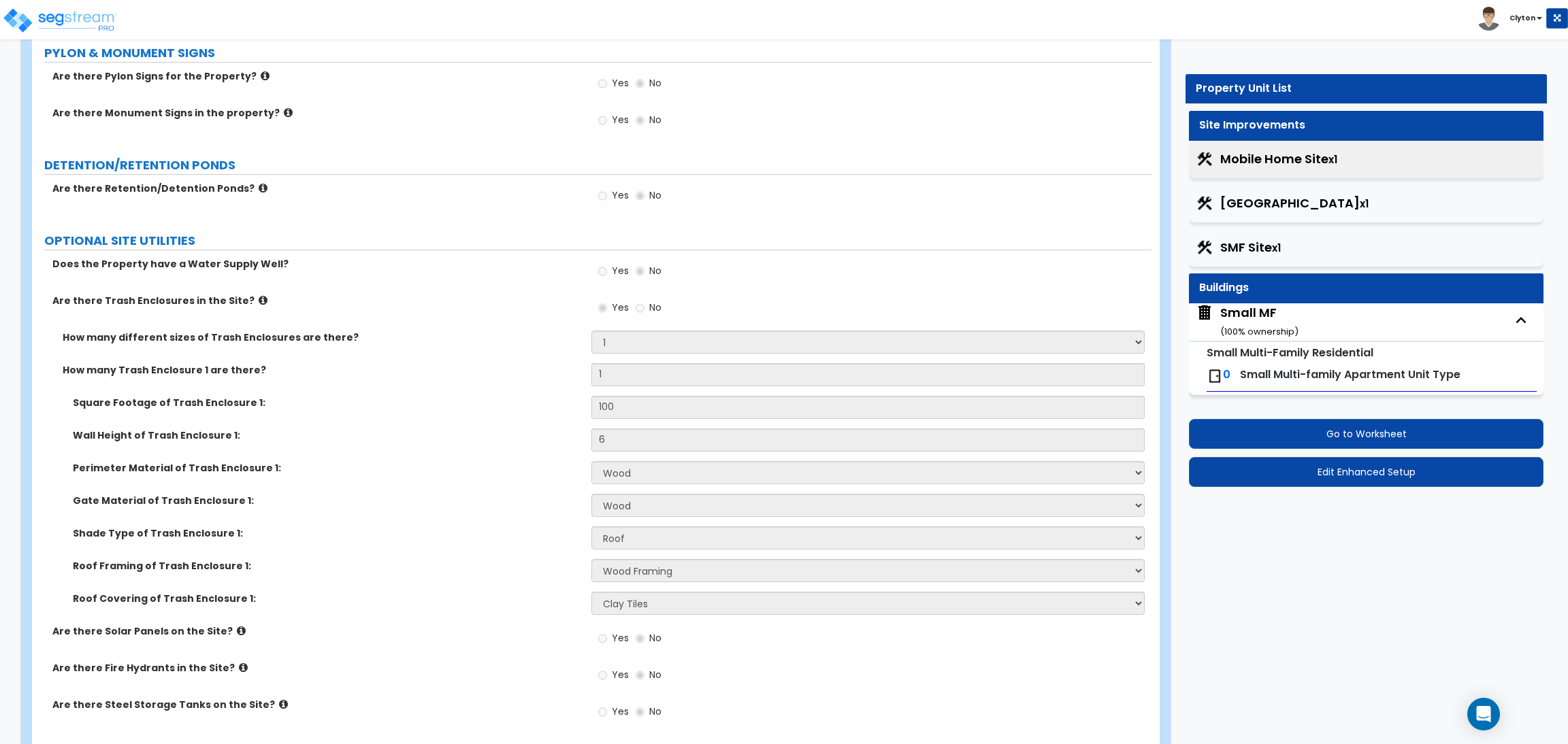
scroll to position [2249, 0]
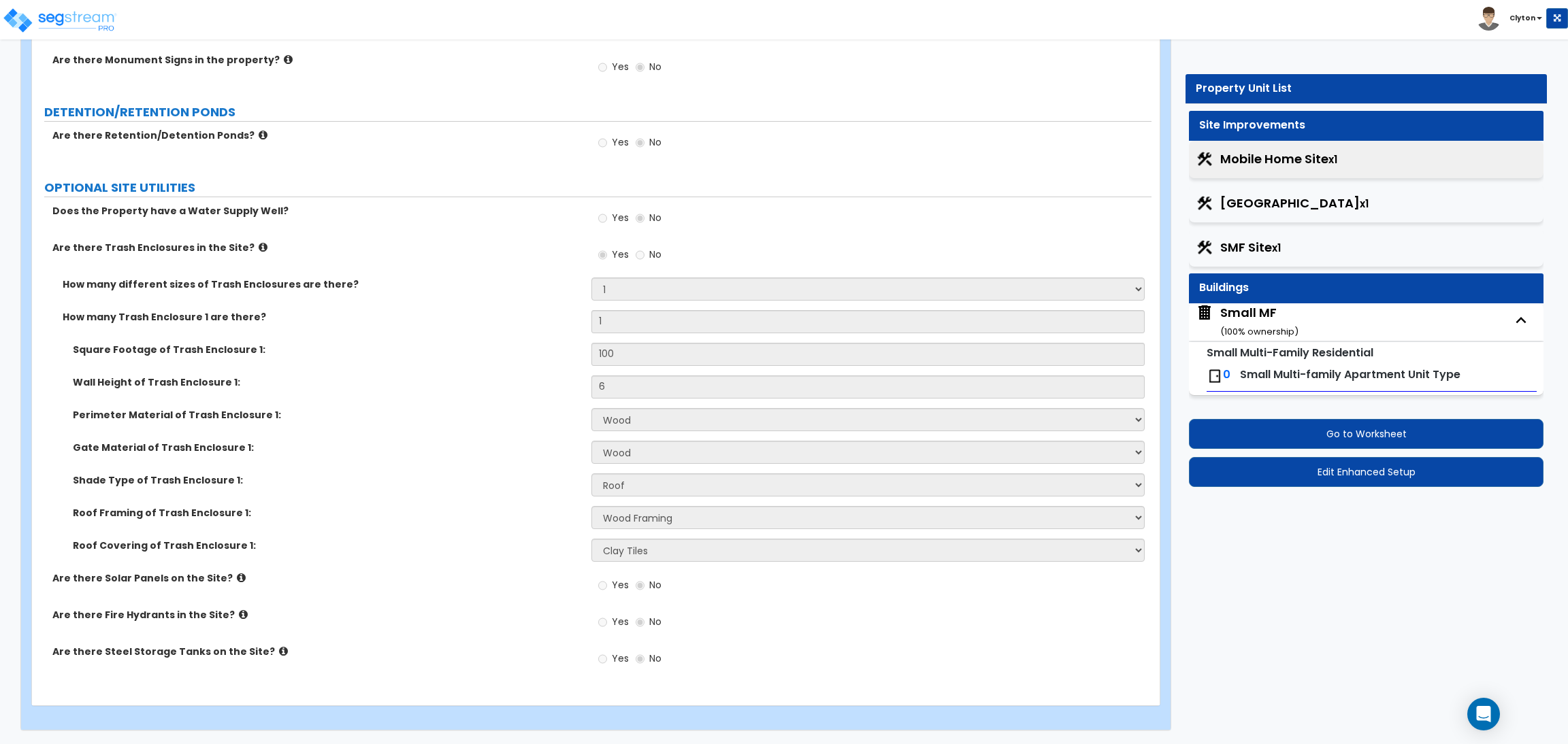
click at [1258, 200] on span "[GEOGRAPHIC_DATA] x1" at bounding box center [1294, 203] width 148 height 18
select select "1"
select select "2"
select select "1"
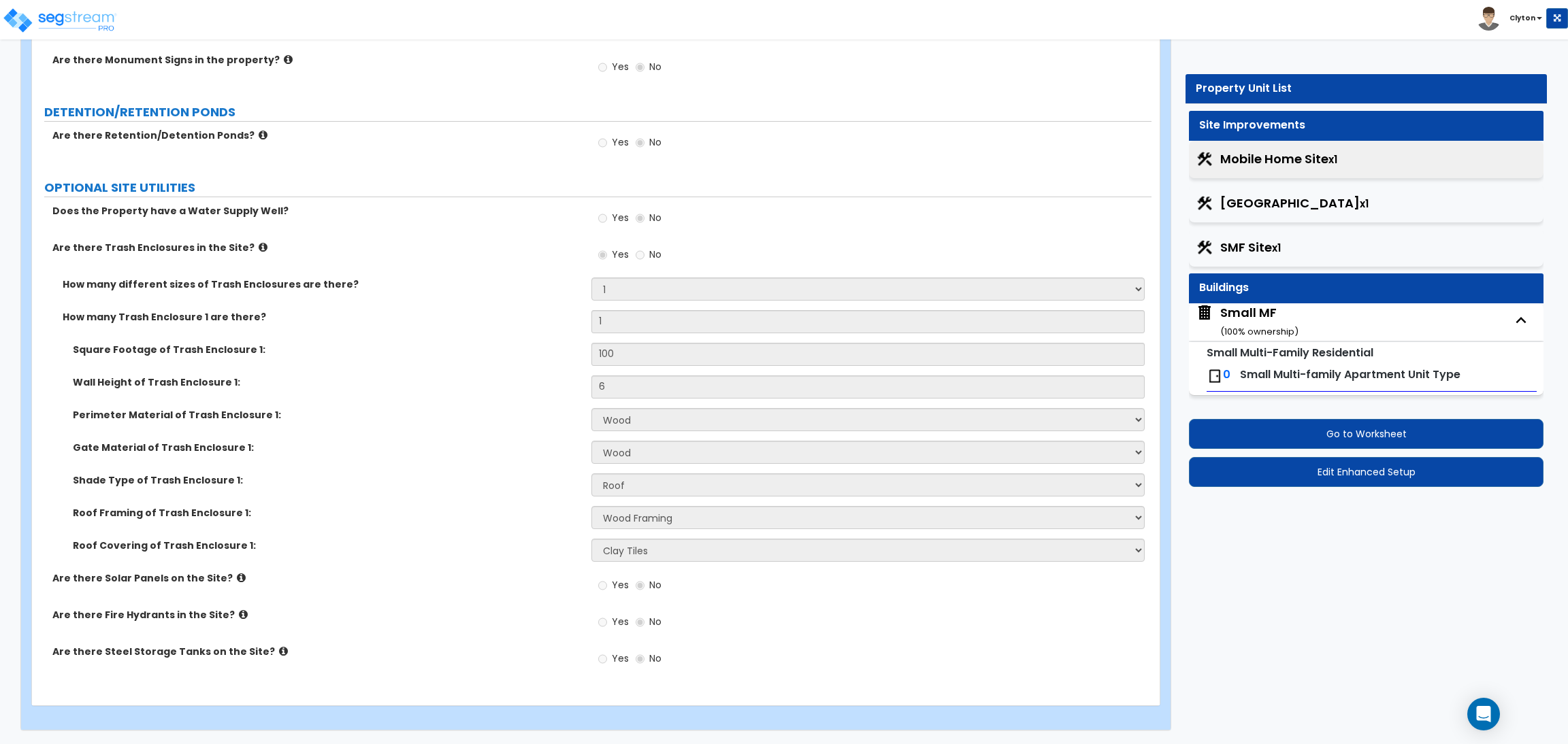
select select "1"
select select "3"
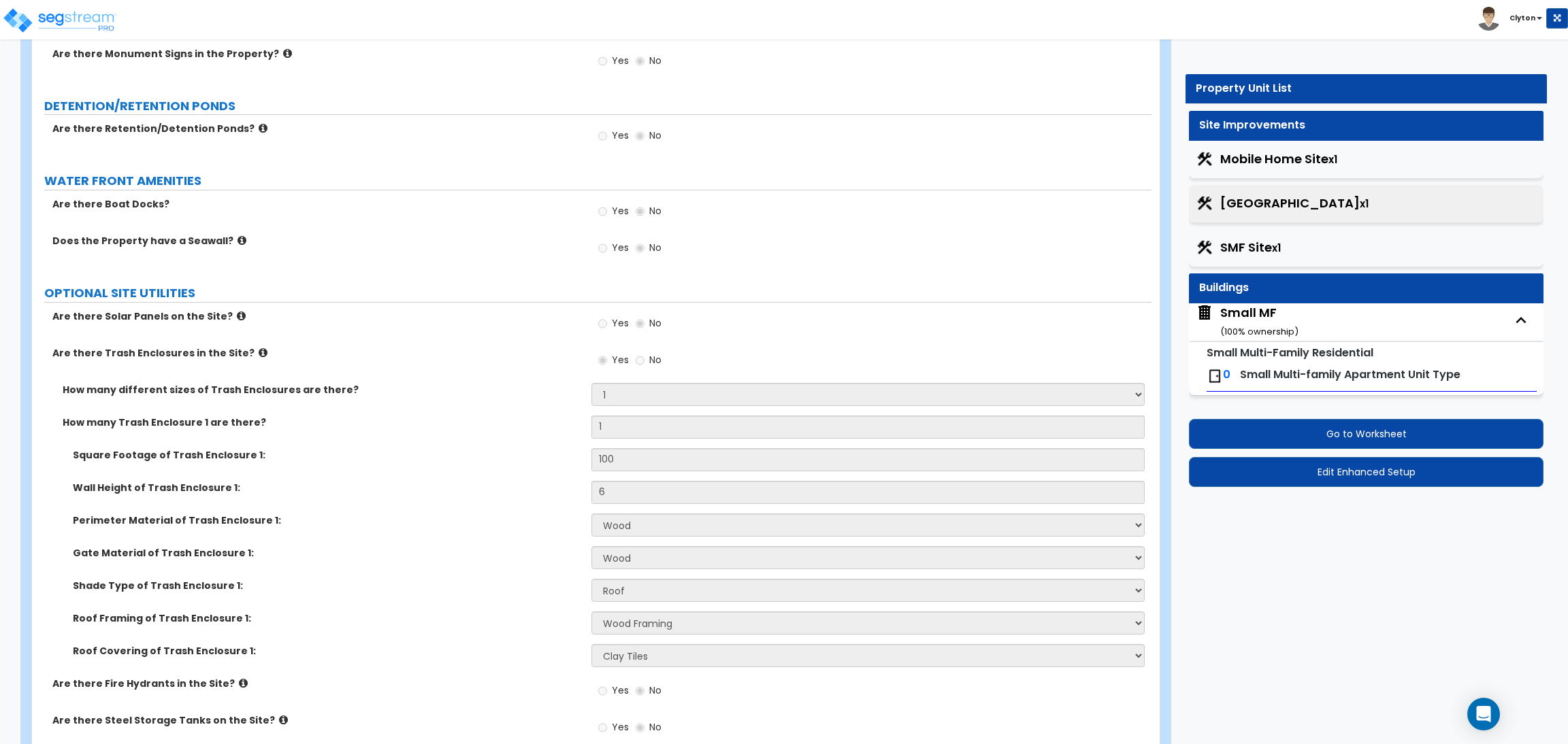
scroll to position [2137, 0]
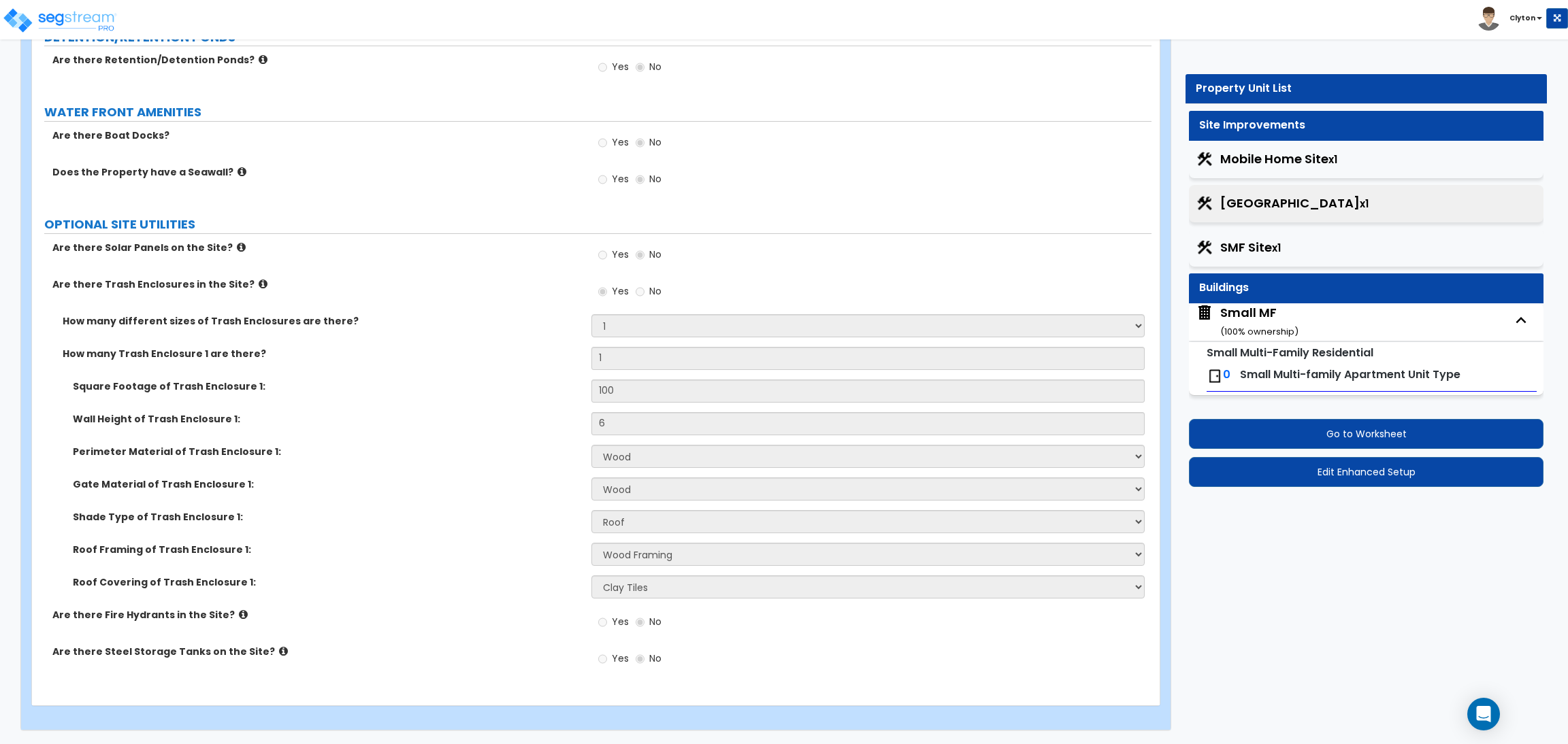
click at [1266, 157] on span "Mobile Home Site x1" at bounding box center [1278, 159] width 117 height 18
select select "1"
select select "2"
select select "1"
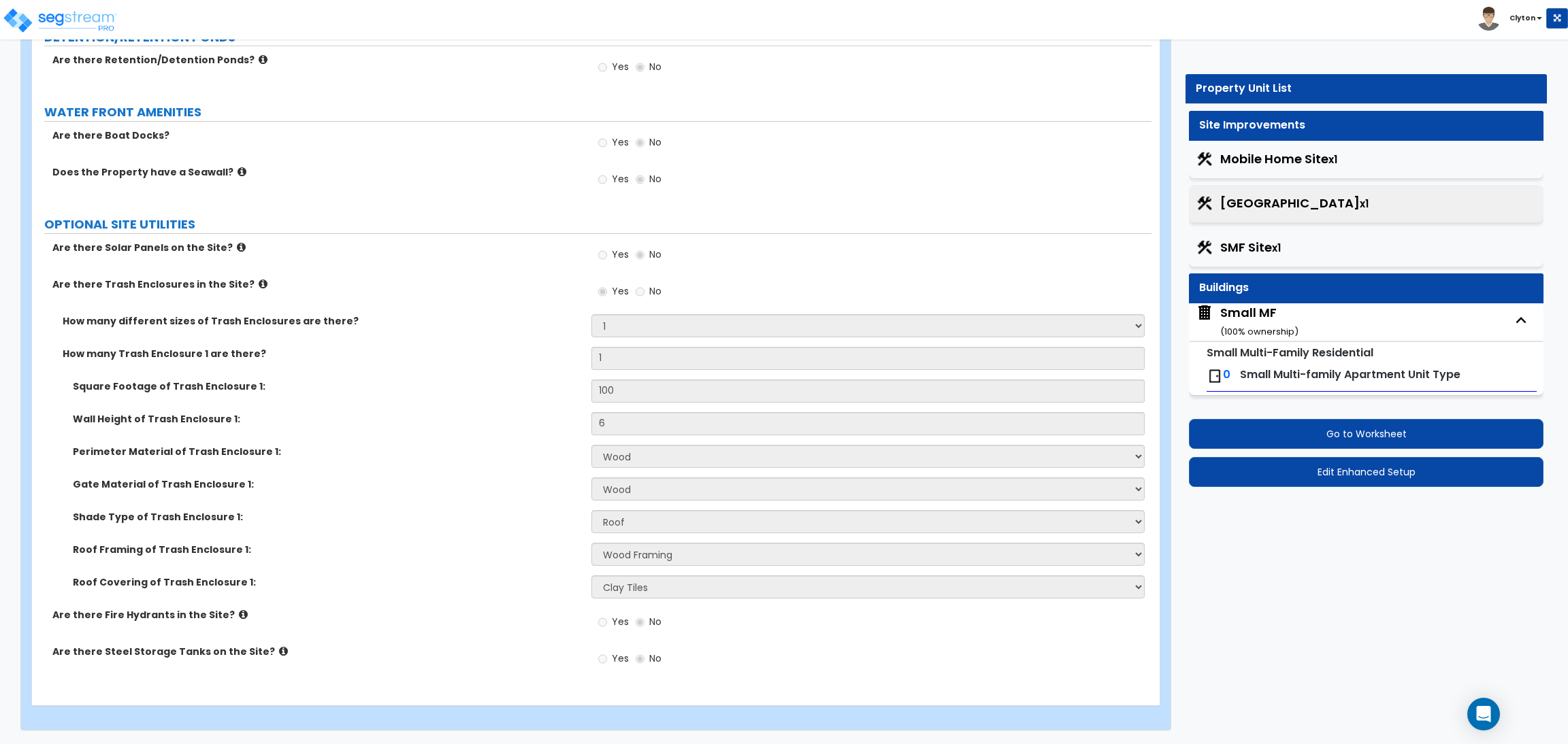
select select "1"
select select "3"
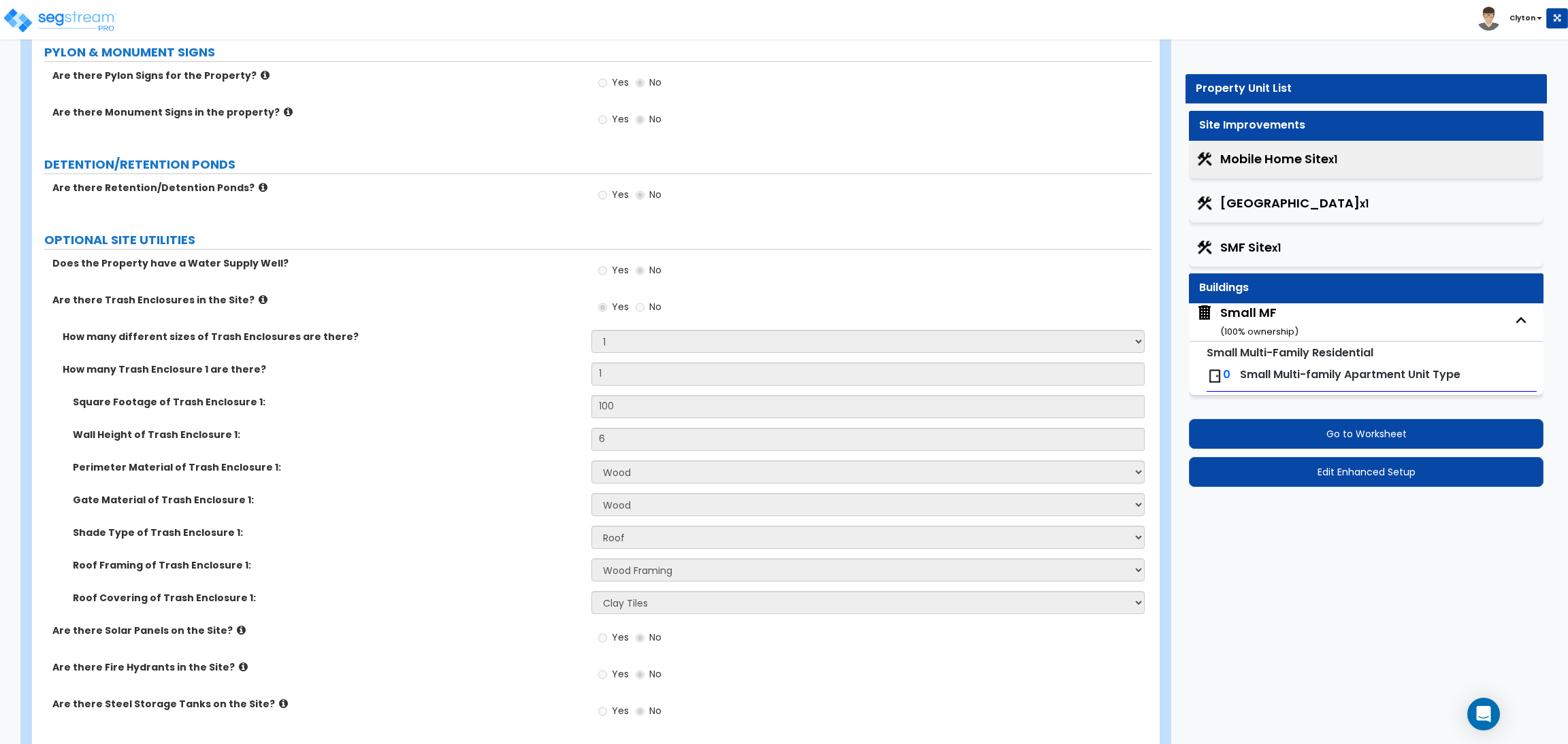
scroll to position [2249, 0]
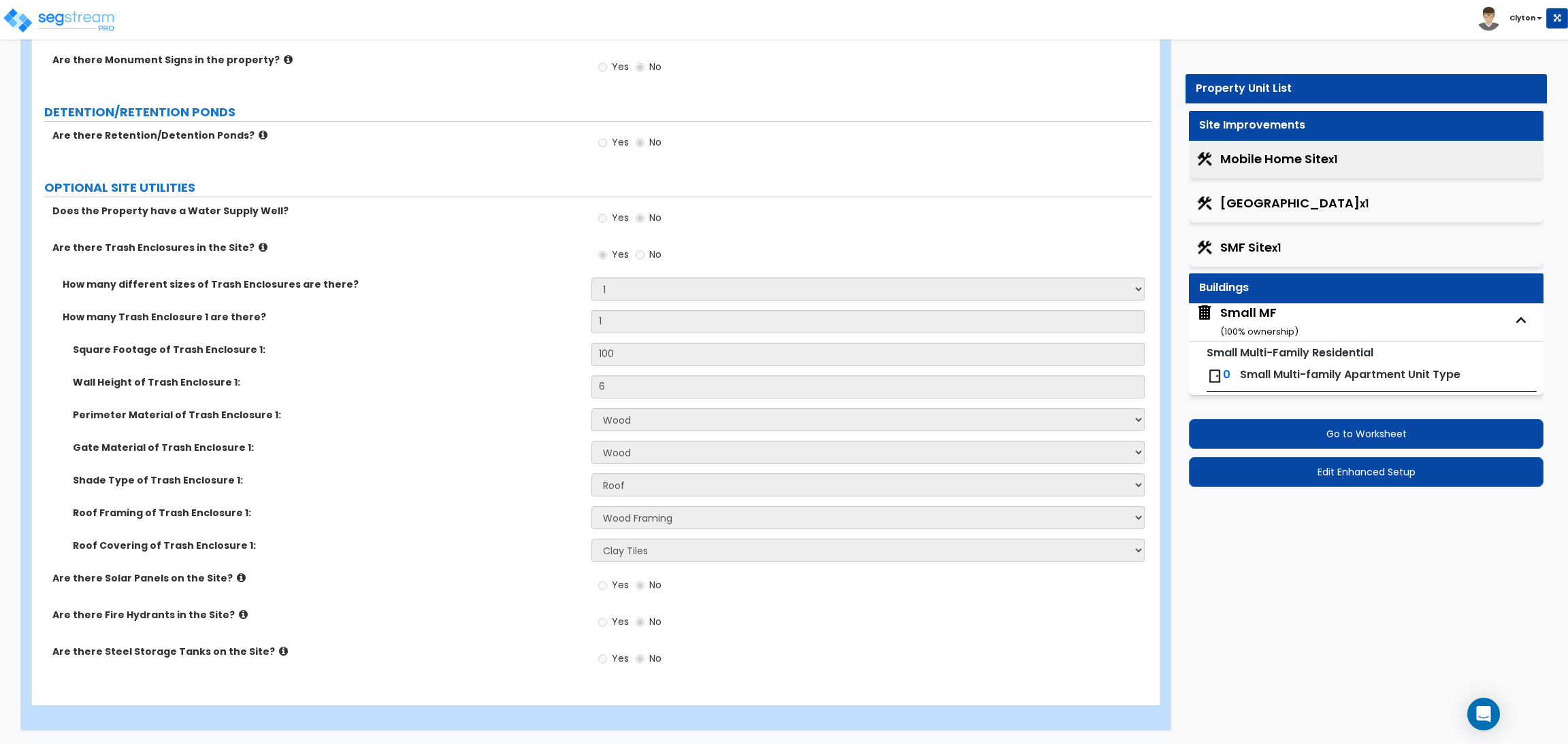
click at [1264, 205] on span "[GEOGRAPHIC_DATA] x1" at bounding box center [1294, 203] width 148 height 18
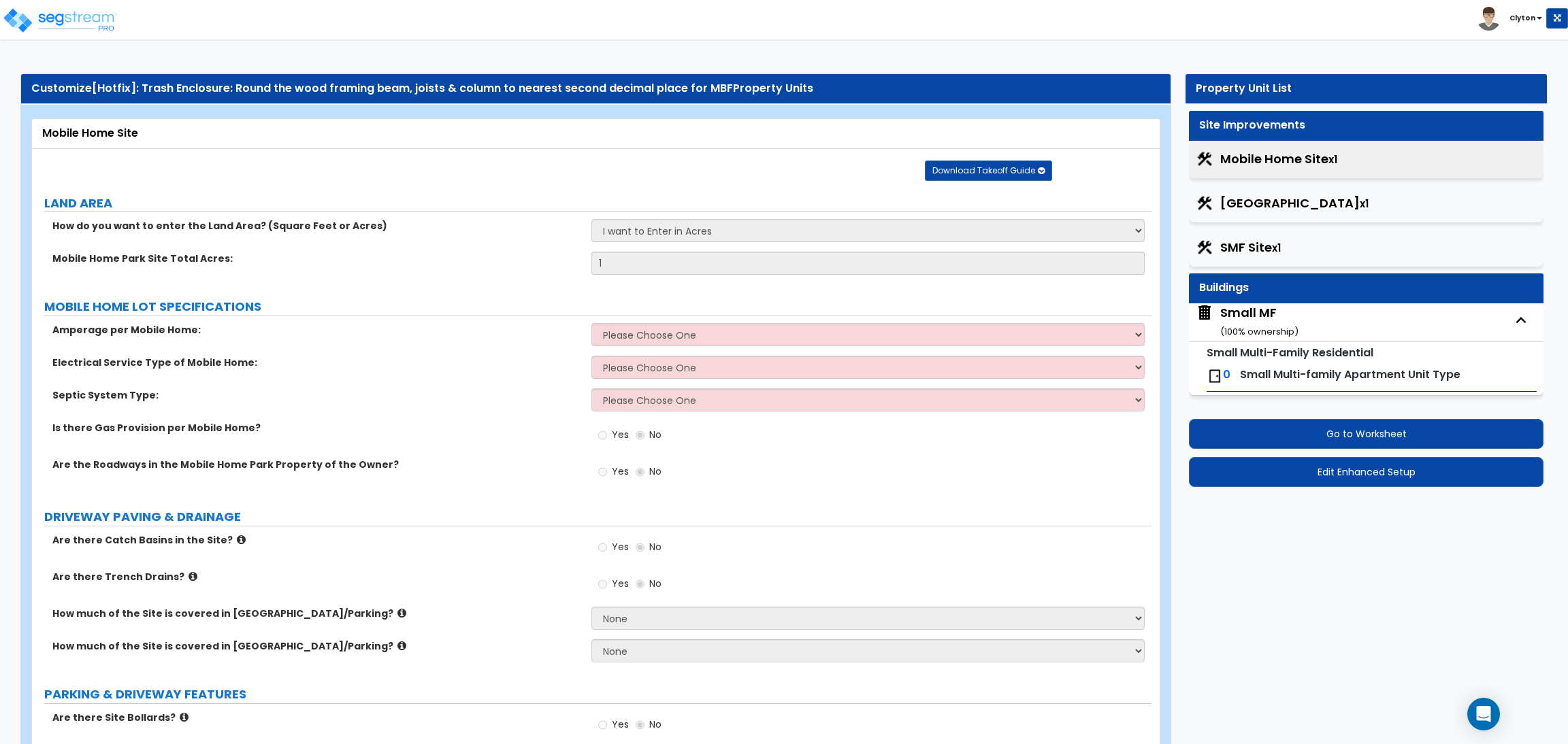
select select "1"
select select "2"
select select "1"
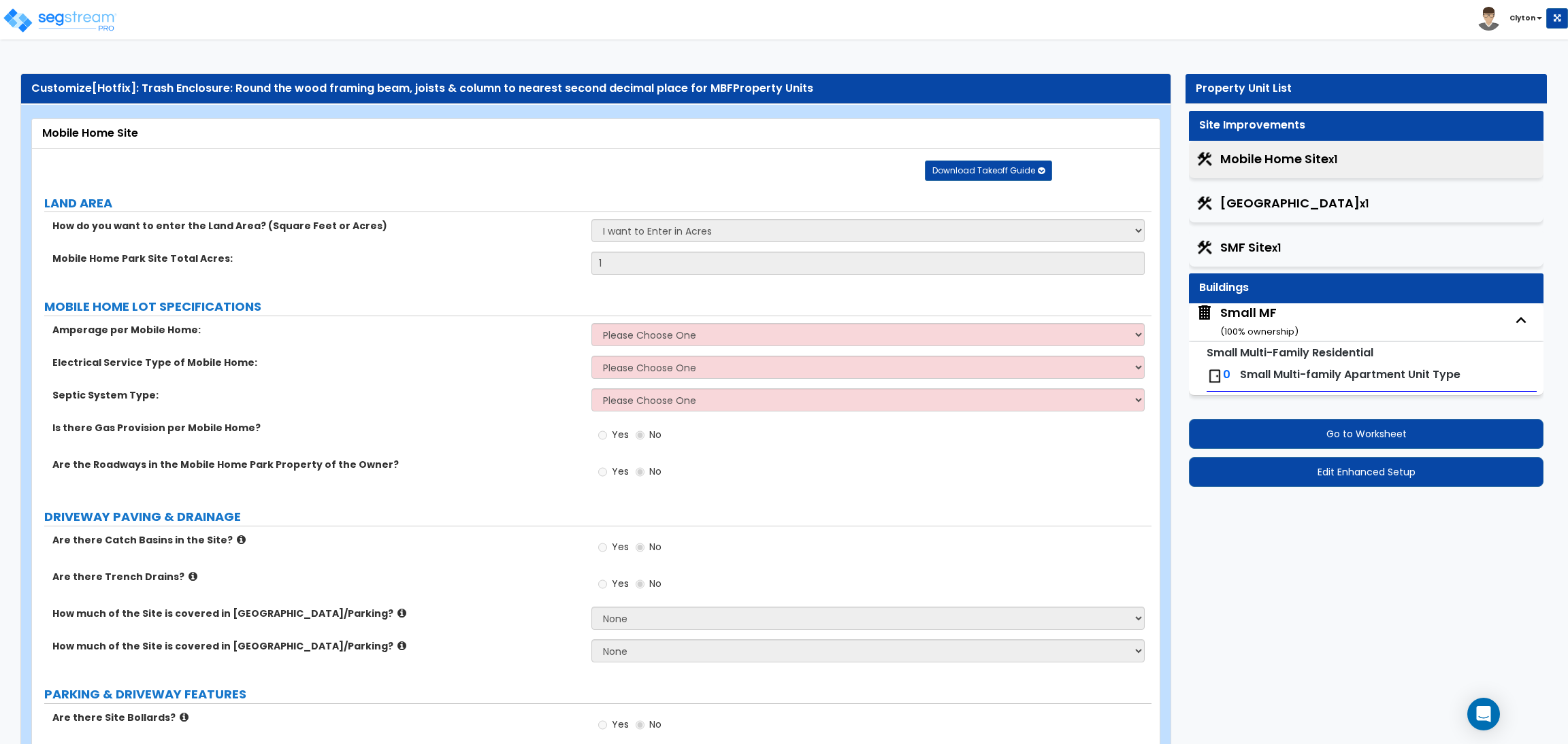
select select "3"
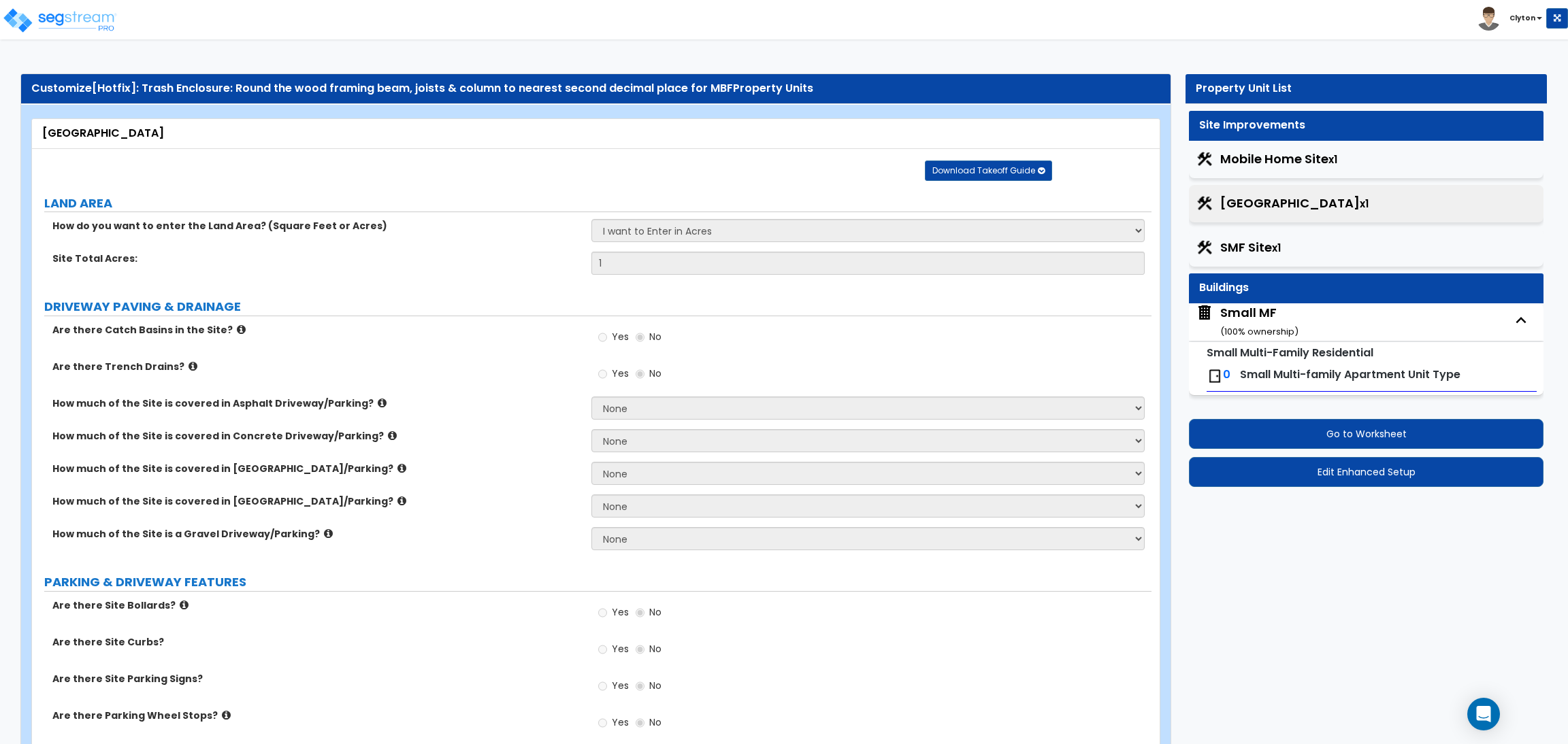
click at [1250, 242] on span "SMF Site x1" at bounding box center [1249, 248] width 60 height 18
select select "1"
select select "2"
select select "1"
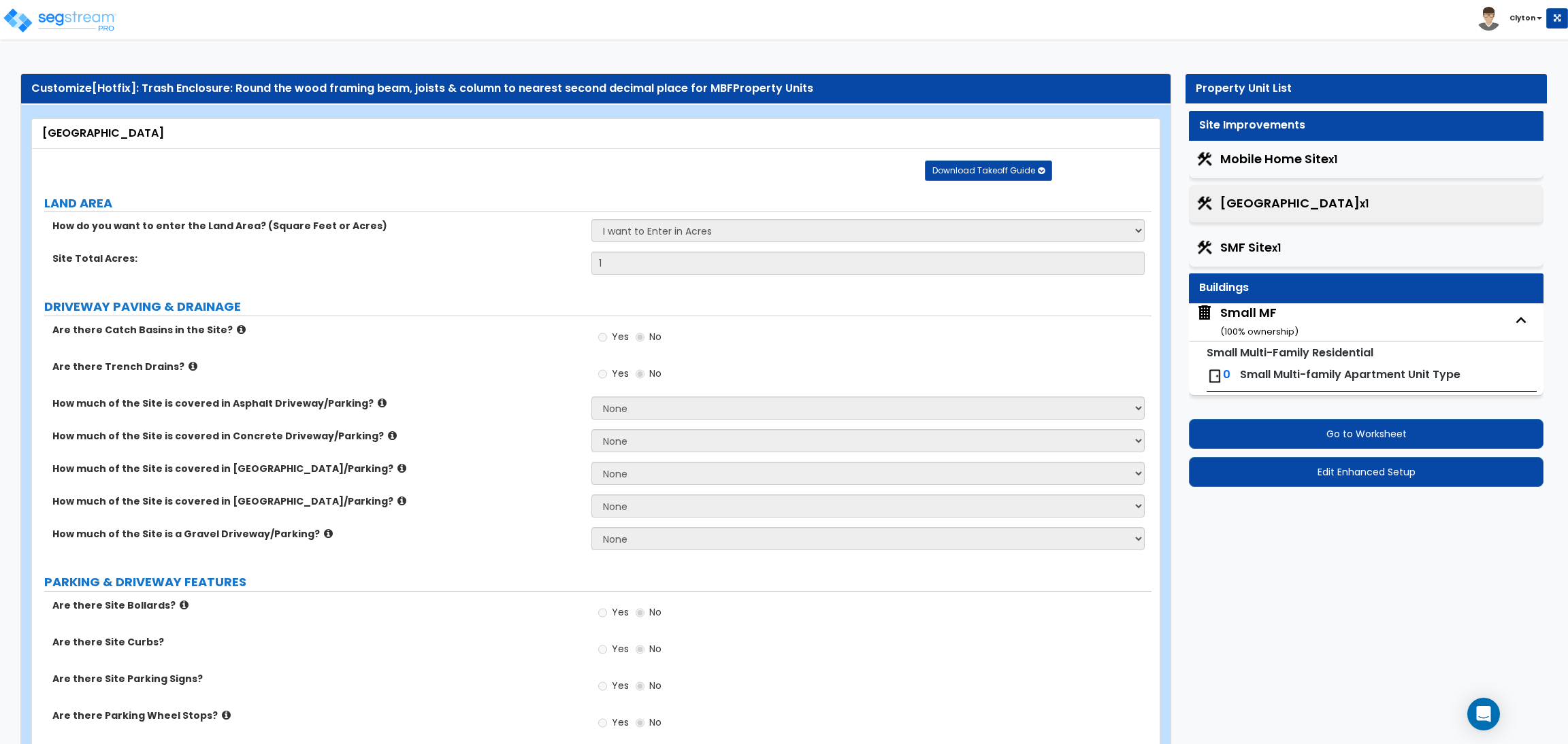
select select "1"
select select "2"
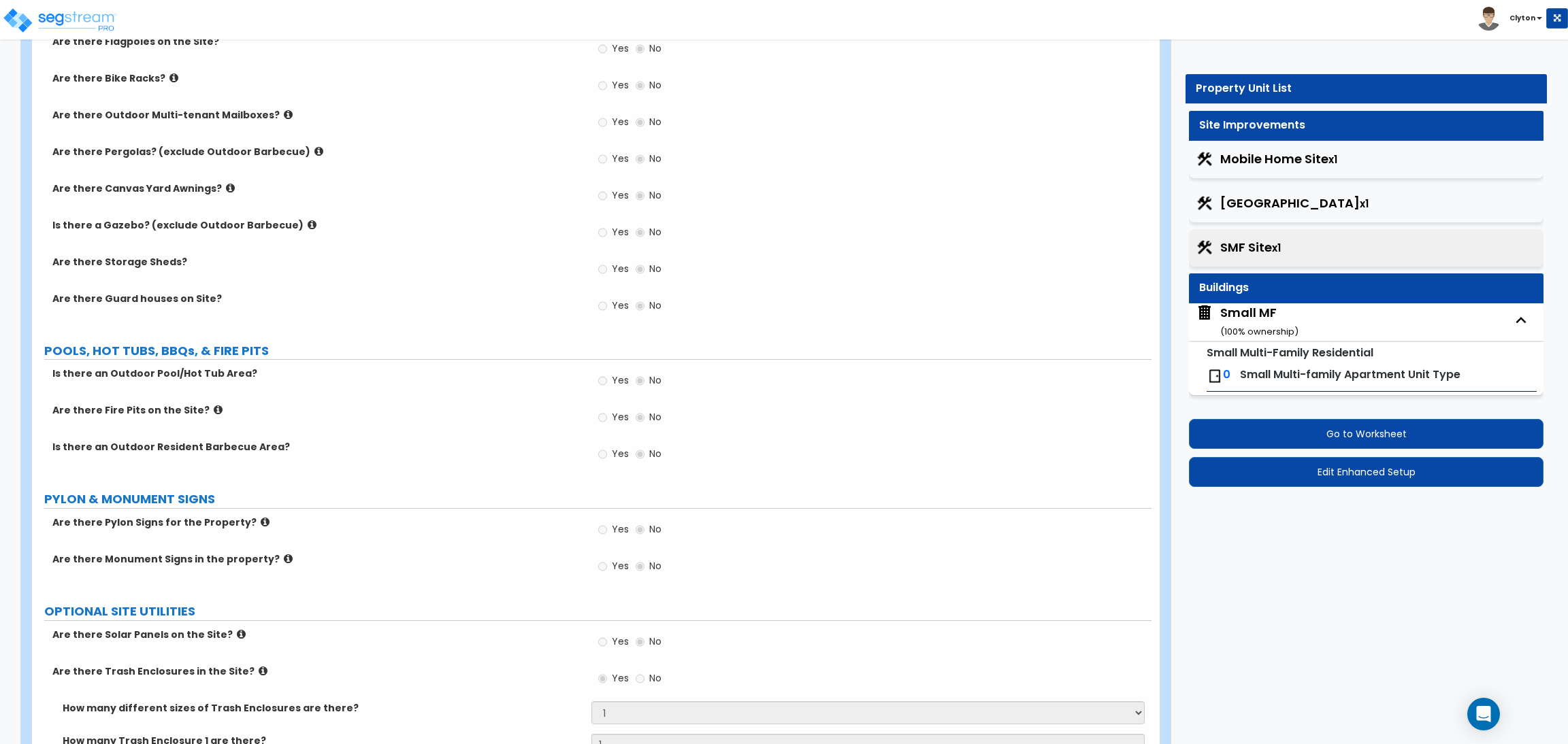
scroll to position [1875, 0]
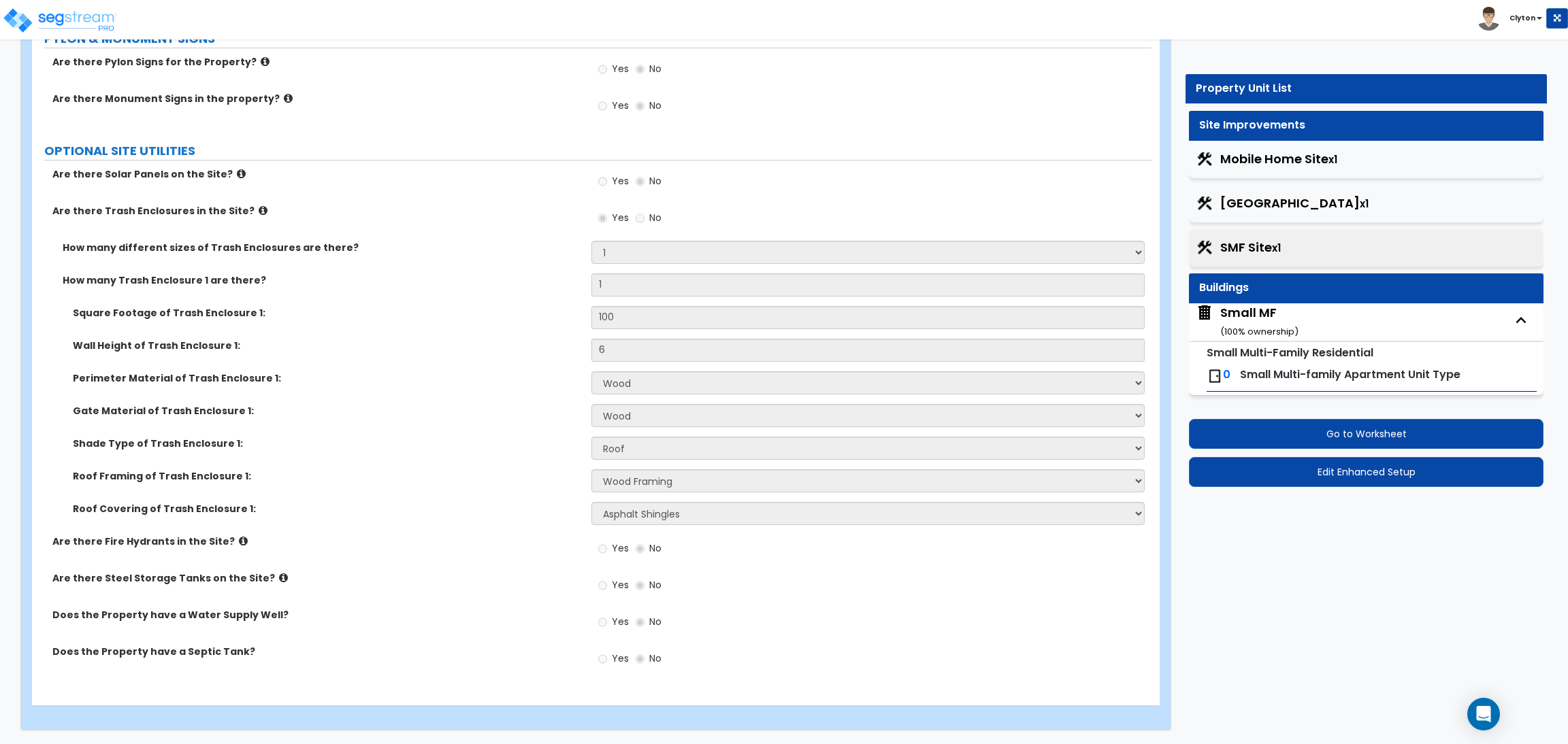
click at [1276, 163] on span "Mobile Home Site x1" at bounding box center [1278, 159] width 117 height 18
select select "1"
select select "2"
select select "1"
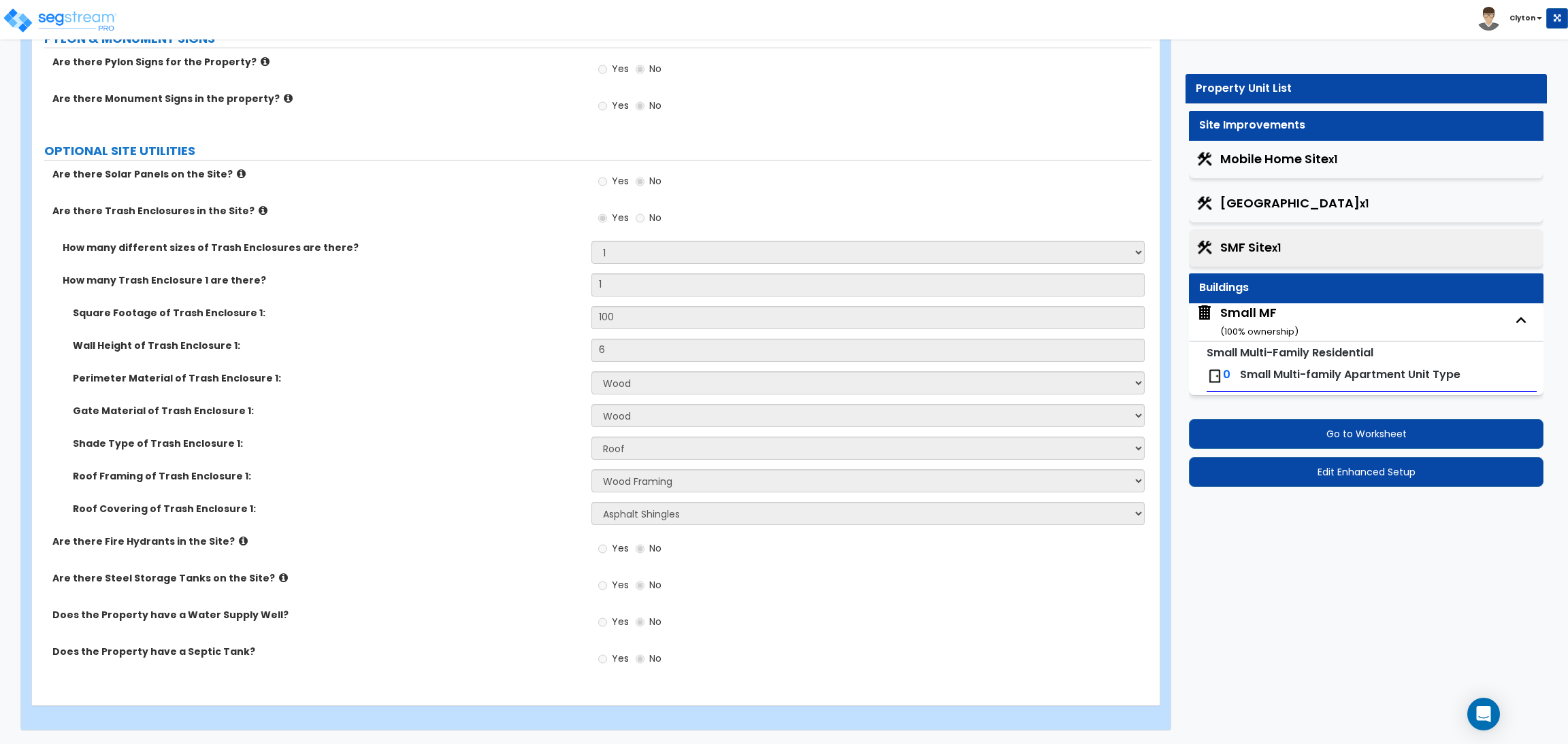
select select "1"
select select "3"
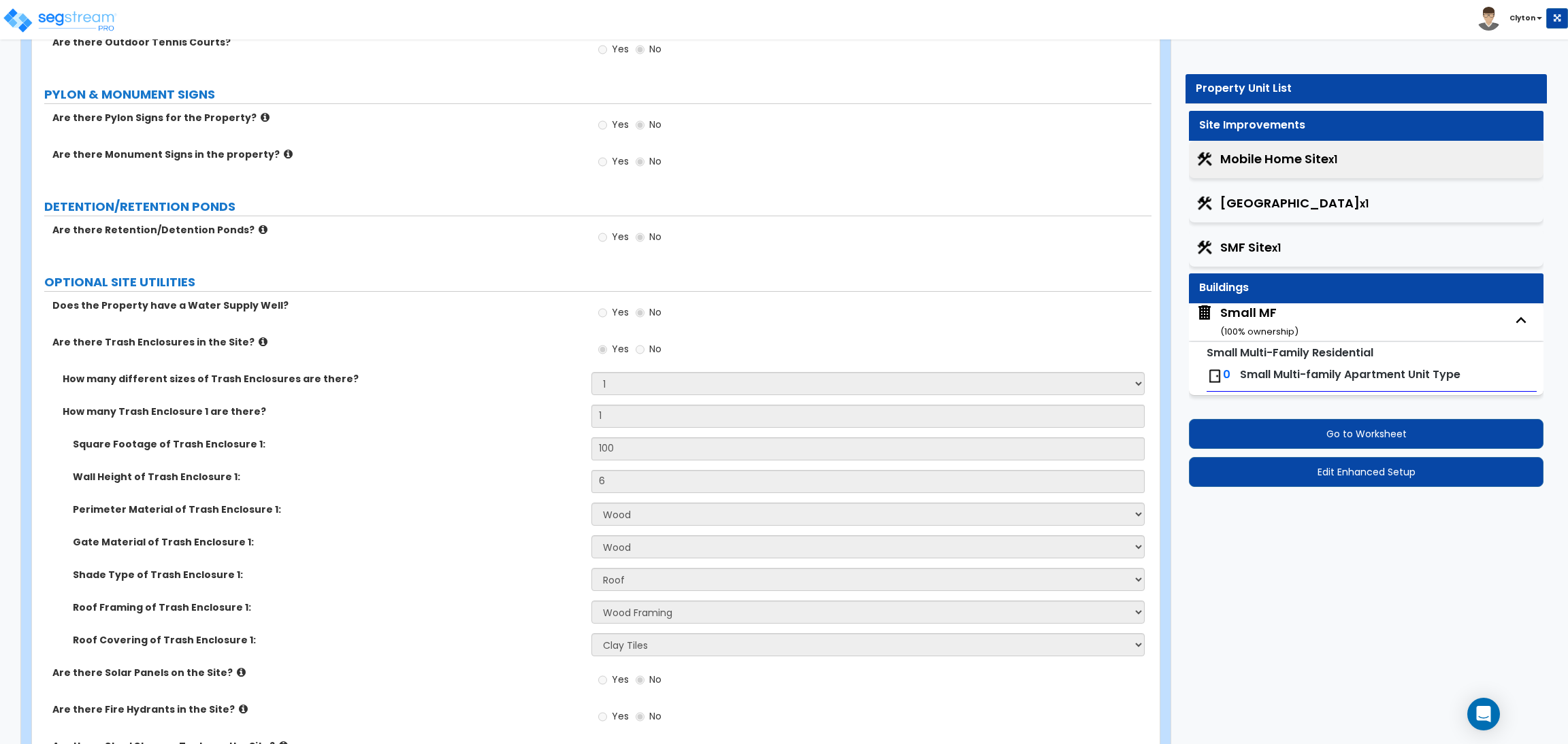
scroll to position [2249, 0]
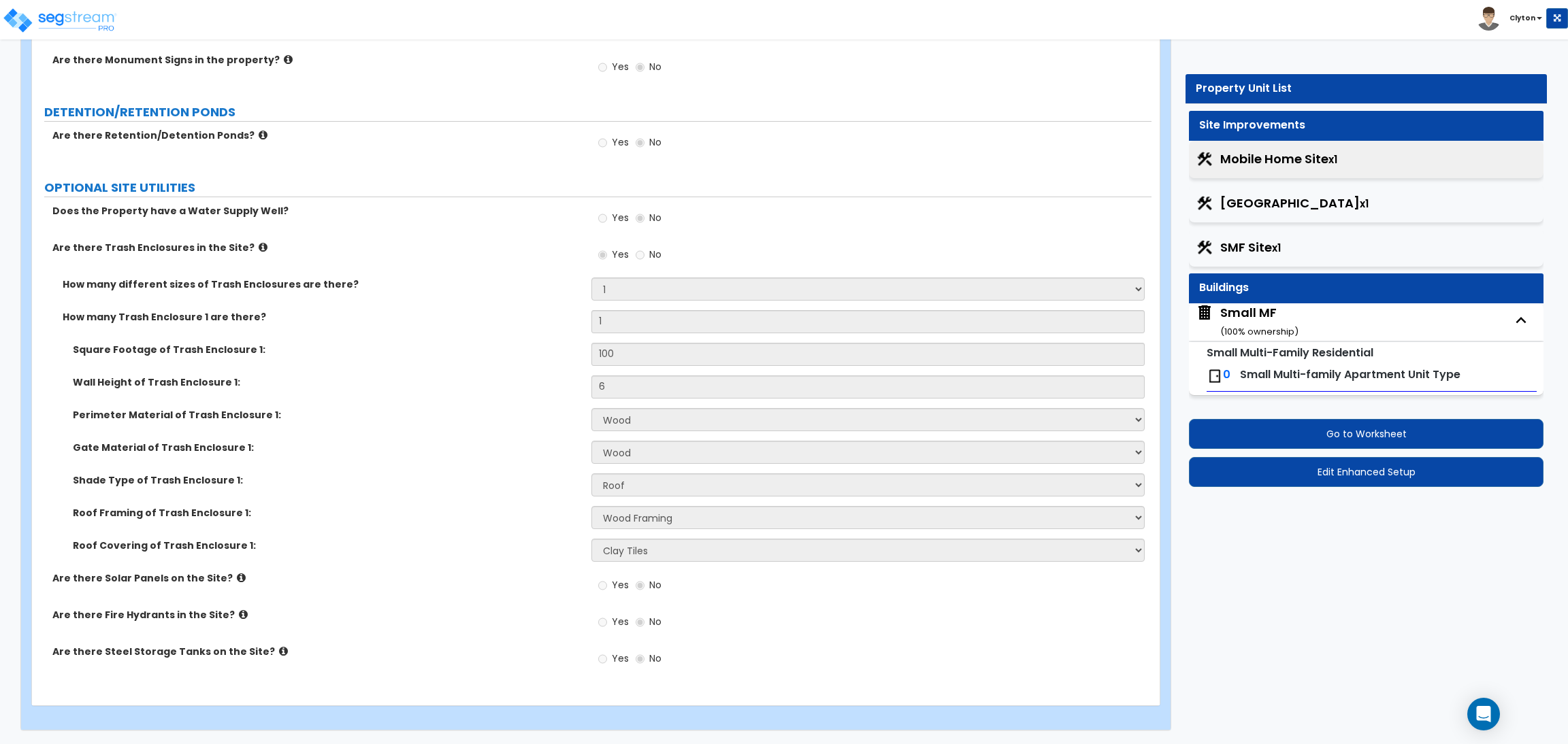
click at [431, 350] on label "Square Footage of Trash Enclosure 1:" at bounding box center [327, 350] width 508 height 14
click at [1239, 205] on span "[GEOGRAPHIC_DATA] x1" at bounding box center [1294, 203] width 148 height 18
select select "1"
select select "2"
select select "1"
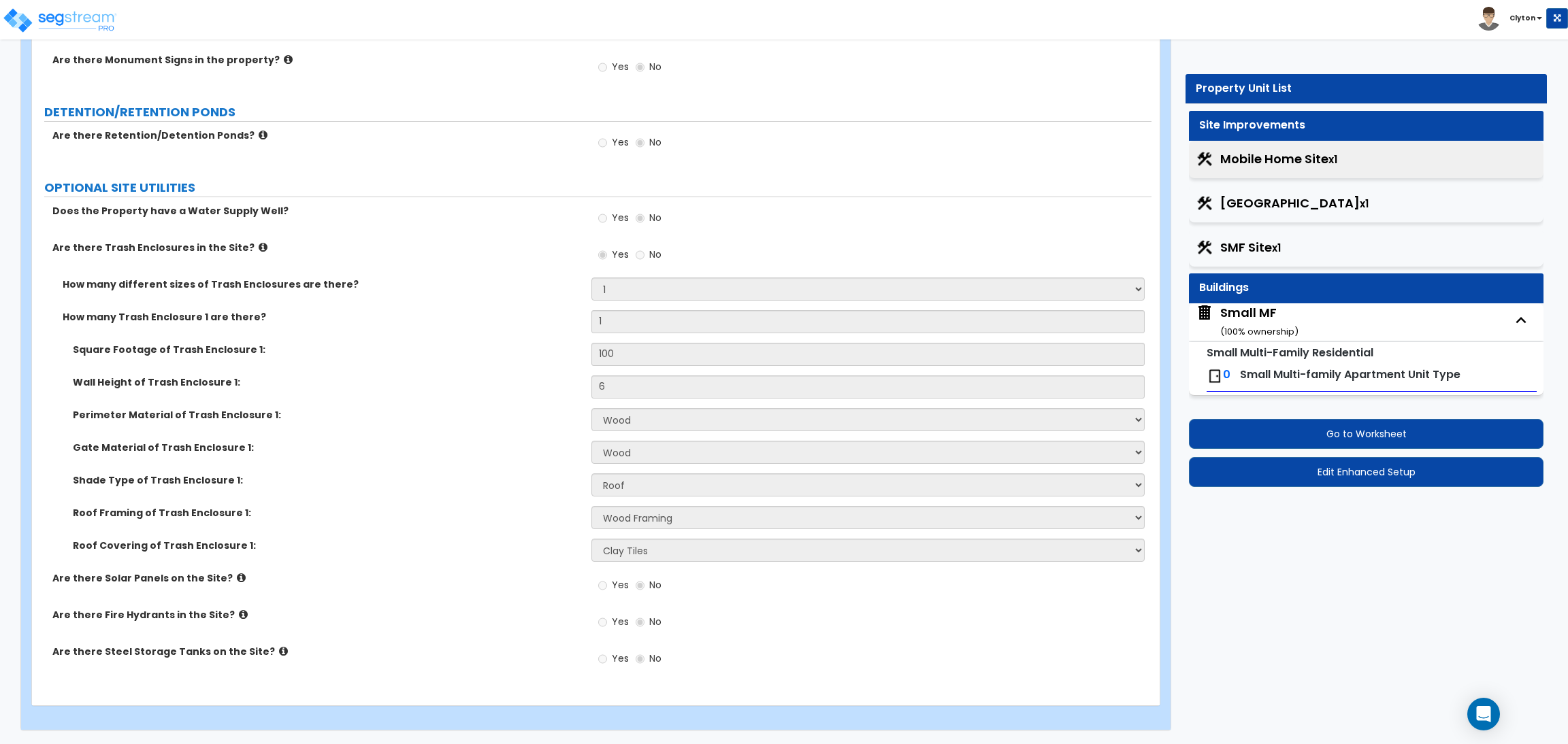
select select "1"
select select "3"
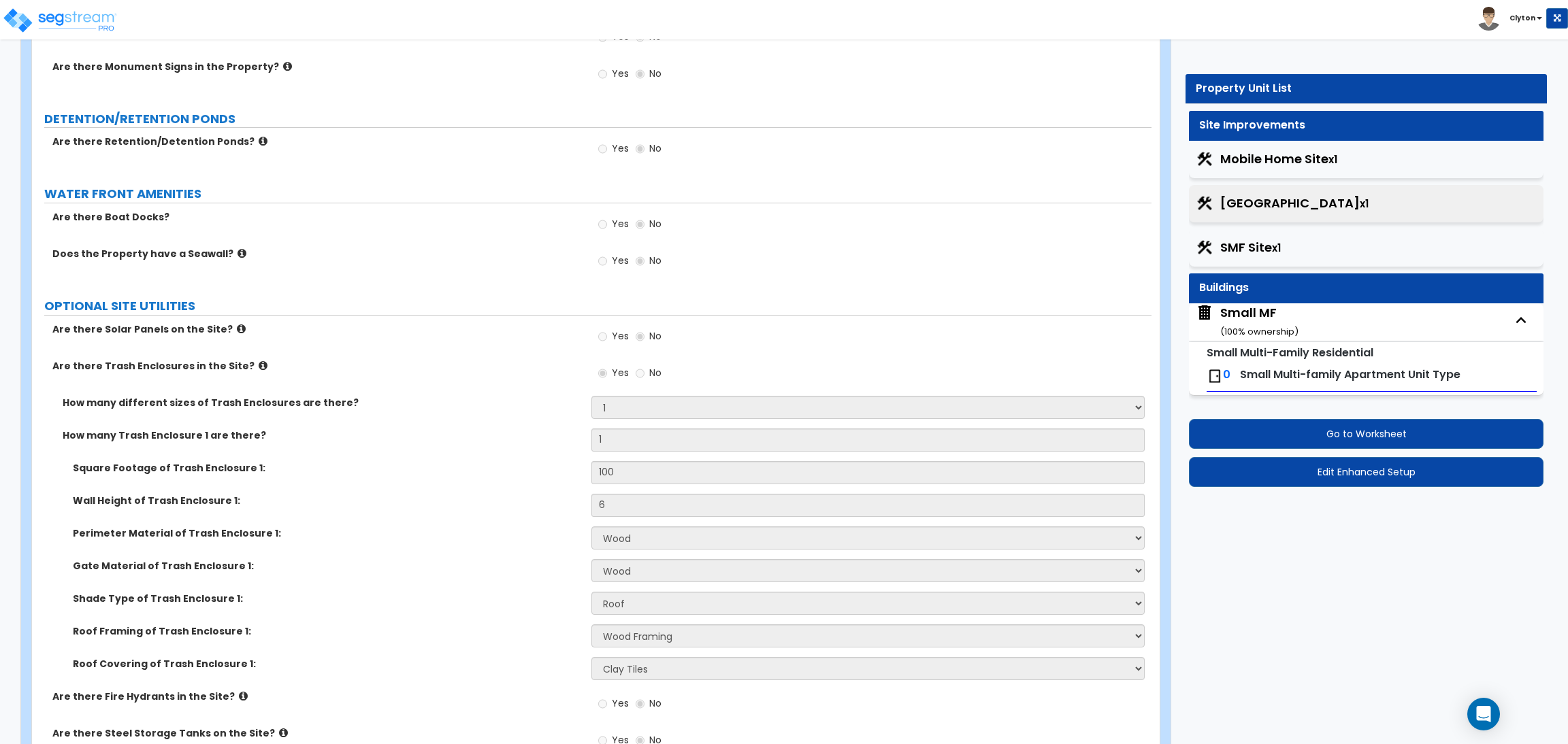
scroll to position [2137, 0]
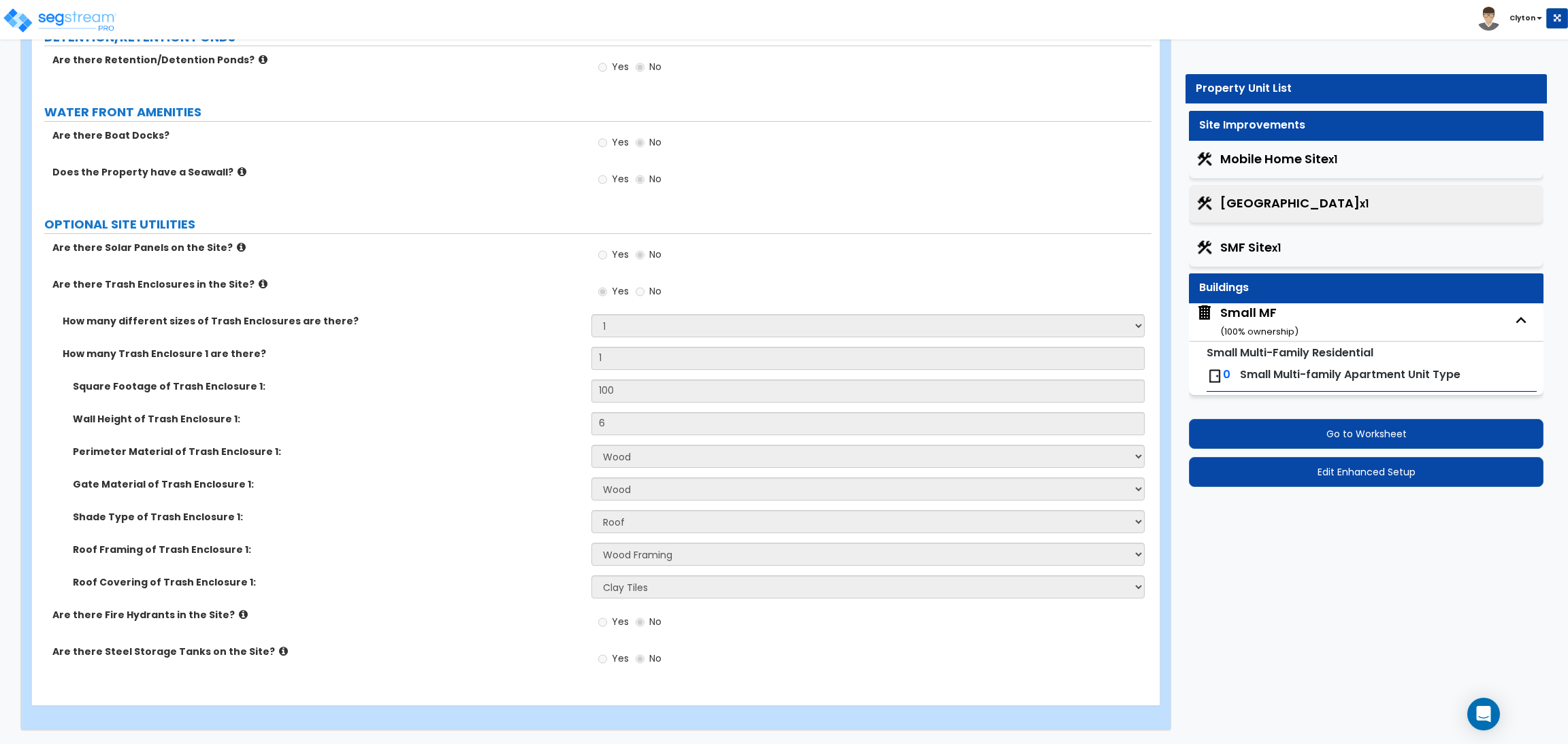
click at [1275, 200] on span "[GEOGRAPHIC_DATA] x1" at bounding box center [1294, 203] width 148 height 18
click at [1275, 168] on span "Mobile Home Site x1" at bounding box center [1278, 159] width 117 height 18
select select "1"
select select "2"
select select "1"
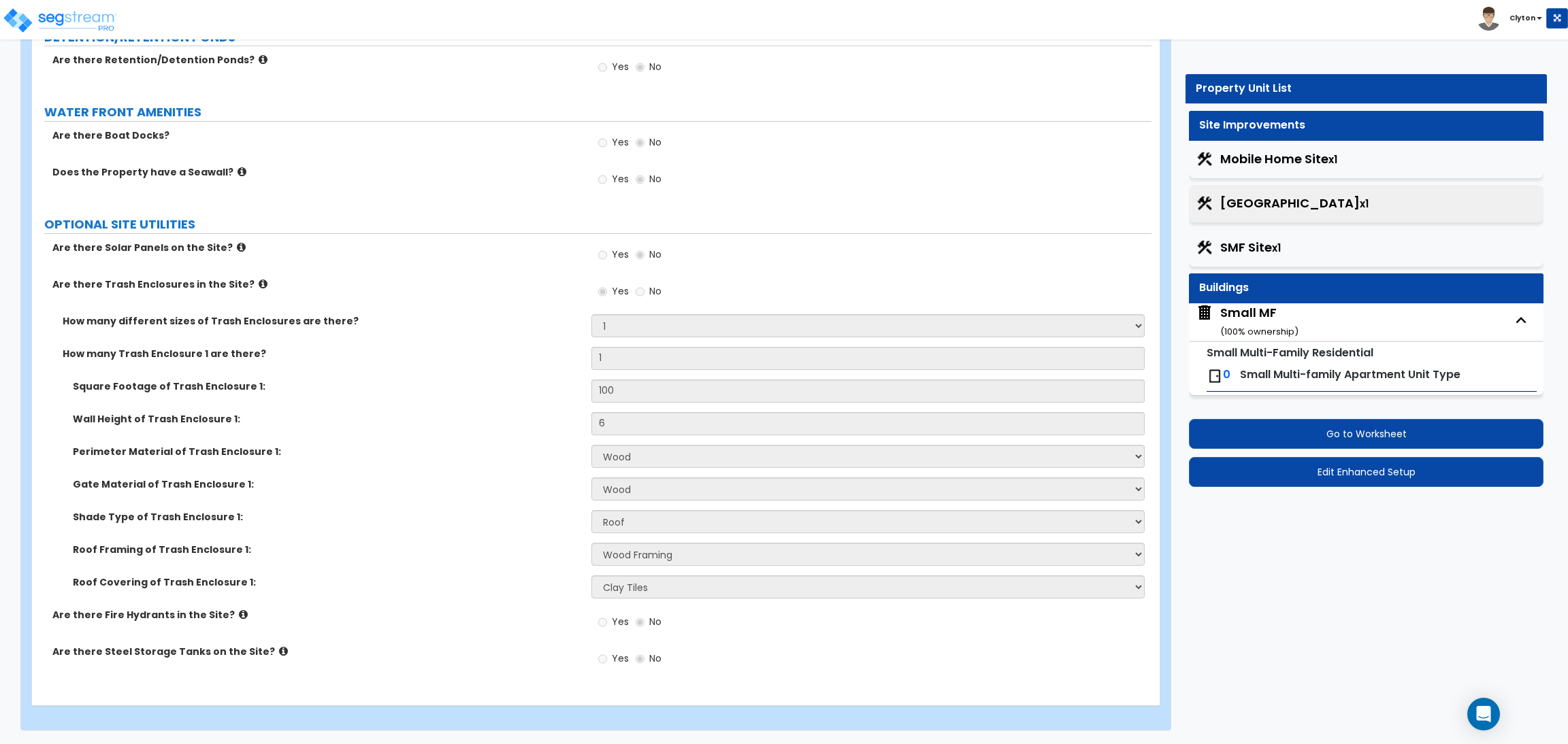
select select "1"
select select "3"
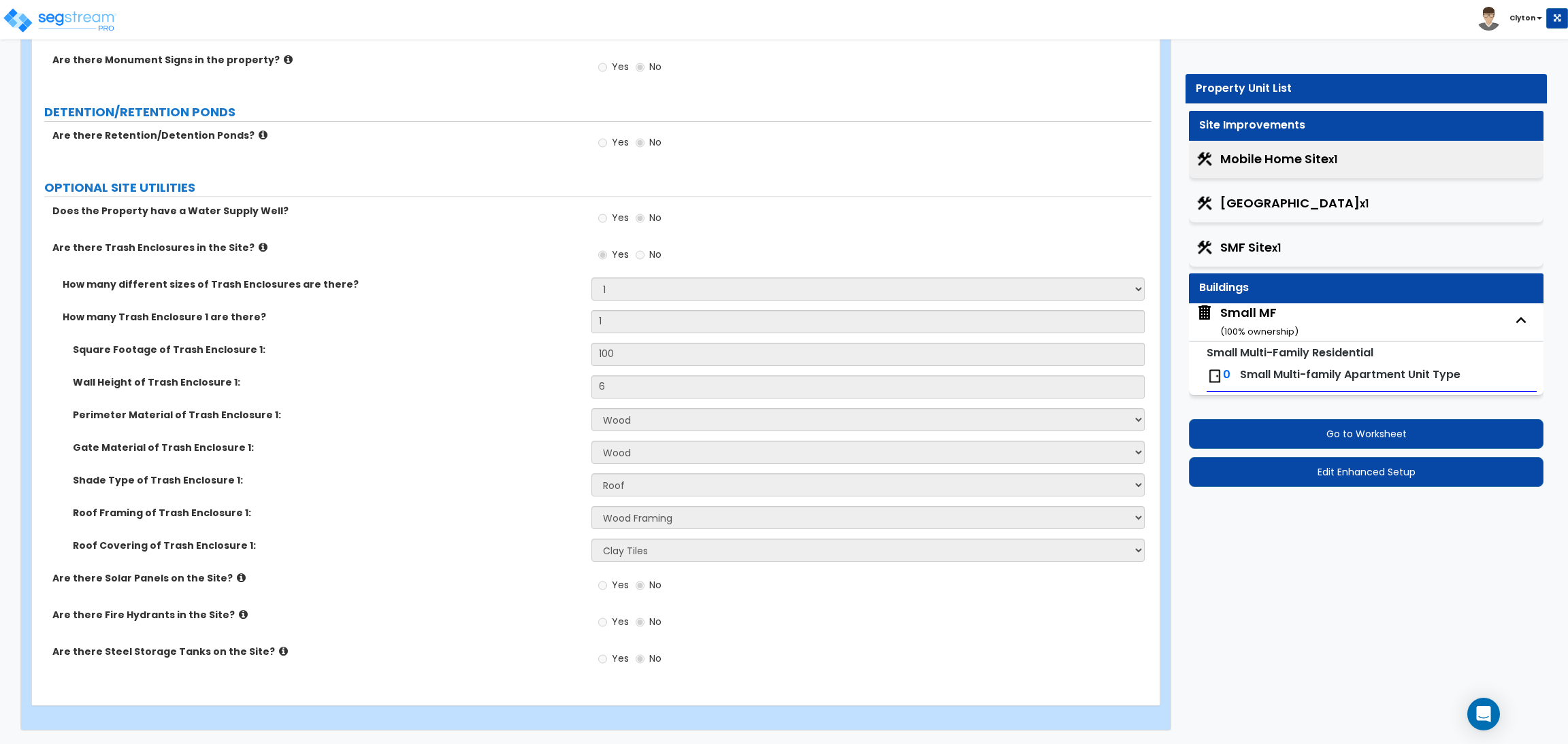
scroll to position [2249, 0]
click at [1245, 249] on span "SMF Site x1" at bounding box center [1249, 248] width 60 height 18
select select "1"
select select "2"
select select "1"
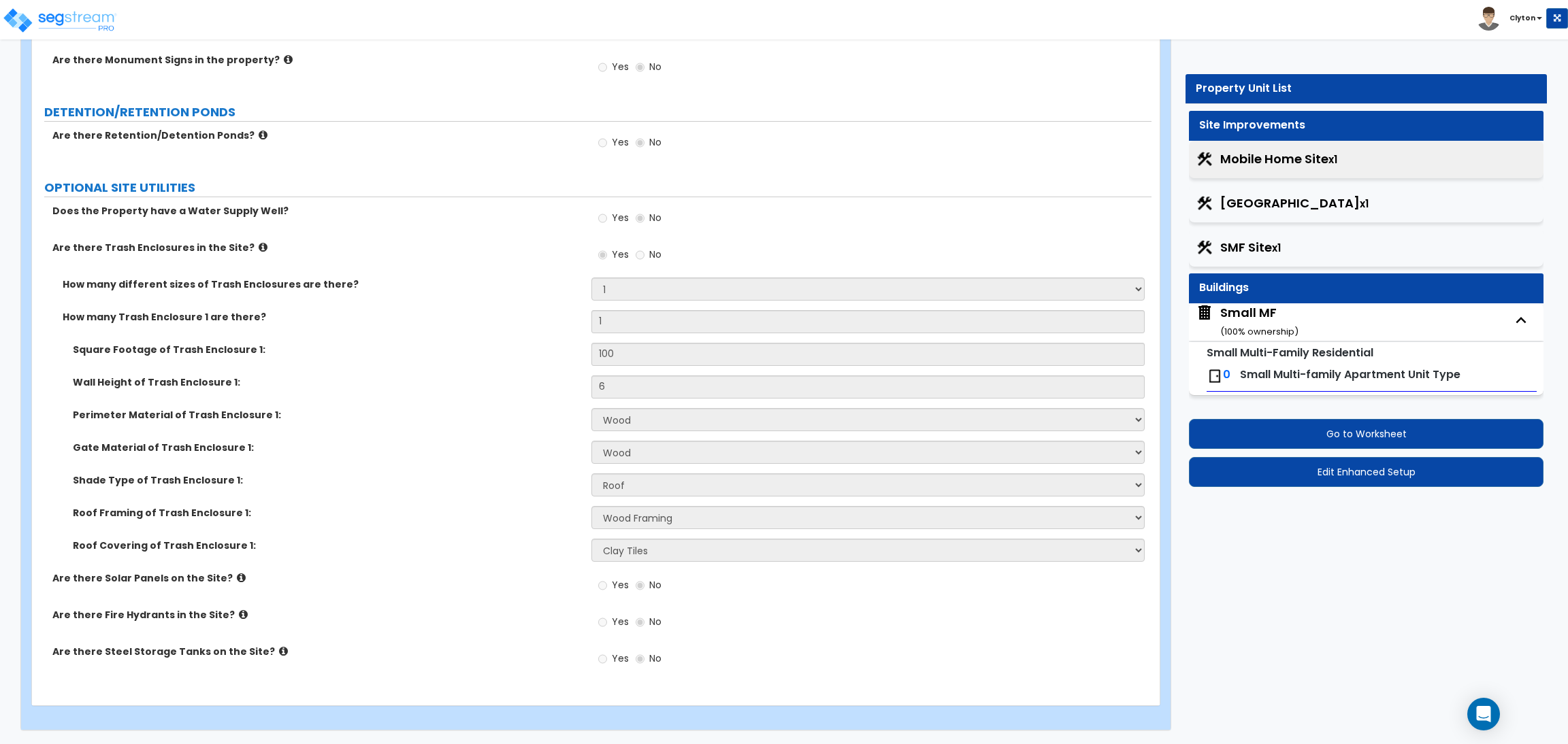
select select "1"
select select "2"
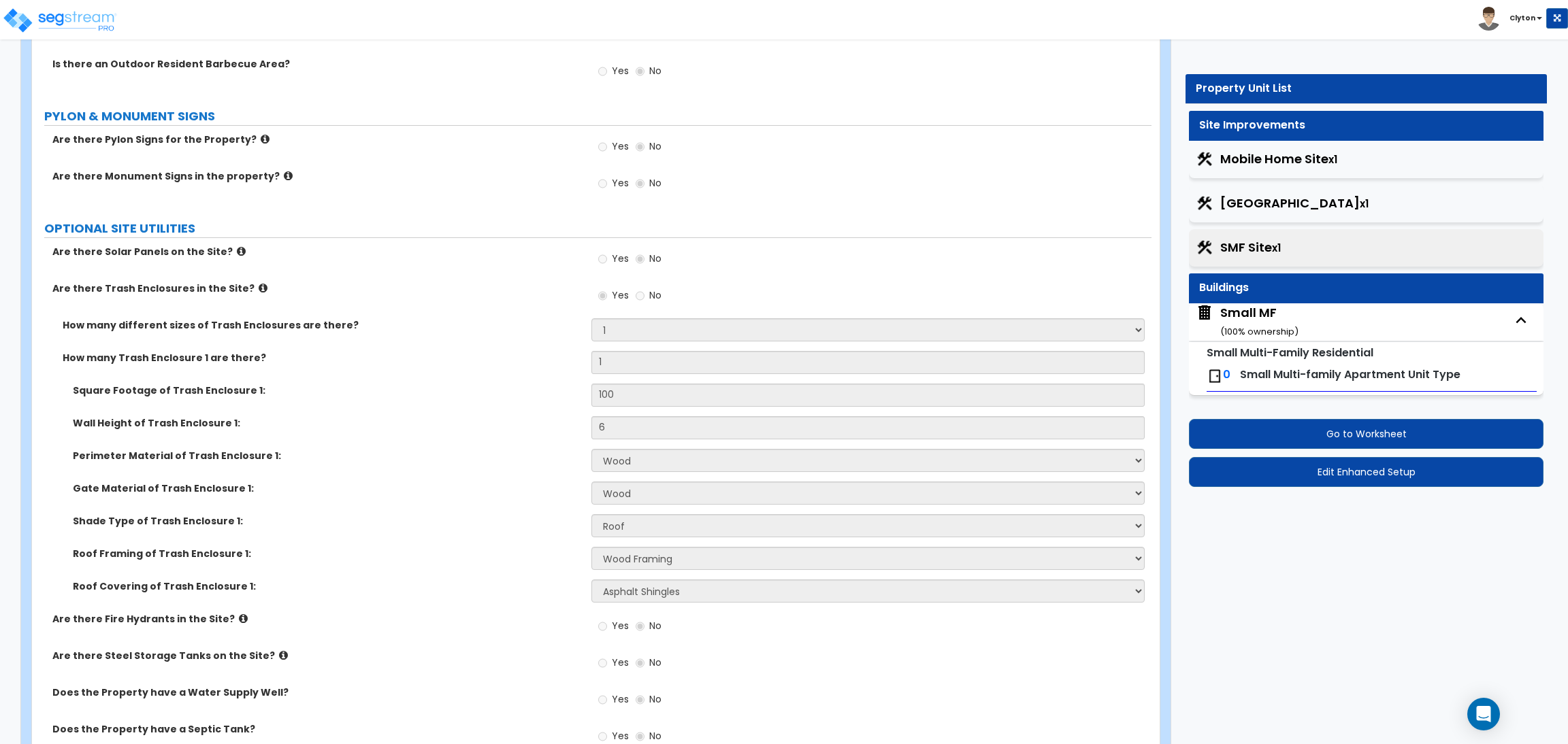
scroll to position [1875, 0]
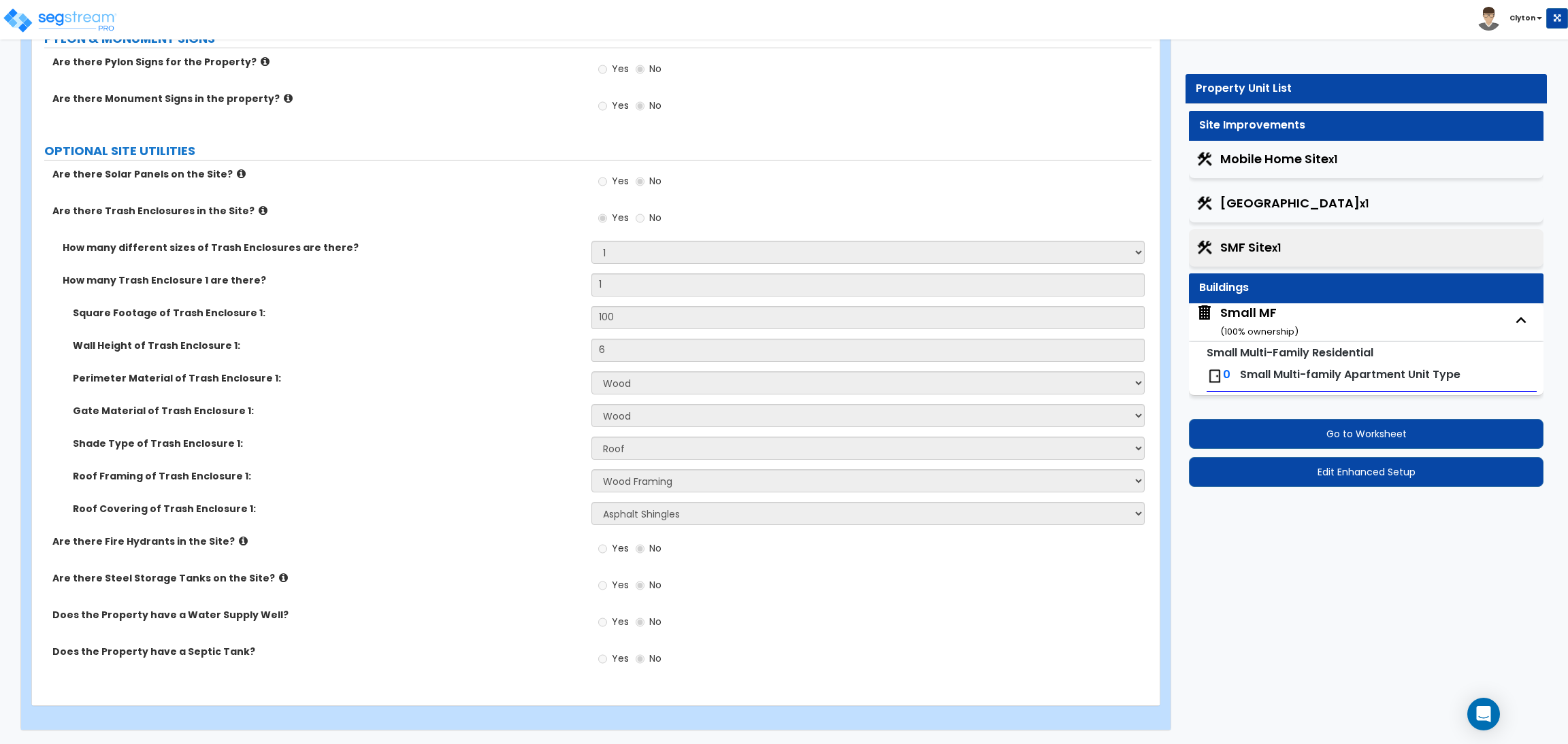
click at [974, 120] on div "Yes No" at bounding box center [870, 110] width 560 height 37
